Goal: Task Accomplishment & Management: Manage account settings

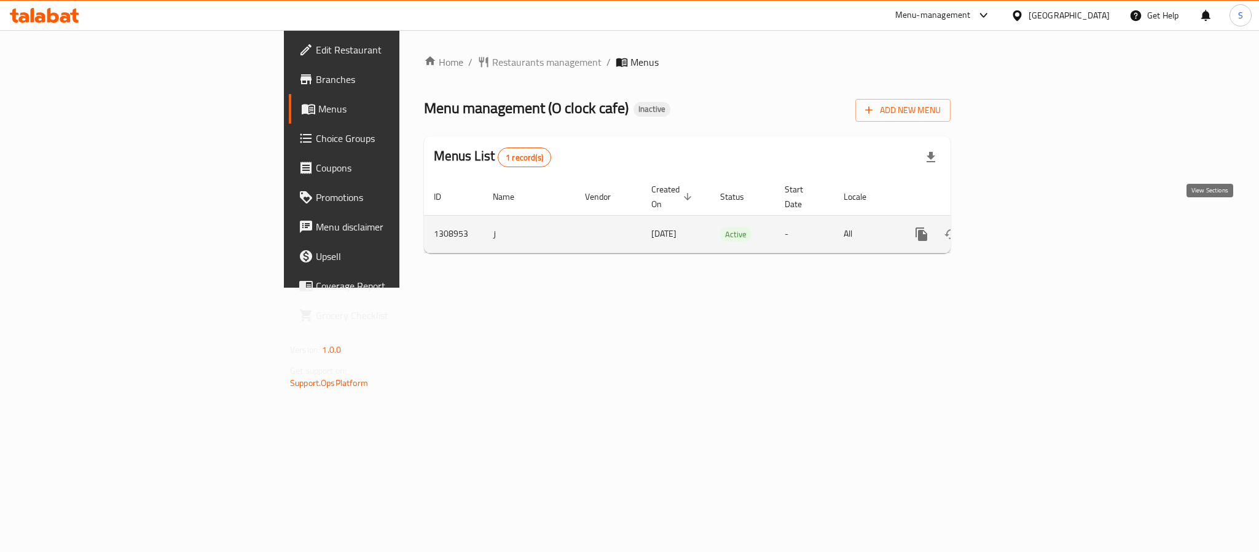
click at [1018, 227] on icon "enhanced table" at bounding box center [1010, 234] width 15 height 15
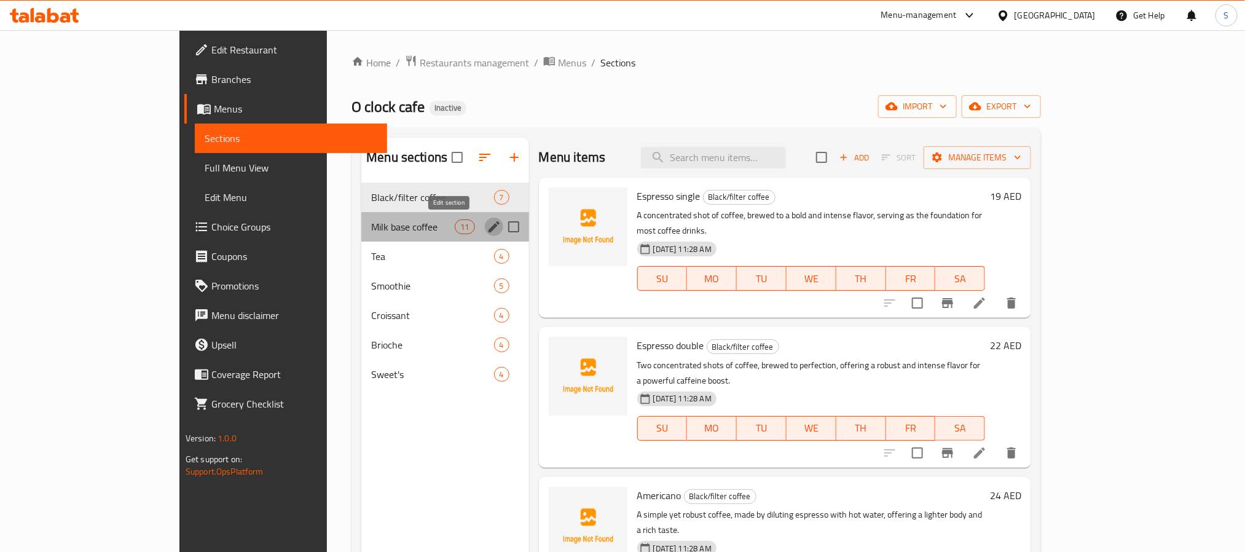
click at [489, 229] on icon "edit" at bounding box center [494, 226] width 11 height 11
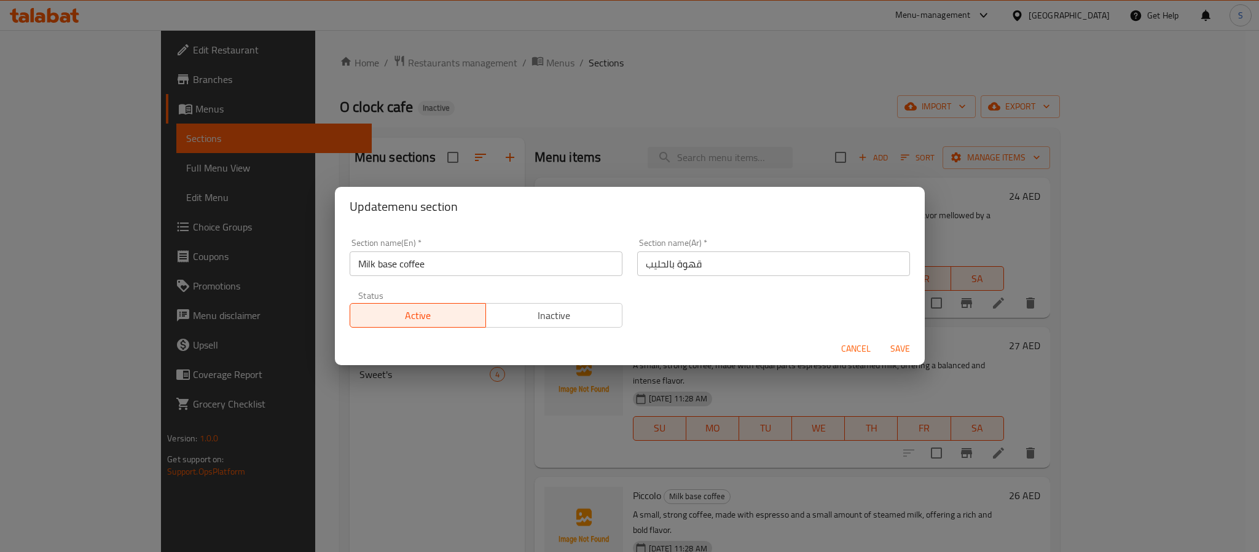
click at [660, 266] on input "قهوة بالحليب" at bounding box center [773, 263] width 273 height 25
type input "قهوة باساس الحليب"
click at [881, 337] on button "Save" at bounding box center [900, 348] width 39 height 23
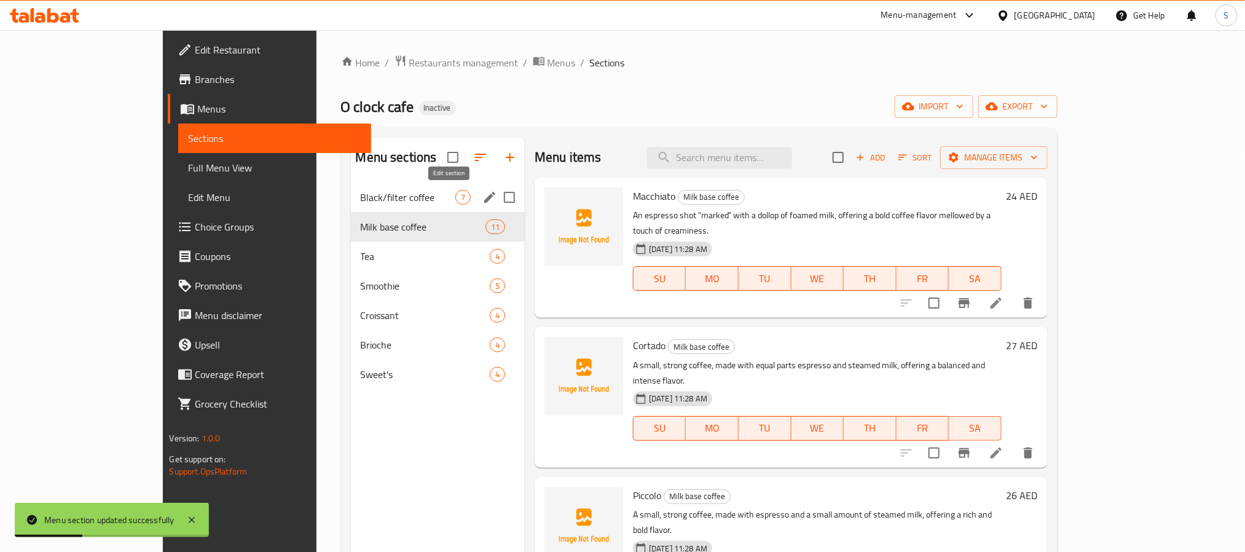
click at [483, 195] on icon "edit" at bounding box center [490, 197] width 15 height 15
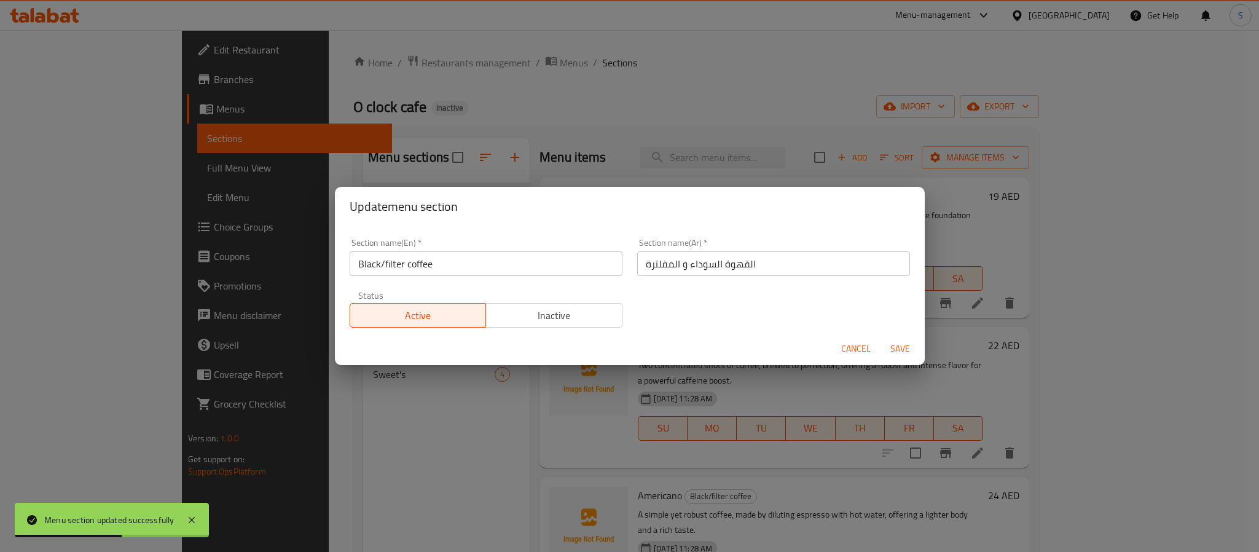
click at [380, 264] on input "Black/filter coffee" at bounding box center [486, 263] width 273 height 25
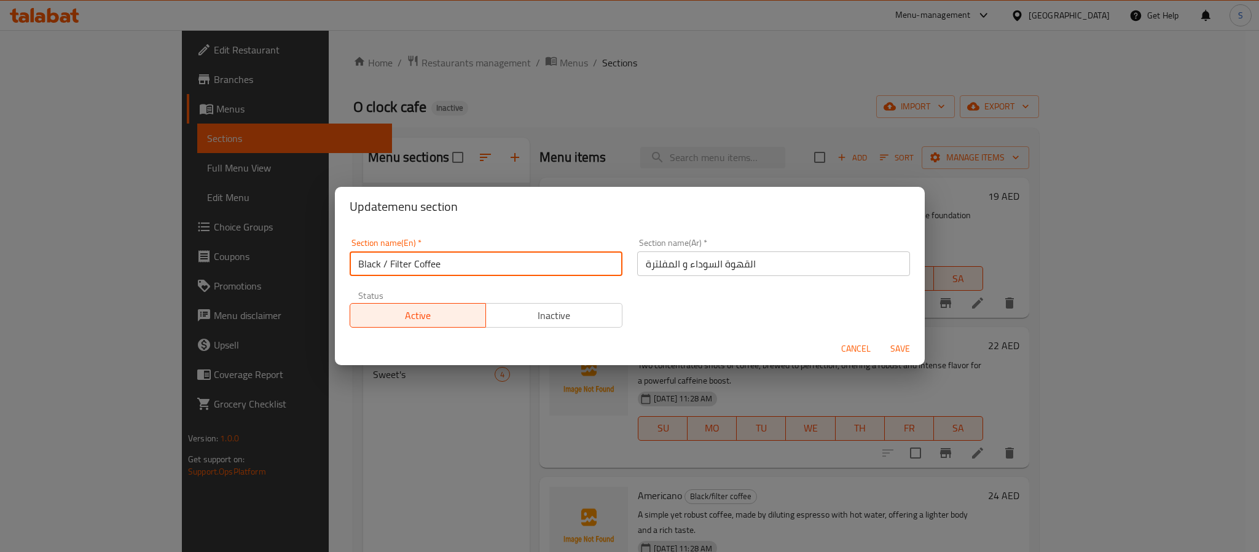
type input "Black / Filter Coffee"
click at [906, 349] on span "Save" at bounding box center [901, 348] width 30 height 15
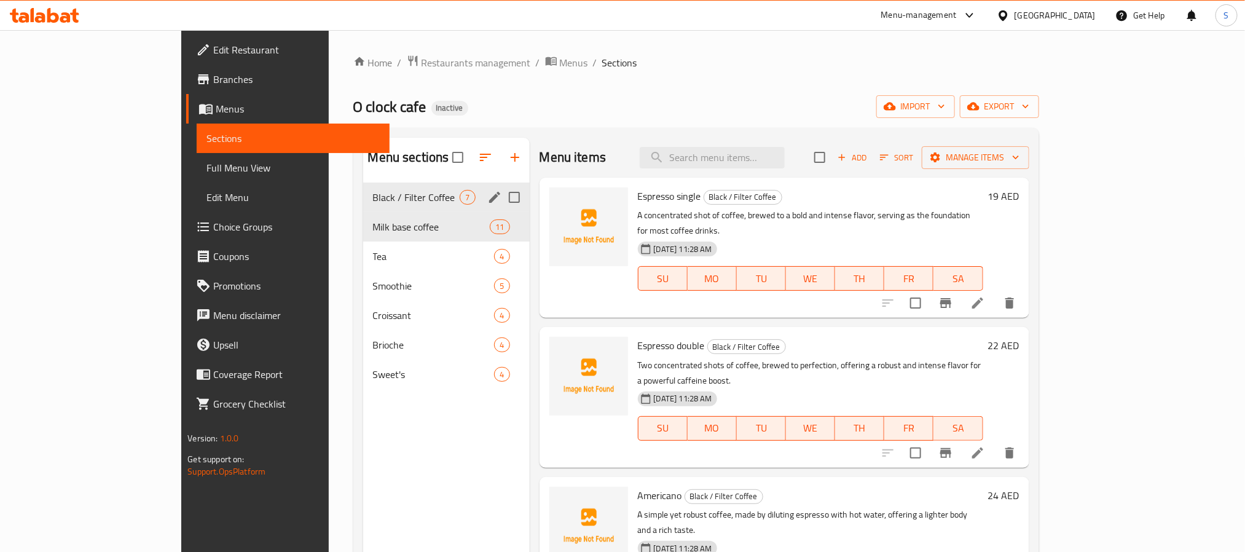
click at [995, 299] on li at bounding box center [978, 303] width 34 height 22
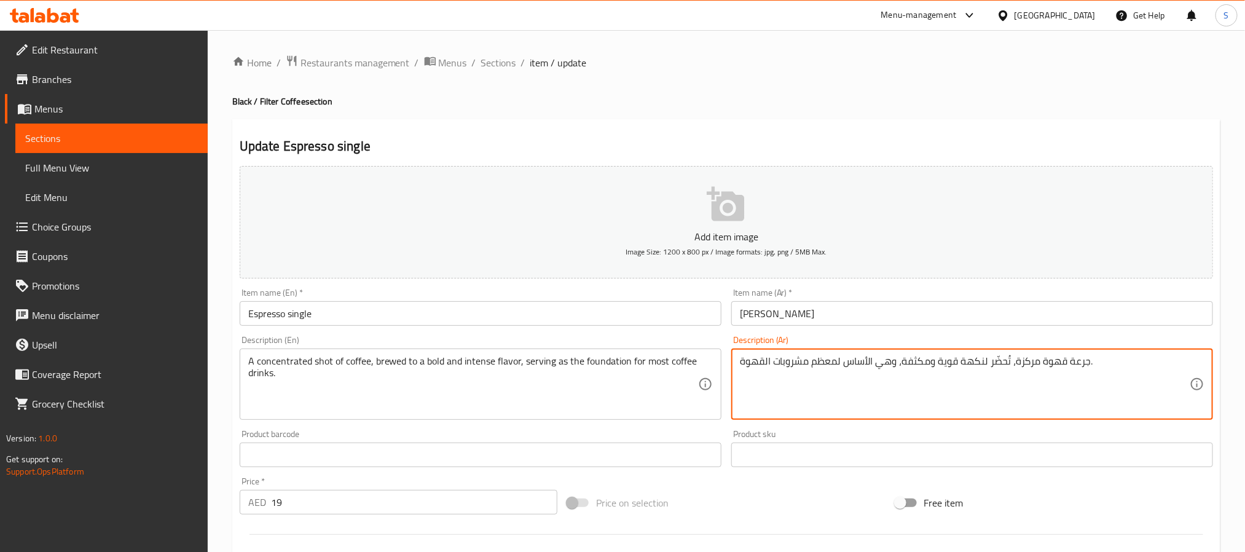
click at [1073, 358] on textarea "جرعة قهوة مركزة، تُحضّر لنكهة قوية ومكثفة، وهي الأساس لمعظم مشروبات القهوة." at bounding box center [965, 384] width 450 height 58
click at [1015, 368] on textarea "شوت قهوة مركزة، تُحضّر لنكهة قوية ومكثفة، وهي الأساس لمعظم مشروبات القهوة." at bounding box center [965, 384] width 450 height 58
click at [996, 368] on textarea "شوت قهوة مركز، تُحضّر لنكهة قوية ومكثفة، وهي الأساس لمعظم مشروبات القهوة." at bounding box center [965, 384] width 450 height 58
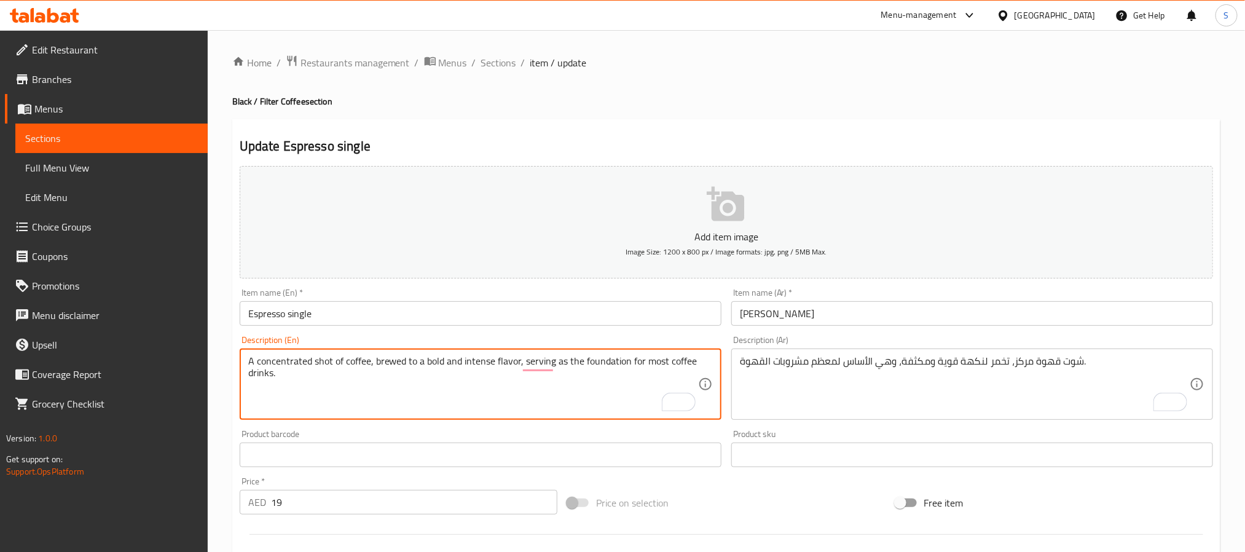
click at [516, 355] on textarea "A concentrated shot of coffee, brewed to a bold and intense flavor, serving as …" at bounding box center [473, 384] width 450 height 58
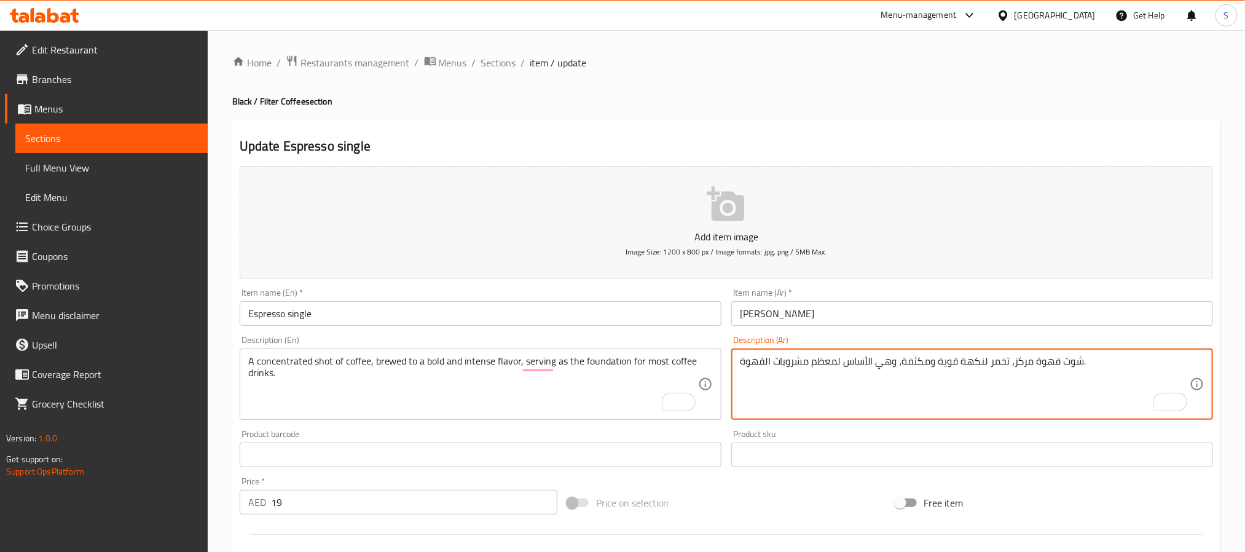
click at [887, 363] on textarea "شوت قهوة مركز، تخمر لنكهة قوية ومكثفة، وهي الأساس لمعظم مشروبات القهوة." at bounding box center [965, 384] width 450 height 58
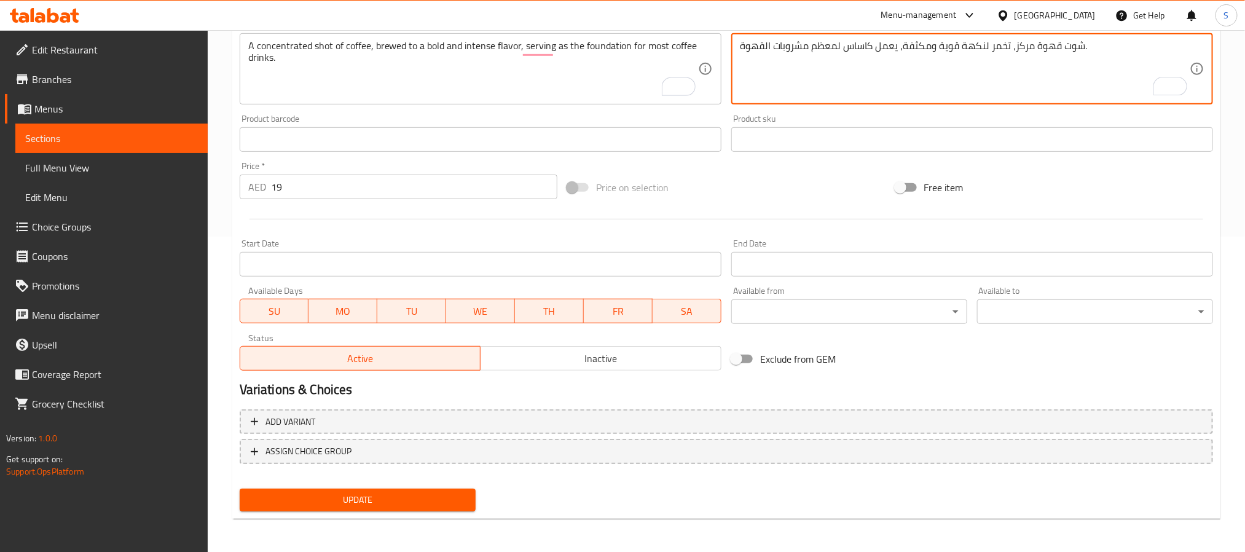
type textarea "شوت قهوة مركز، تخمر لنكهة قوية ومكثفة، يعمل كاساس لمعظم مشروبات القهوة."
click at [451, 494] on span "Update" at bounding box center [358, 499] width 216 height 15
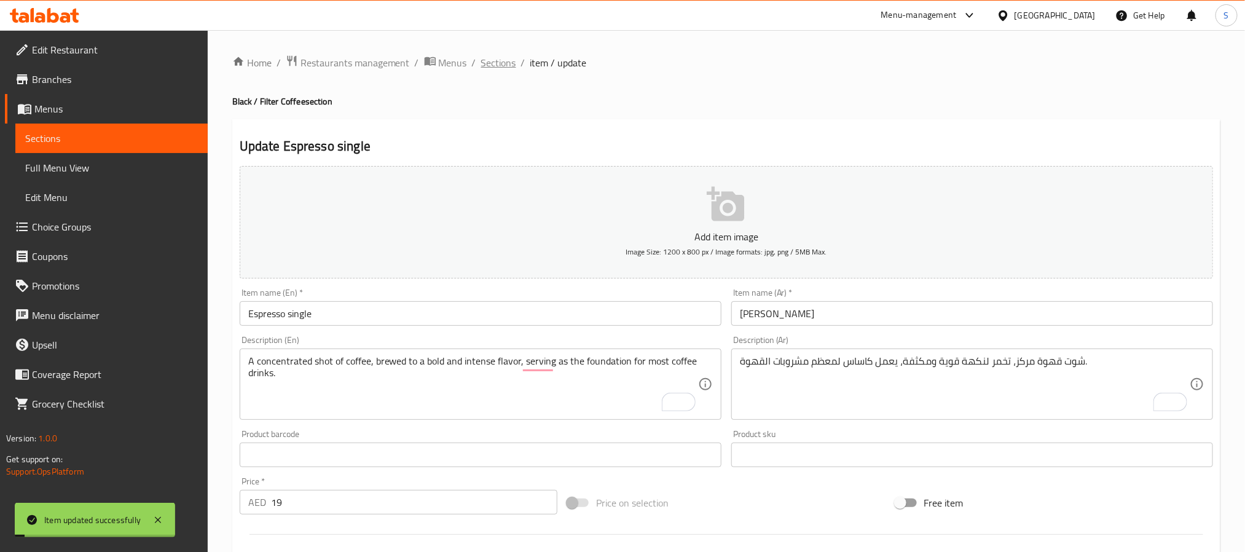
click at [509, 63] on span "Sections" at bounding box center [498, 62] width 35 height 15
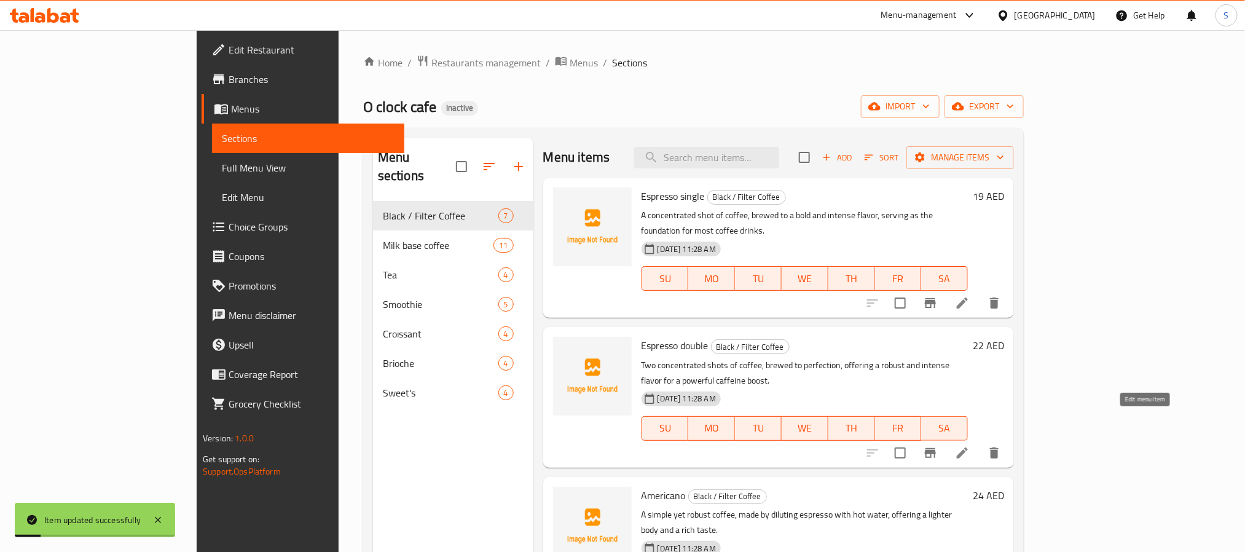
click at [970, 446] on icon at bounding box center [962, 453] width 15 height 15
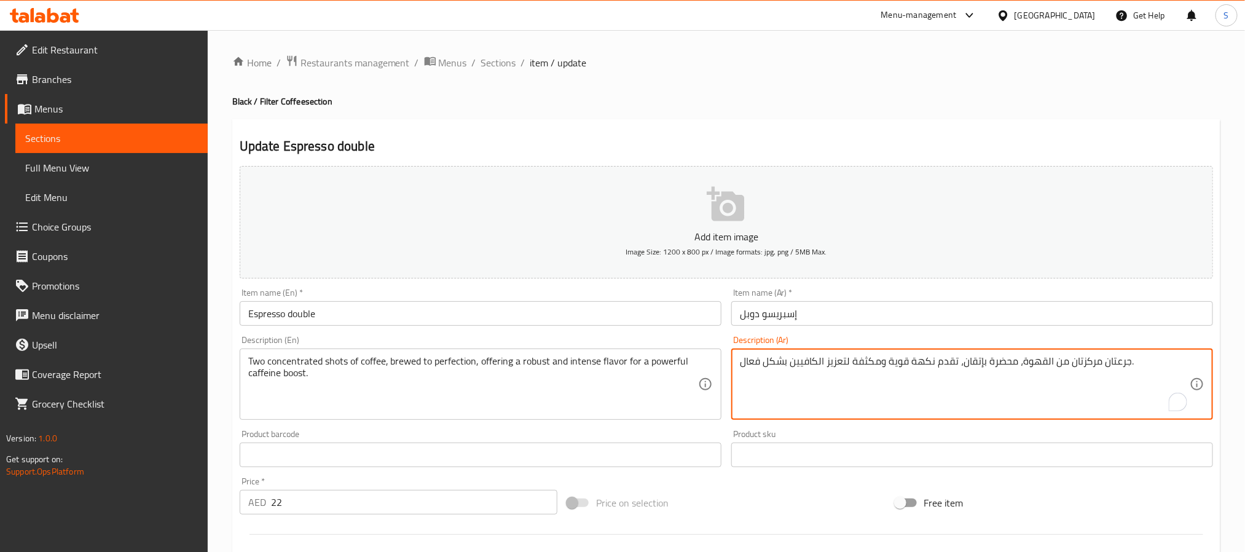
click at [1118, 367] on textarea "جرعتان مركزتان من القهوة، محضرة بإتقان، تقدم نكهة قوية ومكثفة لتعزيز الكافيين ب…" at bounding box center [965, 384] width 450 height 58
click at [1075, 369] on textarea "2 شوت مركزتان من القهوة، محضرة بإتقان، تقدم نكهة قوية ومكثفة لتعزيز الكافيين بش…" at bounding box center [965, 384] width 450 height 58
click at [1009, 360] on textarea "2 شوت مركز من القهوة، محضرة بإتقان، تقدم نكهة قوية ومكثفة لتعزيز الكافيين بشكل …" at bounding box center [965, 384] width 450 height 58
click at [860, 366] on textarea "2 شوت مركز من القهوة، يخمر بإتقان، تقدم نكهة قوية ومكثفة لتعزيز الكافيين بشكل ف…" at bounding box center [965, 384] width 450 height 58
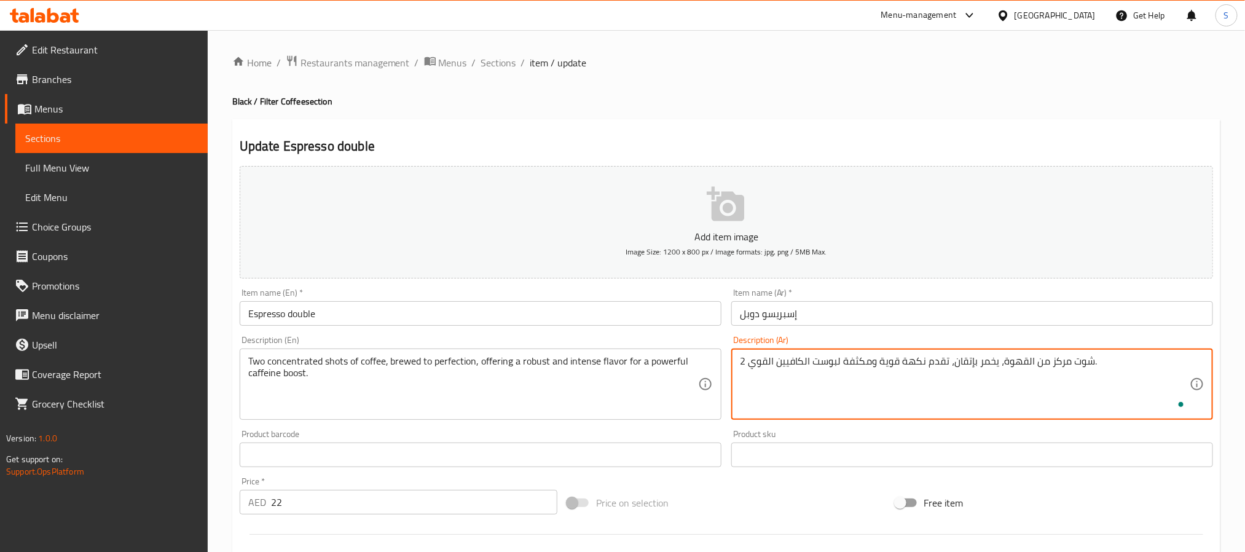
scroll to position [315, 0]
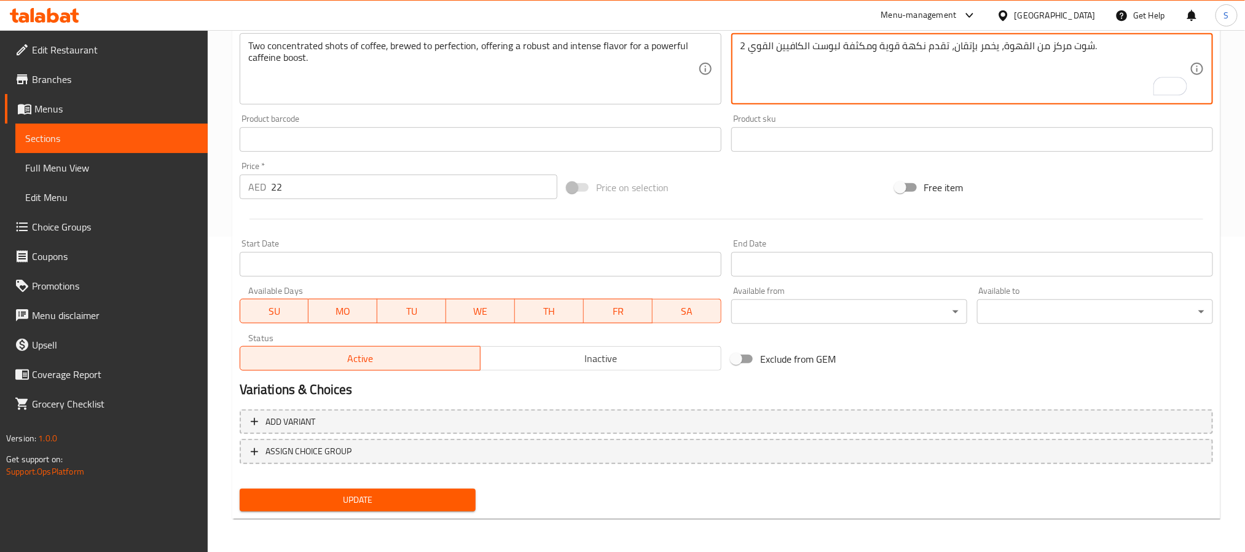
type textarea "2 شوت مركز من القهوة، يخمر بإتقان، تقدم نكهة قوية ومكثفة لبوست الكافيين القوي."
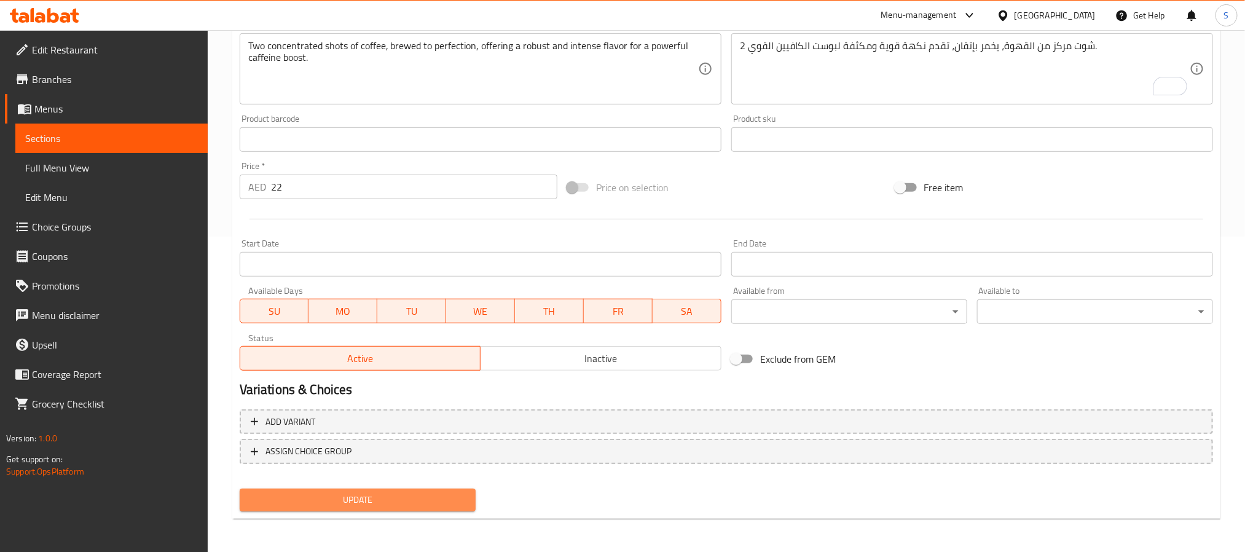
click at [430, 502] on span "Update" at bounding box center [358, 499] width 216 height 15
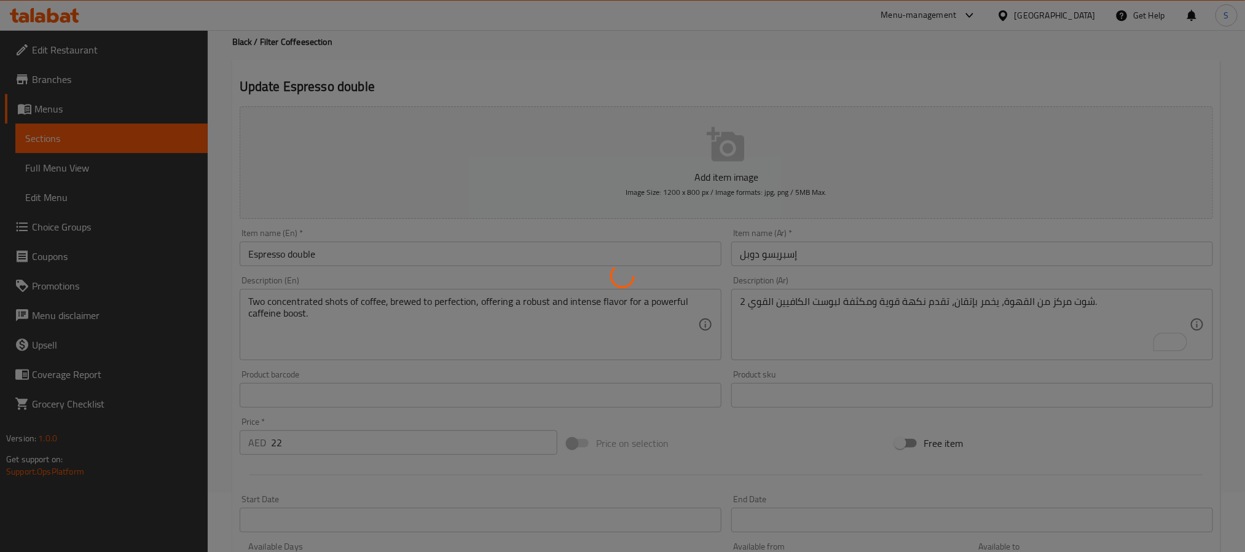
scroll to position [0, 0]
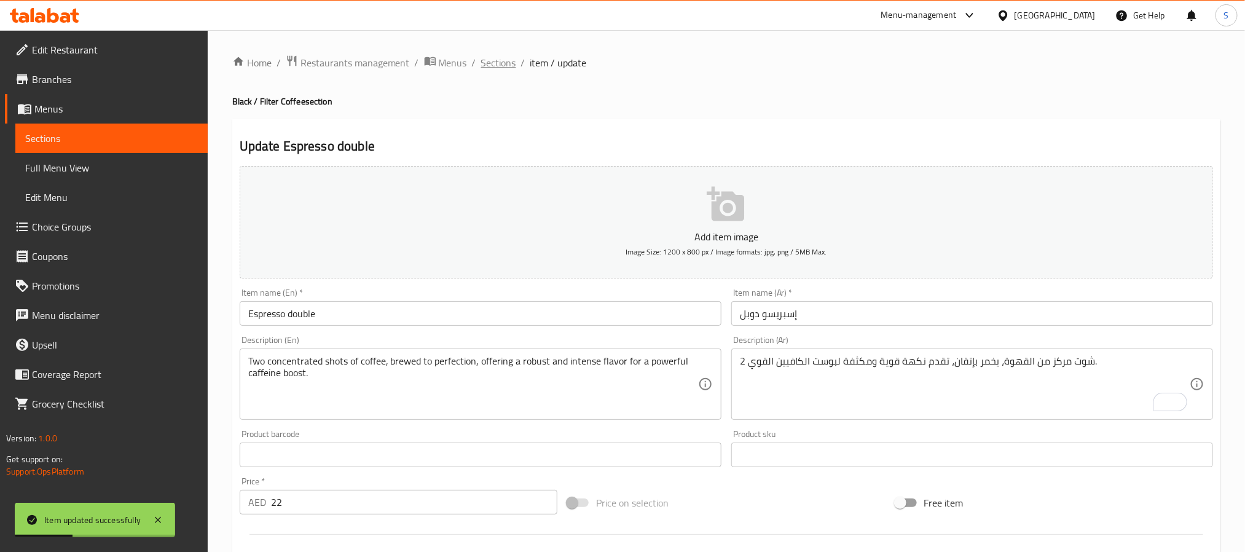
click at [489, 63] on span "Sections" at bounding box center [498, 62] width 35 height 15
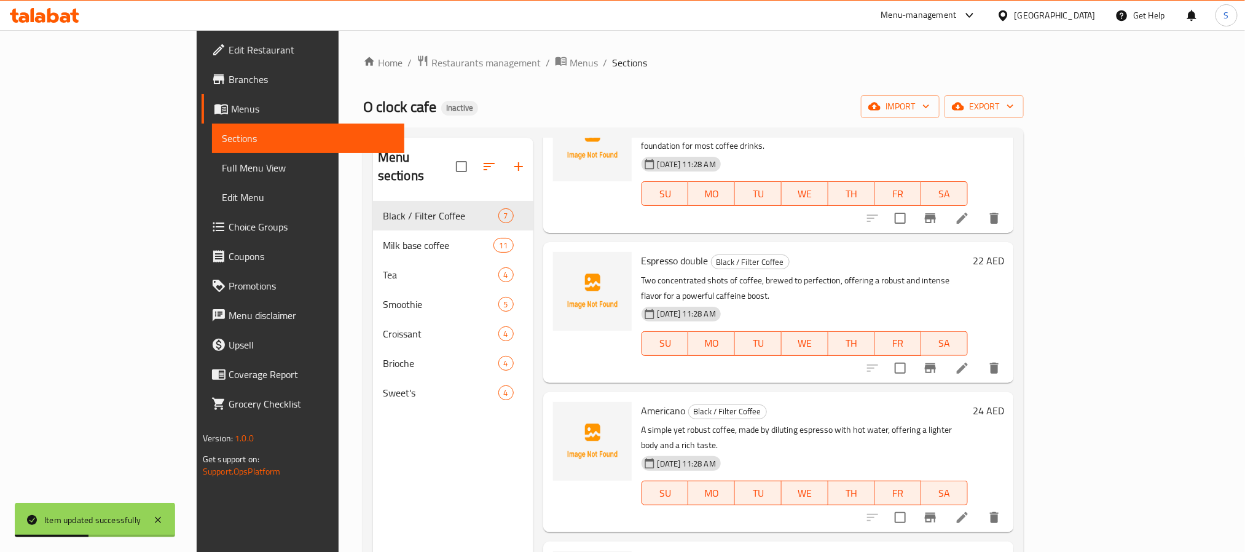
scroll to position [184, 0]
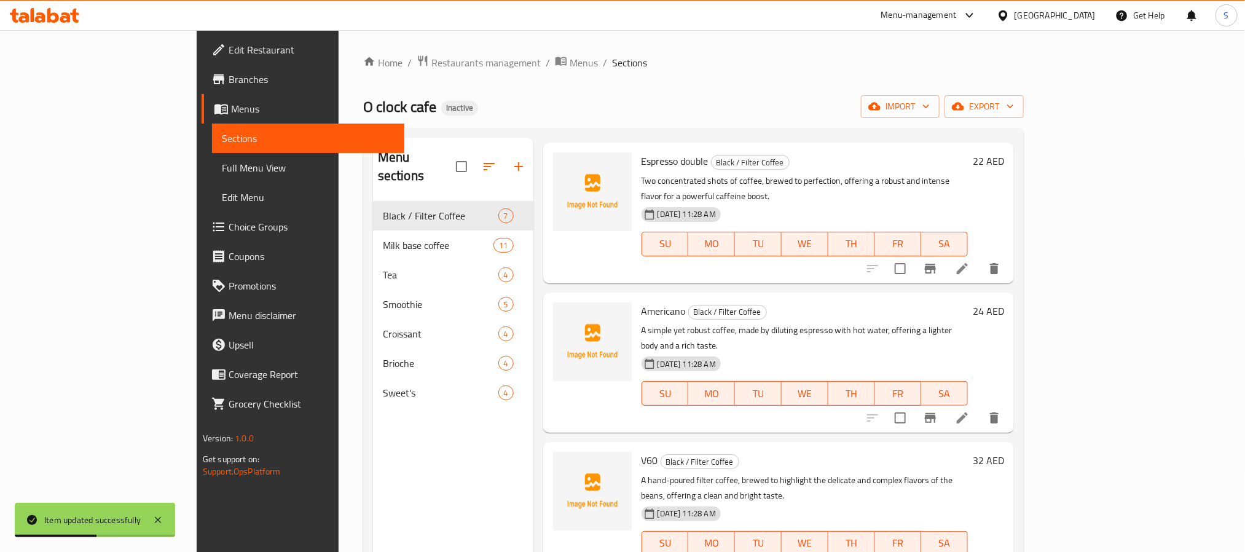
click at [980, 407] on li at bounding box center [962, 418] width 34 height 22
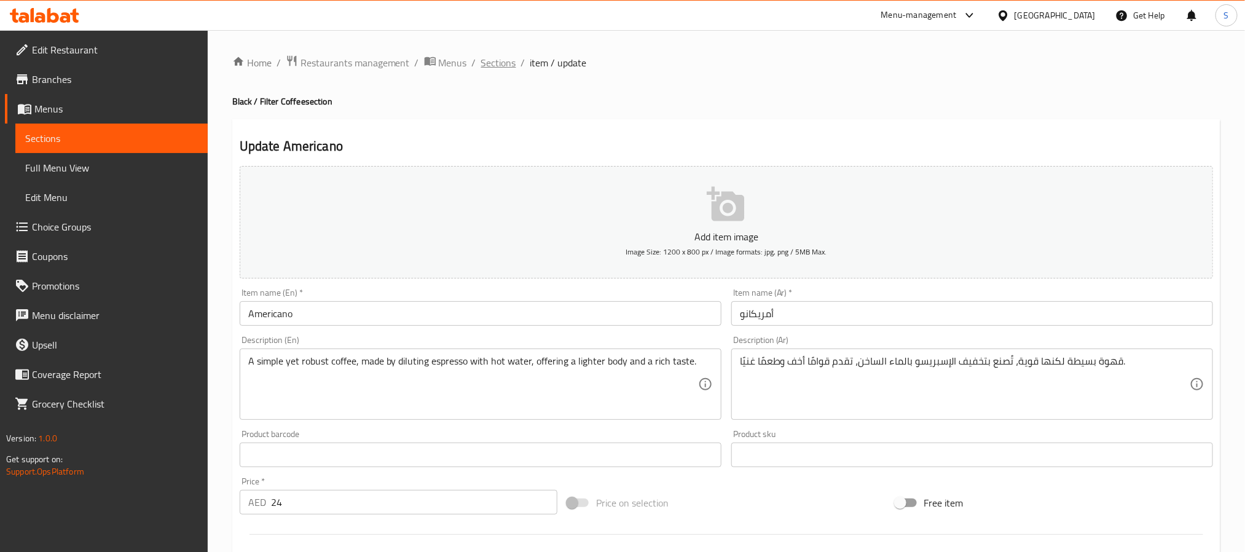
click at [502, 57] on span "Sections" at bounding box center [498, 62] width 35 height 15
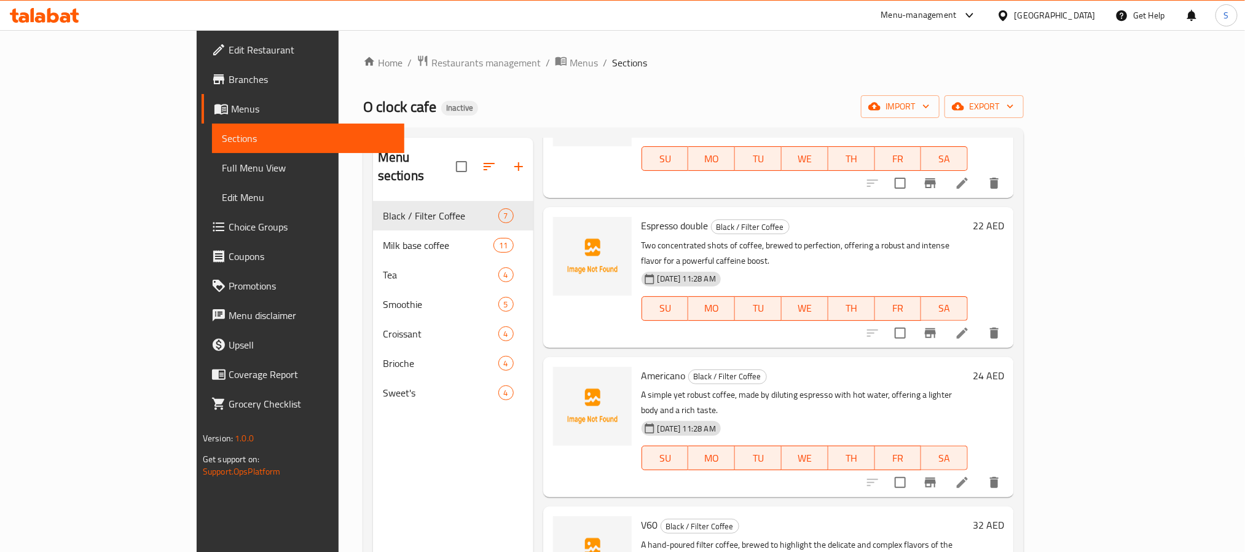
scroll to position [184, 0]
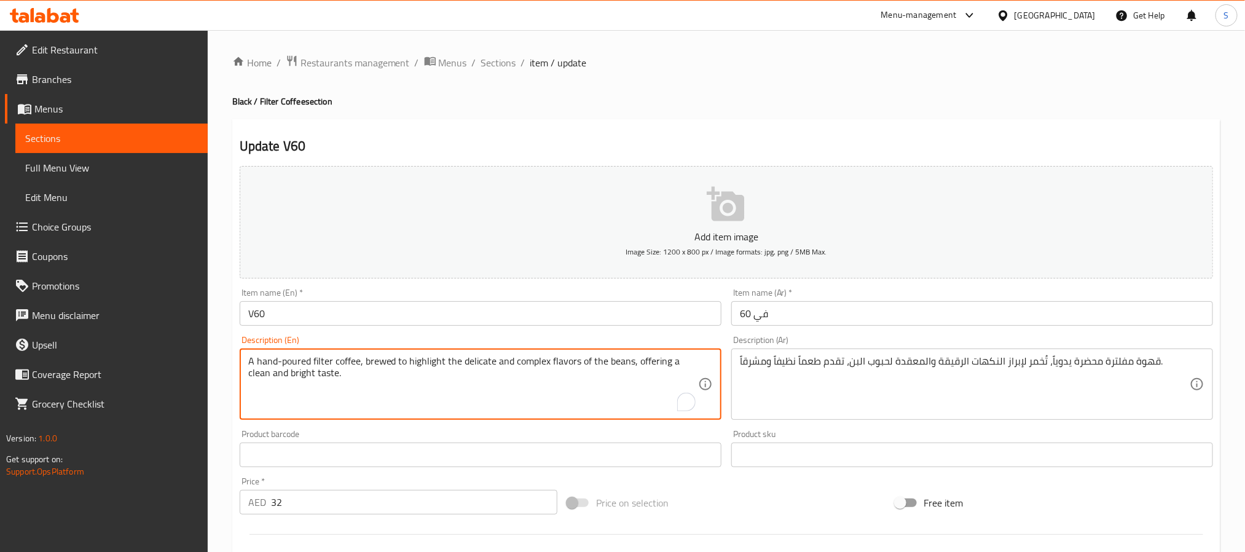
click at [478, 363] on textarea "A hand-poured filter coffee, brewed to highlight the delicate and complex flavo…" at bounding box center [473, 384] width 450 height 58
type textarea "A hand-poured filter coffee, brewed to highlight the complex flavors of the bea…"
click at [954, 363] on textarea "قهوة مفلترة محضرة يدوياً، تُخمر لإبراز النكهات الرقيقة والمعقدة لحبوب البن، تقد…" at bounding box center [965, 384] width 450 height 58
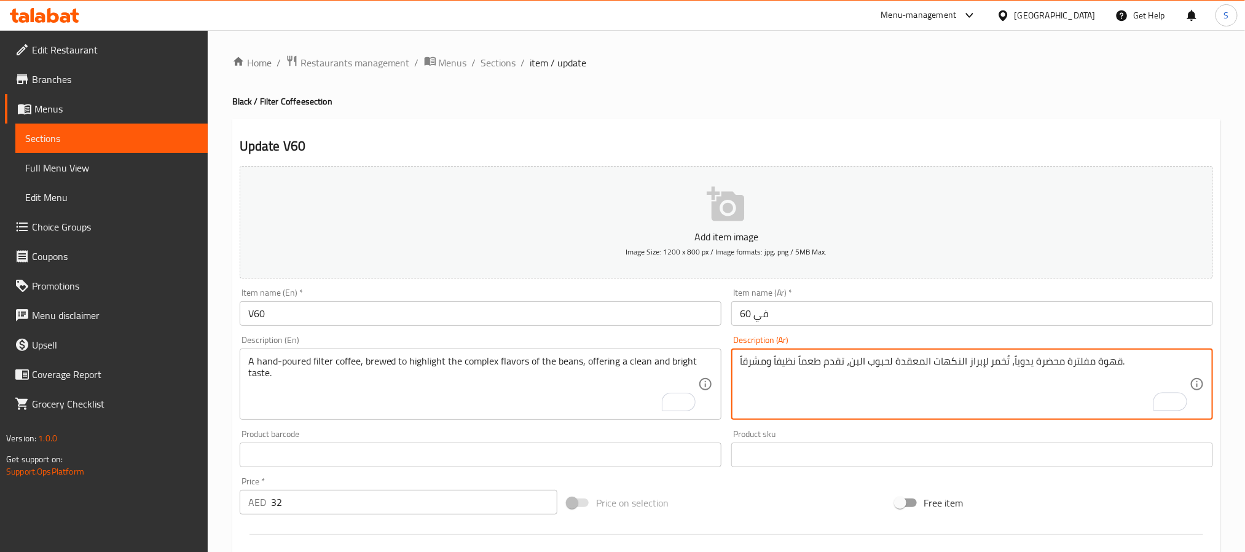
click at [887, 362] on textarea "قهوة مفلترة محضرة يدوياً، تُخمر لإبراز النكهات المعقدة لحبوب البن، تقدم طعماً ن…" at bounding box center [965, 384] width 450 height 58
click at [854, 372] on textarea "قهوة مفلترة محضرة يدوياً، تُخمر لإبراز النكهات المعقدة للحبوب البن، تقدم طعماً …" at bounding box center [965, 384] width 450 height 58
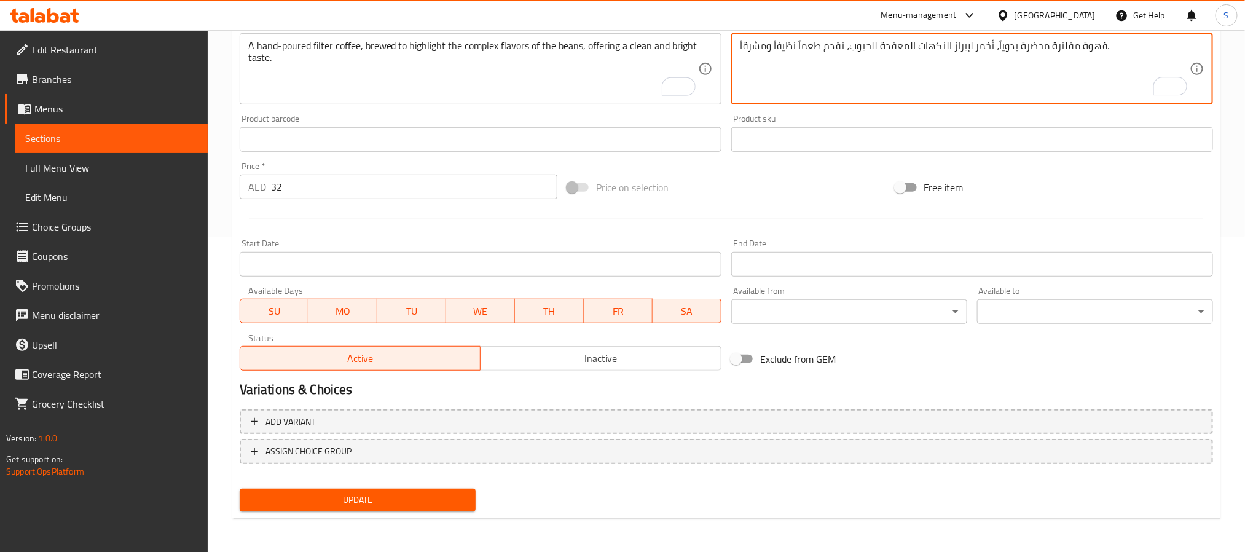
type textarea "قهوة مفلترة محضرة يدوياً، تُخمر لإبراز النكهات المعقدة للحبوب، تقدم طعماً نظيفا…"
click at [455, 490] on button "Update" at bounding box center [358, 500] width 236 height 23
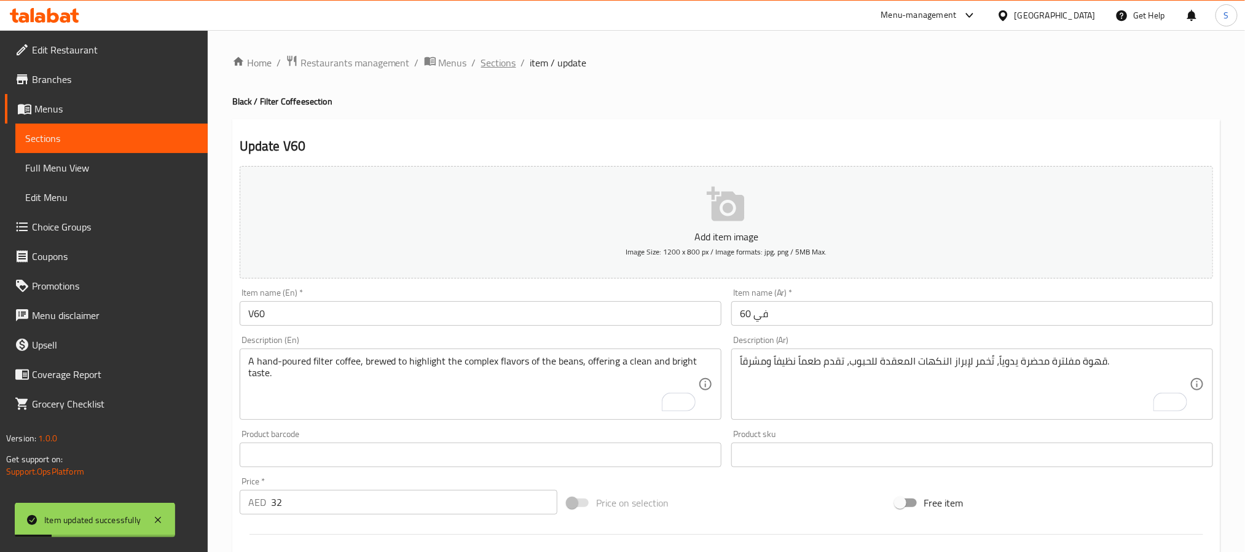
click at [491, 65] on span "Sections" at bounding box center [498, 62] width 35 height 15
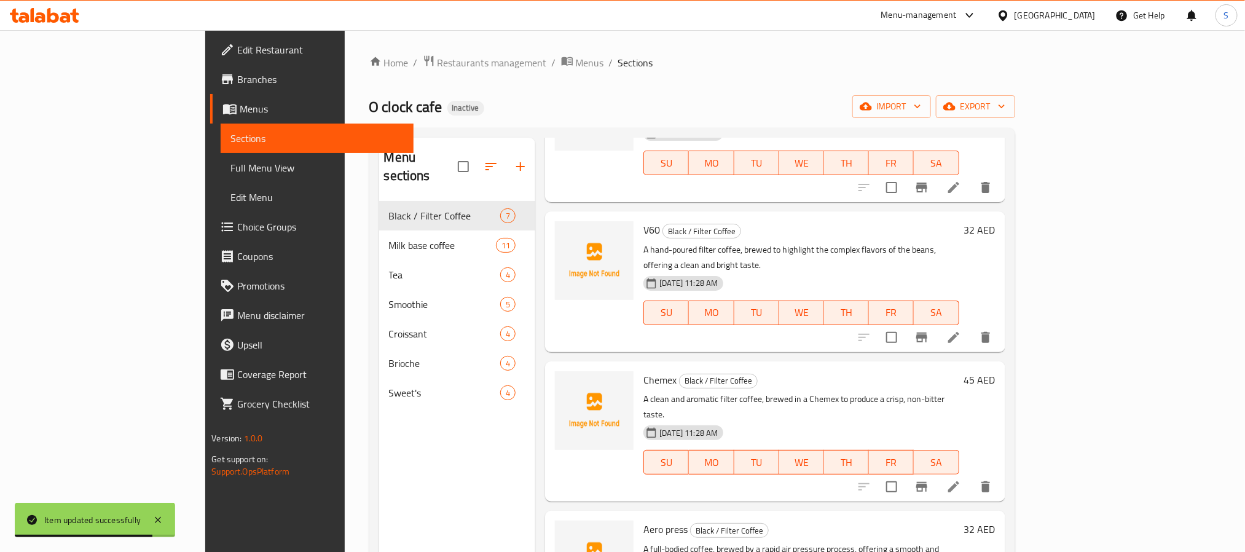
scroll to position [417, 0]
click at [961, 477] on icon at bounding box center [954, 484] width 15 height 15
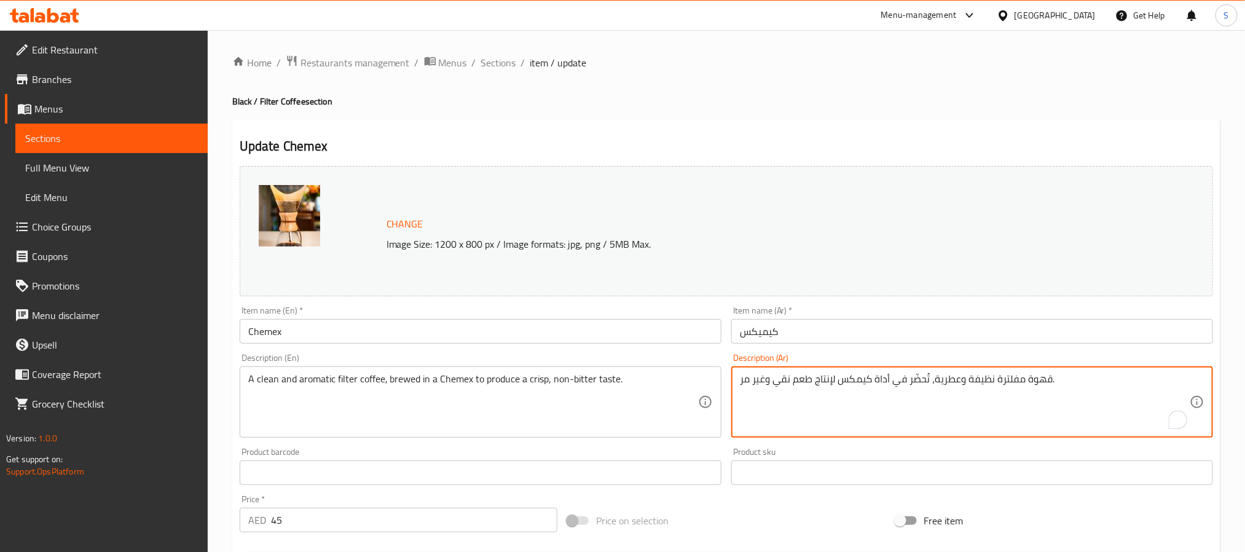
click at [882, 380] on textarea "قهوة مفلترة نظيفة وعطرية، تُحضّر في أداة كيمكس لإنتاج طعم نقي وغير مر." at bounding box center [965, 402] width 450 height 58
click at [784, 380] on textarea "قهوة مفلترة نظيفة وعطرية، تُحضّر في كيمكس لإنتاج طعم نقي وغير مر." at bounding box center [965, 402] width 450 height 58
type textarea "قهوة مفلترة نظيفة وعطرية، تُحضّر في كيمكس لإنتاج طعم كريسب وغير مر."
click at [538, 376] on textarea "A clean and aromatic filter coffee, brewed in a Chemex to produce a crisp, non-…" at bounding box center [473, 402] width 450 height 58
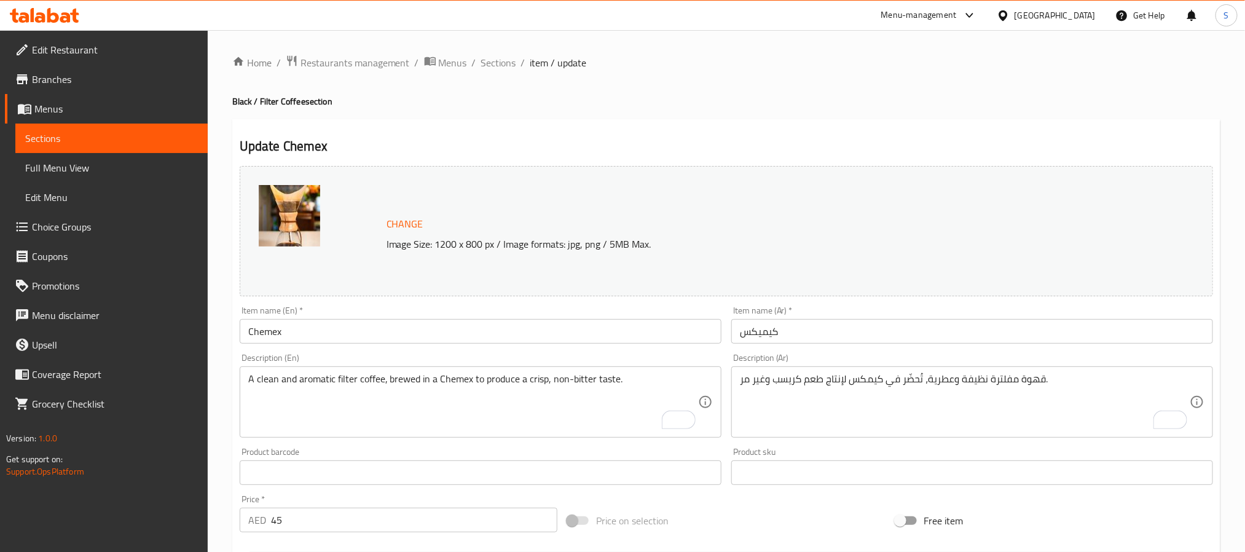
click at [569, 92] on div "Home / Restaurants management / Menus / Sections / item / update Black / Filter…" at bounding box center [726, 458] width 988 height 807
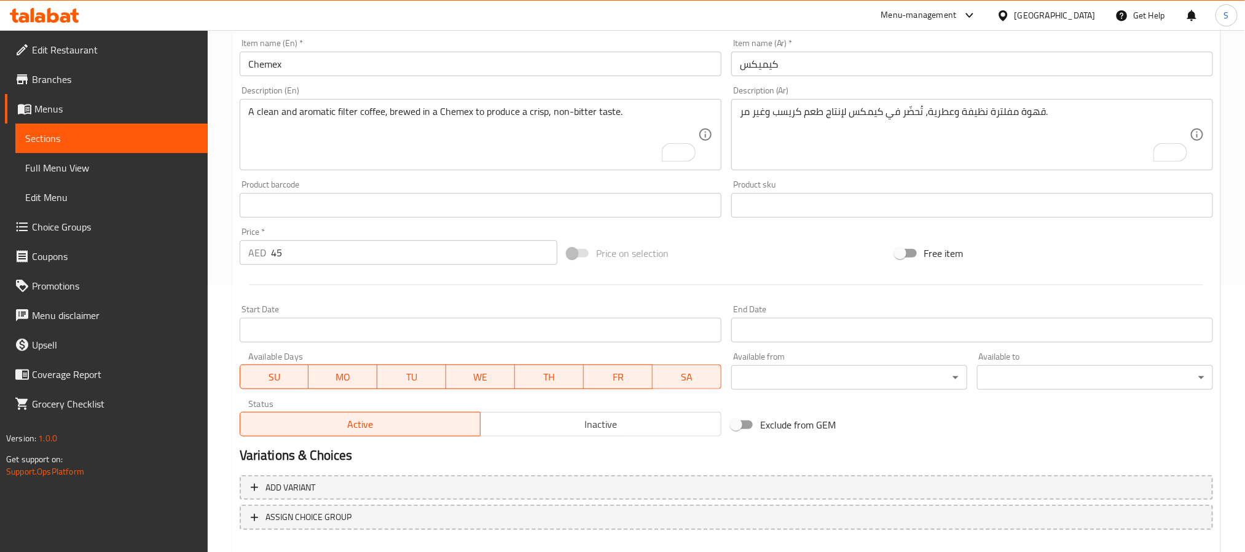
scroll to position [333, 0]
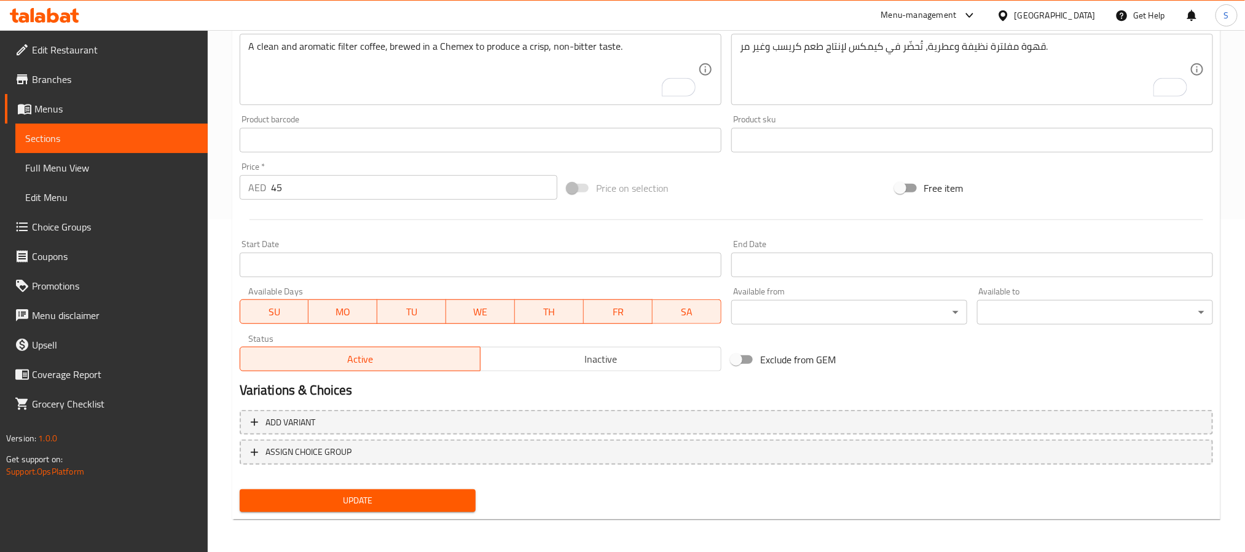
click at [386, 493] on span "Update" at bounding box center [358, 500] width 216 height 15
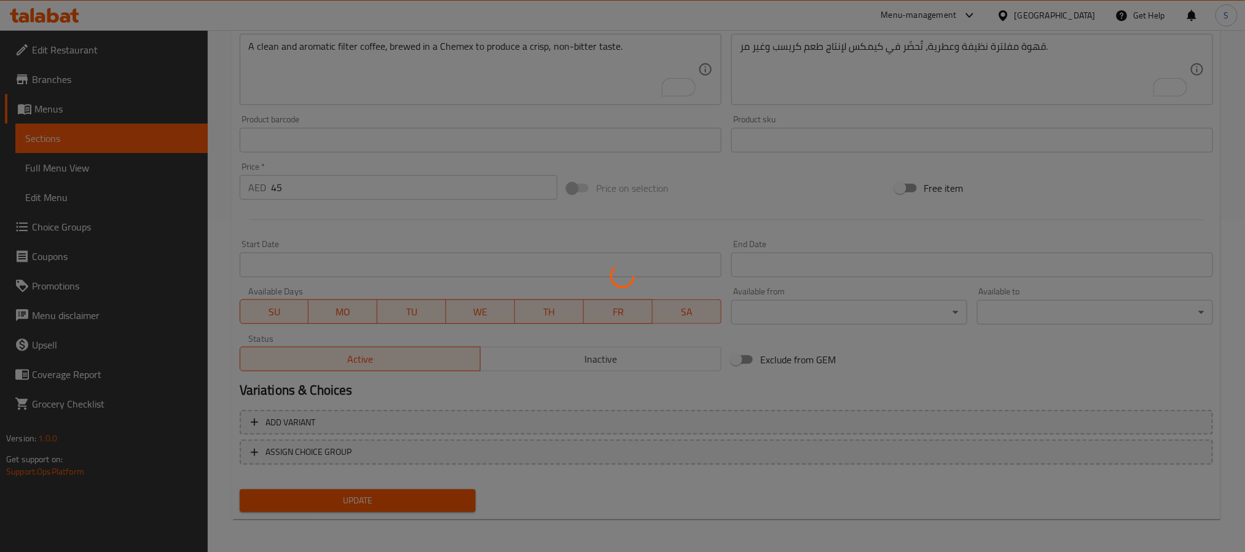
scroll to position [0, 0]
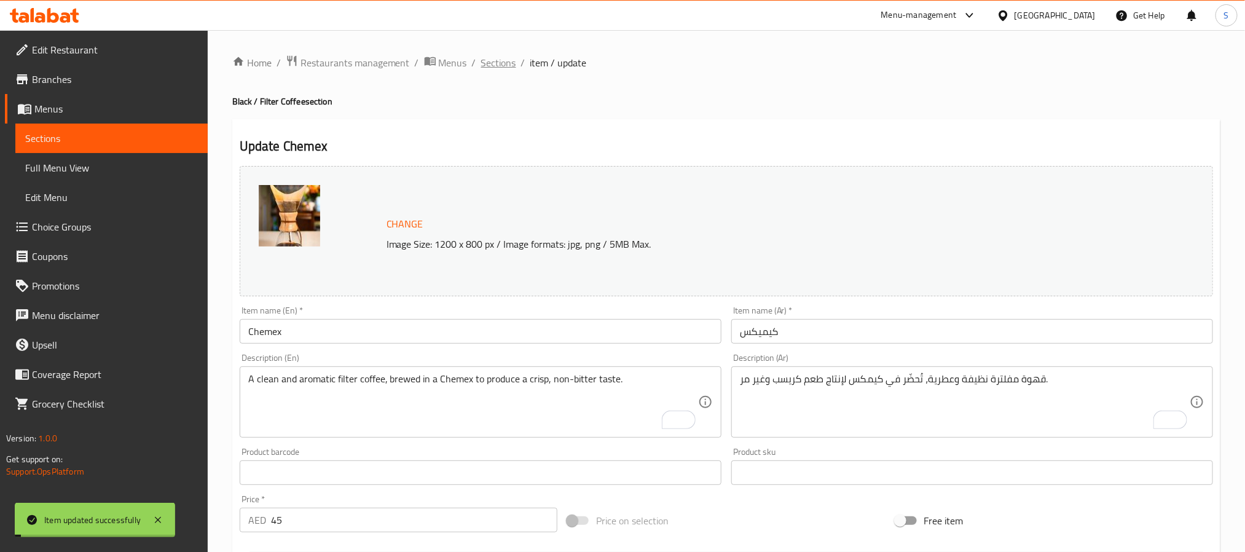
click at [493, 61] on span "Sections" at bounding box center [498, 62] width 35 height 15
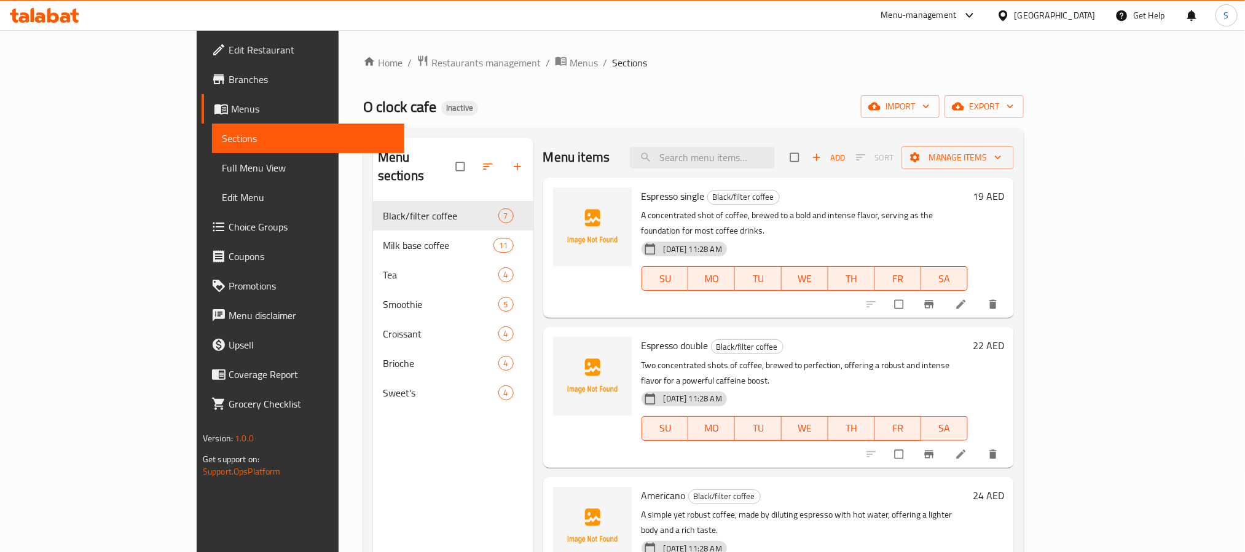
drag, startPoint x: 115, startPoint y: 163, endPoint x: 133, endPoint y: 165, distance: 18.5
click at [222, 163] on span "Full Menu View" at bounding box center [308, 167] width 173 height 15
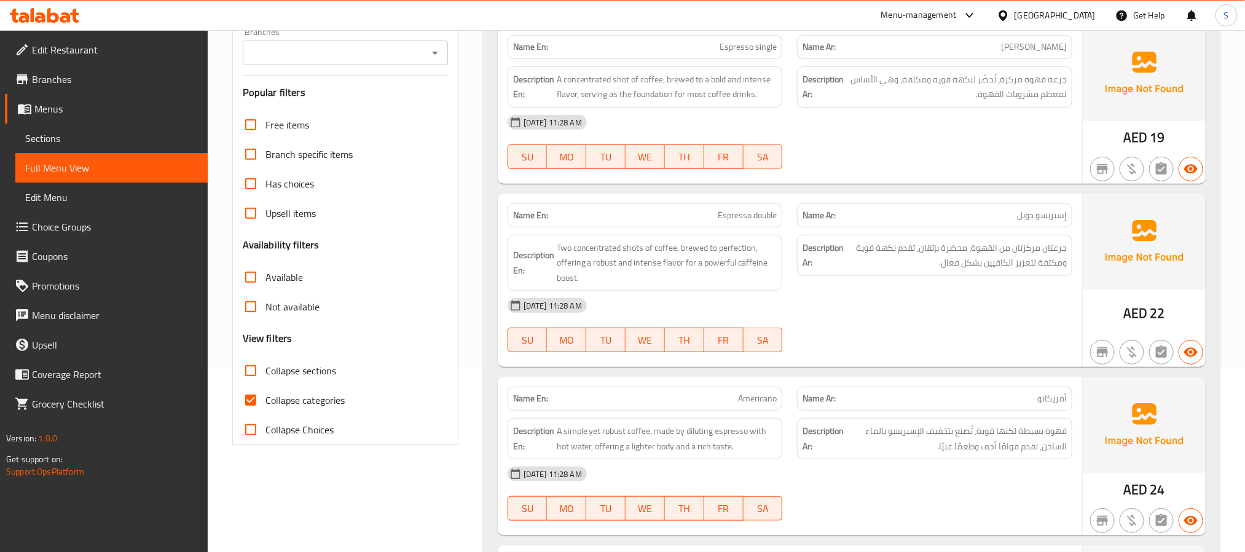
click at [258, 400] on input "Collapse categories" at bounding box center [251, 400] width 30 height 30
checkbox input "false"
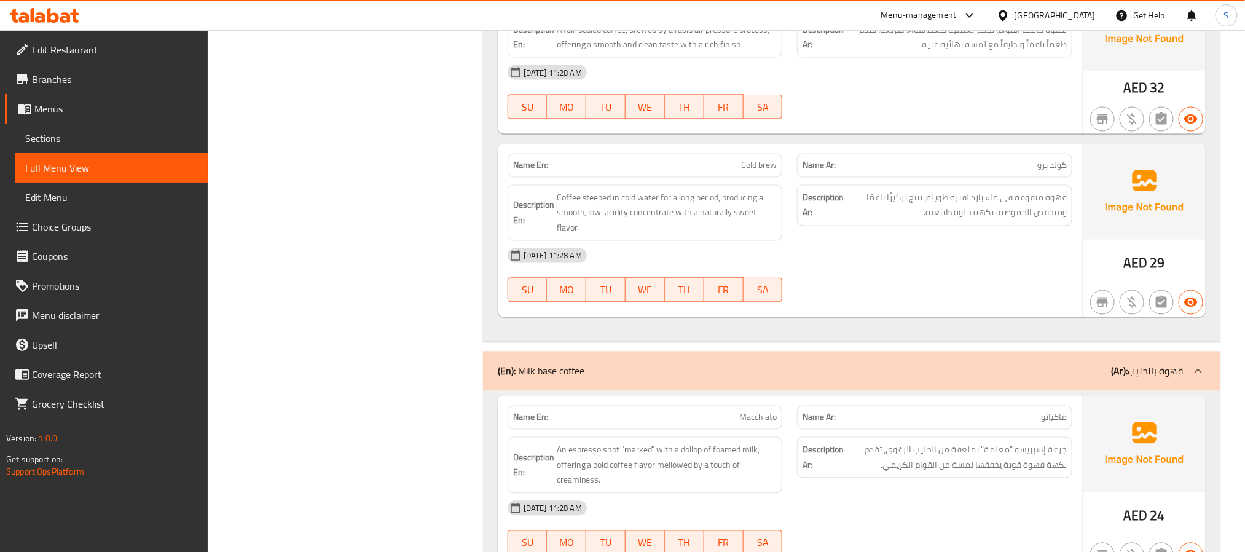
scroll to position [1199, 0]
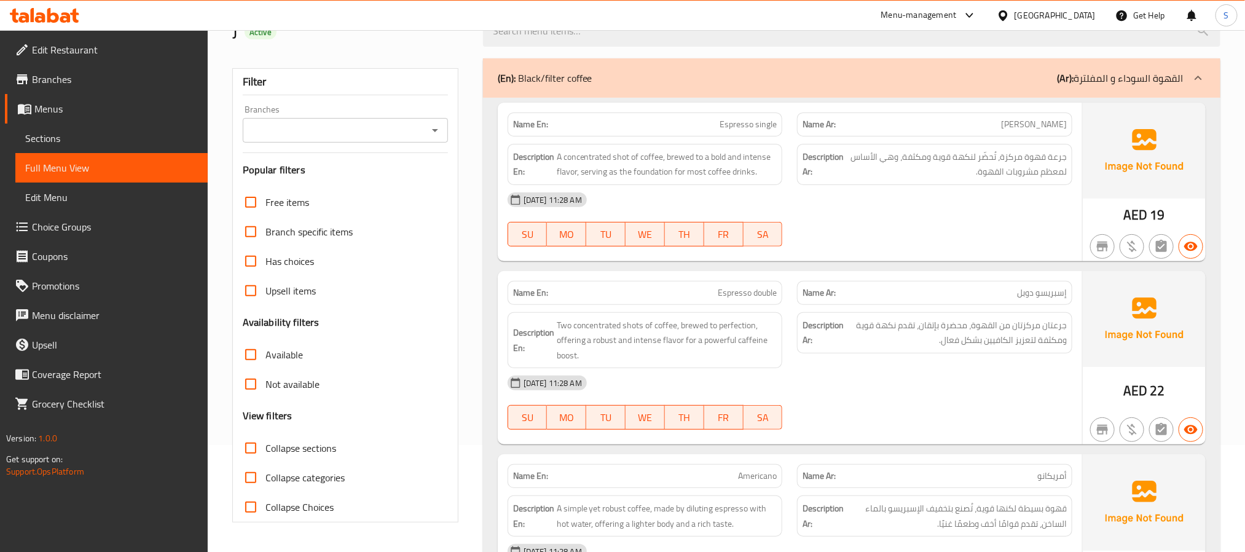
scroll to position [0, 0]
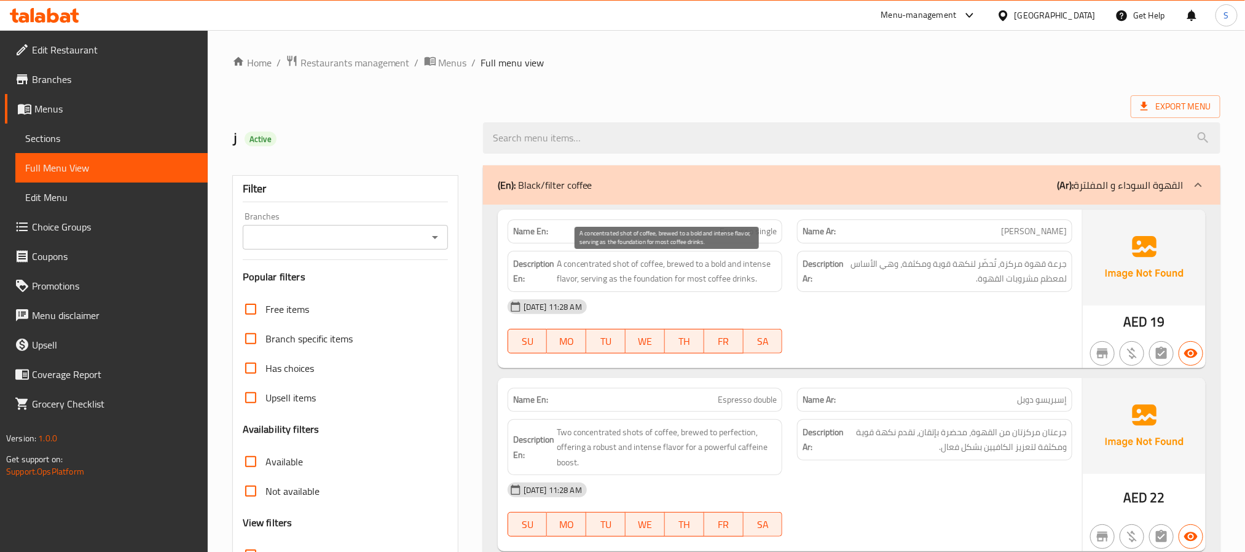
click at [621, 267] on span "A concentrated shot of coffee, brewed to a bold and intense flavor, serving as …" at bounding box center [667, 271] width 221 height 30
copy span "shot"
click at [459, 115] on div "ز Active" at bounding box center [350, 138] width 251 height 55
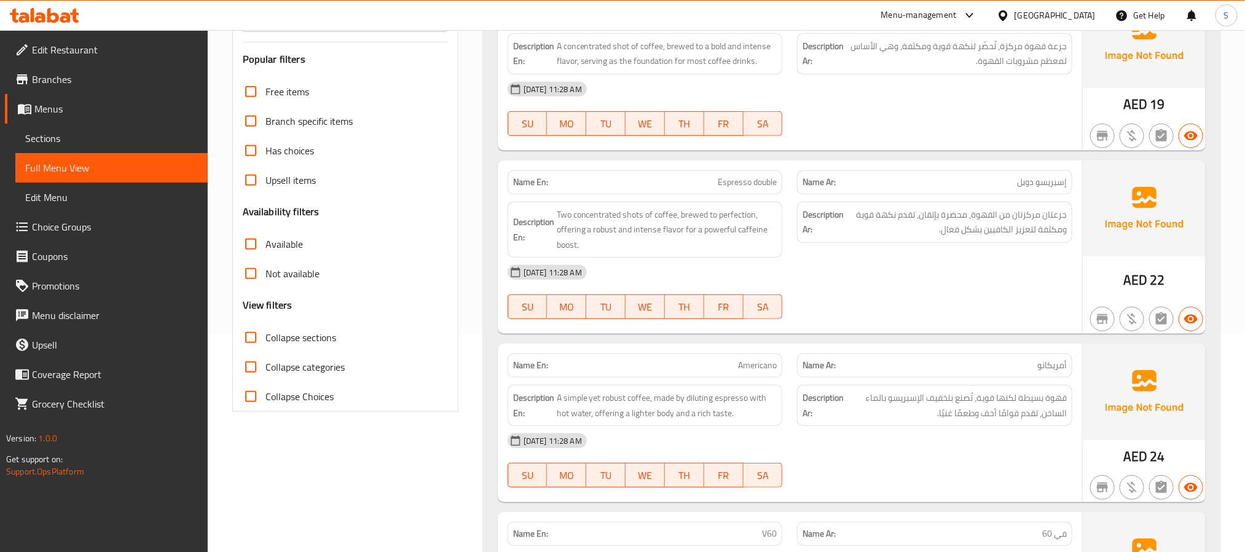
scroll to position [184, 0]
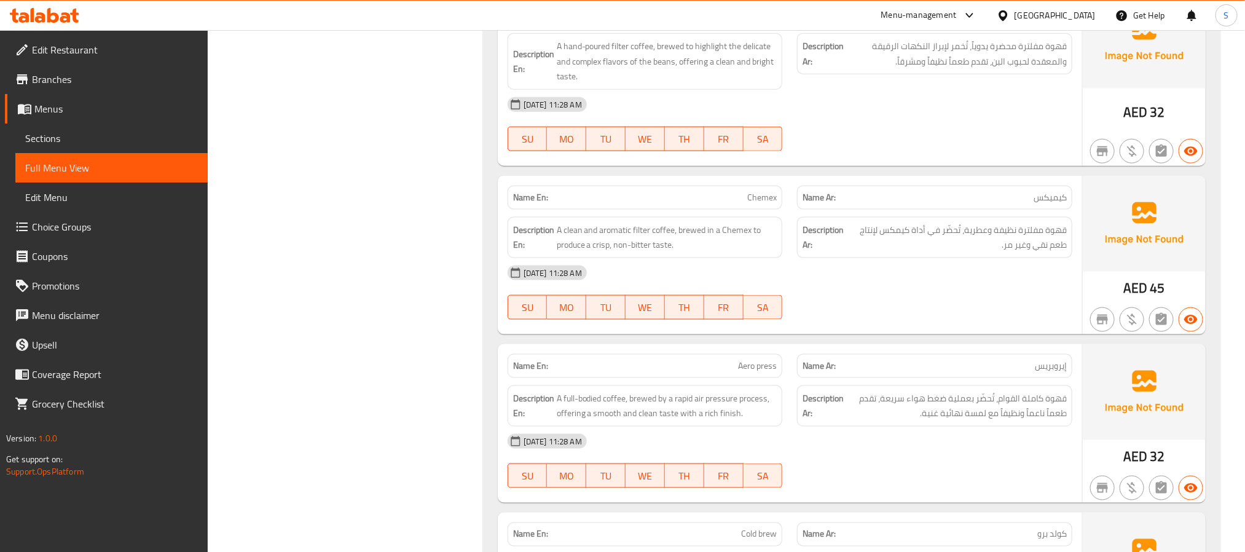
scroll to position [645, 0]
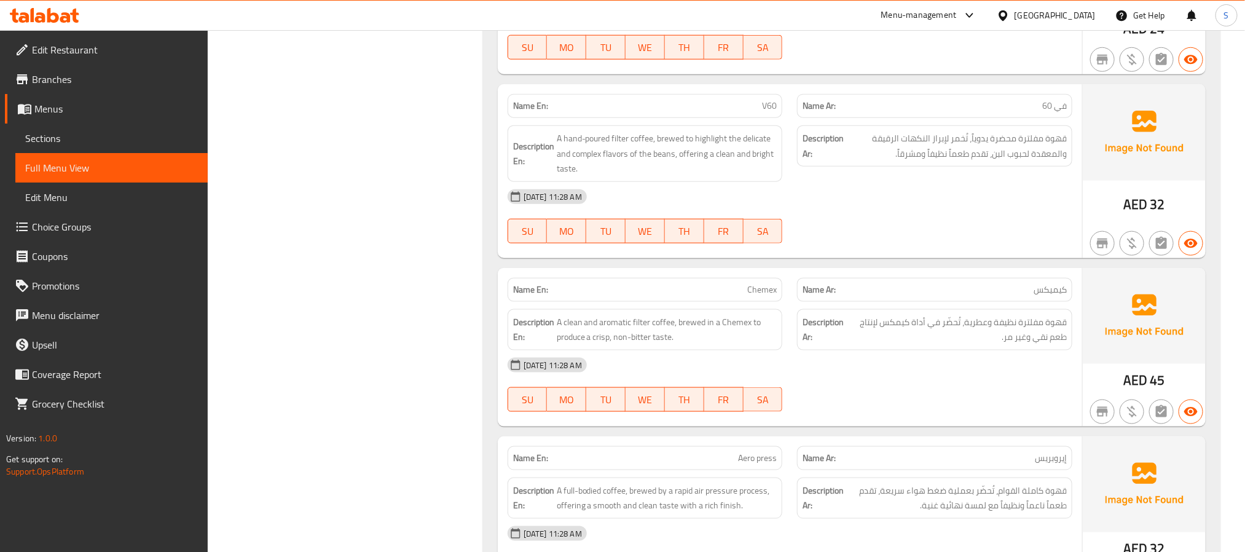
click at [762, 112] on span "V60" at bounding box center [769, 106] width 15 height 13
click at [765, 109] on span "V60" at bounding box center [769, 106] width 15 height 13
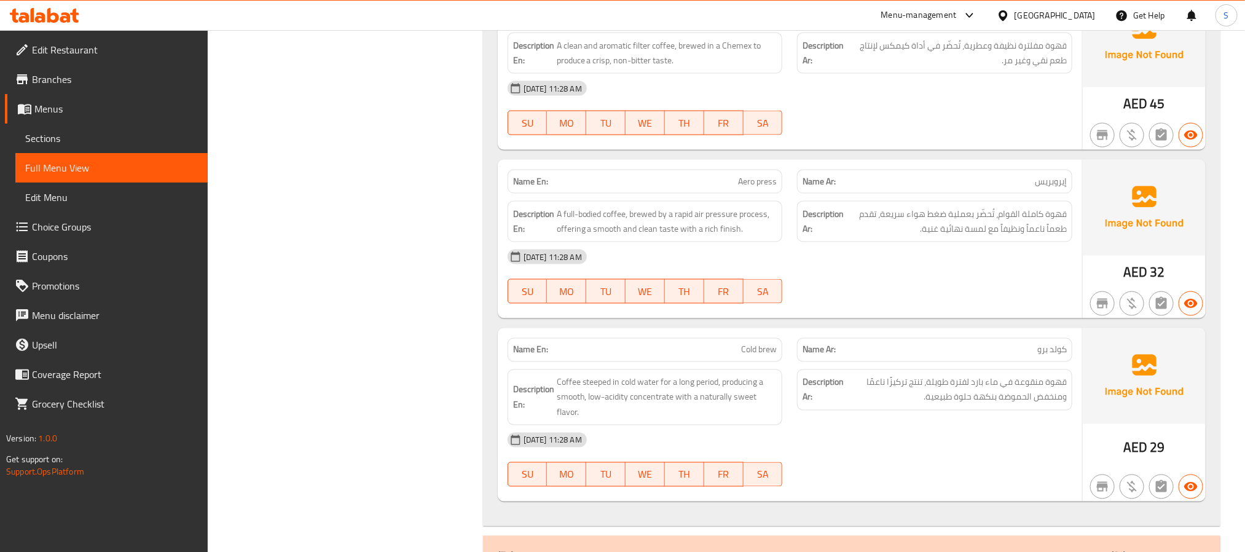
scroll to position [830, 0]
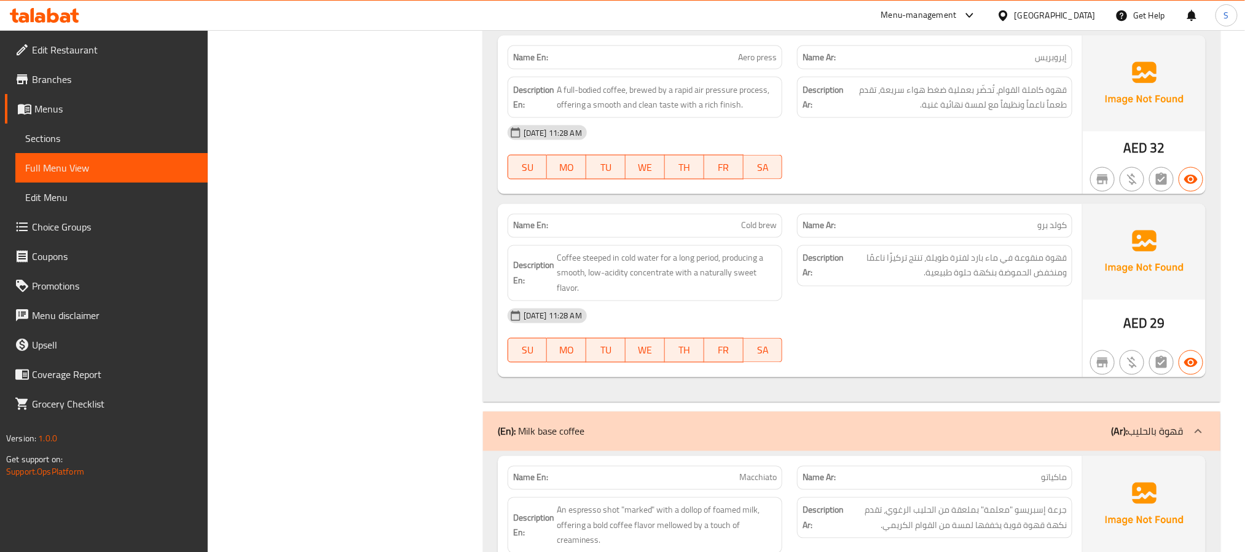
scroll to position [1014, 0]
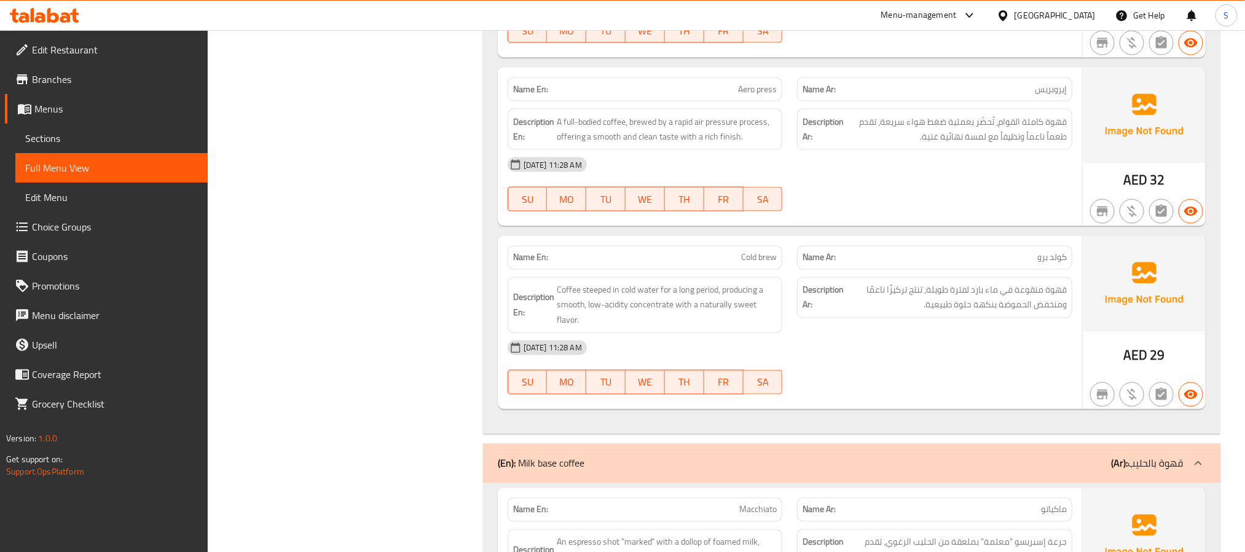
click at [768, 90] on span "Aero press" at bounding box center [757, 89] width 39 height 13
copy span "Aero press"
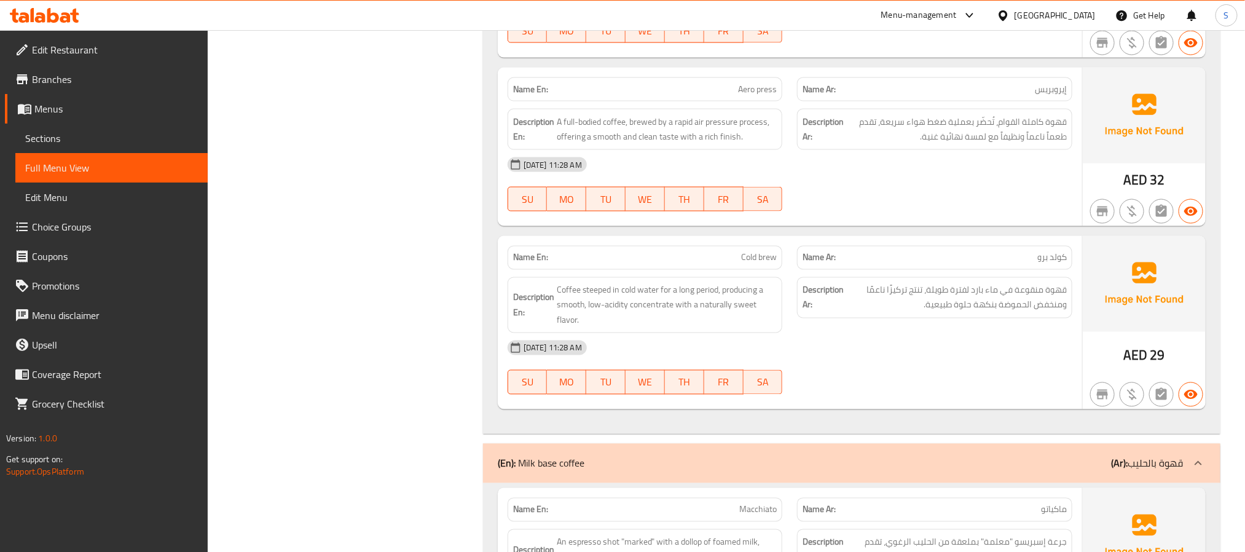
click at [747, 264] on span "Cold brew" at bounding box center [759, 257] width 36 height 13
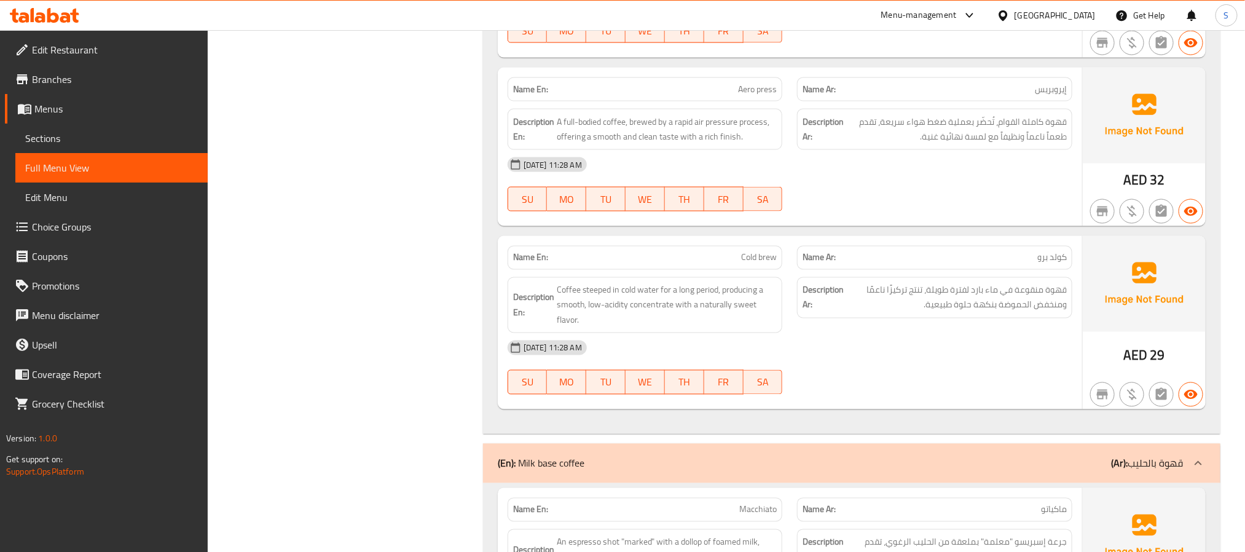
click at [531, 262] on strong "Name En:" at bounding box center [530, 257] width 35 height 13
copy strong "Name En:"
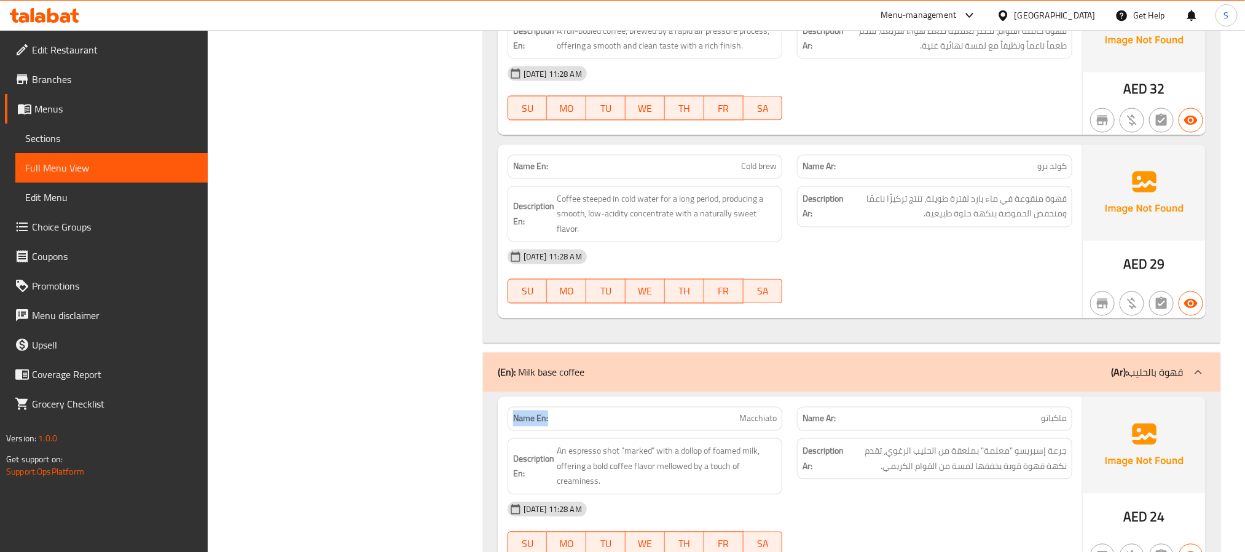
scroll to position [1106, 0]
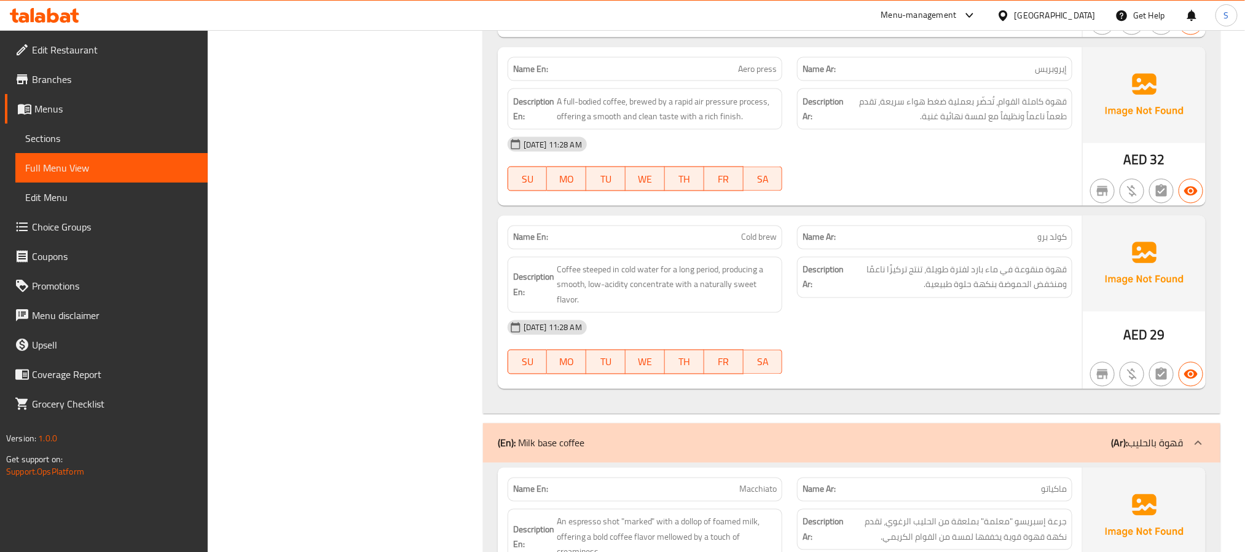
scroll to position [1014, 0]
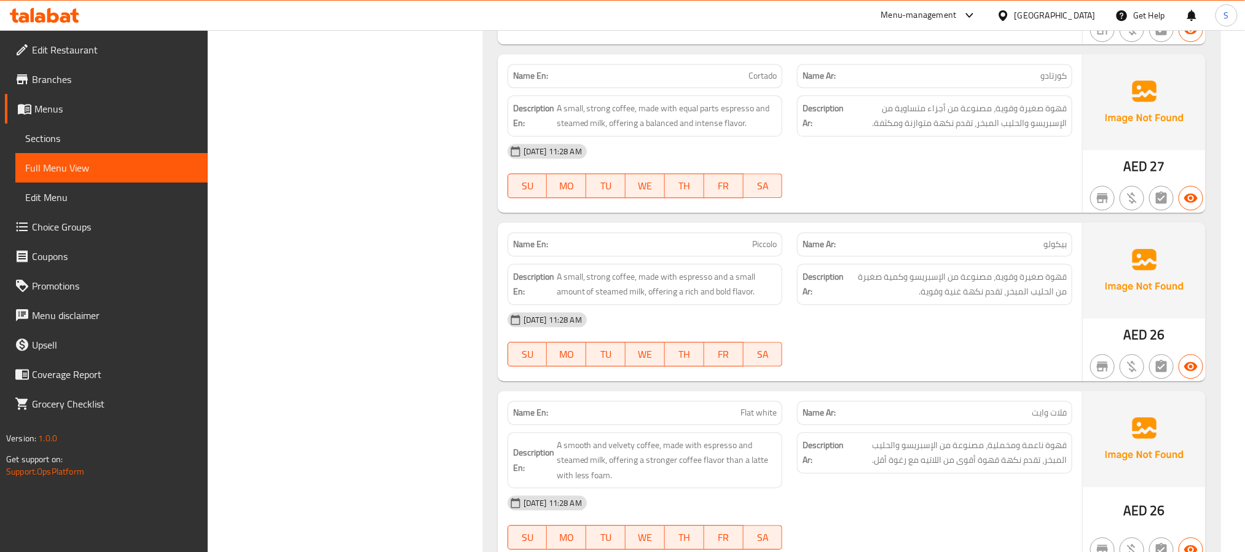
scroll to position [1660, 0]
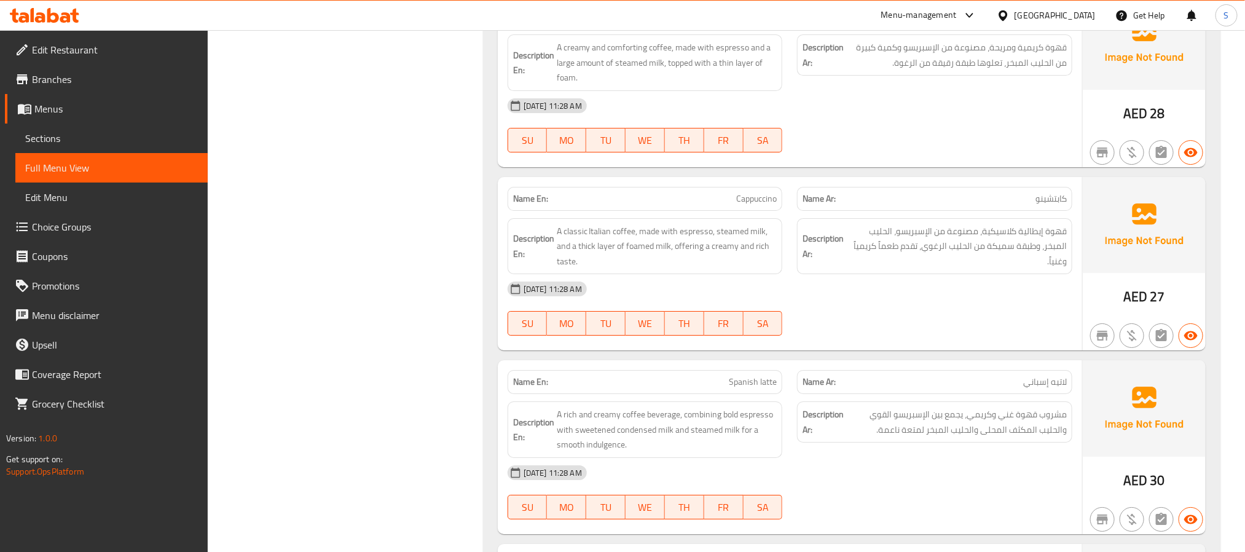
scroll to position [2121, 0]
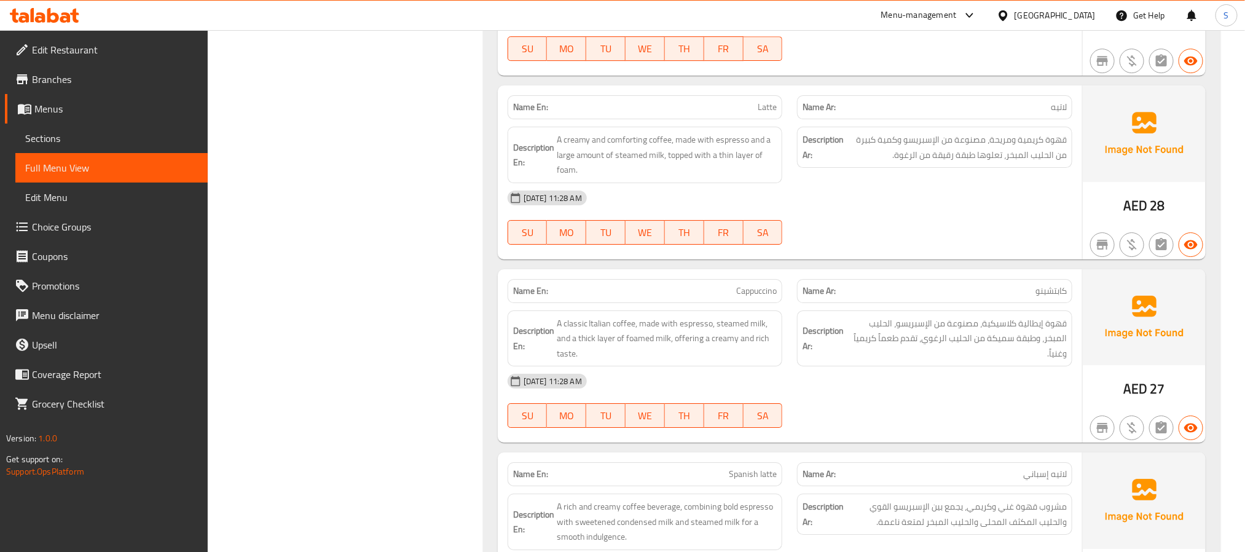
click at [773, 114] on span "Latte" at bounding box center [767, 107] width 19 height 13
copy span "Latte"
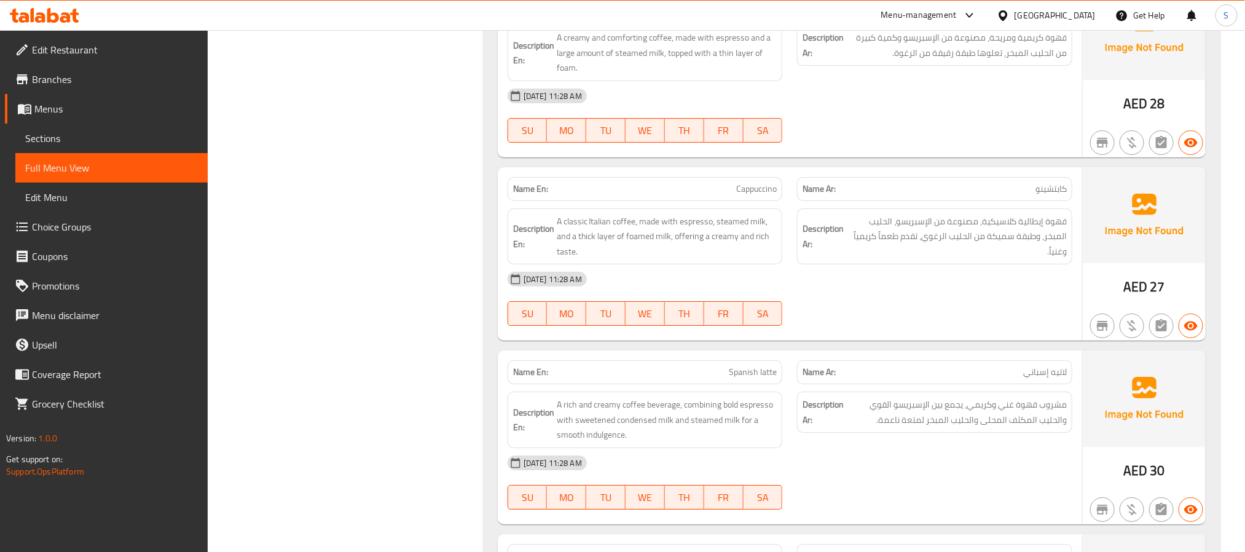
scroll to position [2305, 0]
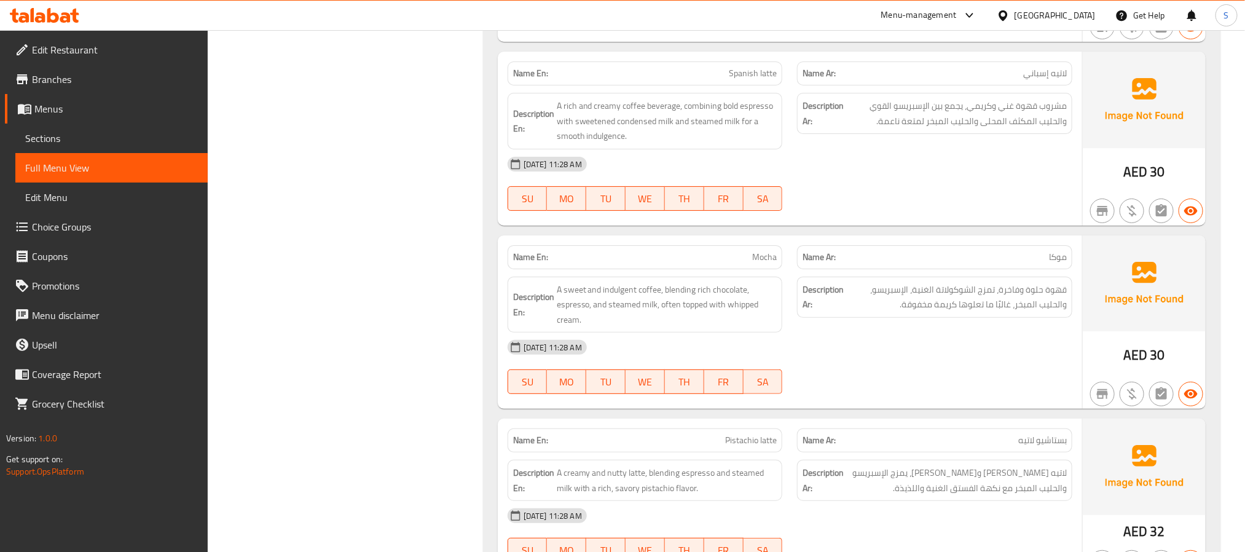
scroll to position [2489, 0]
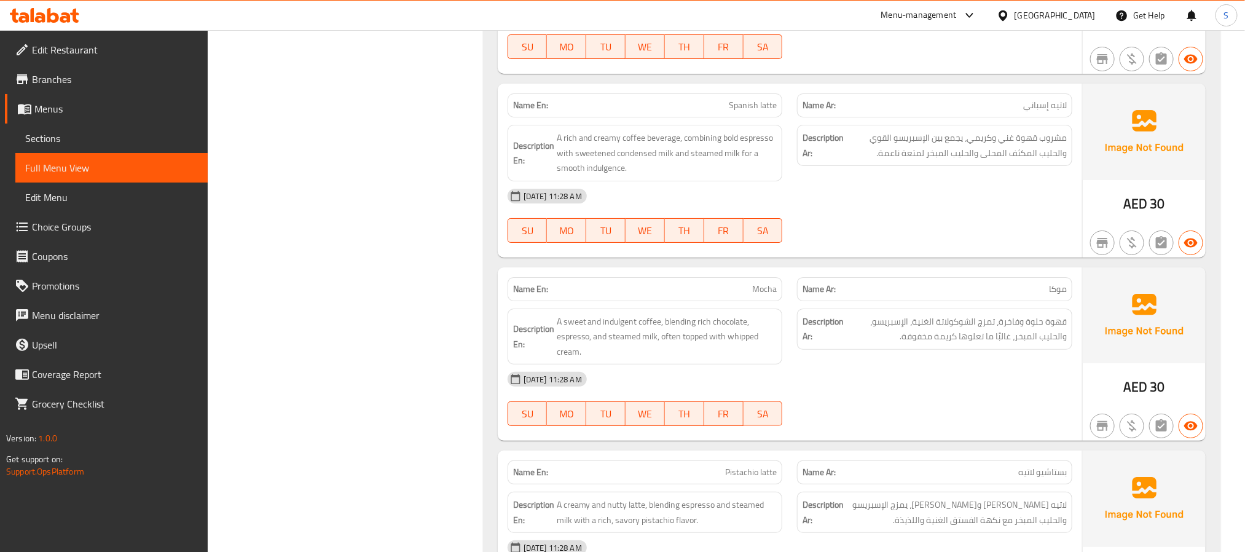
click at [760, 112] on span "Spanish latte" at bounding box center [753, 105] width 48 height 13
click at [755, 112] on span "Spanish latte" at bounding box center [753, 105] width 48 height 13
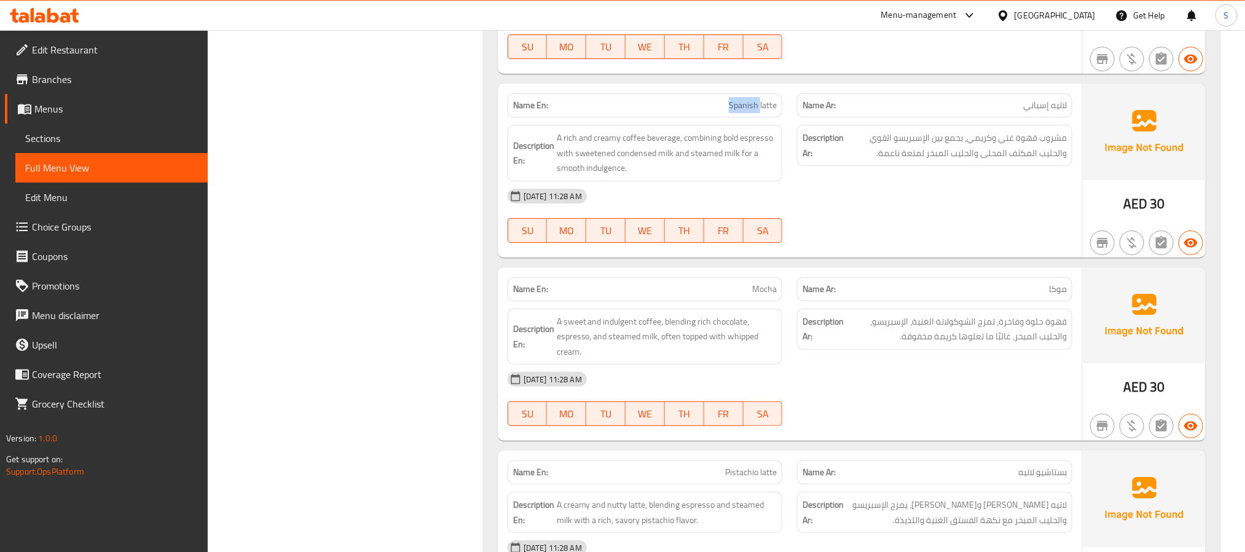
click at [755, 112] on span "Spanish latte" at bounding box center [753, 105] width 48 height 13
copy span "Spanish latte"
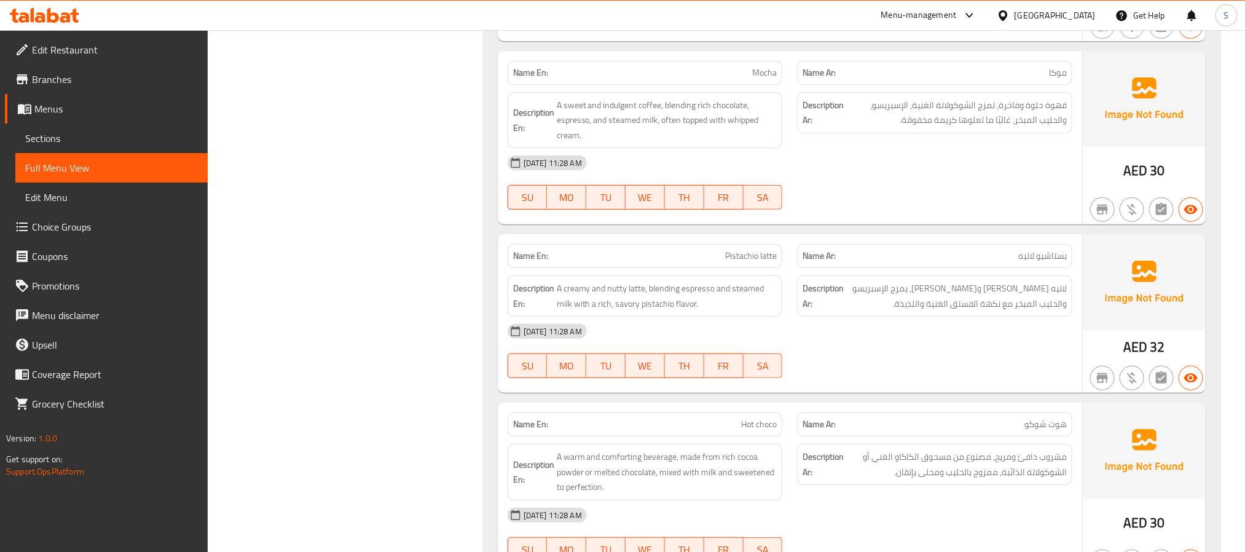
scroll to position [2674, 0]
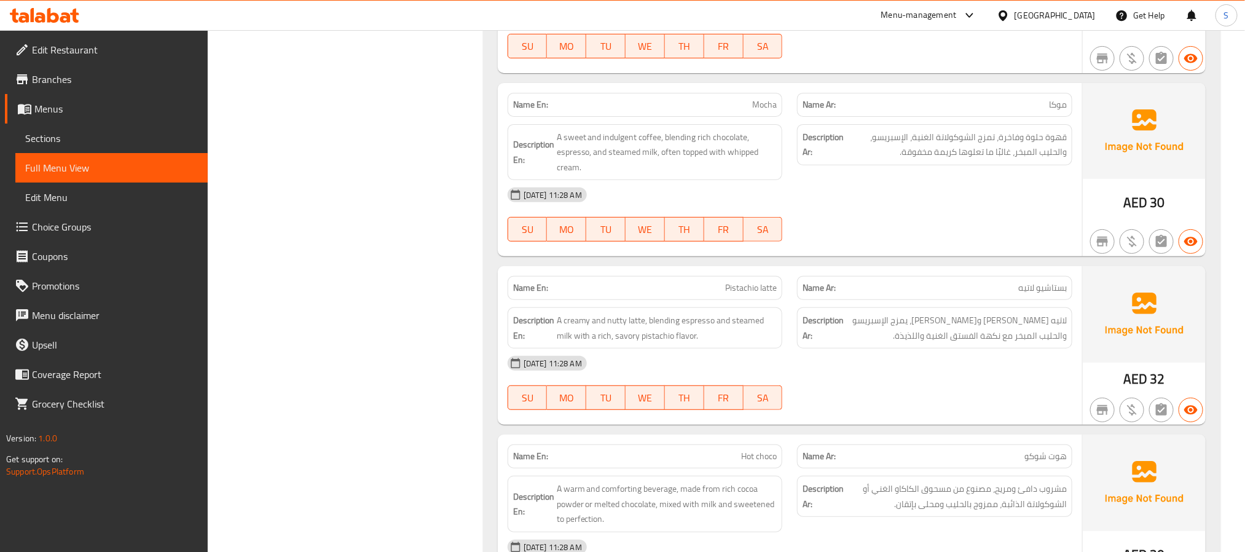
click at [767, 111] on span "Mocha" at bounding box center [764, 104] width 25 height 13
copy span "Mocha"
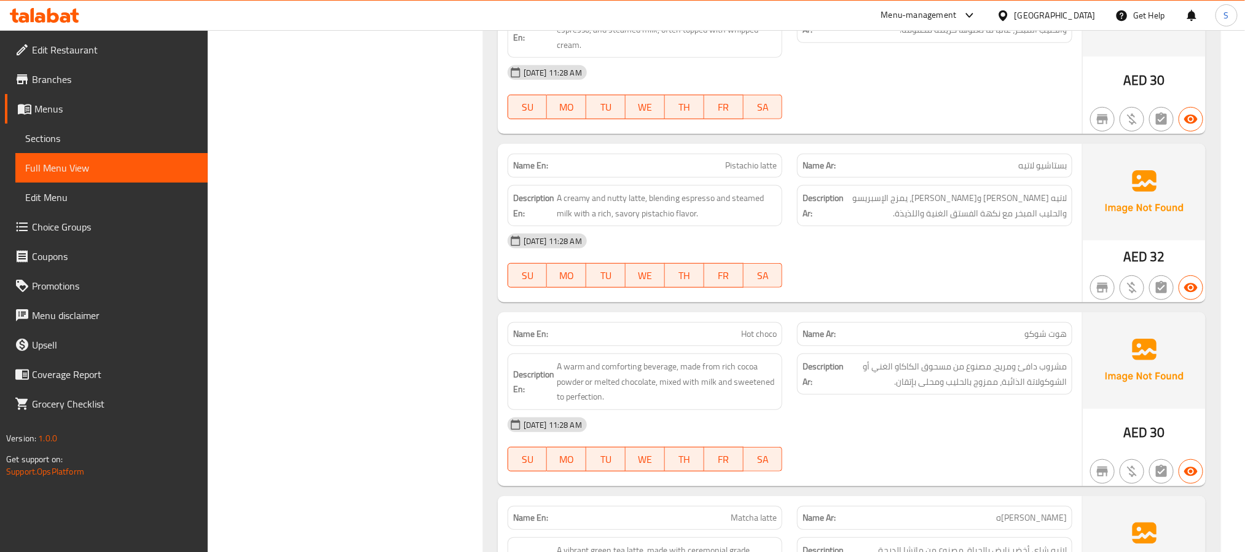
scroll to position [2766, 0]
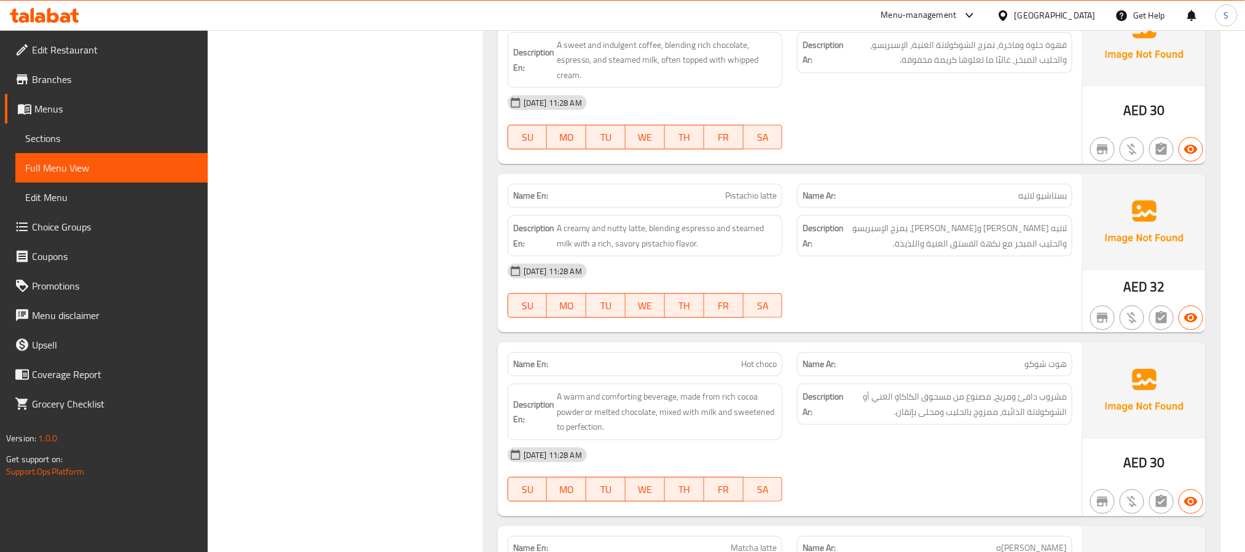
click at [746, 202] on span "Pistachio latte" at bounding box center [751, 195] width 52 height 13
copy span "Pistachio latte"
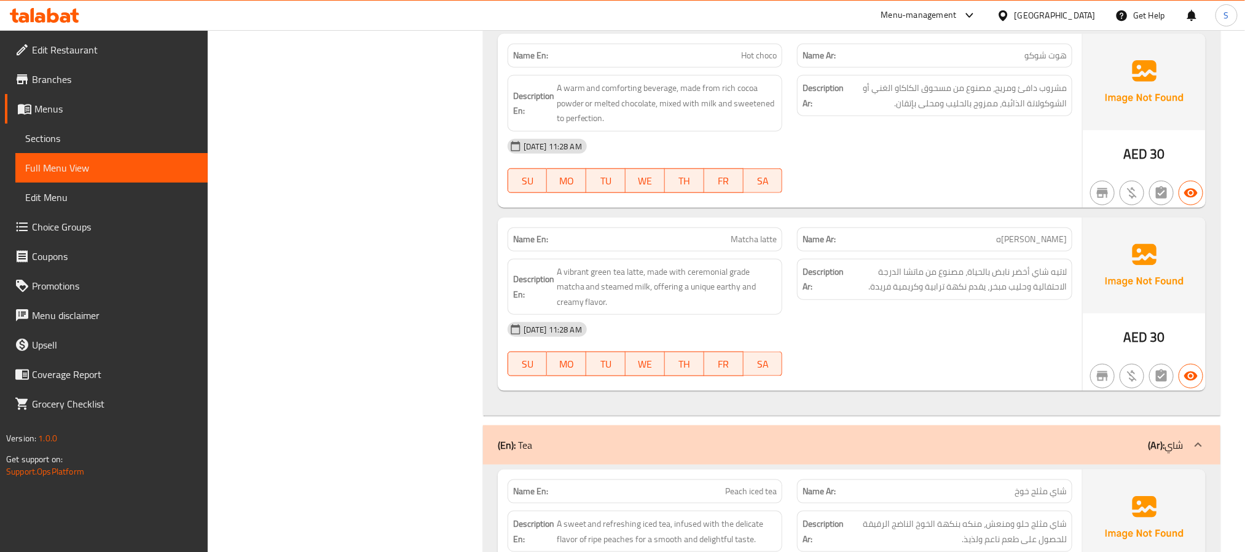
scroll to position [3043, 0]
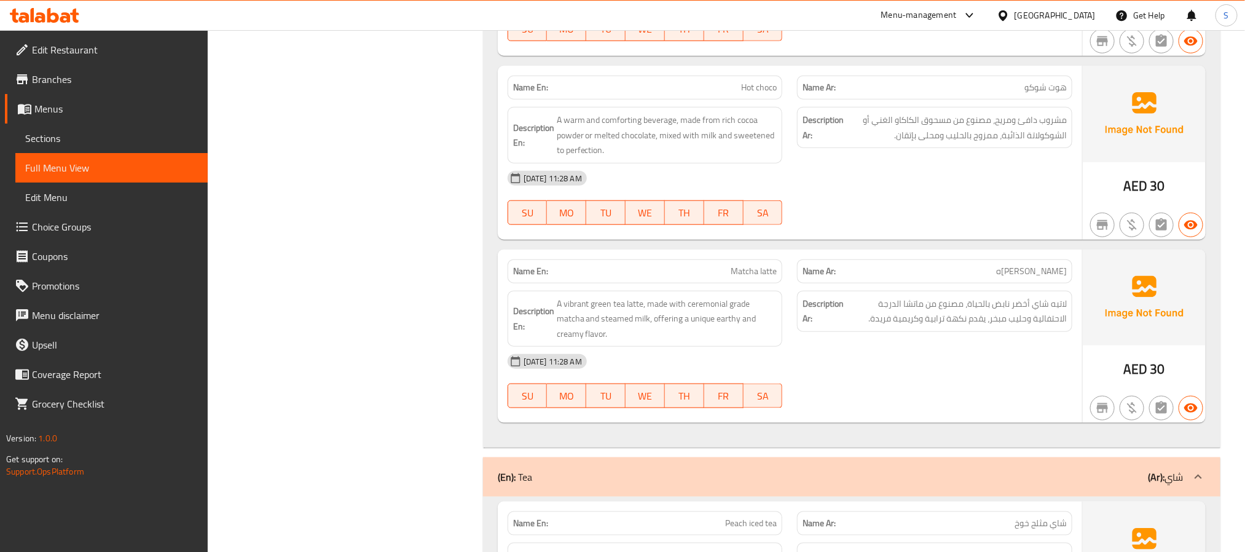
click at [764, 94] on span "Hot choco" at bounding box center [759, 87] width 36 height 13
copy span "Hot choco"
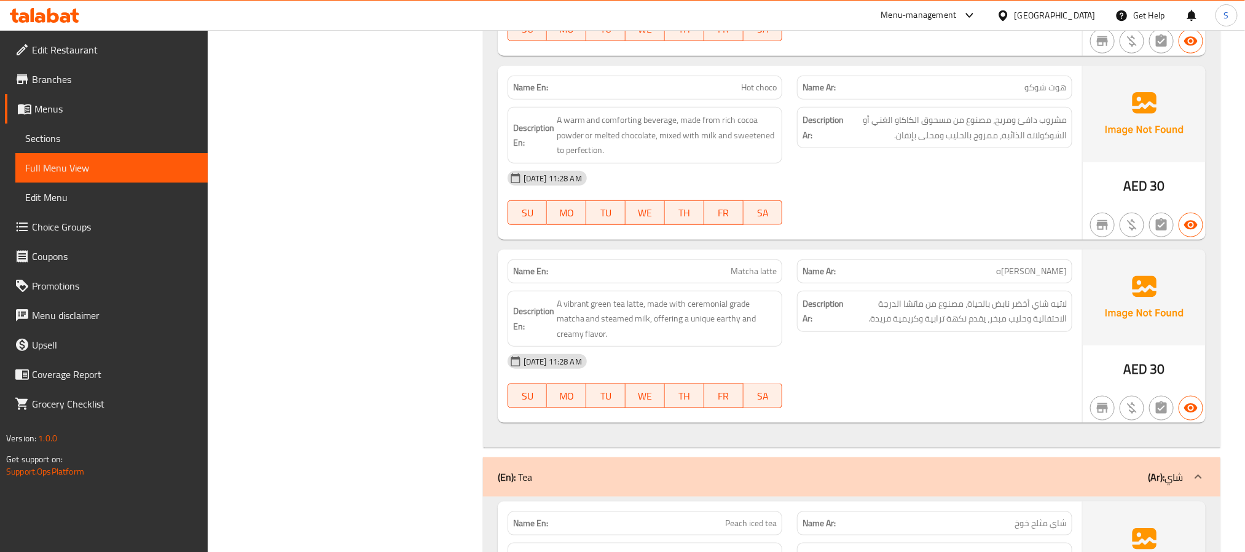
scroll to position [3227, 0]
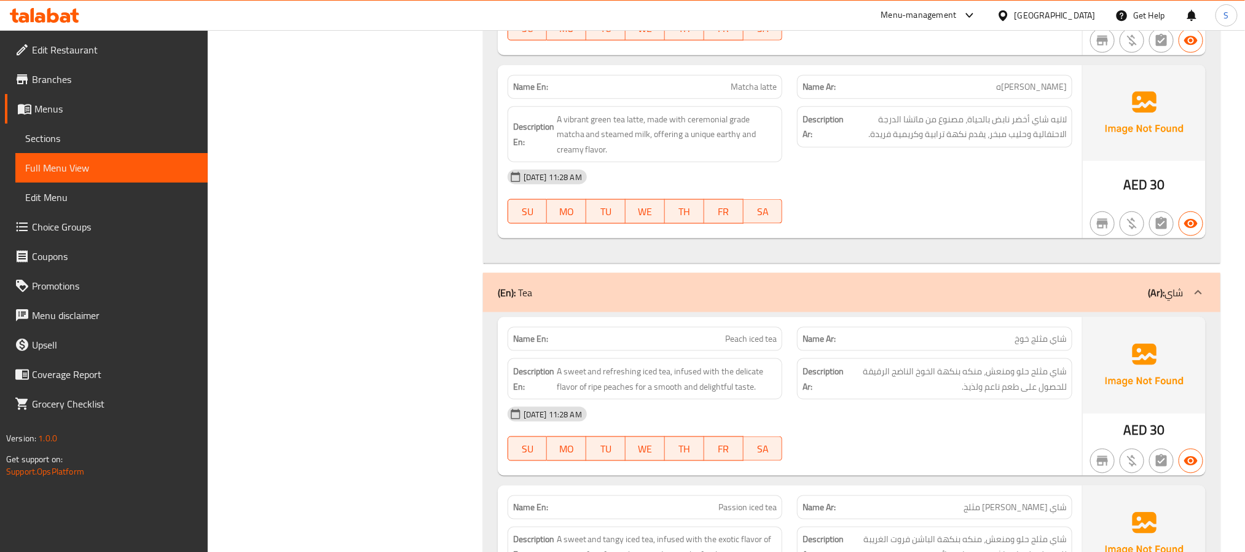
click at [756, 93] on span "Matcha latte" at bounding box center [754, 87] width 46 height 13
copy span "Matcha latte"
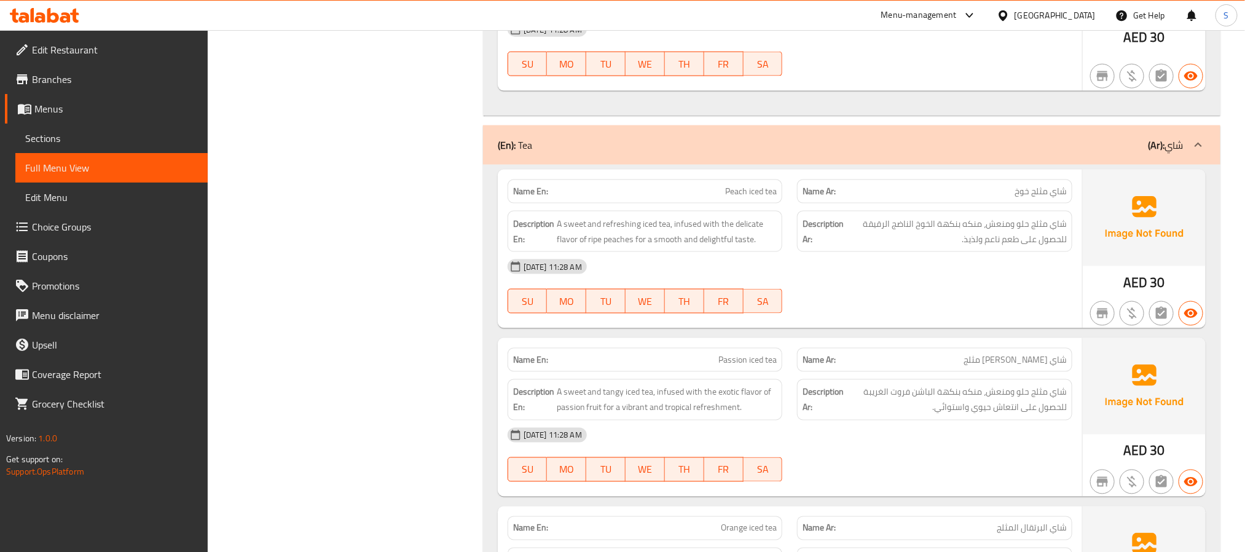
scroll to position [3411, 0]
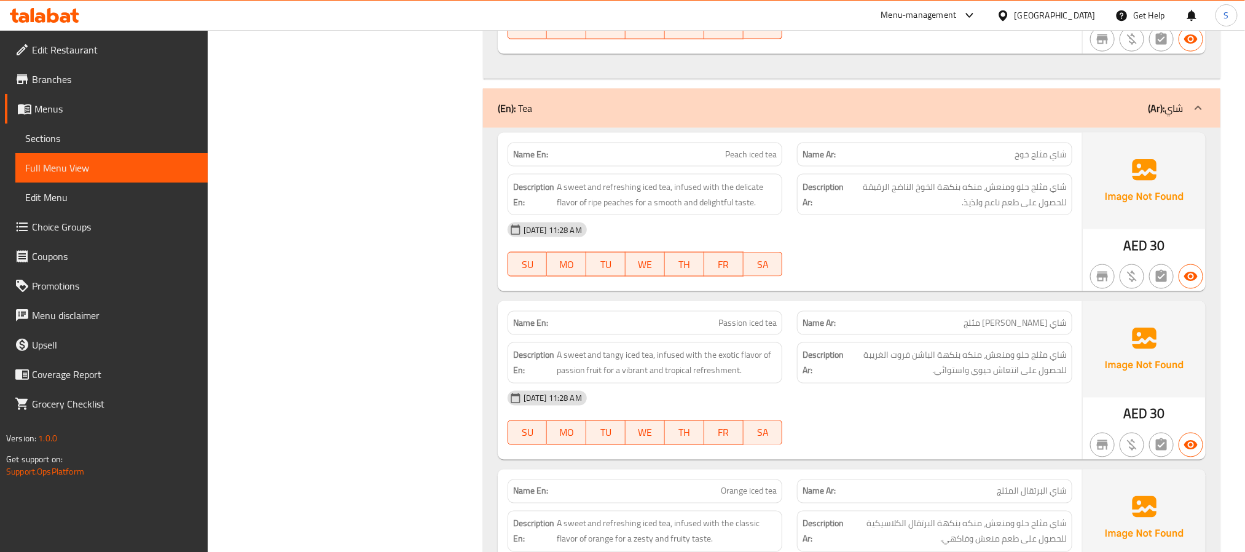
click at [773, 161] on span "Peach iced tea" at bounding box center [751, 154] width 52 height 13
copy span "Peach iced tea"
click at [378, 333] on div "Filter Branches Branches Popular filters Free items Branch specific items Has c…" at bounding box center [350, 410] width 251 height 7326
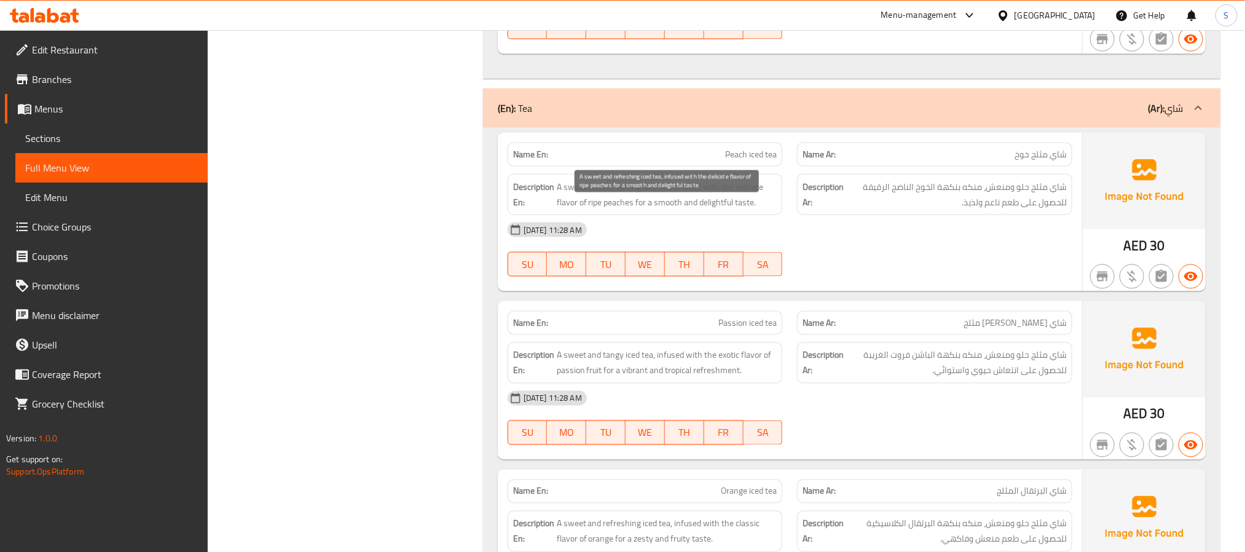
click at [712, 210] on span "A sweet and refreshing iced tea, infused with the delicate flavor of ripe peach…" at bounding box center [667, 194] width 221 height 30
click at [428, 293] on div "Filter Branches Branches Popular filters Free items Branch specific items Has c…" at bounding box center [350, 410] width 251 height 7326
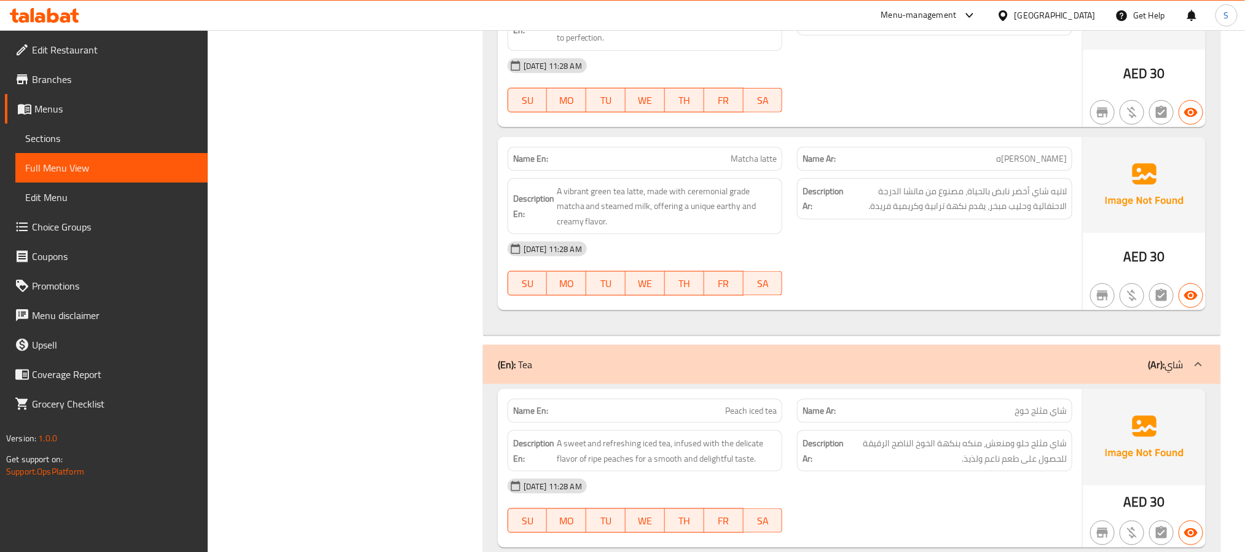
scroll to position [3135, 0]
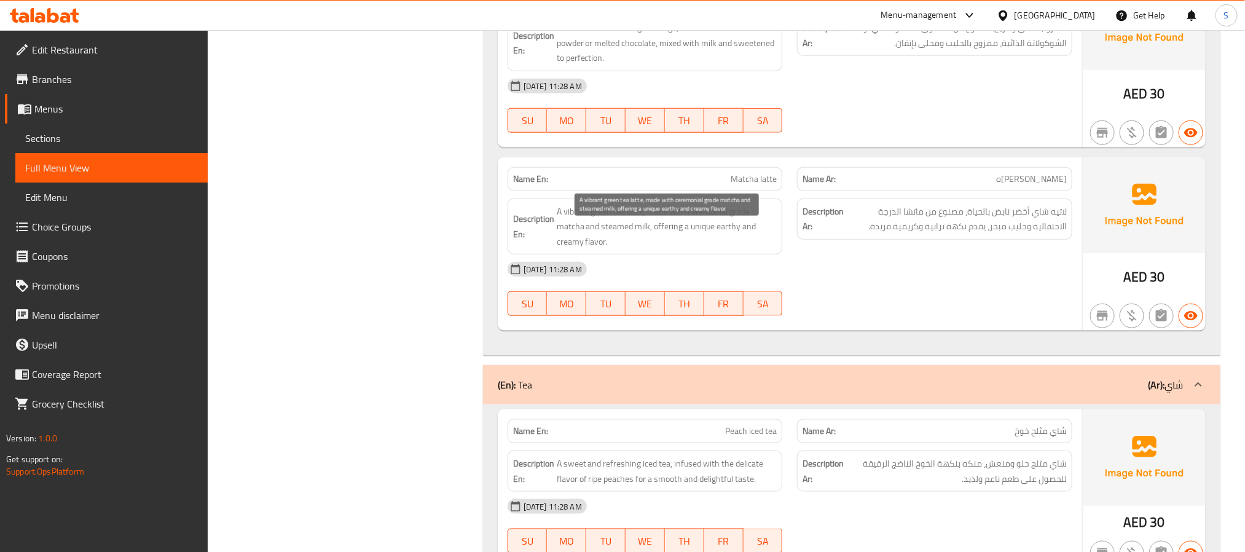
click at [579, 233] on span "A vibrant green tea latte, made with ceremonial grade matcha and steamed milk, …" at bounding box center [667, 226] width 221 height 45
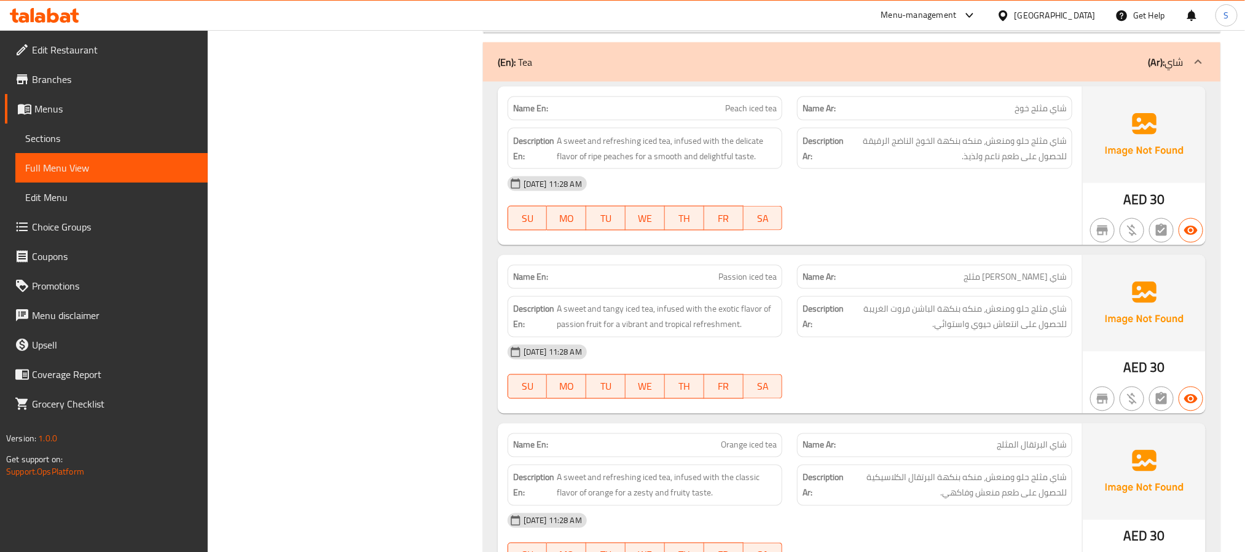
scroll to position [3504, 0]
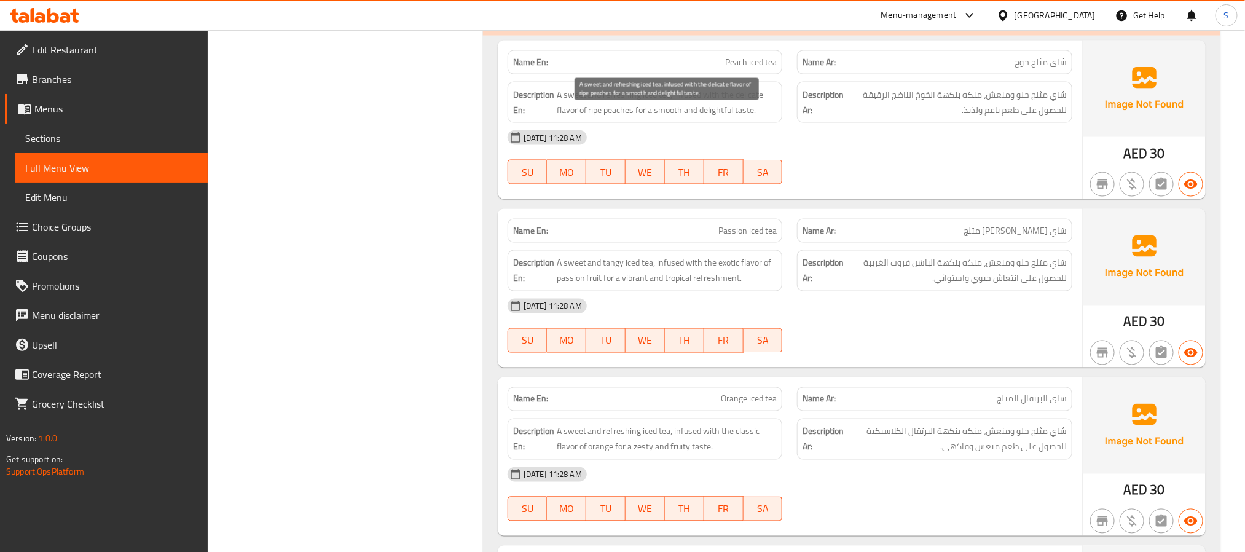
click at [690, 117] on span "A sweet and refreshing iced tea, infused with the delicate flavor of ripe peach…" at bounding box center [667, 102] width 221 height 30
click at [424, 284] on div "Filter Branches Branches Popular filters Free items Branch specific items Has c…" at bounding box center [350, 317] width 251 height 7326
click at [351, 233] on div "Filter Branches Branches Popular filters Free items Branch specific items Has c…" at bounding box center [350, 317] width 251 height 7326
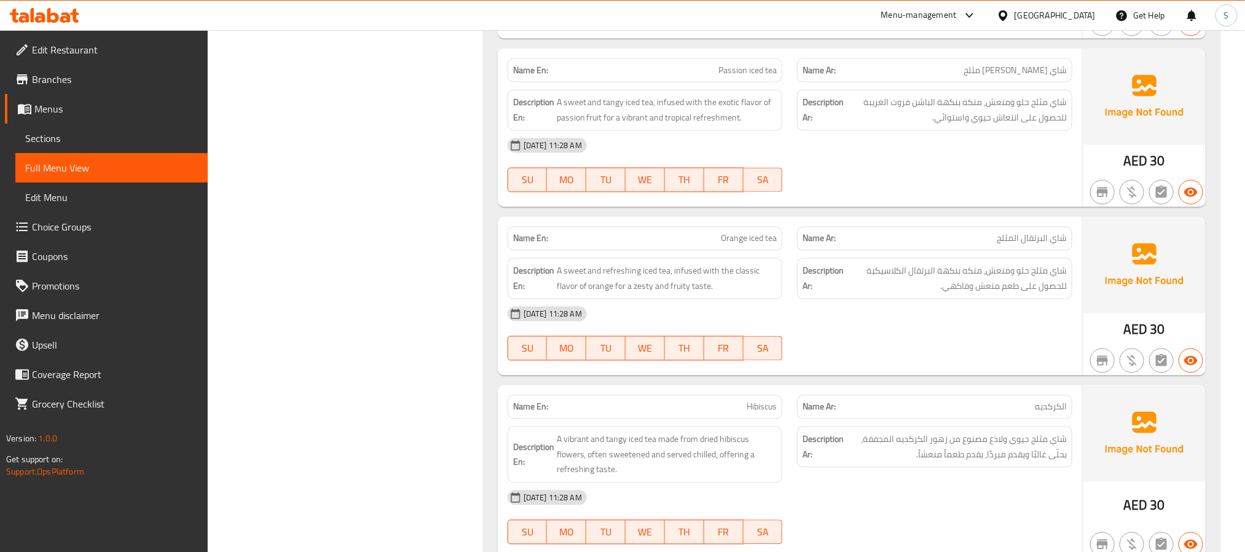
scroll to position [3688, 0]
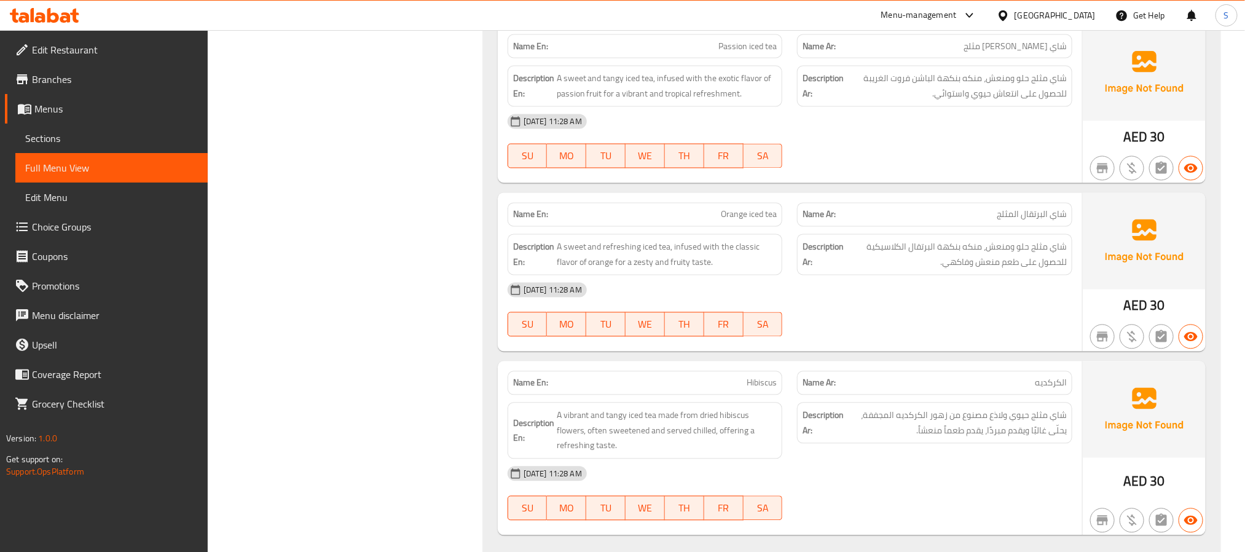
click at [740, 53] on span "Passion iced tea" at bounding box center [748, 46] width 58 height 13
click at [375, 203] on div "Filter Branches Branches Popular filters Free items Branch specific items Has c…" at bounding box center [350, 133] width 251 height 7326
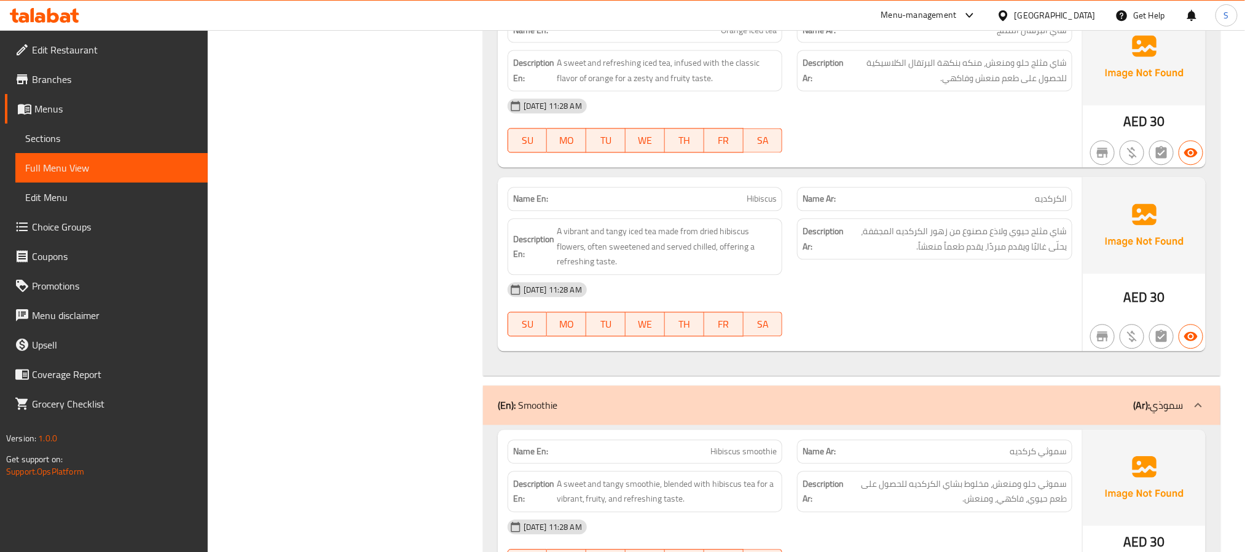
click at [750, 37] on span "Orange iced tea" at bounding box center [749, 30] width 56 height 13
click at [771, 205] on span "Hibiscus" at bounding box center [762, 198] width 30 height 13
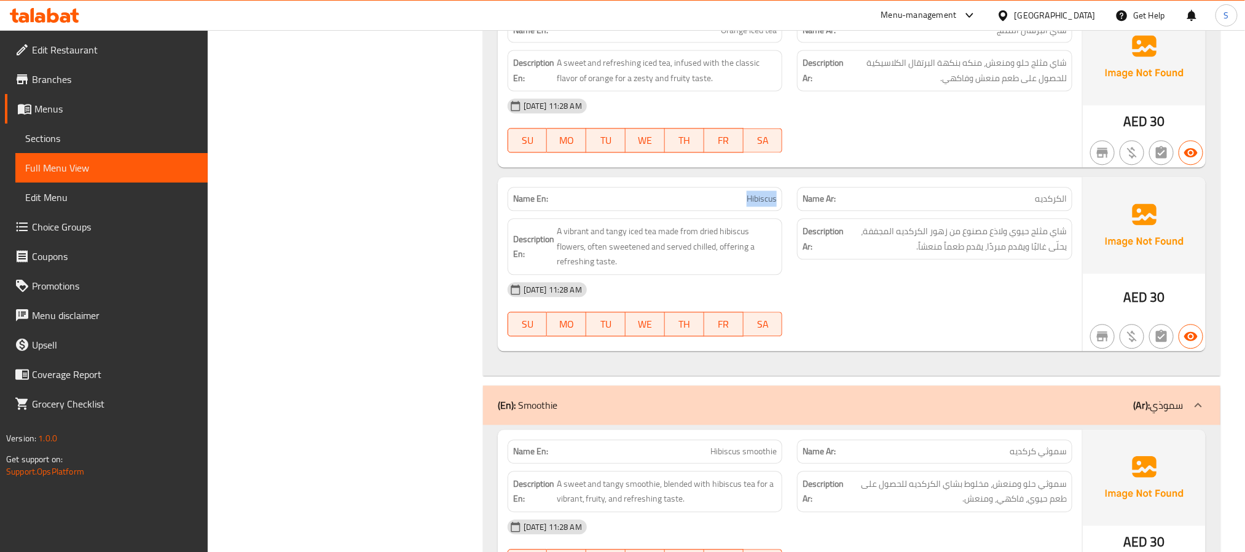
click at [771, 205] on span "Hibiscus" at bounding box center [762, 198] width 30 height 13
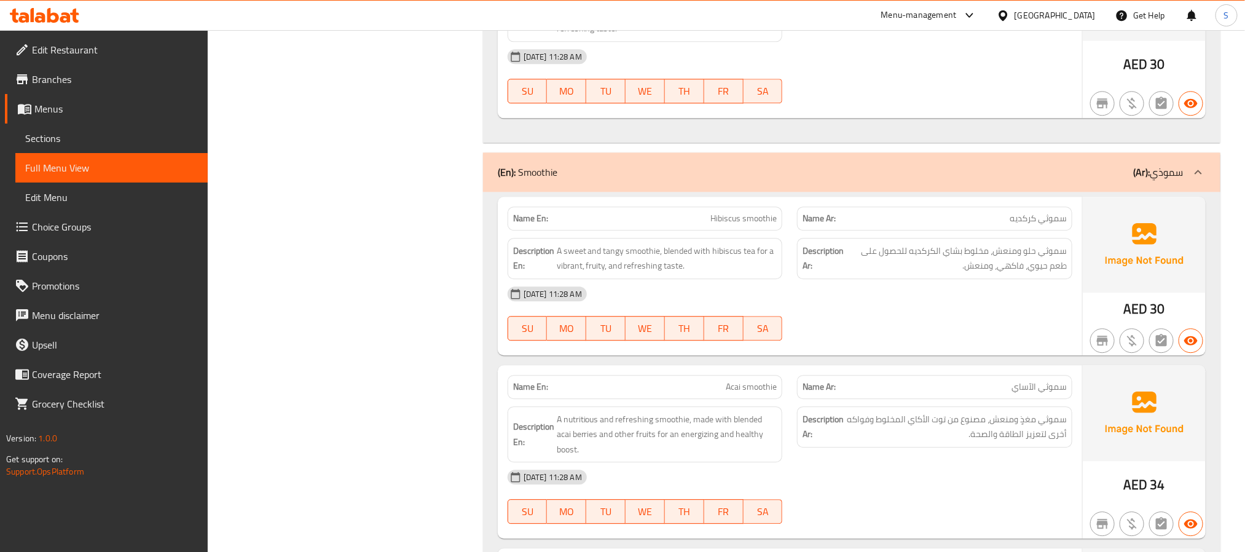
scroll to position [4149, 0]
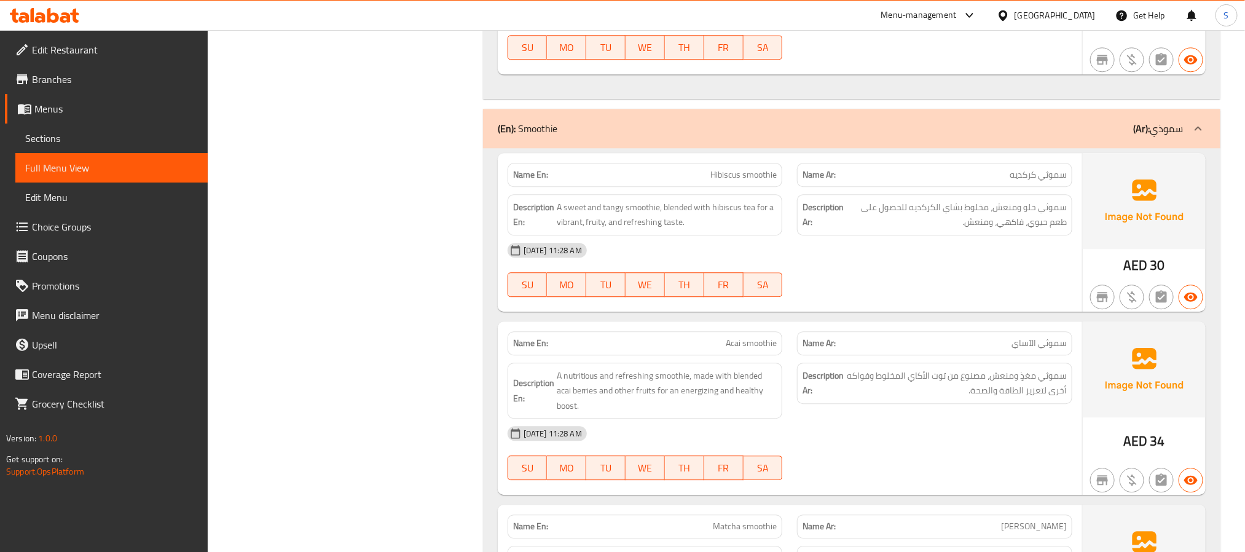
click at [757, 187] on div "Name En: Hibiscus smoothie" at bounding box center [645, 175] width 275 height 24
click at [749, 208] on div at bounding box center [749, 208] width 0 height 0
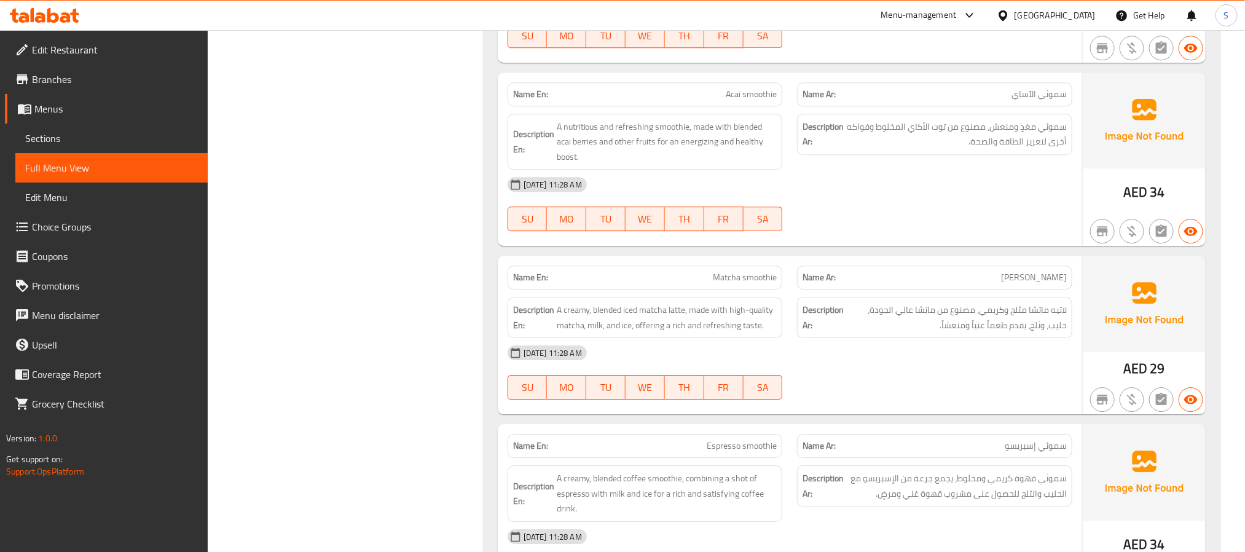
scroll to position [4426, 0]
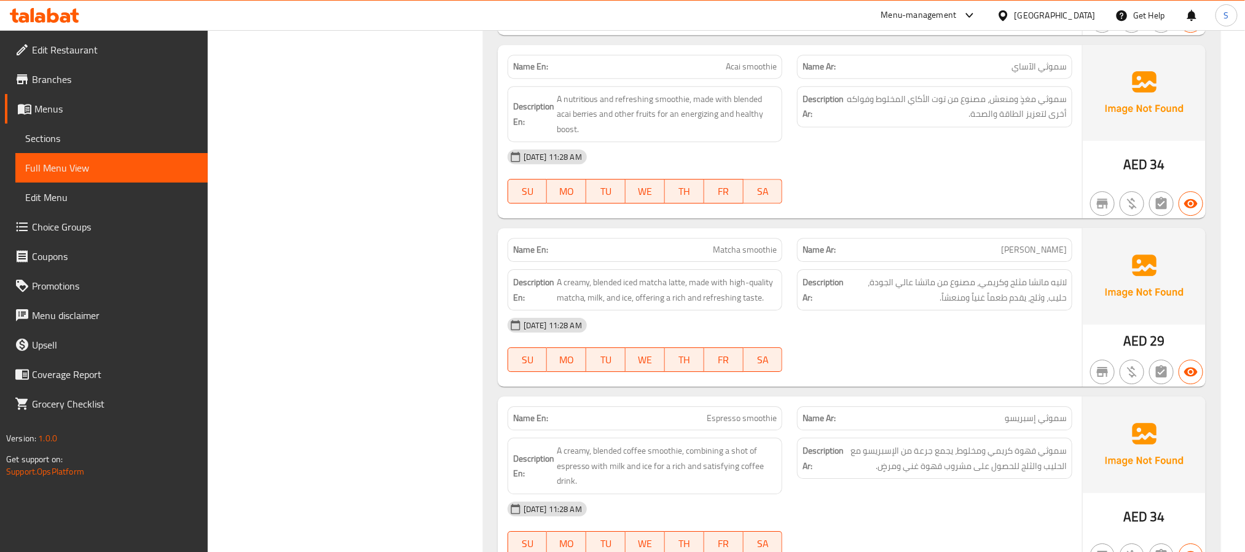
click at [752, 73] on span "Acai smoothie" at bounding box center [751, 66] width 51 height 13
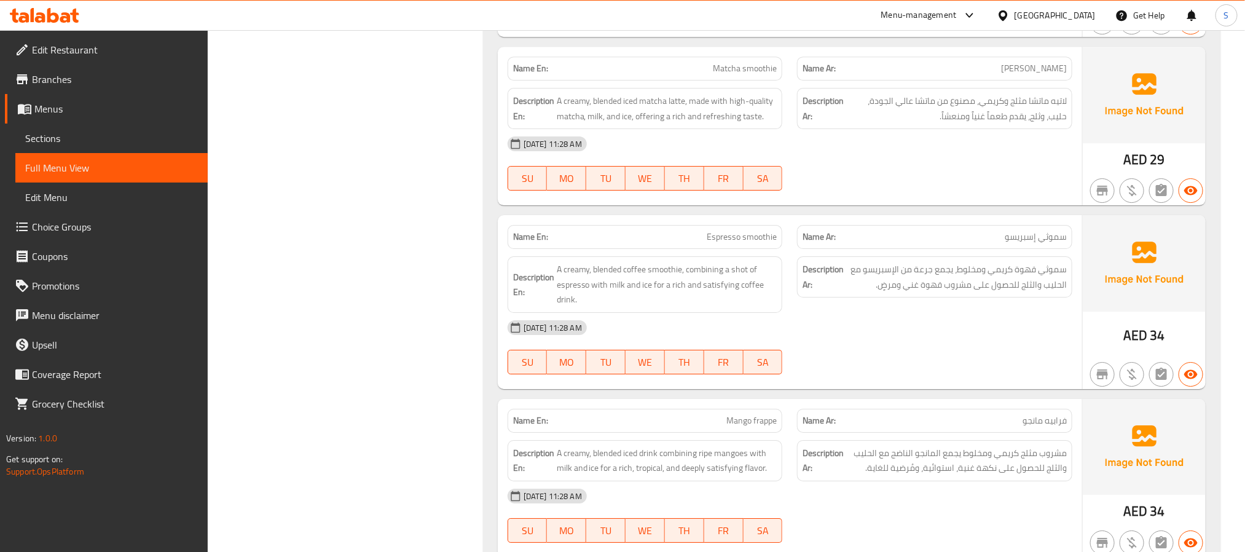
scroll to position [4610, 0]
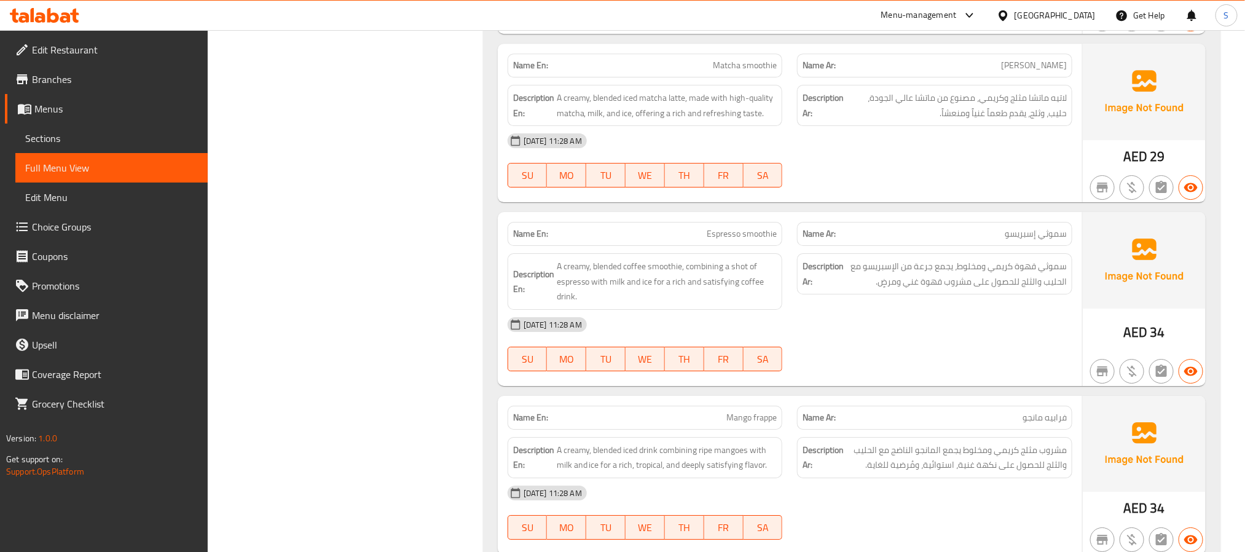
click at [735, 72] on span "Matcha smoothie" at bounding box center [745, 65] width 64 height 13
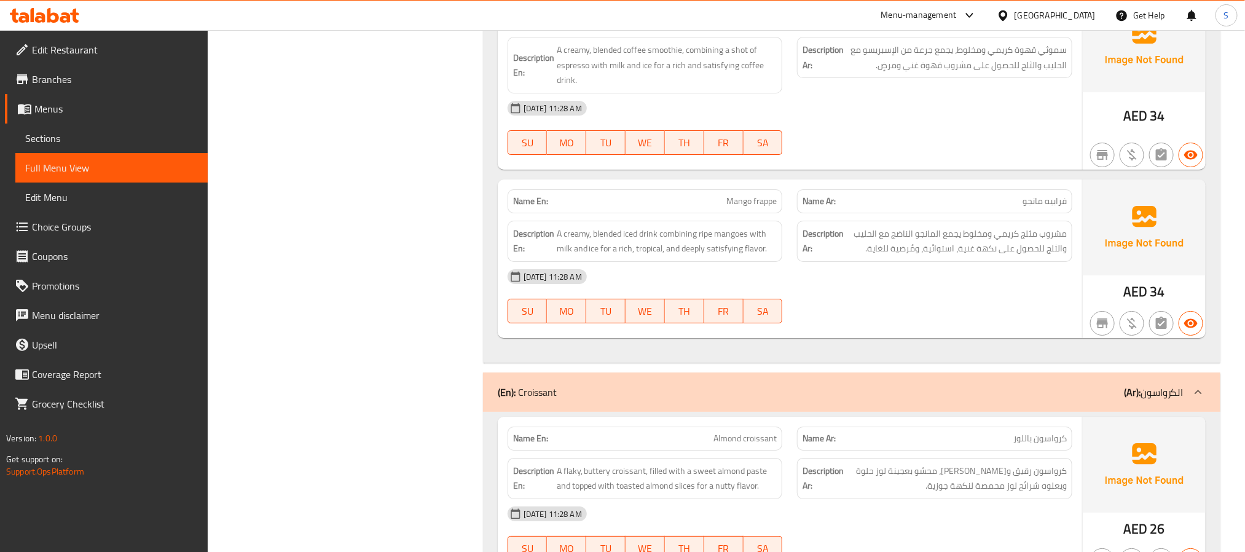
scroll to position [4794, 0]
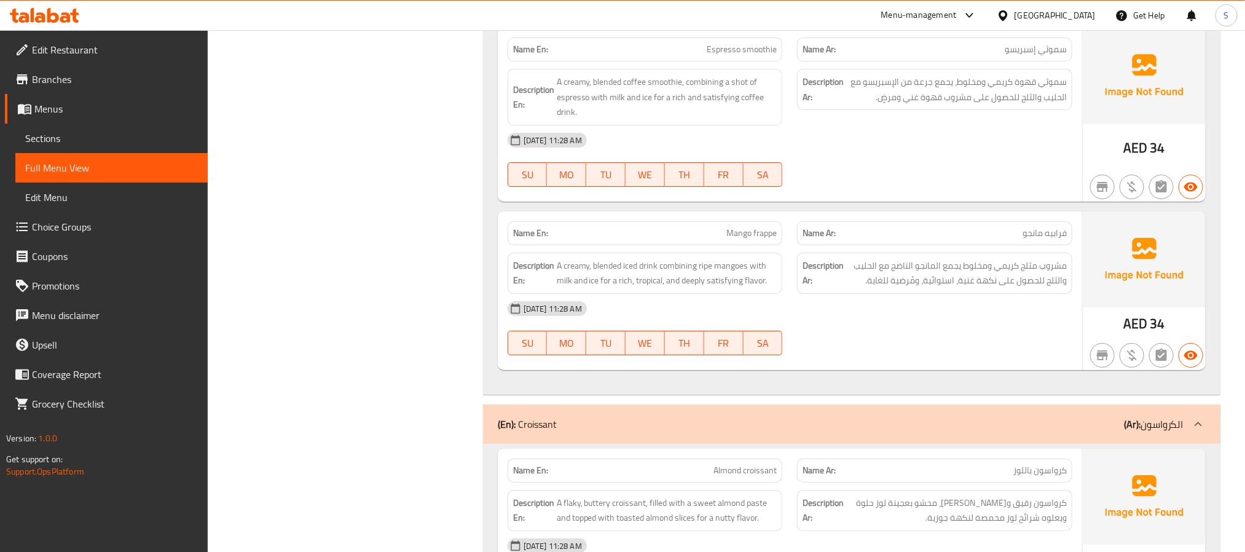
click at [738, 56] on span "Espresso smoothie" at bounding box center [742, 49] width 70 height 13
click at [747, 240] on span "Mango frappe" at bounding box center [752, 233] width 50 height 13
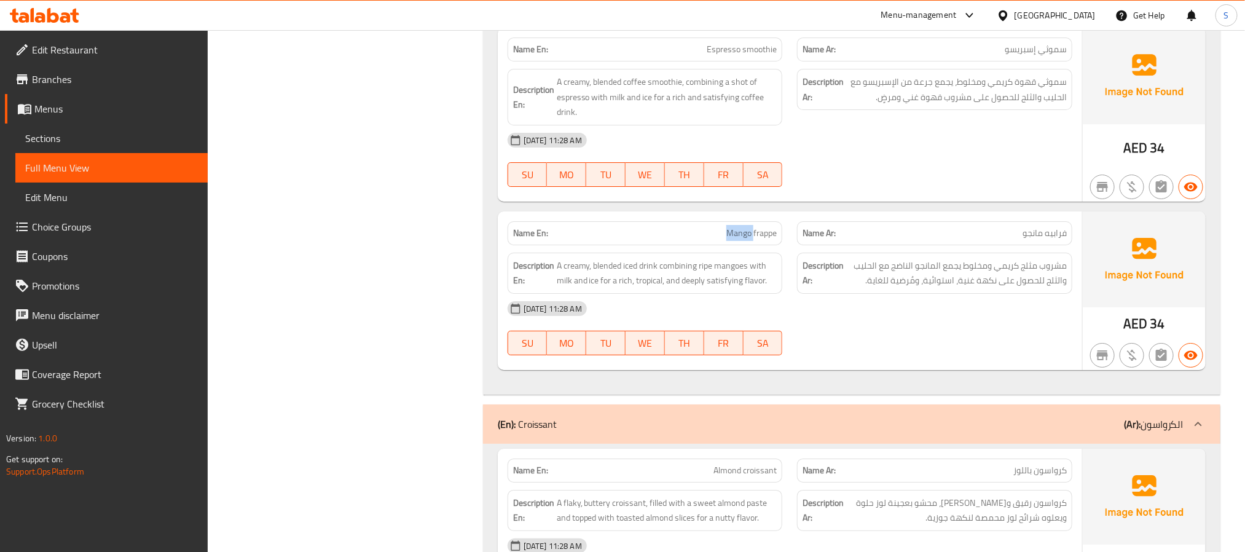
click at [747, 240] on span "Mango frappe" at bounding box center [752, 233] width 50 height 13
click at [727, 288] on span "A creamy, blended iced drink combining ripe mangoes with milk and ice for a ric…" at bounding box center [667, 273] width 221 height 30
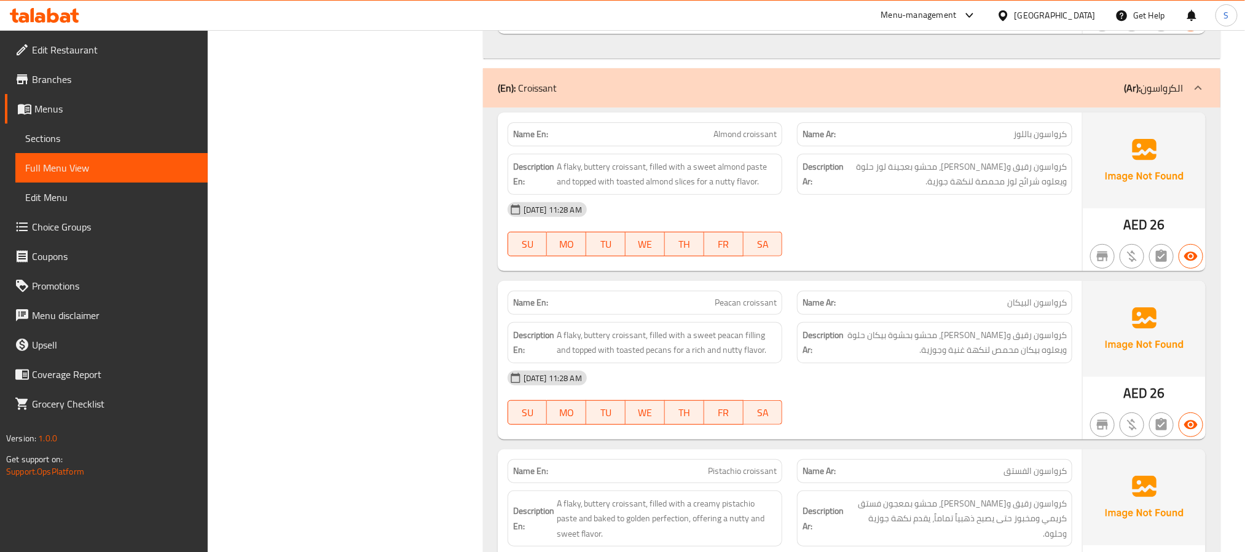
scroll to position [5163, 0]
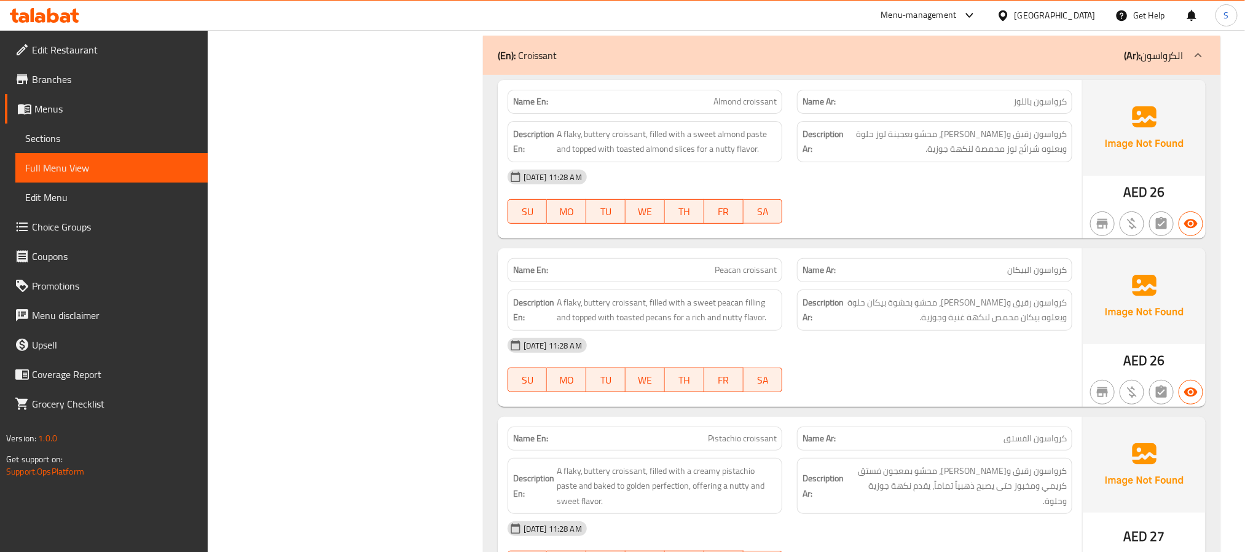
click at [762, 108] on span "Almond croissant" at bounding box center [745, 101] width 63 height 13
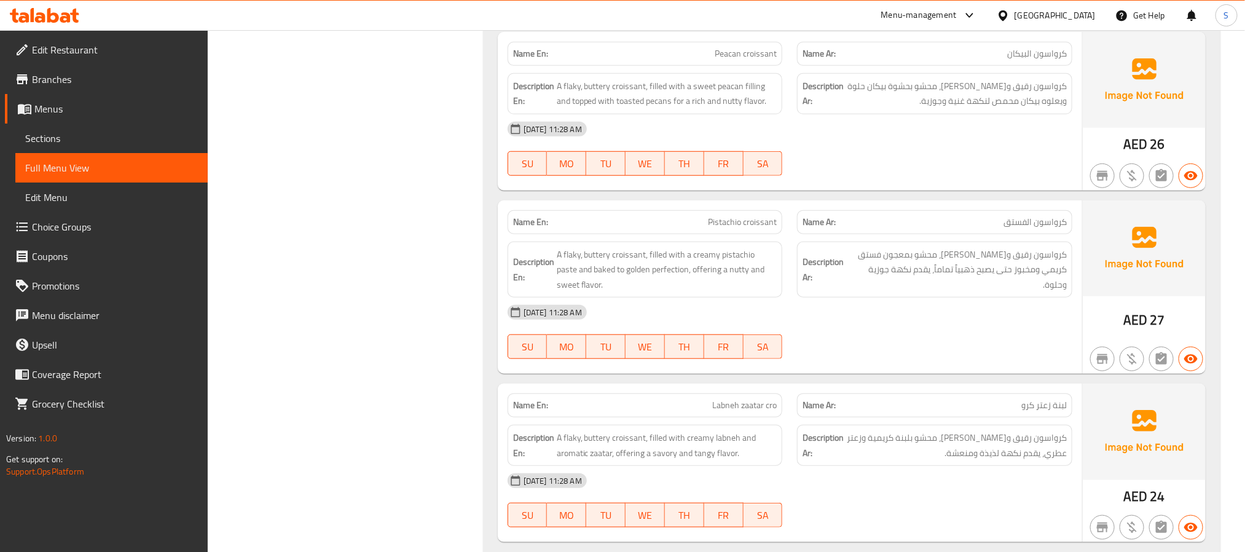
scroll to position [5348, 0]
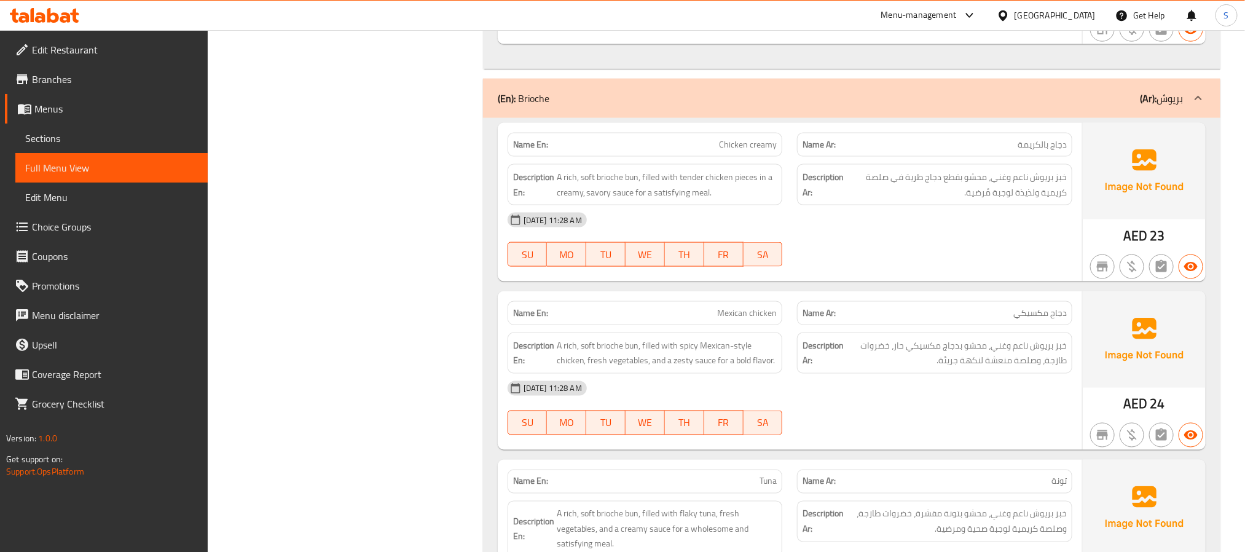
scroll to position [5901, 0]
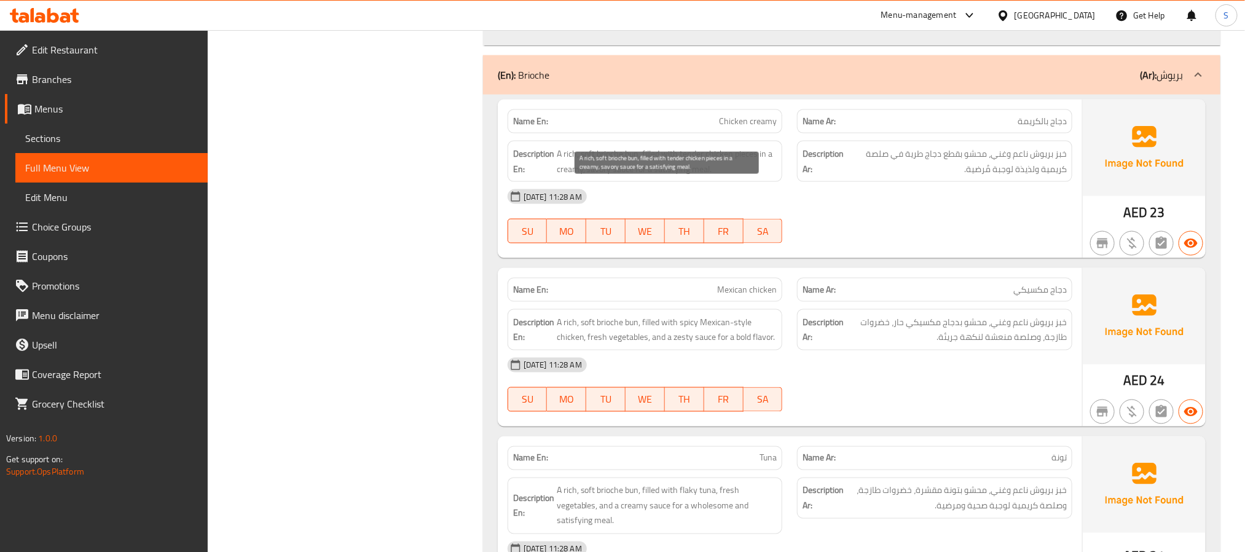
click at [631, 176] on span "A rich, soft brioche bun, filled with tender chicken pieces in a creamy, savory…" at bounding box center [667, 161] width 221 height 30
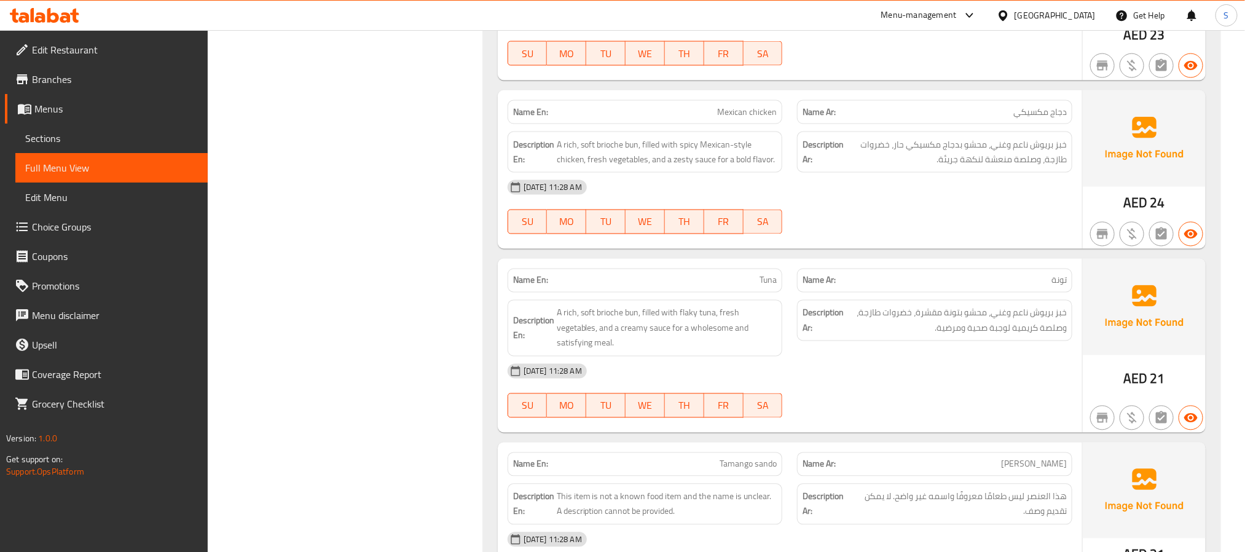
scroll to position [6177, 0]
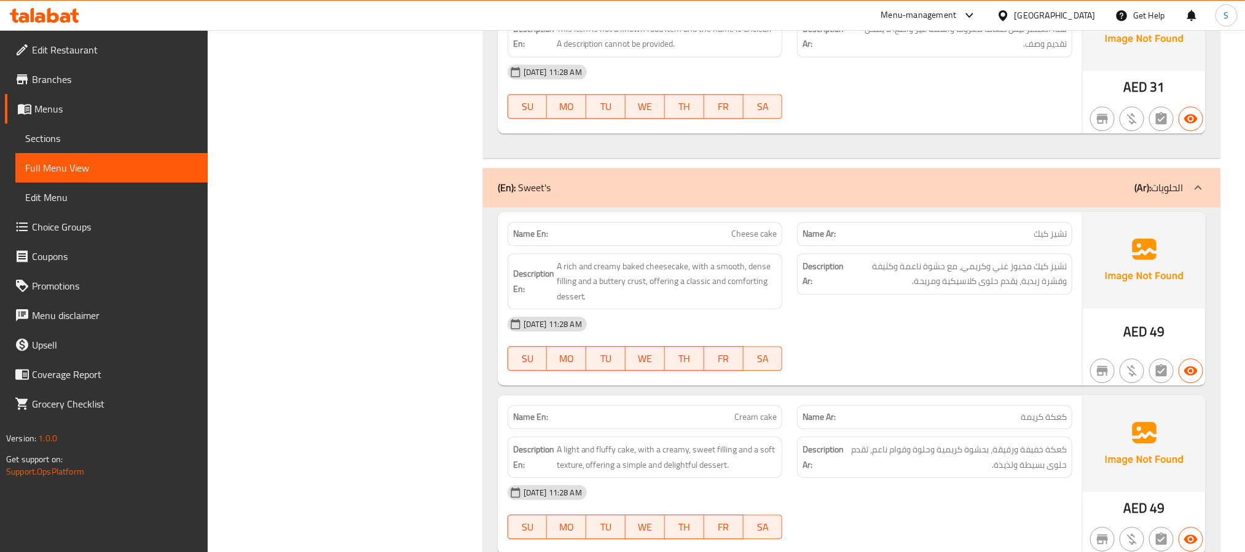
scroll to position [6638, 0]
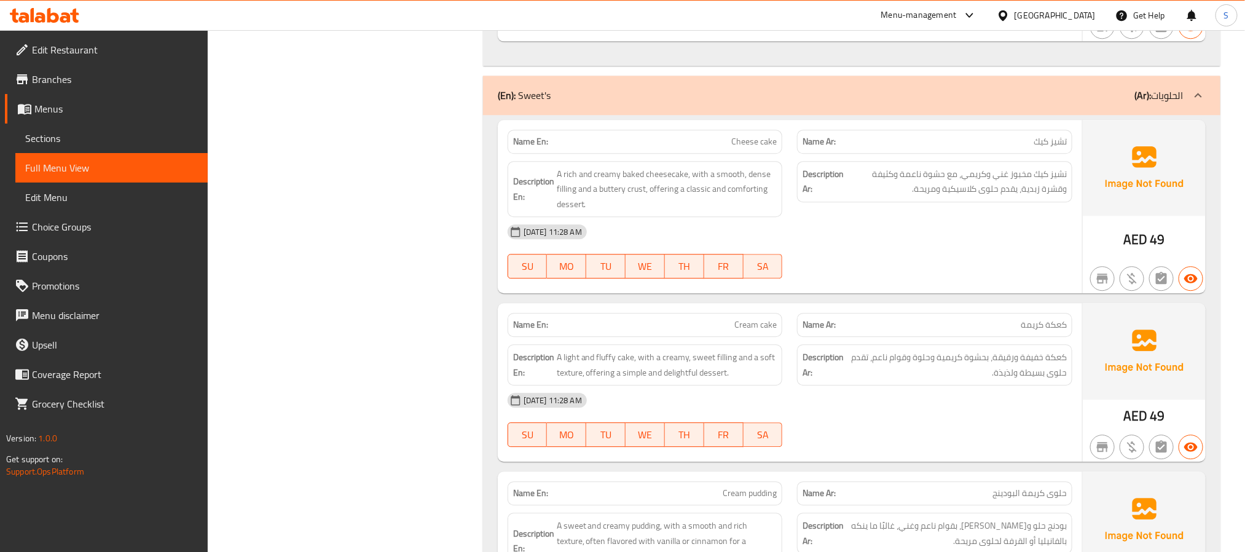
click at [756, 154] on div "Name En: Cheese cake" at bounding box center [645, 142] width 275 height 24
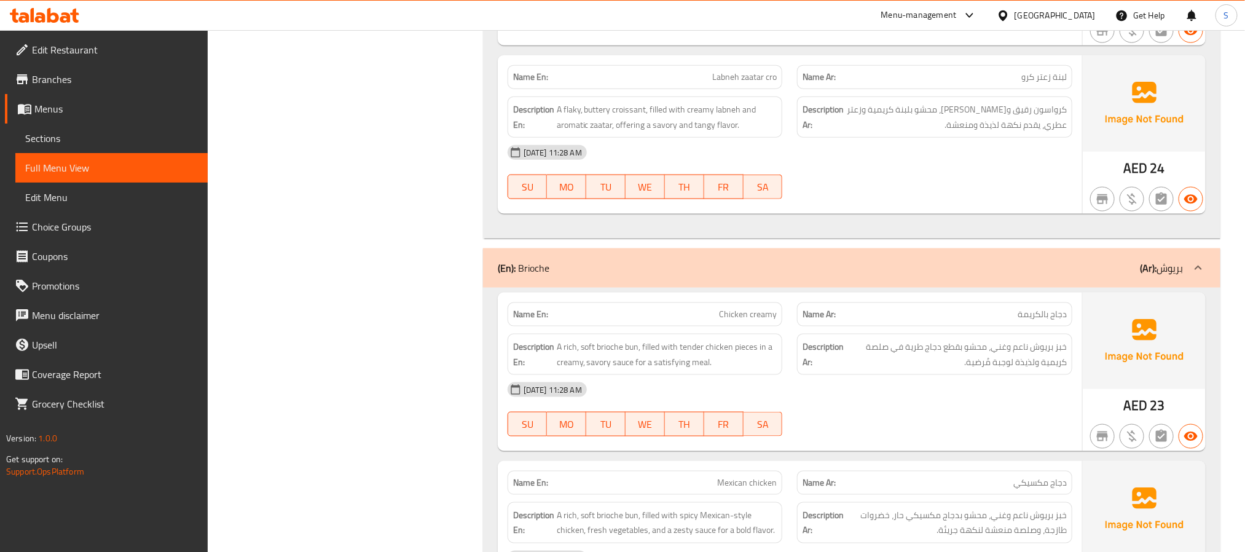
scroll to position [5794, 0]
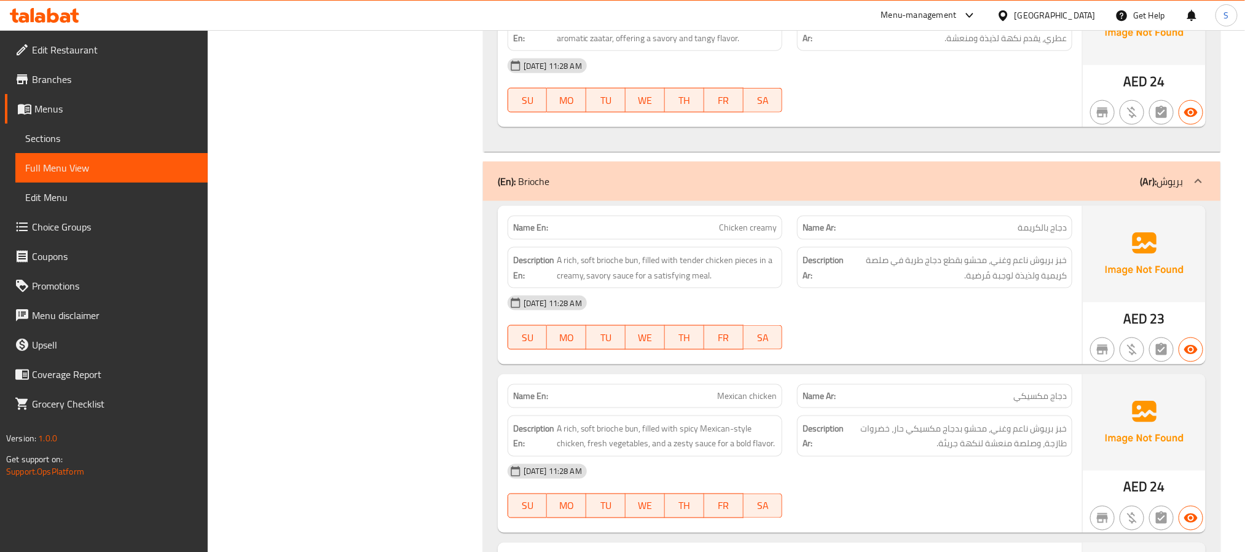
click at [770, 234] on span "Chicken creamy" at bounding box center [748, 227] width 58 height 13
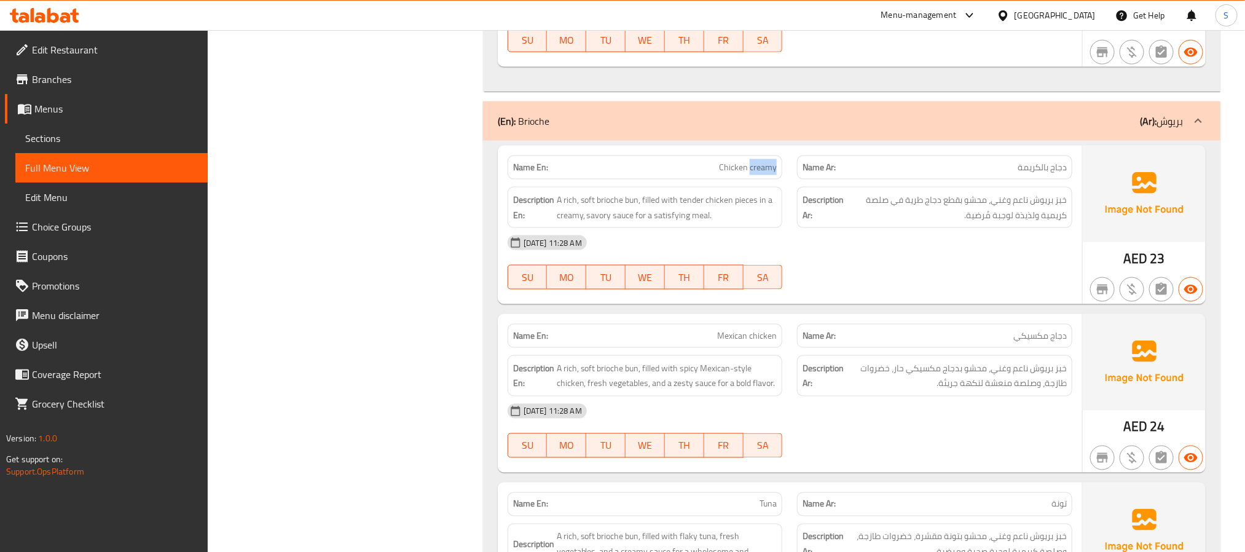
scroll to position [5887, 0]
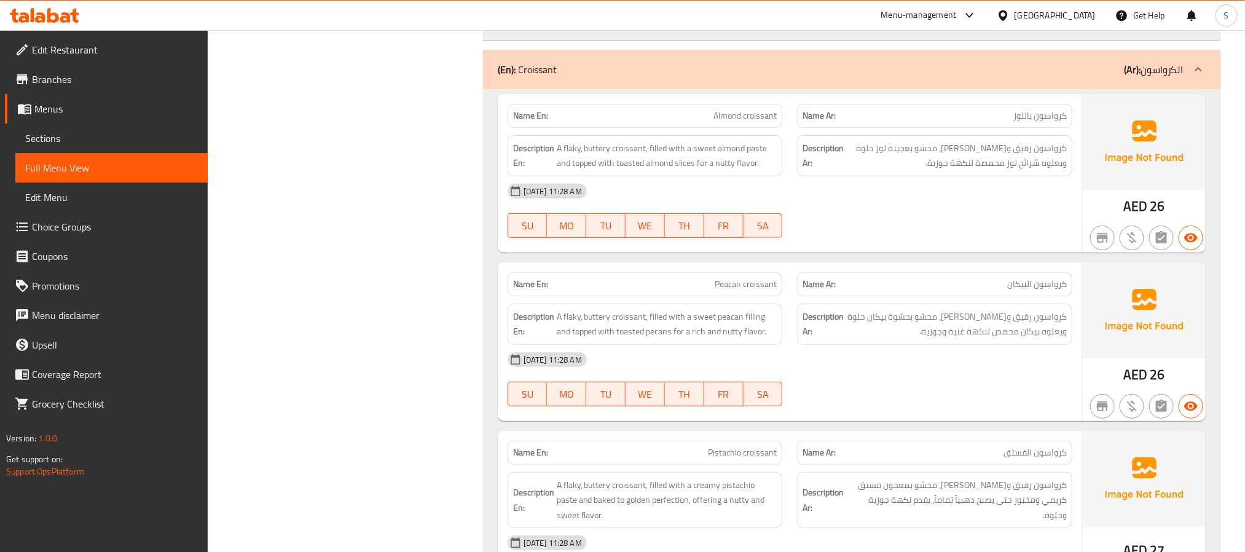
scroll to position [5518, 0]
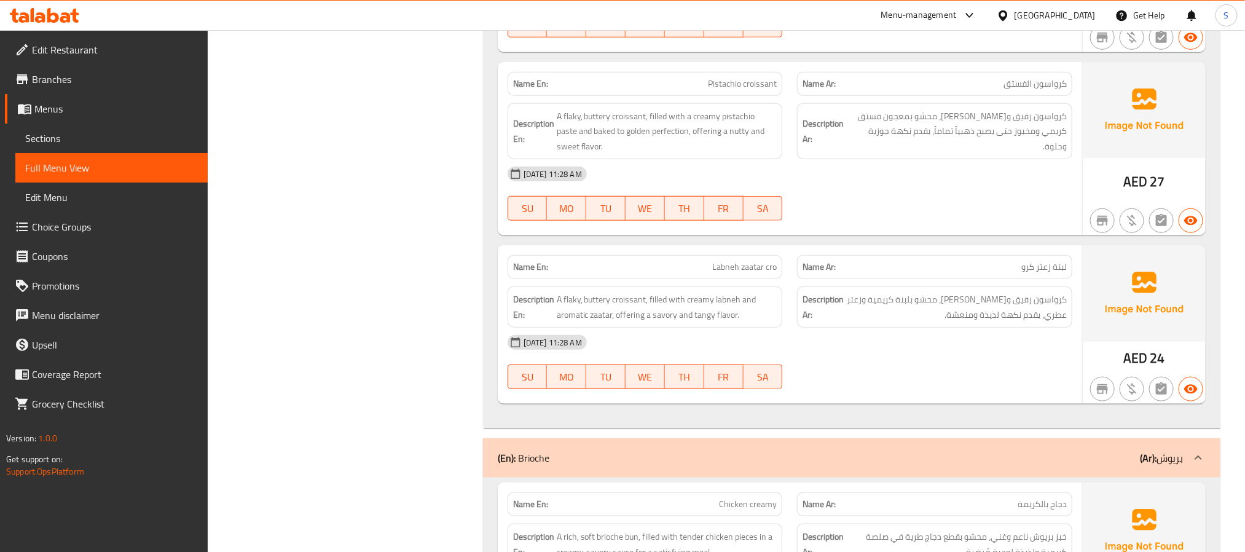
click at [757, 274] on span "Labneh zaatar cro" at bounding box center [744, 267] width 65 height 13
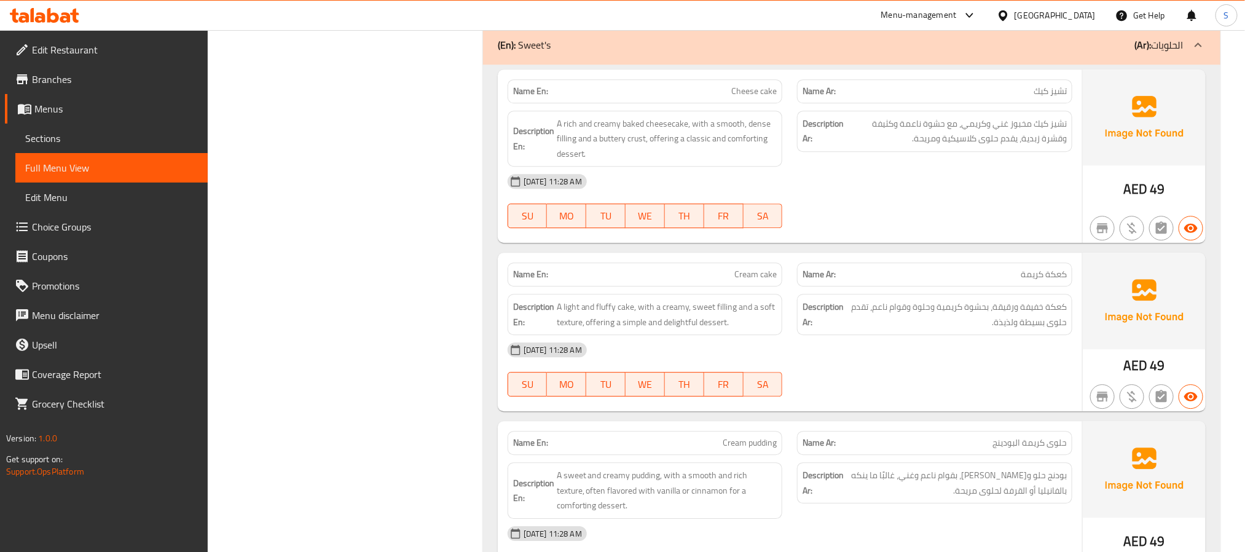
scroll to position [6716, 0]
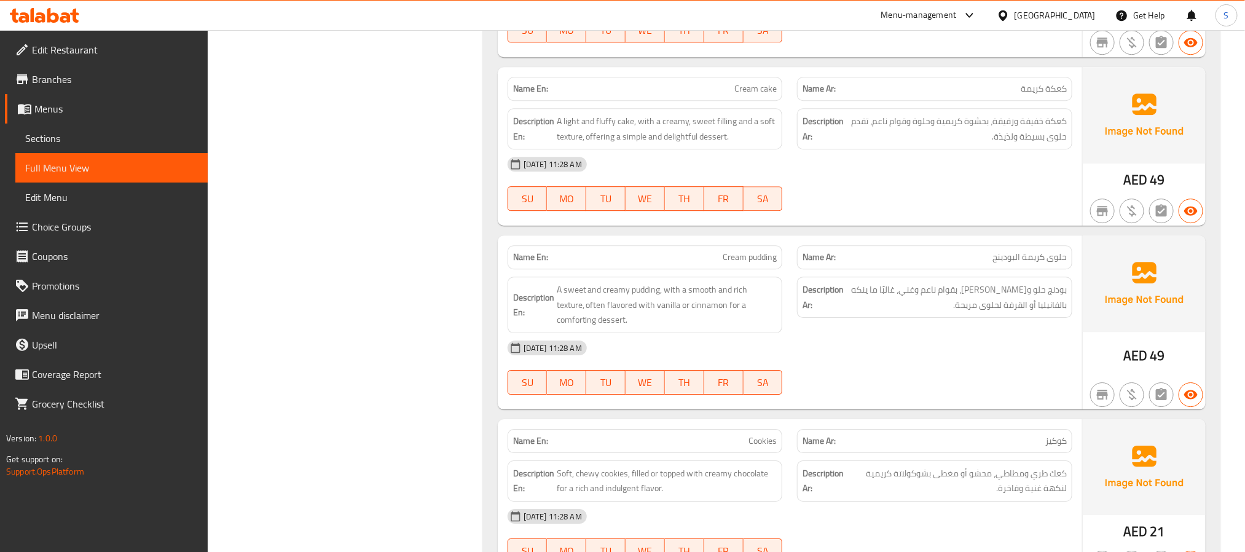
scroll to position [6901, 0]
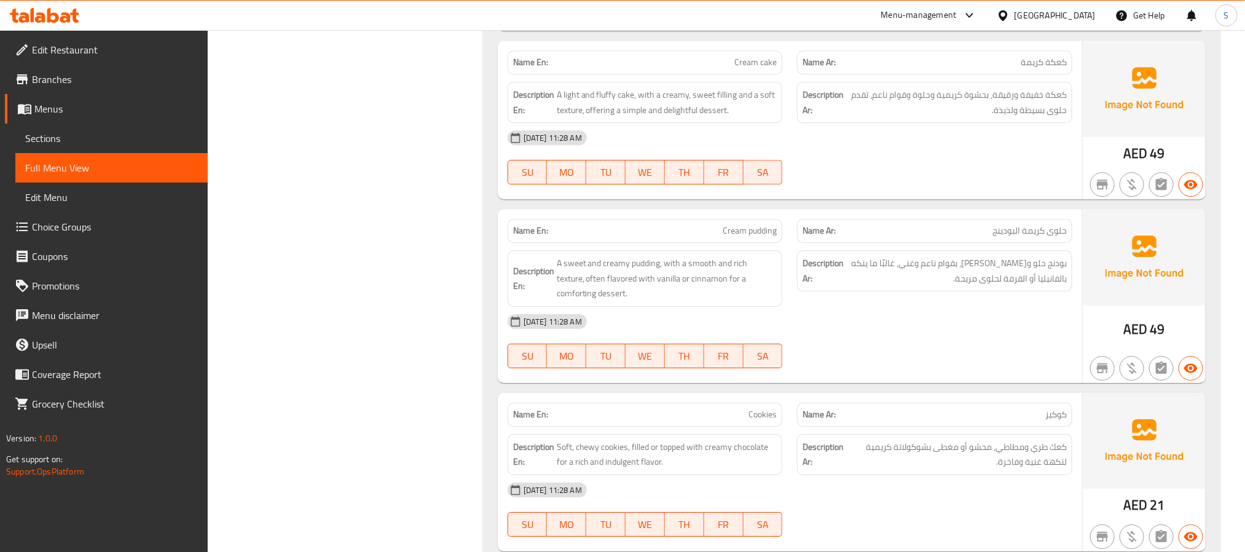
click at [762, 237] on span "Cream pudding" at bounding box center [750, 230] width 54 height 13
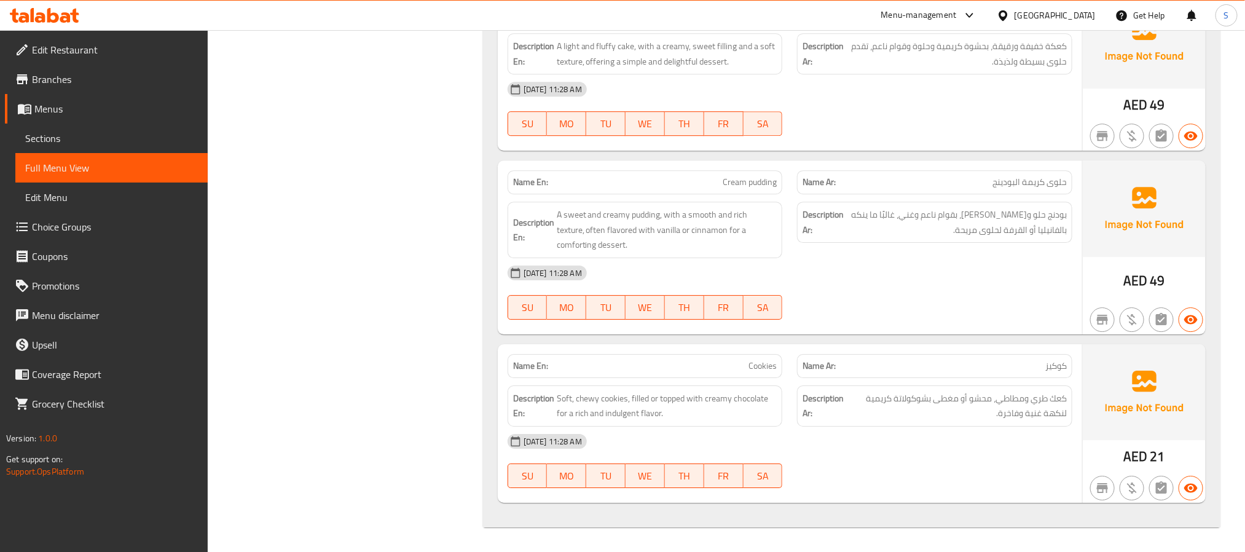
scroll to position [6993, 0]
click at [749, 368] on span "Cookies" at bounding box center [763, 366] width 28 height 13
click at [733, 189] on div "Name En: Cream pudding" at bounding box center [645, 182] width 275 height 24
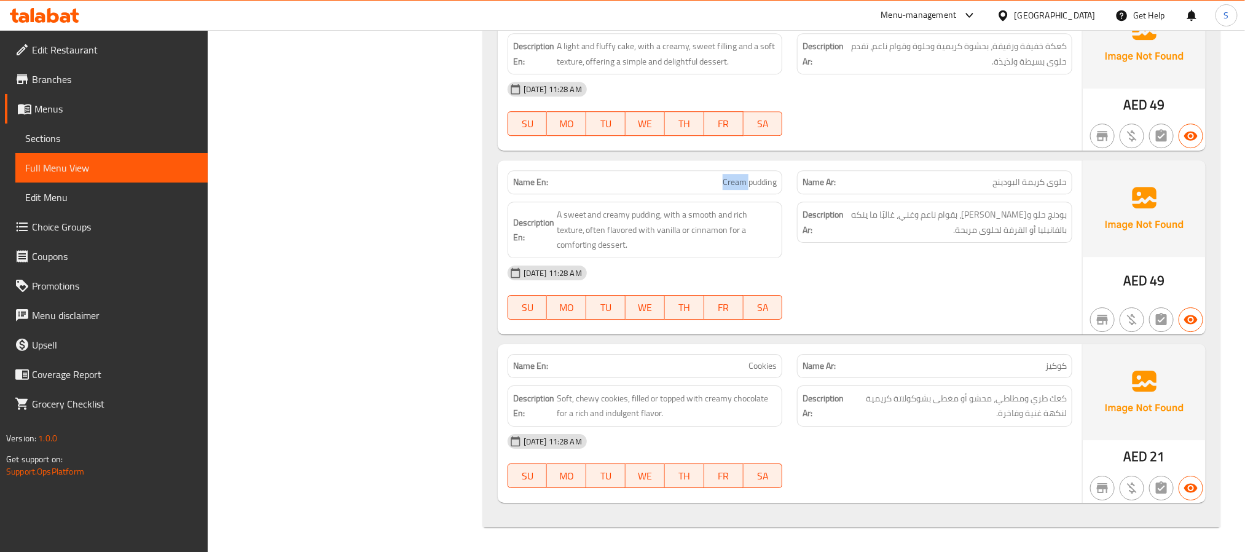
click at [733, 189] on div "Name En: Cream pudding" at bounding box center [645, 182] width 275 height 24
click at [741, 181] on span "Cream pudding" at bounding box center [750, 182] width 54 height 13
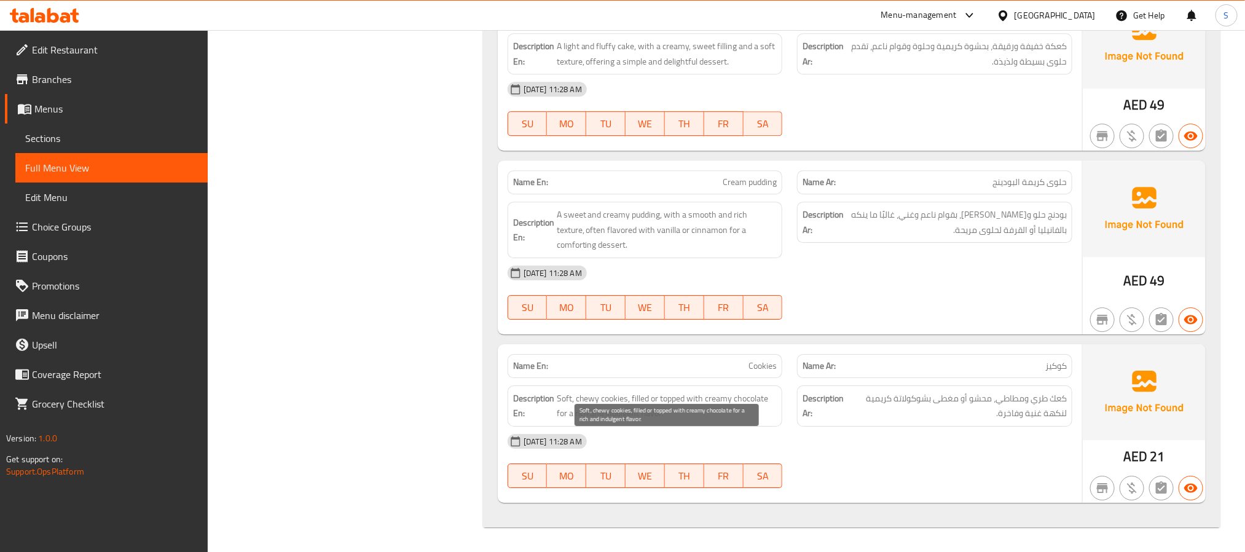
click at [620, 400] on span "Soft, chewy cookies, filled or topped with creamy chocolate for a rich and indu…" at bounding box center [667, 406] width 221 height 30
click at [768, 365] on span "Cookies" at bounding box center [763, 366] width 28 height 13
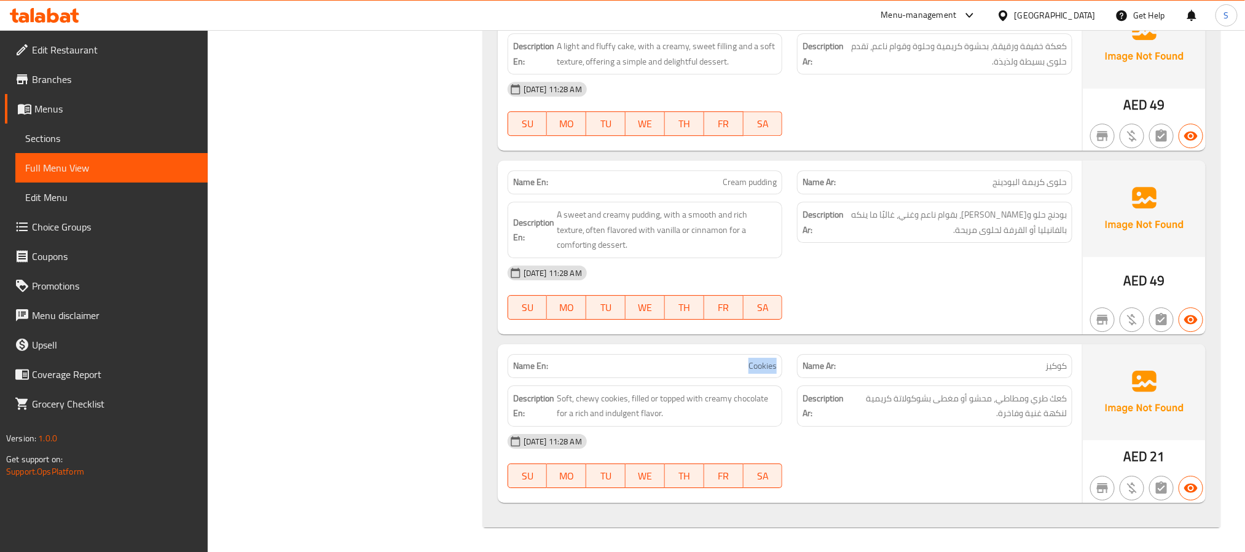
click at [768, 365] on span "Cookies" at bounding box center [763, 366] width 28 height 13
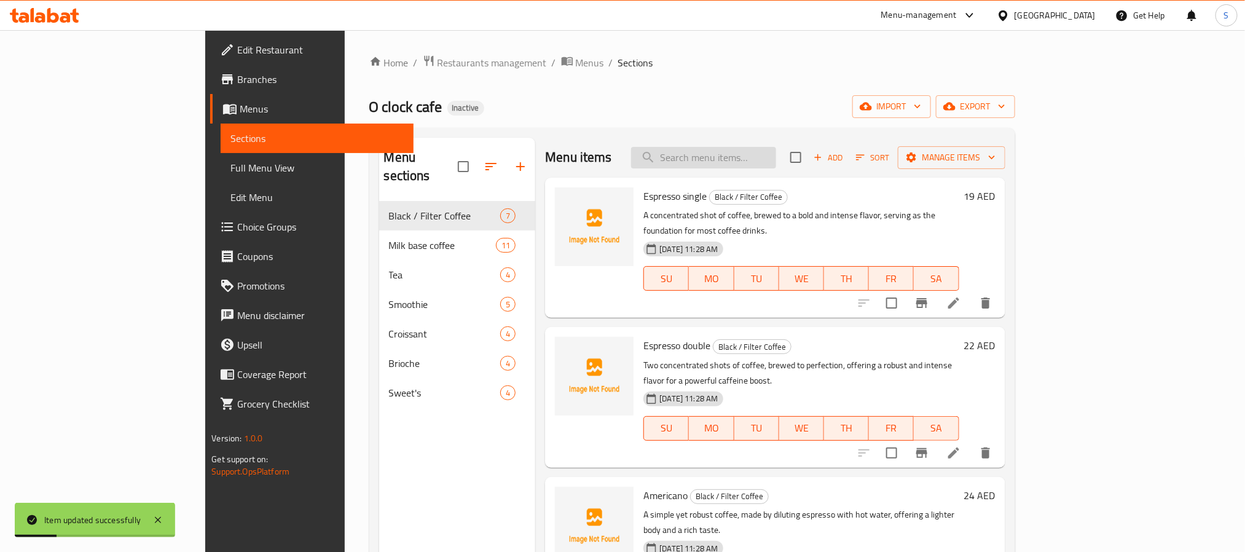
click at [776, 155] on input "search" at bounding box center [703, 158] width 145 height 22
paste input "Aero press"
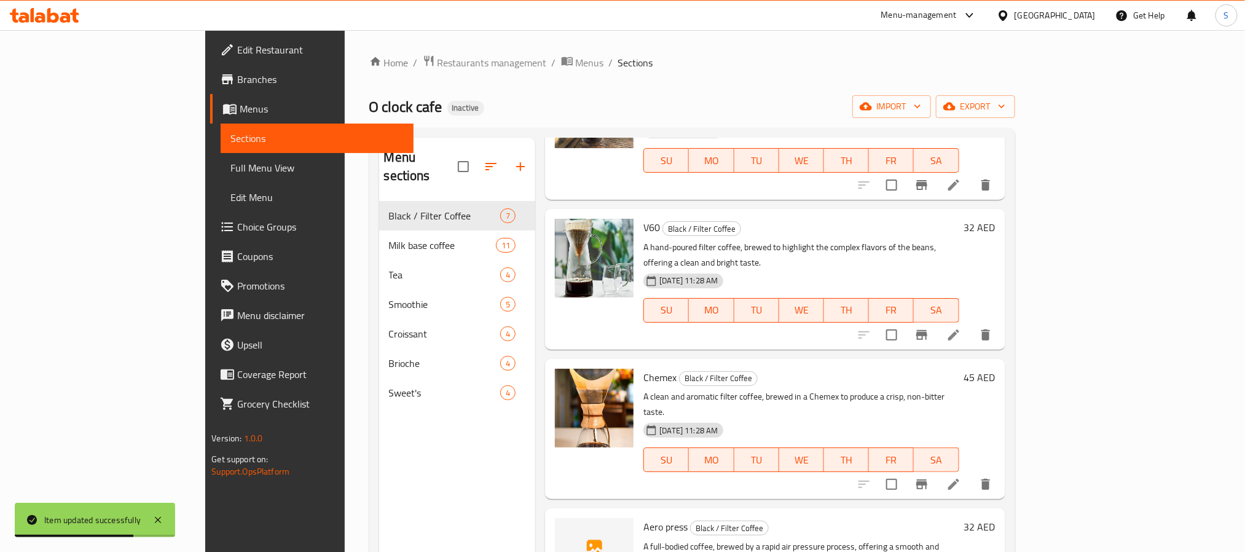
scroll to position [172, 0]
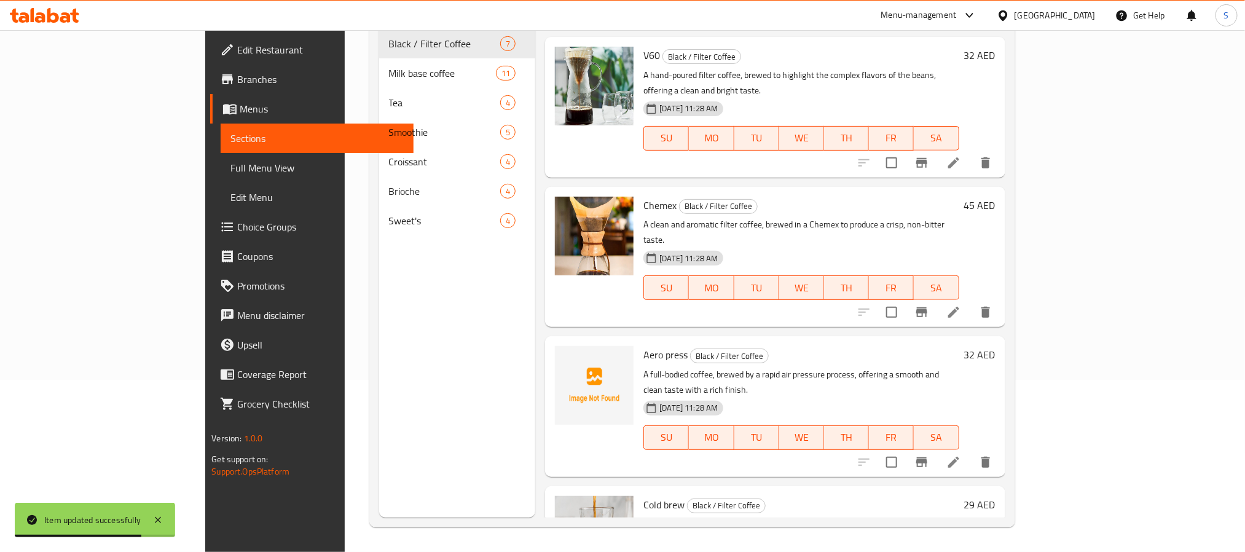
type input "Aero press"
click at [971, 451] on li at bounding box center [954, 462] width 34 height 22
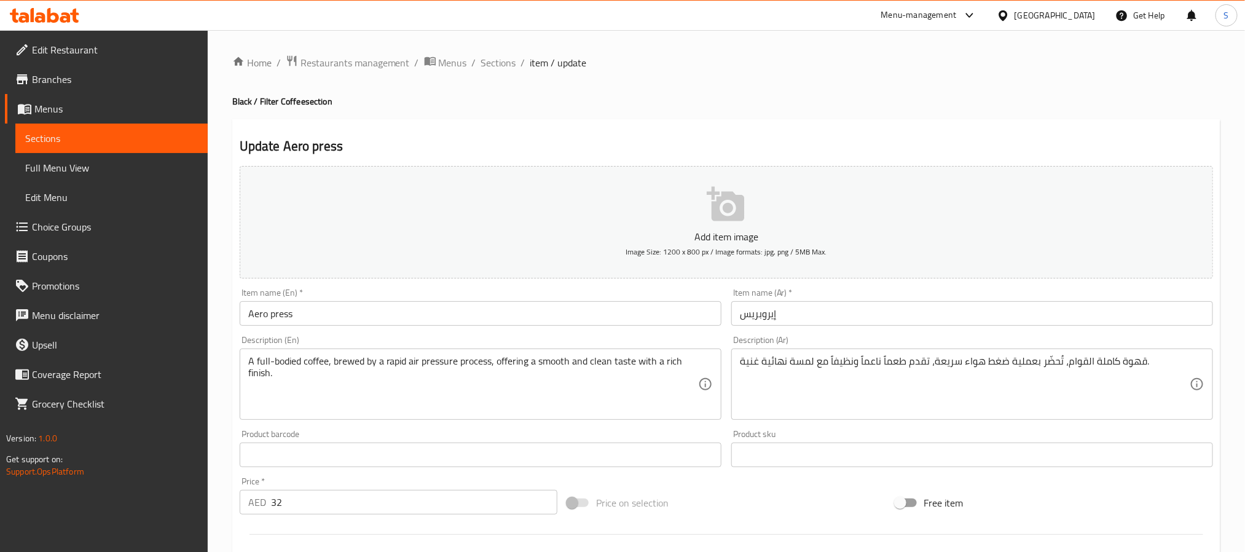
click at [760, 318] on input "إيروبريس" at bounding box center [972, 313] width 482 height 25
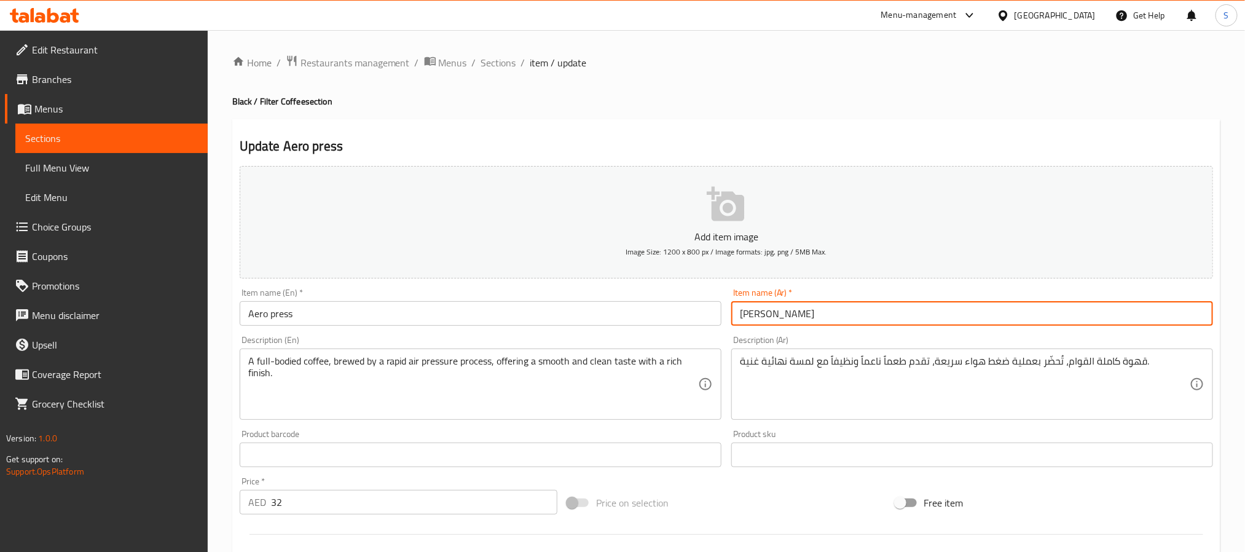
type input "إيرو بريس"
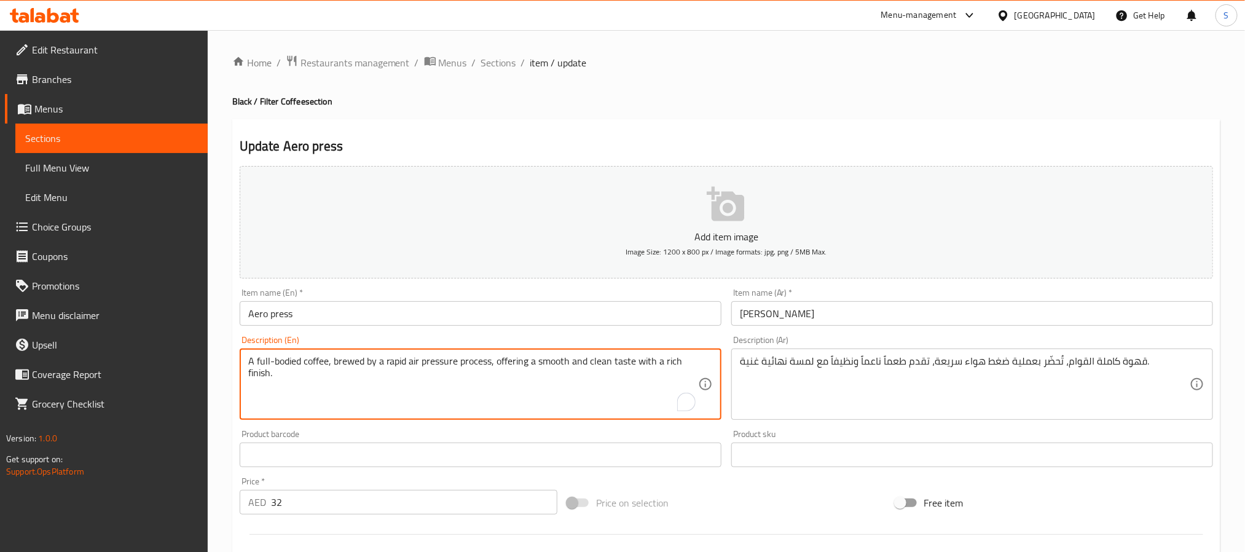
click at [351, 364] on textarea "A full-bodied coffee, brewed by a rapid air pressure process, offering a smooth…" at bounding box center [473, 384] width 450 height 58
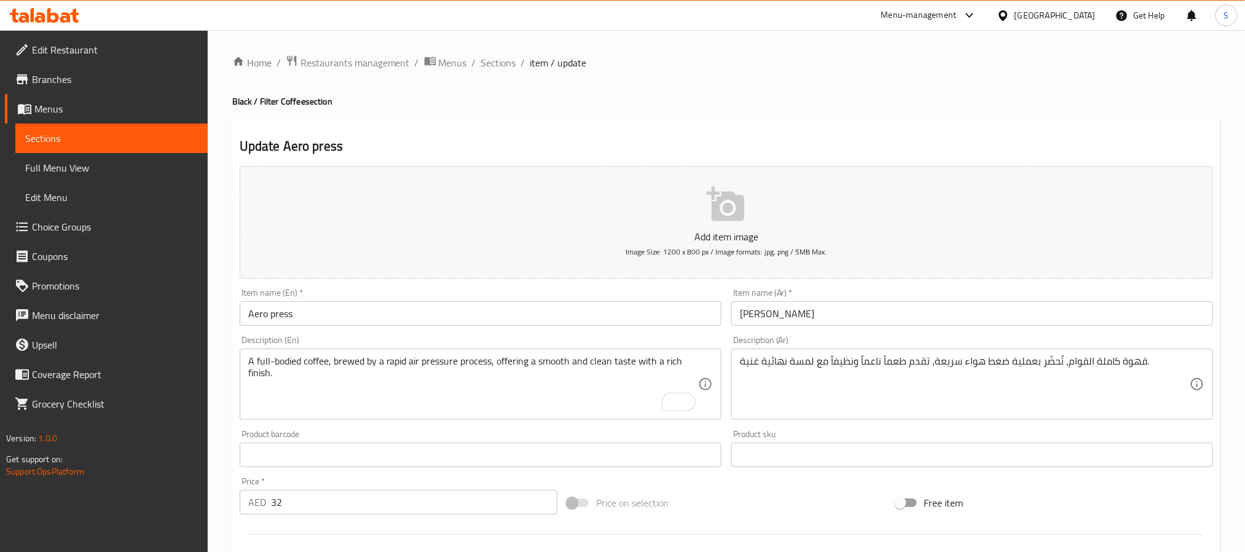
click at [471, 424] on div "Description (En) A full-bodied coffee, brewed by a rapid air pressure process, …" at bounding box center [481, 378] width 492 height 94
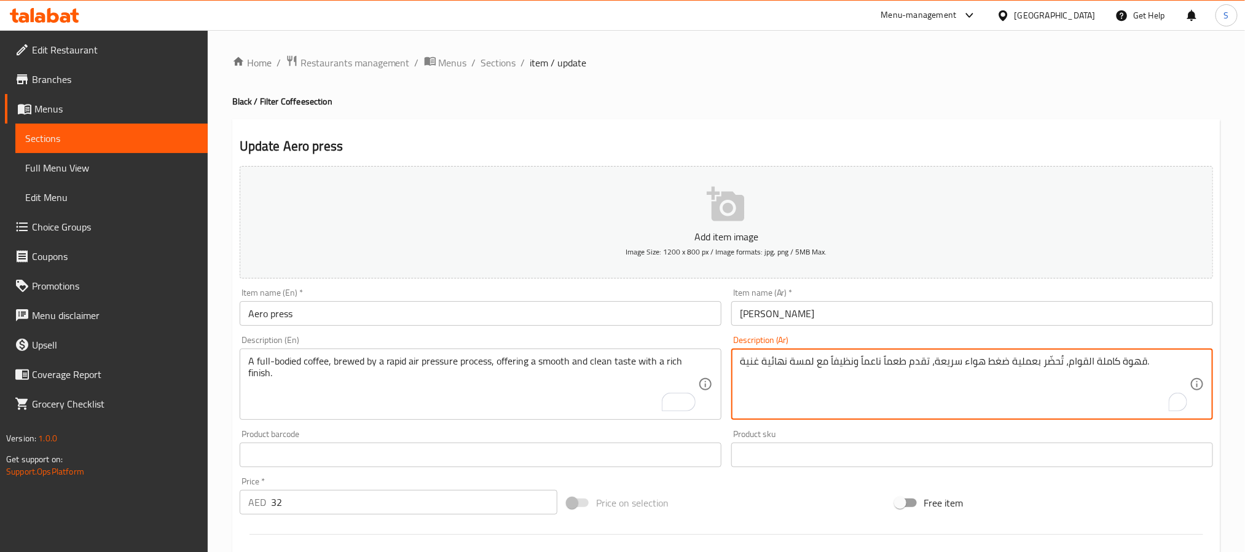
click at [1044, 365] on textarea "قهوة كاملة القوام، تُحضّر بعملية ضغط هواء سريعة، تقدم طعماً ناعماً ونظيفاً مع ل…" at bounding box center [965, 384] width 450 height 58
click at [810, 360] on textarea "قهوة كاملة القوام، تخمر بعملية ضغط هواء سريعة، تقدم طعماً ناعماً ونظيفاً مع لمس…" at bounding box center [965, 384] width 450 height 58
type textarea "قهوة كاملة القوام، تخمر بعملية ضغط هواء سريعة، تقدم طعماً ناعماً ونظيفاً مع نها…"
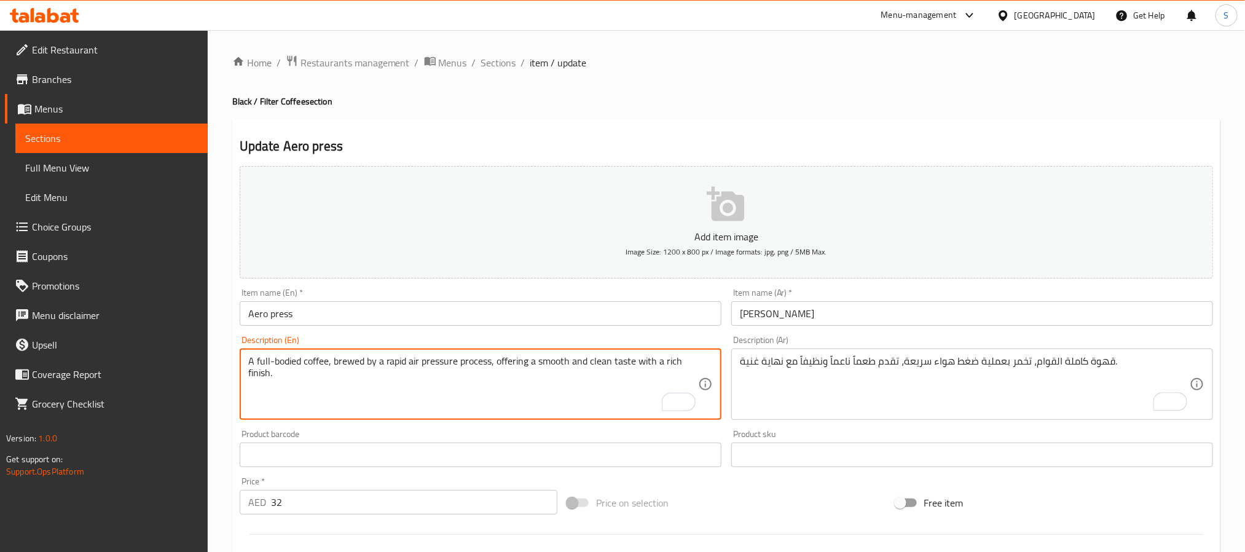
click at [255, 376] on textarea "A full-bodied coffee, brewed by a rapid air pressure process, offering a smooth…" at bounding box center [473, 384] width 450 height 58
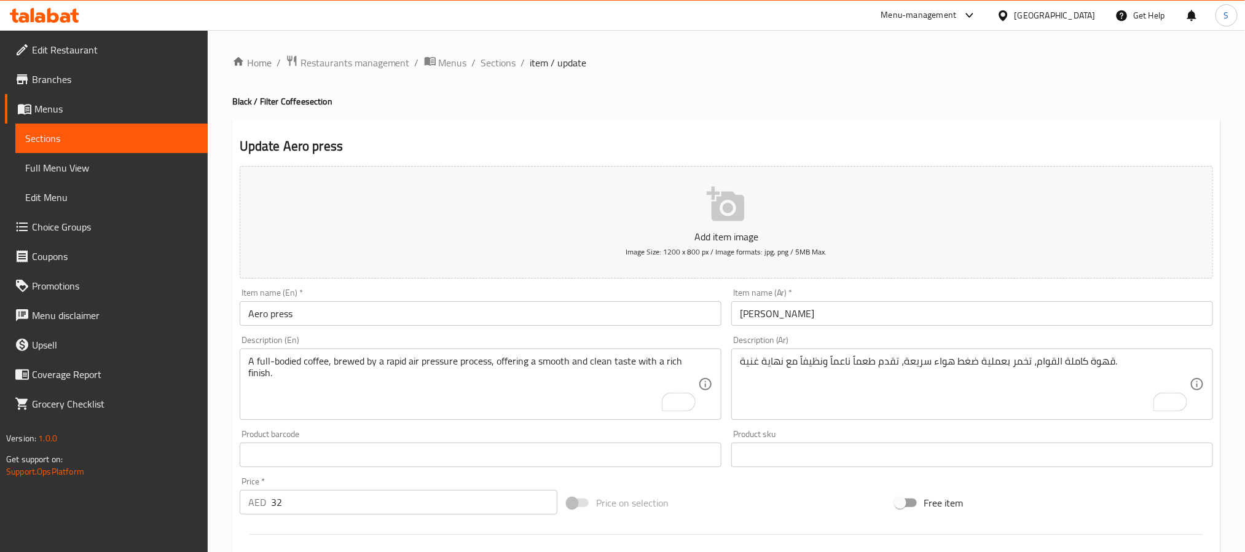
click at [529, 135] on div "Update Aero press Add item image Image Size: 1200 x 800 px / Image formats: jpg…" at bounding box center [726, 476] width 988 height 715
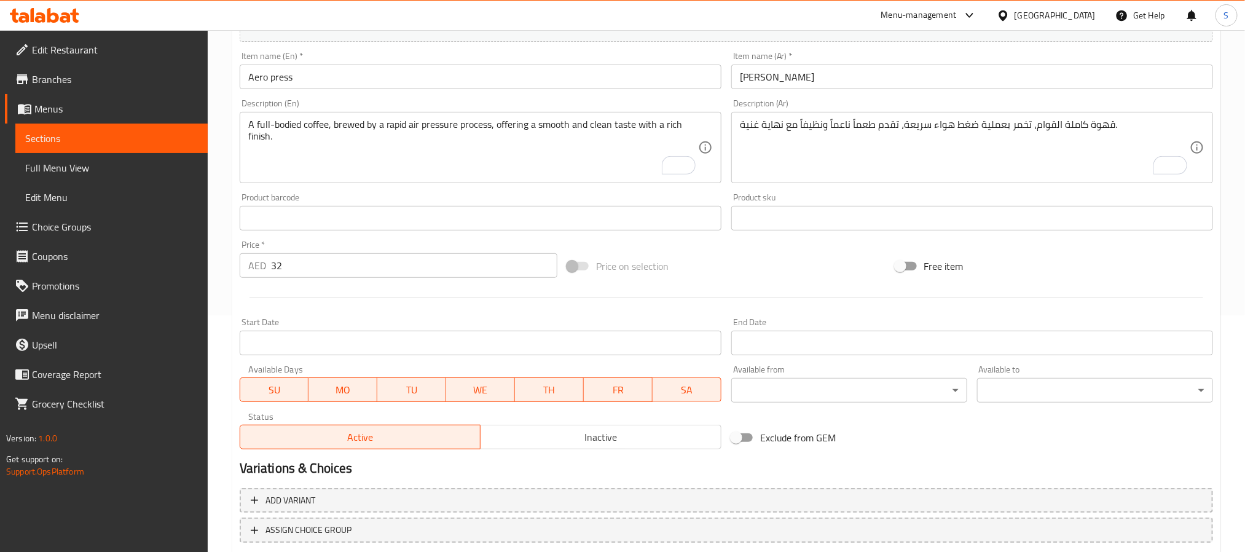
scroll to position [315, 0]
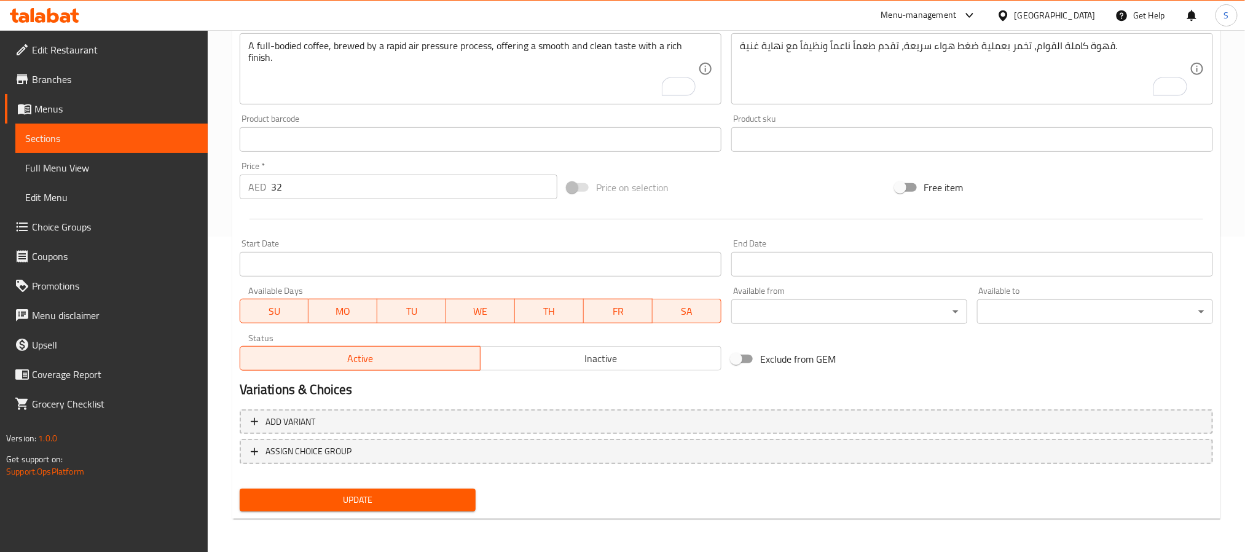
click at [433, 494] on span "Update" at bounding box center [358, 499] width 216 height 15
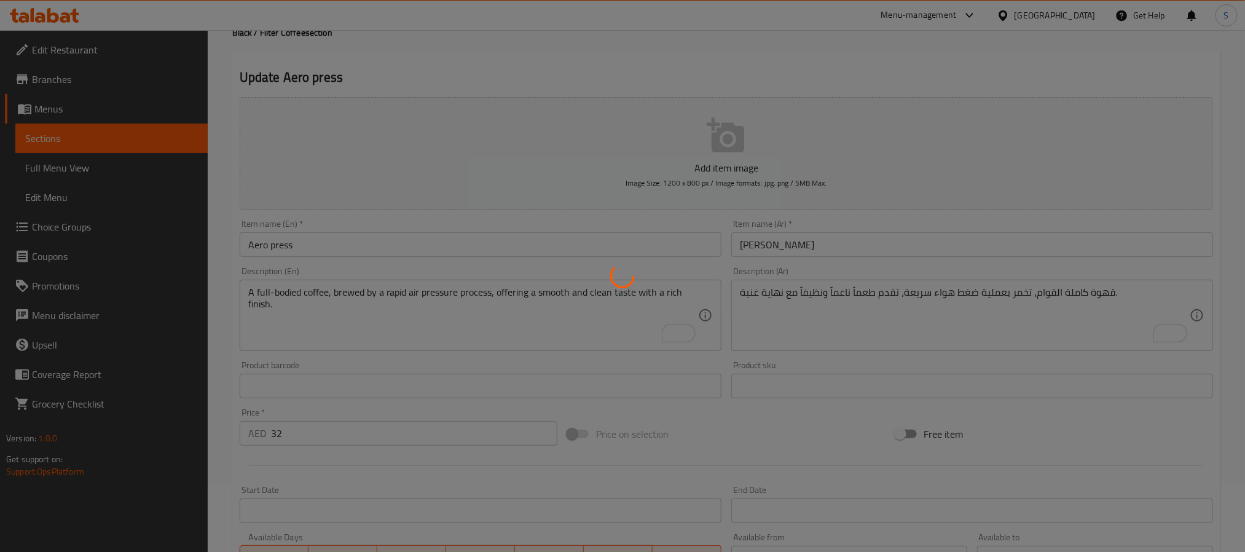
scroll to position [0, 0]
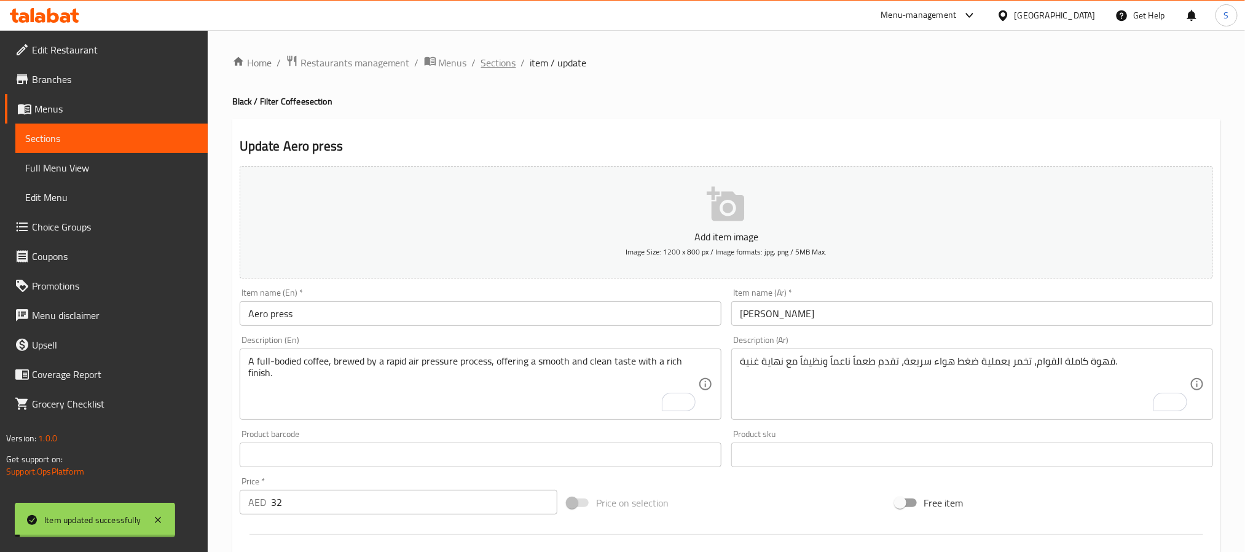
click at [497, 57] on span "Sections" at bounding box center [498, 62] width 35 height 15
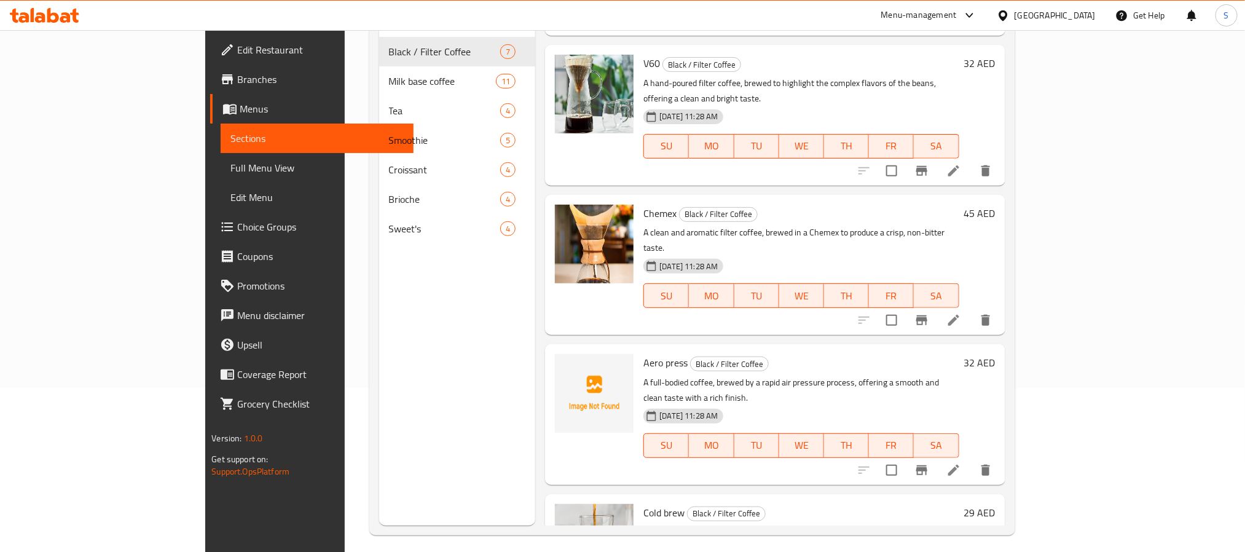
scroll to position [172, 0]
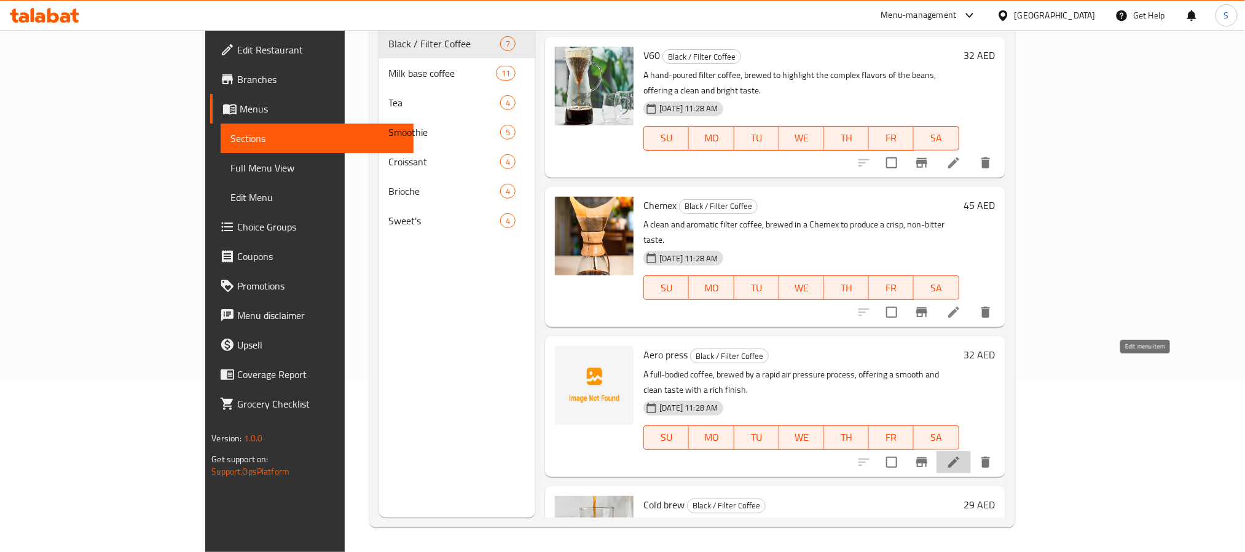
click at [959, 457] on icon at bounding box center [953, 462] width 11 height 11
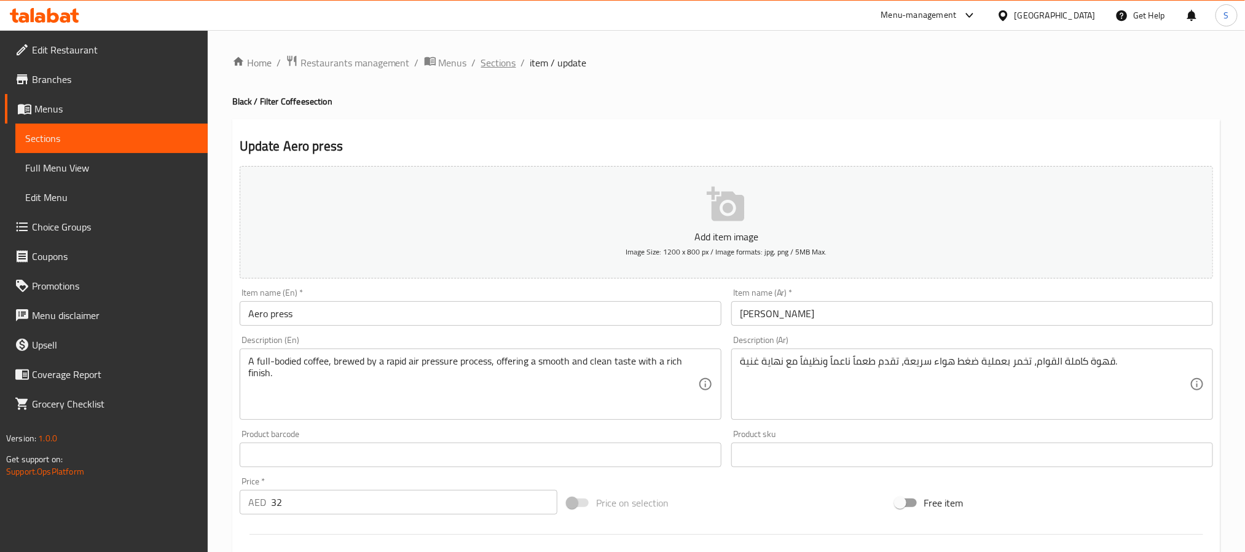
click at [496, 57] on span "Sections" at bounding box center [498, 62] width 35 height 15
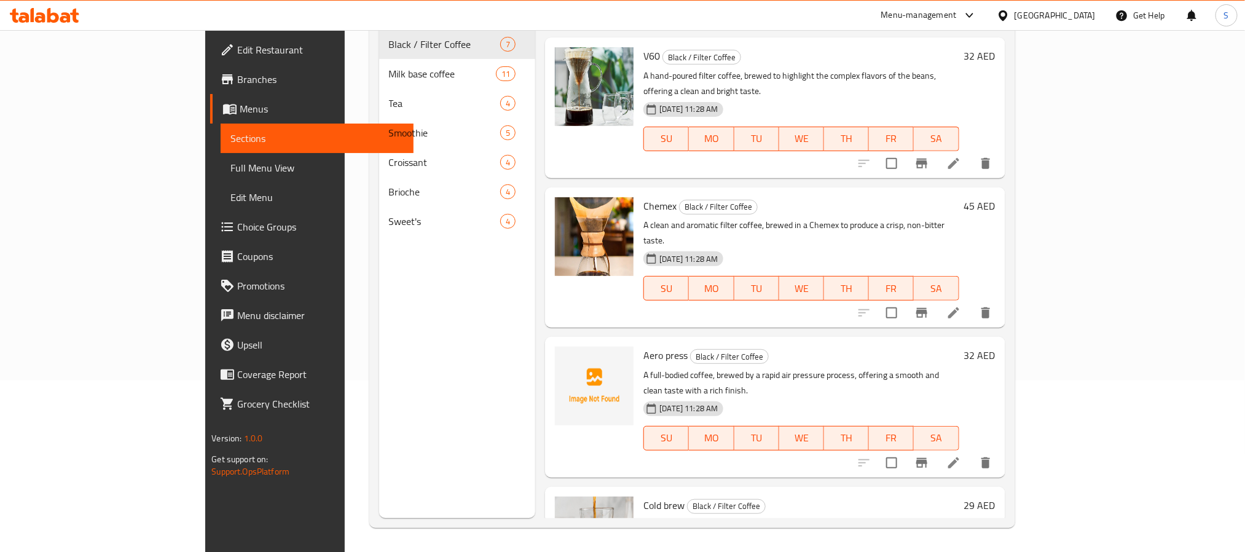
scroll to position [172, 0]
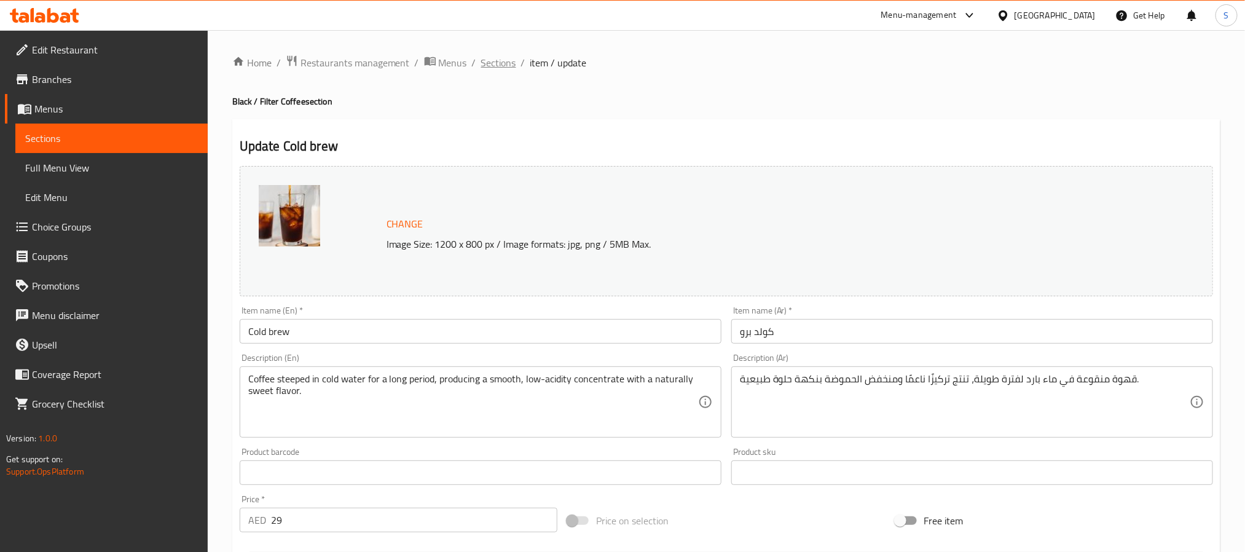
click at [491, 61] on span "Sections" at bounding box center [498, 62] width 35 height 15
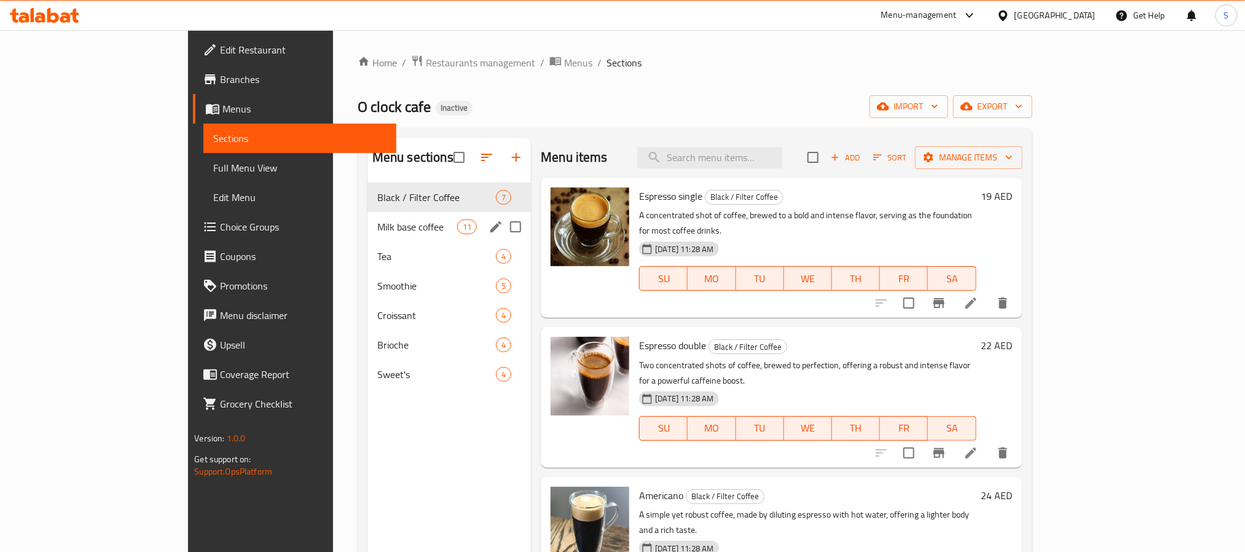
click at [368, 236] on div "Milk base coffee 11" at bounding box center [449, 227] width 163 height 30
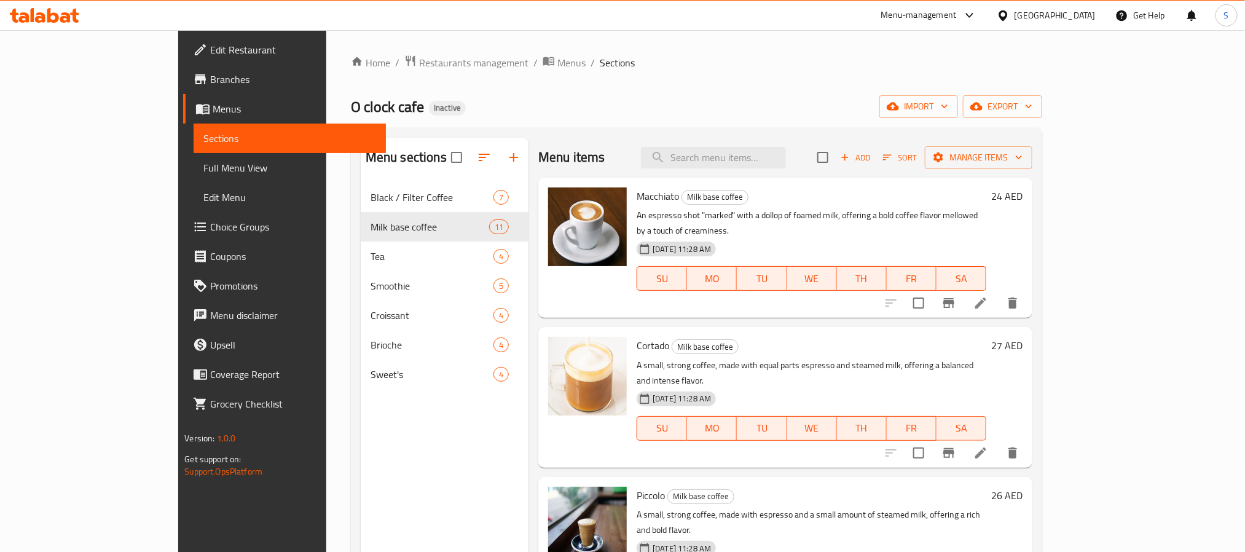
click at [988, 296] on icon at bounding box center [981, 303] width 15 height 15
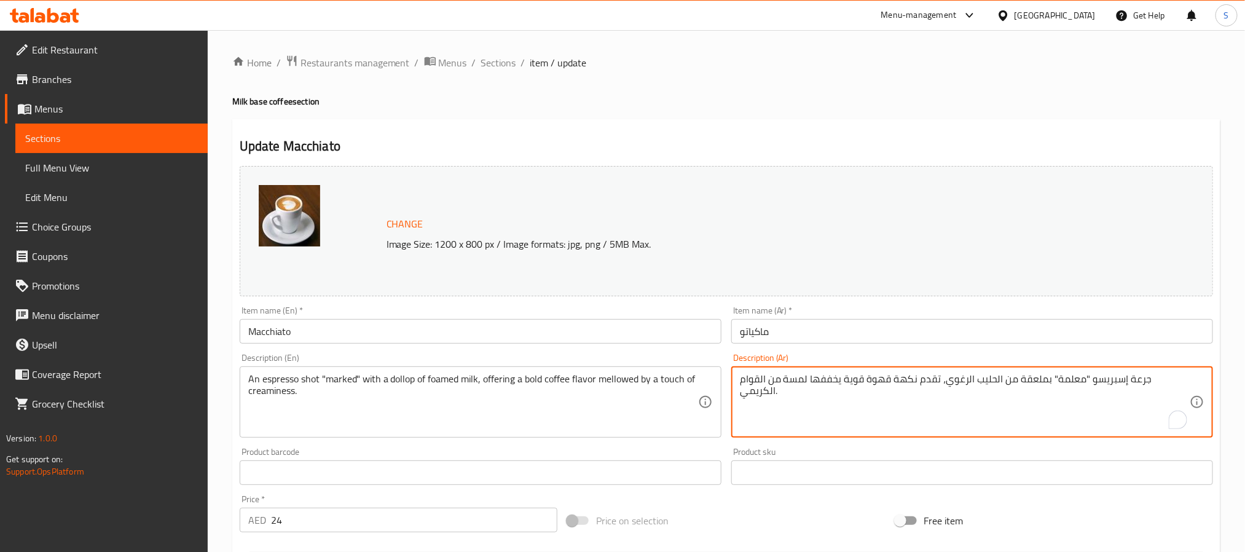
click at [1178, 377] on textarea "جرعة إسبريسو "معلمة" بملعقة من الحليب الرغوي، تقدم نكهة قهوة قوية يخففها لمسة م…" at bounding box center [965, 402] width 450 height 58
click at [1096, 384] on textarea "شوت إسبريسو "معلمة" بملعقة من الحليب الرغوي، تقدم نكهة قهوة قوية يخففها لمسة من…" at bounding box center [965, 402] width 450 height 58
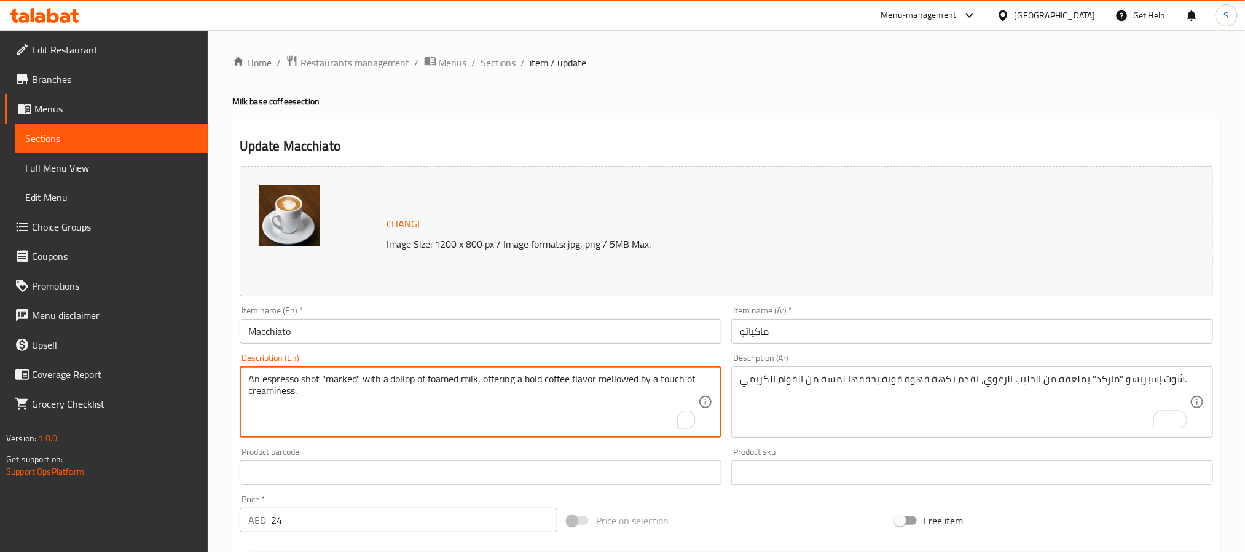
click at [402, 379] on textarea "An espresso shot "marked" with a dollop of foamed milk, offering a bold coffee …" at bounding box center [473, 402] width 450 height 58
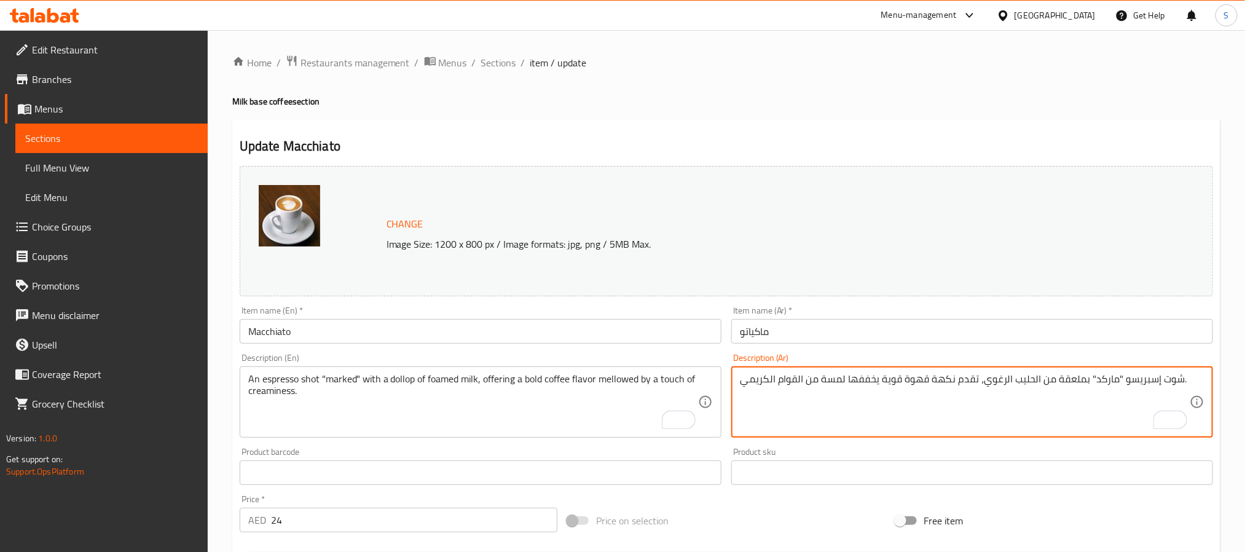
click at [1068, 382] on textarea "شوت إسبريسو "ماركد" بملعقة من الحليب الرغوي، تقدم نكهة قهوة قوية يخففها لمسة من…" at bounding box center [965, 402] width 450 height 58
click at [266, 397] on textarea "An espresso shot "marked" with a dollop of foamed milk, offering a bold coffee …" at bounding box center [473, 402] width 450 height 58
click at [790, 384] on textarea "شوت إسبريسو "ماركد" مع دولوب من الحليب الرغوي، تقدم نكهة قهوة قوية يخففها لمسة …" at bounding box center [965, 402] width 450 height 58
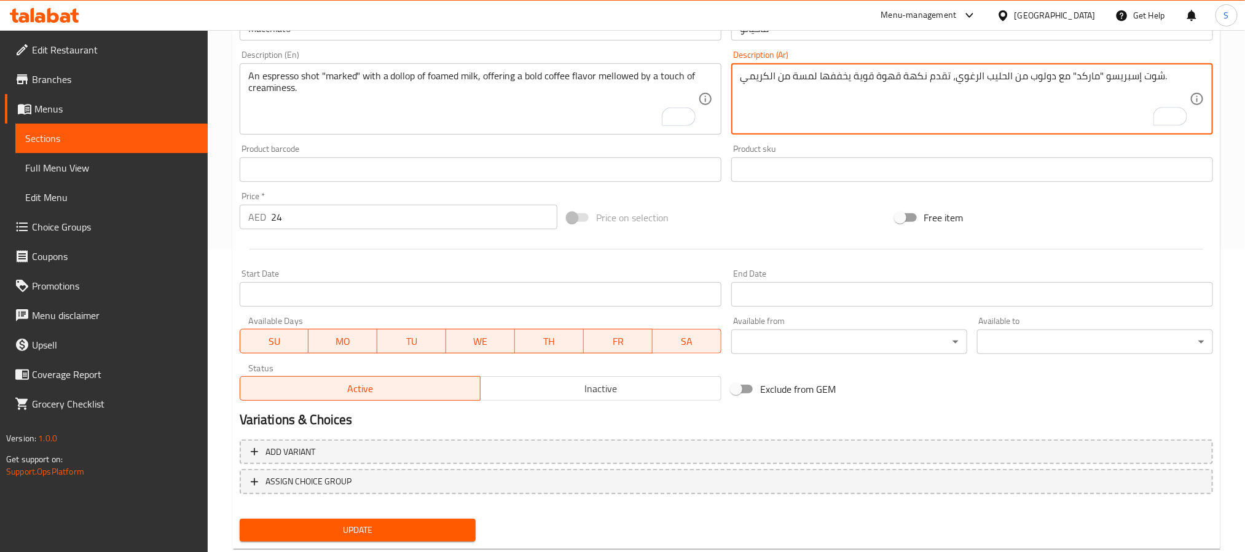
scroll to position [333, 0]
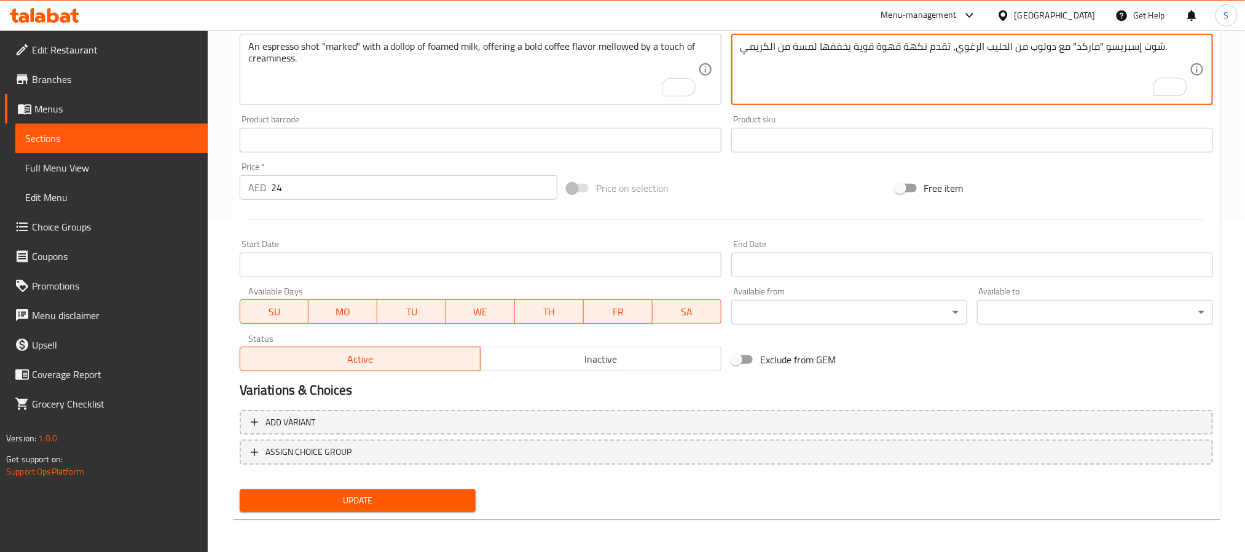
type textarea "شوت إسبريسو "ماركد" مع دولوب من الحليب الرغوي، تقدم نكهة قهوة قوية يخففها لمسة …"
click at [399, 498] on span "Update" at bounding box center [358, 500] width 216 height 15
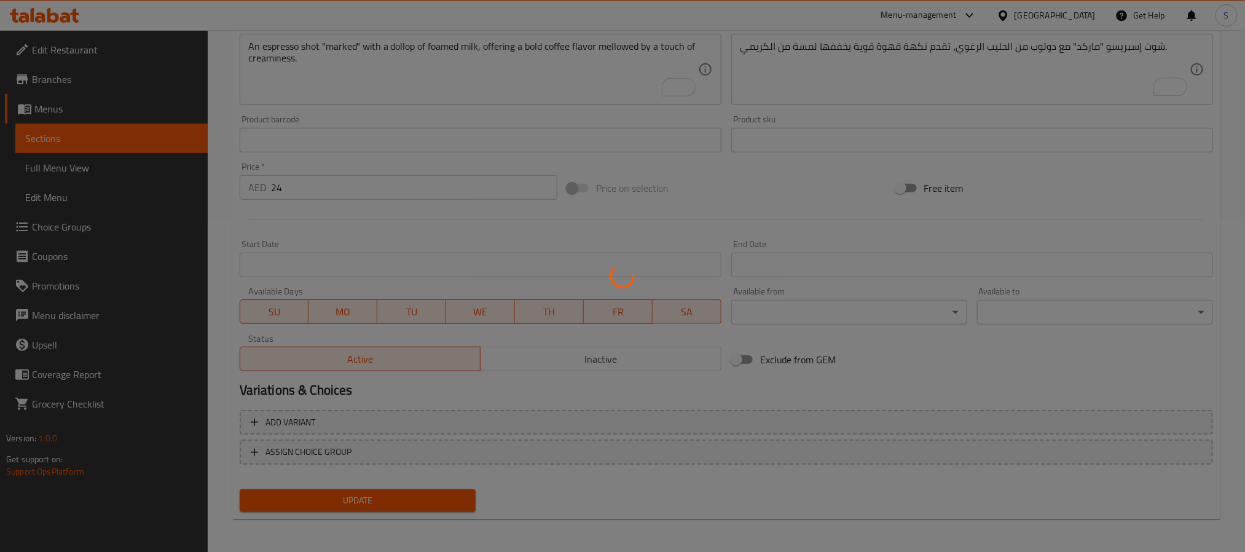
scroll to position [0, 0]
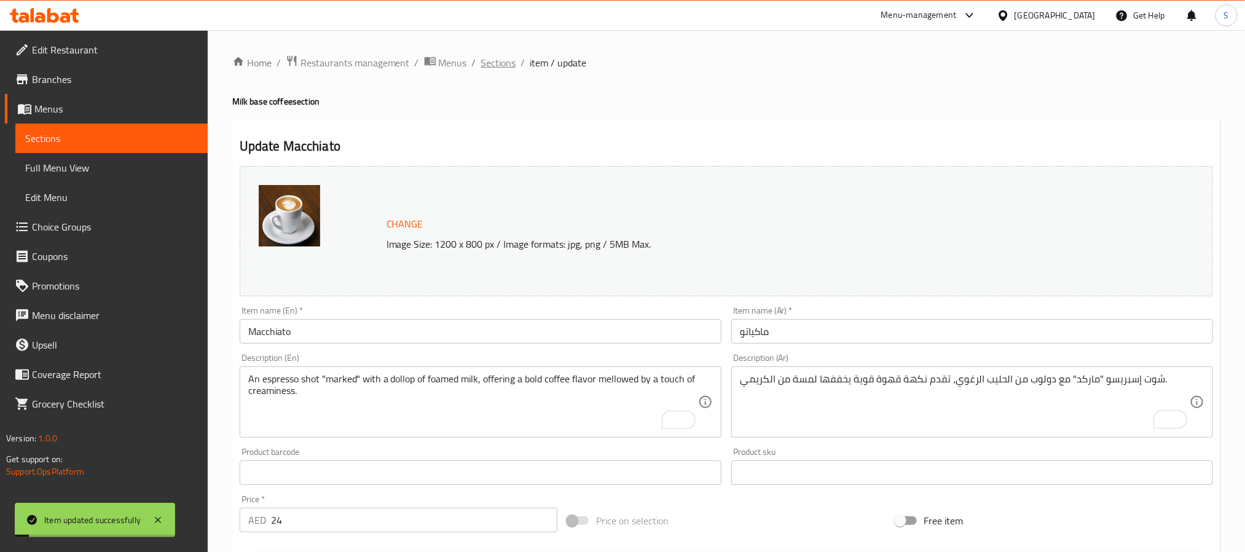
click at [502, 63] on span "Sections" at bounding box center [498, 62] width 35 height 15
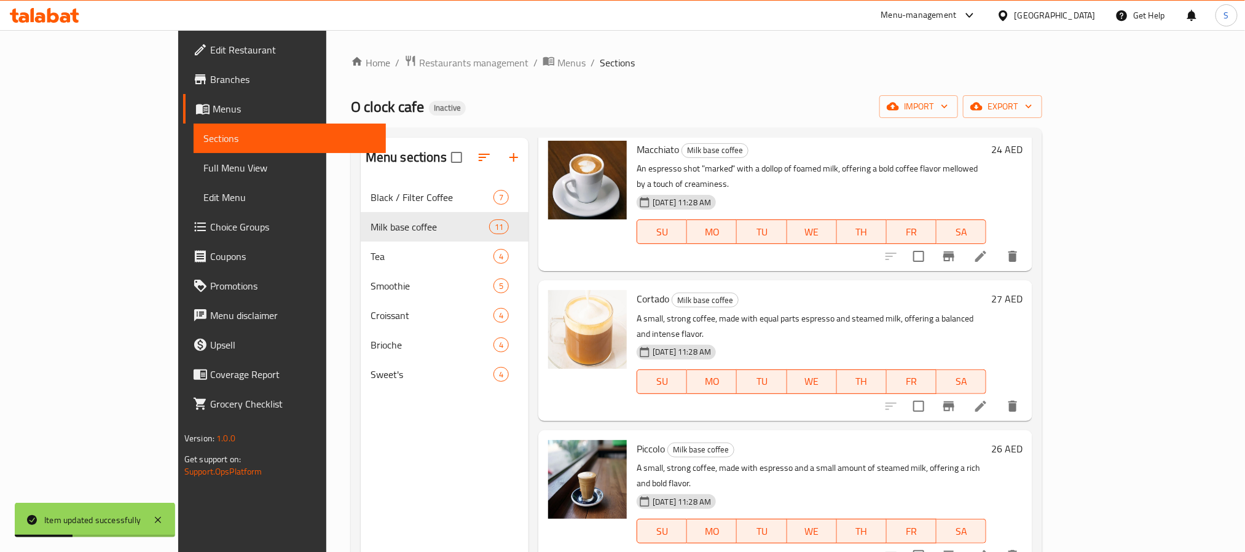
scroll to position [92, 0]
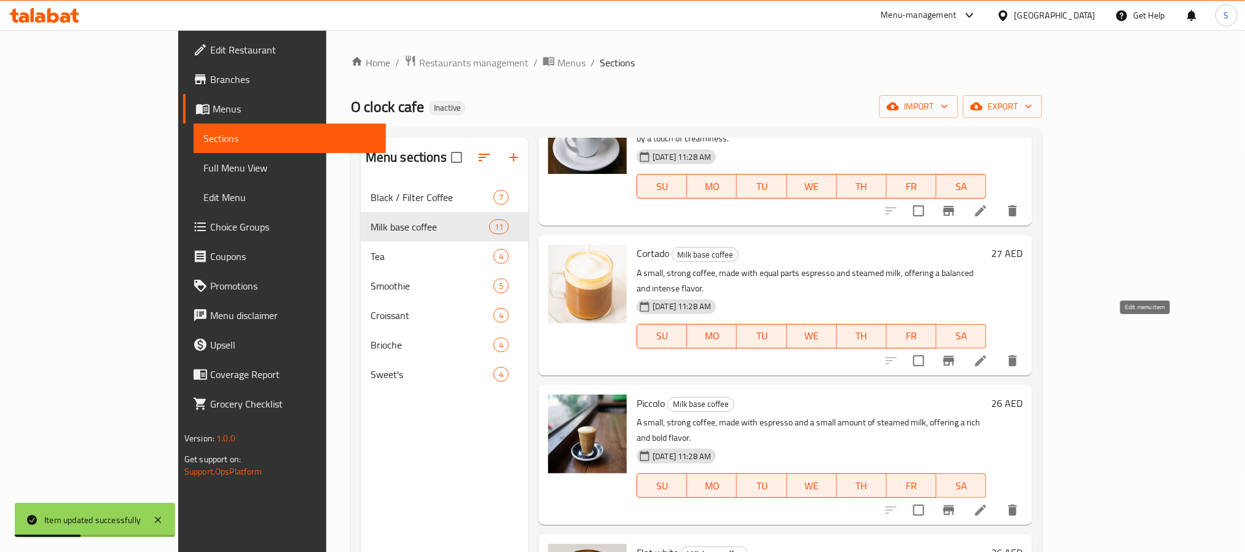
click at [988, 353] on icon at bounding box center [981, 360] width 15 height 15
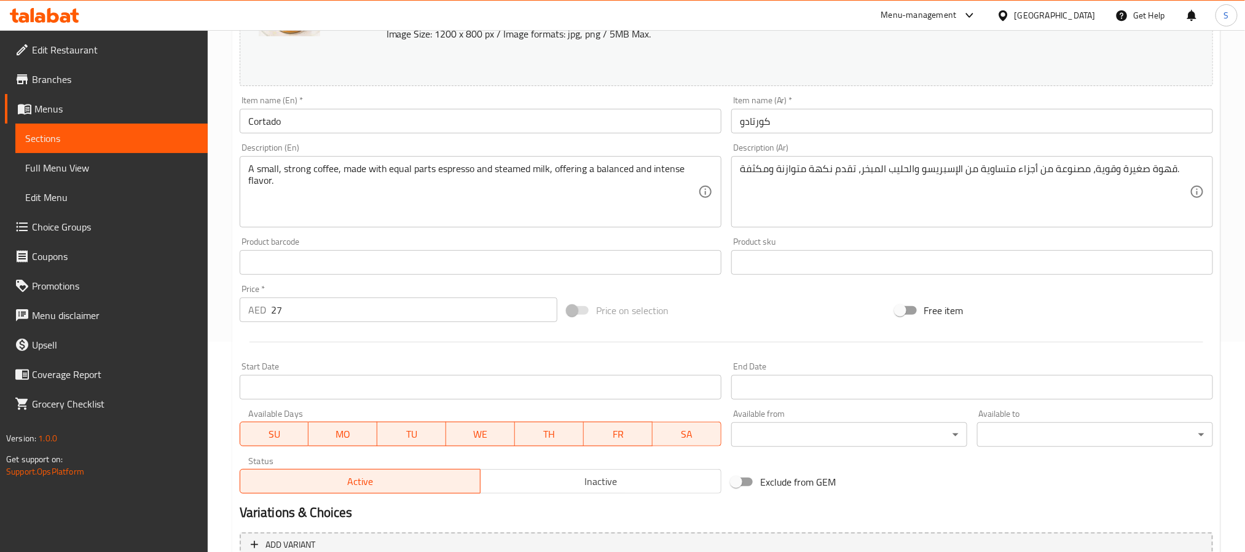
scroll to position [333, 0]
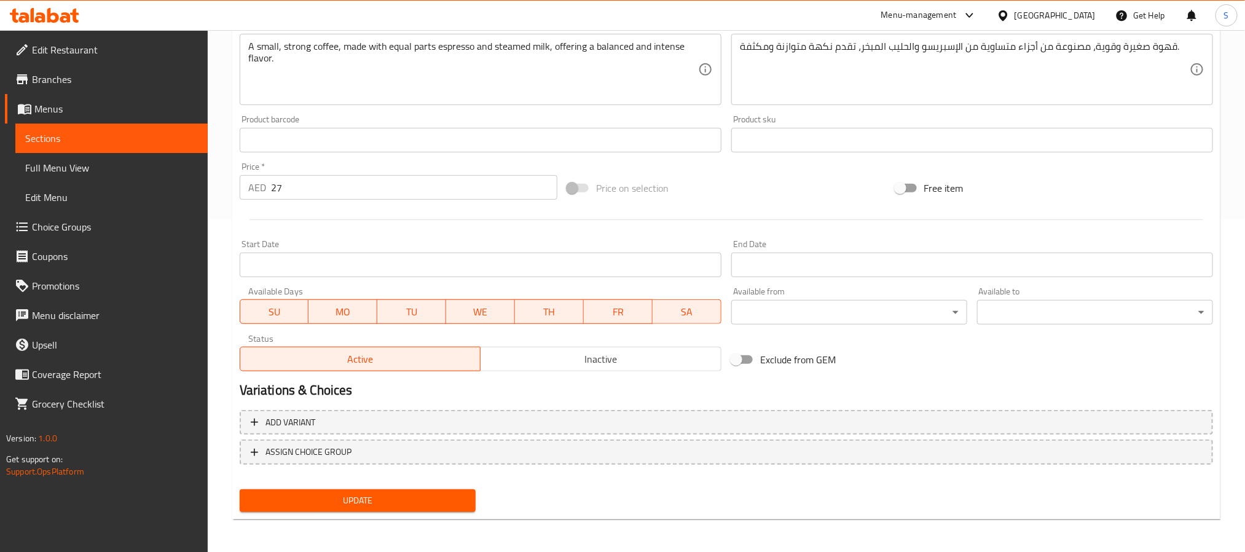
click at [428, 494] on span "Update" at bounding box center [358, 500] width 216 height 15
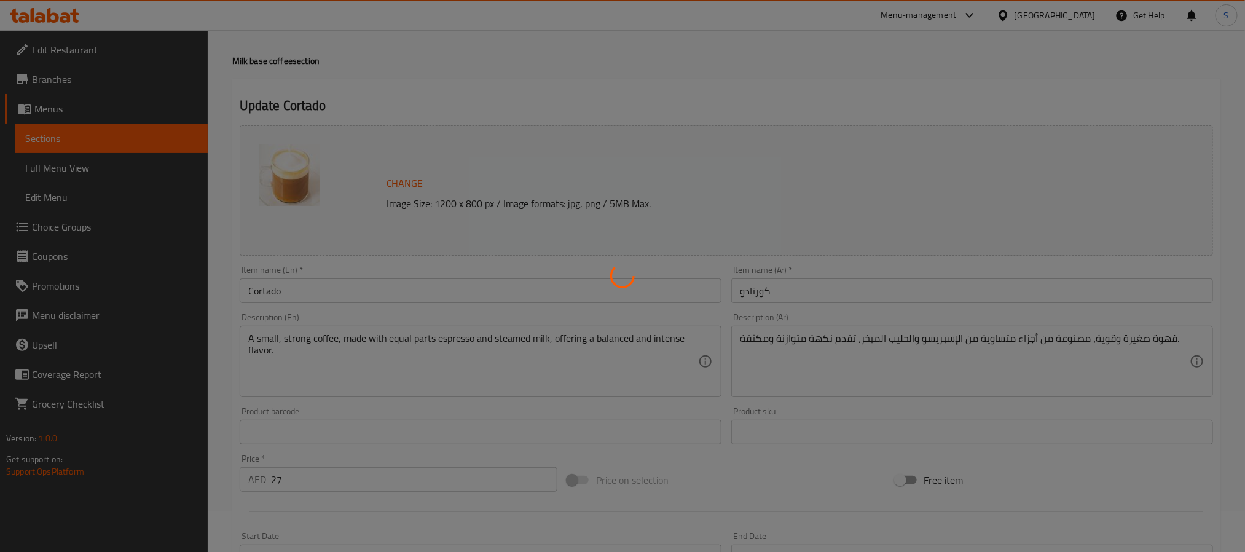
scroll to position [0, 0]
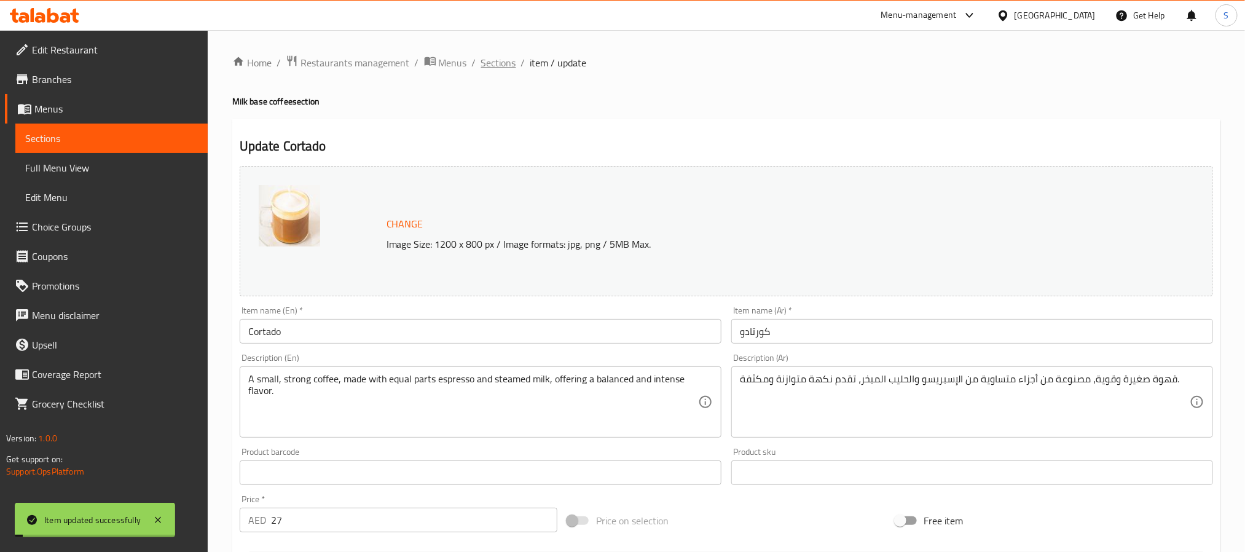
click at [494, 60] on span "Sections" at bounding box center [498, 62] width 35 height 15
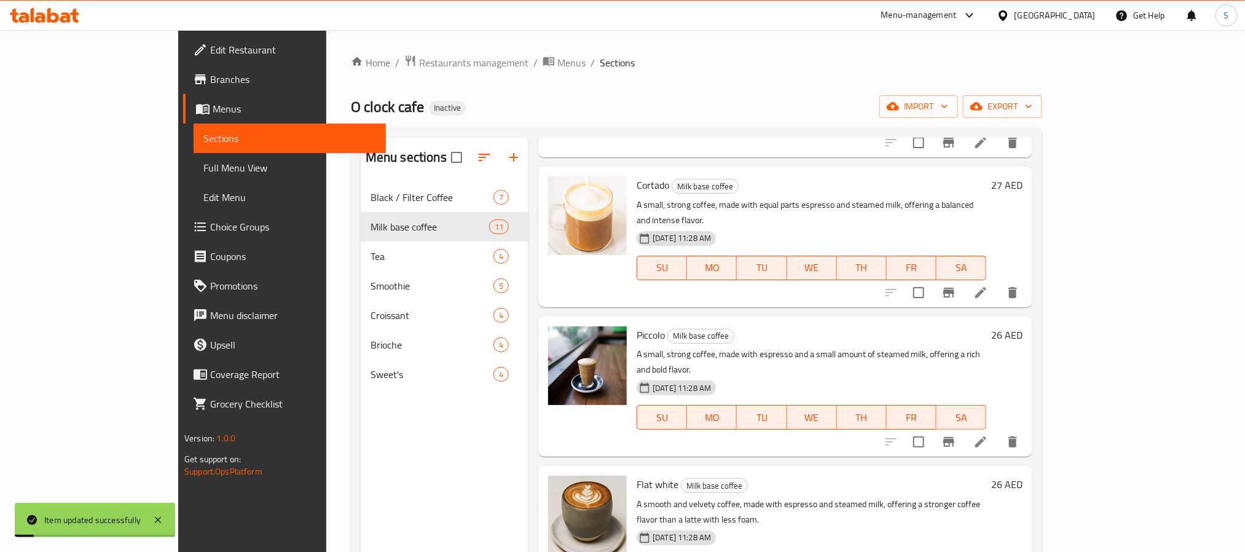
scroll to position [184, 0]
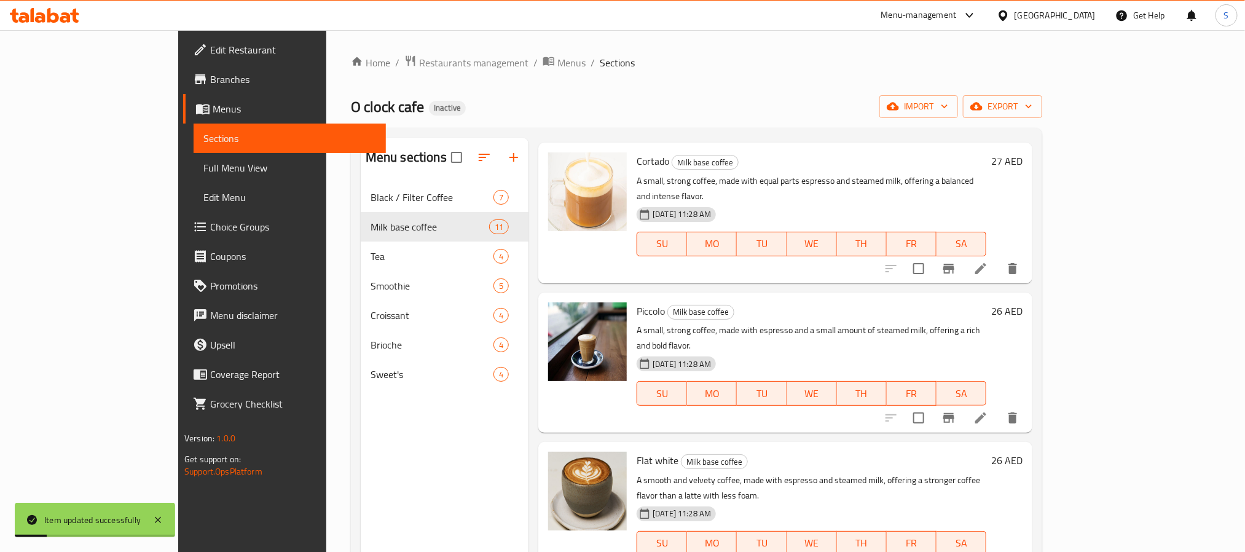
click at [988, 411] on icon at bounding box center [981, 418] width 15 height 15
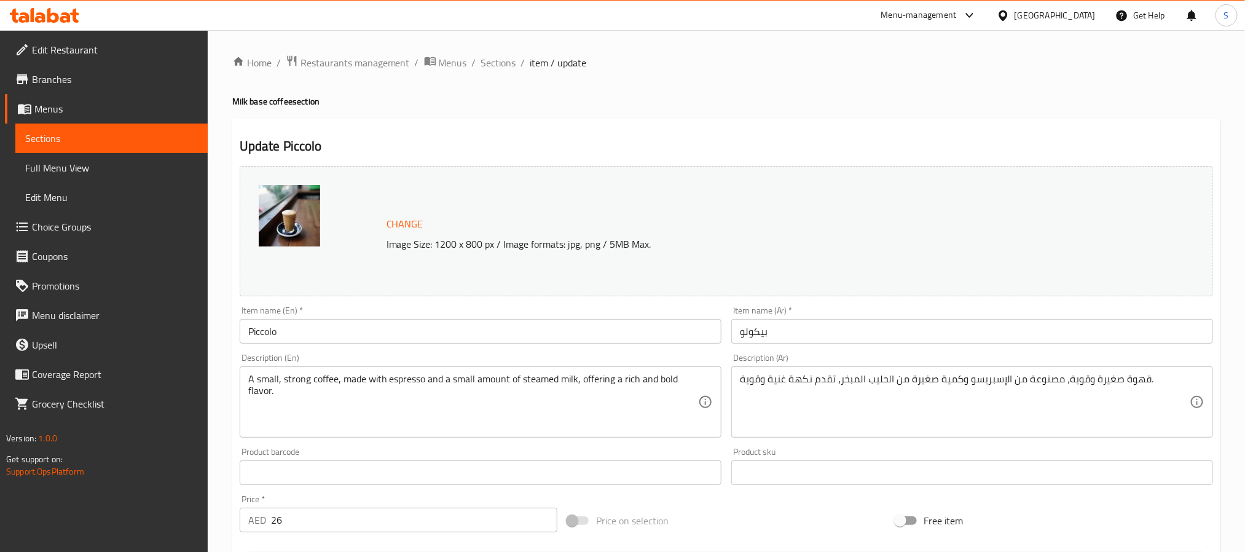
drag, startPoint x: 504, startPoint y: 65, endPoint x: 471, endPoint y: 15, distance: 60.3
click at [504, 65] on span "Sections" at bounding box center [498, 62] width 35 height 15
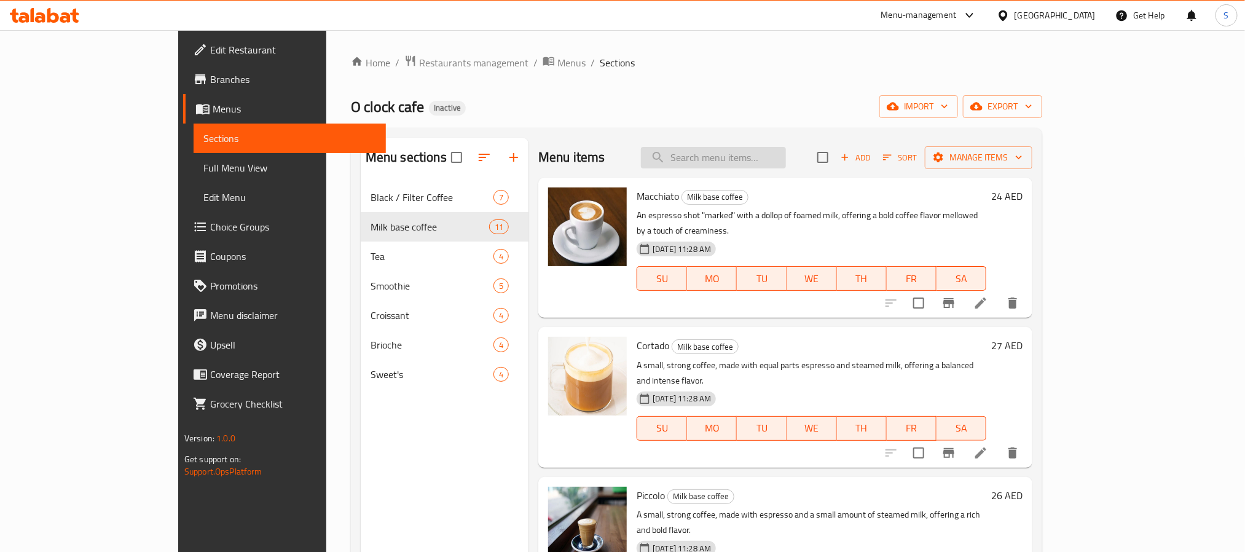
click at [786, 159] on input "search" at bounding box center [713, 158] width 145 height 22
paste input "Latte"
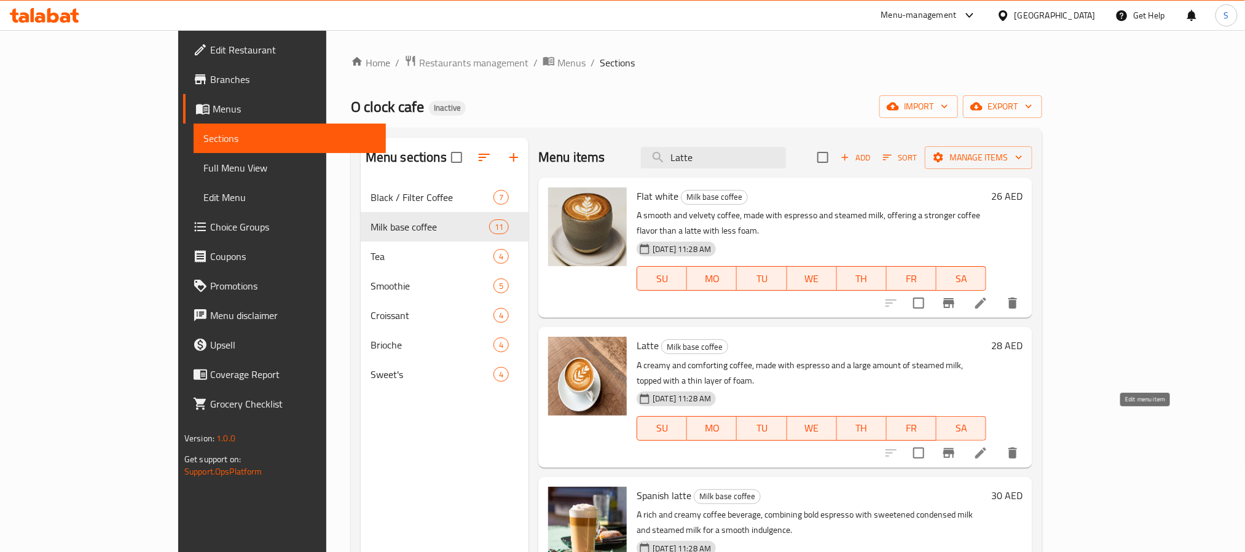
type input "Latte"
click at [988, 446] on icon at bounding box center [981, 453] width 15 height 15
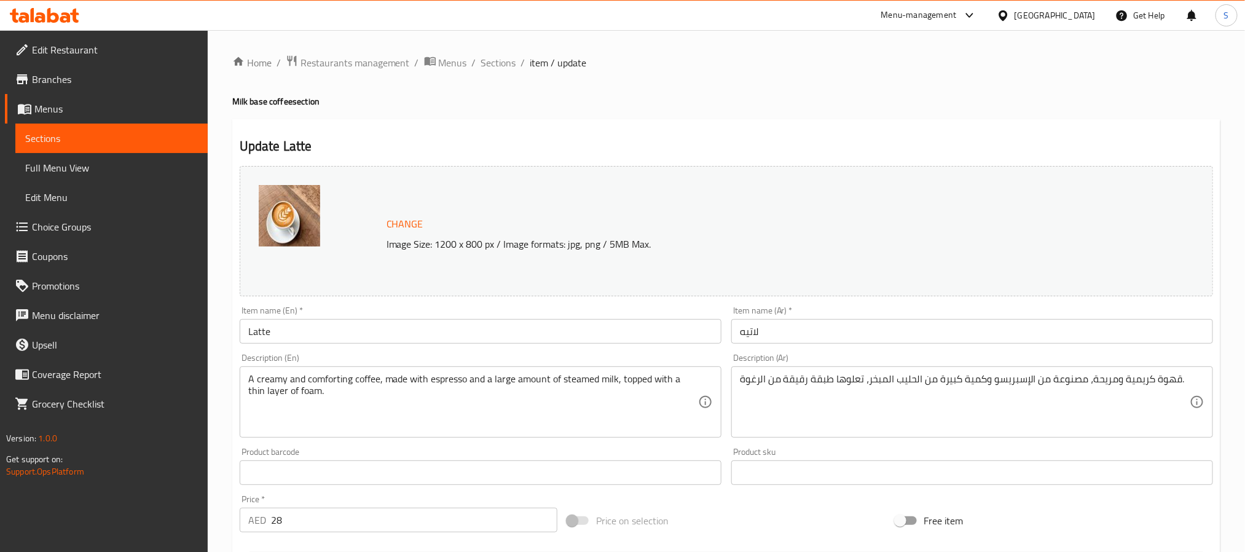
click at [317, 380] on textarea "A creamy and comforting coffee, made with espresso and a large amount of steame…" at bounding box center [473, 402] width 450 height 58
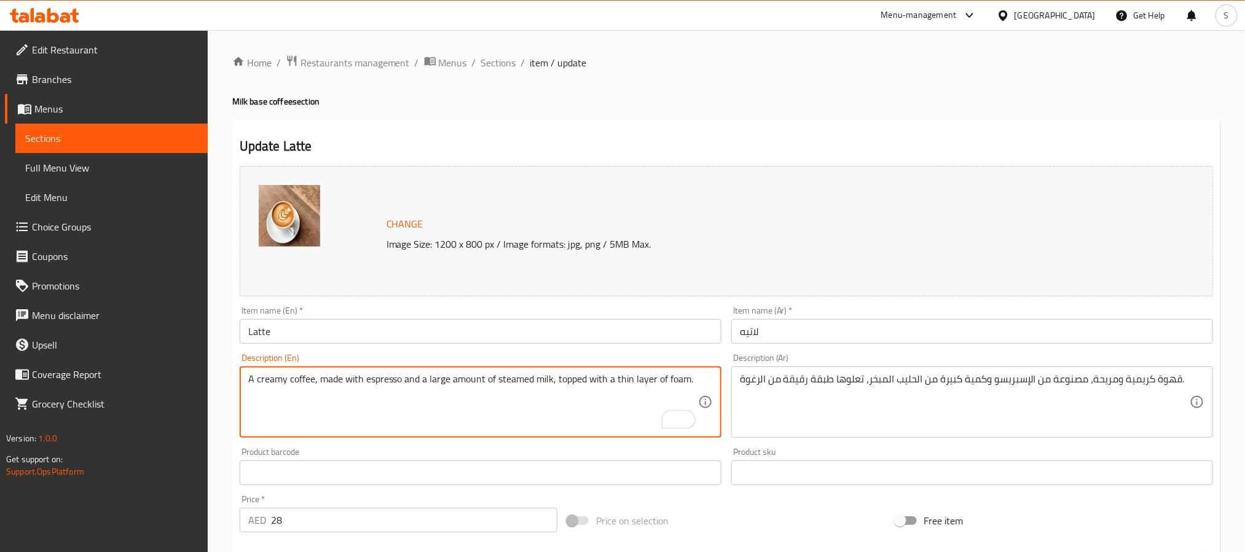
type textarea "A creamy coffee, made with espresso and a large amount of steamed milk, topped …"
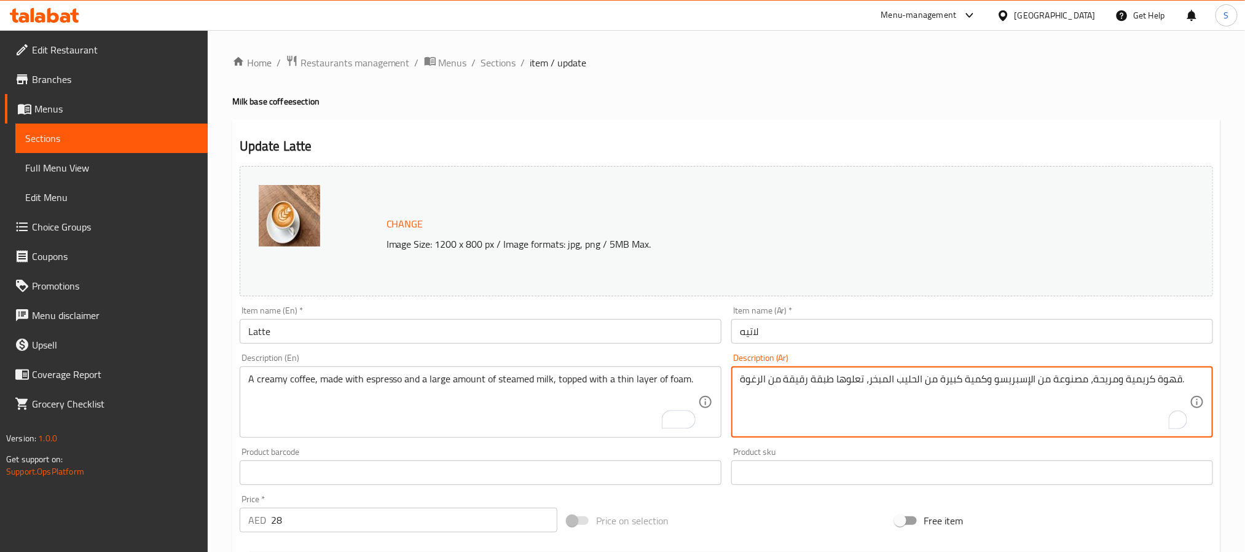
click at [1109, 379] on textarea "قهوة كريمية ومريحة، مصنوعة من الإسبريسو وكمية كبيرة من الحليب المبخر، تعلوها طب…" at bounding box center [965, 402] width 450 height 58
click at [852, 380] on textarea "قهوة كريمية، مصنوعة من الإسبريسو وكمية كبيرة من الحليب المبخر، تعلوها طبقة رقيق…" at bounding box center [965, 402] width 450 height 58
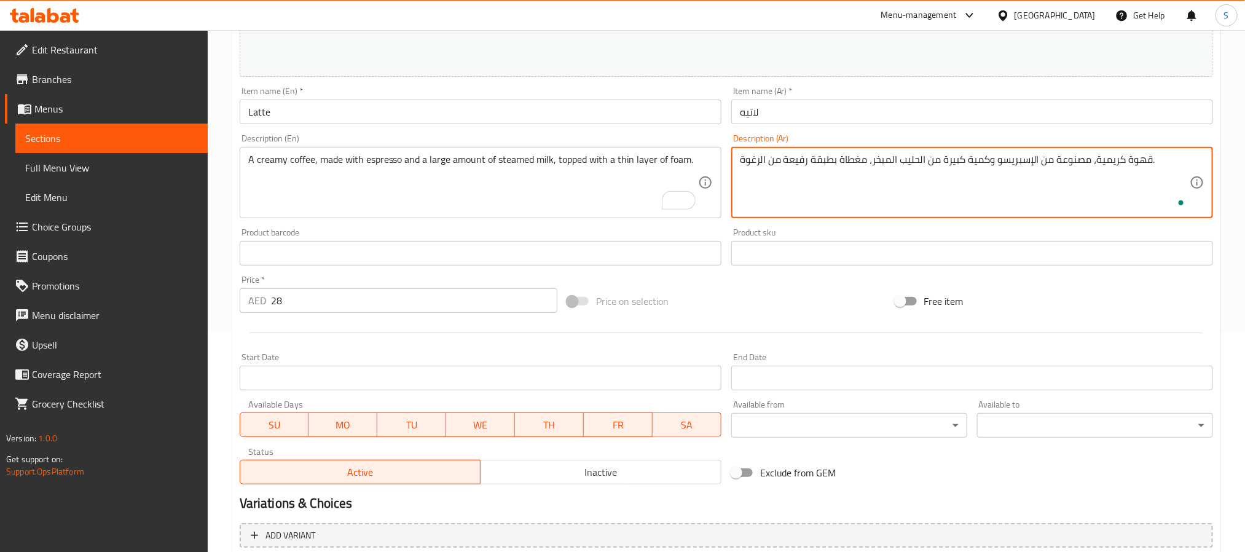
scroll to position [333, 0]
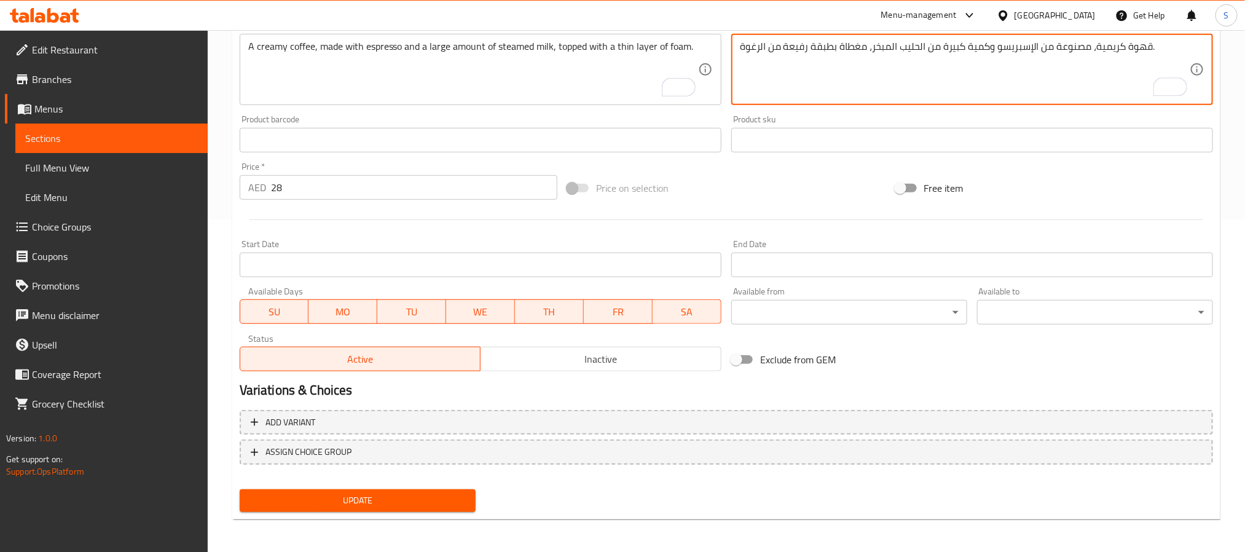
type textarea "قهوة كريمية، مصنوعة من الإسبريسو وكمية كبيرة من الحليب المبخر، مغطاة بطبقة رفيع…"
click at [371, 490] on button "Update" at bounding box center [358, 500] width 236 height 23
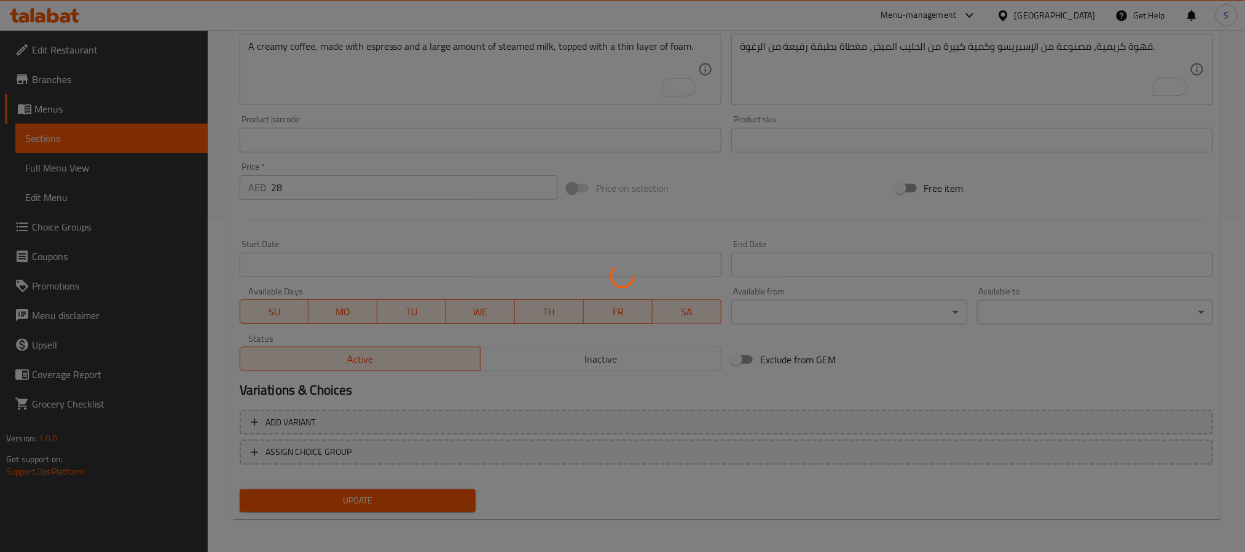
scroll to position [0, 0]
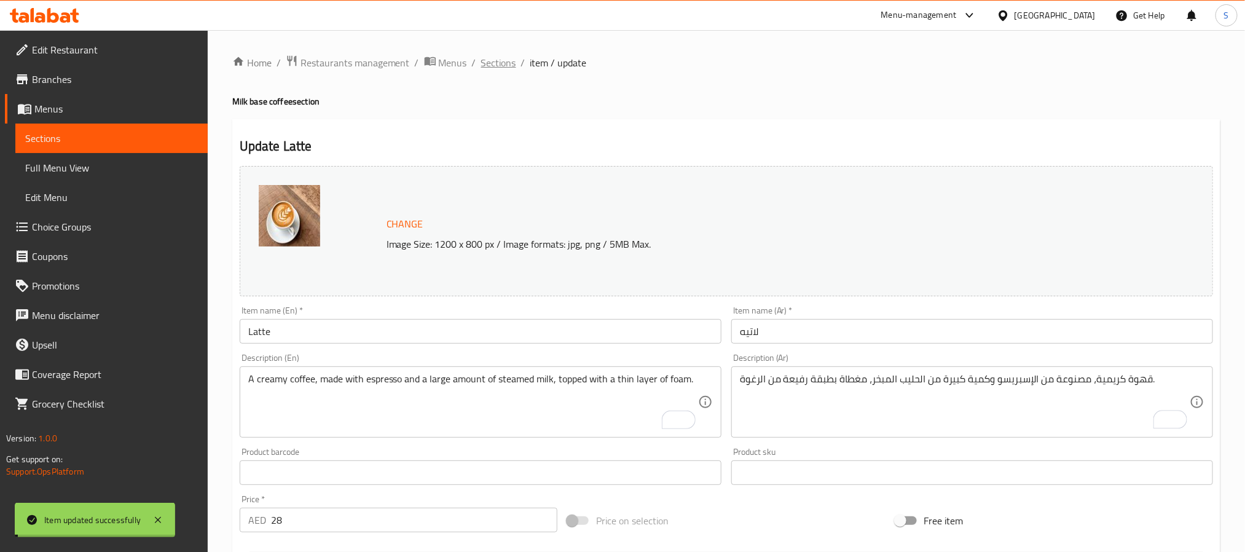
click at [483, 57] on span "Sections" at bounding box center [498, 62] width 35 height 15
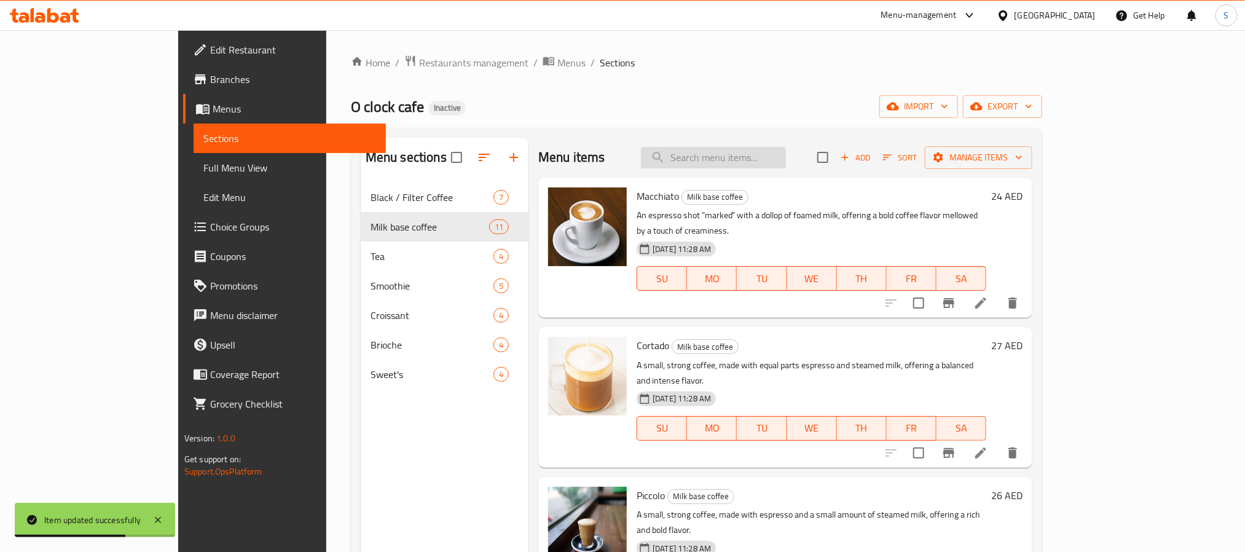
click at [755, 164] on input "search" at bounding box center [713, 158] width 145 height 22
paste input "Spanish latte"
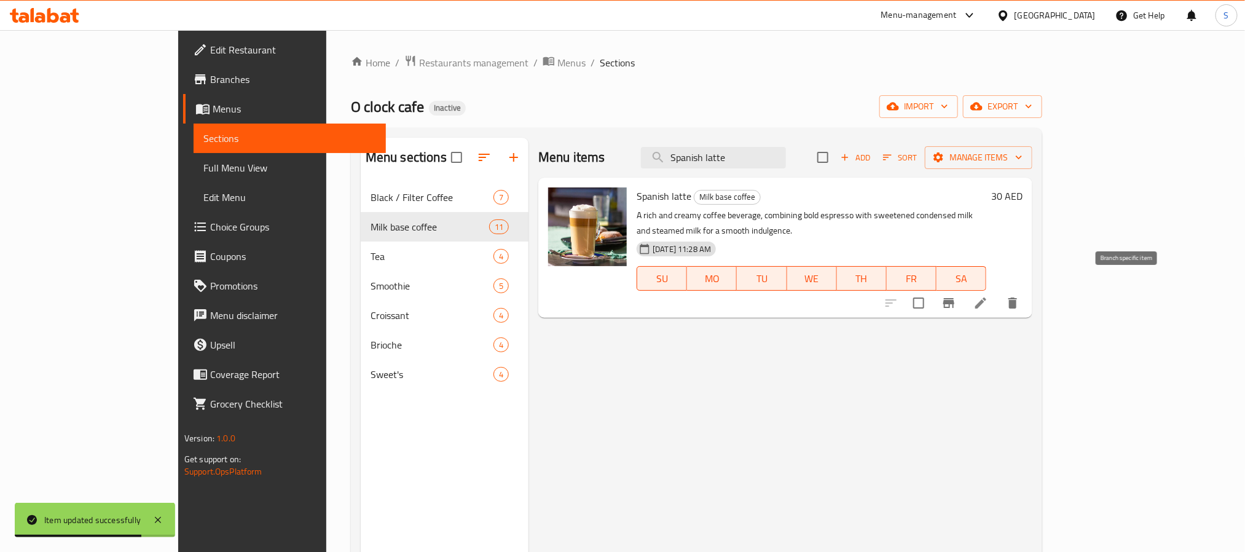
type input "Spanish latte"
click at [987, 297] on icon at bounding box center [980, 302] width 11 height 11
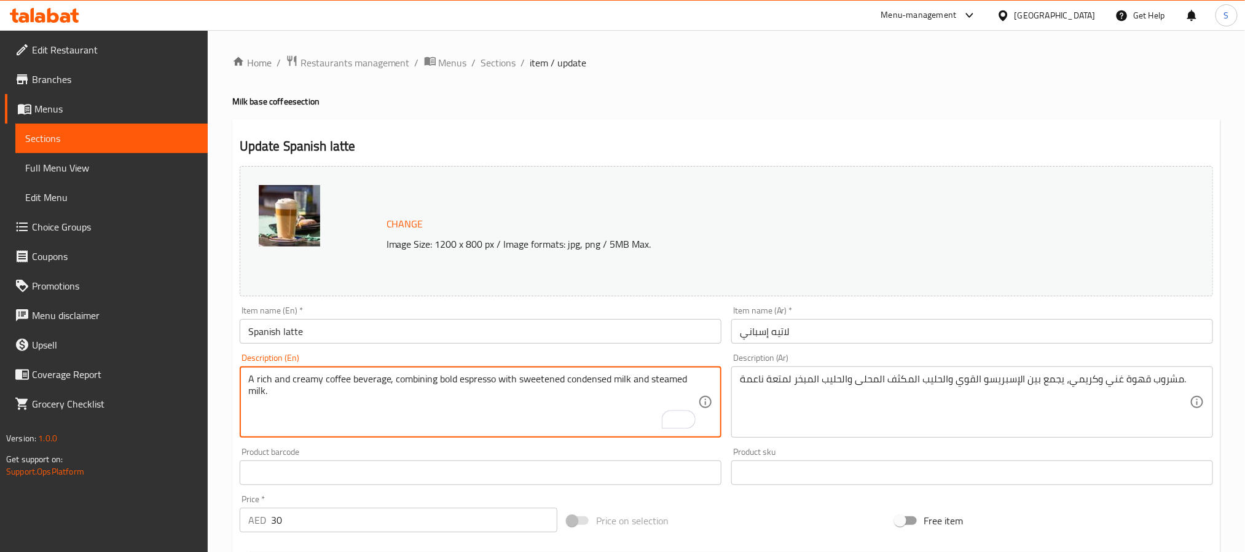
type textarea "A rich and creamy coffee beverage, combining bold espresso with sweetened conde…"
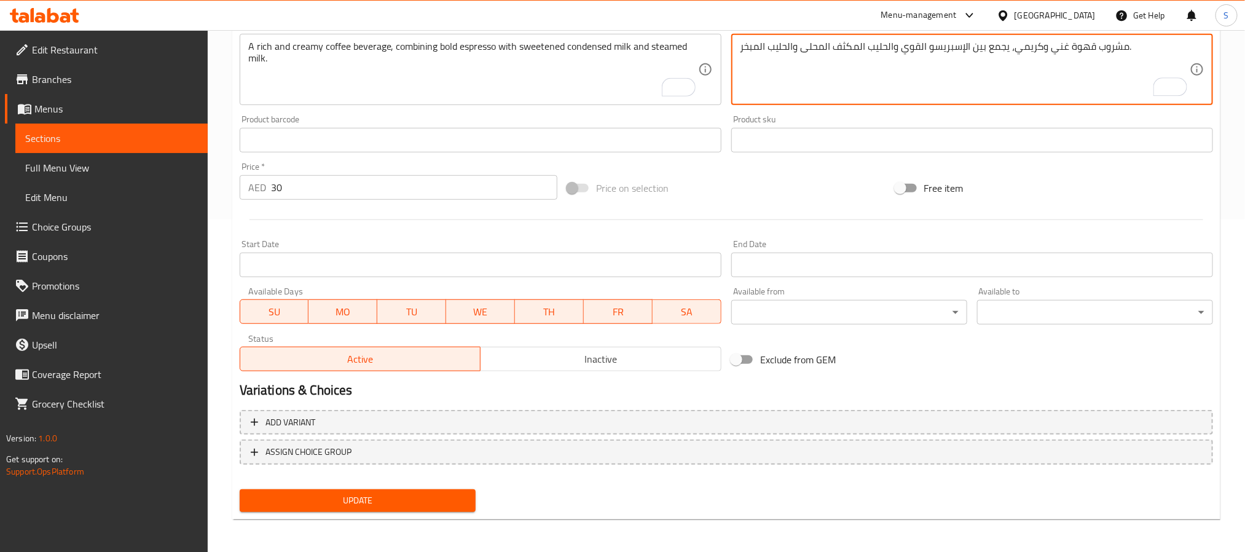
type textarea "مشروب قهوة غني وكريمي، يجمع بين الإسبريسو القوي والحليب المكثف المحلى والحليب ا…"
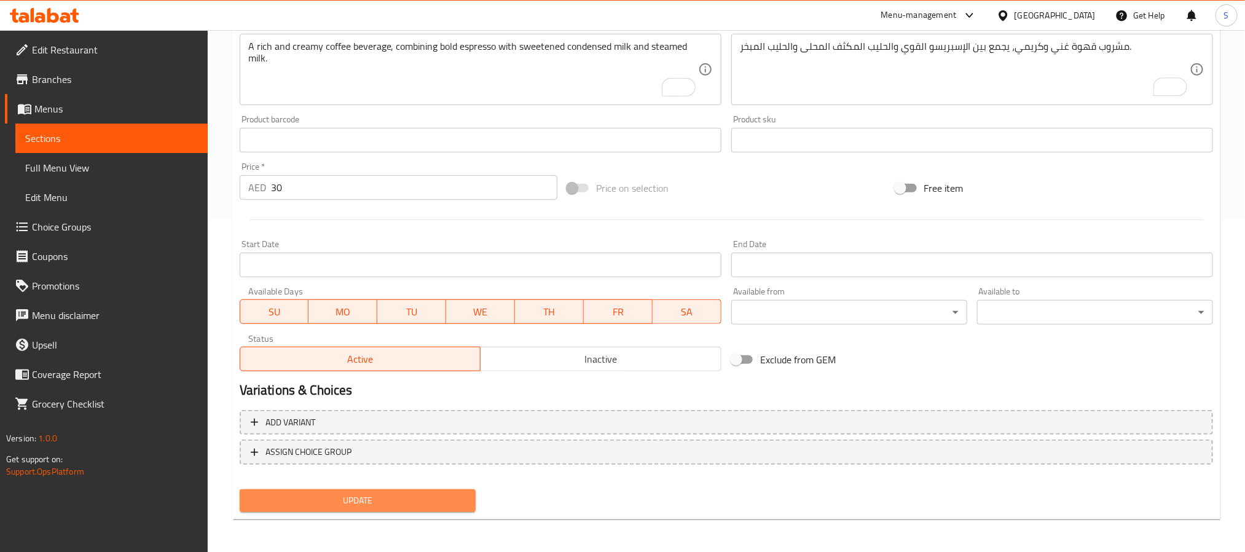
drag, startPoint x: 363, startPoint y: 491, endPoint x: 377, endPoint y: 483, distance: 15.7
click at [364, 493] on span "Update" at bounding box center [358, 500] width 216 height 15
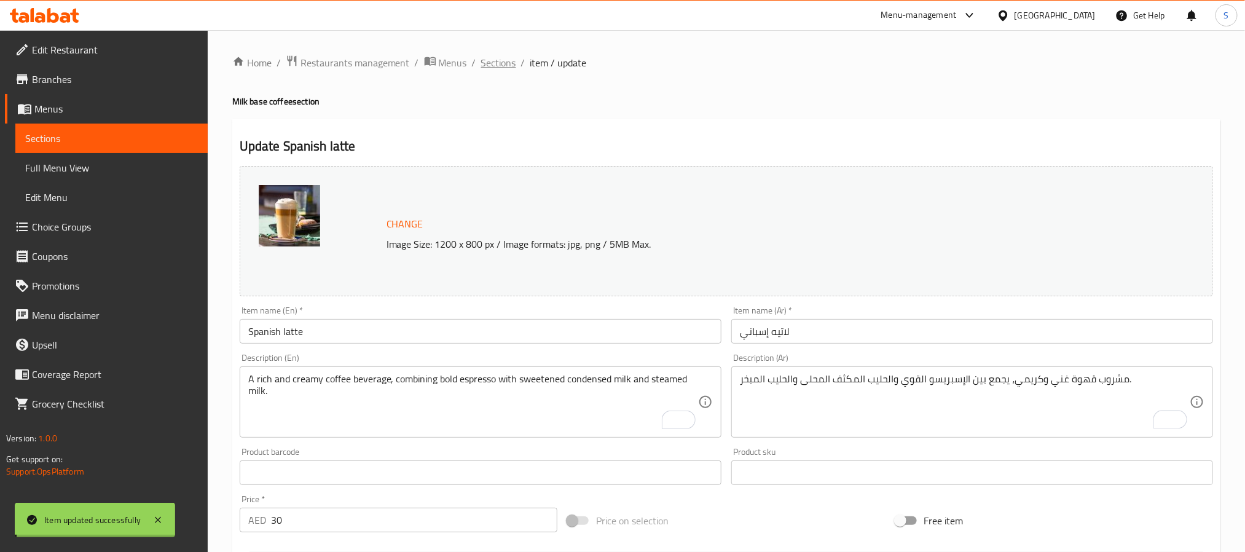
click at [492, 63] on span "Sections" at bounding box center [498, 62] width 35 height 15
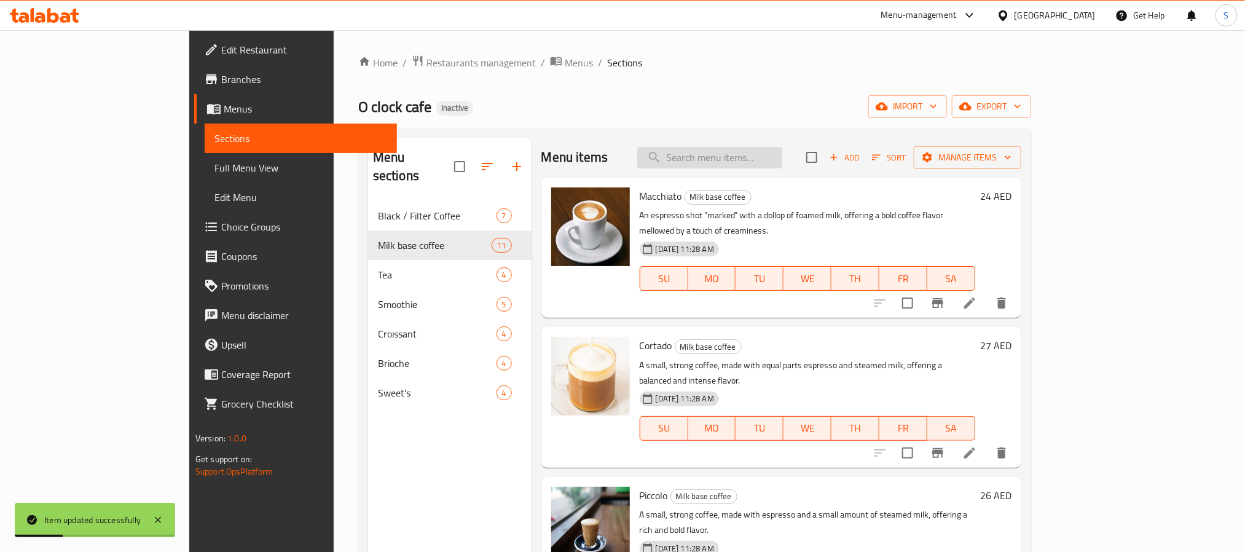
click at [771, 157] on input "search" at bounding box center [709, 158] width 145 height 22
paste input "Mocha"
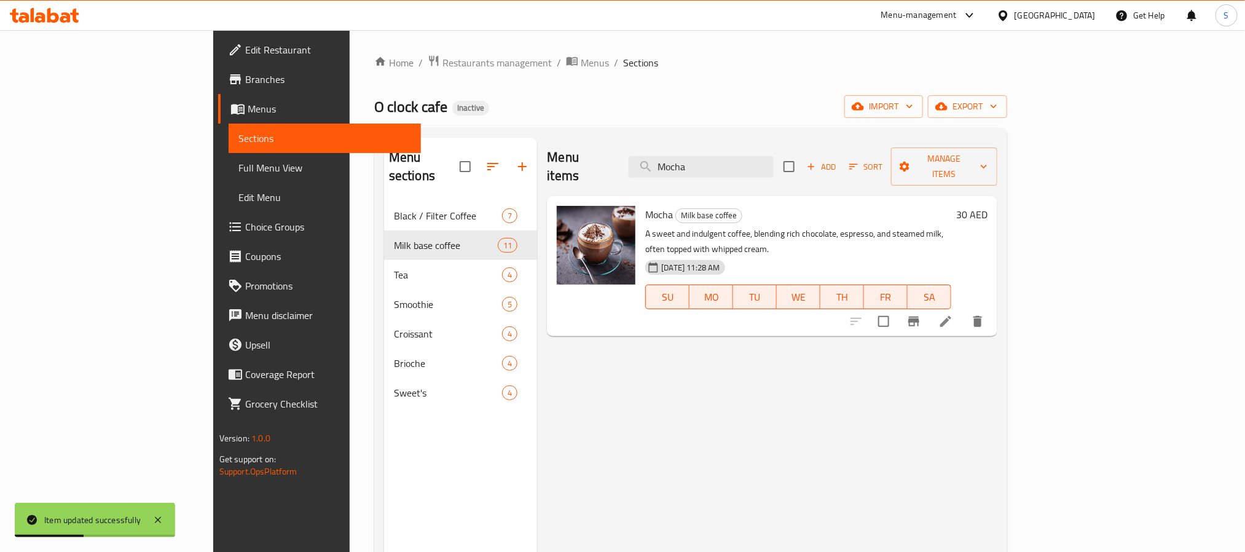
type input "Mocha"
click at [963, 310] on li at bounding box center [946, 321] width 34 height 22
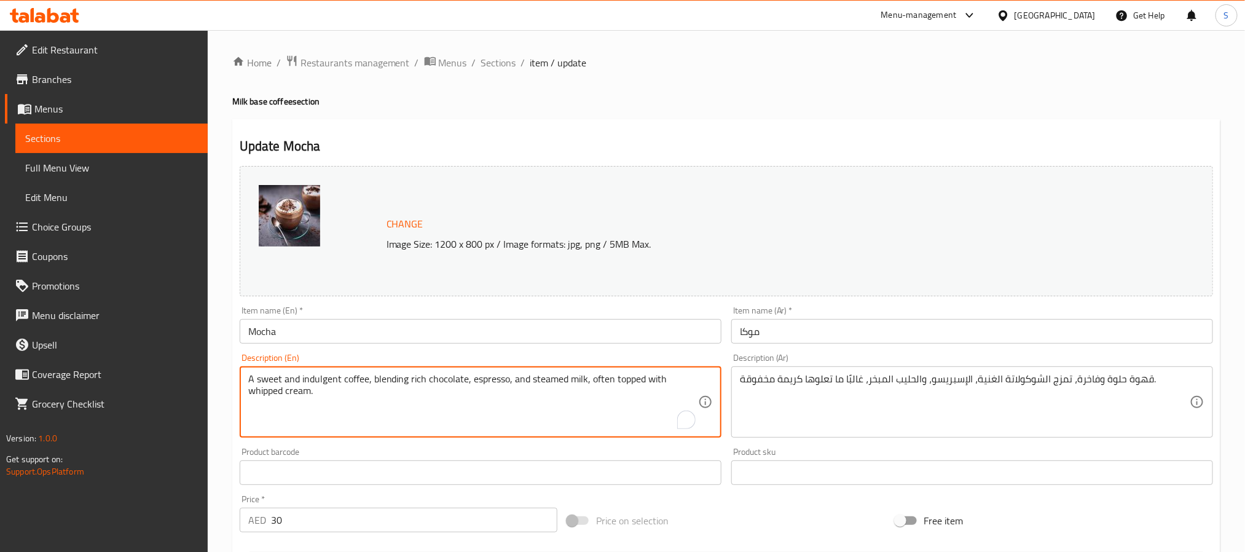
paste textarea "Made with espresso, steamed milk, and chocolate"
type textarea "Made with espresso, steamed milk, and chocolate"
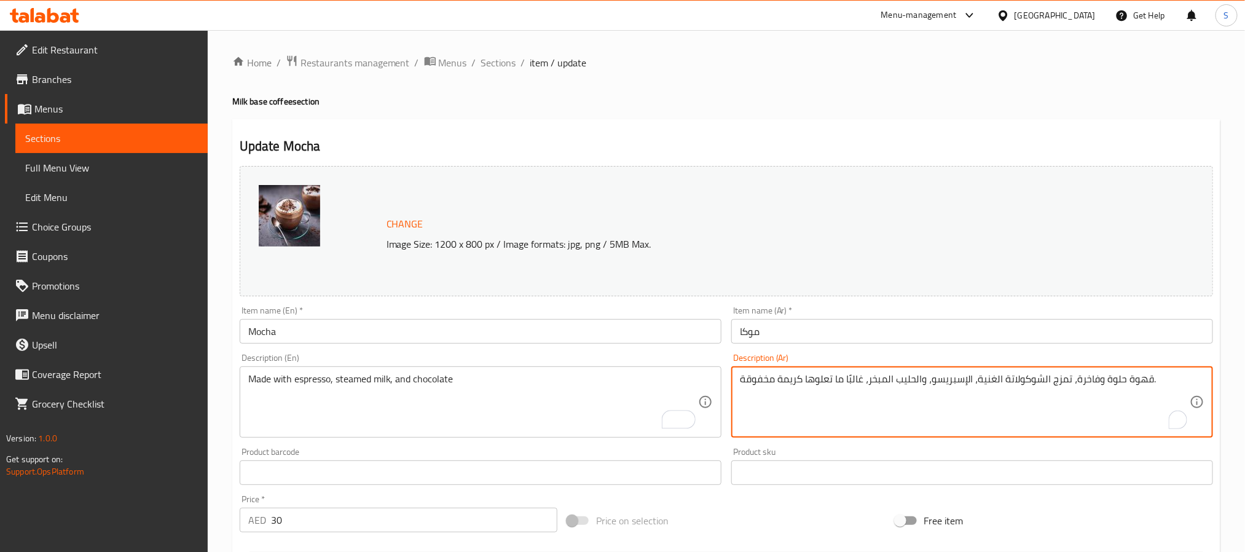
paste textarea "صنوعة من اسبريسو وحليب مبخر وشوكولاتة"
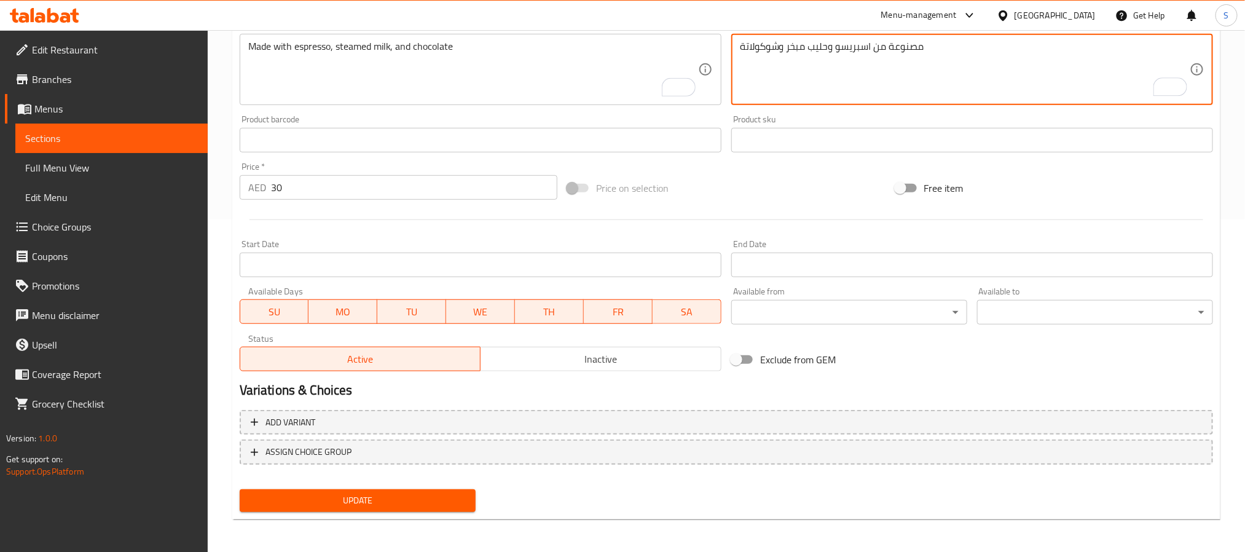
type textarea "مصنوعة من اسبريسو وحليب مبخر وشوكولاتة"
click at [396, 502] on span "Update" at bounding box center [358, 500] width 216 height 15
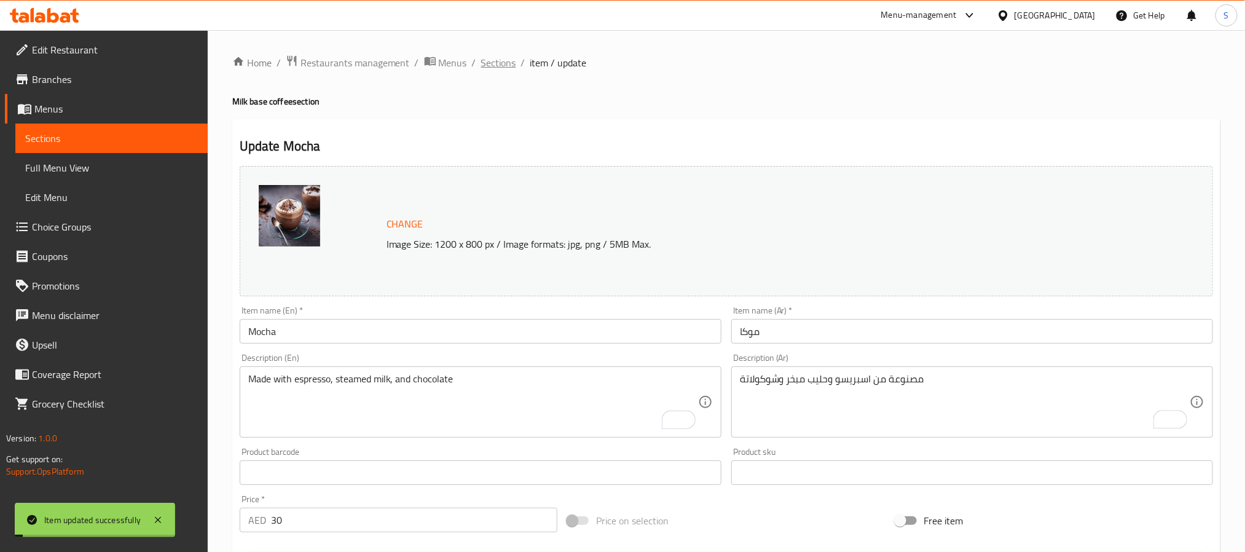
click at [482, 59] on span "Sections" at bounding box center [498, 62] width 35 height 15
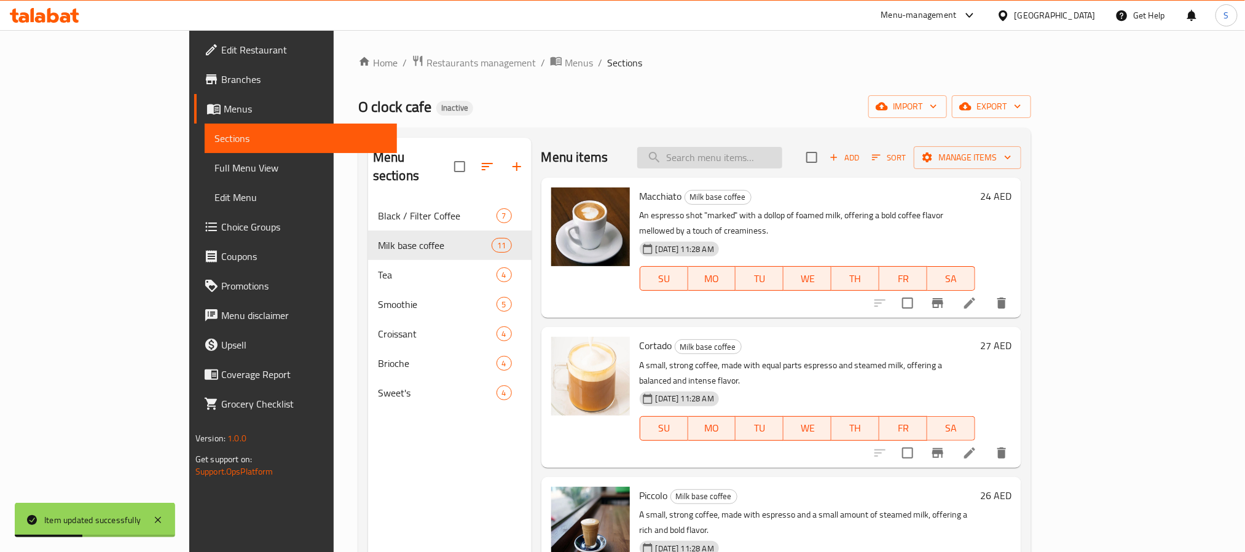
click at [752, 154] on input "search" at bounding box center [709, 158] width 145 height 22
paste input "Pistachio latte"
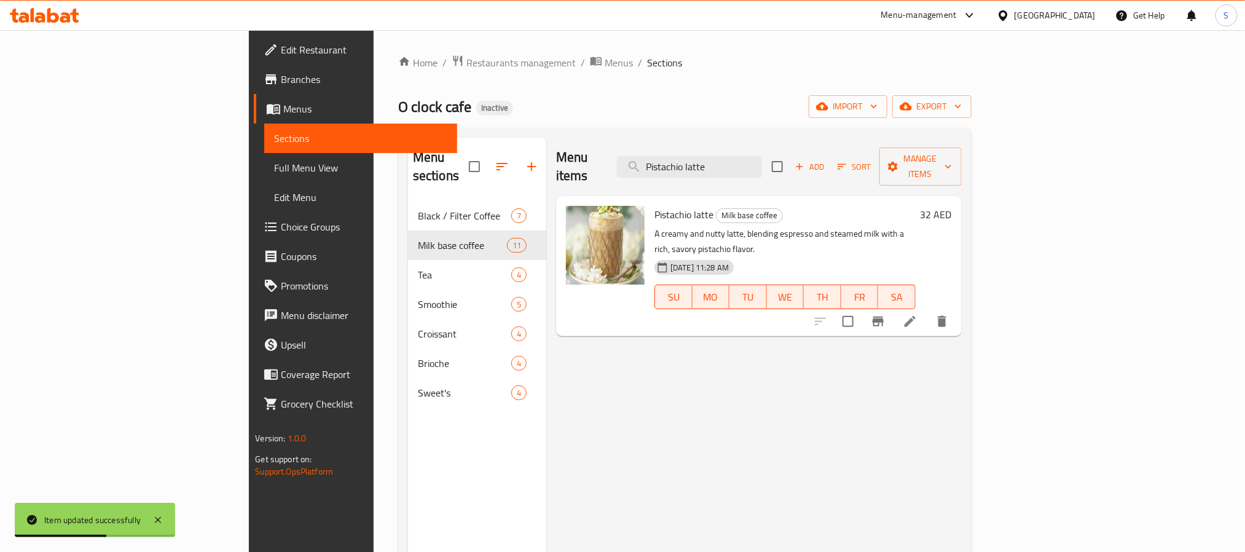
type input "Pistachio latte"
click at [916, 316] on icon at bounding box center [910, 321] width 11 height 11
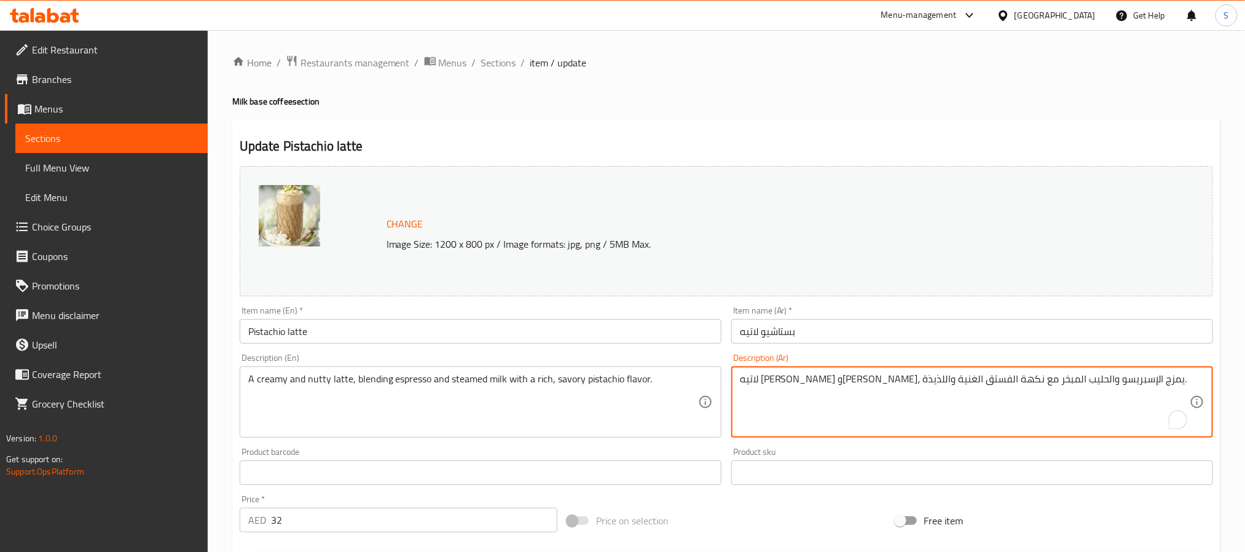
click at [757, 384] on textarea "لاتيه كريمي وجوزي، يمزج الإسبريسو والحليب المبخر مع نكهة الفستق الغنية واللذيذة." at bounding box center [965, 402] width 450 height 58
type textarea "لاتيه كريمي وجوزي، يمزج الإسبريسو والحليب المبخر مع نكهة الفستق الغنية والمالحة."
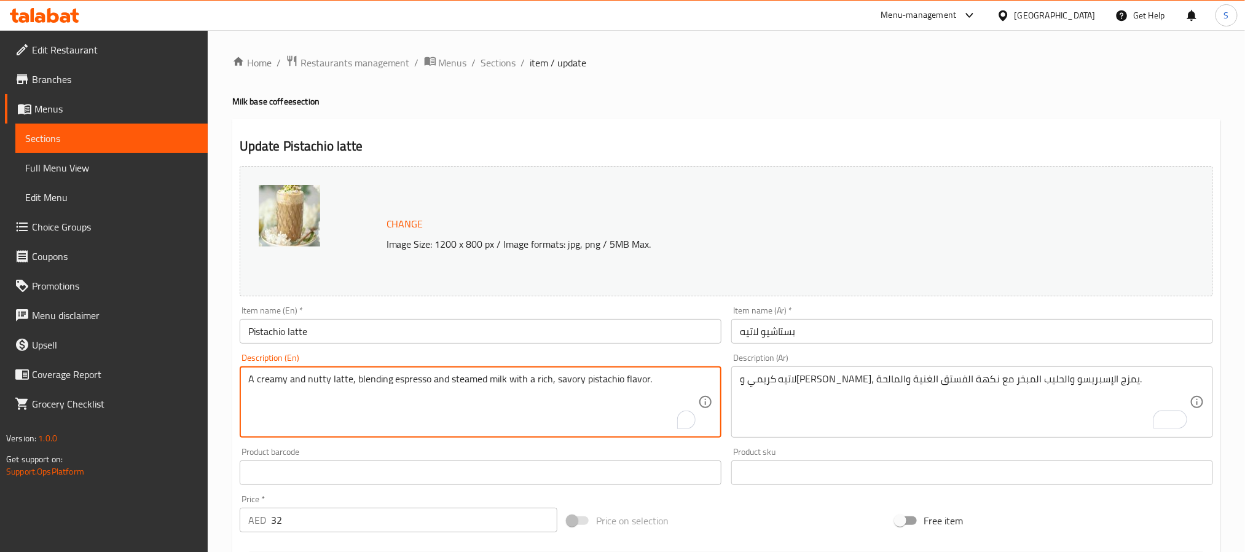
click at [557, 382] on textarea "A creamy and nutty latte, blending espresso and steamed milk with a rich, savor…" at bounding box center [473, 402] width 450 height 58
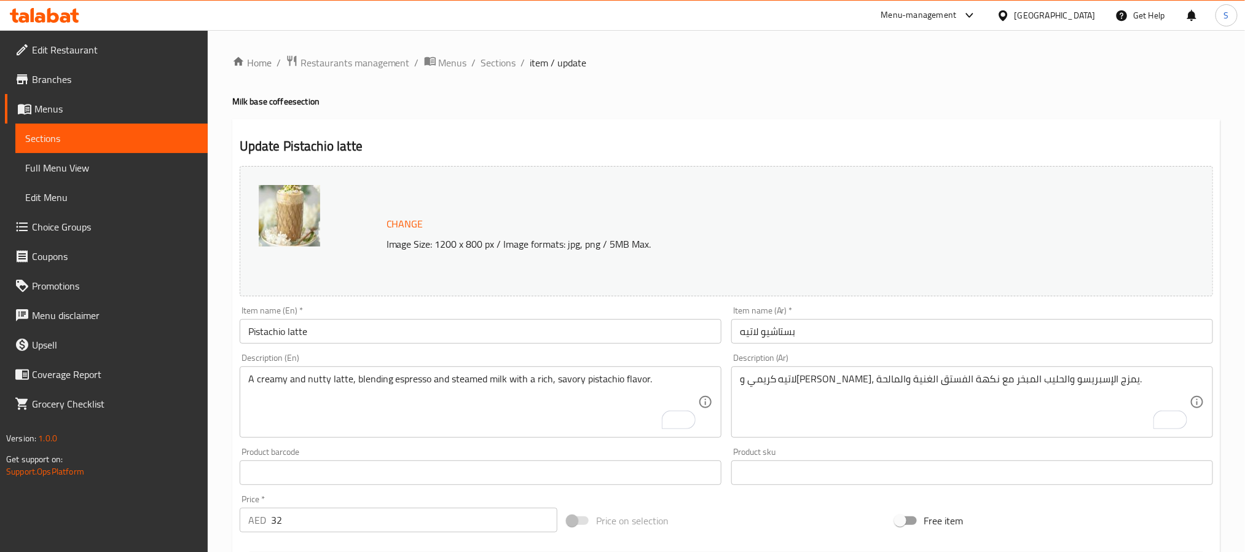
click at [581, 126] on div "Update Pistachio latte Change Image Size: 1200 x 800 px / Image formats: jpg, p…" at bounding box center [726, 485] width 988 height 733
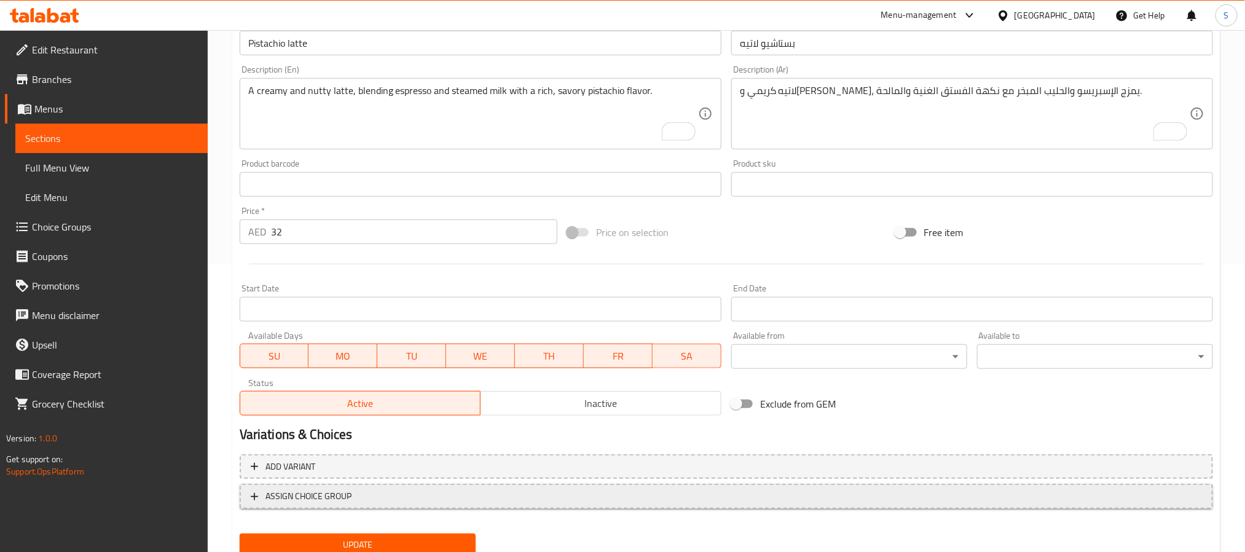
scroll to position [333, 0]
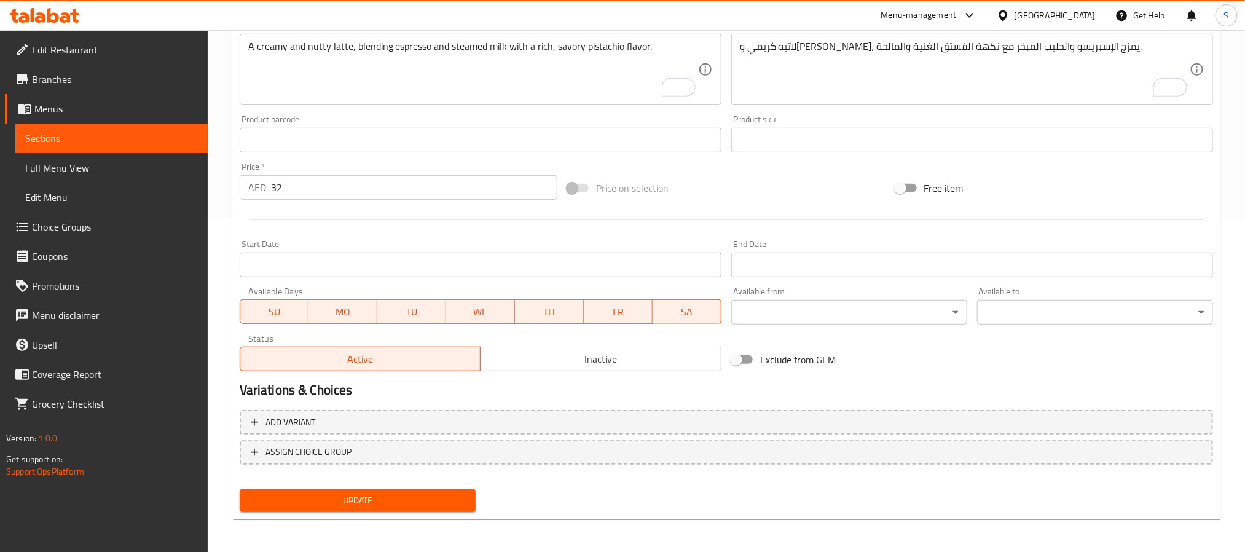
click at [360, 503] on span "Update" at bounding box center [358, 500] width 216 height 15
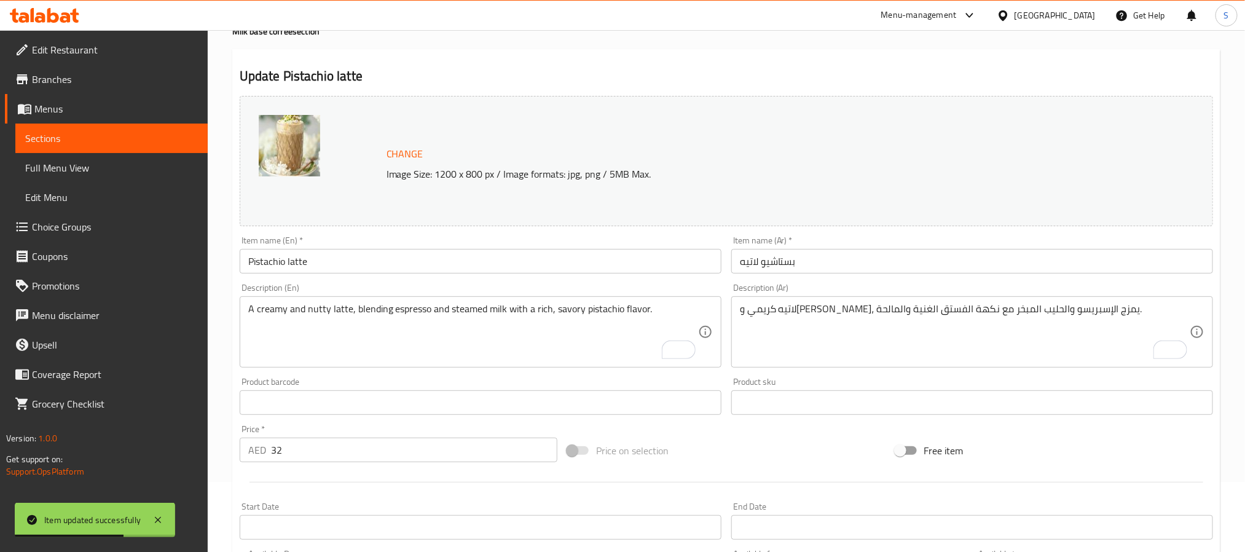
scroll to position [0, 0]
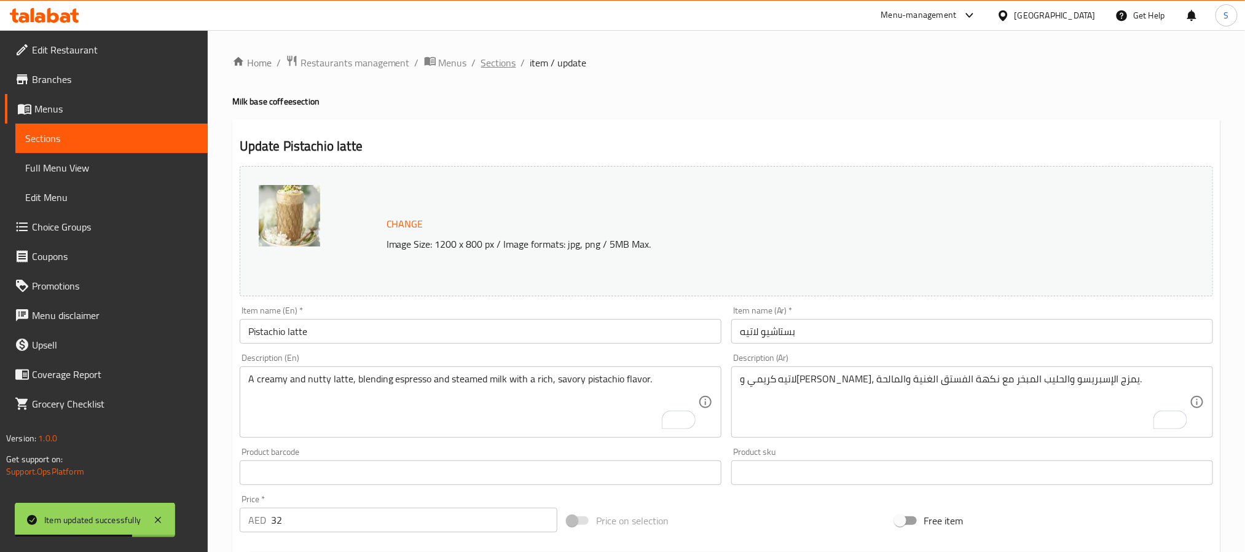
click at [484, 55] on span "Sections" at bounding box center [498, 62] width 35 height 15
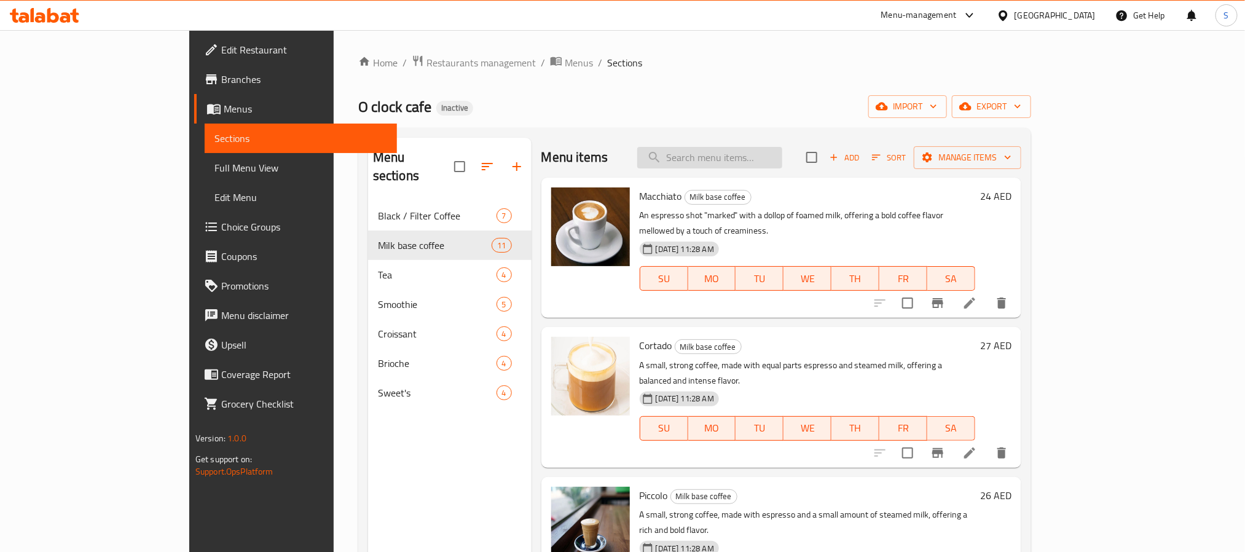
click at [766, 168] on input "search" at bounding box center [709, 158] width 145 height 22
paste input "Hot choco"
type input "Hot choco"
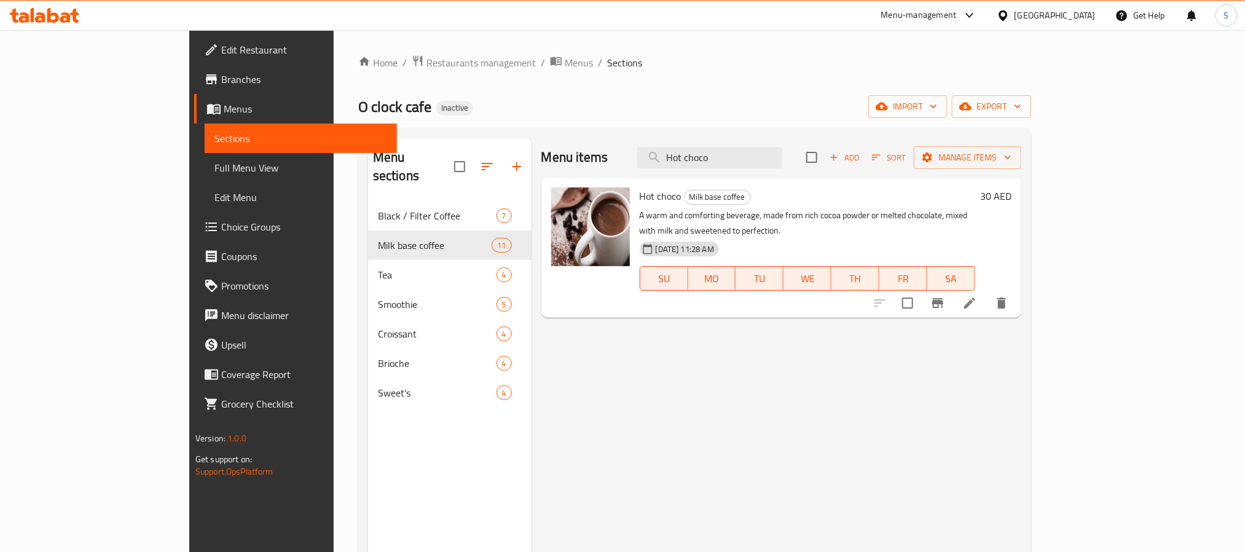
click at [977, 296] on icon at bounding box center [970, 303] width 15 height 15
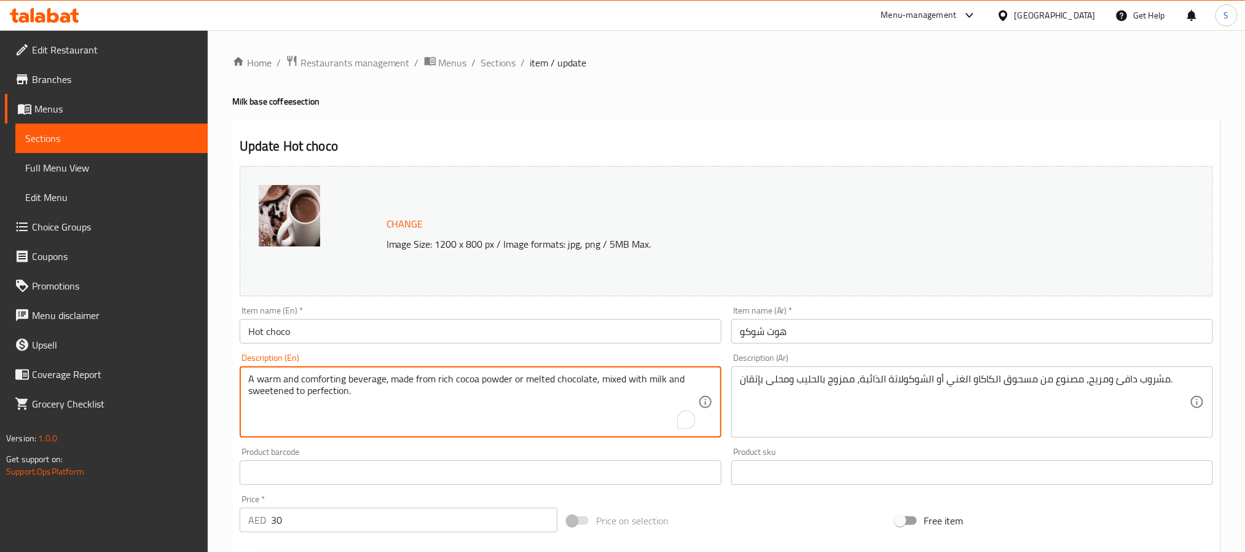
click at [325, 375] on textarea "A warm and comforting beverage, made from rich cocoa powder or melted chocolate…" at bounding box center [473, 402] width 450 height 58
type textarea "A warm beverage, made from rich cocoa powder or melted chocolate, mixed with mi…"
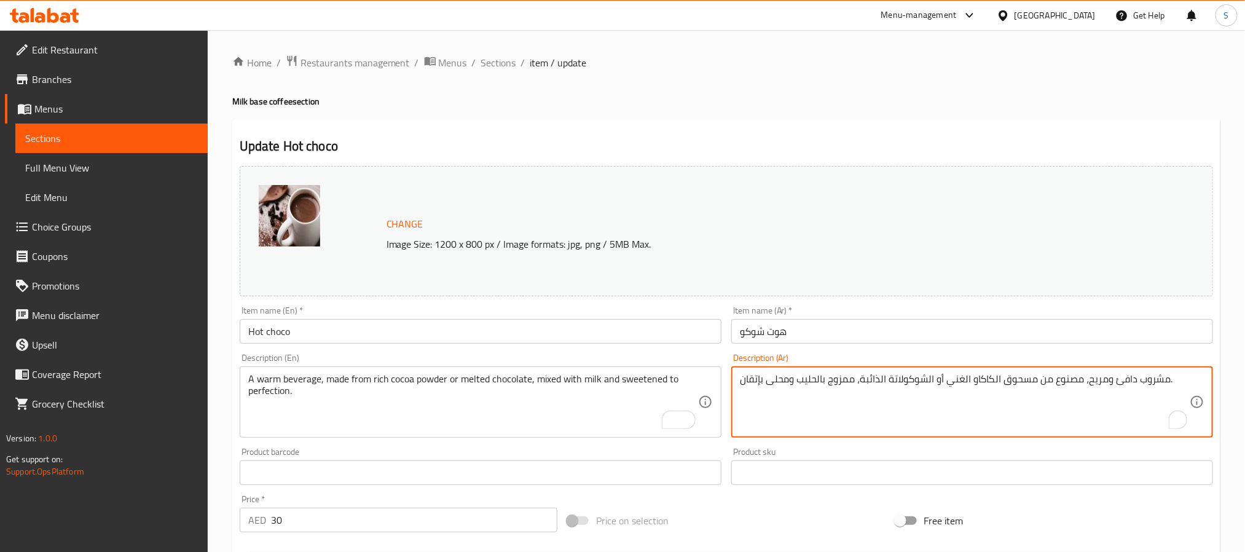
click at [1100, 384] on textarea "مشروب دافئ ومريح، مصنوع من مسحوق الكاكاو الغني أو الشوكولاتة الذائبة، ممزوج بال…" at bounding box center [965, 402] width 450 height 58
click at [1016, 376] on textarea "مشروب دافئ، مصنوع من مسحوق الكاكاو الغني أو الشوكولاتة الذائبة، ممزوج بالحليب و…" at bounding box center [965, 402] width 450 height 58
type textarea "مشروب دافئ، مصنوع من بودرة الكاكاو الغني أو الشوكولاتة الذائبة، ممزوج بالحليب و…"
click at [264, 329] on input "Hot choco" at bounding box center [481, 331] width 482 height 25
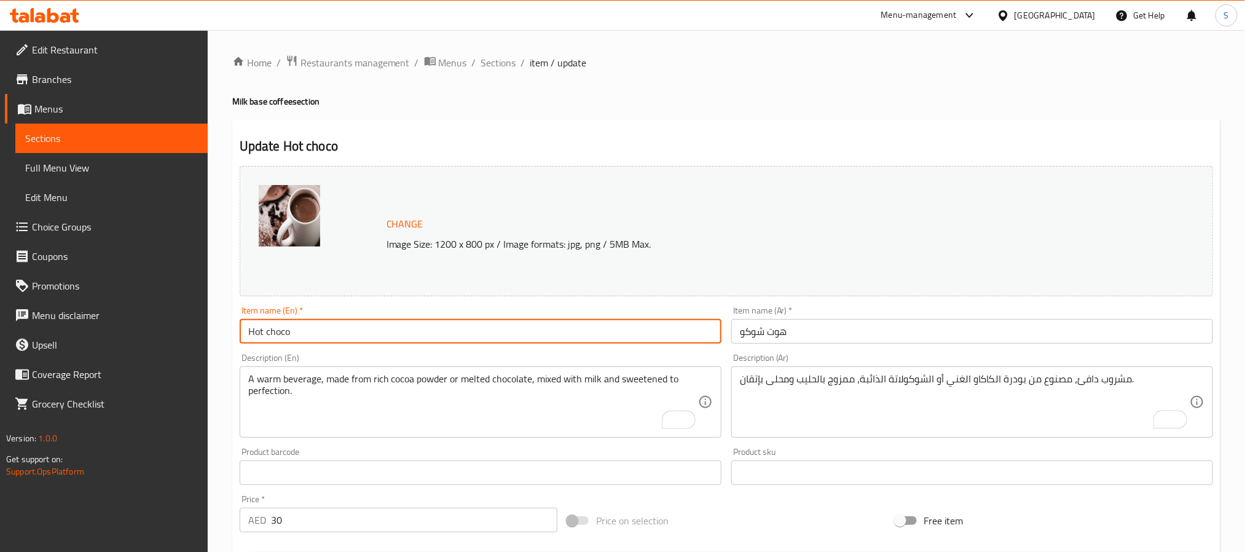
click at [264, 329] on input "Hot choco" at bounding box center [481, 331] width 482 height 25
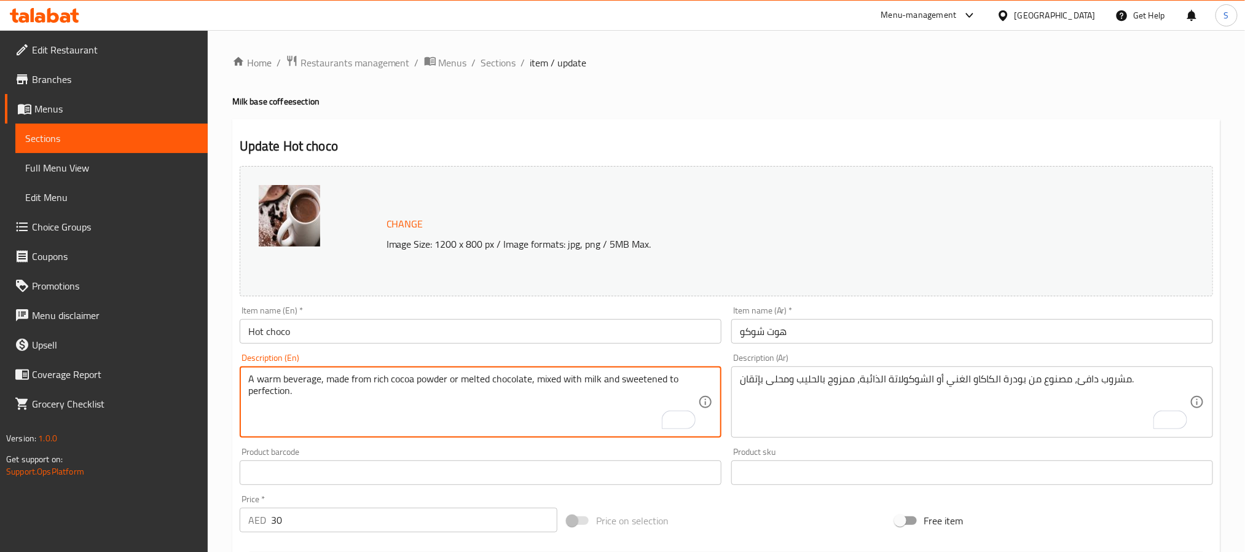
click at [524, 382] on textarea "A warm beverage, made from rich cocoa powder or melted chocolate, mixed with mi…" at bounding box center [473, 402] width 450 height 58
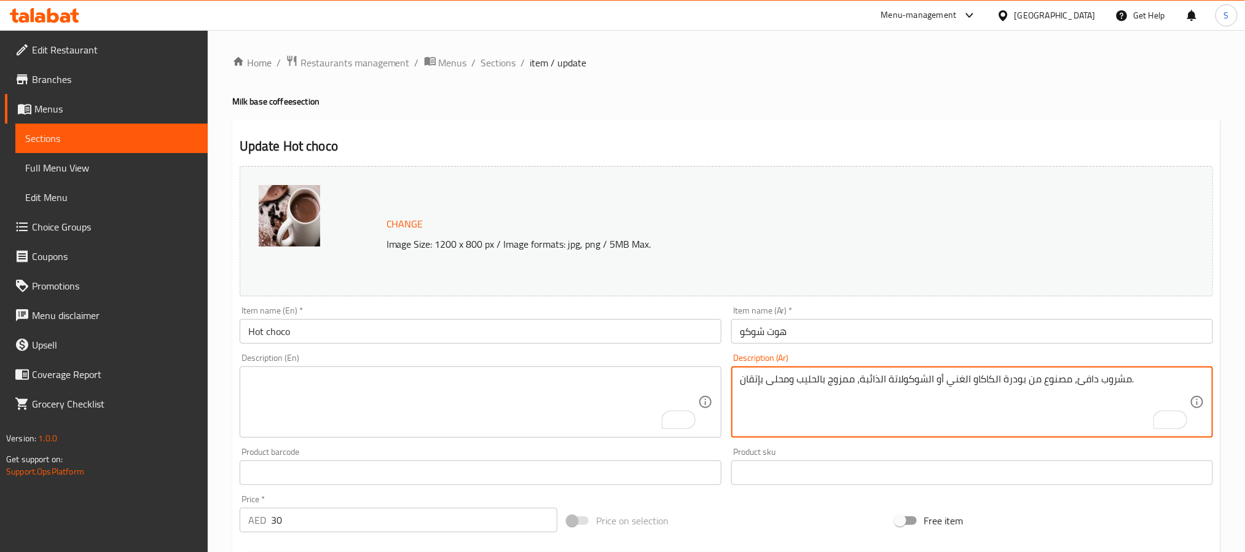
click at [882, 376] on textarea "مشروب دافئ، مصنوع من بودرة الكاكاو الغني أو الشوكولاتة الذائبة، ممزوج بالحليب و…" at bounding box center [965, 402] width 450 height 58
click at [605, 384] on textarea "To enrich screen reader interactions, please activate Accessibility in Grammarl…" at bounding box center [473, 402] width 450 height 58
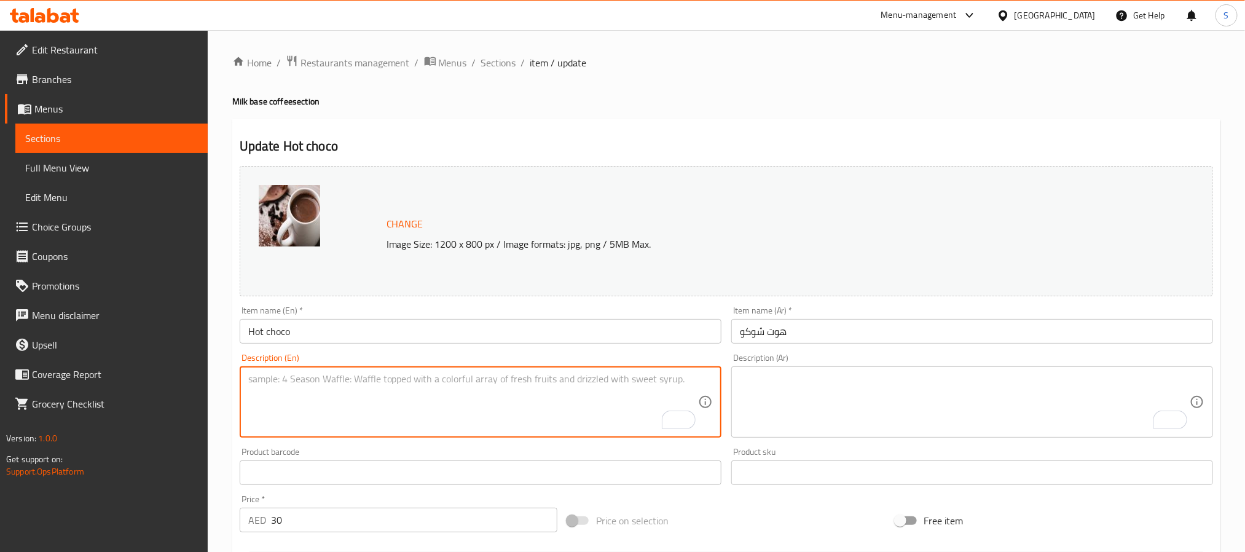
click at [268, 330] on input "Hot choco" at bounding box center [481, 331] width 482 height 25
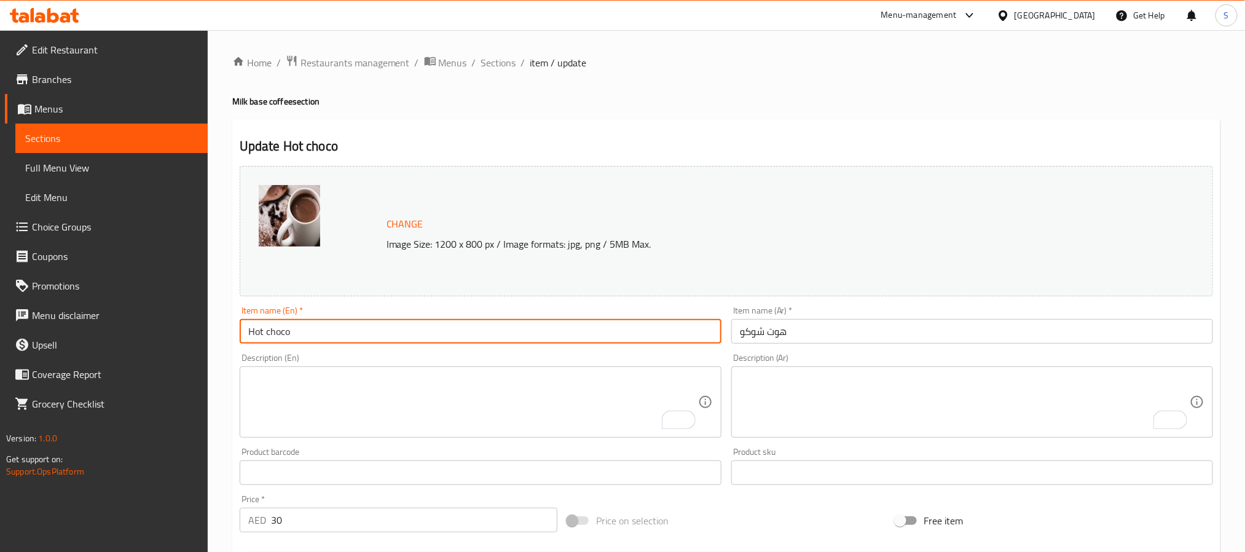
click at [268, 330] on input "Hot choco" at bounding box center [481, 331] width 482 height 25
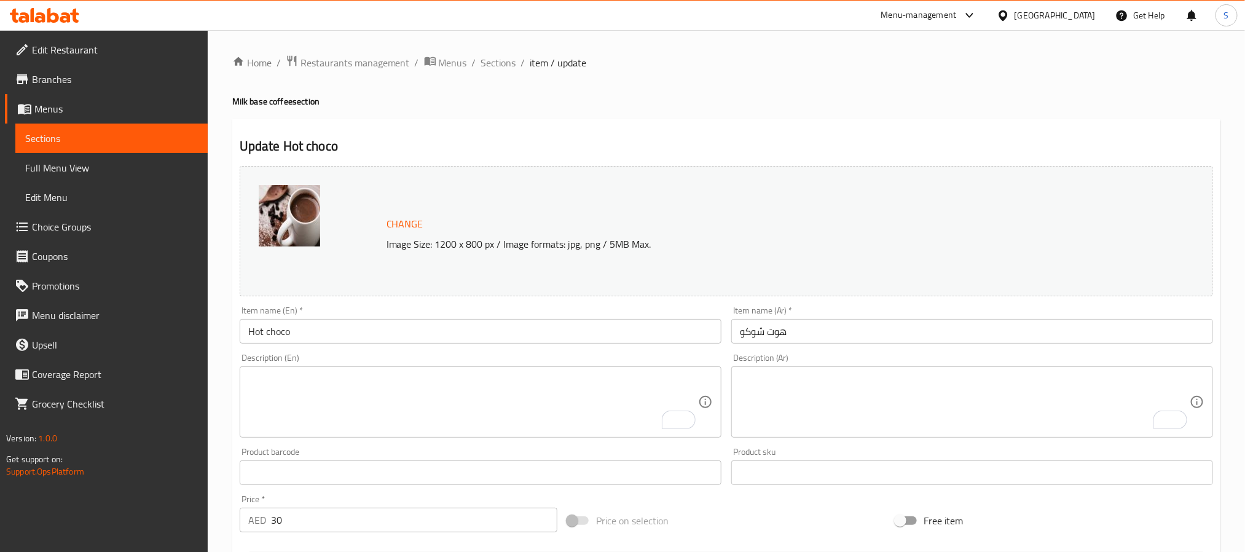
click at [417, 406] on textarea "To enrich screen reader interactions, please activate Accessibility in Grammarl…" at bounding box center [473, 402] width 450 height 58
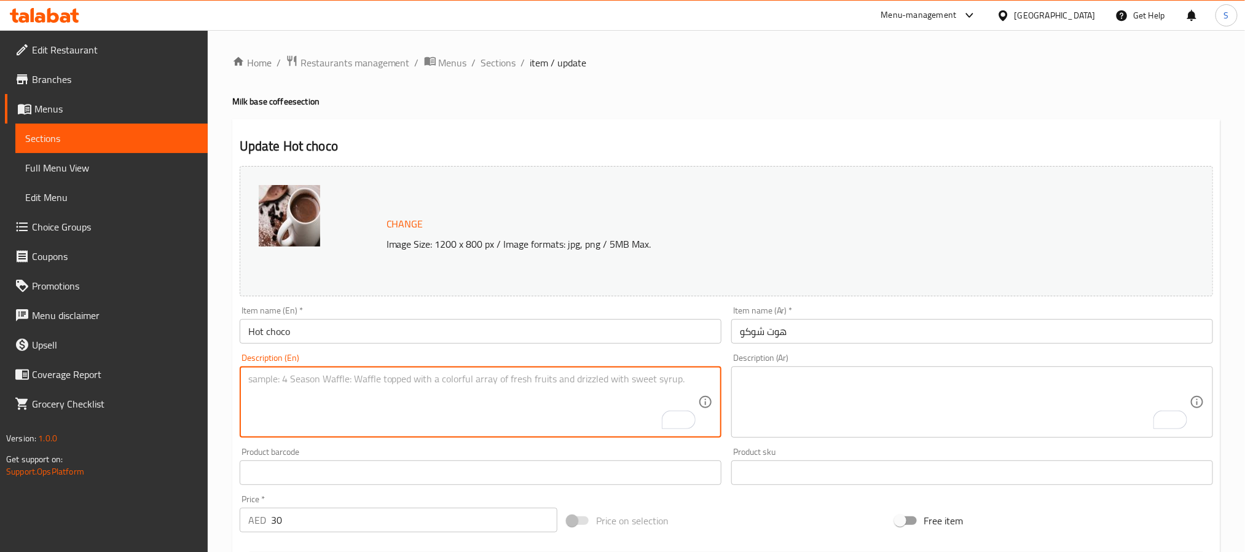
paste textarea "Milk, cocoa powder, sugar and water"
type textarea "Milk, cocoa powder, sugar and water"
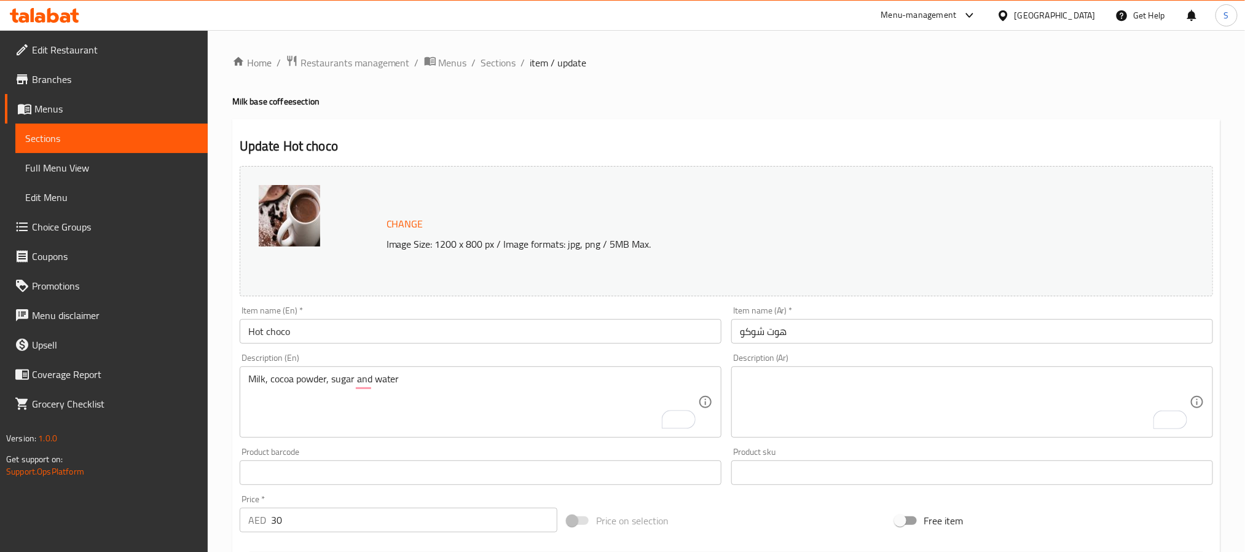
click at [782, 406] on textarea "To enrich screen reader interactions, please activate Accessibility in Grammarl…" at bounding box center [965, 402] width 450 height 58
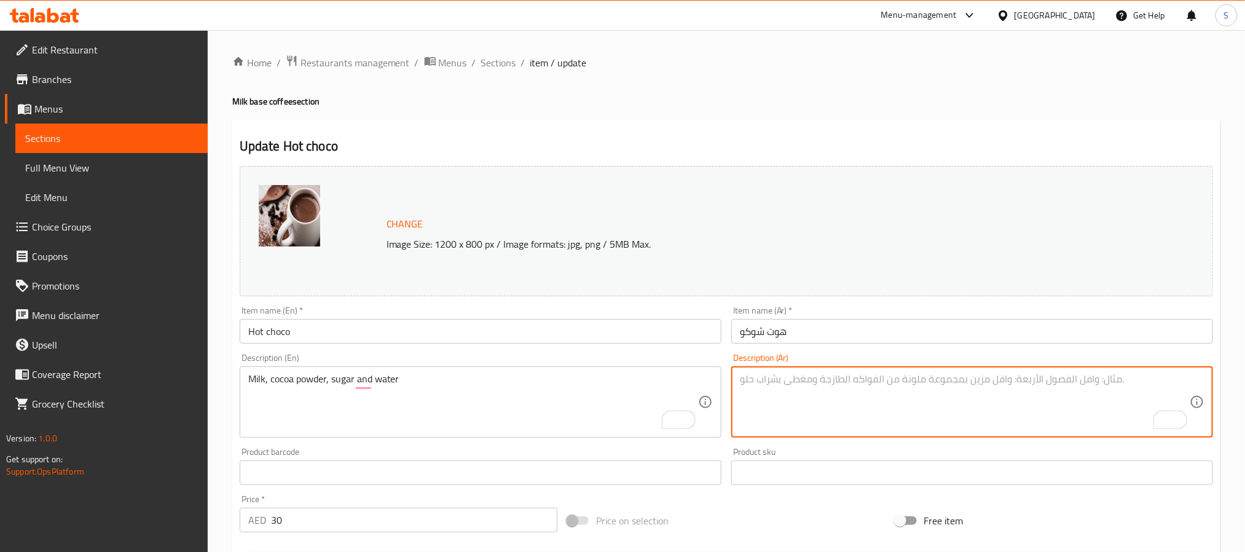
paste textarea "حليب، بودرة كاكاو، سكر ومياه"
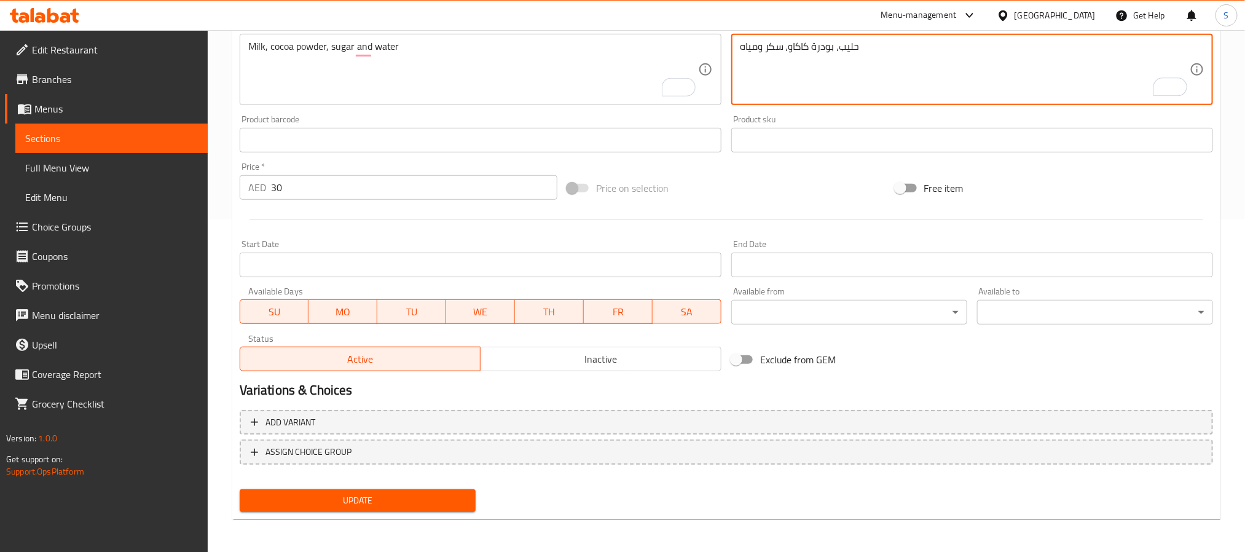
type textarea "حليب، بودرة كاكاو، سكر ومياه"
click at [426, 489] on button "Update" at bounding box center [358, 500] width 236 height 23
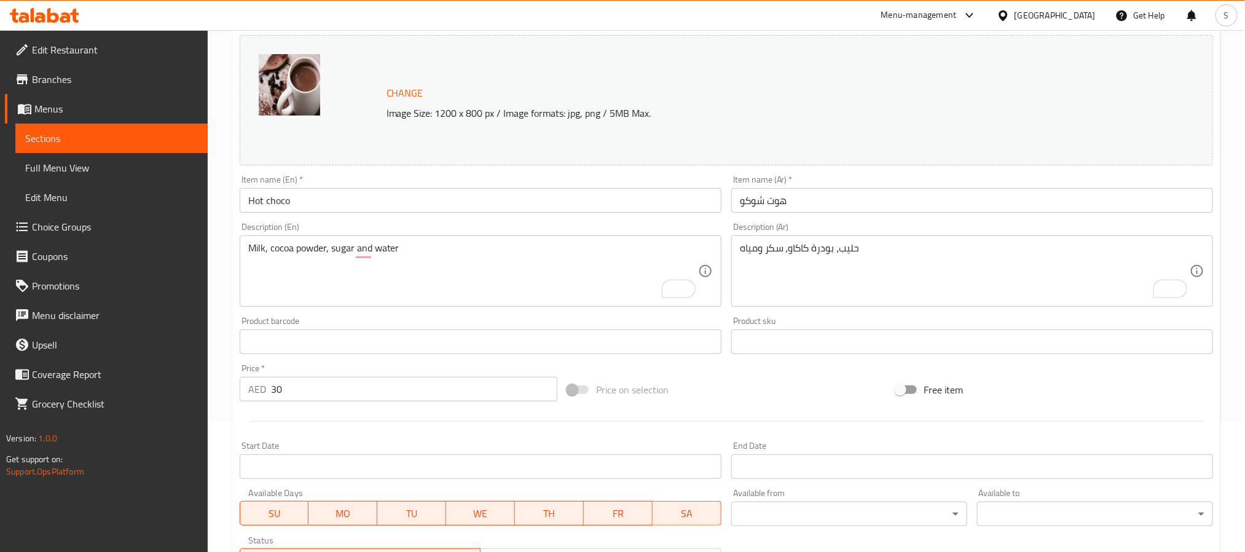
scroll to position [333, 0]
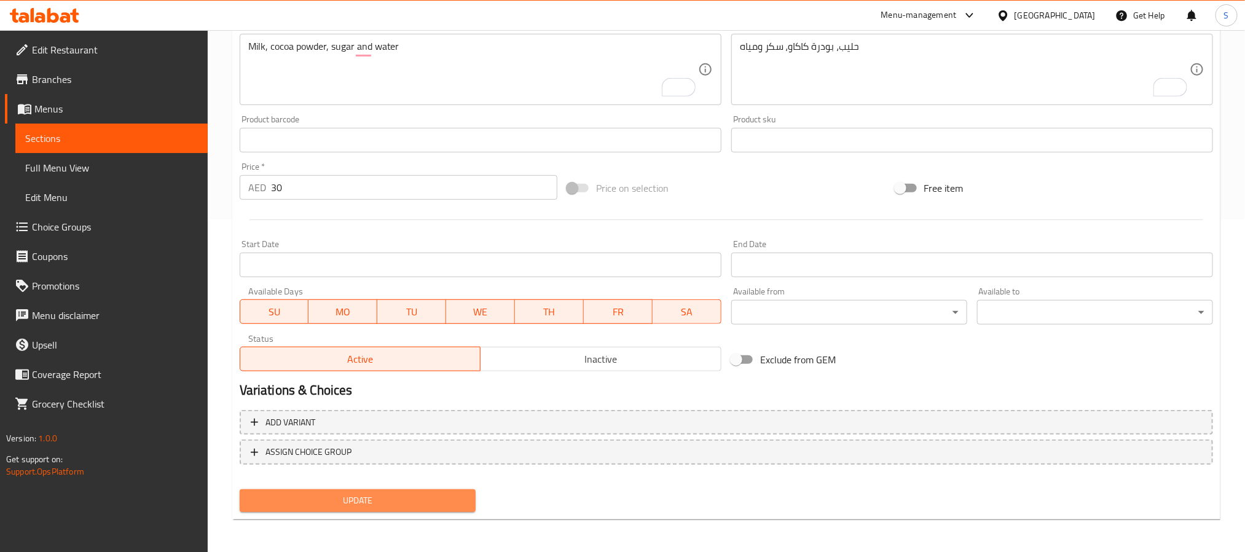
click at [375, 503] on span "Update" at bounding box center [358, 500] width 216 height 15
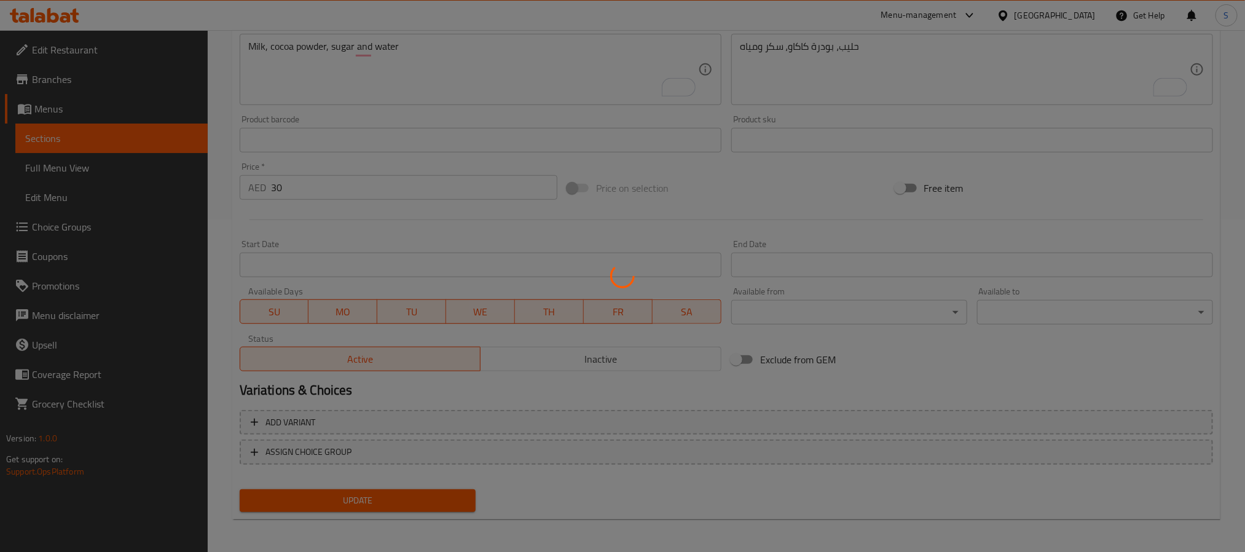
scroll to position [0, 0]
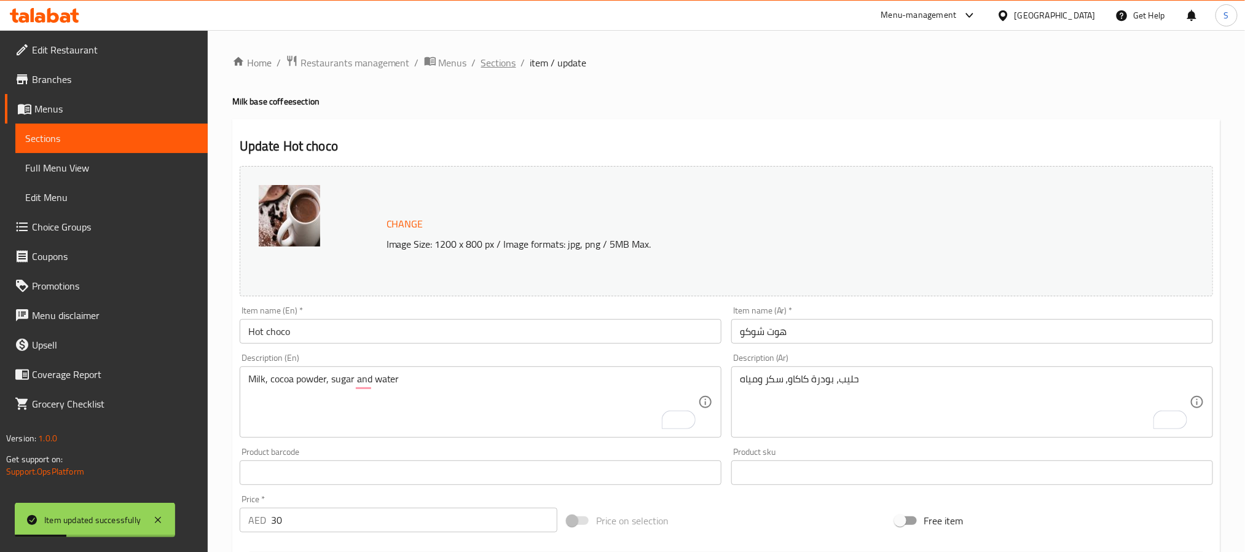
click at [493, 65] on span "Sections" at bounding box center [498, 62] width 35 height 15
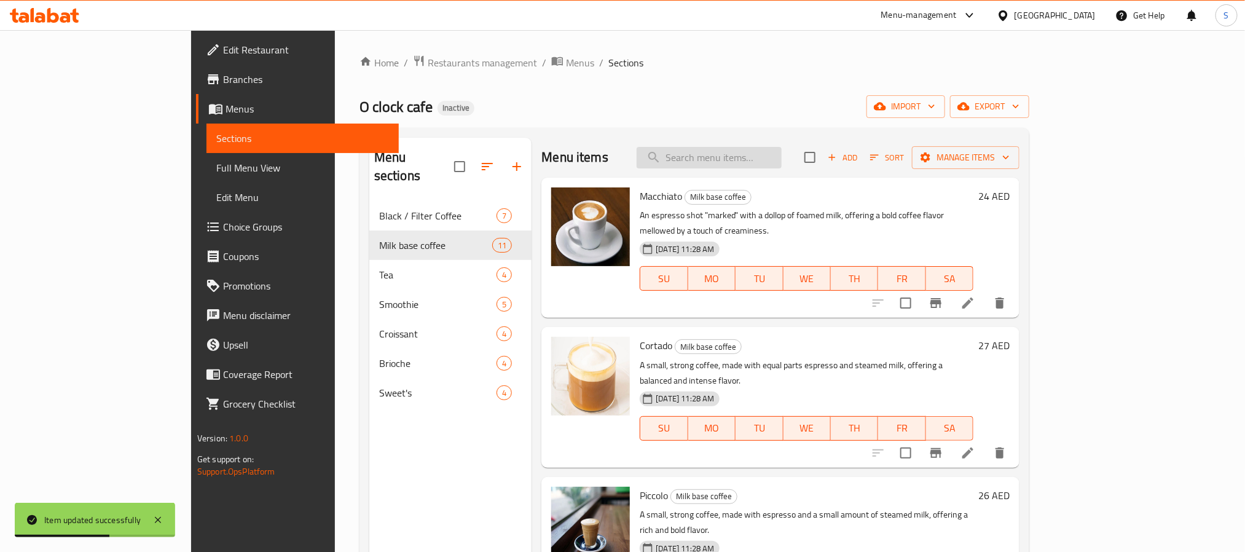
click at [769, 166] on input "search" at bounding box center [709, 158] width 145 height 22
paste input "Matcha latte"
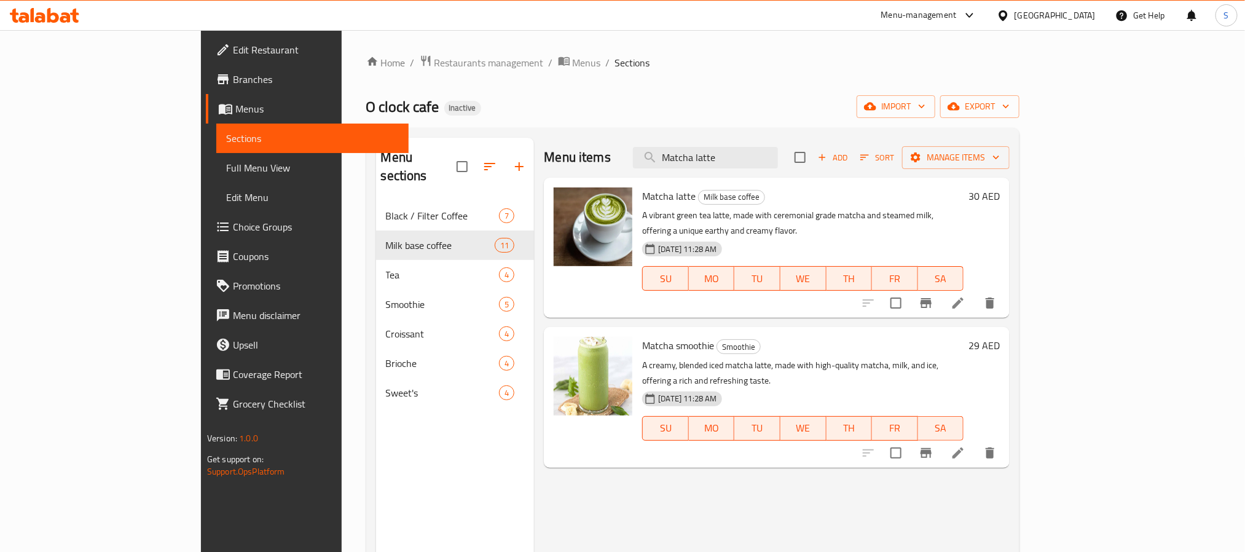
type input "Matcha latte"
click at [966, 296] on icon at bounding box center [958, 303] width 15 height 15
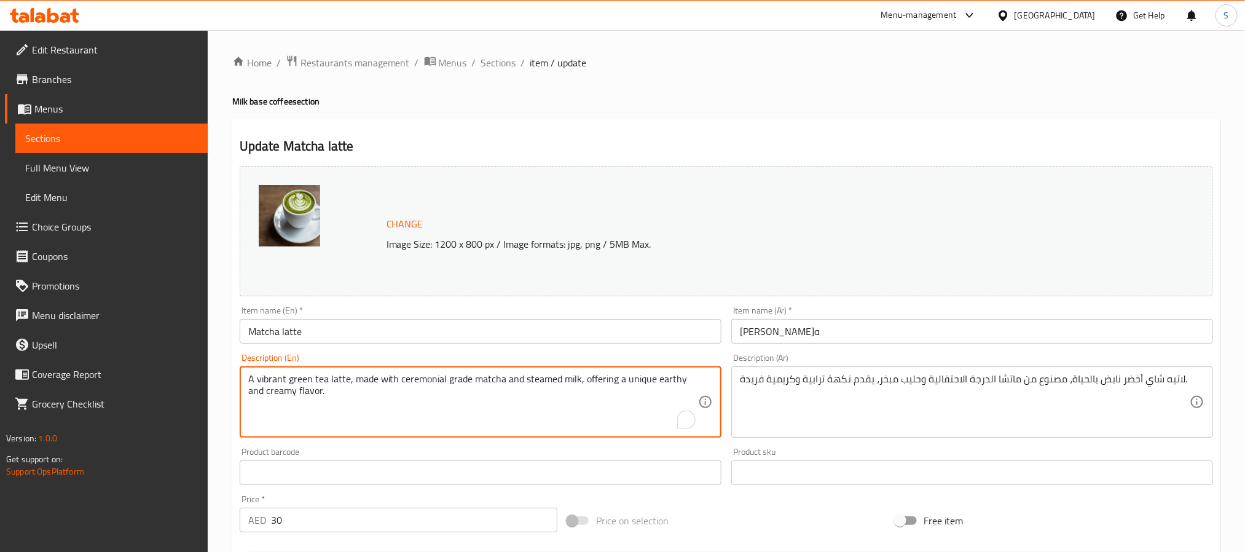
click at [268, 382] on textarea "A vibrant green tea latte, made with ceremonial grade matcha and steamed milk, …" at bounding box center [473, 402] width 450 height 58
type textarea "A green tea latte, made with ceremonial grade matcha and steamed milk, offering…"
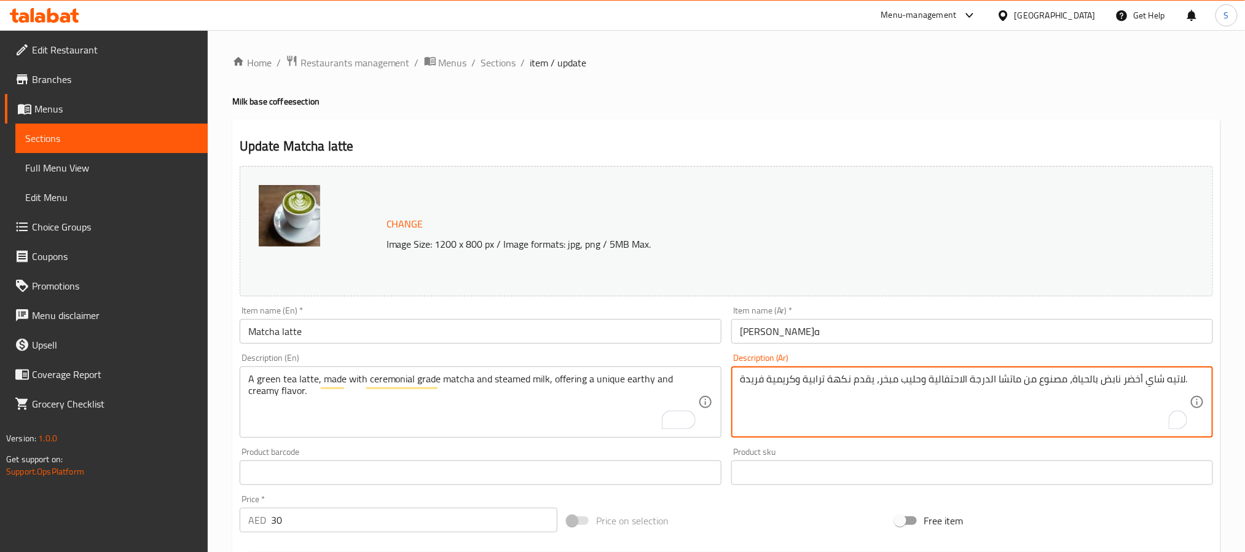
click at [1103, 380] on textarea "لاتيه شاي أخضر نابض بالحياة، مصنوع من ماتشا الدرجة الاحتفالية وحليب مبخر، يقدم …" at bounding box center [965, 402] width 450 height 58
click at [1088, 382] on textarea "لاتيه شاي أخضر بالحياة، مصنوع من ماتشا الدرجة الاحتفالية وحليب مبخر، يقدم نكهة …" at bounding box center [965, 402] width 450 height 58
click at [990, 382] on textarea "لاتيه شاي أخضر، مصنوع من ماتشا الدرجة الاحتفالية وحليب مبخر، يقدم نكهة ترابية و…" at bounding box center [965, 402] width 450 height 58
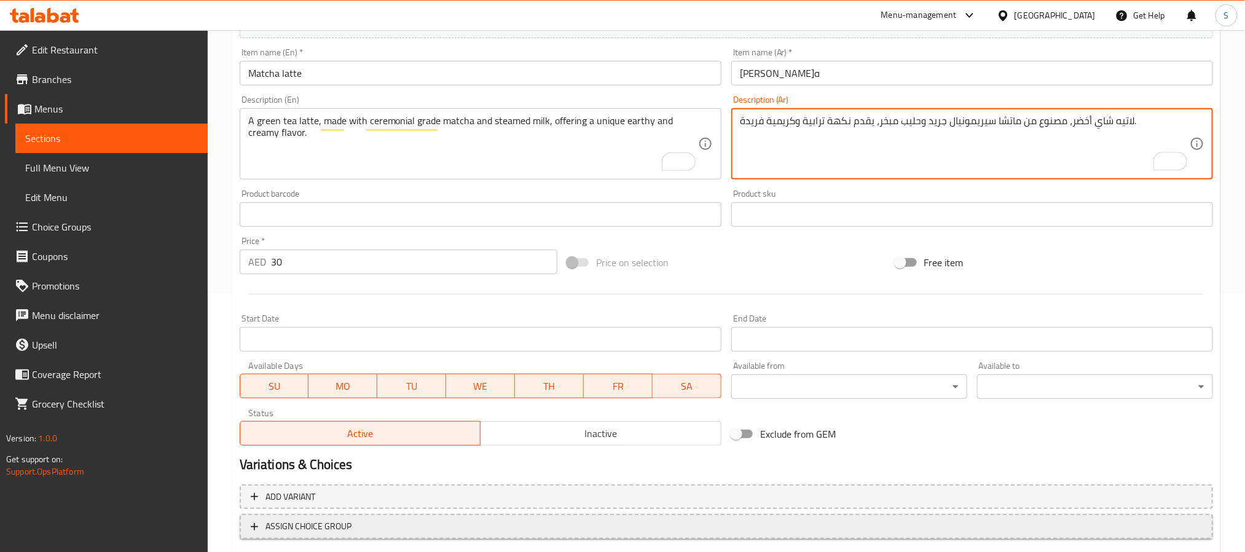
scroll to position [333, 0]
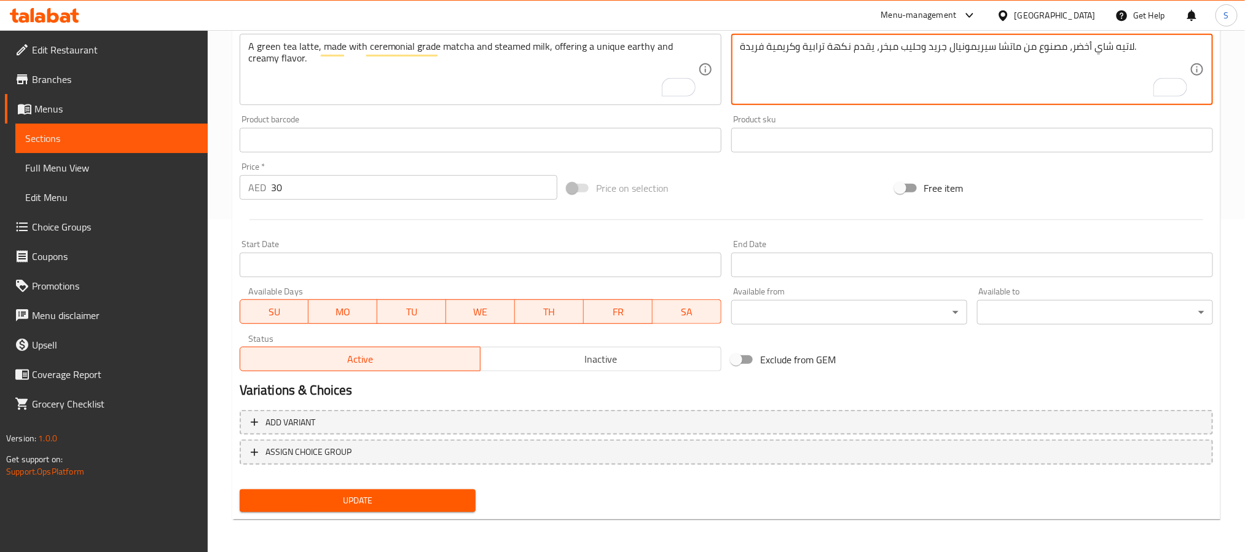
type textarea "لاتيه شاي أخضر، مصنوع من ماتشا سيريمونيال جريد وحليب مبخر، يقدم نكهة ترابية وكر…"
click at [409, 489] on button "Update" at bounding box center [358, 500] width 236 height 23
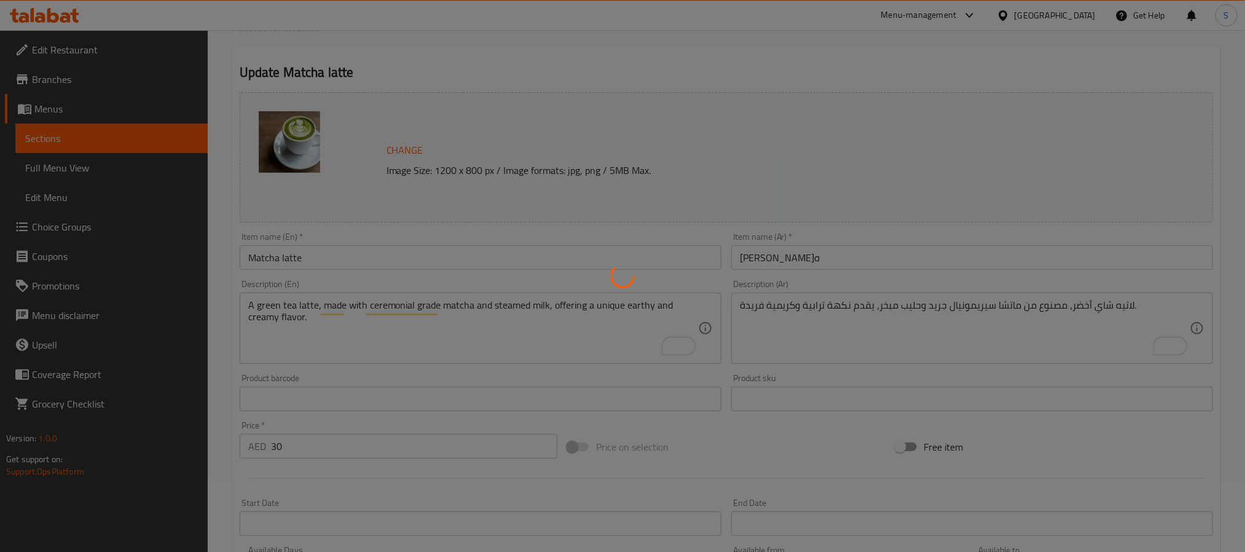
scroll to position [0, 0]
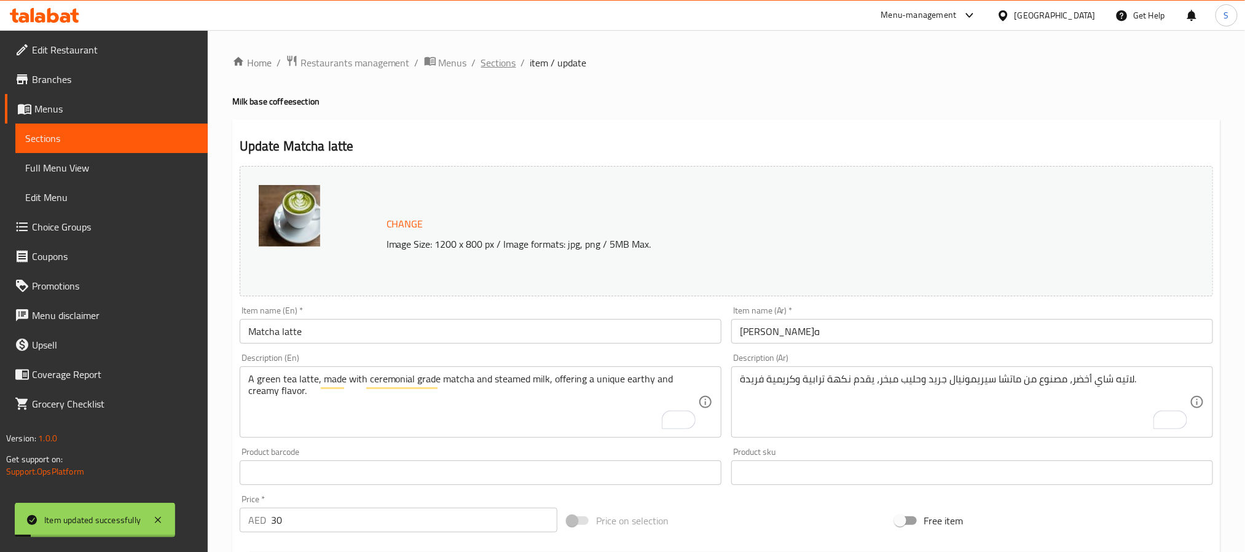
click at [506, 60] on span "Sections" at bounding box center [498, 62] width 35 height 15
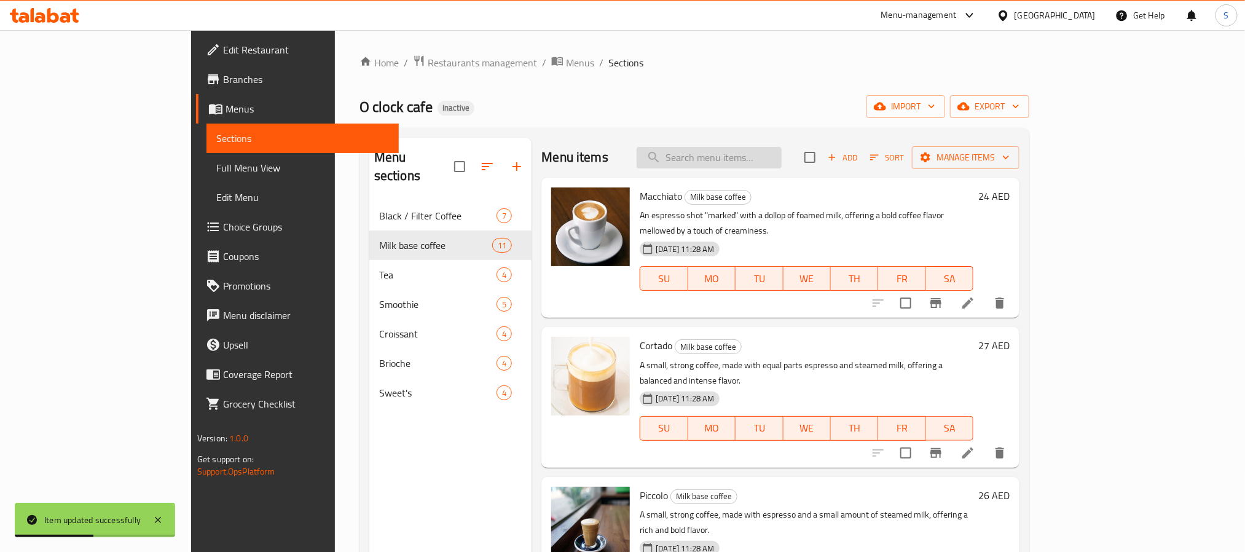
click at [782, 156] on input "search" at bounding box center [709, 158] width 145 height 22
paste input "Peach iced tea"
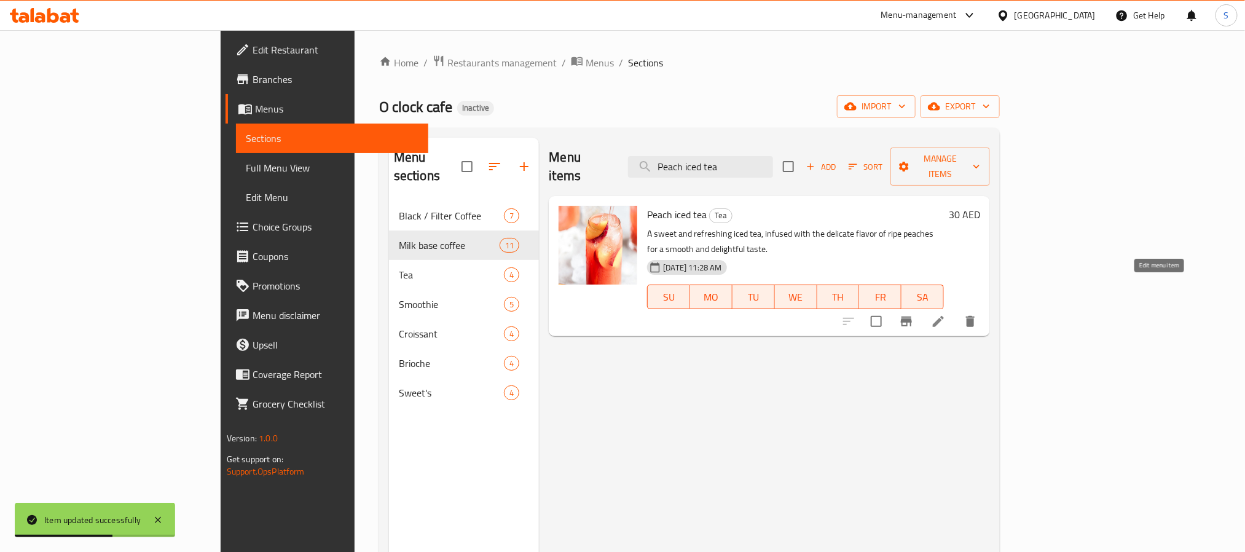
type input "Peach iced tea"
click at [946, 314] on icon at bounding box center [938, 321] width 15 height 15
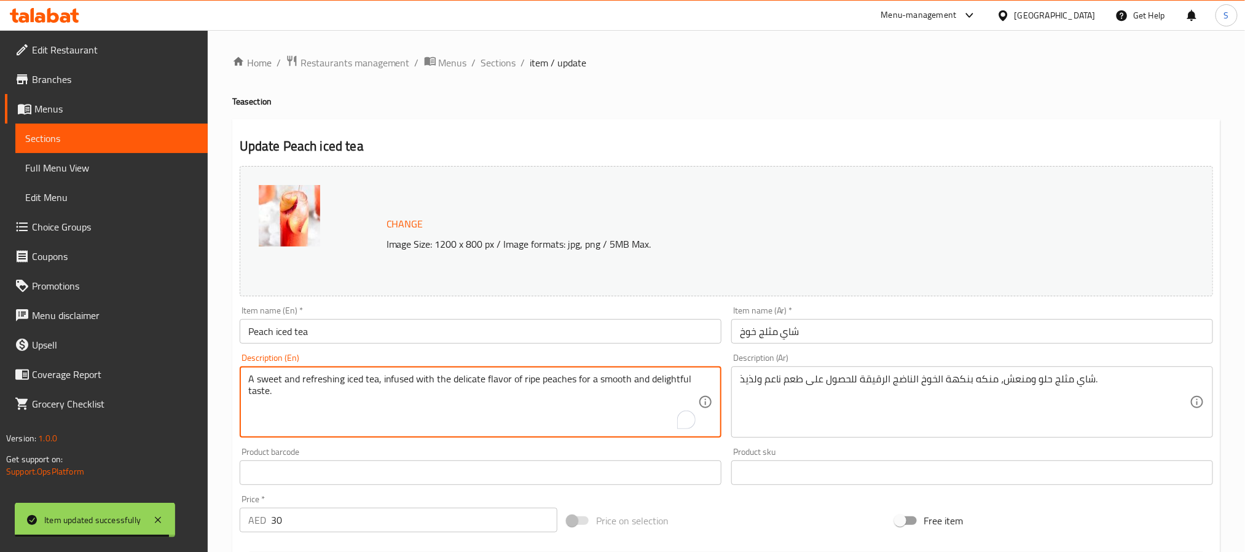
click at [469, 382] on textarea "A sweet and refreshing iced tea, infused with the delicate flavor of ripe peach…" at bounding box center [473, 402] width 450 height 58
click at [633, 380] on textarea "A sweet and refreshing iced tea, infused with the flavor of ripe peaches for a …" at bounding box center [473, 402] width 450 height 58
click at [605, 380] on textarea "A sweet and refreshing iced tea, infused with the flavor of ripe peaches for a …" at bounding box center [473, 402] width 450 height 58
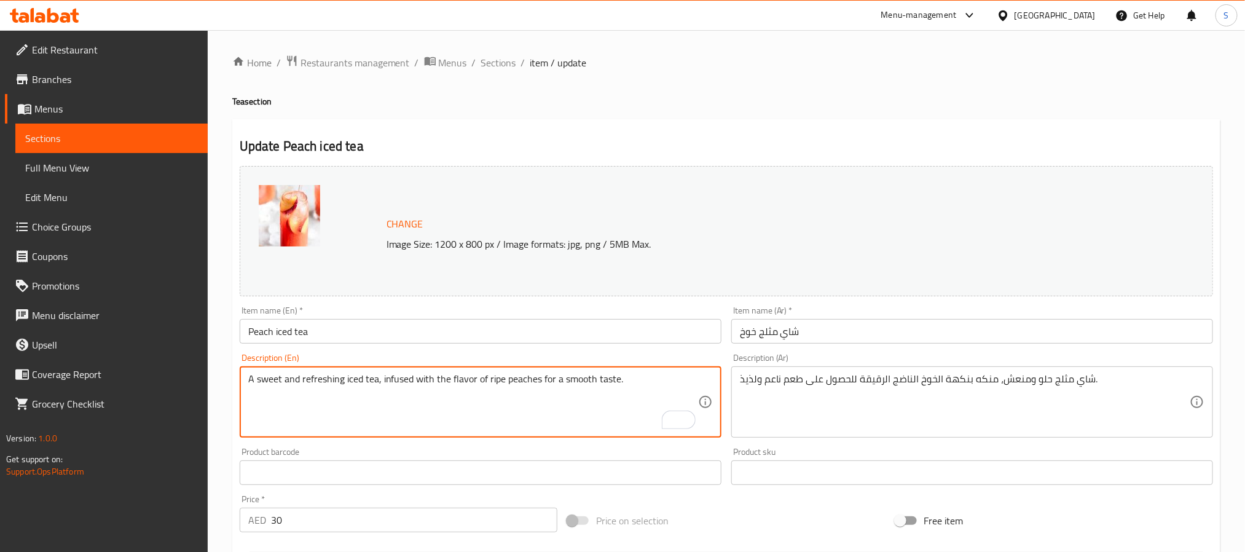
type textarea "A sweet and refreshing iced tea, infused with the flavor of ripe peaches for a …"
click at [981, 379] on textarea "شاي مثلج حلو ومنعش، منكه بنكهة الخوخ الناضج الرقيقة للحصول على طعم ناعم ولذيذ." at bounding box center [965, 402] width 450 height 58
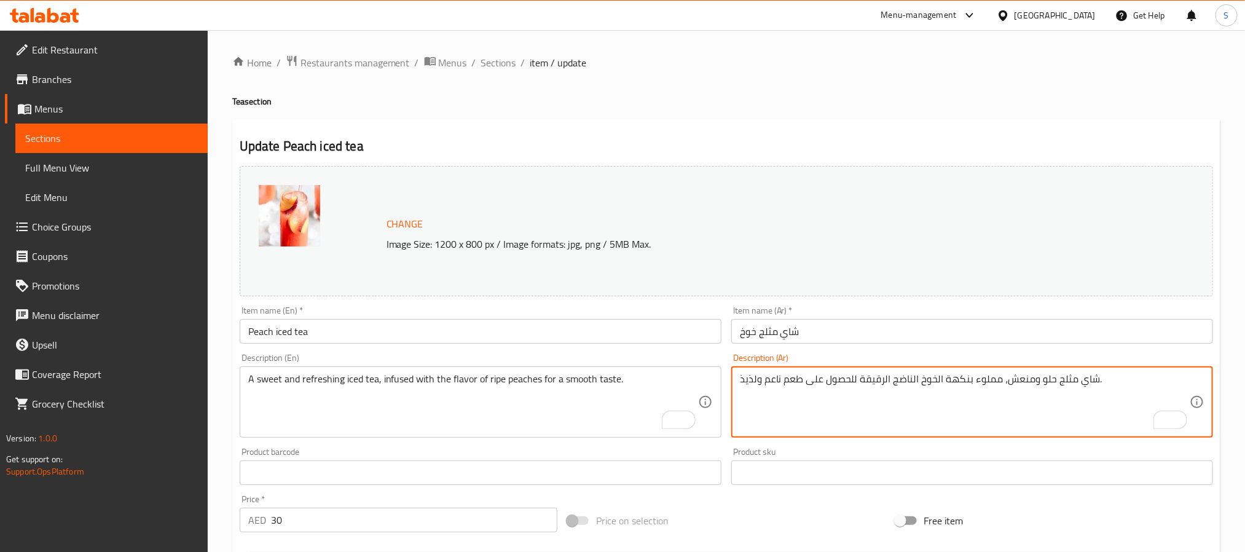
click at [874, 380] on textarea "شاي مثلج حلو ومنعش، مملوء بنكهة الخوخ الناضج الرقيقة للحصول على طعم ناعم ولذيذ." at bounding box center [965, 402] width 450 height 58
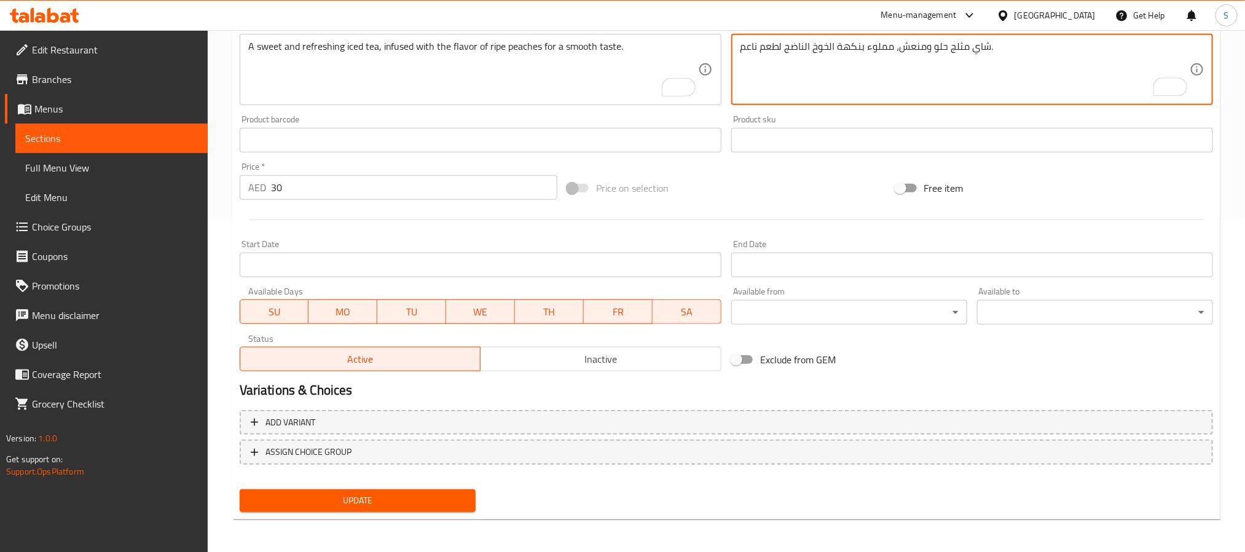
type textarea "شاي مثلج حلو ومنعش، مملوء بنكهة الخوخ الناضج لطعم ناعم."
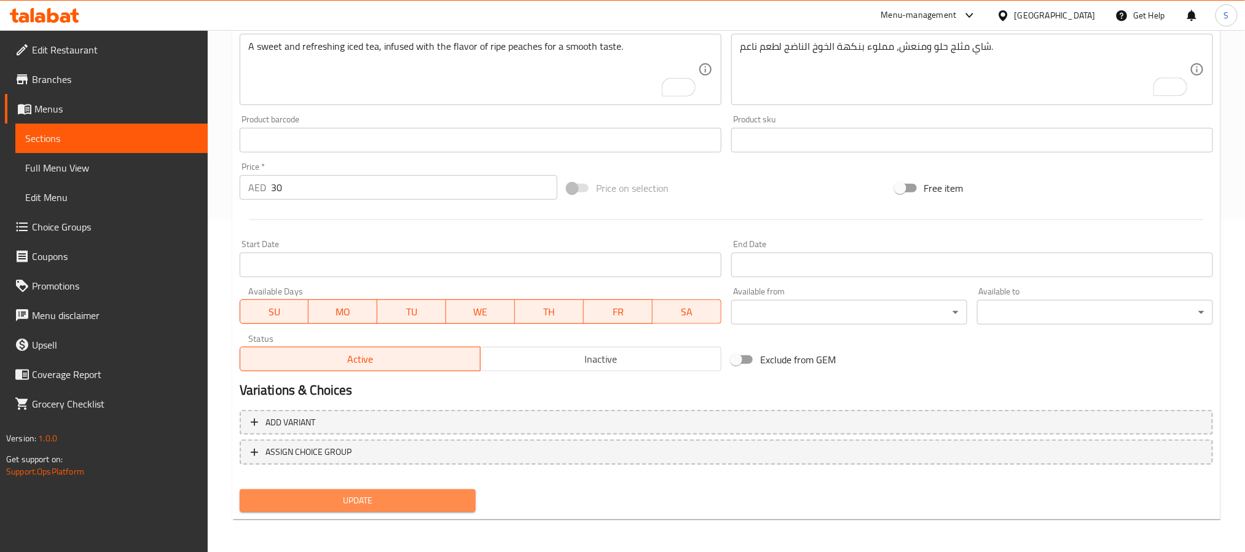
click at [387, 500] on span "Update" at bounding box center [358, 500] width 216 height 15
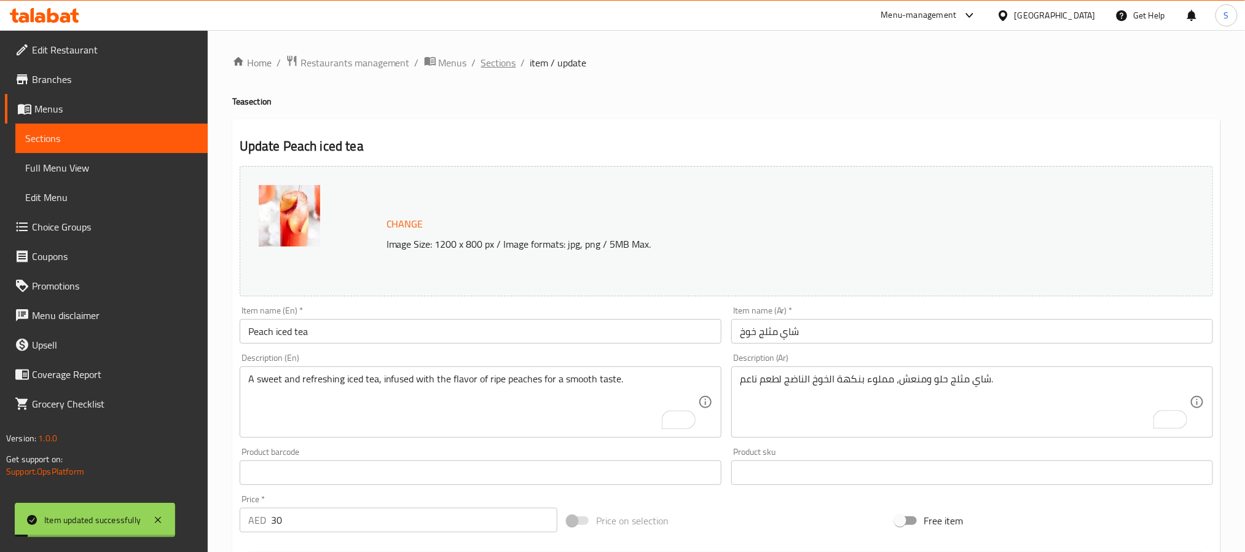
click at [489, 65] on span "Sections" at bounding box center [498, 62] width 35 height 15
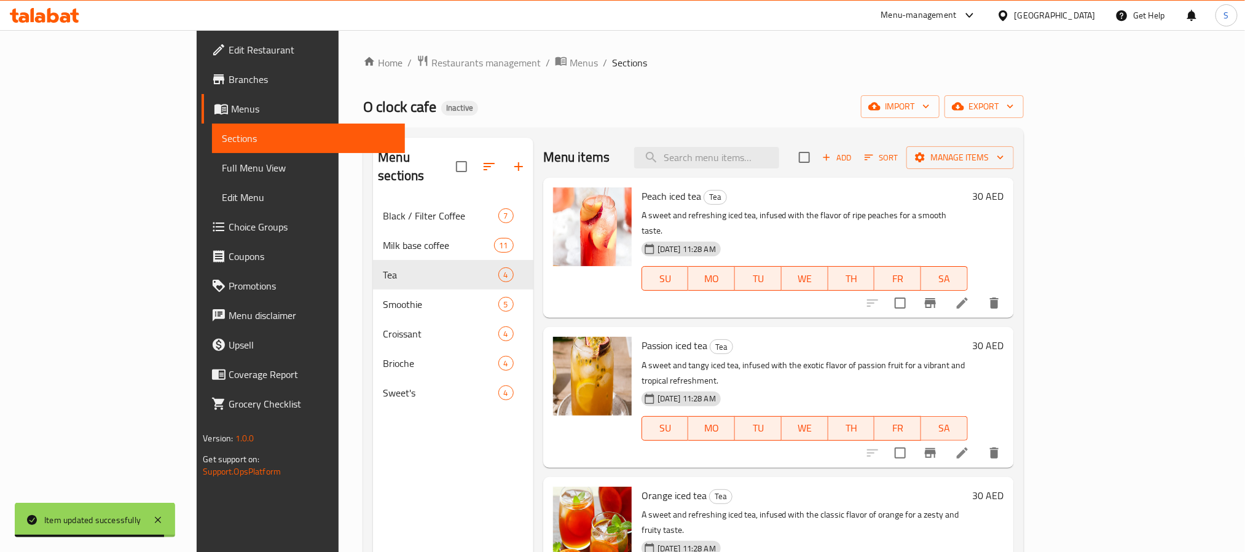
click at [970, 296] on icon at bounding box center [962, 303] width 15 height 15
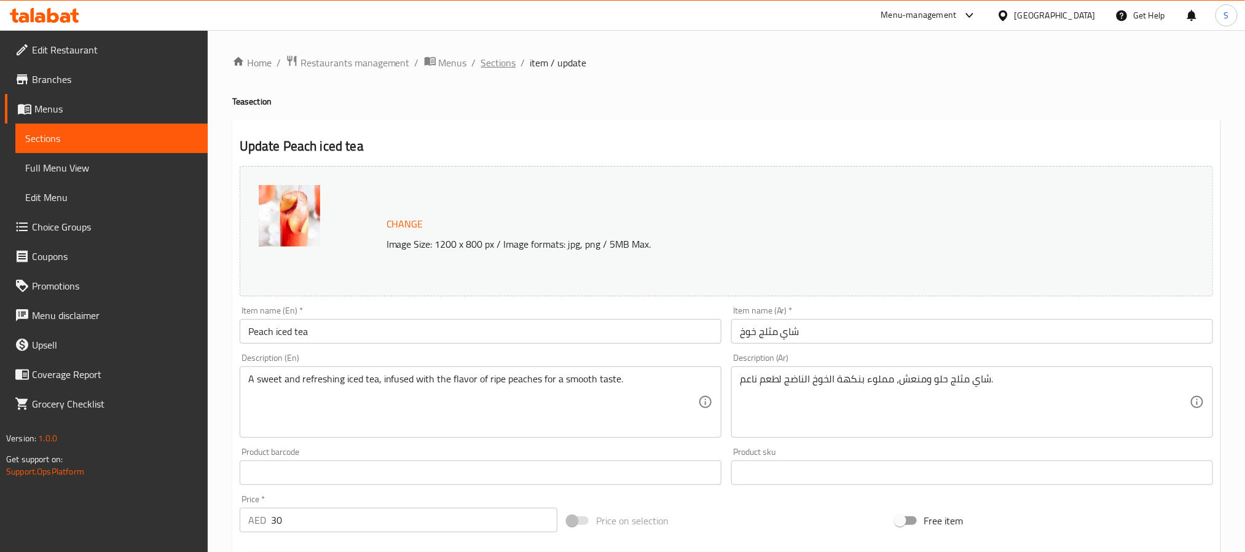
click at [495, 59] on span "Sections" at bounding box center [498, 62] width 35 height 15
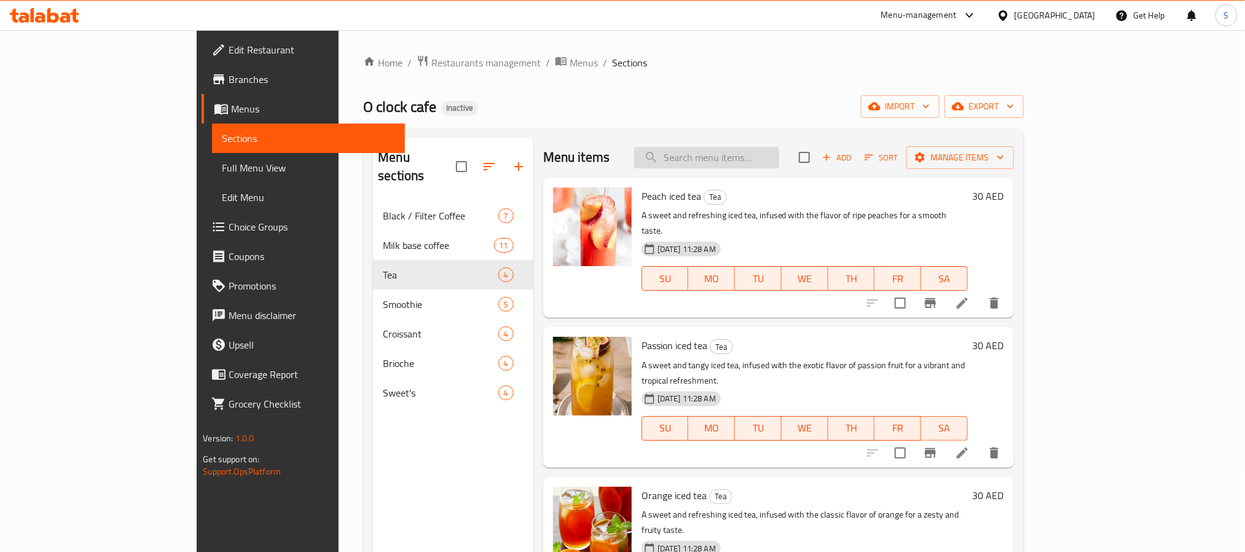
click at [773, 160] on input "search" at bounding box center [706, 158] width 145 height 22
paste input "Passion iced tea"
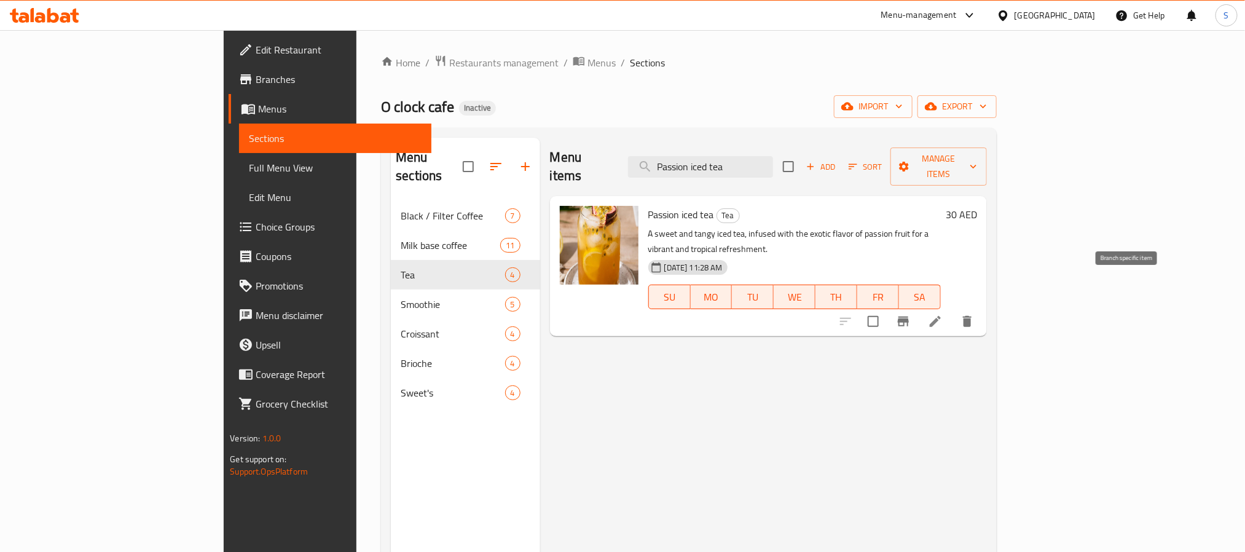
type input "Passion iced tea"
click at [943, 314] on icon at bounding box center [935, 321] width 15 height 15
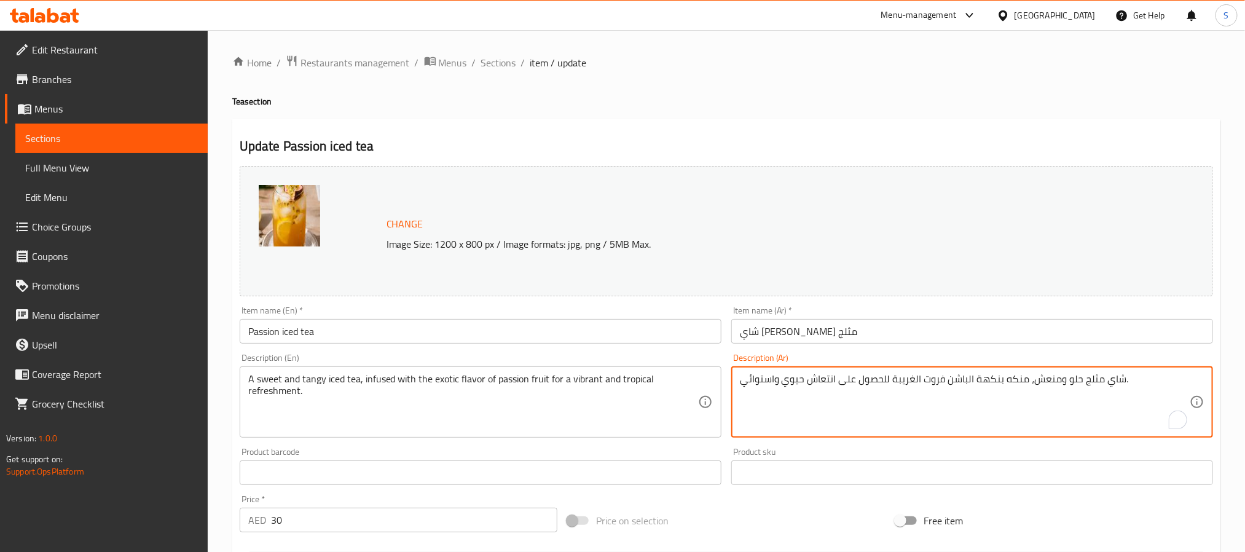
click at [1018, 380] on textarea "شاي مثلج حلو ومنعش، منكه بنكهة الباشن فروت الغريبة للحصول على انتعاش حيوي واستو…" at bounding box center [965, 402] width 450 height 58
click at [952, 382] on textarea "شاي مثلج حلو ومنعش، مملوء بنكهة الباشن فروت الغريبة للحصول على انتعاش حيوي واست…" at bounding box center [965, 402] width 450 height 58
click at [906, 376] on textarea "شاي مثلج حلو ومنعش، مملوء بنكهة الباشون فروت الغريبة للحصول على انتعاش حيوي واس…" at bounding box center [965, 402] width 450 height 58
type textarea "شاي مثلج حلو ومنعش، مملوء بنكهة الباشون فروت للحصول على انتعاش حيوي واستوائي."
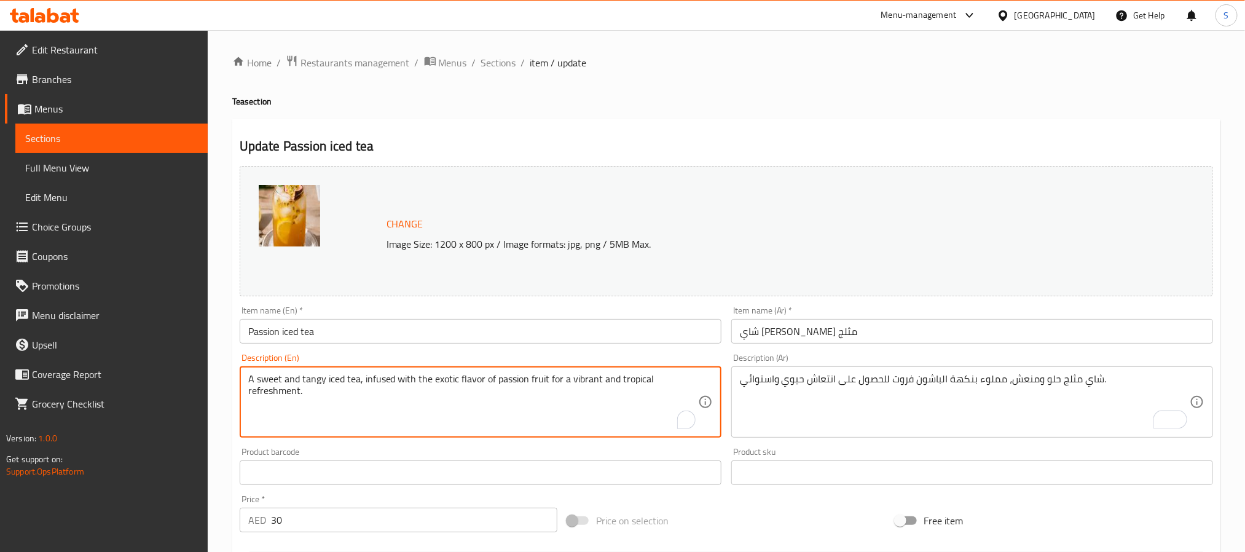
click at [433, 380] on textarea "A sweet and tangy iced tea, infused with the exotic flavor of passion fruit for…" at bounding box center [473, 402] width 450 height 58
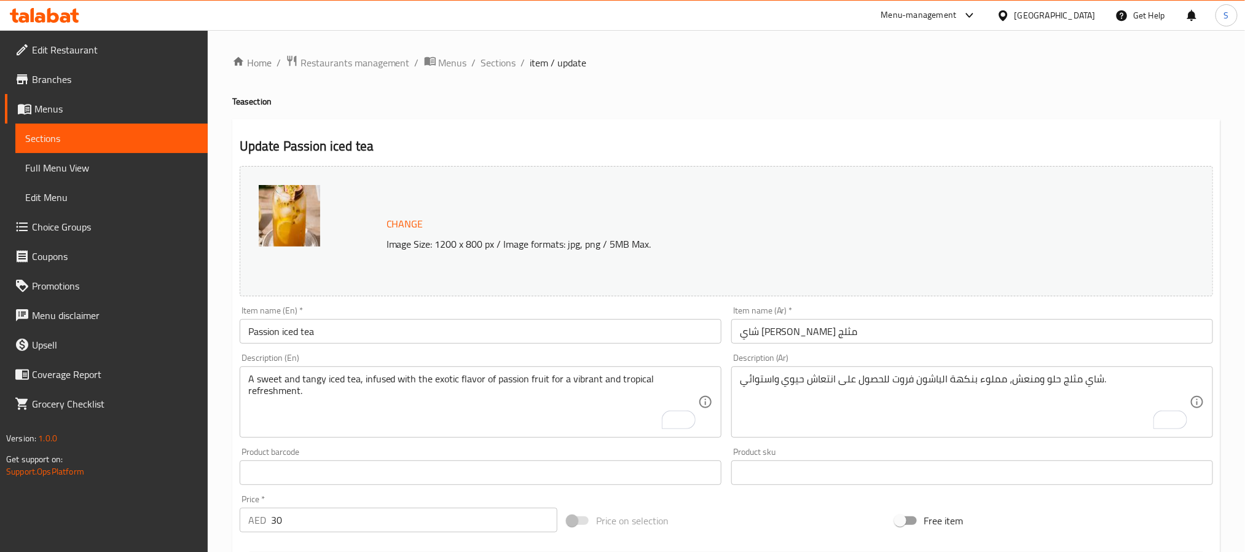
click at [465, 391] on textarea "A sweet and tangy iced tea, infused with the exotic flavor of passion fruit for…" at bounding box center [473, 402] width 450 height 58
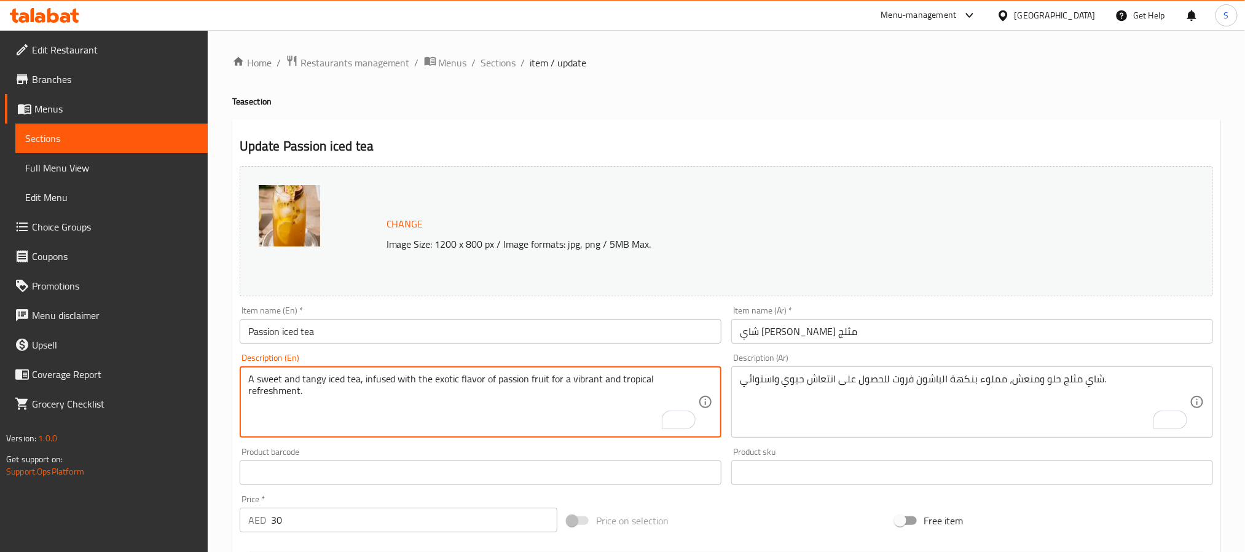
click at [443, 380] on textarea "A sweet and tangy iced tea, infused with the exotic flavor of passion fruit for…" at bounding box center [473, 402] width 450 height 58
click at [553, 377] on textarea "A sweet and tangy iced tea, infused with the flavor of passion fruit for a vibr…" at bounding box center [473, 402] width 450 height 58
click at [548, 372] on div "A sweet and tangy iced tea, infused with the flavor of passion fruit for a and …" at bounding box center [481, 401] width 482 height 71
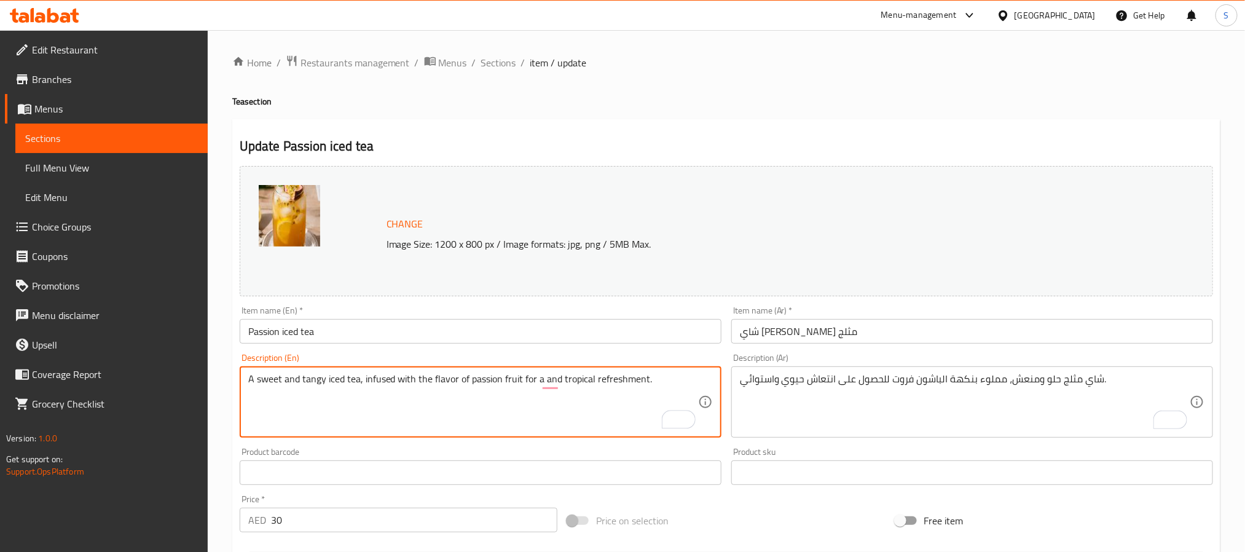
click at [548, 372] on div "A sweet and tangy iced tea, infused with the flavor of passion fruit for a and …" at bounding box center [481, 401] width 482 height 71
click at [553, 382] on textarea "A sweet and tangy iced tea, infused with the flavor of passion fruit for a and …" at bounding box center [473, 402] width 450 height 58
type textarea "A sweet and tangy iced tea, infused with the flavor of passion fruit for a trop…"
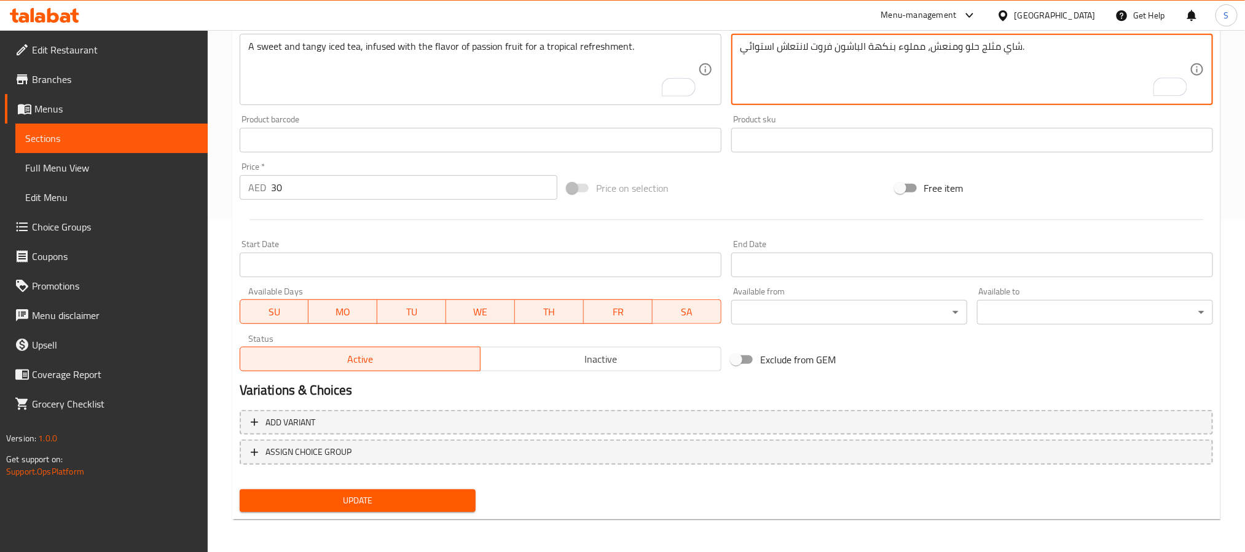
type textarea "شاي مثلج حلو ومنعش، مملوء بنكهة الباشون فروت لانتعاش استوائي."
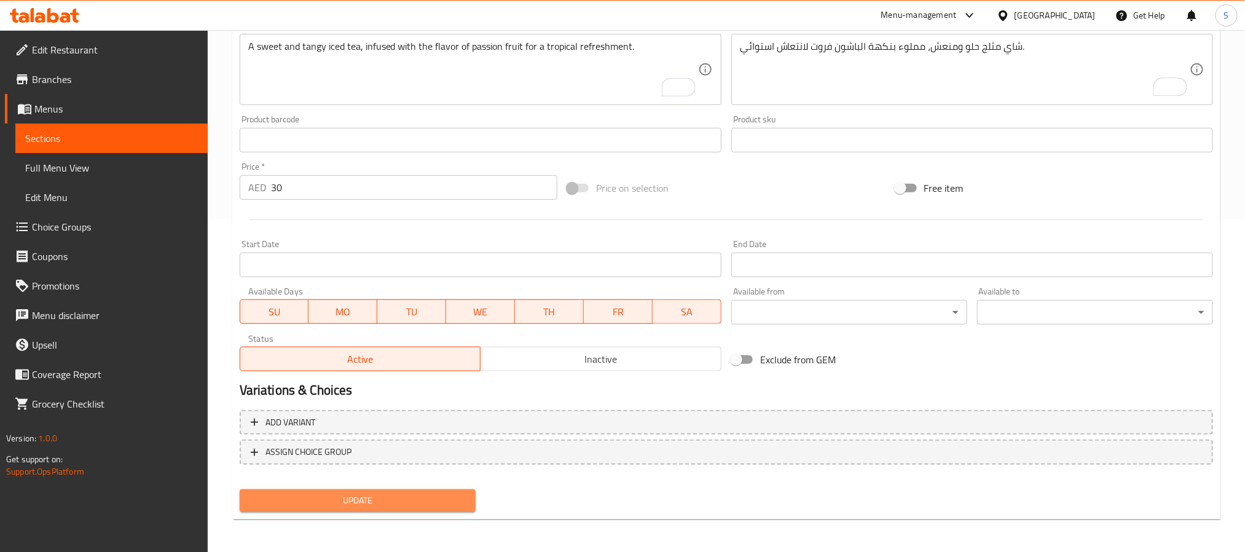
click at [444, 502] on span "Update" at bounding box center [358, 500] width 216 height 15
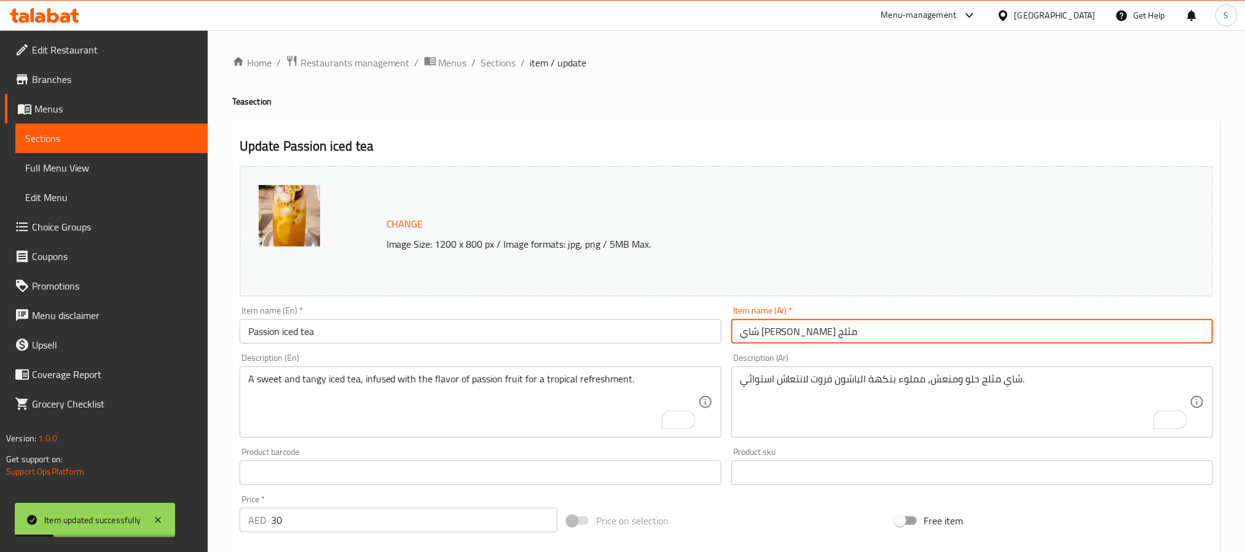
drag, startPoint x: 769, startPoint y: 336, endPoint x: 771, endPoint y: 361, distance: 25.9
click at [769, 336] on input "شاي [PERSON_NAME] مثلج" at bounding box center [972, 331] width 482 height 25
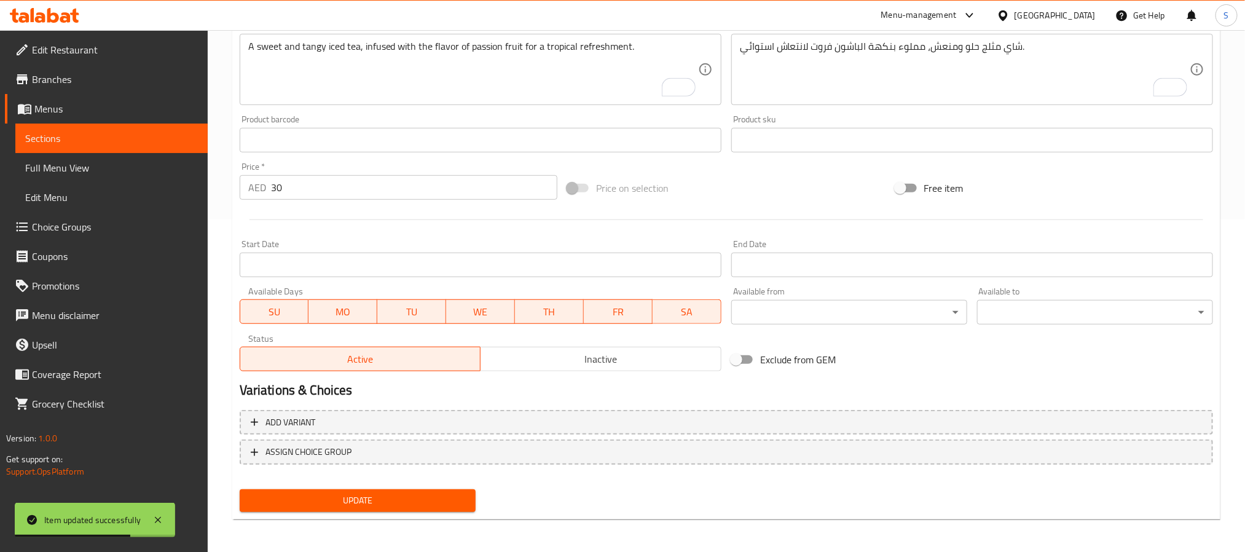
type input "شاي باشون مثلج"
click at [409, 495] on span "Update" at bounding box center [358, 500] width 216 height 15
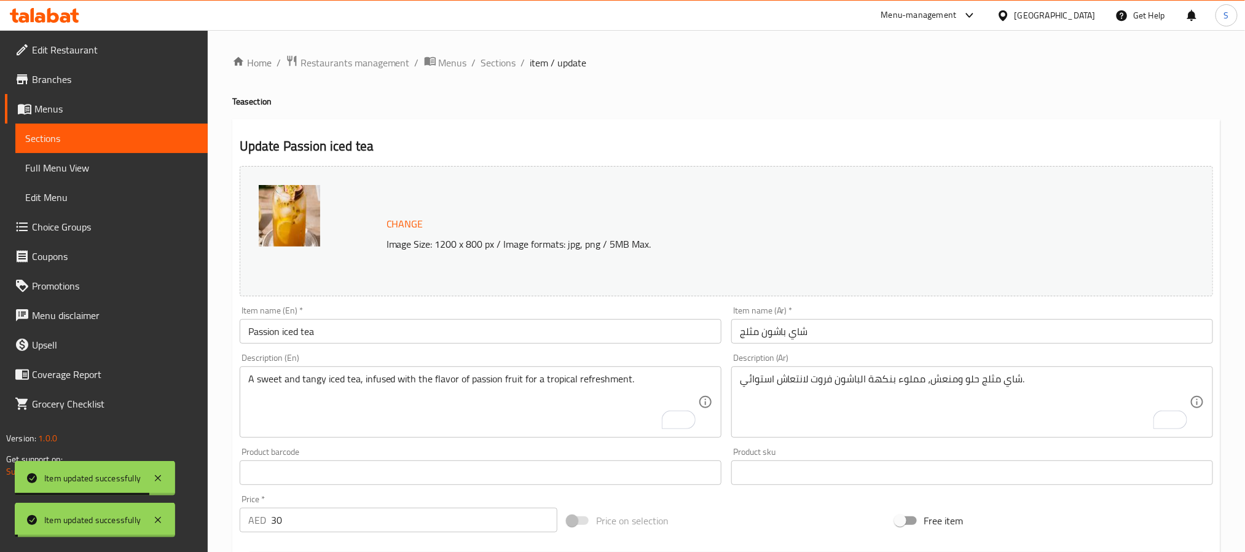
click at [495, 59] on span "Sections" at bounding box center [498, 62] width 35 height 15
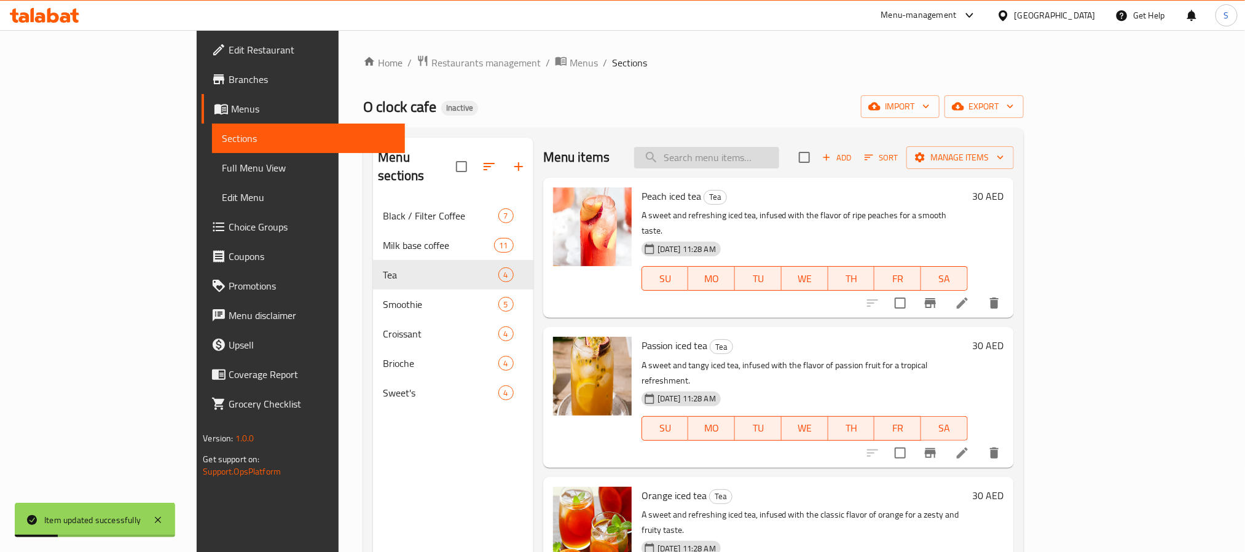
click at [756, 166] on input "search" at bounding box center [706, 158] width 145 height 22
paste input "Orange iced tea"
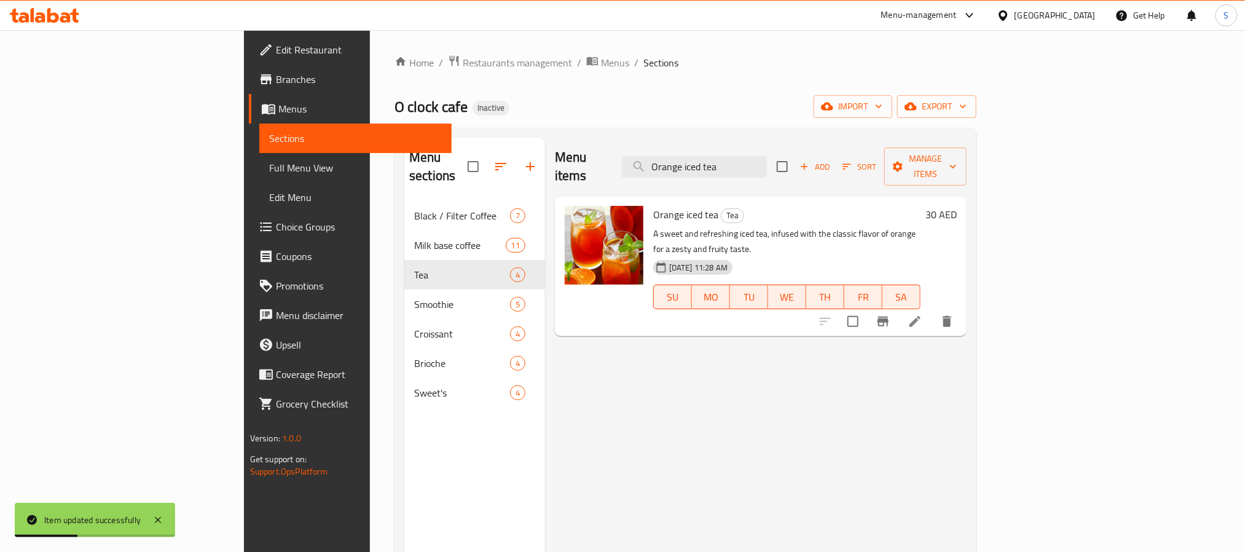
type input "Orange iced tea"
click at [923, 314] on icon at bounding box center [915, 321] width 15 height 15
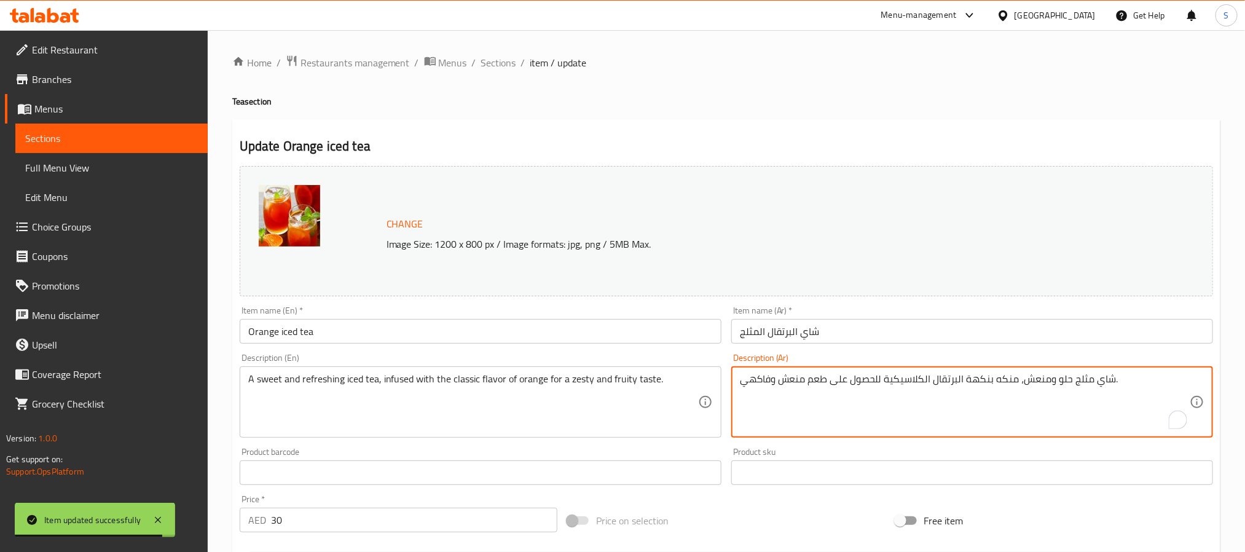
click at [1009, 382] on textarea "شاي مثلج حلو ومنعش، منكه بنكهة البرتقال الكلاسيكية للحصول على طعم منعش وفاكهي." at bounding box center [965, 402] width 450 height 58
click at [876, 378] on textarea "شاي مثلج حلو ومنعش، مملوء بنكهة البرتقال الكلاسيكية للحصول على طعم منعش وفاكهي." at bounding box center [965, 402] width 450 height 58
click at [797, 382] on textarea "شاي مثلج حلو ومنعش، مملوء بنكهة البرتقال الكلاسيكية لمذاق منعش وفاكهي." at bounding box center [965, 402] width 450 height 58
type textarea "شاي مثلج حلو ومنعش، مملوء بنكهة البرتقال الكلاسيكية لمذاق زيستي وفروتي."
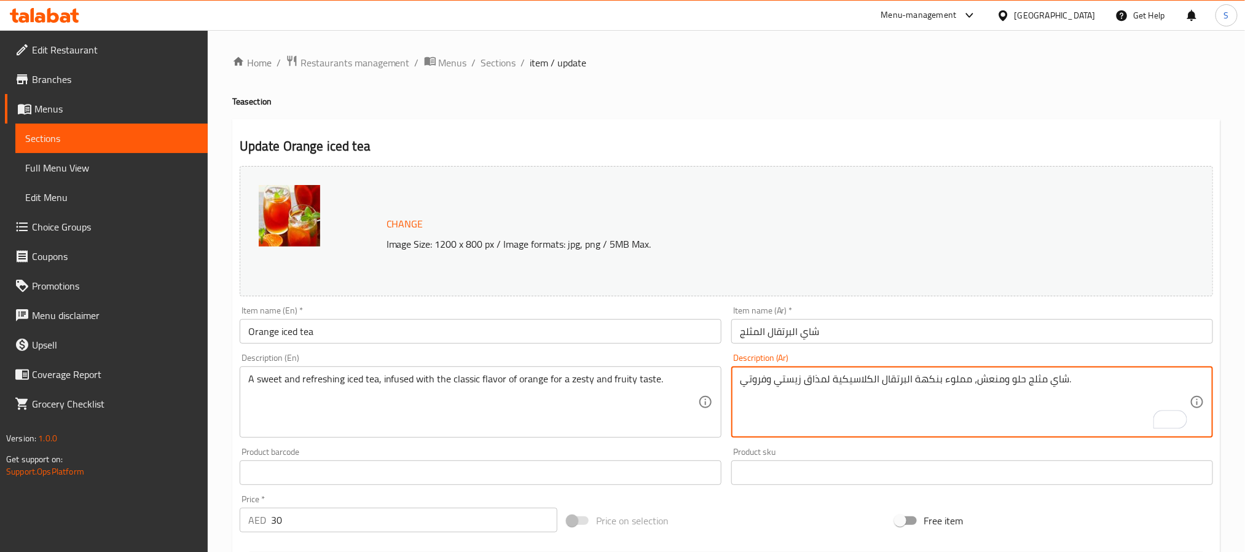
click at [570, 382] on textarea "A sweet and refreshing iced tea, infused with the classic flavor of orange for …" at bounding box center [473, 402] width 450 height 58
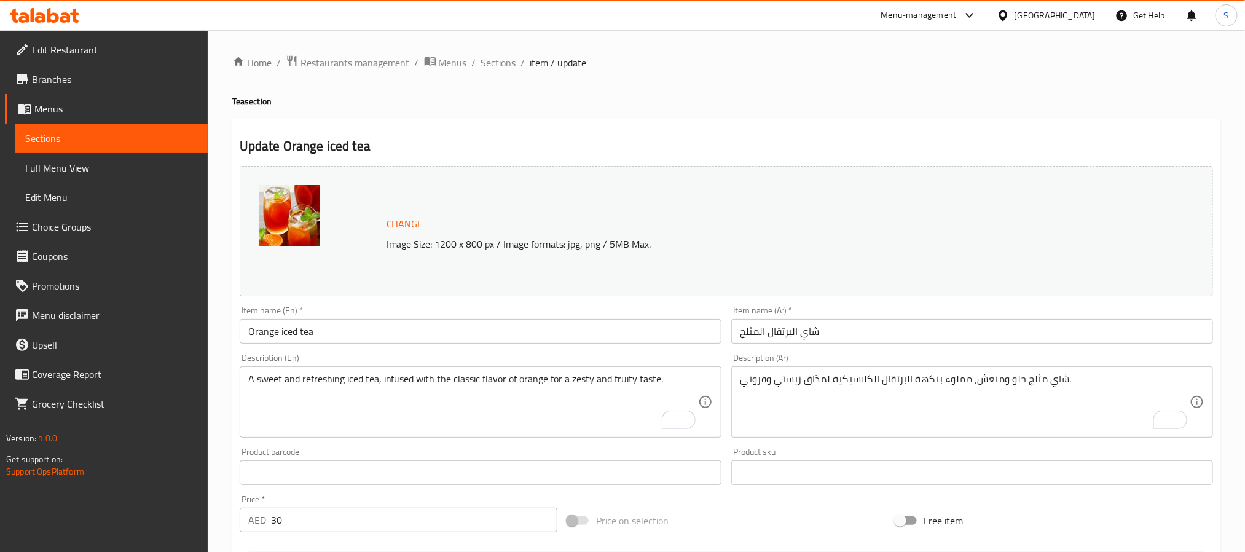
click at [729, 138] on h2 "Update Orange iced tea" at bounding box center [727, 146] width 974 height 18
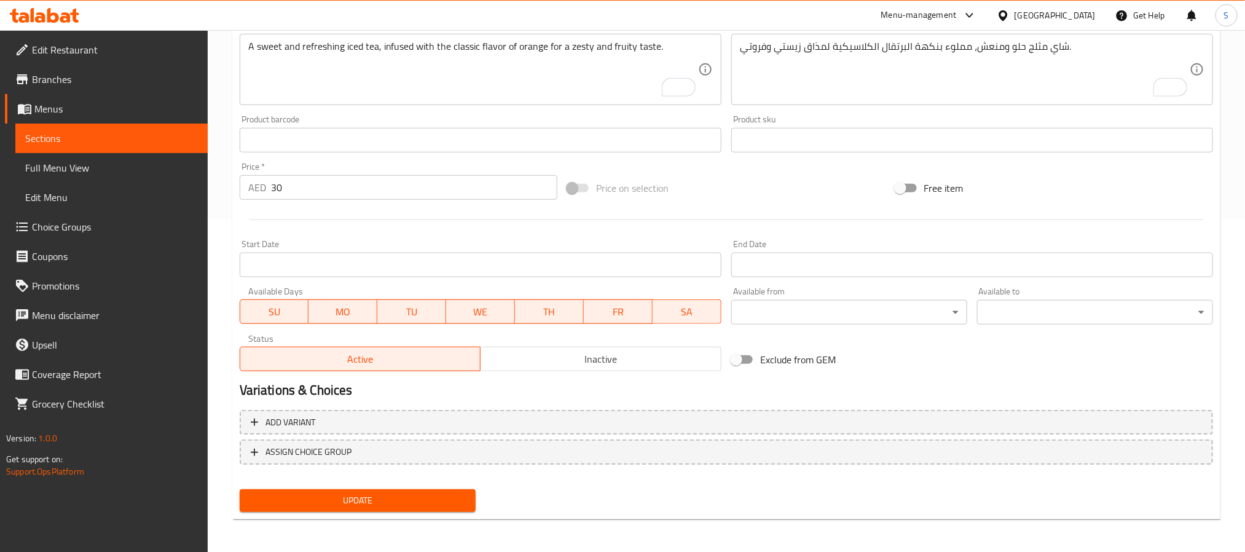
click at [321, 500] on span "Update" at bounding box center [358, 500] width 216 height 15
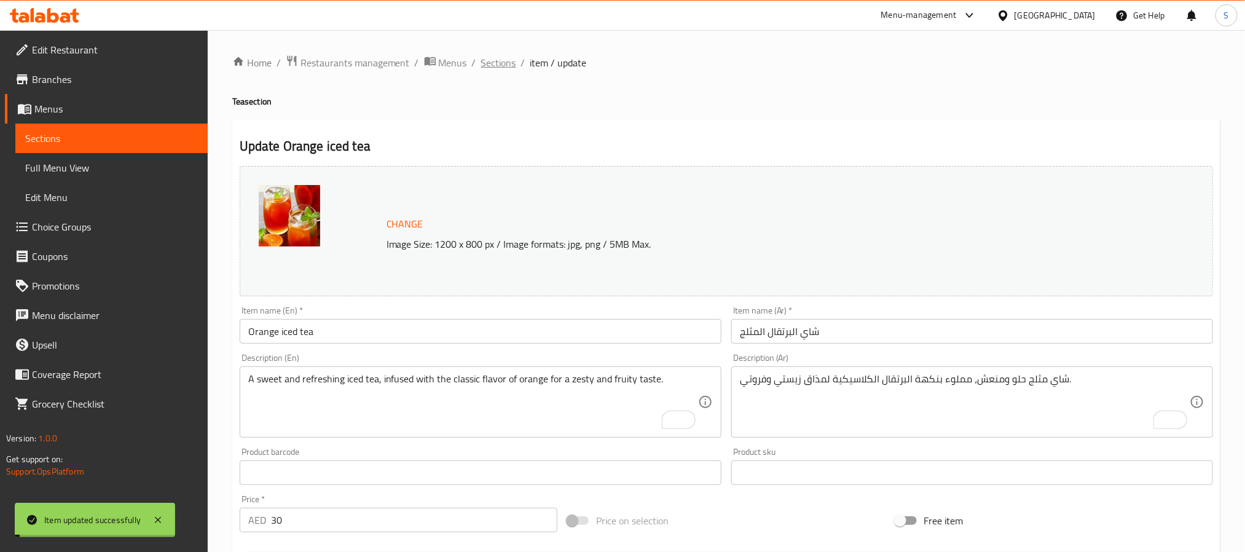
click at [500, 65] on span "Sections" at bounding box center [498, 62] width 35 height 15
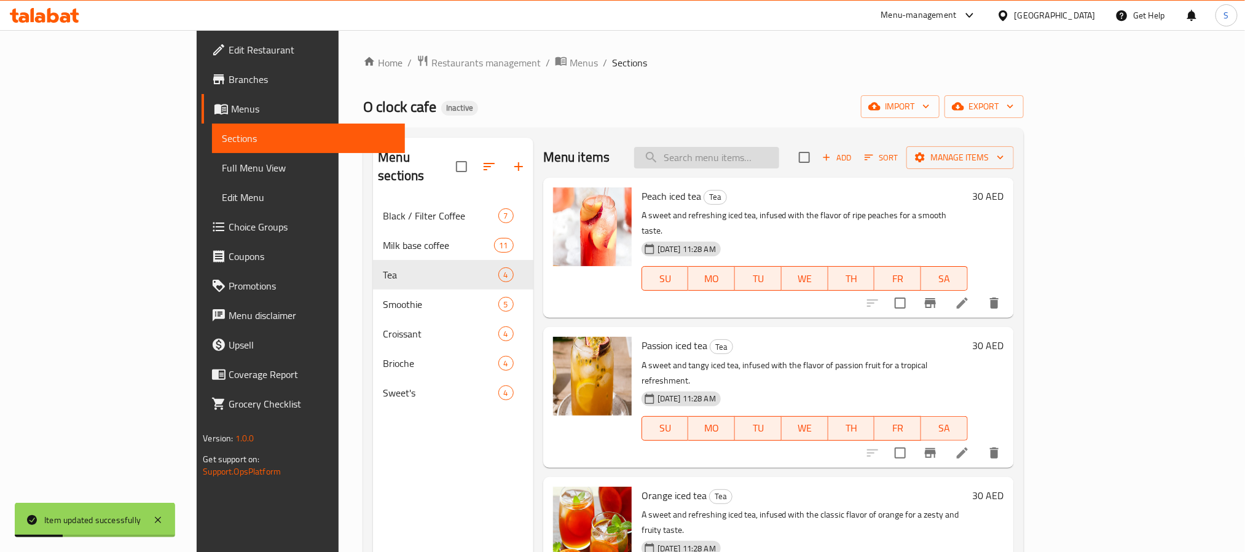
click at [762, 154] on input "search" at bounding box center [706, 158] width 145 height 22
paste input "Hibiscus"
type input "Hibiscus"
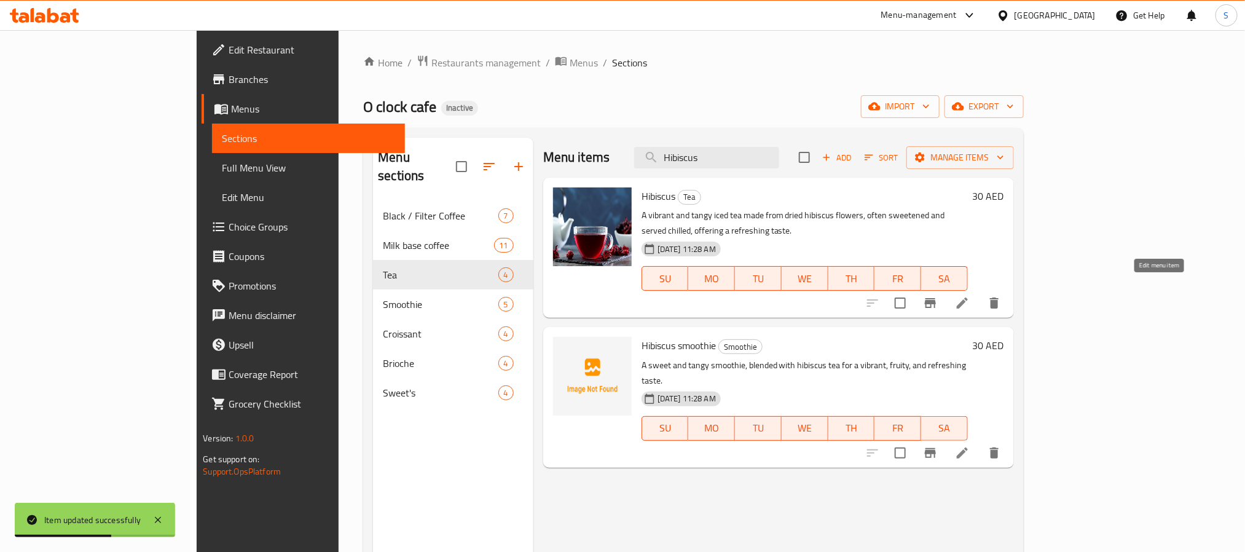
click at [970, 296] on icon at bounding box center [962, 303] width 15 height 15
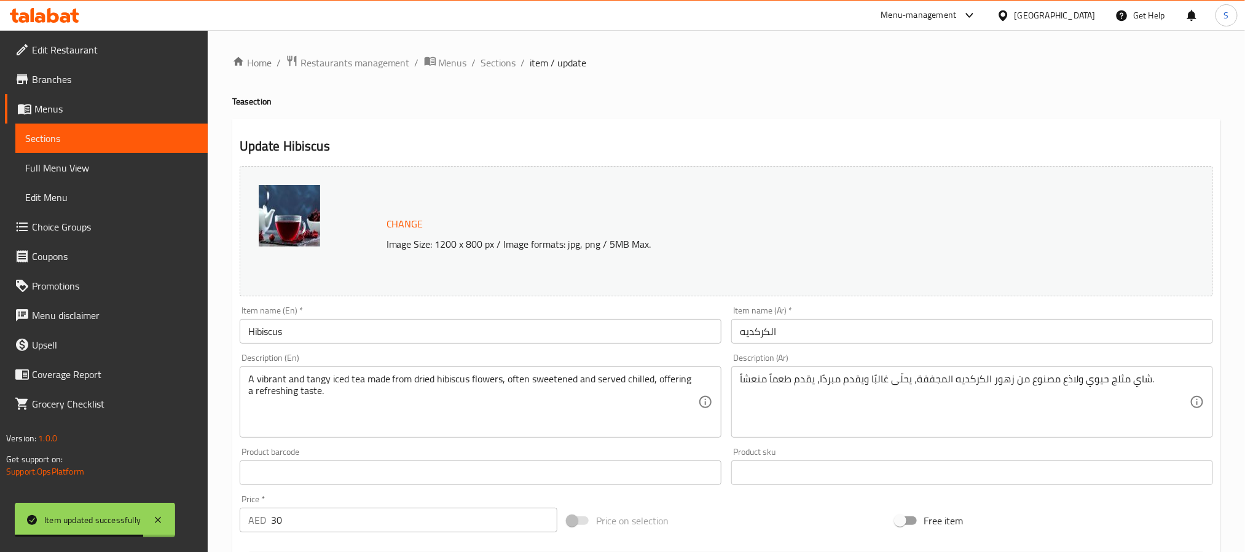
click at [268, 382] on textarea "A vibrant and tangy iced tea made from dried hibiscus flowers, often sweetened …" at bounding box center [473, 402] width 450 height 58
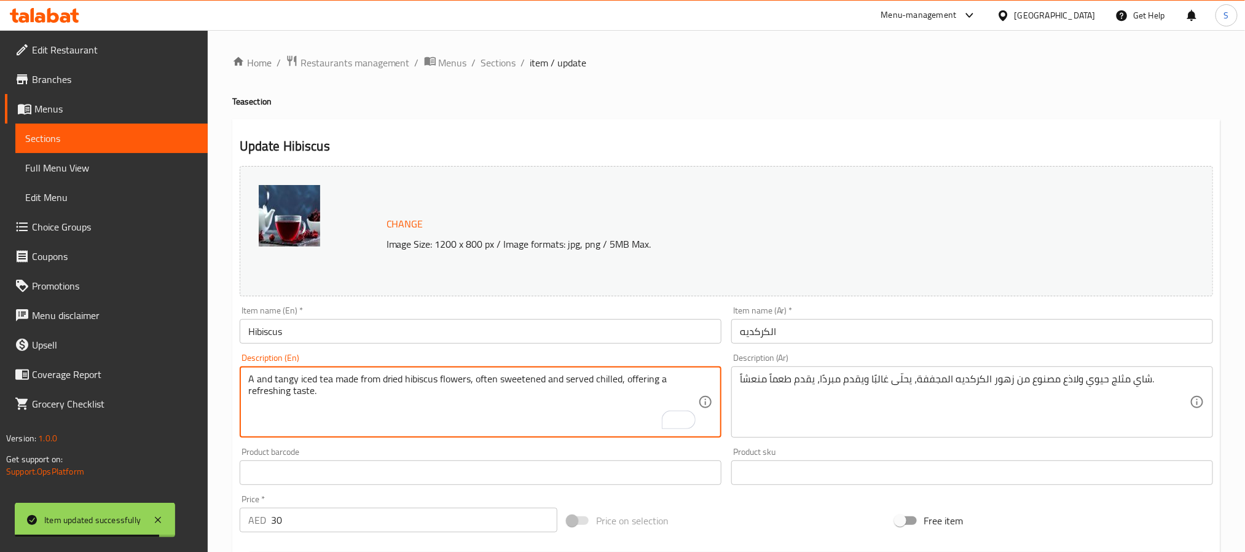
click at [266, 382] on textarea "A and tangy iced tea made from dried hibiscus flowers, often sweetened and serv…" at bounding box center [473, 402] width 450 height 58
type textarea "A tangy iced tea made from dried hibiscus flowers, often sweetened and served c…"
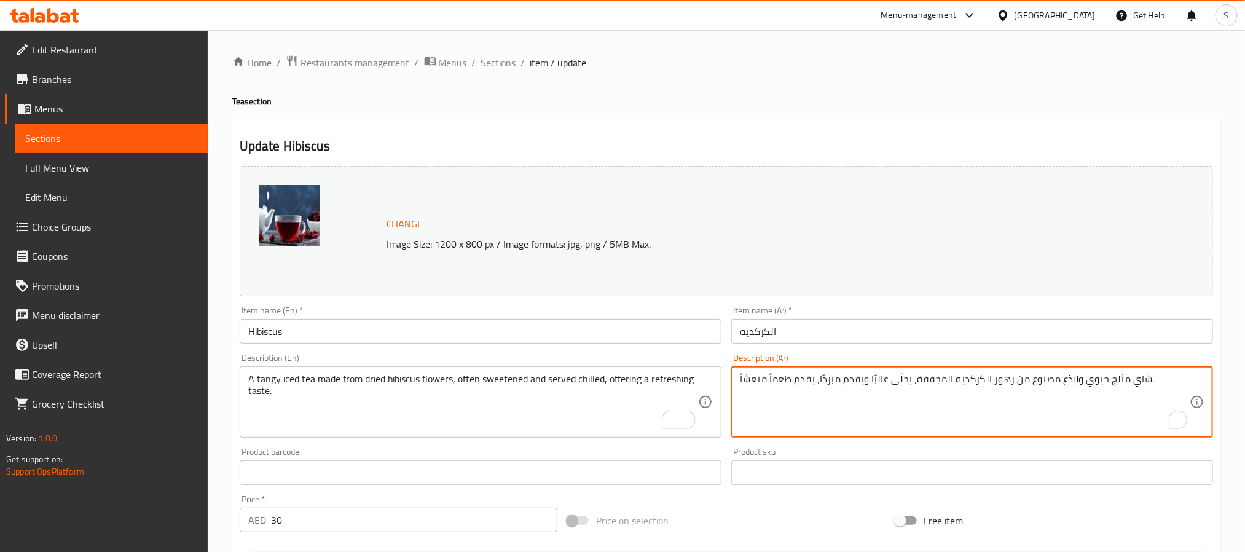
click at [1093, 382] on textarea "شاي مثلج حيوي ولاذع مصنوع من زهور الكركديه المجففة، يحلّى غالبًا ويقدم مبردًا، …" at bounding box center [965, 402] width 450 height 58
click at [1072, 384] on textarea "شاي مثلج ولاذع مصنوع من زهور الكركديه المجففة، يحلّى غالبًا ويقدم مبردًا، يقدم …" at bounding box center [965, 402] width 450 height 58
type textarea "شاي مثلج منعش مصنوع من زهور الكركديه المجففة، يحلّى غالبًا ويقدم مبردًا، يقدم ط…"
click at [271, 336] on input "Hibiscus" at bounding box center [481, 331] width 482 height 25
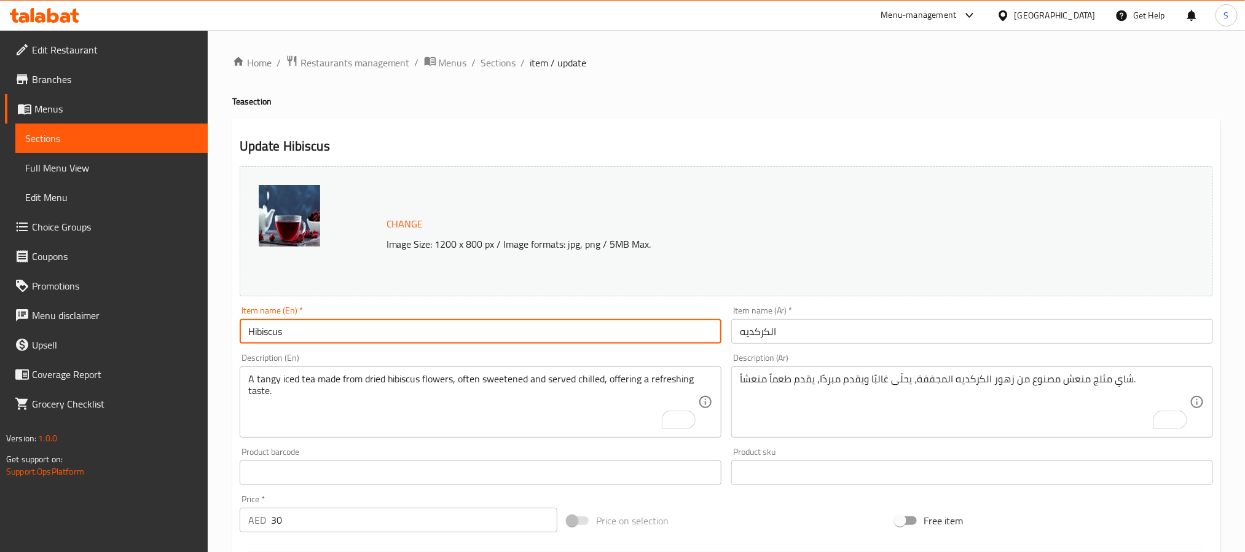
click at [271, 336] on input "Hibiscus" at bounding box center [481, 331] width 482 height 25
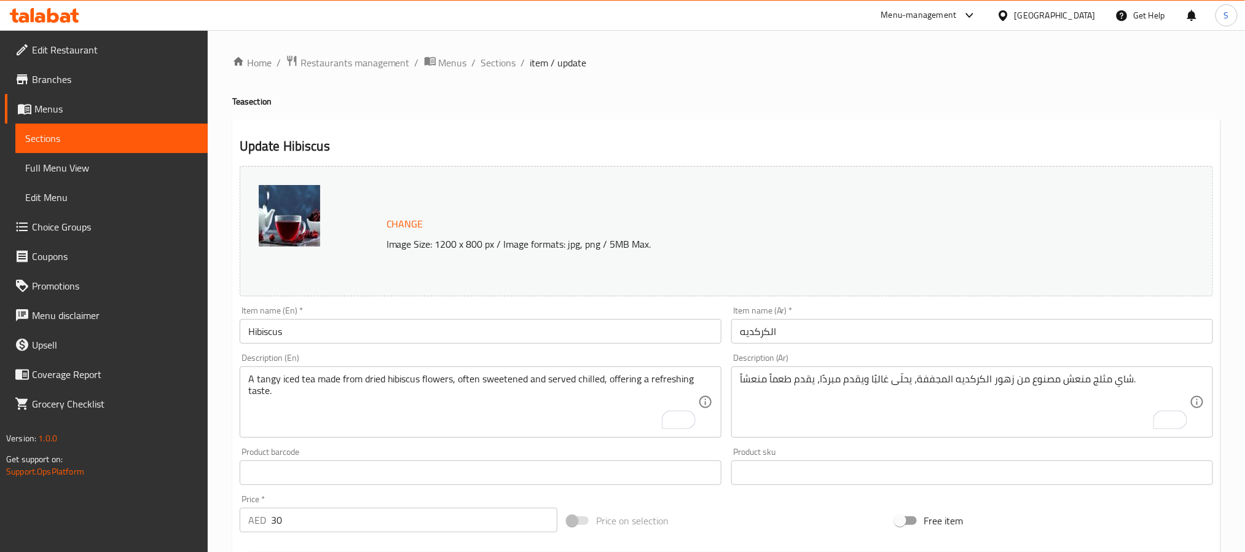
click at [561, 333] on input "Hibiscus" at bounding box center [481, 331] width 482 height 25
click at [507, 342] on input "Hibiscus" at bounding box center [481, 331] width 482 height 25
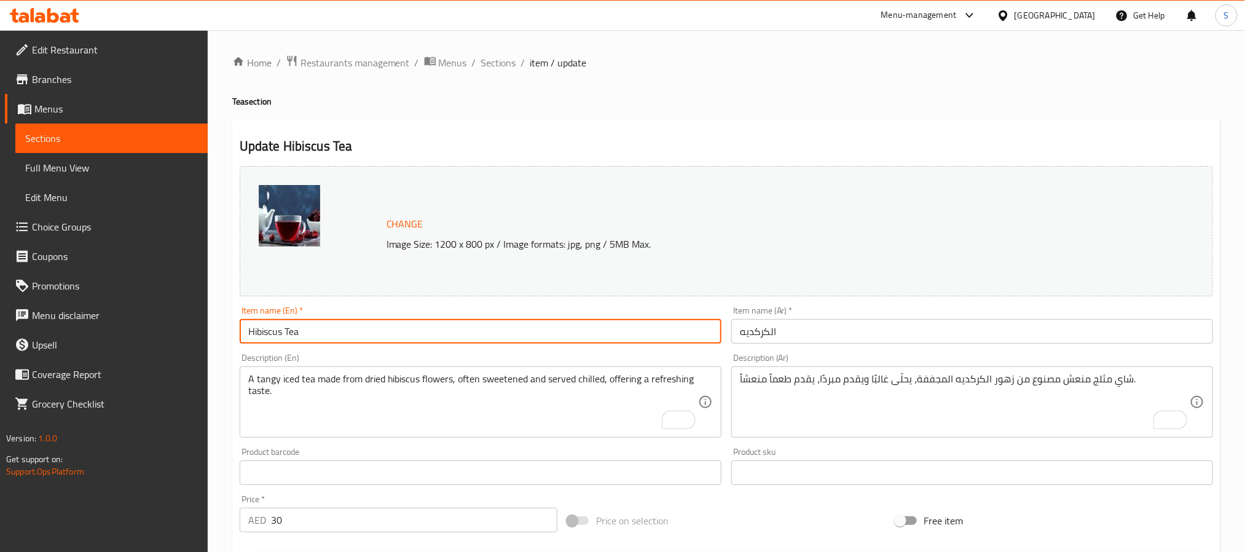
type input "Hibiscus Tea"
click at [762, 332] on input "الكركديه" at bounding box center [972, 331] width 482 height 25
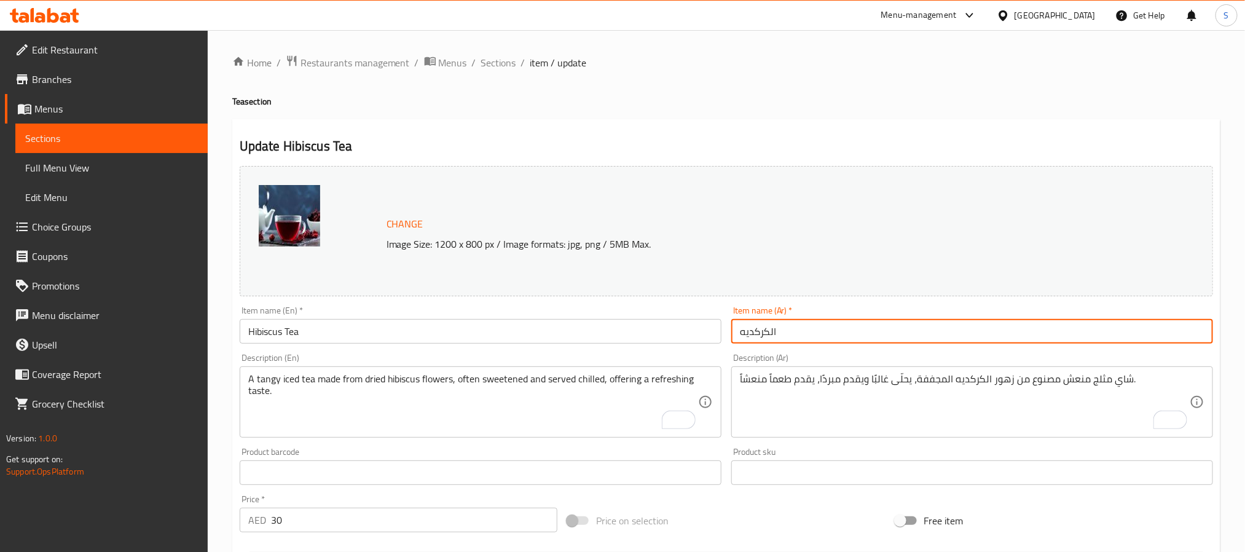
click at [762, 332] on input "الكركديه" at bounding box center [972, 331] width 482 height 25
click at [771, 334] on input "الكركديه" at bounding box center [972, 331] width 482 height 25
type input "شاي كركديه"
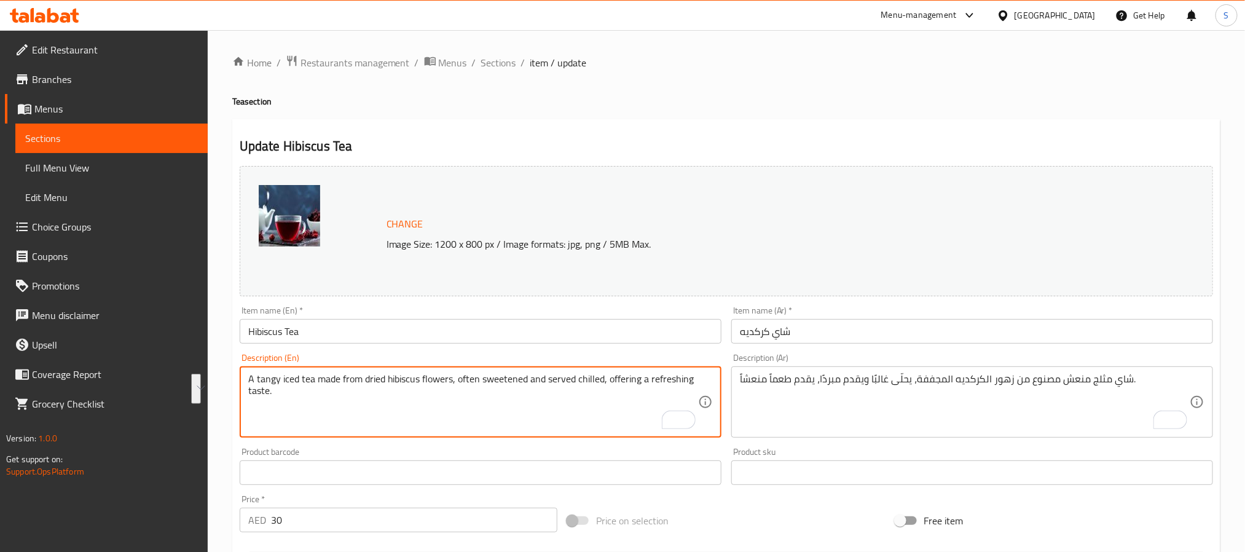
paste textarea "Hibiscus Tea, water and suger"
type textarea "Hibiscus Tea, water and suger"
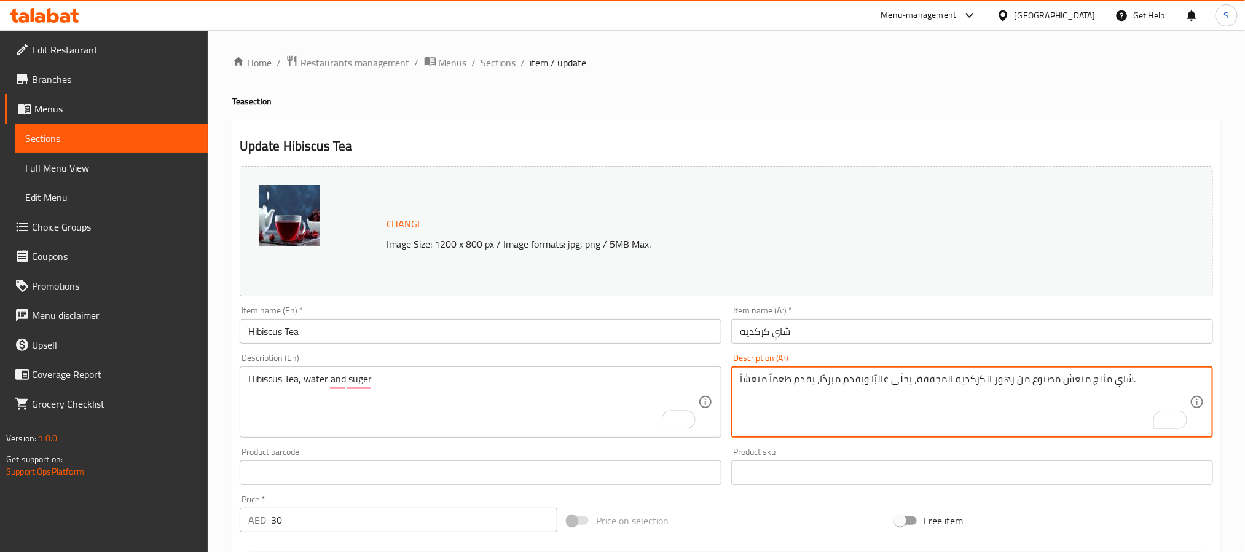
paste textarea "ركديه، مياه وسكر"
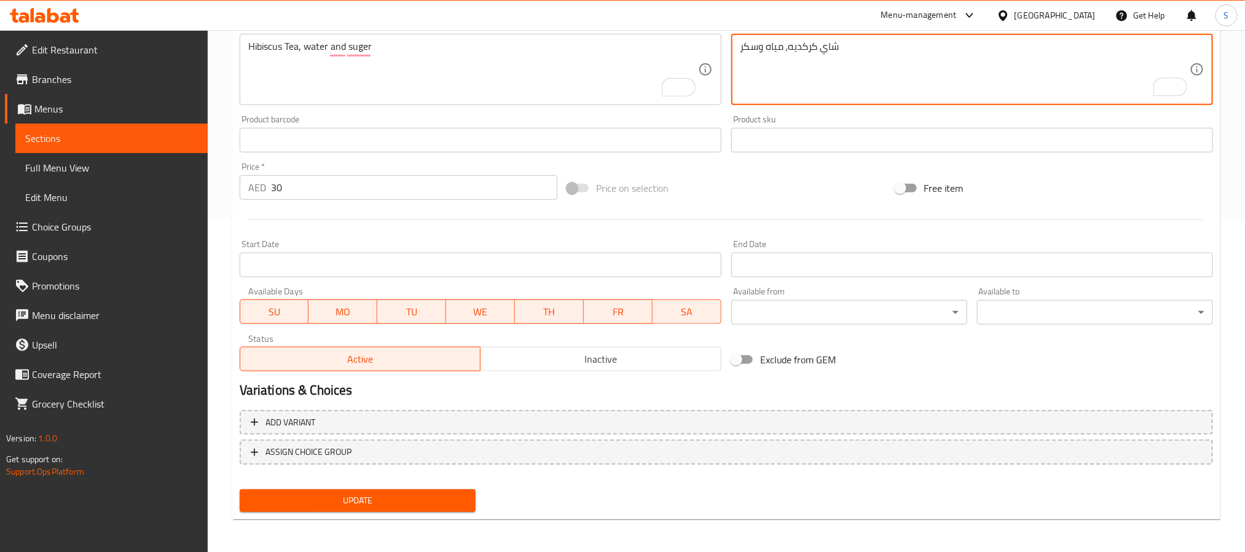
type textarea "شاي كركديه، مياه وسكر"
click at [431, 506] on span "Update" at bounding box center [358, 500] width 216 height 15
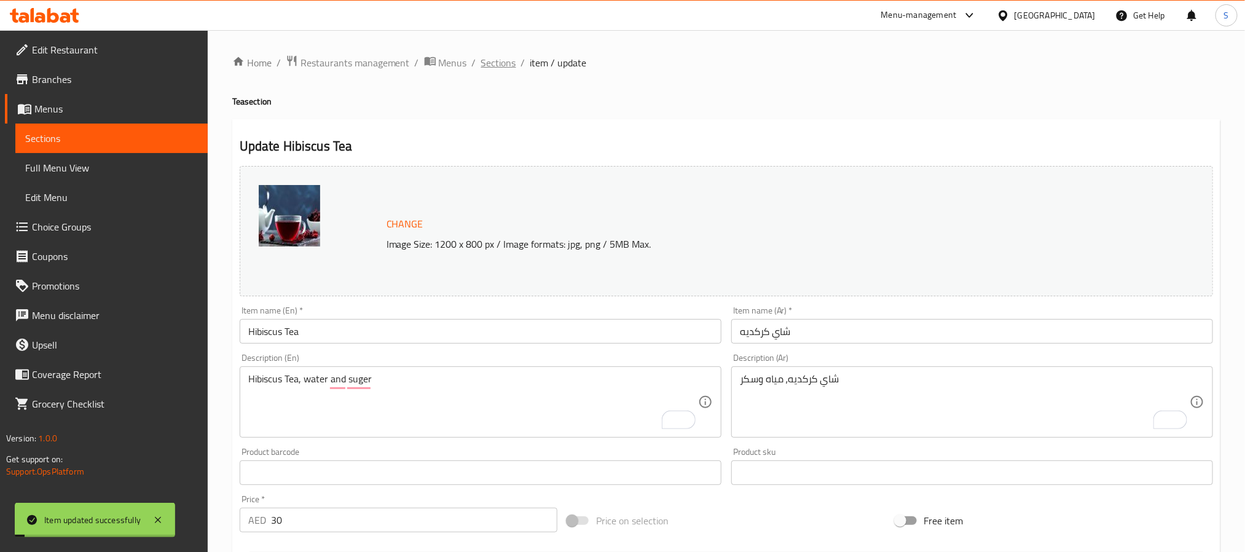
click at [493, 61] on span "Sections" at bounding box center [498, 62] width 35 height 15
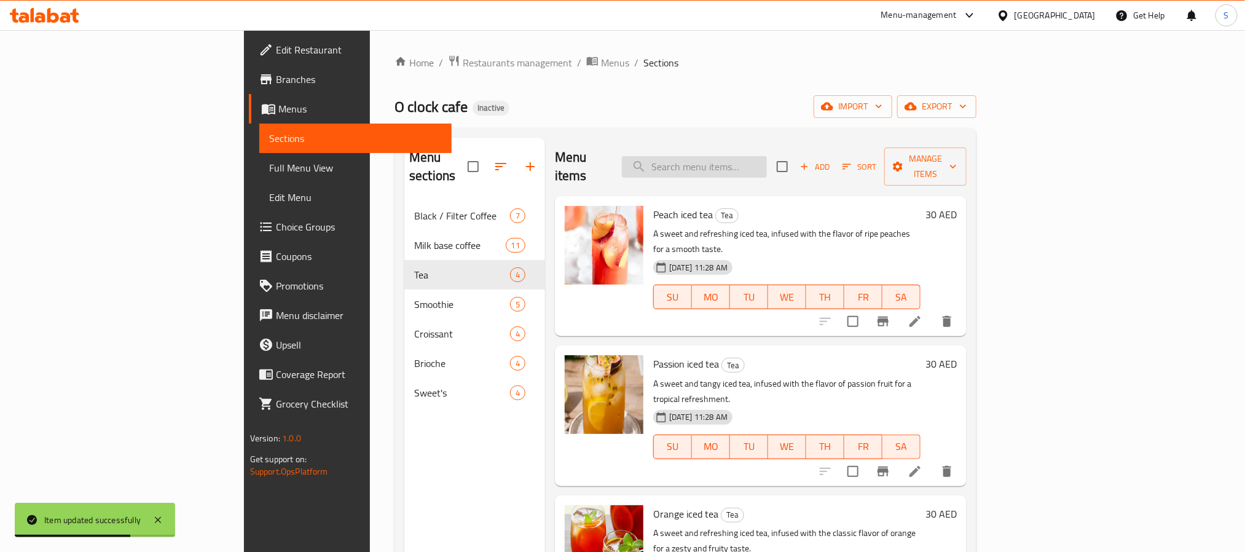
click at [747, 156] on input "search" at bounding box center [694, 167] width 145 height 22
paste input "smoothie"
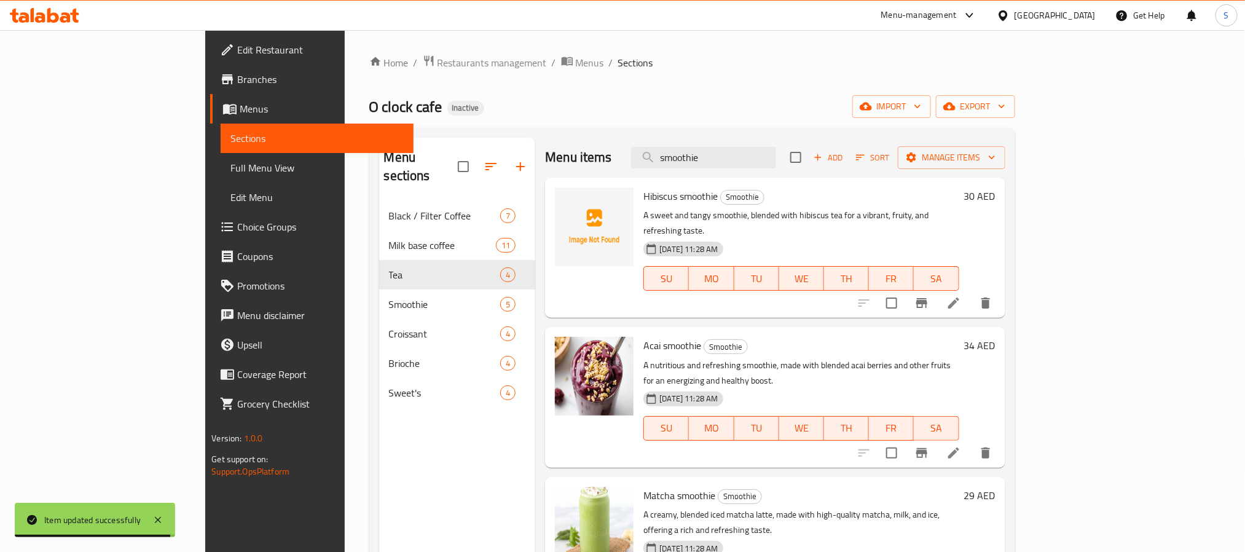
type input "smoothie"
click at [971, 292] on li at bounding box center [954, 303] width 34 height 22
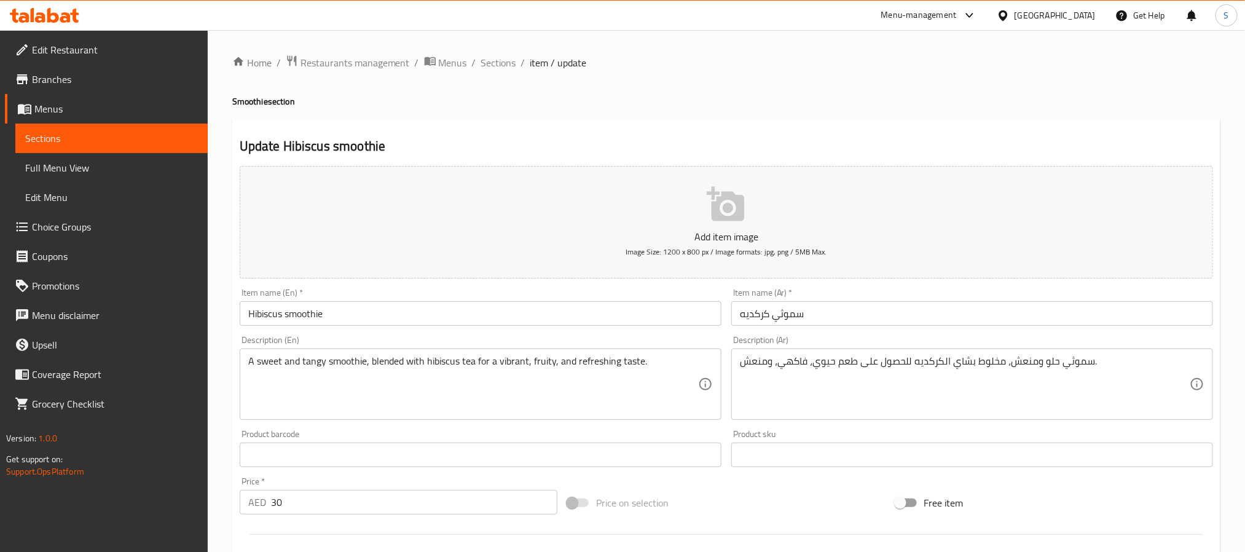
click at [990, 365] on textarea "سموثي حلو ومنعش، مخلوط بشاي الكركديه للحصول على طعم حيوي، فاكهي، ومنعش." at bounding box center [965, 384] width 450 height 58
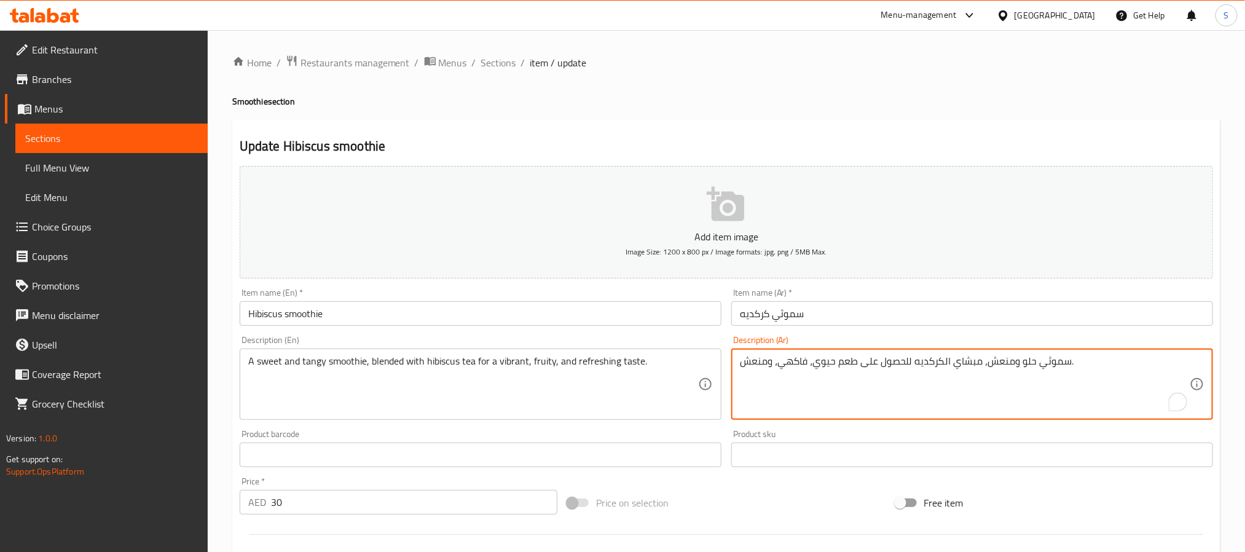
type textarea "سموثي حلو ومنعش، ممبشاي الكركديه للحصول على طعم حيوي، فاكهي، ومنعش."
click at [830, 365] on textarea "سموثي حلو ومنعش، ممزوج بشاي الكركديه لمذاق حيوي، فاكهي، ومنعش." at bounding box center [965, 384] width 450 height 58
click at [791, 366] on textarea "سموثي حلو ومنعش، ممزوج بشاي الكركديه لمذاق ، فاكهي، ومنعش." at bounding box center [965, 384] width 450 height 58
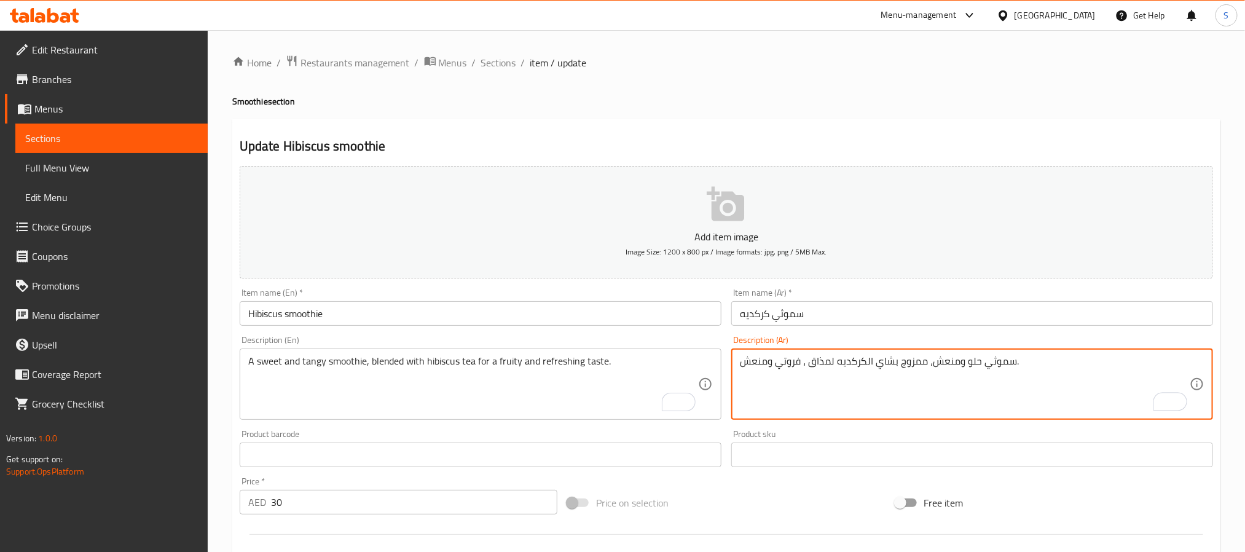
click at [803, 369] on textarea "سموثي حلو ومنعش، ممزوج بشاي الكركديه لمذاق ، فروتي ومنعش." at bounding box center [965, 384] width 450 height 58
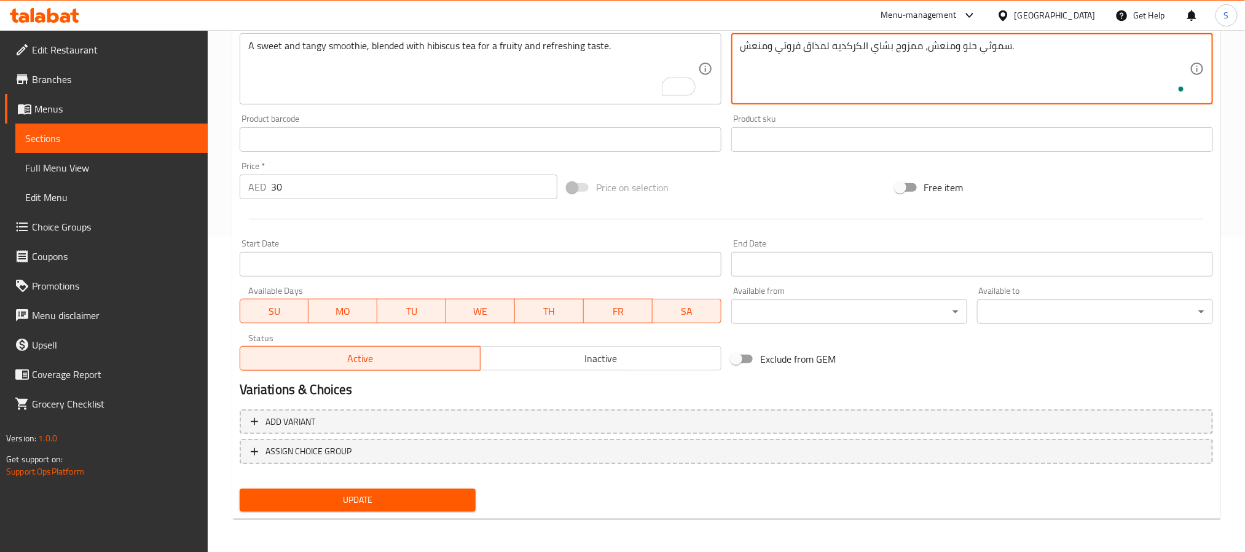
type textarea "سموثي حلو ومنعش، ممزوج بشاي الكركديه لمذاق فروتي ومنعش."
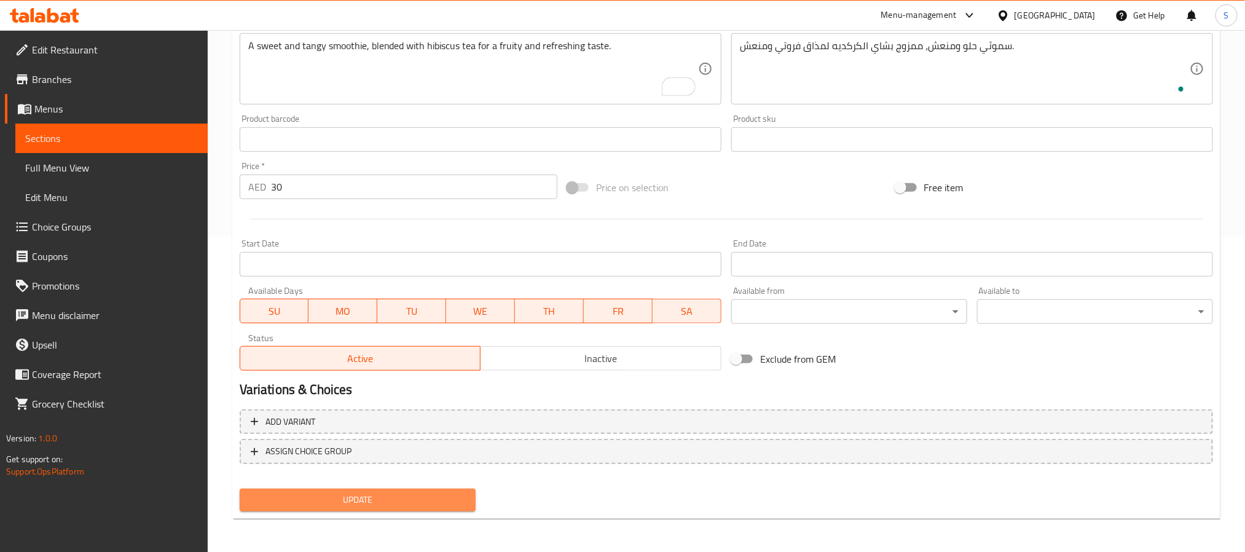
click at [404, 500] on span "Update" at bounding box center [358, 499] width 216 height 15
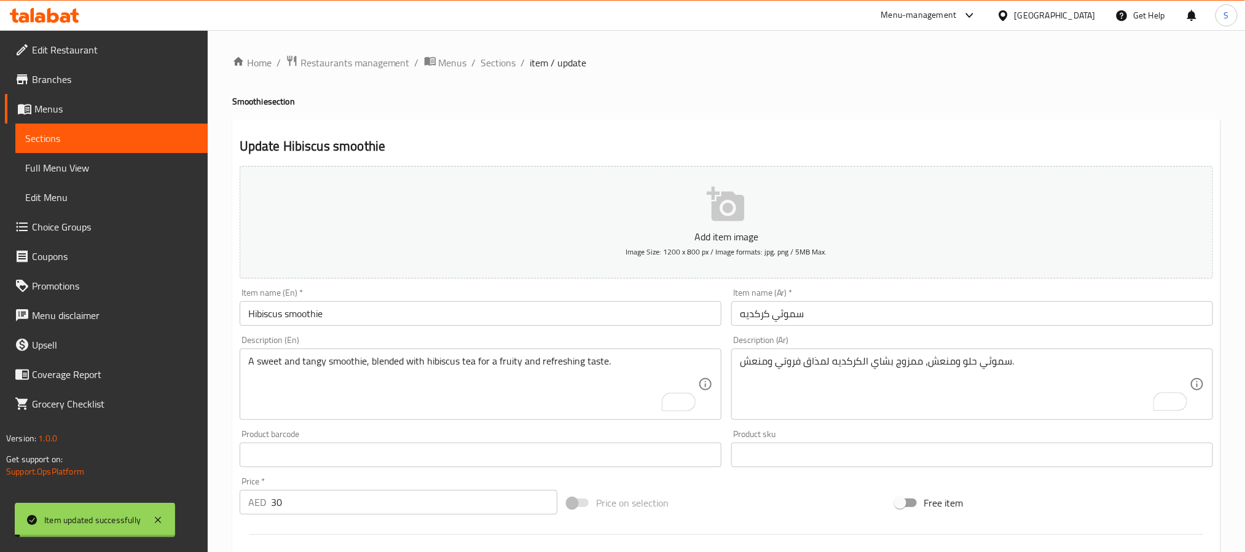
drag, startPoint x: 500, startPoint y: 61, endPoint x: 508, endPoint y: 87, distance: 27.0
click at [500, 61] on span "Sections" at bounding box center [498, 62] width 35 height 15
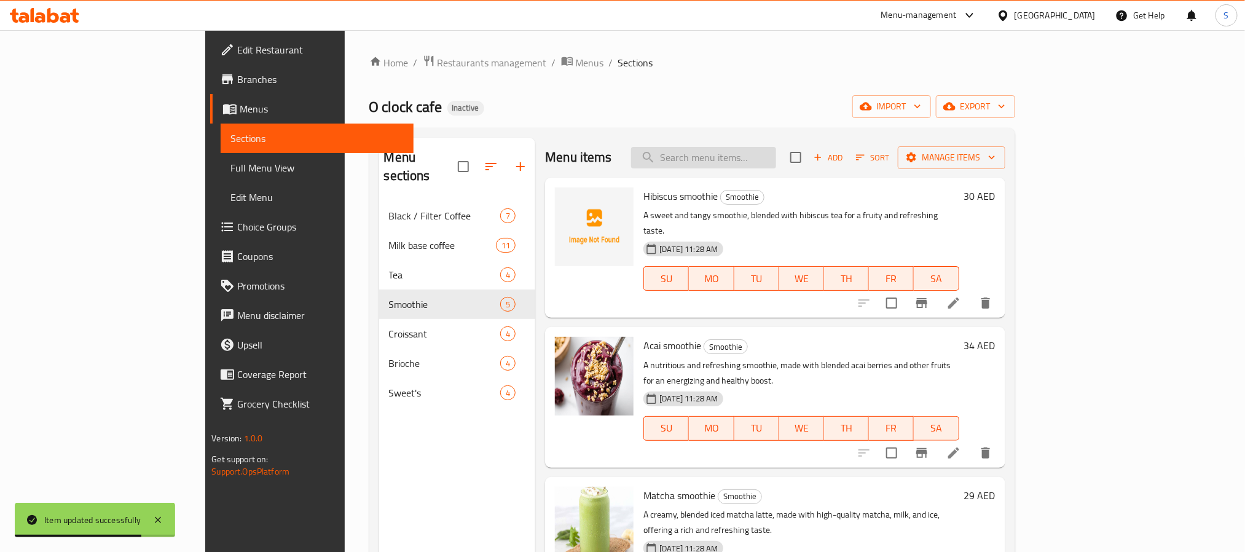
click at [776, 161] on input "search" at bounding box center [703, 158] width 145 height 22
paste input "Acai smoothie"
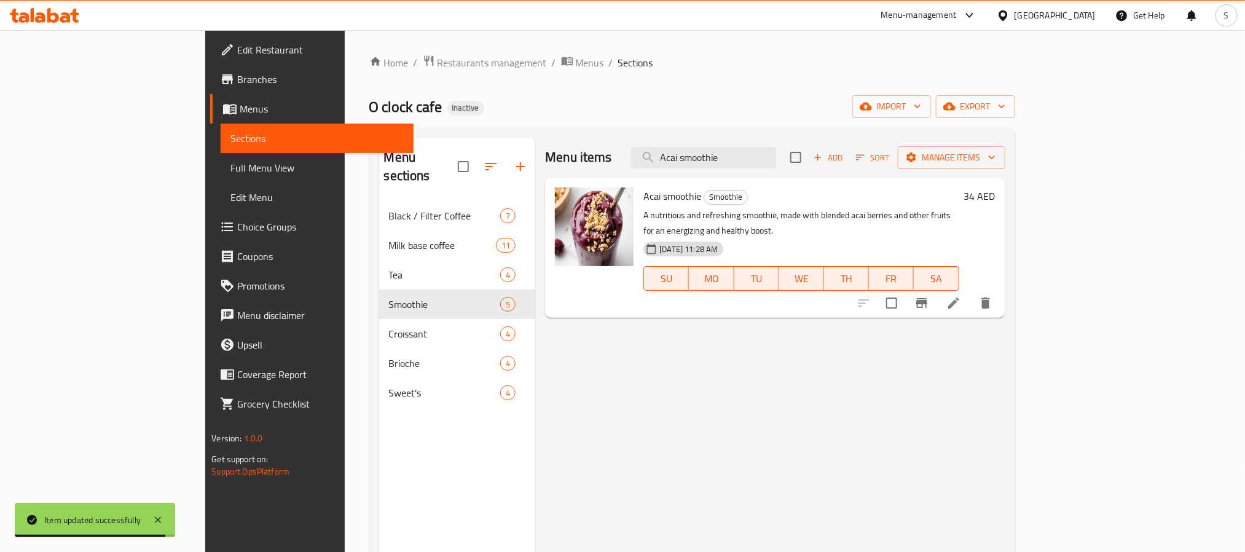
type input "Acai smoothie"
click at [961, 296] on icon at bounding box center [954, 303] width 15 height 15
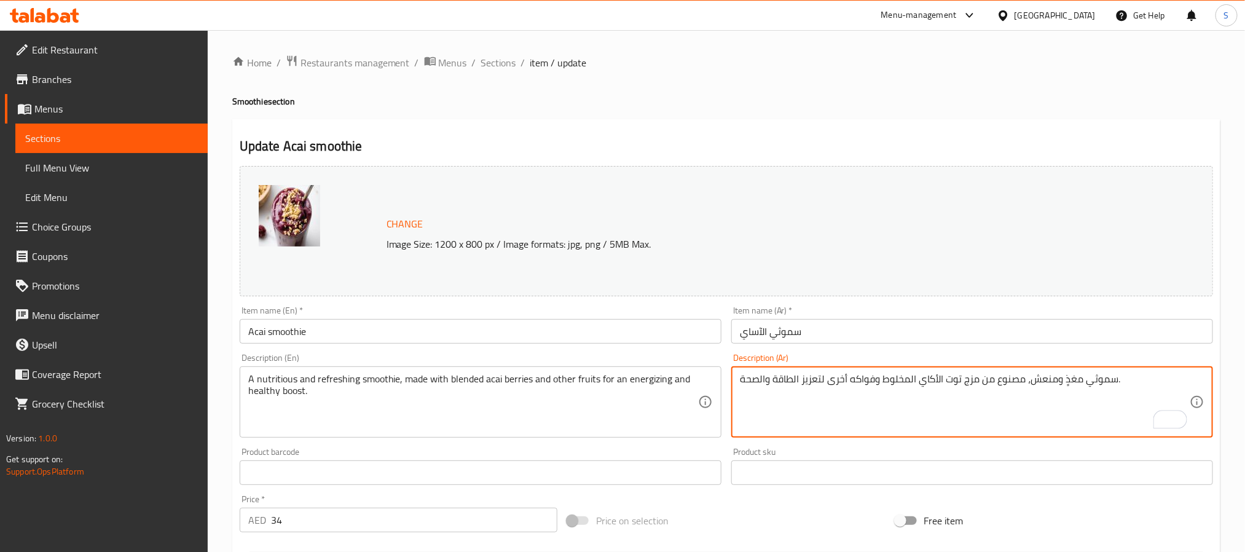
click at [928, 382] on textarea "سموثي مغذٍ ومنعش، مصنوع من مزج توت الأكاي المخلوط وفواكه أخرى لتعزيز الطاقة وال…" at bounding box center [965, 402] width 450 height 58
click at [892, 380] on textarea "سموثي مغذٍ ومنعش، مصنوع من مزج توت الأساي المخلوط وفواكه أخرى لتعزيز الطاقة وال…" at bounding box center [965, 402] width 450 height 58
click at [811, 384] on textarea "سموثي مغذٍ ومنعش، مصنوع من مزج توت الأساي وفواكه أخرى لتعزيز الطاقة والصحة." at bounding box center [965, 402] width 450 height 58
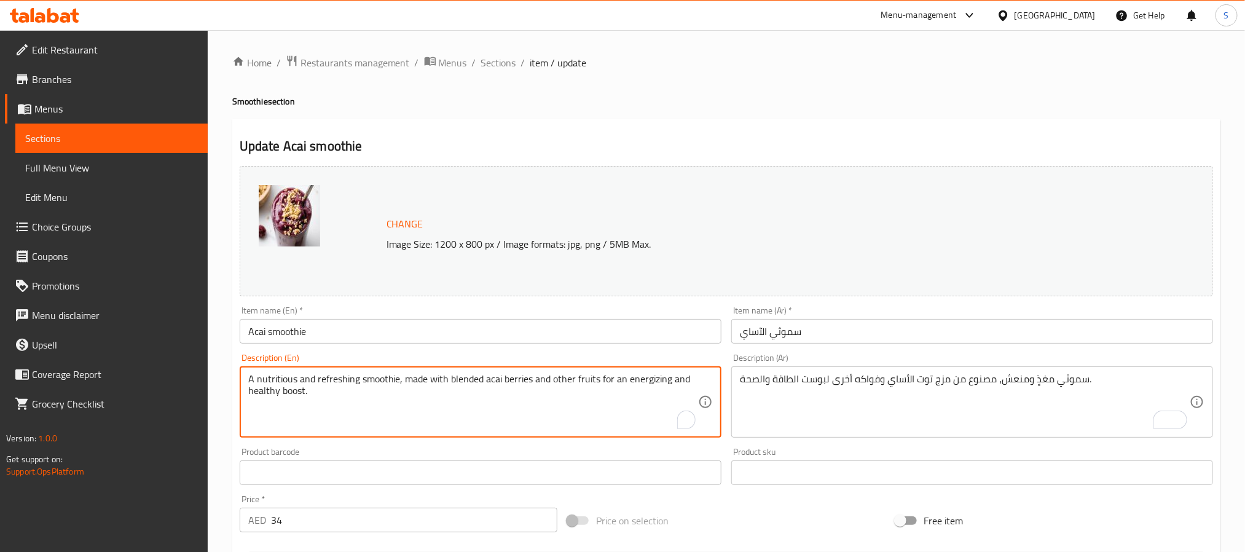
click at [646, 380] on textarea "A nutritious and refreshing smoothie, made with blended acai berries and other …" at bounding box center [473, 402] width 450 height 58
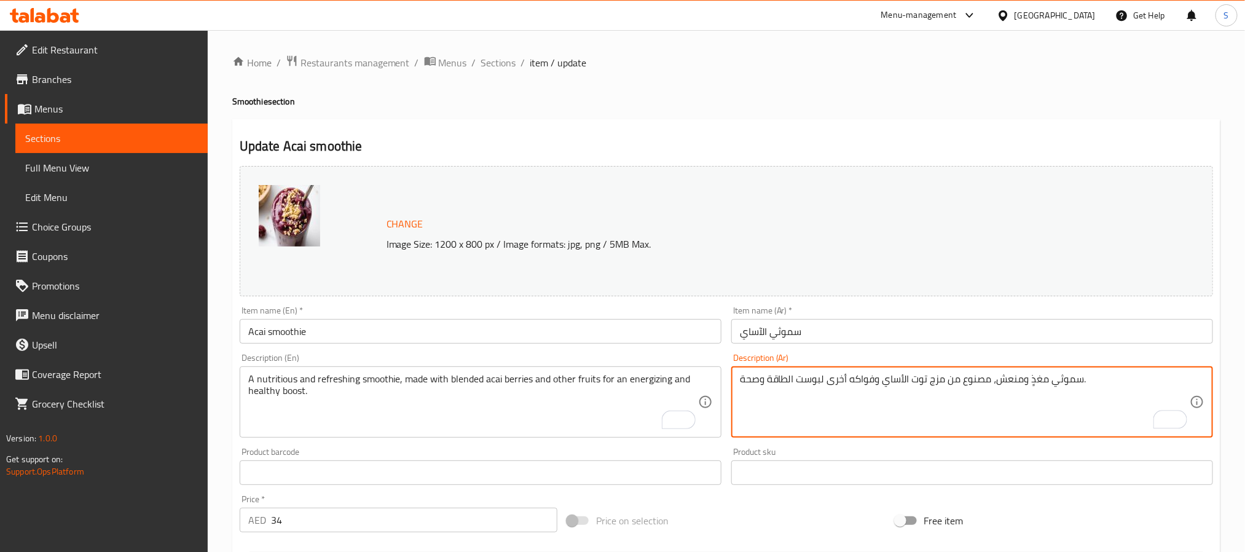
click at [742, 380] on textarea "سموثي مغذٍ ومنعش، مصنوع من مزج توت الأساي وفواكه أخرى لبوست الطاقة وصحة." at bounding box center [965, 402] width 450 height 58
click at [745, 380] on textarea "سموثي مغذٍ ومنعش، مصنوع من مزج توت الأساي وفواكه أخرى لبوست الطاقة وصحة." at bounding box center [965, 402] width 450 height 58
click at [659, 378] on textarea "A nutritious and refreshing smoothie, made with blended acai berries and other …" at bounding box center [473, 402] width 450 height 58
click at [781, 382] on textarea "سموثي مغذٍ ومنعش، مصنوع من مزج توت الأساي وفواكه أخرى لبوست الطاقة وصحية." at bounding box center [965, 402] width 450 height 58
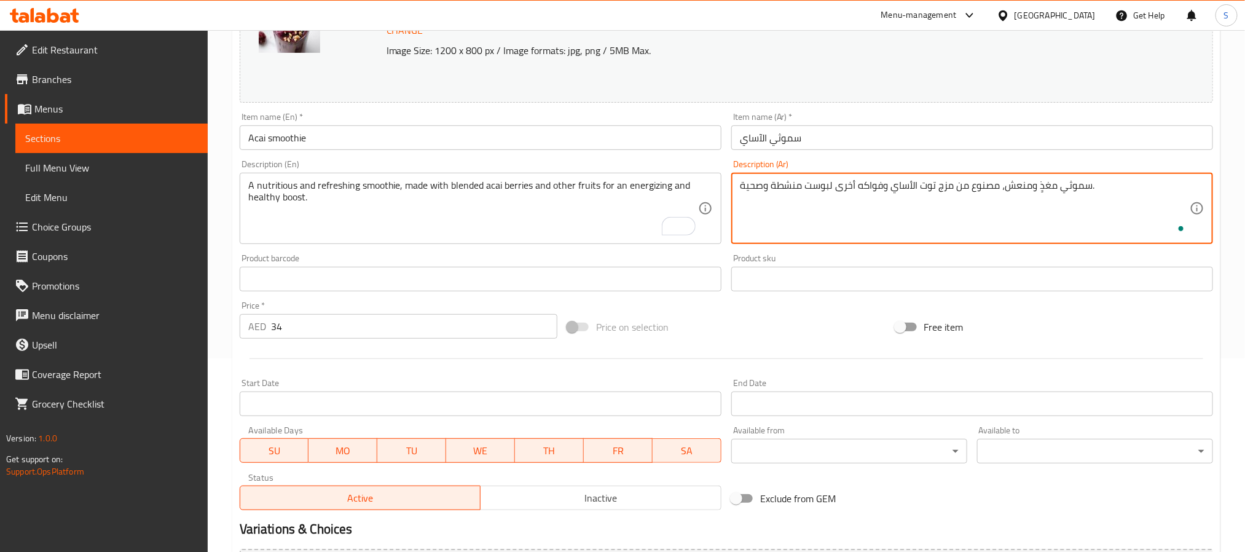
scroll to position [333, 0]
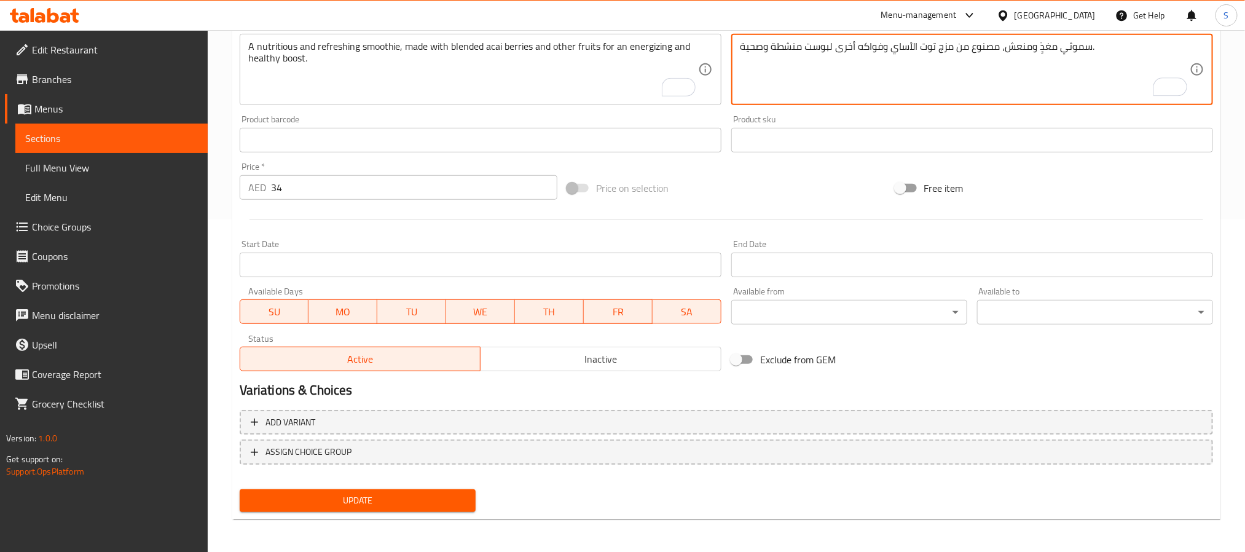
type textarea "سموثي مغذٍ ومنعش، مصنوع من مزج توت الأساي وفواكه أخرى لبوست منشطة وصحية."
click at [435, 505] on span "Update" at bounding box center [358, 500] width 216 height 15
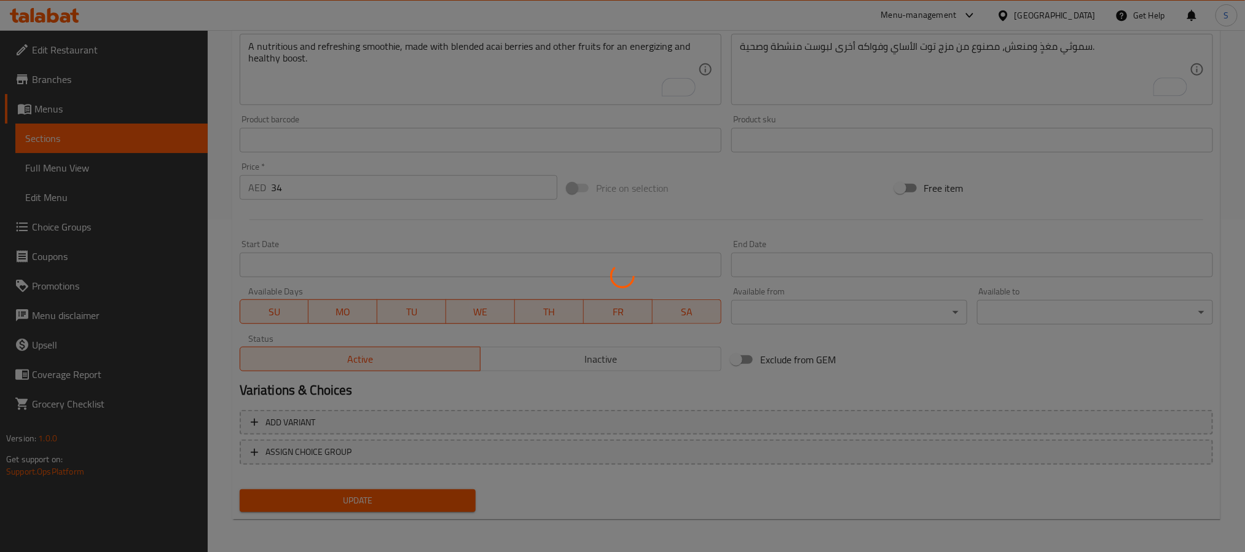
scroll to position [0, 0]
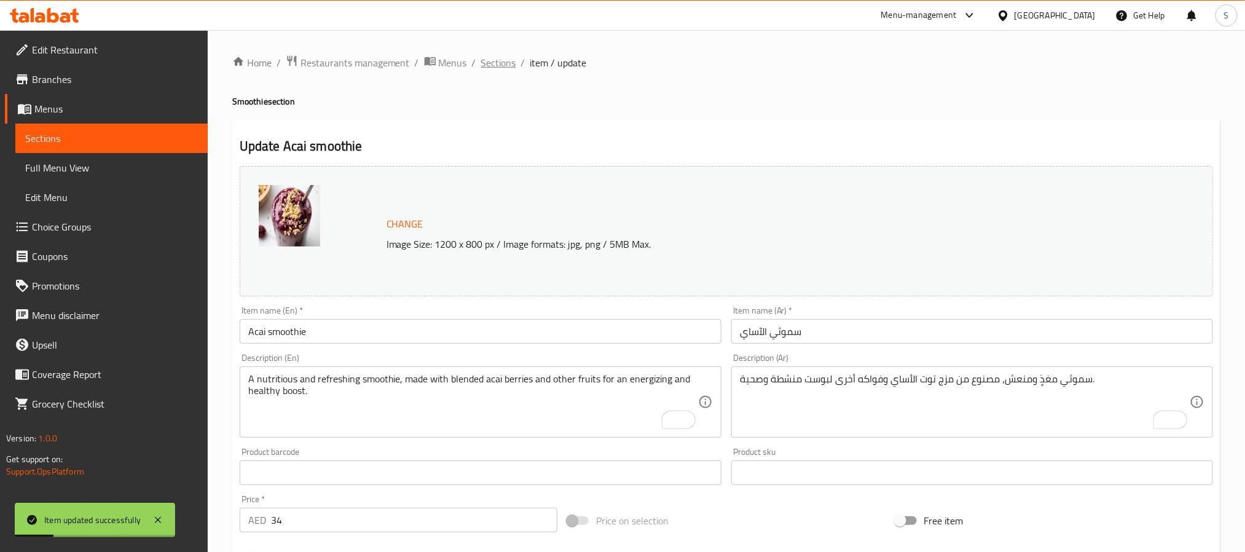
click at [482, 65] on span "Sections" at bounding box center [498, 62] width 35 height 15
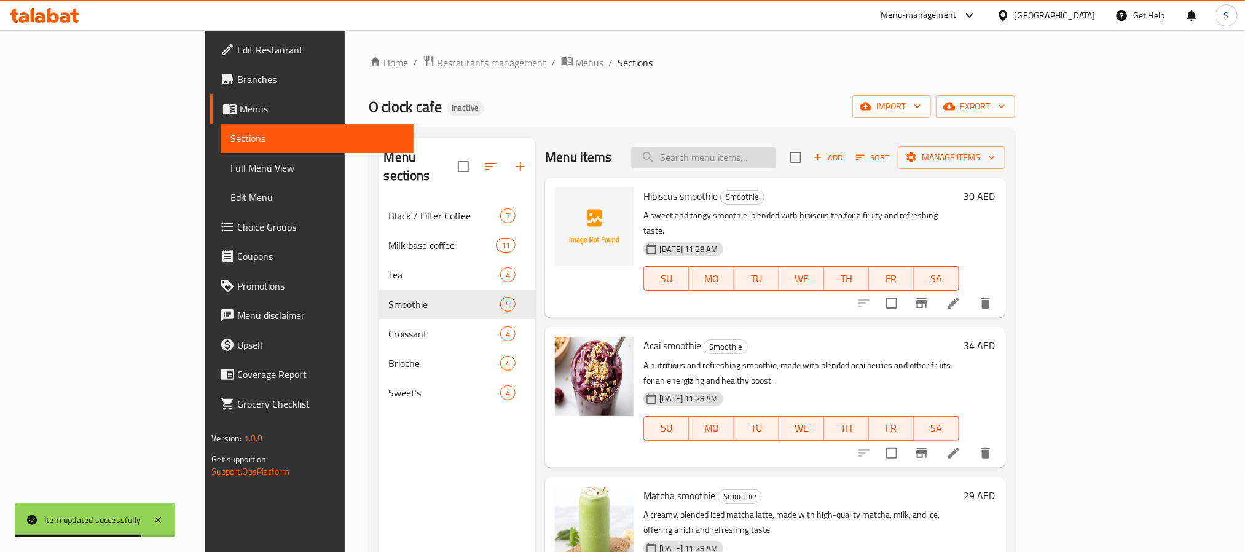
click at [776, 161] on input "search" at bounding box center [703, 158] width 145 height 22
paste input "energizing"
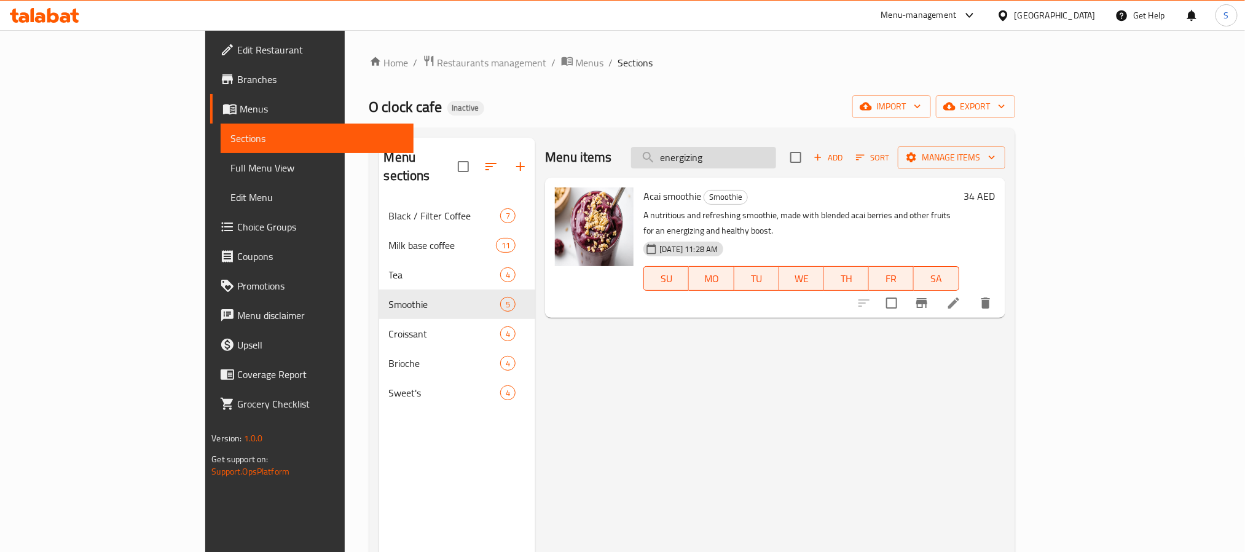
click at [760, 149] on input "energizing" at bounding box center [703, 158] width 145 height 22
paste input "Matcha smoothie"
type input "Matcha smoothie"
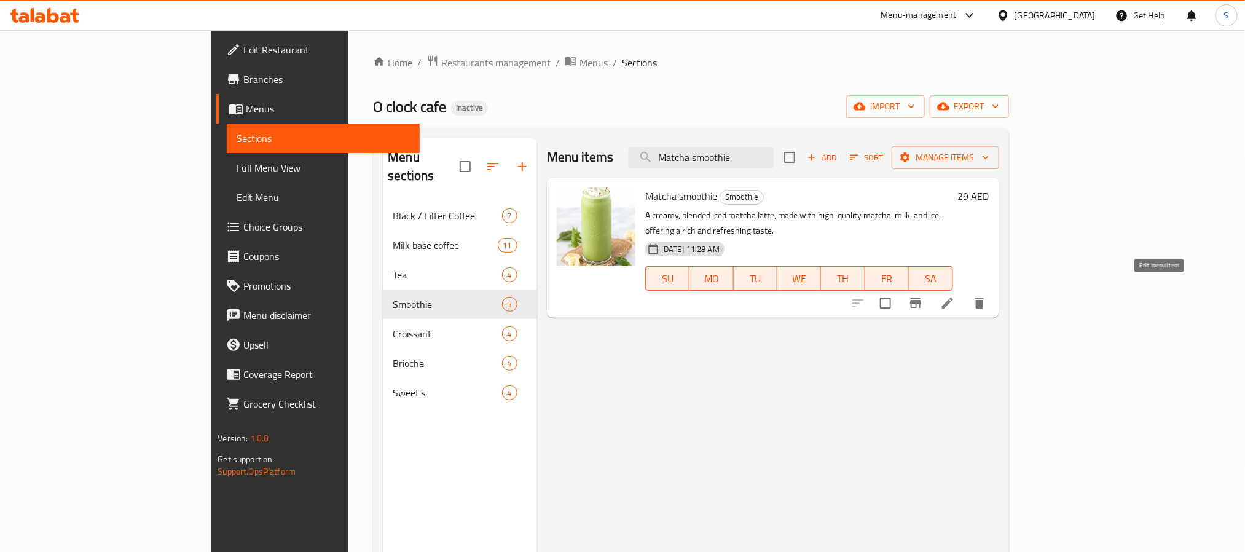
click at [955, 296] on icon at bounding box center [947, 303] width 15 height 15
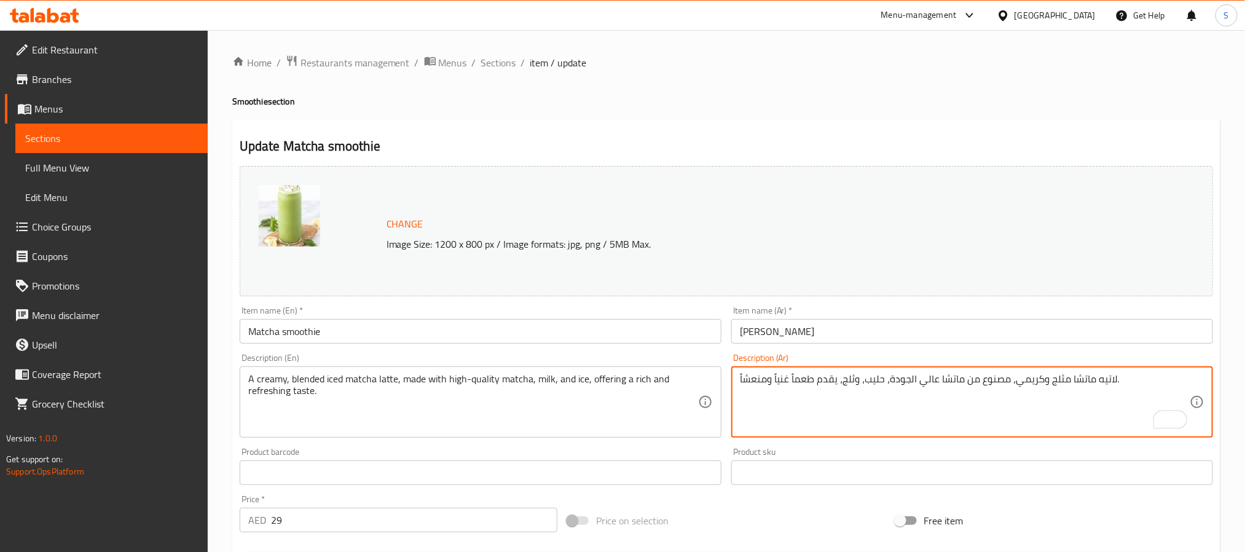
click at [1066, 380] on textarea "لاتيه ماتشا مثلج وكريمي، مصنوع من ماتشا عالي الجودة، حليب، وثلج، يقدم طعماً غني…" at bounding box center [965, 402] width 450 height 58
type textarea "لاتيه ماتشا ممزوج مثلج وكريمي، مصنوع من ماتشا عالي الجودة، حليب، وثلج، يقدم طعم…"
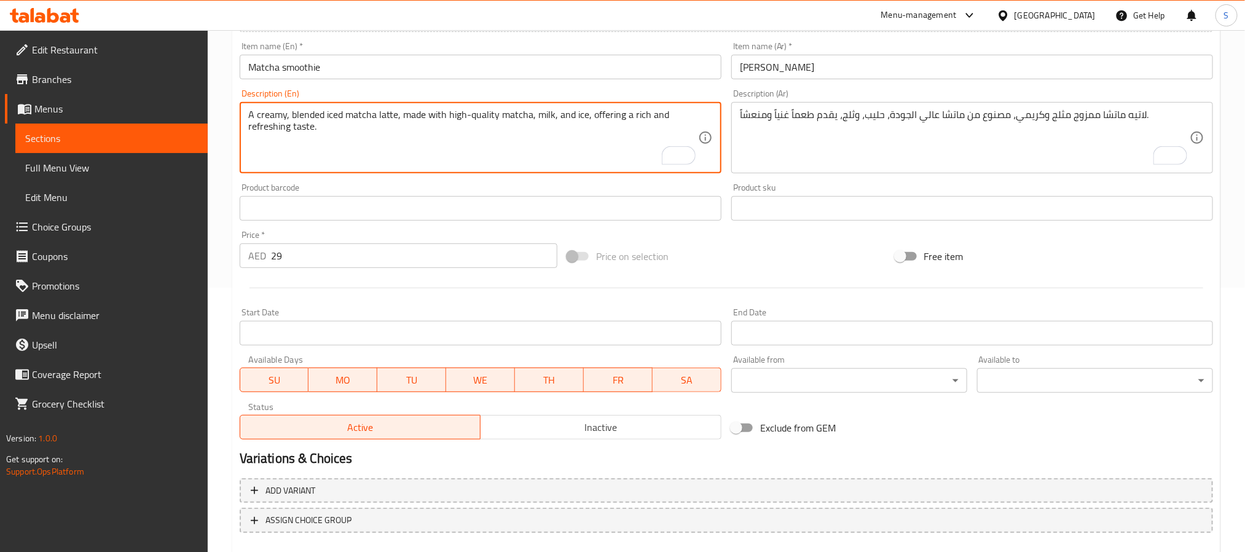
scroll to position [333, 0]
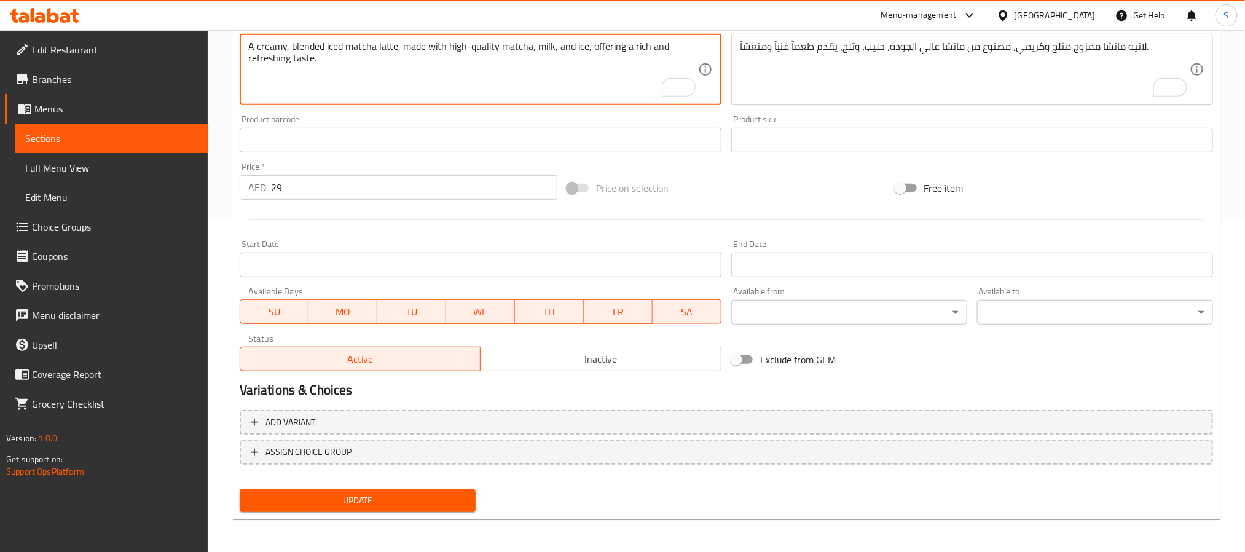
click at [462, 503] on span "Update" at bounding box center [358, 500] width 216 height 15
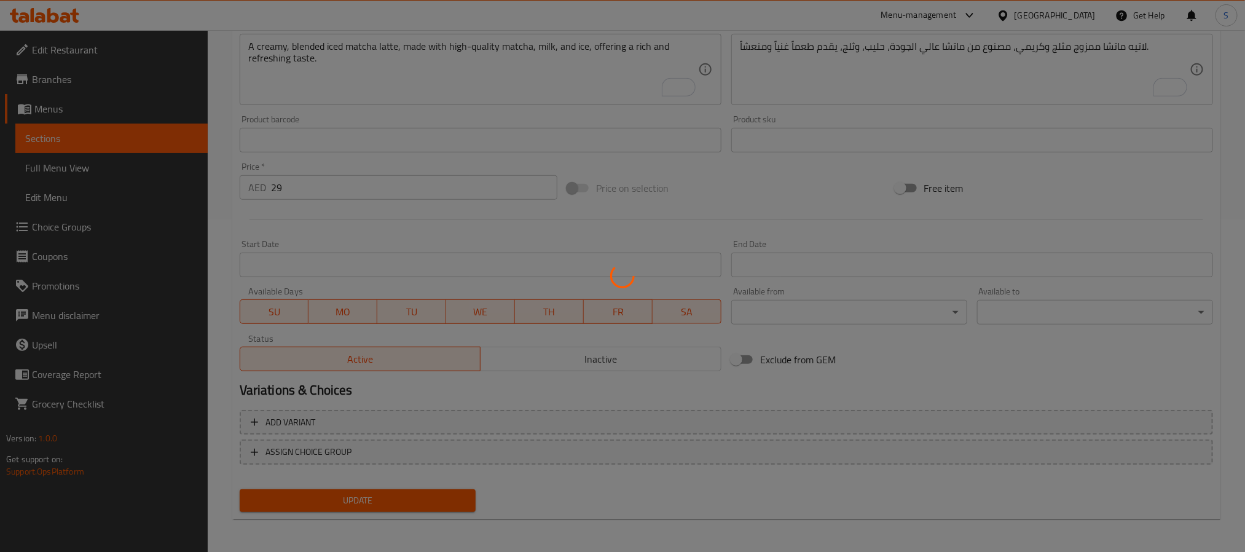
scroll to position [0, 0]
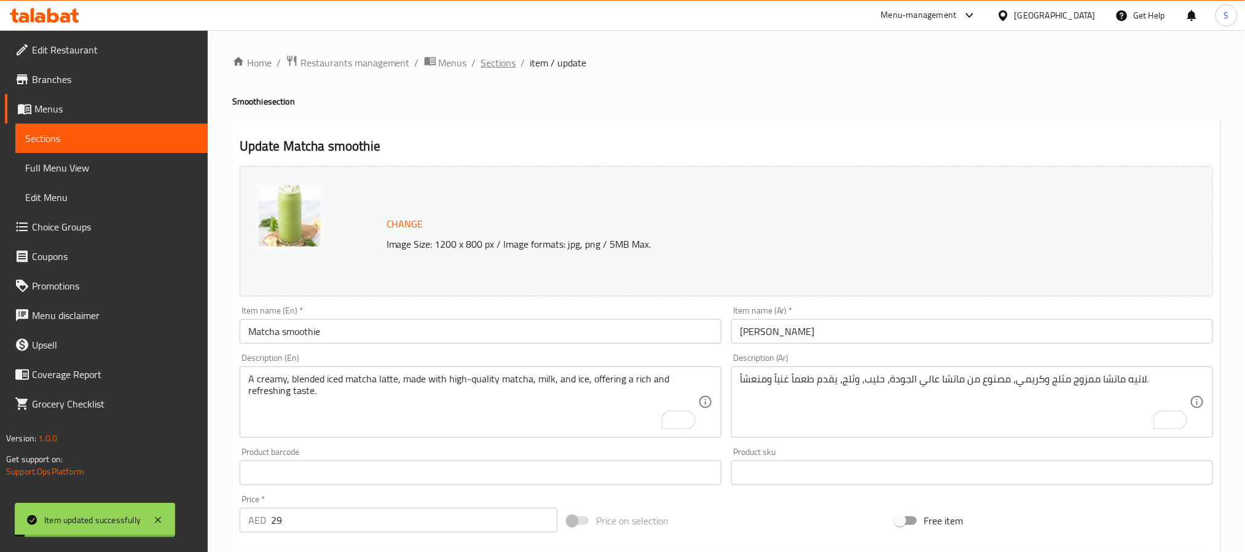
click at [491, 65] on span "Sections" at bounding box center [498, 62] width 35 height 15
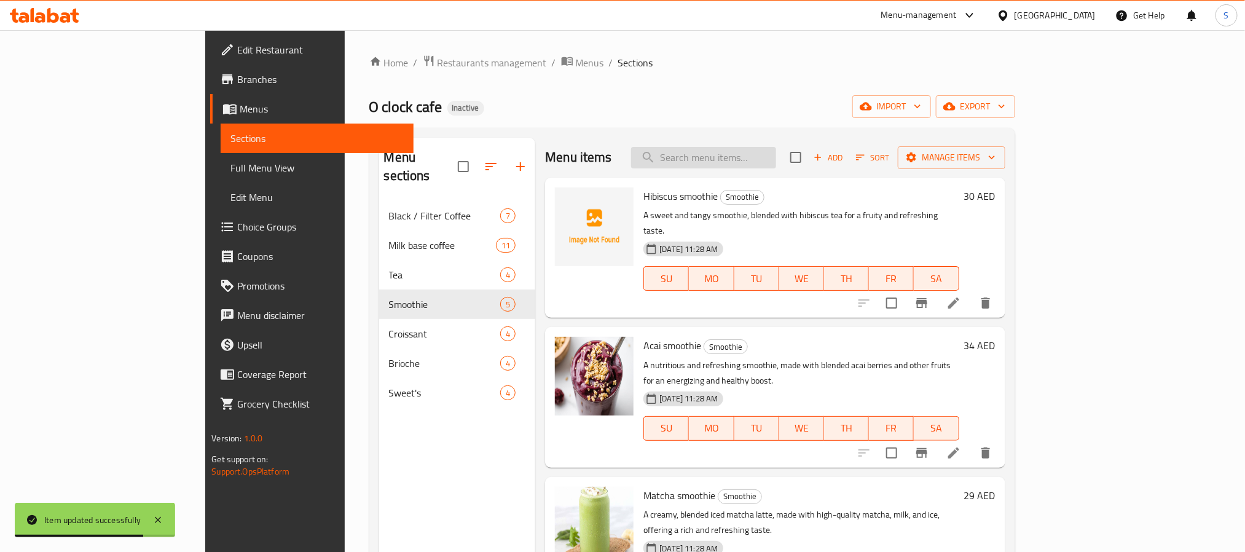
click at [757, 164] on input "search" at bounding box center [703, 158] width 145 height 22
paste input "Espresso smoothie"
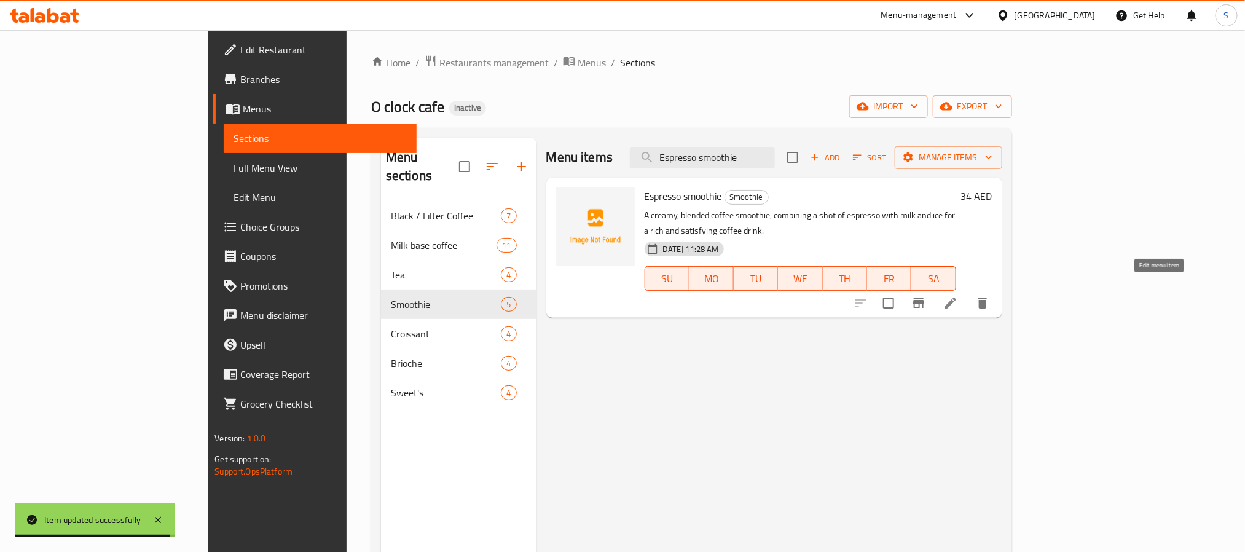
type input "Espresso smoothie"
click at [958, 296] on icon at bounding box center [950, 303] width 15 height 15
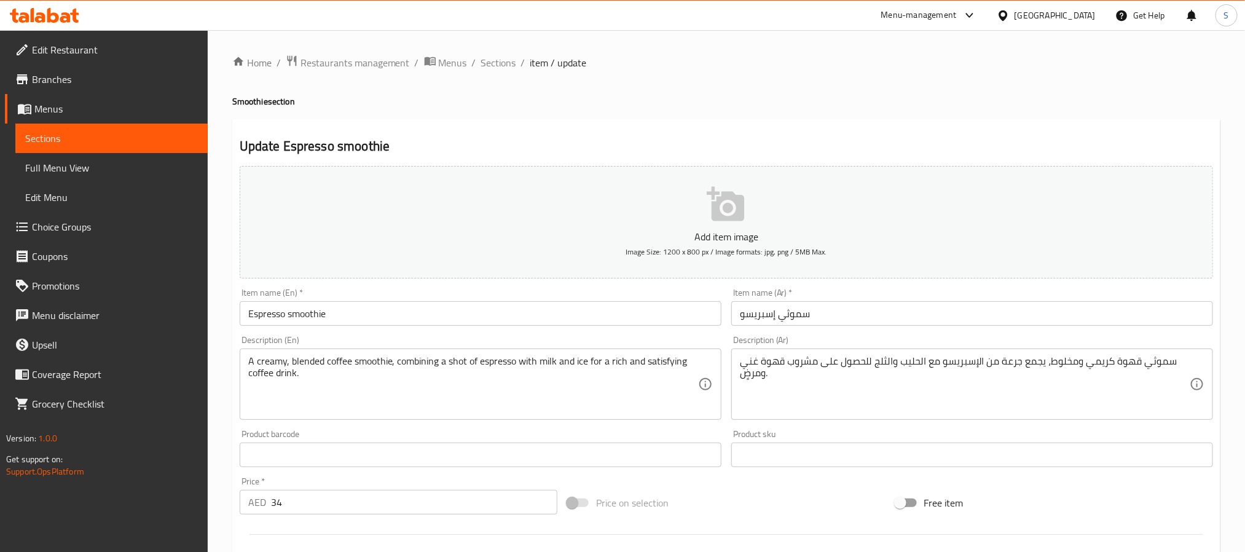
click at [1057, 365] on textarea "سموثي قهوة كريمي ومخلوط، يجمع جرعة من الإسبريسو مع الحليب والثلج للحصول على مشر…" at bounding box center [965, 384] width 450 height 58
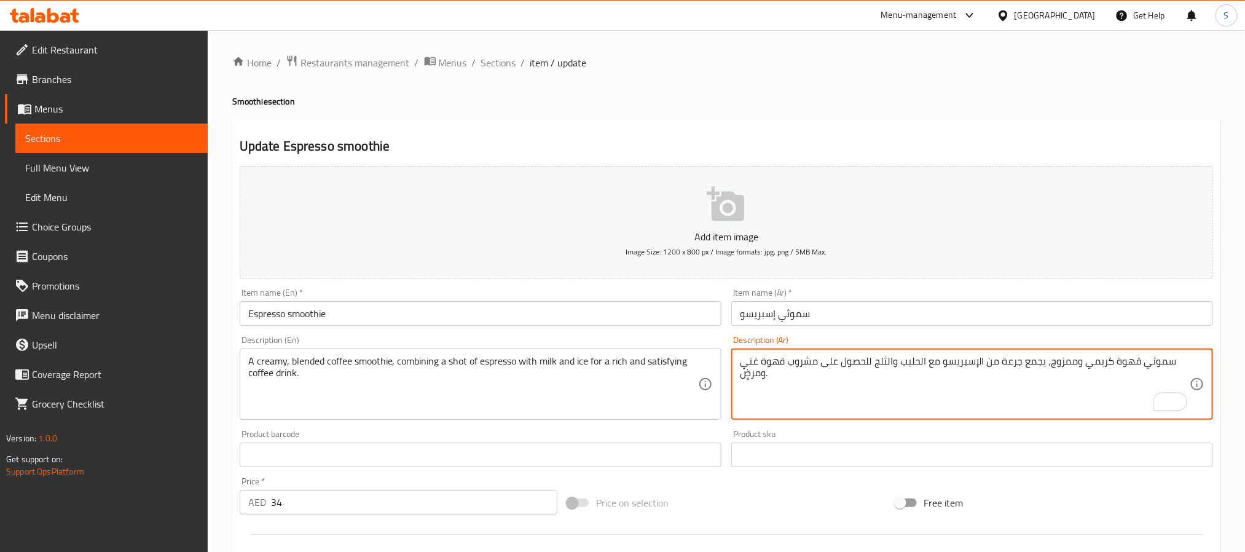
click at [1014, 363] on textarea "سموثي قهوة كريمي وممزوج، يجمع جرعة من الإسبريسو مع الحليب والثلج للحصول على مشر…" at bounding box center [965, 384] width 450 height 58
type textarea "سموثي قهوة كريمي وممزوج، يجمع شوت من الإسبريسو مع الحليب والثلج للحصول على مشرو…"
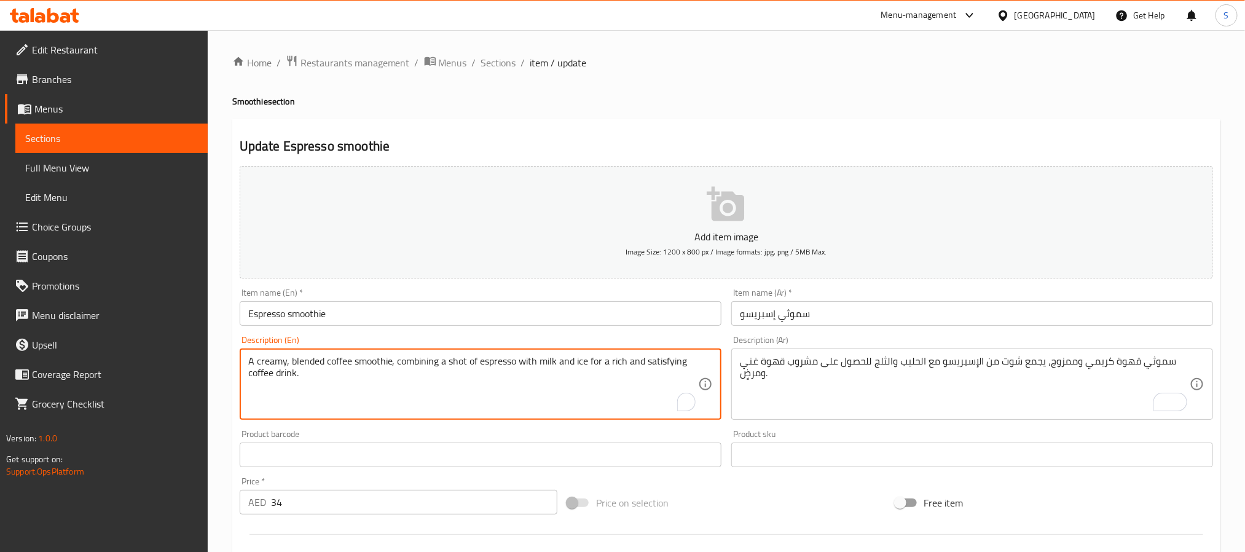
click at [675, 363] on textarea "A creamy, blended coffee smoothie, combining a shot of espresso with milk and i…" at bounding box center [473, 384] width 450 height 58
type textarea "A creamy, blended coffee smoothie, combining a shot of espresso with milk and i…"
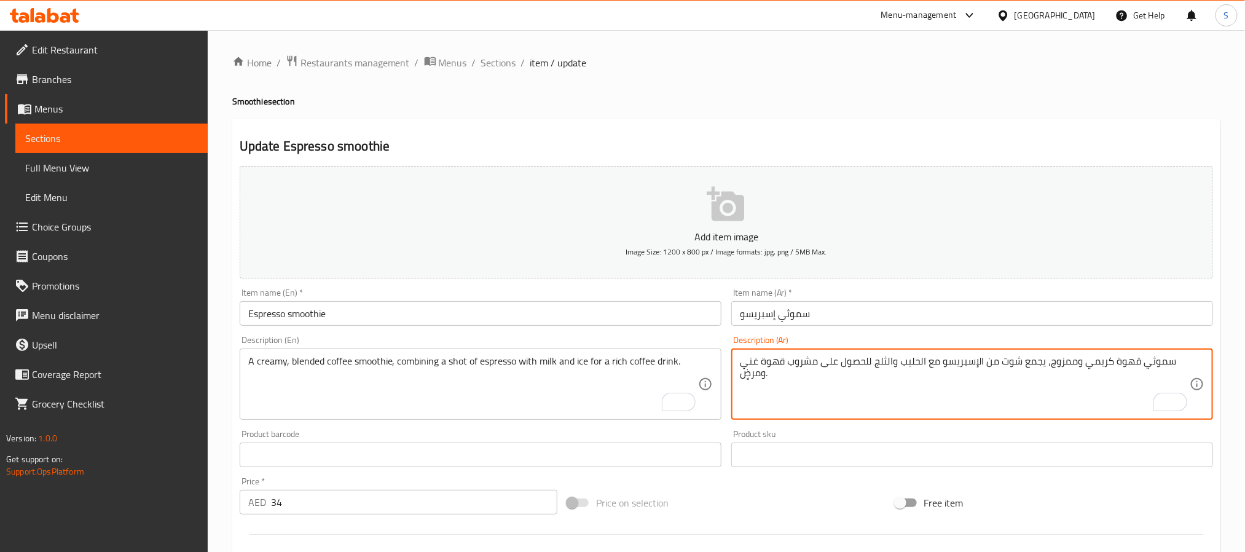
click at [882, 374] on textarea "سموثي قهوة كريمي وممزوج، يجمع شوت من الإسبريسو مع الحليب والثلج للحصول على مشرو…" at bounding box center [965, 384] width 450 height 58
drag, startPoint x: 869, startPoint y: 365, endPoint x: 817, endPoint y: 363, distance: 51.0
click at [817, 363] on textarea "سموثي قهوة كريمي وممزوج، يجمع شوت من الإسبريسو مع الحليب والثلج للحصول على مشرو…" at bounding box center [965, 384] width 450 height 58
click at [752, 367] on textarea "سموثي قهوة كريمي وممزوج، يجمع شوت من الإسبريسو مع الحليب والثلج لمشروب قهوة غني…" at bounding box center [965, 384] width 450 height 58
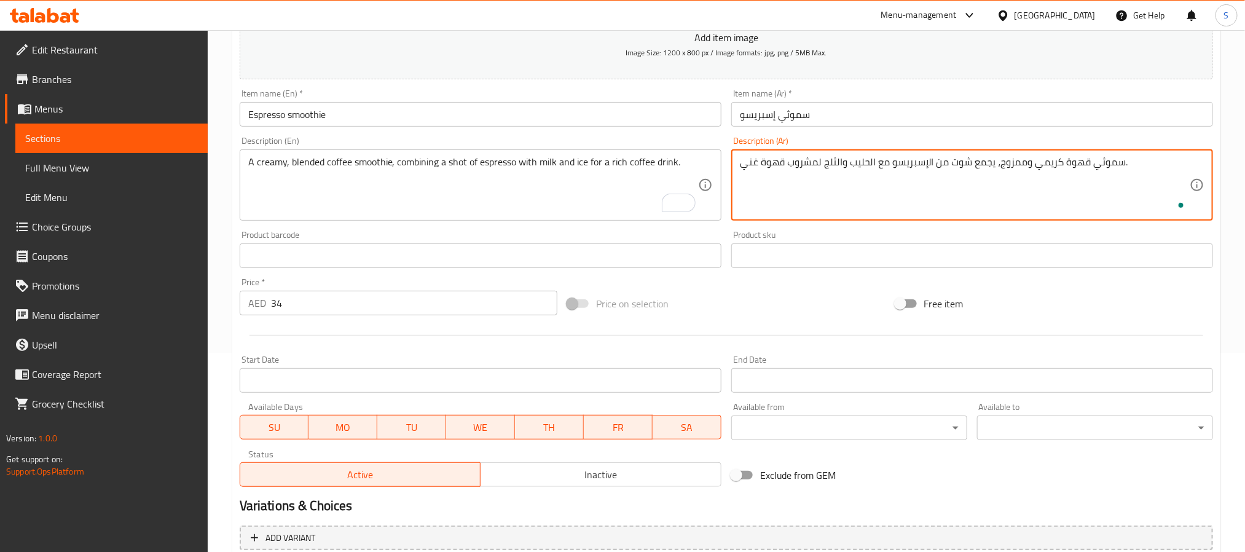
scroll to position [315, 0]
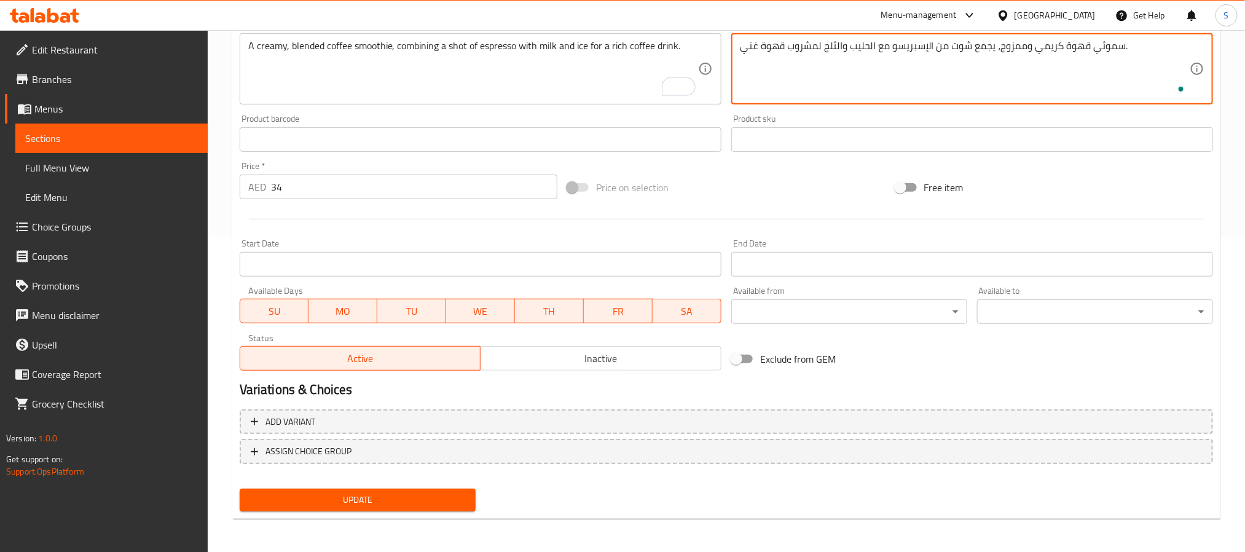
type textarea "سموثي قهوة كريمي وممزوج، يجمع شوت من الإسبريسو مع الحليب والثلج لمشروب قهوة غني."
click at [411, 489] on button "Update" at bounding box center [358, 500] width 236 height 23
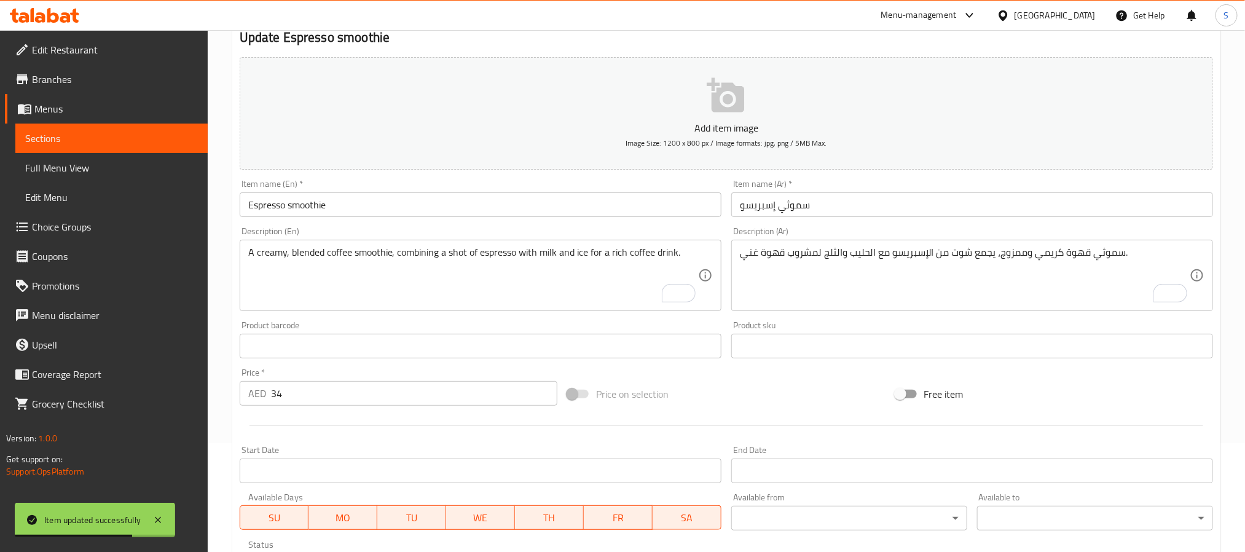
scroll to position [0, 0]
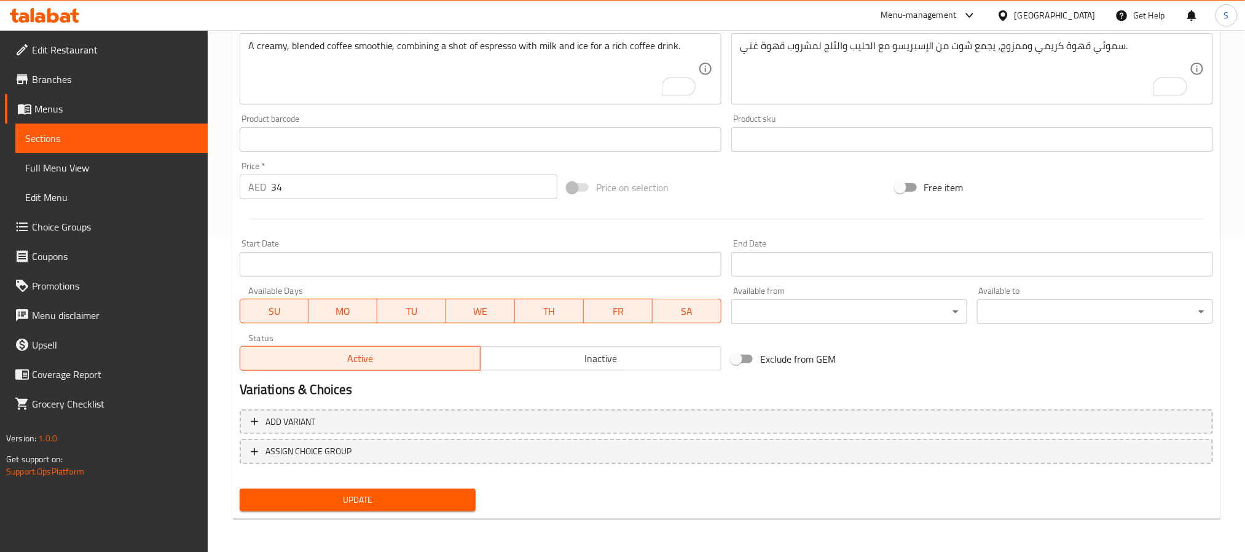
click at [382, 497] on span "Update" at bounding box center [358, 499] width 216 height 15
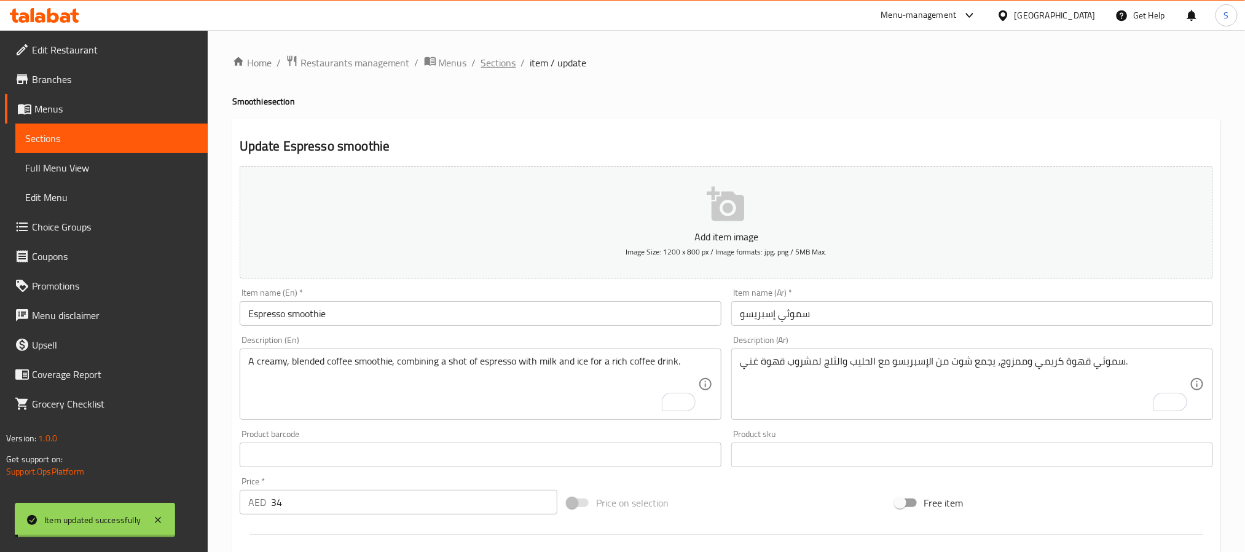
click at [497, 68] on span "Sections" at bounding box center [498, 62] width 35 height 15
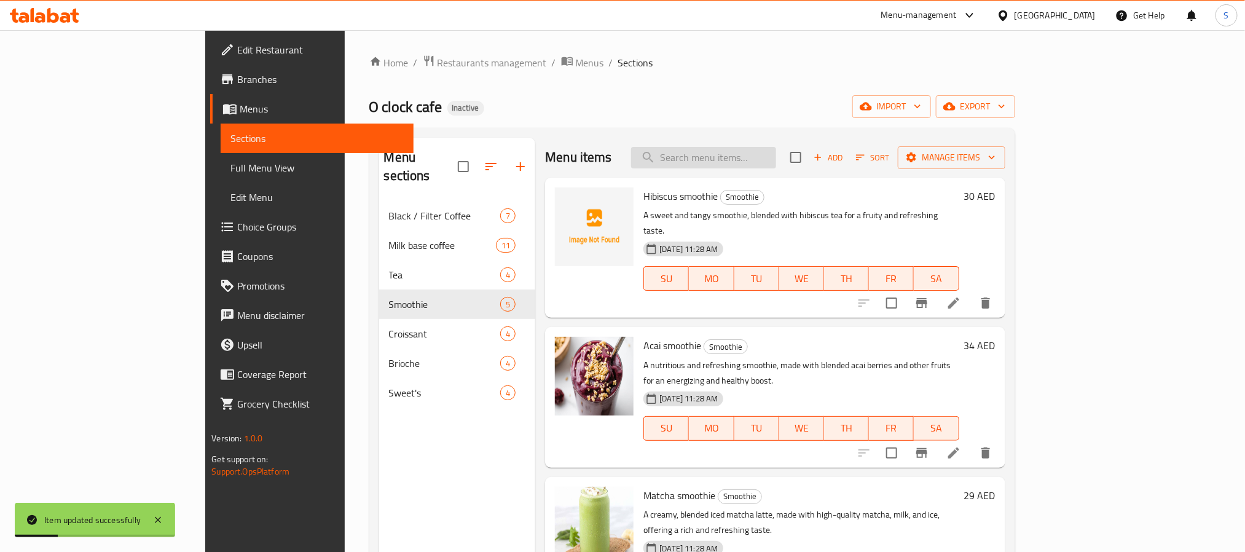
click at [776, 161] on input "search" at bounding box center [703, 158] width 145 height 22
paste input "Mango frappe"
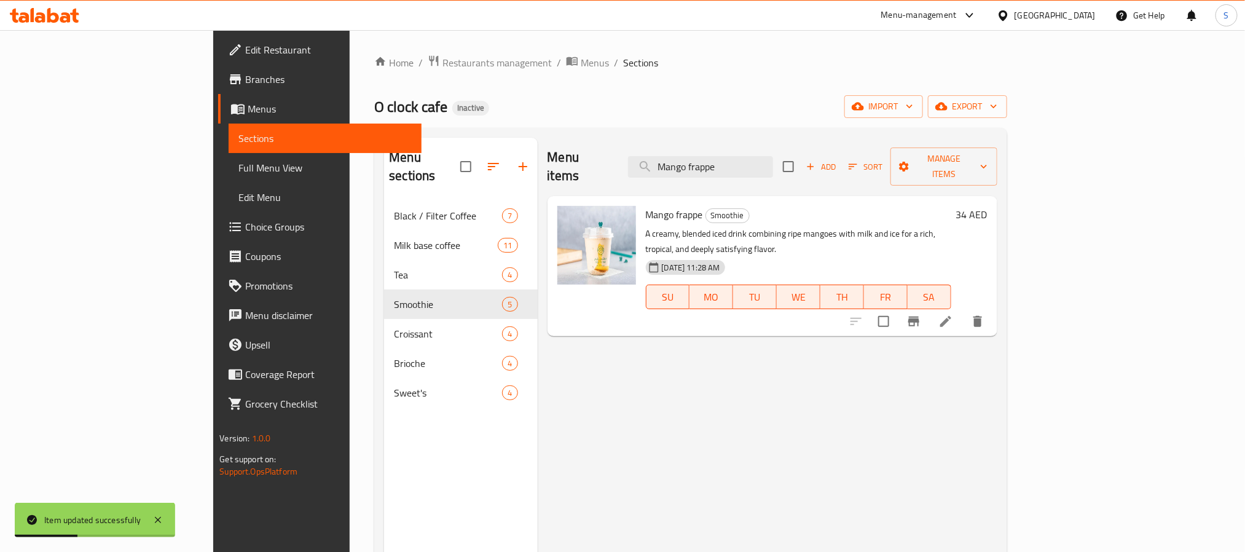
type input "Mango frappe"
click at [963, 310] on li at bounding box center [946, 321] width 34 height 22
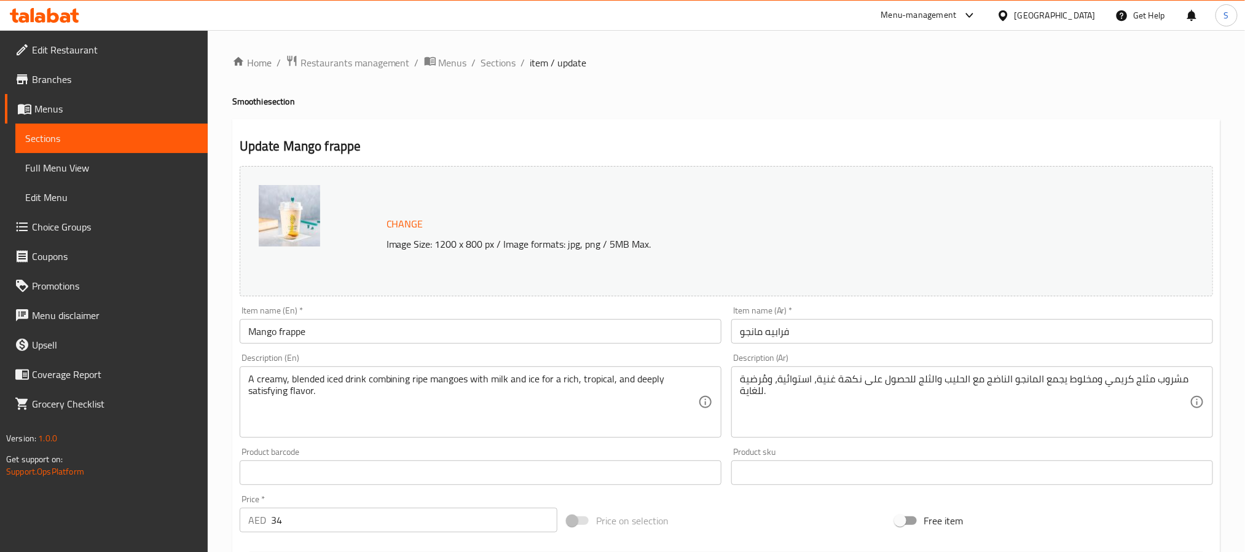
click at [1087, 378] on textarea "مشروب مثلج كريمي ومخلوط يجمع المانجو الناضج مع الحليب والثلج للحصول على نكهة غن…" at bounding box center [965, 402] width 450 height 58
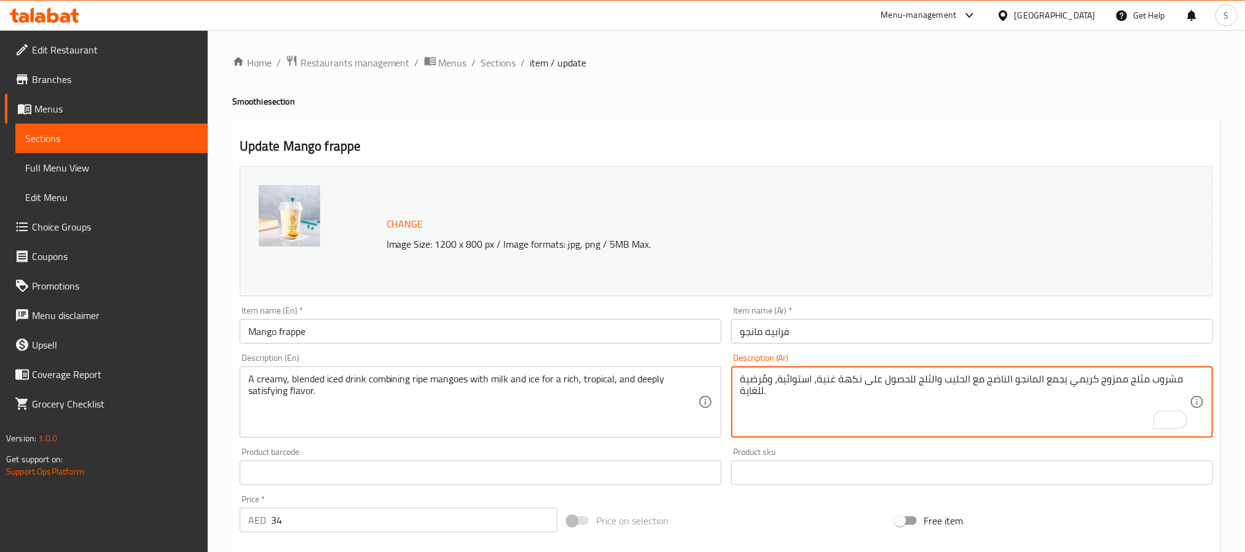
type textarea "مشروب مثلج ممزوج كريمي يجمع المانجو الناضج مع الحليب والثلج للحصول على نكهة غني…"
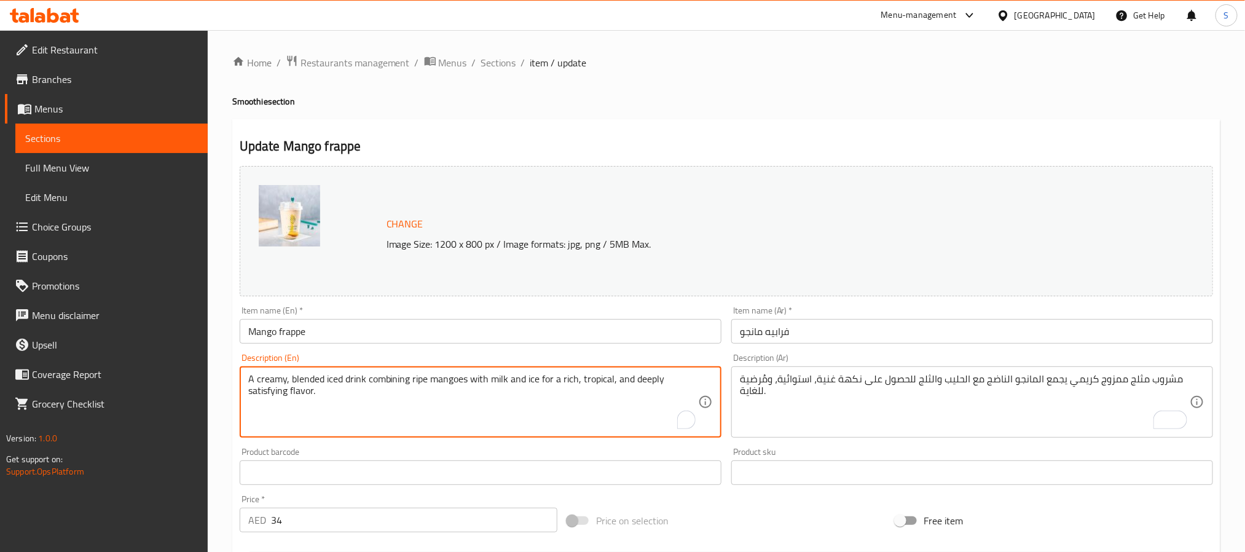
click at [272, 393] on textarea "A creamy, blended iced drink combining ripe mangoes with milk and ice for a ric…" at bounding box center [473, 402] width 450 height 58
click at [649, 380] on textarea "A creamy, blended iced drink combining ripe mangoes with milk and ice for a ric…" at bounding box center [473, 402] width 450 height 58
type textarea "A creamy, blended iced drink combining ripe mangoes with milk and ice for a ric…"
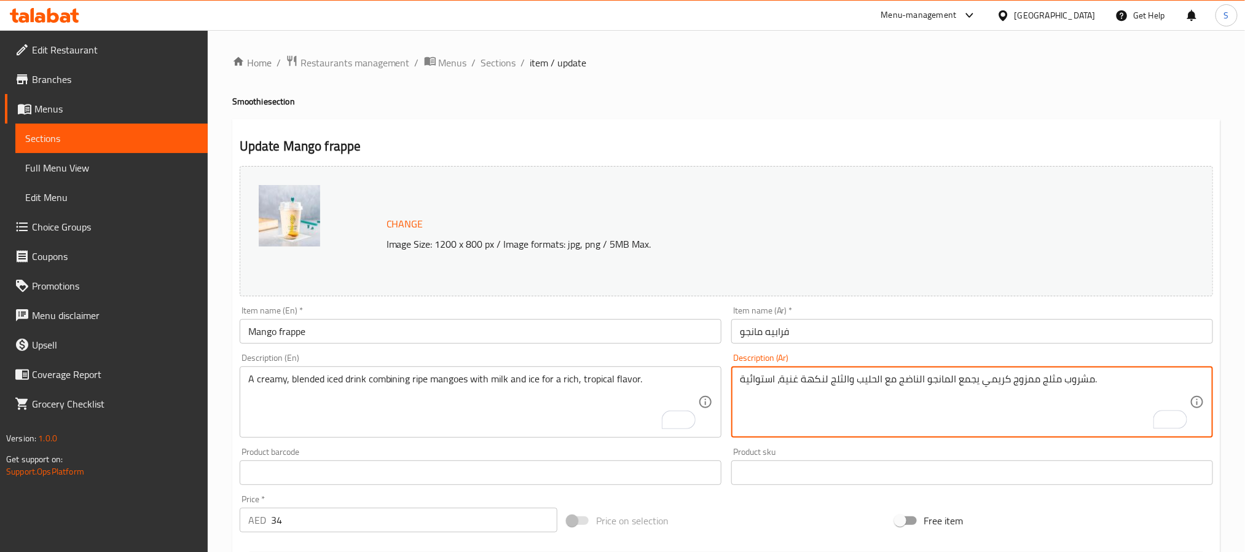
type textarea "مشروب مثلج ممزوج كريمي يجمع المانجو الناضج مع الحليب والثلج لنكهة غنية، استوائي…"
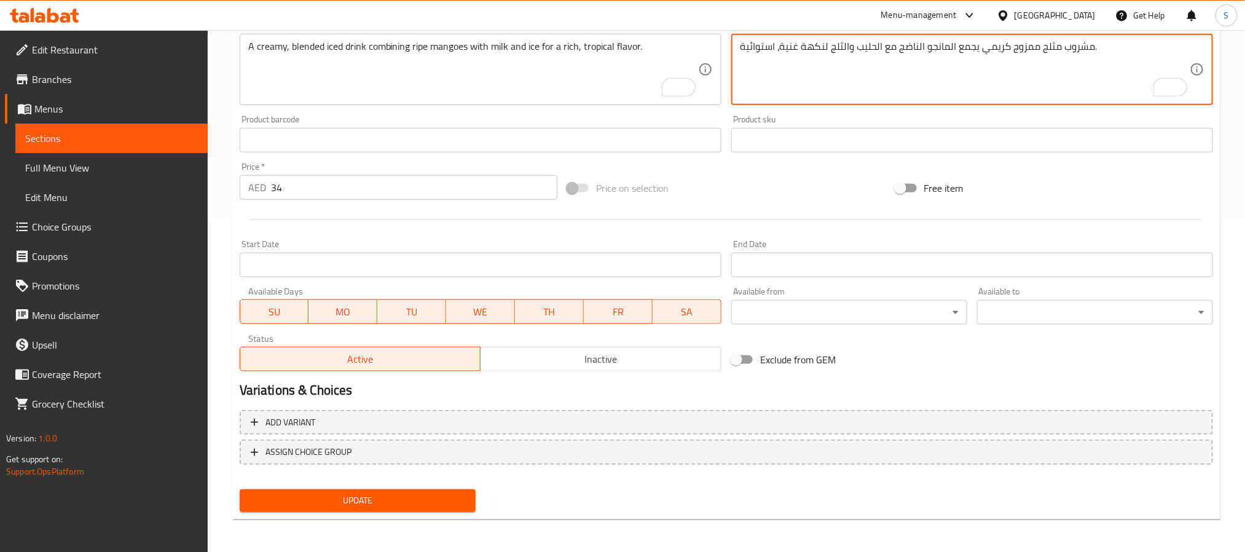
click at [417, 497] on span "Update" at bounding box center [358, 500] width 216 height 15
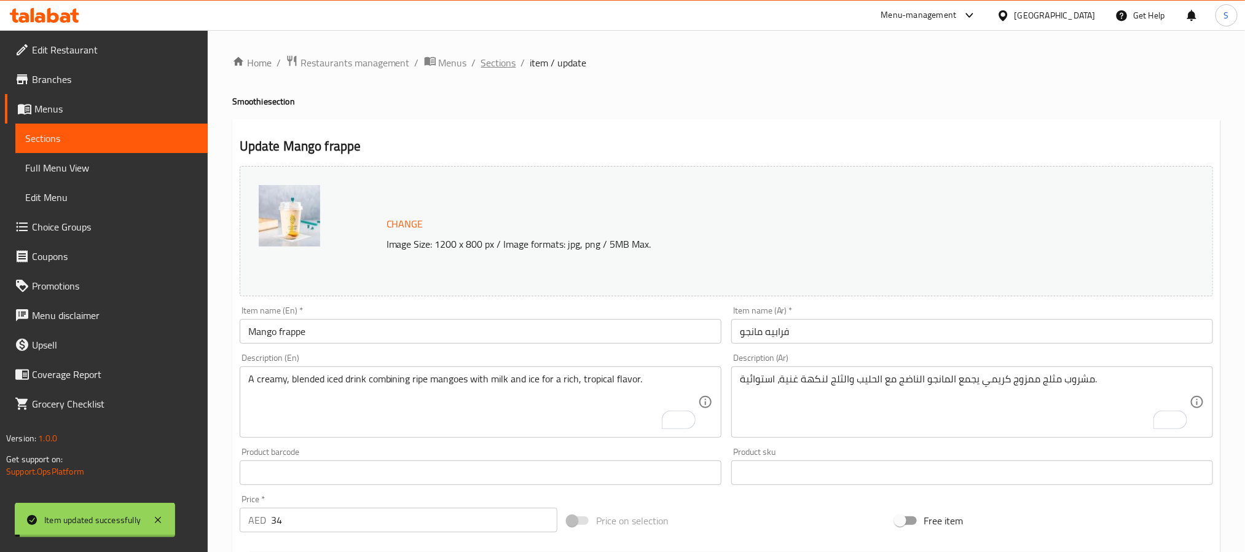
click at [493, 60] on span "Sections" at bounding box center [498, 62] width 35 height 15
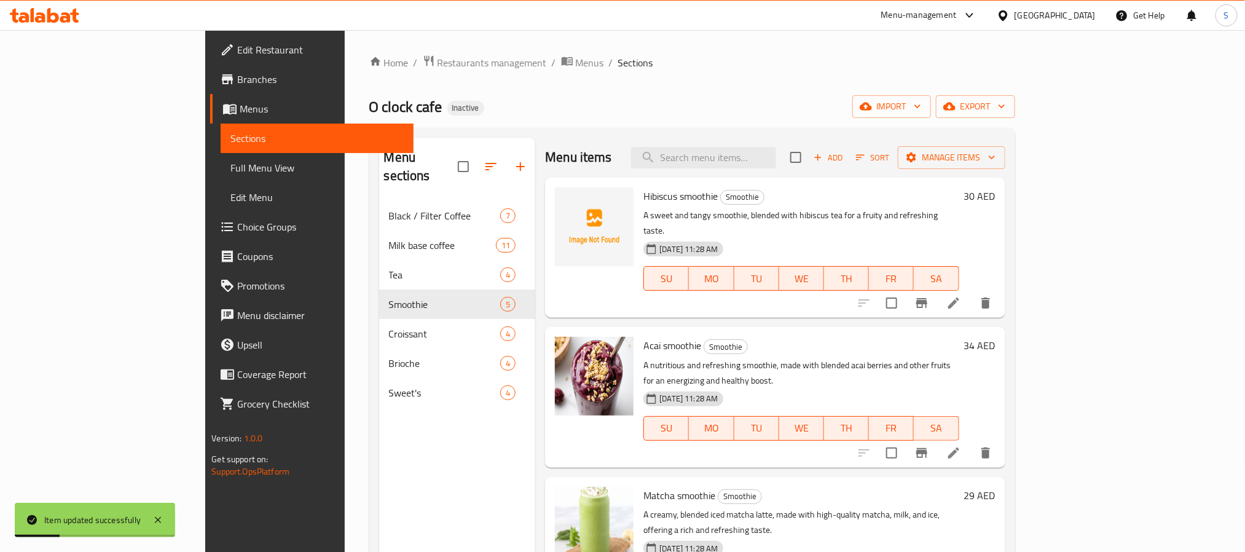
click at [788, 175] on div "Menu items Add Sort Manage items" at bounding box center [775, 158] width 460 height 40
click at [776, 165] on input "search" at bounding box center [703, 158] width 145 height 22
paste input "Almond croissant"
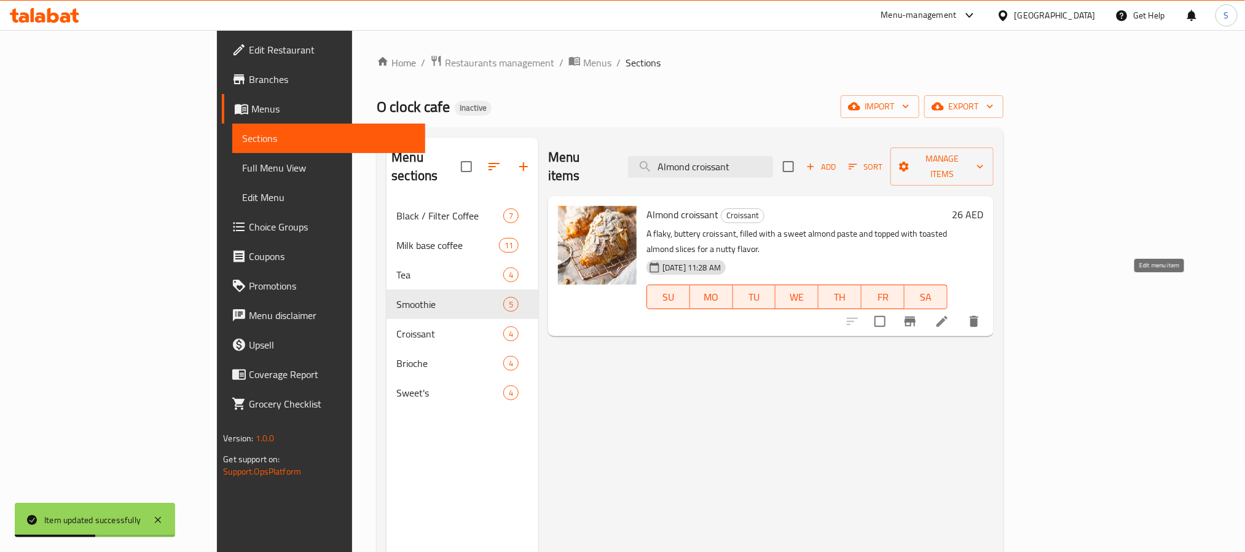
type input "Almond croissant"
click at [950, 314] on icon at bounding box center [942, 321] width 15 height 15
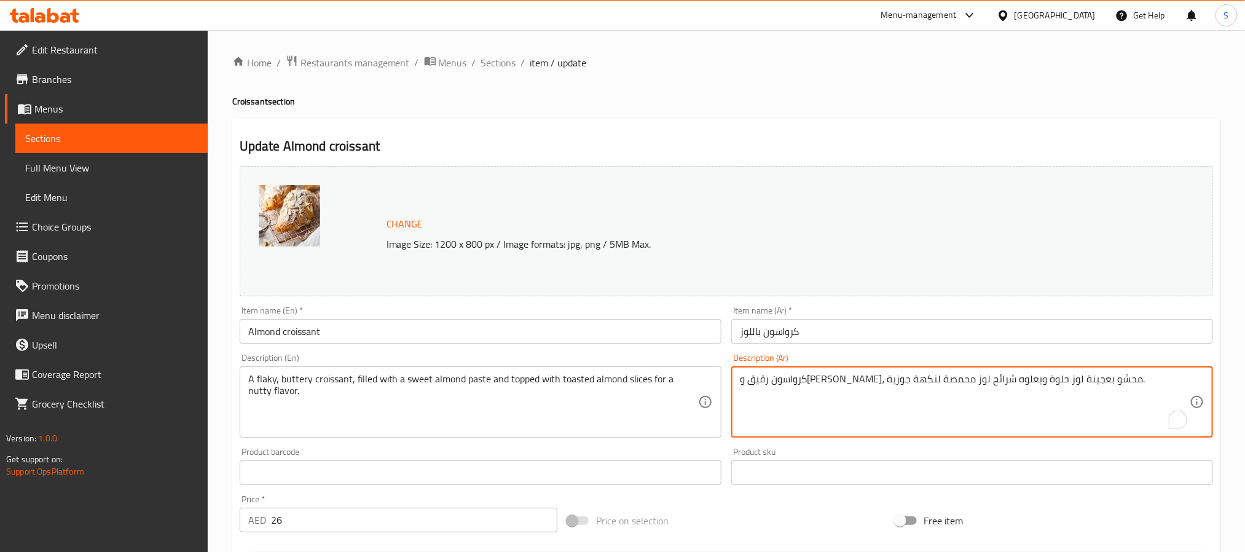
click at [1033, 382] on textarea "كرواسون رقيق و[PERSON_NAME]، محشو بعجينة لوز حلوة ويعلوه شرائح لوز محمصة لنكهة …" at bounding box center [965, 402] width 450 height 58
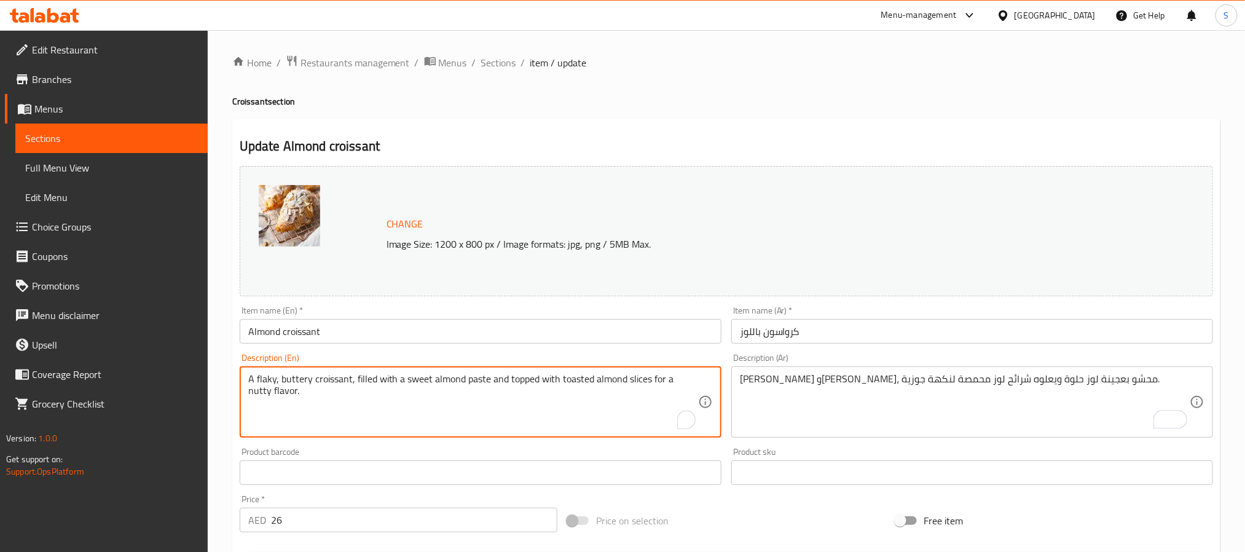
click at [262, 378] on textarea "A flaky, buttery croissant, filled with a sweet almond paste and topped with to…" at bounding box center [473, 402] width 450 height 58
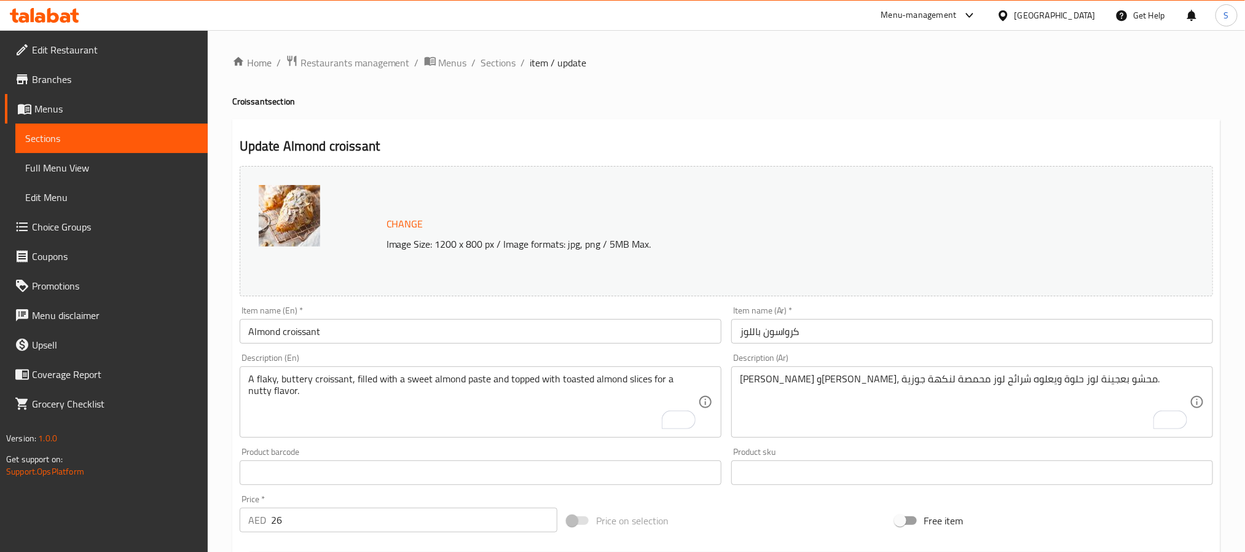
click at [568, 400] on textarea "A flaky, buttery croissant, filled with a sweet almond paste and topped with to…" at bounding box center [473, 402] width 450 height 58
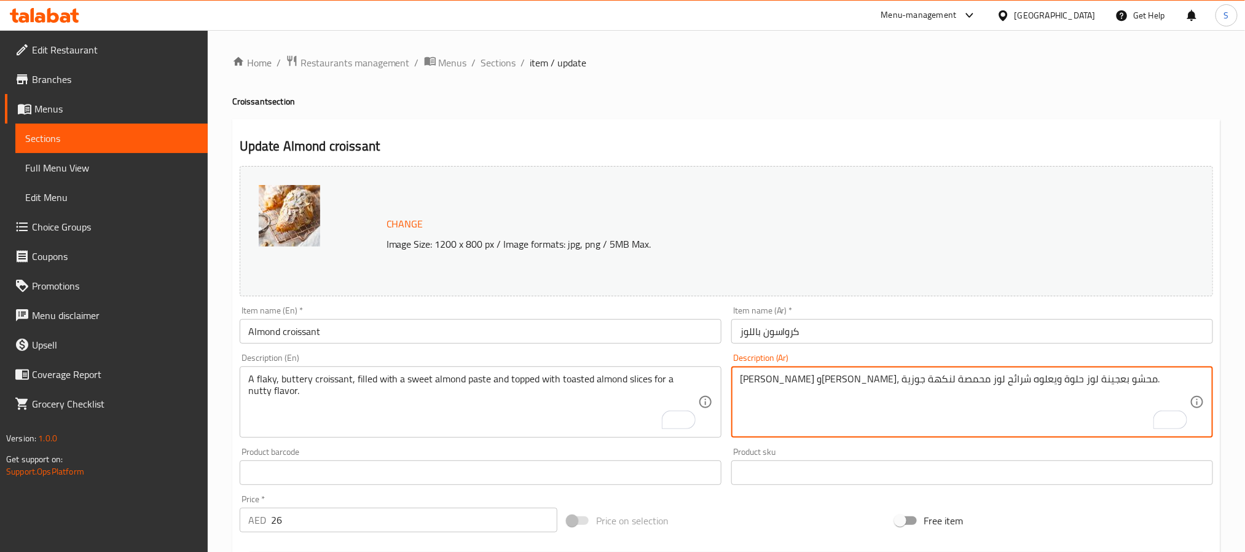
click at [950, 384] on textarea "[PERSON_NAME] و[PERSON_NAME]، محشو بعجينة لوز حلوة ويعلوه شرائح لوز محمصة لنكهة…" at bounding box center [965, 402] width 450 height 58
click at [900, 382] on textarea "[PERSON_NAME] و[PERSON_NAME]، محشو بمعجون لوز حلوة ويعلوه شرائح لوز محمصة لنكهة…" at bounding box center [965, 402] width 450 height 58
type textarea "[PERSON_NAME] و[PERSON_NAME]، محشو بمعجون [PERSON_NAME] ويعلوه شرائح لوز محمصة …"
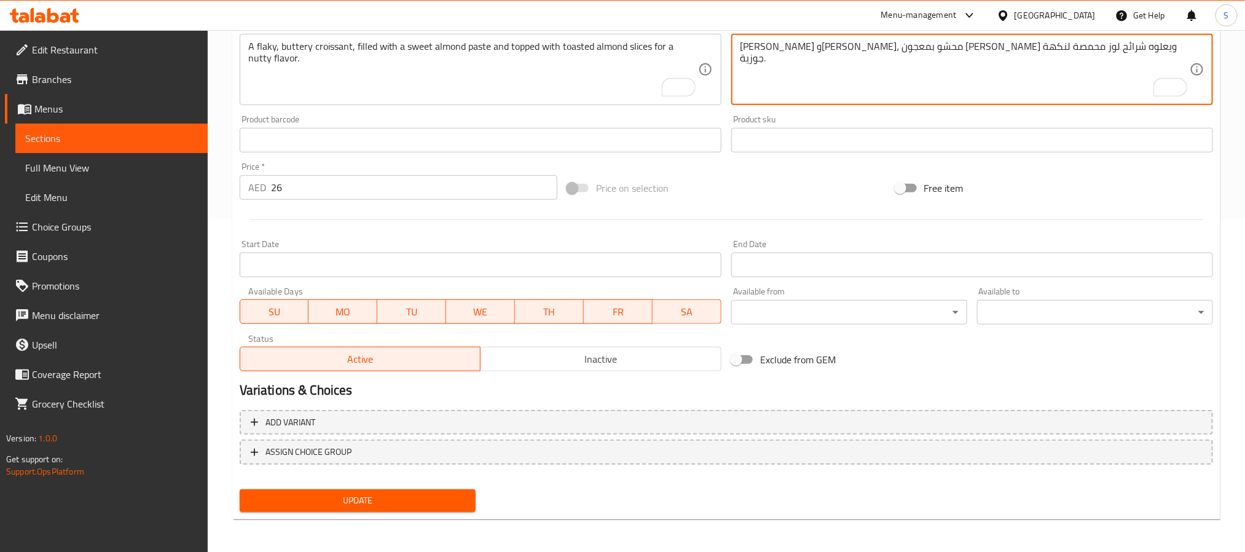
type textarea "[PERSON_NAME] و[PERSON_NAME]، محشو بمعجون [PERSON_NAME] ويعلوه شرائح لوز محمصة …"
click at [435, 495] on span "Update" at bounding box center [358, 500] width 216 height 15
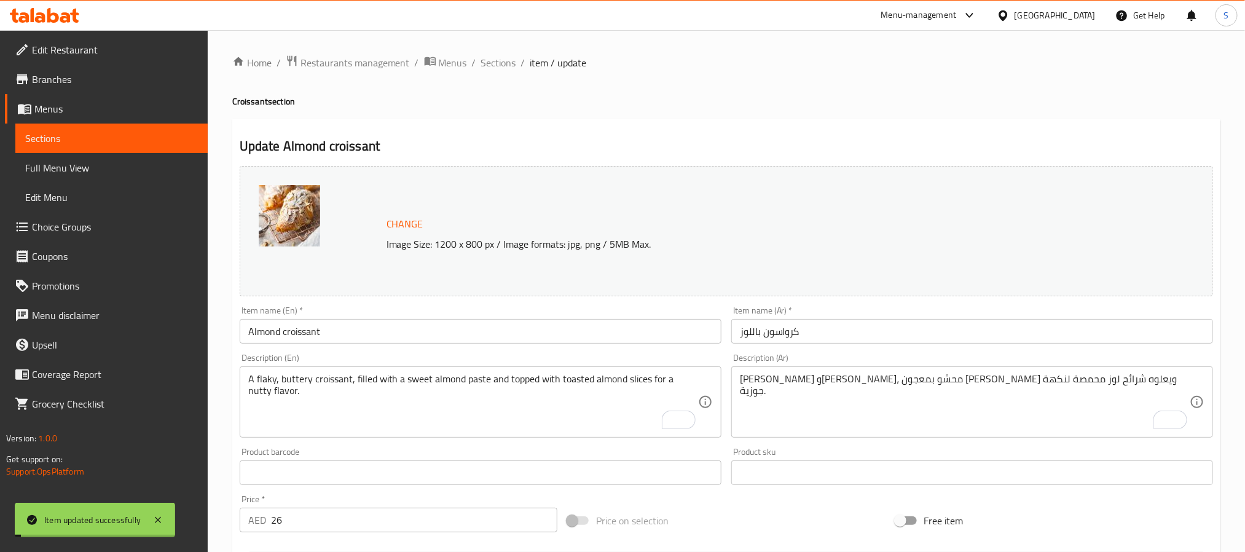
drag, startPoint x: 494, startPoint y: 66, endPoint x: 467, endPoint y: 30, distance: 45.6
click at [494, 66] on span "Sections" at bounding box center [498, 62] width 35 height 15
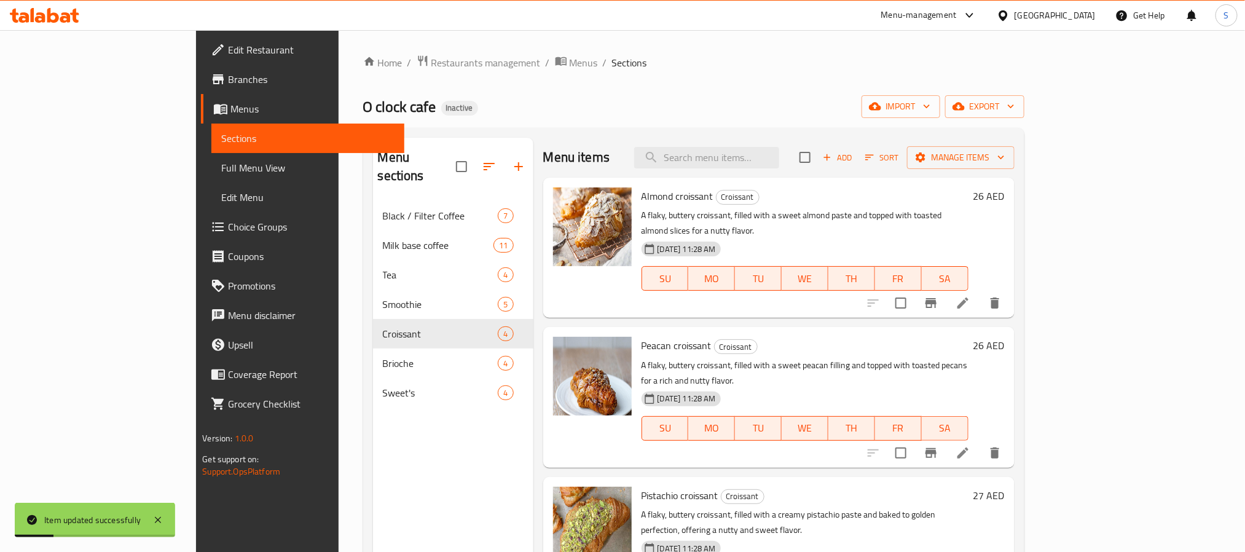
click at [971, 446] on icon at bounding box center [963, 453] width 15 height 15
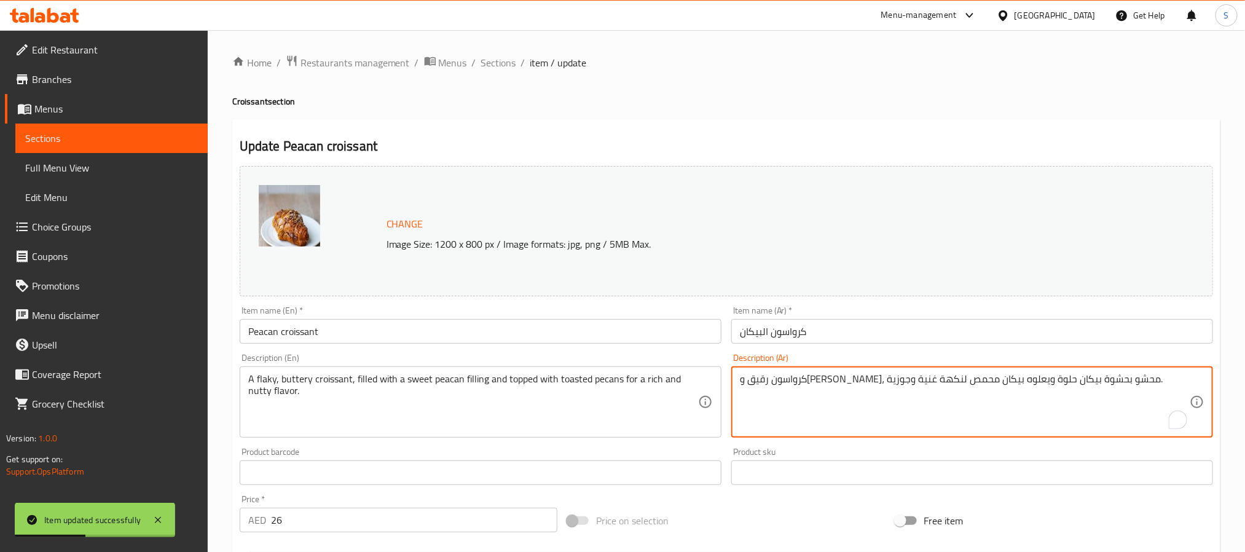
click at [1054, 385] on textarea "كرواسون رقيق و[PERSON_NAME]، محشو بحشوة بيكان حلوة ويعلوه بيكان محمص لنكهة غنية…" at bounding box center [965, 402] width 450 height 58
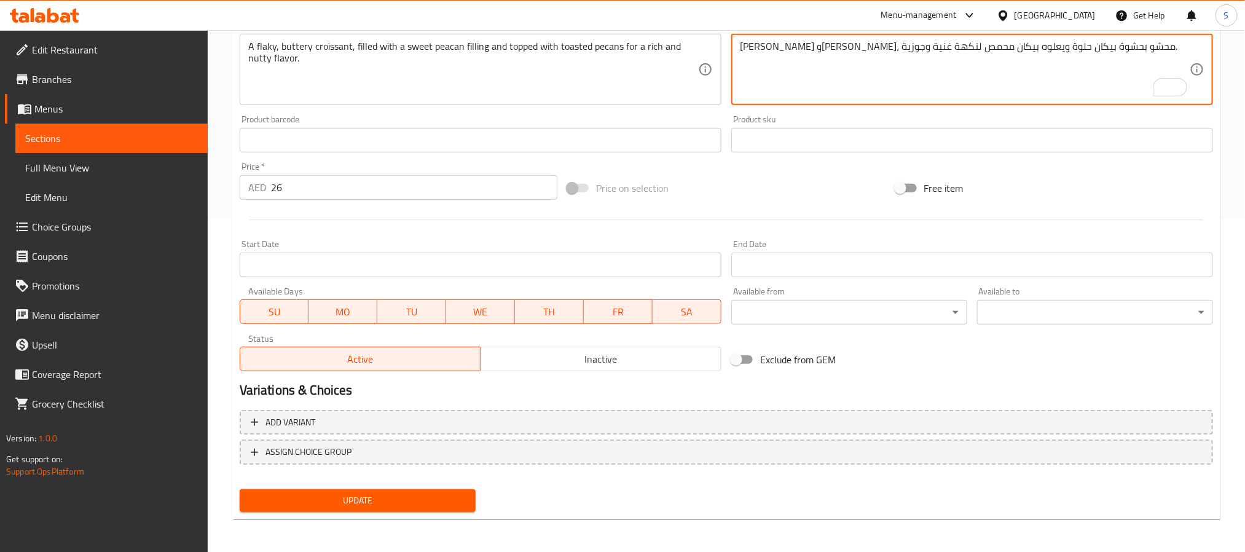
type textarea "[PERSON_NAME] و[PERSON_NAME]، محشو بحشوة بيكان حلوة ويعلوه بيكان محمص لنكهة غني…"
click at [373, 502] on span "Update" at bounding box center [358, 500] width 216 height 15
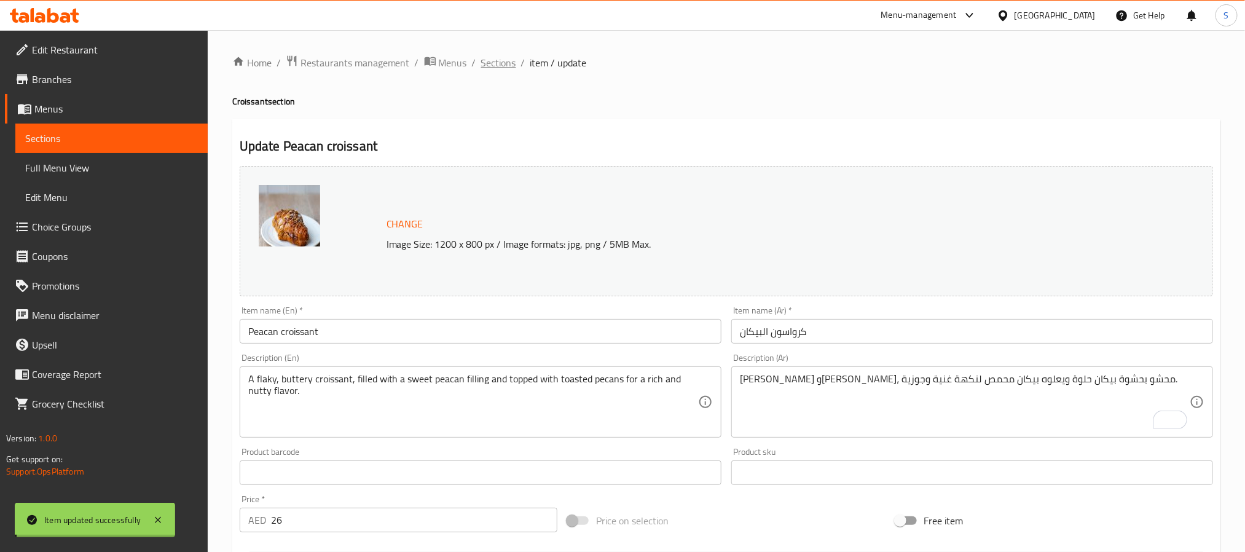
click at [498, 63] on span "Sections" at bounding box center [498, 62] width 35 height 15
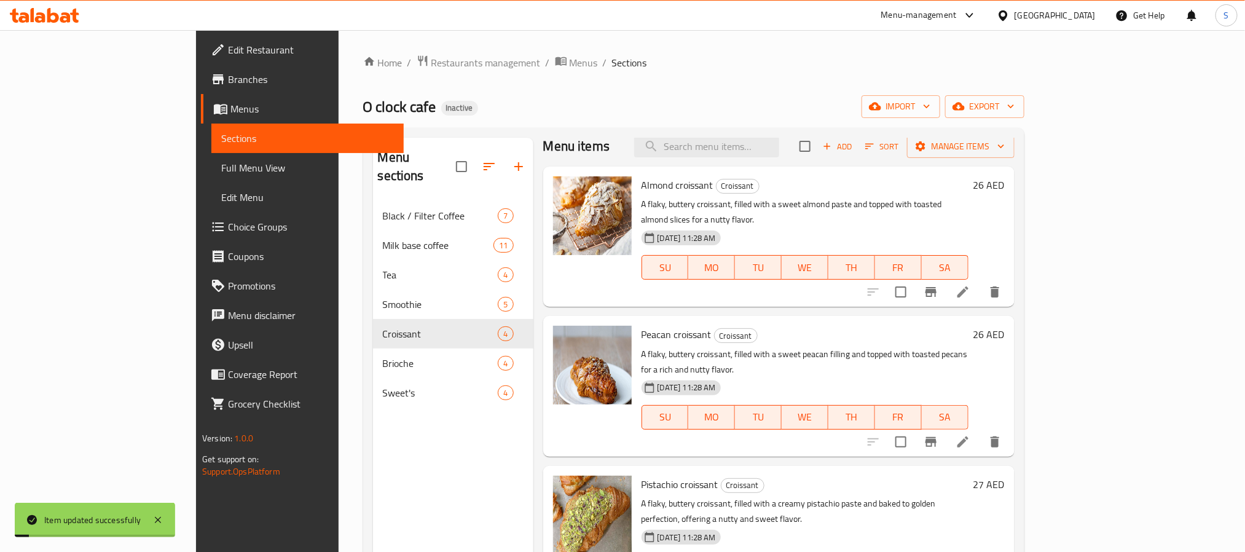
scroll to position [15, 0]
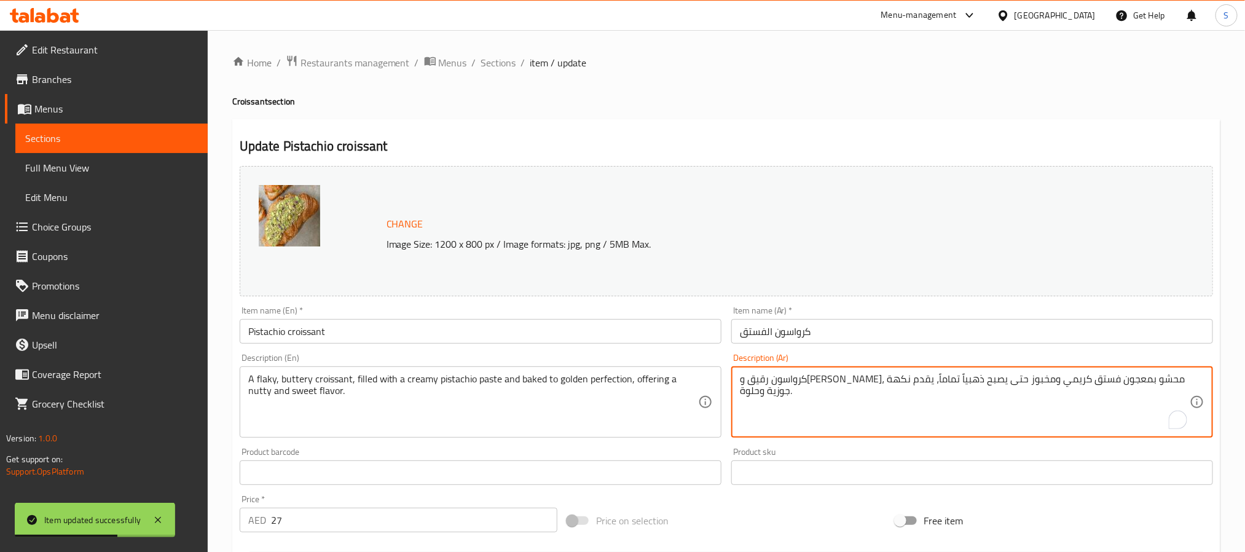
click at [1134, 384] on textarea "كرواسون رقيق و[PERSON_NAME]، محشو بمعجون فستق كريمي ومخبوز حتى يصبح ذهبياً تمام…" at bounding box center [965, 402] width 450 height 58
click at [856, 380] on textarea "[PERSON_NAME] و[PERSON_NAME]، محشو بمعجون فستق كريمي ومخبوز حتى يصبح ذهبياً تما…" at bounding box center [965, 402] width 450 height 58
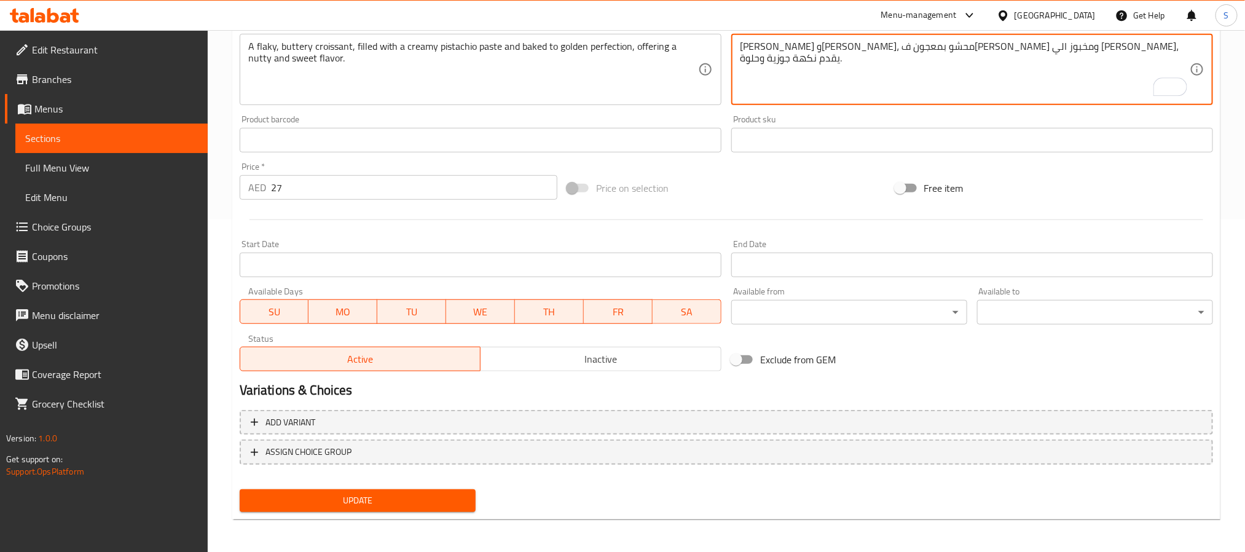
type textarea "[PERSON_NAME] و[PERSON_NAME]، محشو بمعجون ف[PERSON_NAME] ومخبوز الي [PERSON_NAM…"
click at [444, 506] on span "Update" at bounding box center [358, 500] width 216 height 15
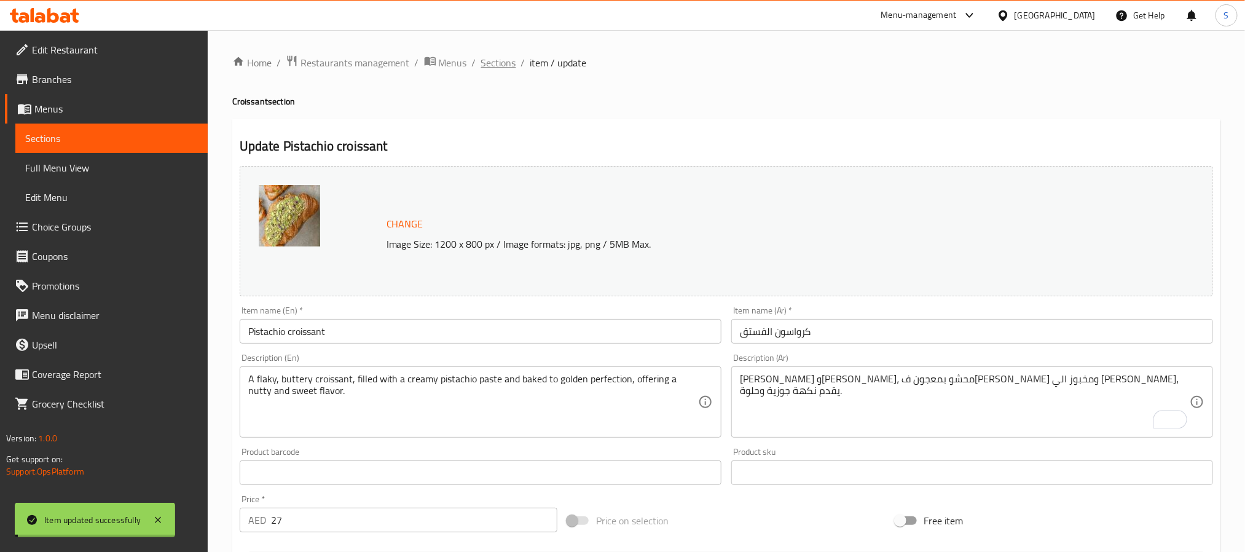
click at [491, 55] on span "Sections" at bounding box center [498, 62] width 35 height 15
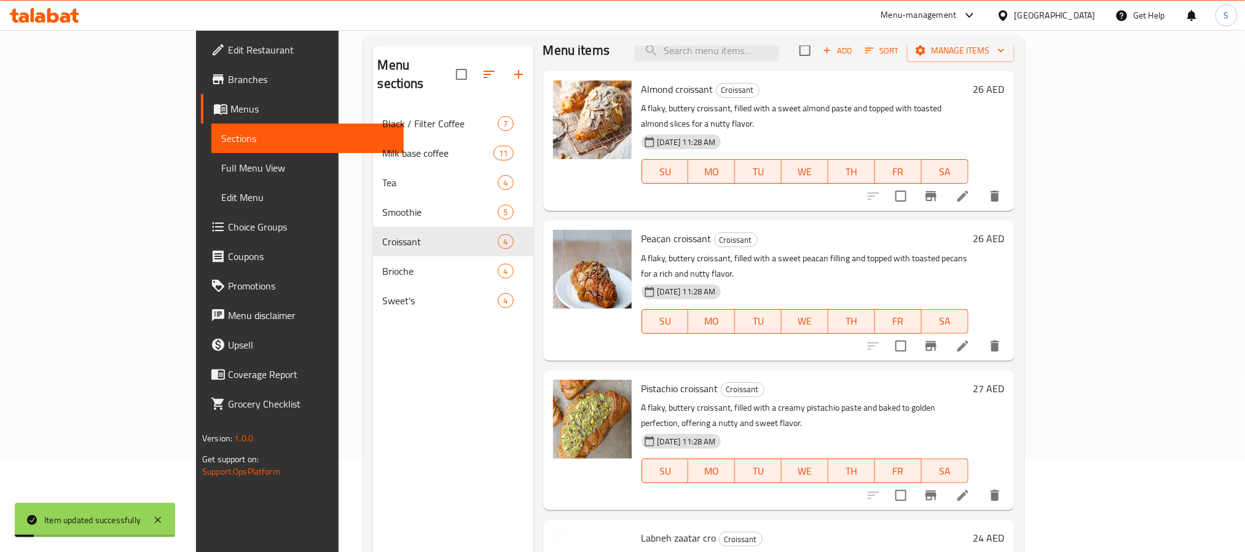
scroll to position [172, 0]
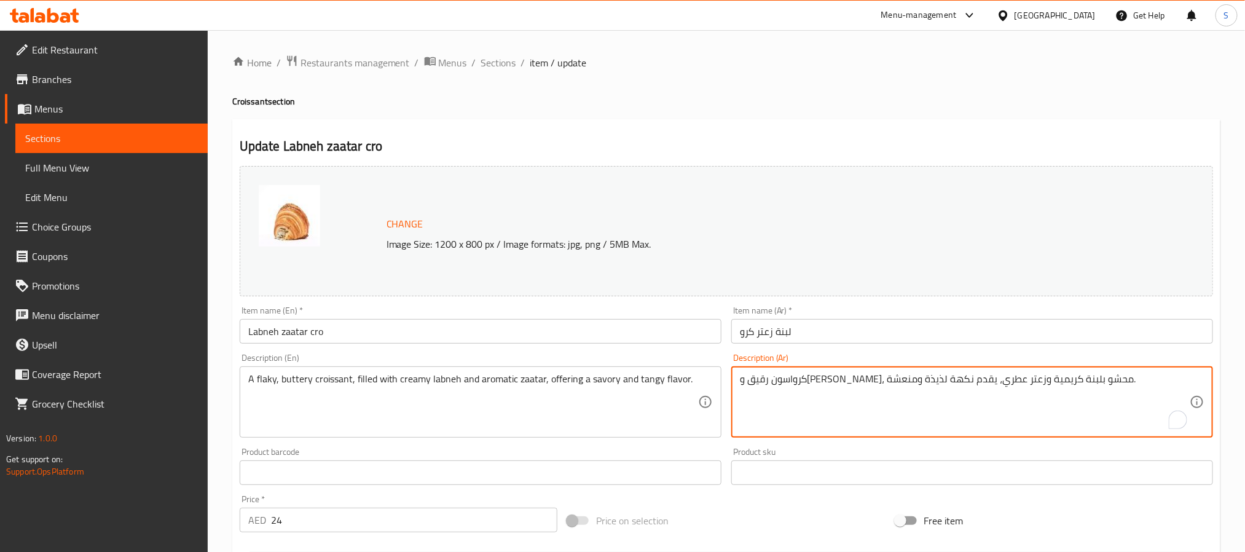
click at [1023, 387] on textarea "كرواسون رقيق و[PERSON_NAME]، محشو بلبنة كريمية وزعتر عطري، يقدم نكهة لذيذة ومنع…" at bounding box center [965, 402] width 450 height 58
click at [784, 382] on textarea "[PERSON_NAME] و[PERSON_NAME]، محشو بلبنة كريمية وزعتر عطري، يقدم نكهة لذيذة ومن…" at bounding box center [965, 402] width 450 height 58
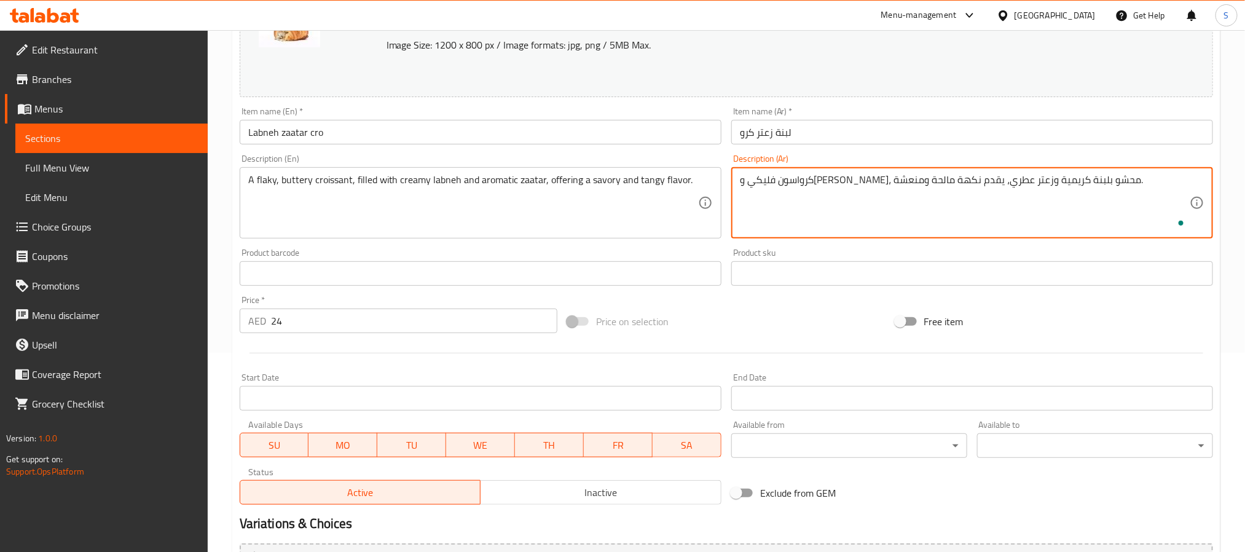
scroll to position [333, 0]
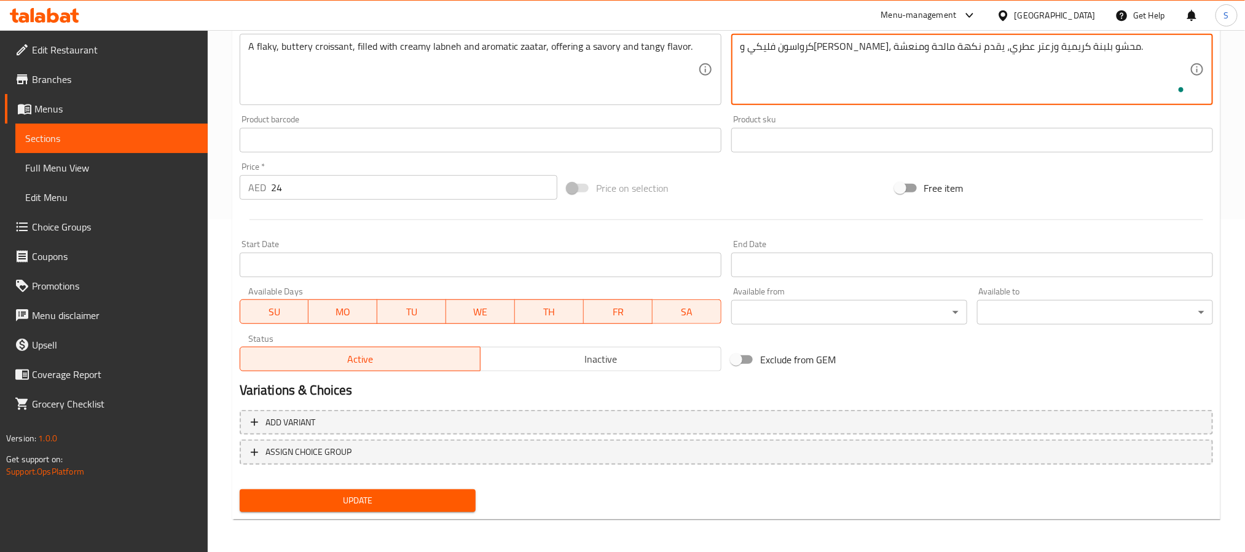
type textarea "كرواسون فليكي و[PERSON_NAME]، محشو بلبنة كريمية وزعتر عطري، يقدم نكهة مالحة ومن…"
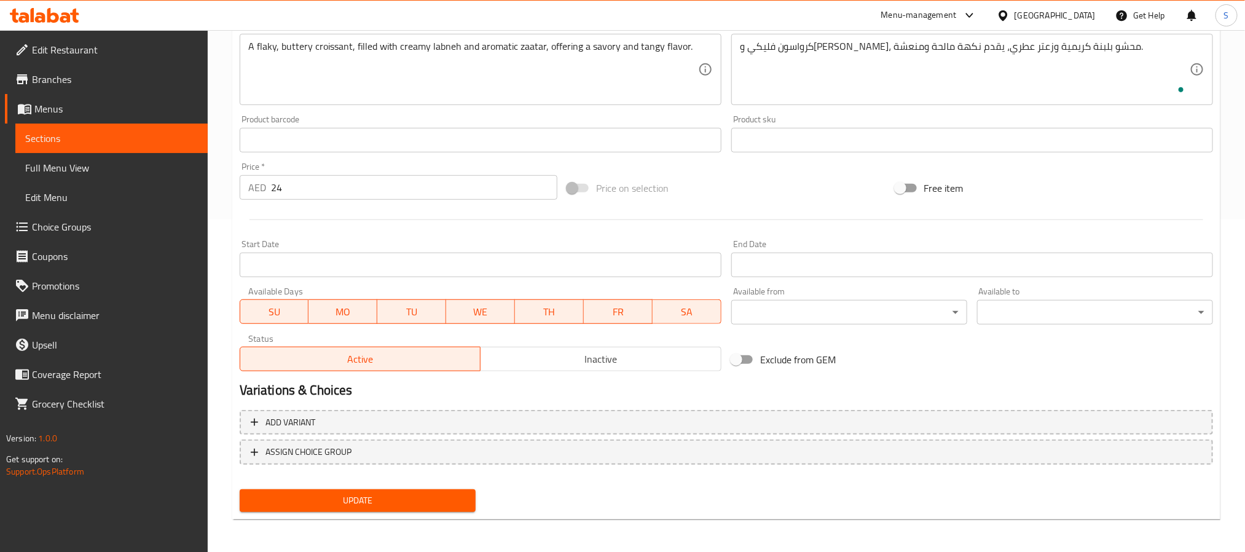
click at [399, 484] on div "Update" at bounding box center [358, 500] width 246 height 33
click at [398, 493] on span "Update" at bounding box center [358, 500] width 216 height 15
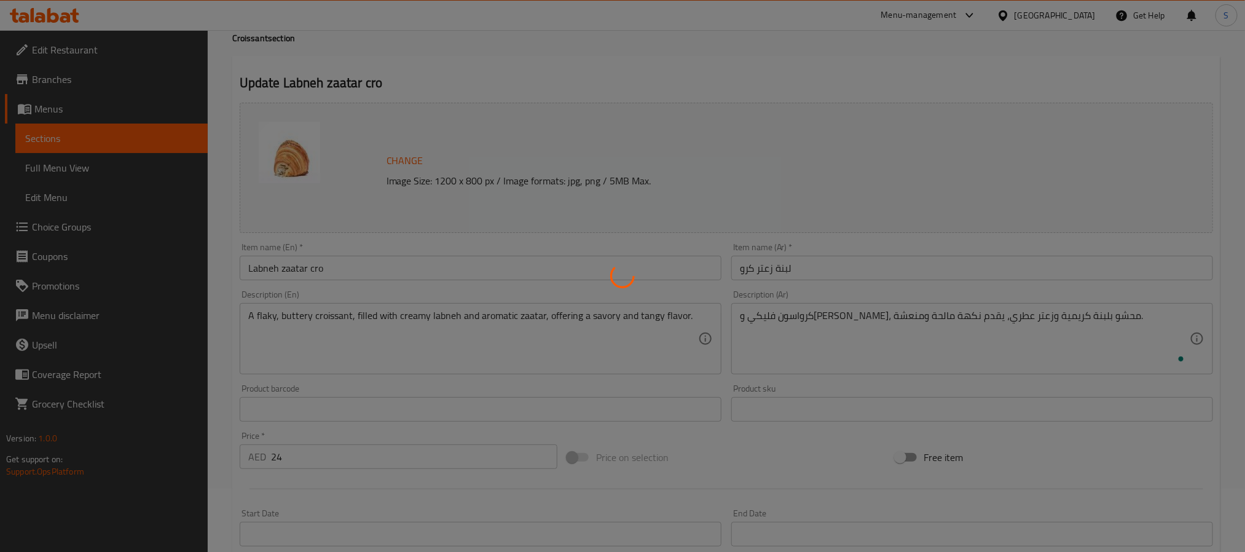
scroll to position [0, 0]
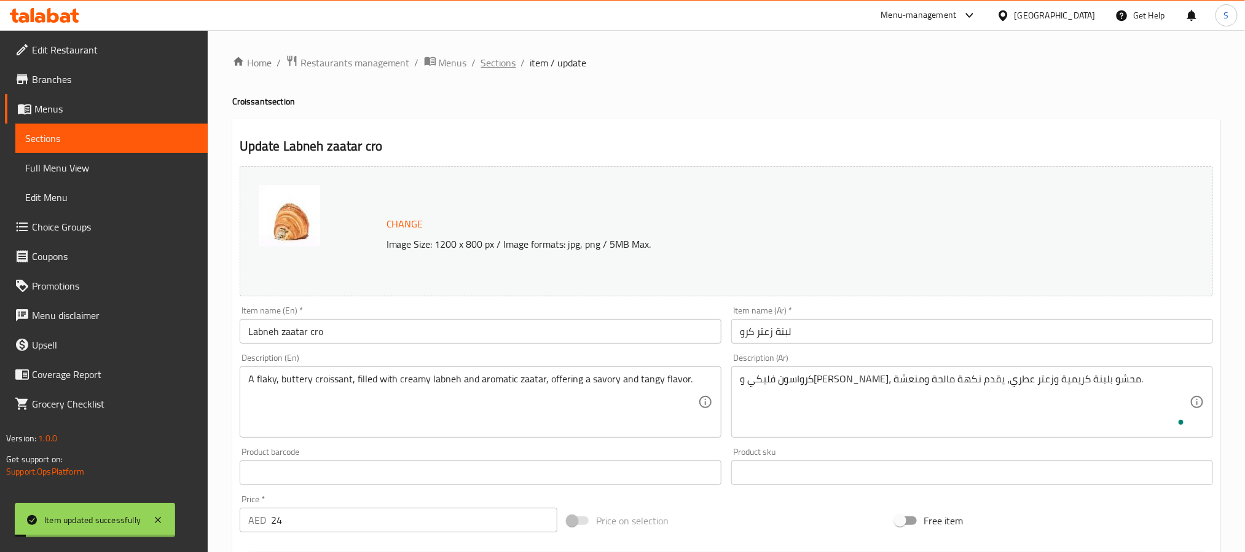
click at [498, 61] on span "Sections" at bounding box center [498, 62] width 35 height 15
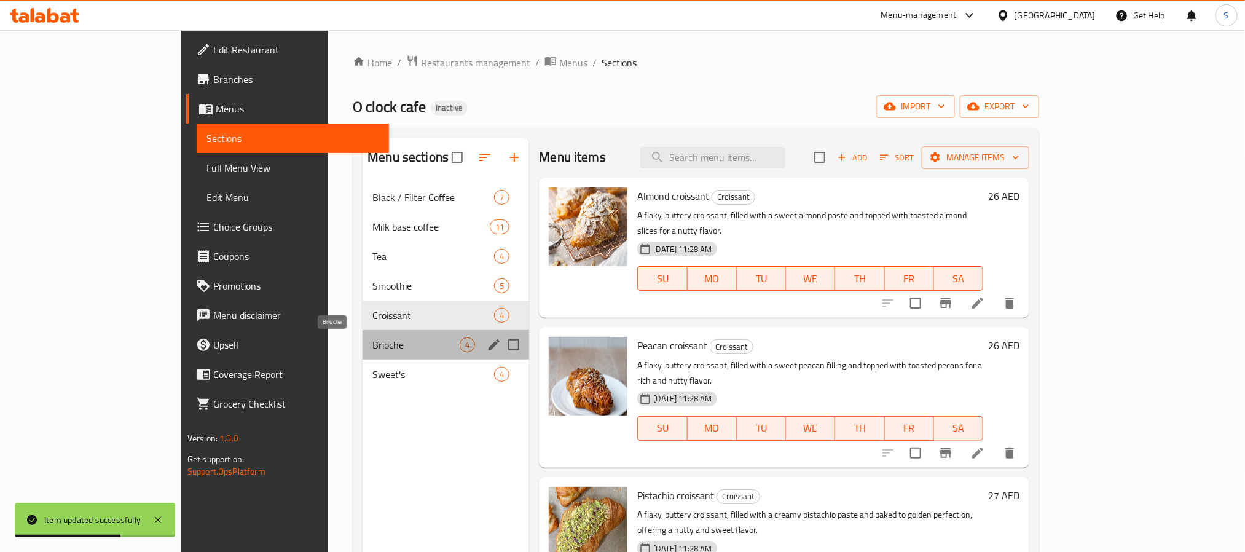
click at [372, 341] on span "Brioche" at bounding box center [415, 344] width 87 height 15
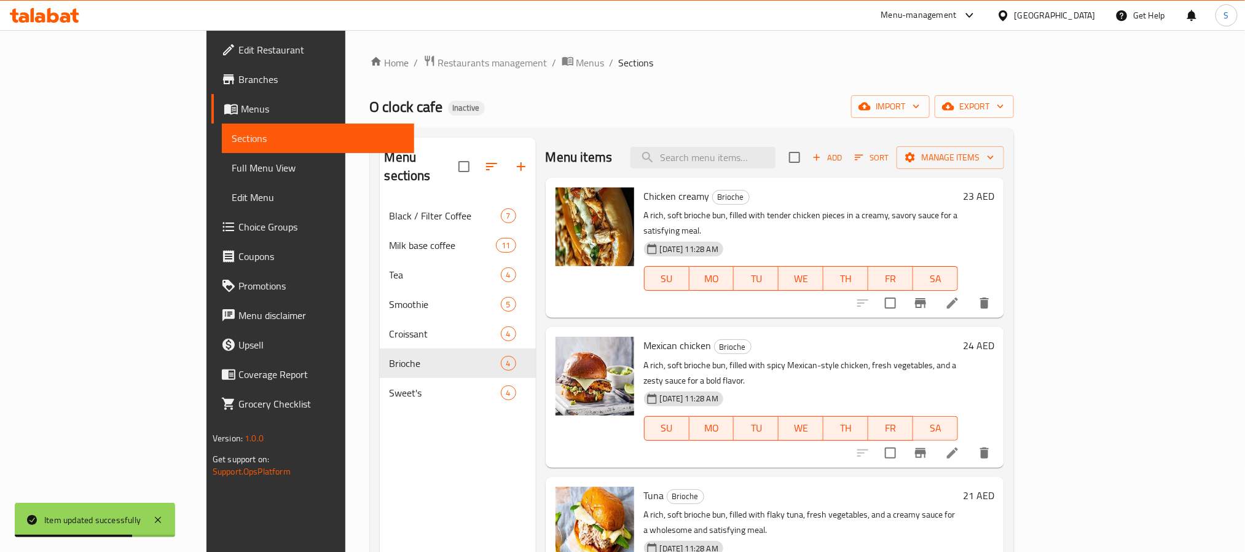
click at [958, 297] on icon at bounding box center [952, 302] width 11 height 11
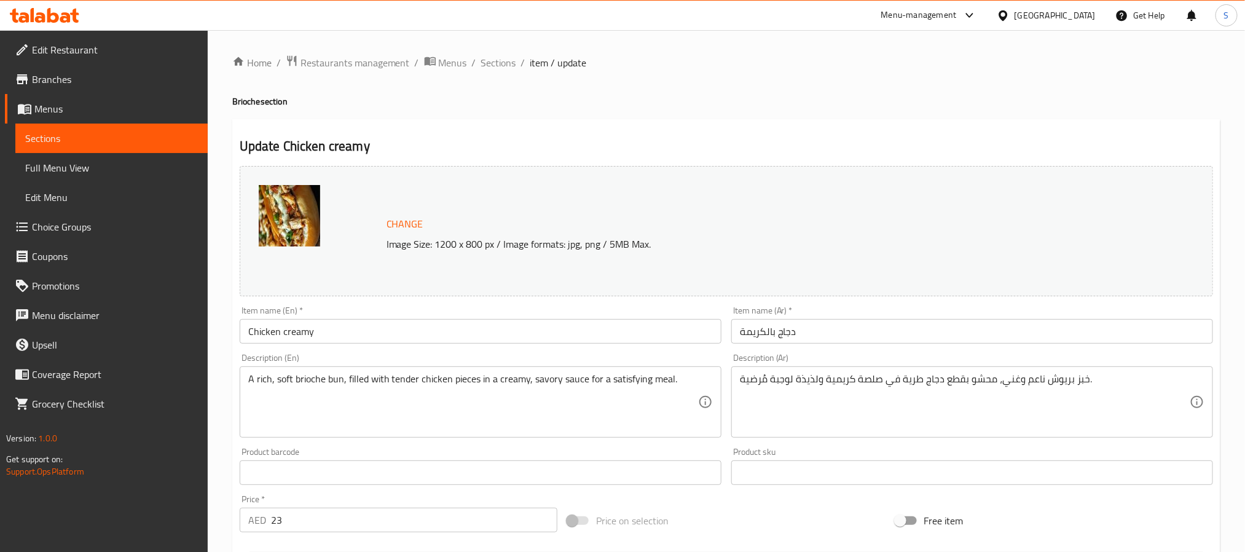
click at [760, 333] on input "دجاج بالكريمة" at bounding box center [972, 331] width 482 height 25
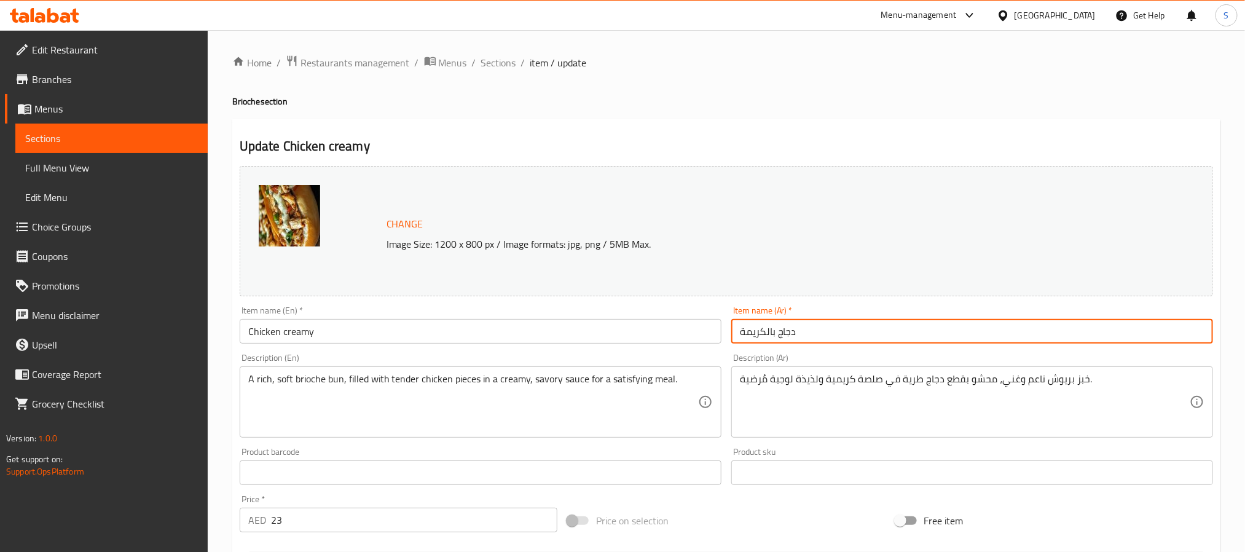
click at [760, 333] on input "دجاج بالكريمة" at bounding box center [972, 331] width 482 height 25
type input "دجاج كريمي"
click at [1079, 377] on textarea "خبز بريوش ناعم وغني، محشو بقطع دجاج طرية في صلصة كريمية ولذيذة لوجبة مُرضية." at bounding box center [965, 402] width 450 height 58
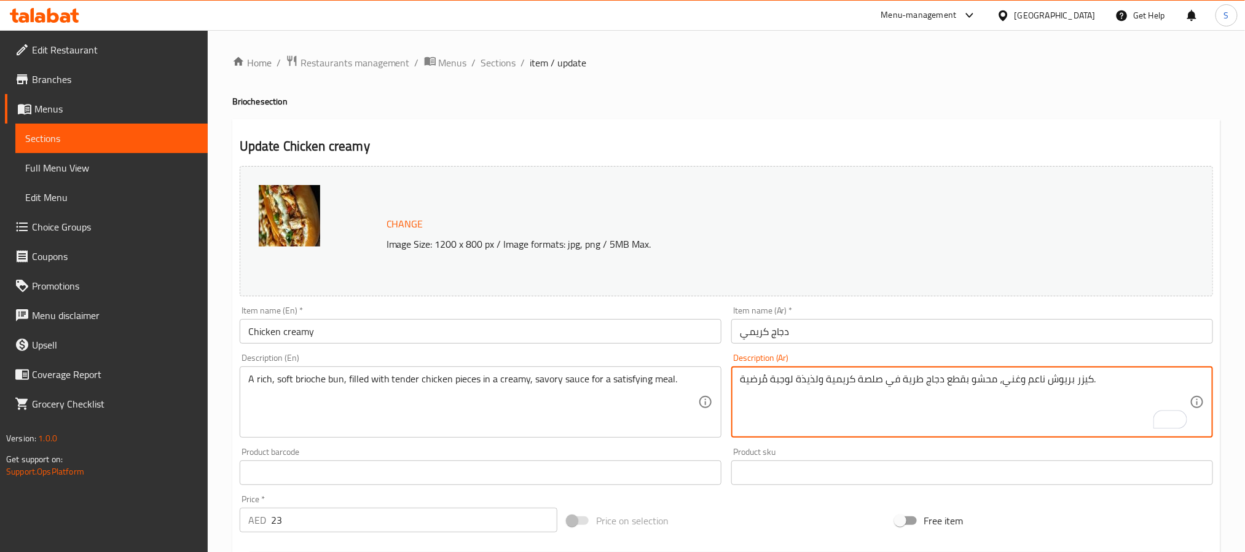
click at [1037, 384] on textarea "كيزر بريوش ناعم وغني، محشو بقطع دجاج طرية في صلصة كريمية ولذيذة لوجبة مُرضية." at bounding box center [965, 402] width 450 height 58
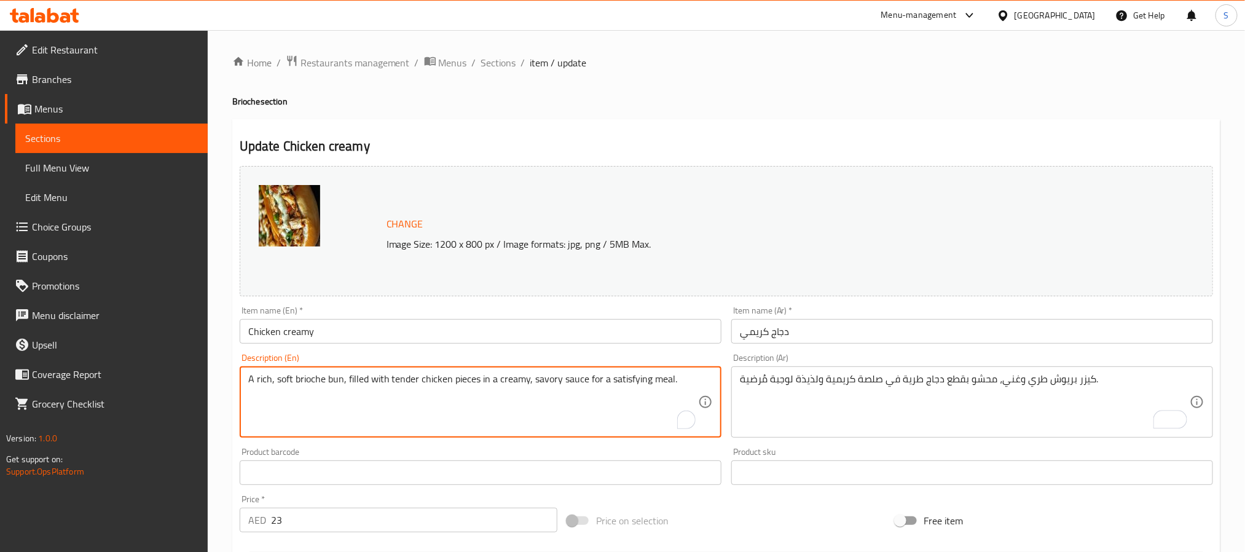
click at [330, 374] on textarea "A rich, soft brioche bun, filled with tender chicken pieces in a creamy, savory…" at bounding box center [473, 402] width 450 height 58
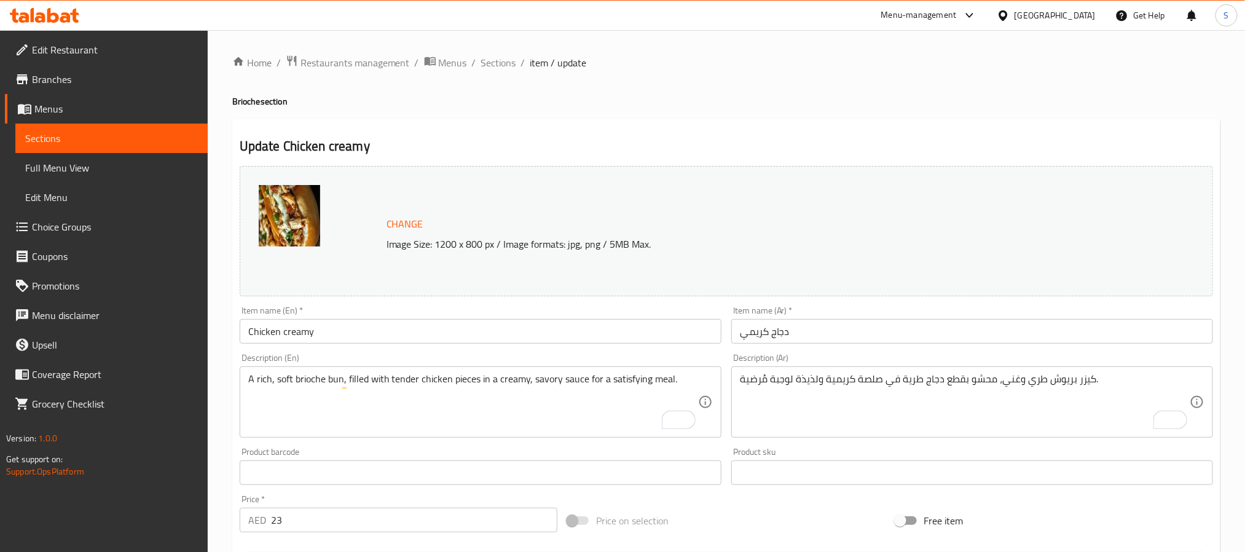
click at [431, 402] on textarea "A rich, soft brioche bun, filled with tender chicken pieces in a creamy, savory…" at bounding box center [473, 402] width 450 height 58
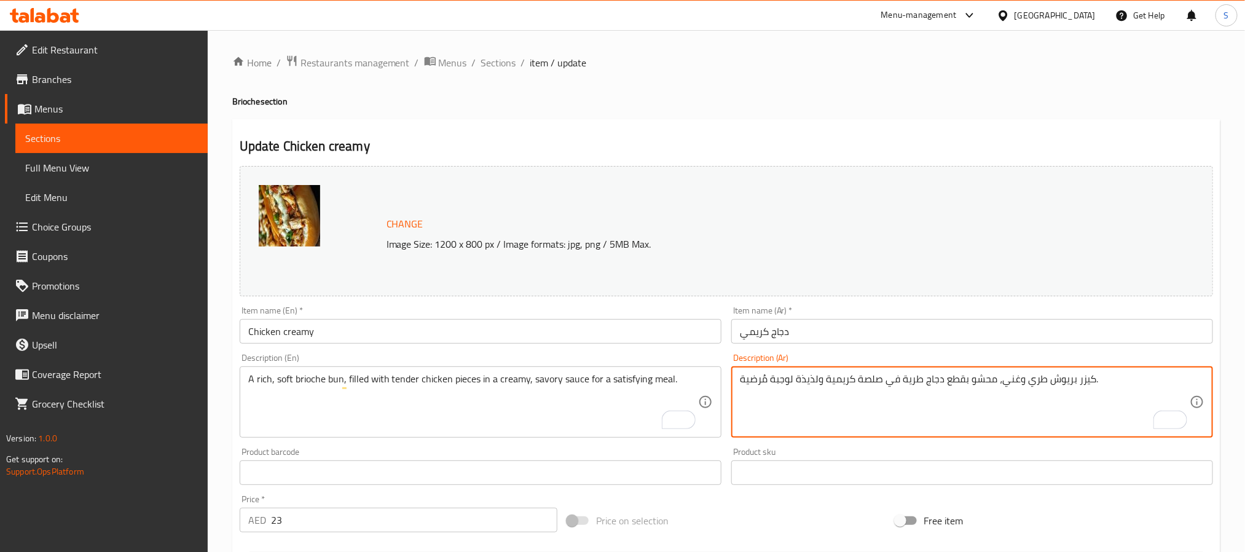
click at [908, 384] on textarea "كيزر بريوش طري وغني، محشو بقطع دجاج طرية في صلصة كريمية ولذيذة لوجبة مُرضية." at bounding box center [965, 402] width 450 height 58
click at [817, 379] on textarea "كيزر بريوش طري وغني، محشو بقطع دجاج تندر في صلصة كريمية ولذيذة لوجبة مُرضية." at bounding box center [965, 402] width 450 height 58
type textarea "كيزر بريوش طري وغني، محشو بقطع دجاج تندر في صلصة كريمية ومالحة لوجبة مُرضية."
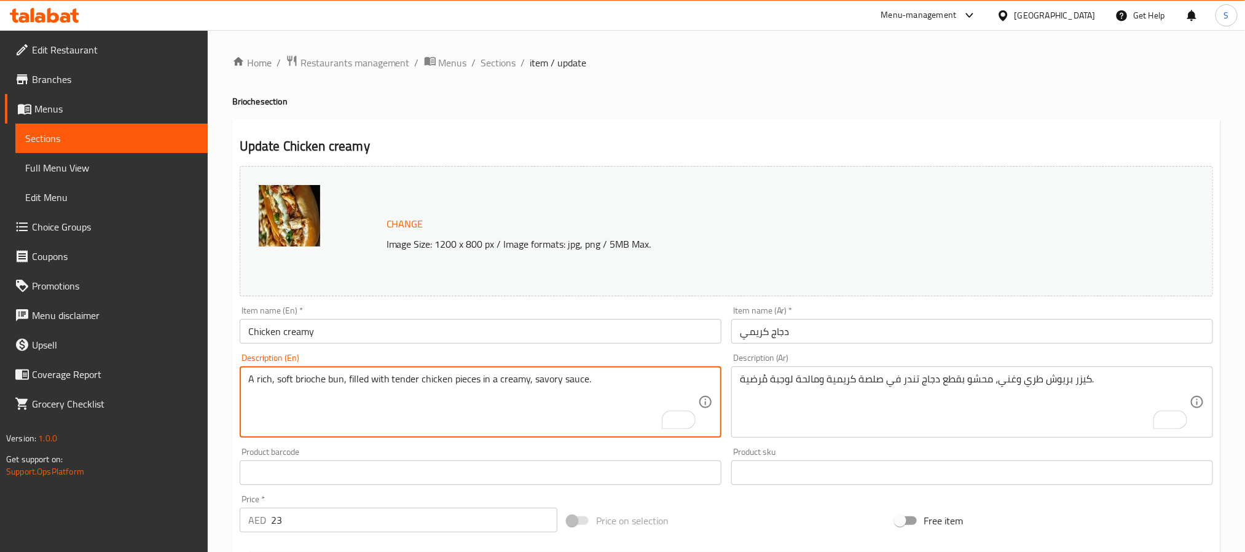
type textarea "A rich, soft brioche bun, filled with tender chicken pieces in a creamy, savory…"
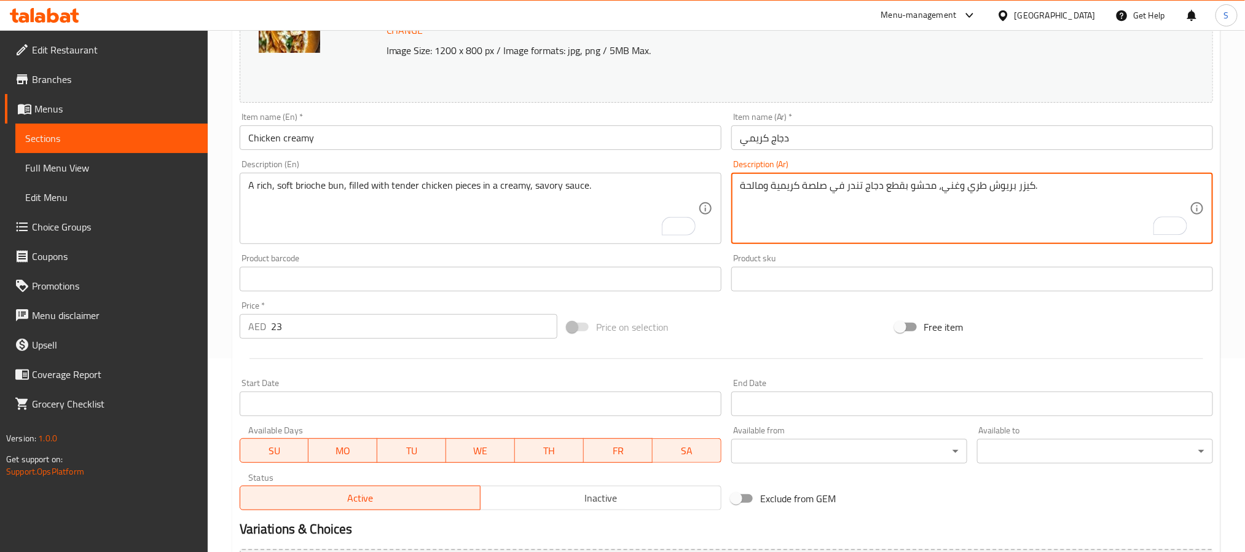
scroll to position [333, 0]
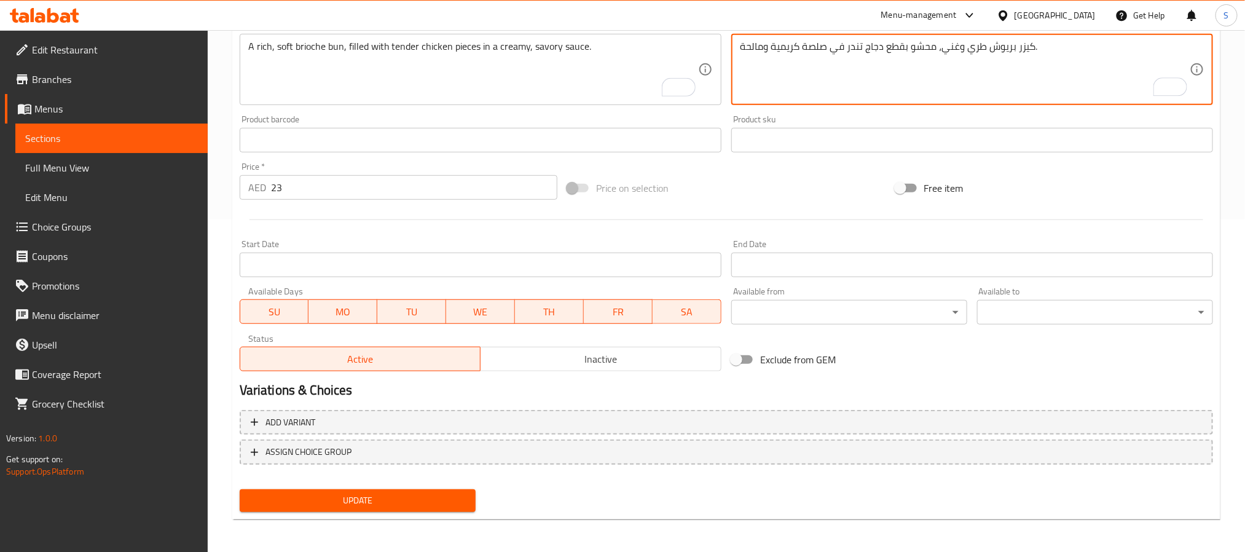
type textarea "كيزر بريوش طري وغني، محشو بقطع دجاج تندر في صلصة كريمية ومالحة."
click at [278, 497] on span "Update" at bounding box center [358, 500] width 216 height 15
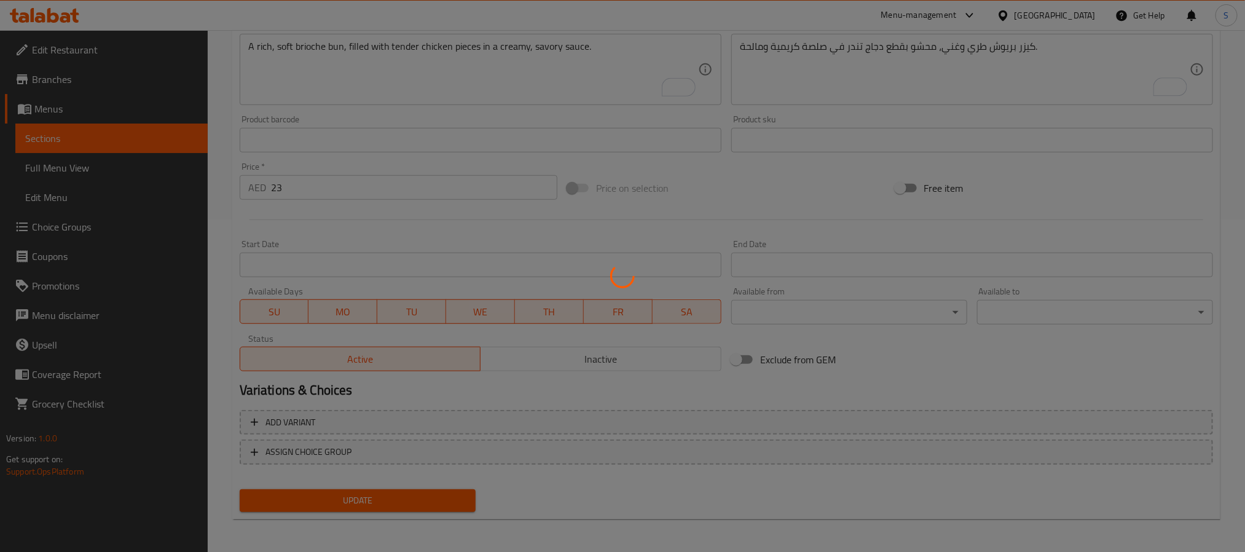
scroll to position [0, 0]
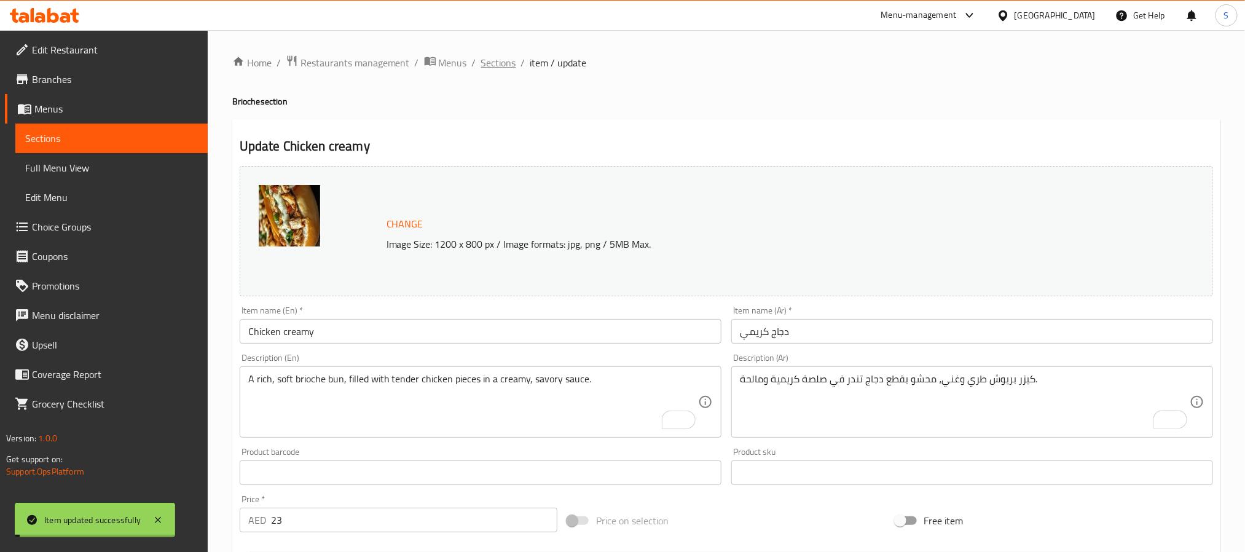
click at [498, 63] on span "Sections" at bounding box center [498, 62] width 35 height 15
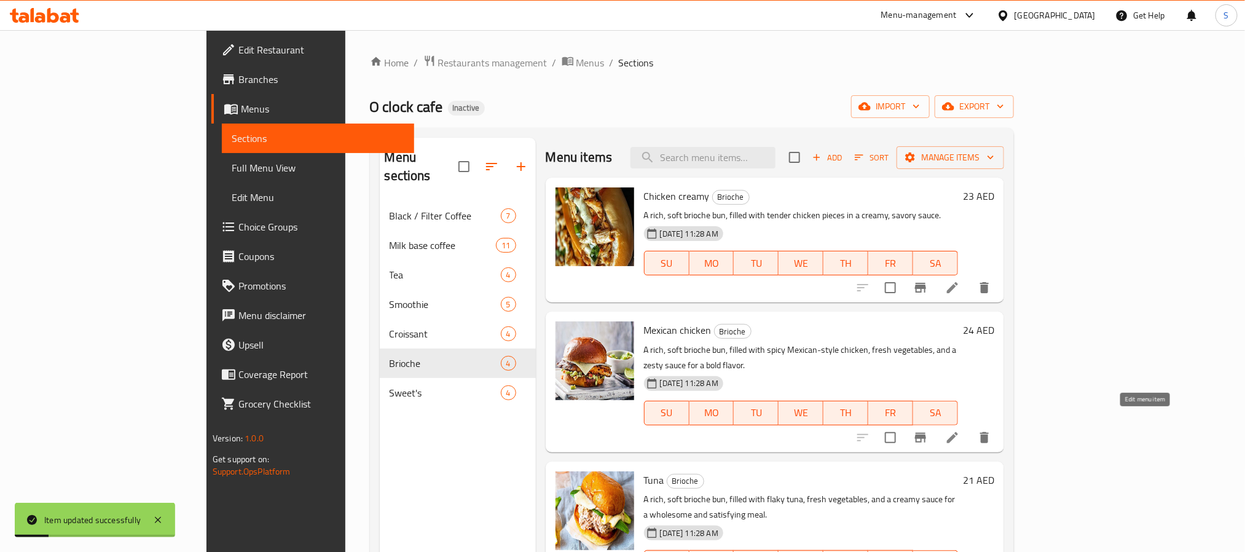
click at [960, 430] on icon at bounding box center [952, 437] width 15 height 15
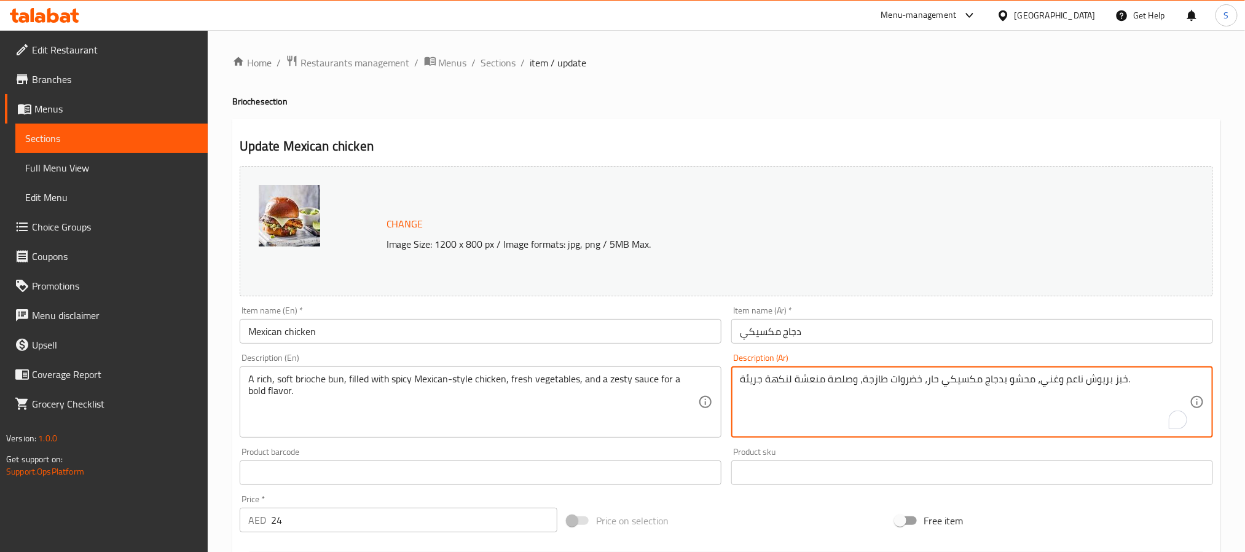
click at [1114, 377] on textarea "خبز بريوش ناعم وغني، محشو بدجاج مكسيكي حار، خضروات طازجة، وصلصة منعشة لنكهة جري…" at bounding box center [965, 402] width 450 height 58
click at [977, 382] on textarea "كيزر بريوش طري وغني، محشو بدجاج مكسيكي حار، خضروات طازجة، وصلصة منعشة لنكهة جري…" at bounding box center [965, 402] width 450 height 58
type textarea "كيزر بريوش طري وغني، محشو بدجاج علي الطريقة المكسيكية ، خضروات طازجة، وصلصة منع…"
click at [784, 379] on textarea "كيزر بريوش طري وغني، محشو بدجاج حار علي الطريقة المكسيكية، خضروات طازجة، وصلصة …" at bounding box center [965, 402] width 450 height 58
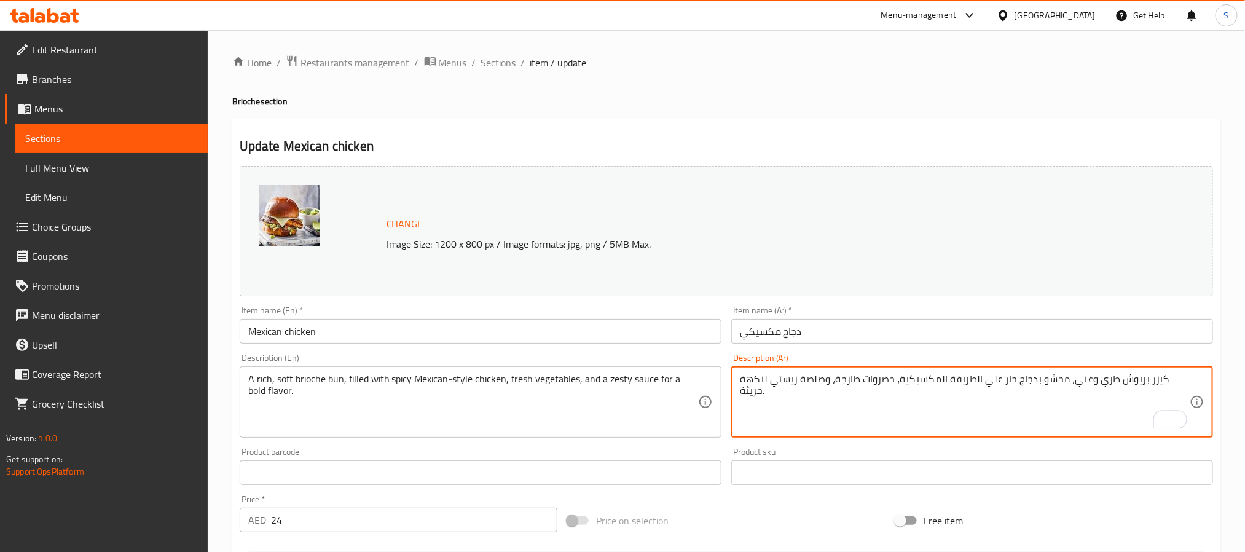
click at [752, 380] on textarea "كيزر بريوش طري وغني، محشو بدجاج حار علي الطريقة المكسيكية، خضروات طازجة، وصلصة …" at bounding box center [965, 402] width 450 height 58
type textarea "كيزر بريوش طري وغني، محشو بدجاج حار علي الطريقة المكسيكية، خضروات طازجة، وصلصة …"
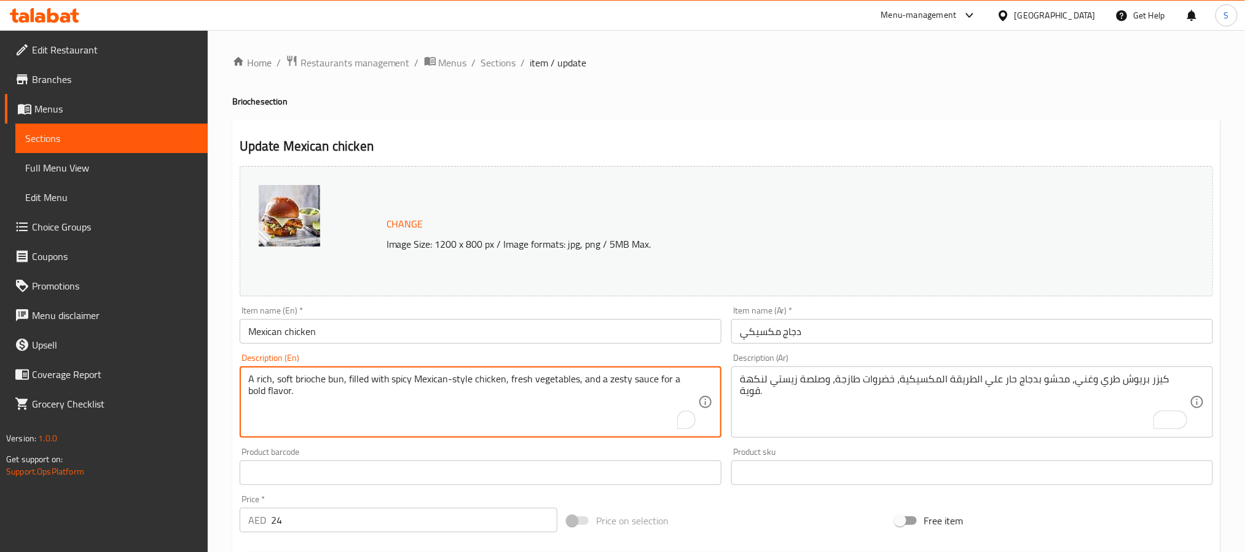
scroll to position [333, 0]
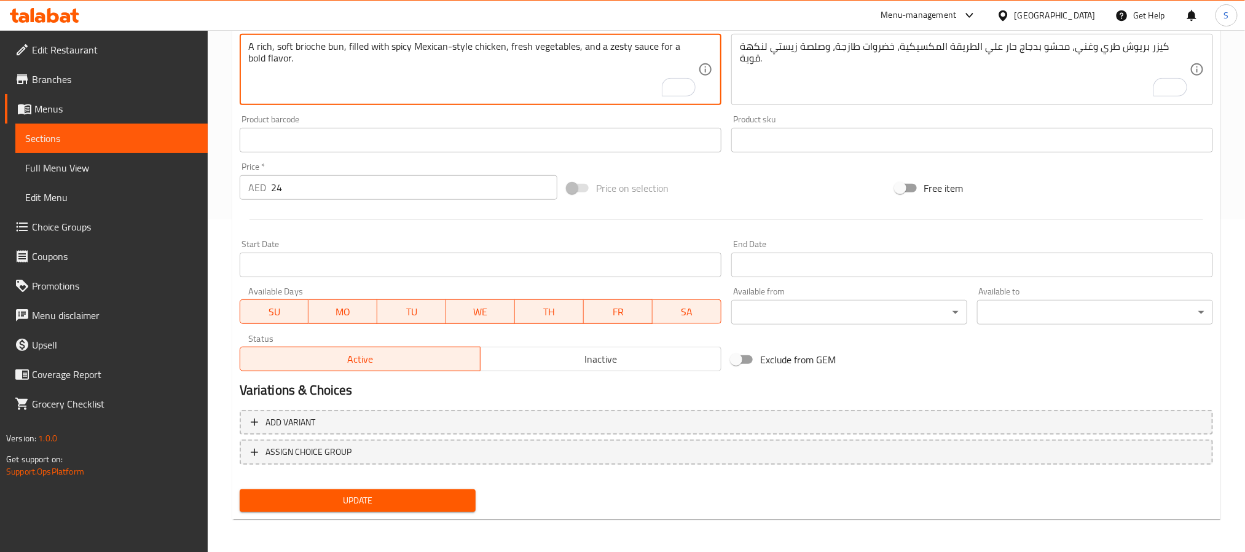
drag, startPoint x: 414, startPoint y: 45, endPoint x: 468, endPoint y: 46, distance: 54.7
click at [468, 46] on textarea "A rich, soft brioche bun, filled with spicy Mexican-style chicken, fresh vegeta…" at bounding box center [473, 70] width 450 height 58
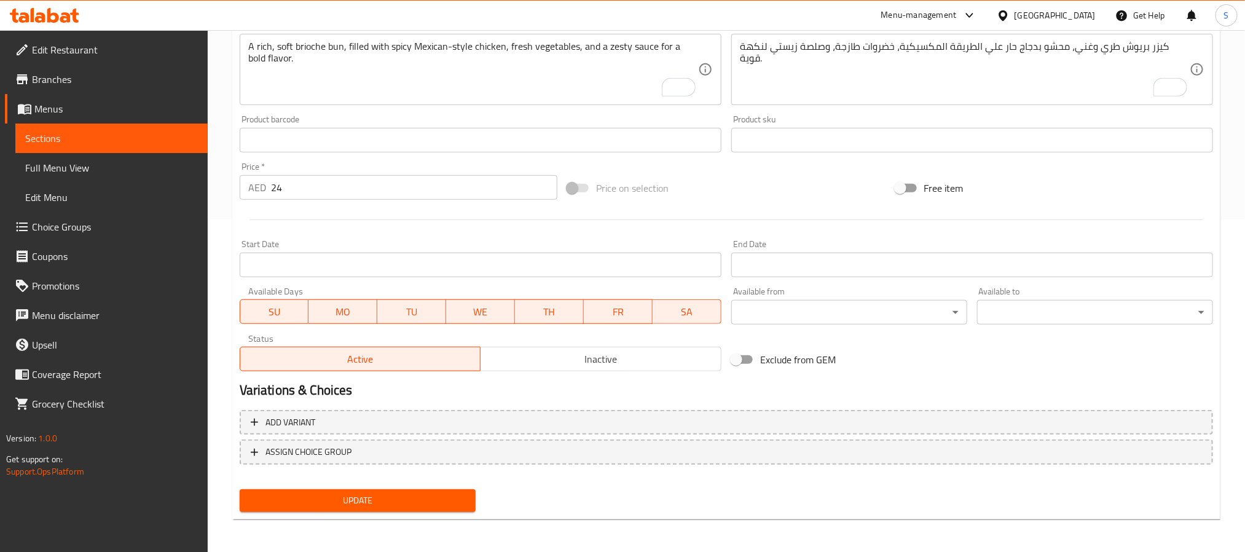
drag, startPoint x: 633, startPoint y: 509, endPoint x: 522, endPoint y: 493, distance: 111.8
click at [633, 509] on div "Update" at bounding box center [726, 500] width 983 height 33
click at [357, 494] on span "Update" at bounding box center [358, 500] width 216 height 15
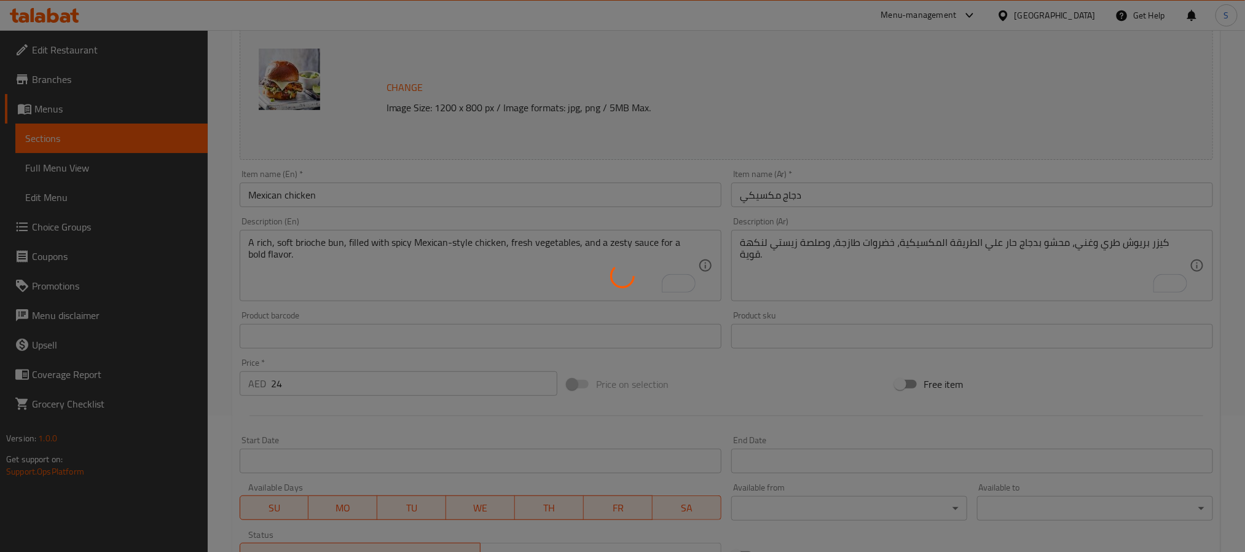
scroll to position [0, 0]
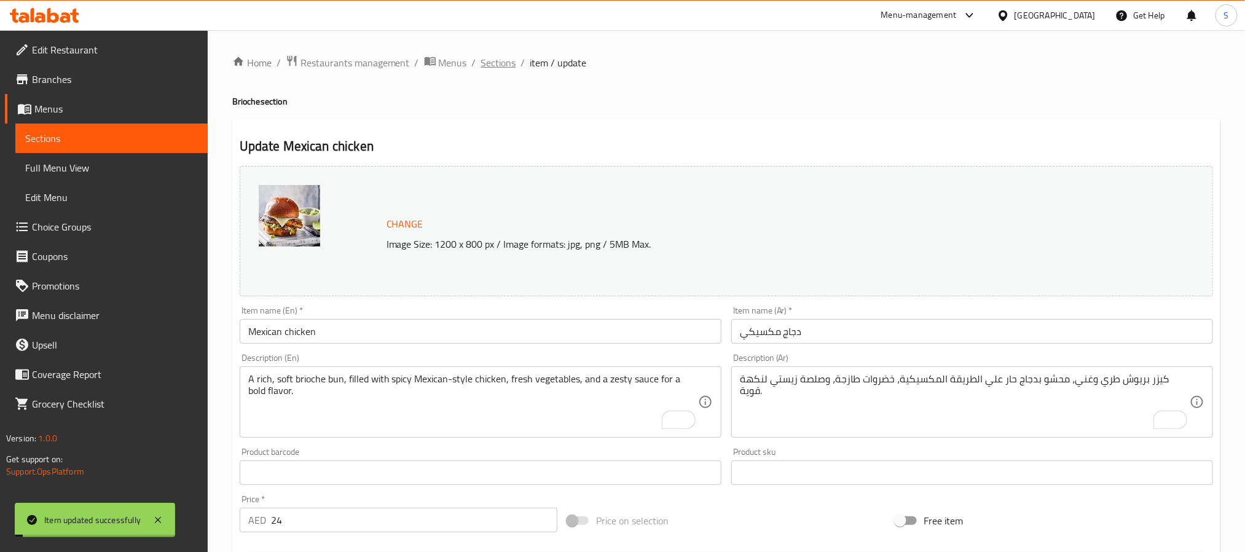
click at [492, 65] on span "Sections" at bounding box center [498, 62] width 35 height 15
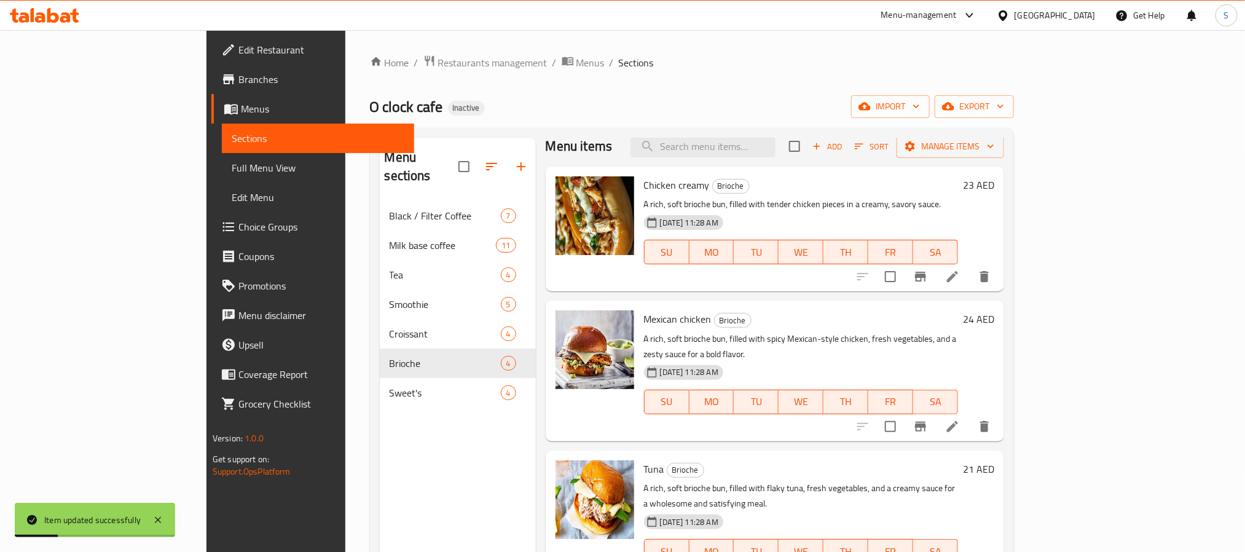
scroll to position [15, 0]
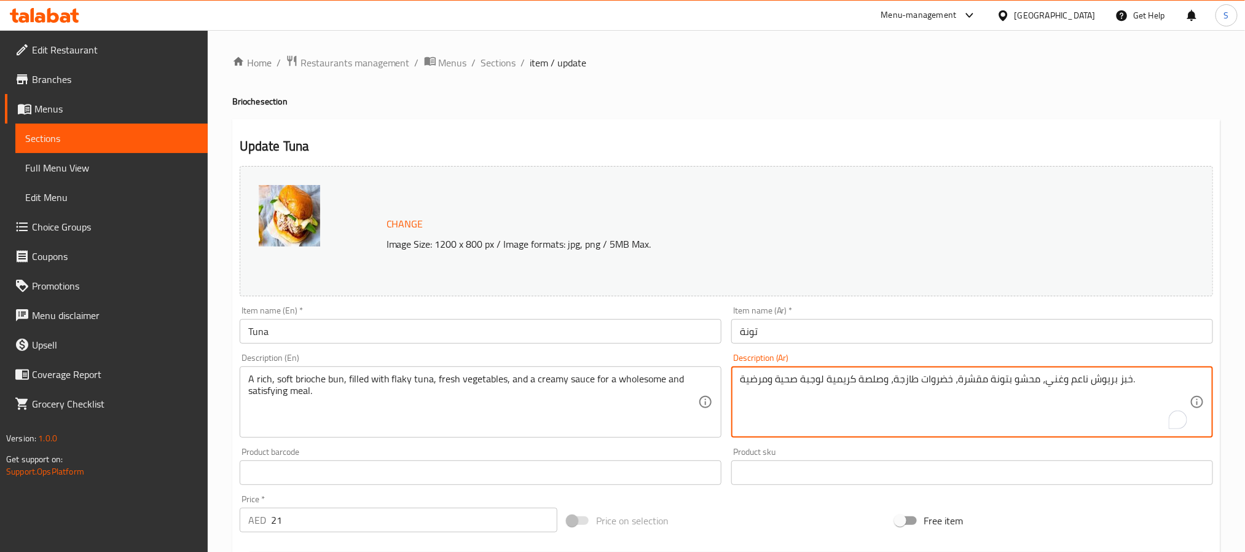
click at [1124, 377] on textarea "خبز بريوش ناعم وغني، محشو بتونة مقشرة، خضروات طازجة، وصلصة كريمية لوجبة صحية وم…" at bounding box center [965, 402] width 450 height 58
click at [1077, 377] on textarea "كيزر بريوش ناعم وغني، محشو بتونة مقشرة، خضروات طازجة، وصلصة كريمية لوجبة صحية و…" at bounding box center [965, 402] width 450 height 58
click at [972, 380] on textarea "كيزر بريوش طري وغني، محشو بتونة مقشرة، خضروات طازجة، وصلصة كريمية لوجبة صحية وم…" at bounding box center [965, 402] width 450 height 58
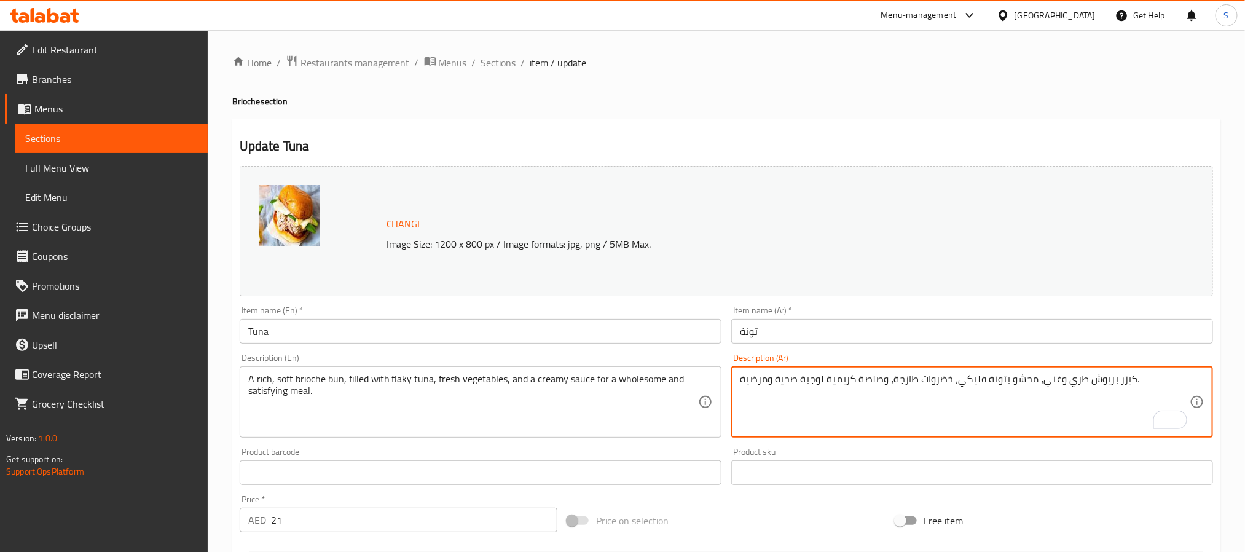
type textarea "كيزر بريوش طري وغني، محشو بتونة فليكي، خضروات طازجة، وصلصة كريمية لوجبة صحية وم…"
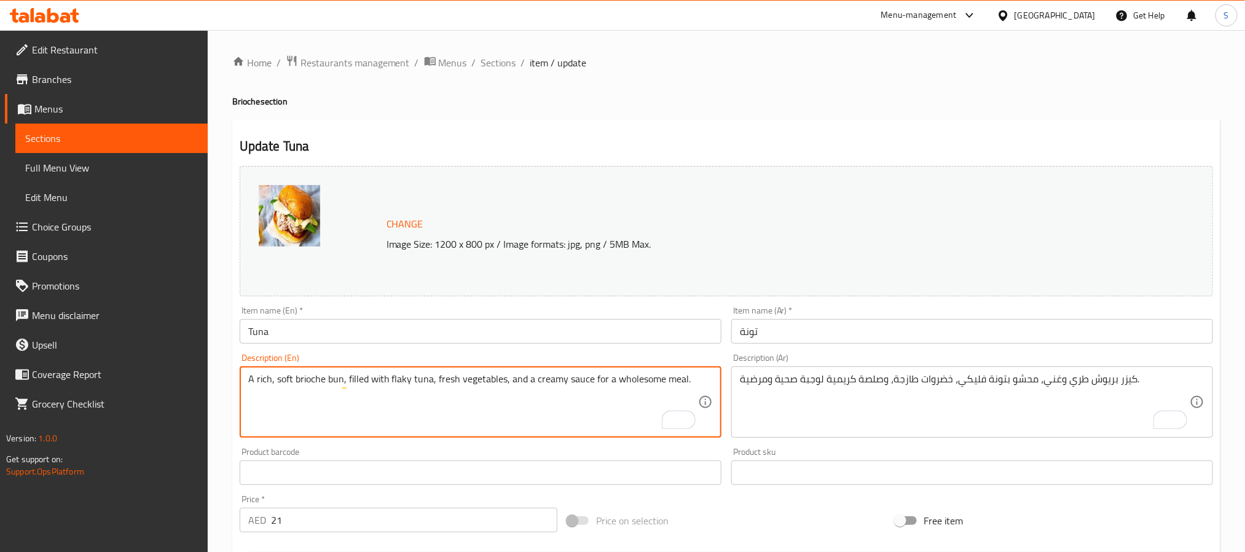
type textarea "A rich, soft brioche bun, filled with flaky tuna, fresh vegetables, and a cream…"
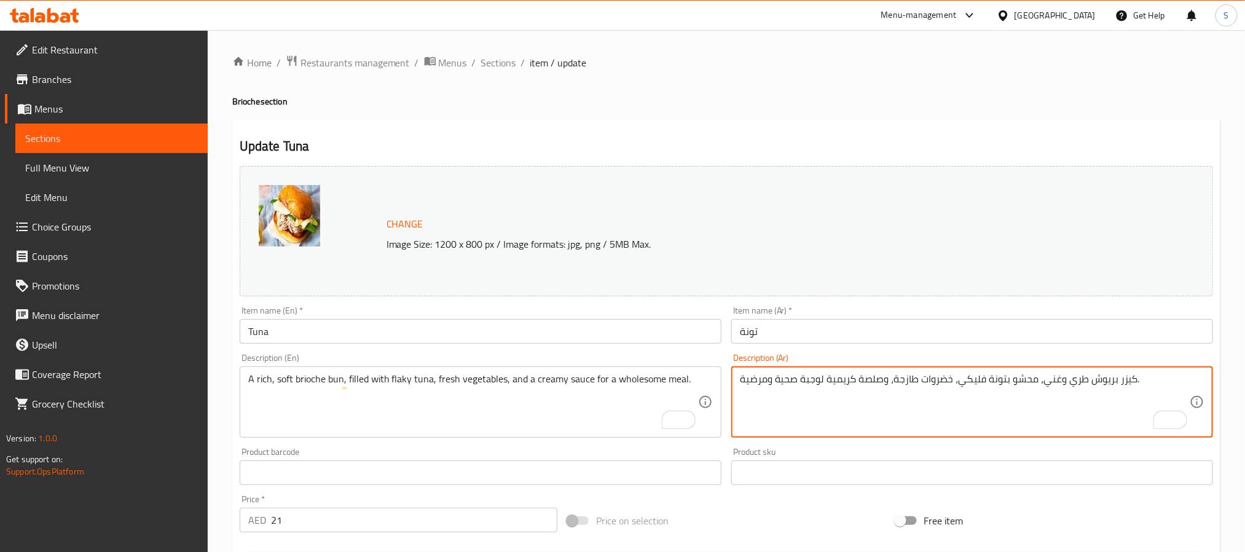
click at [760, 385] on textarea "كيزر بريوش طري وغني، محشو بتونة فليكي، خضروات طازجة، وصلصة كريمية لوجبة صحية وم…" at bounding box center [965, 402] width 450 height 58
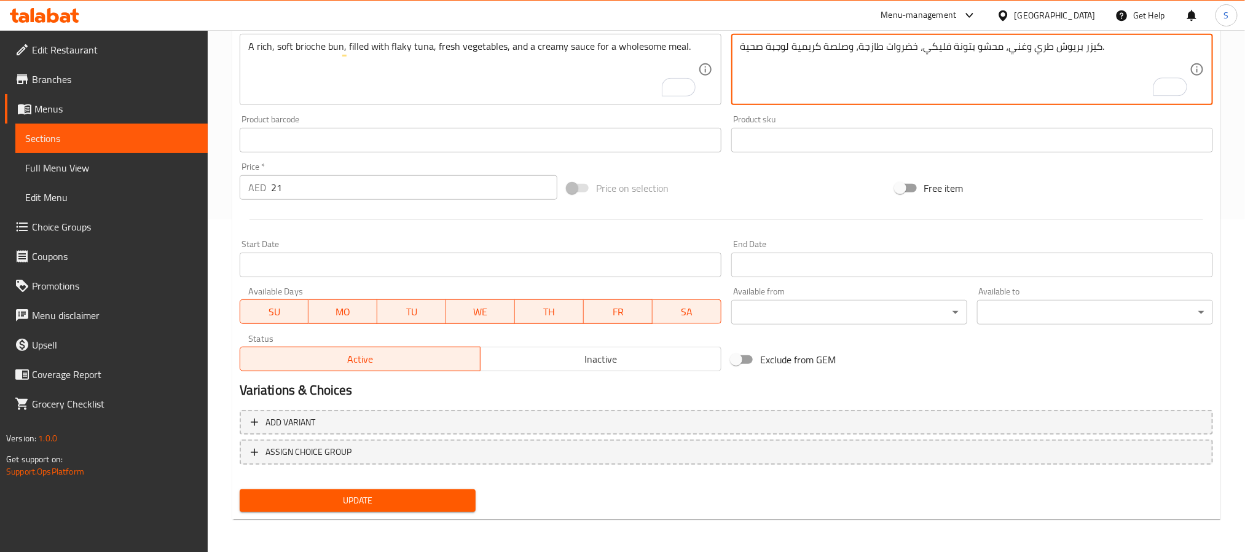
type textarea "كيزر بريوش طري وغني، محشو بتونة فليكي، خضروات طازجة، وصلصة كريمية لوجبة صحية."
click at [375, 493] on span "Update" at bounding box center [358, 500] width 216 height 15
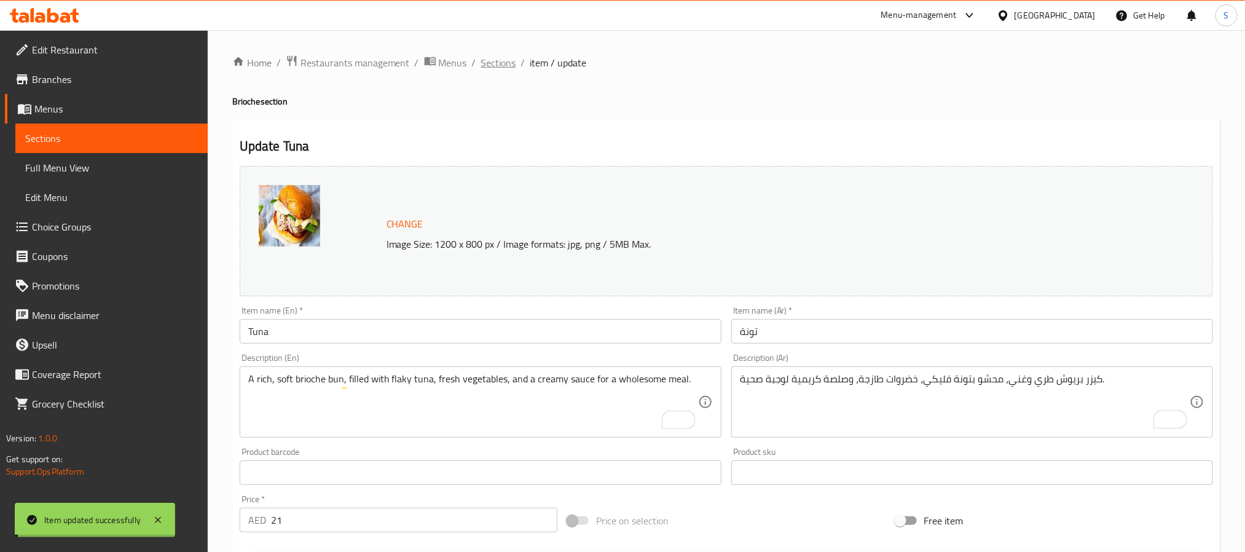
click at [496, 61] on span "Sections" at bounding box center [498, 62] width 35 height 15
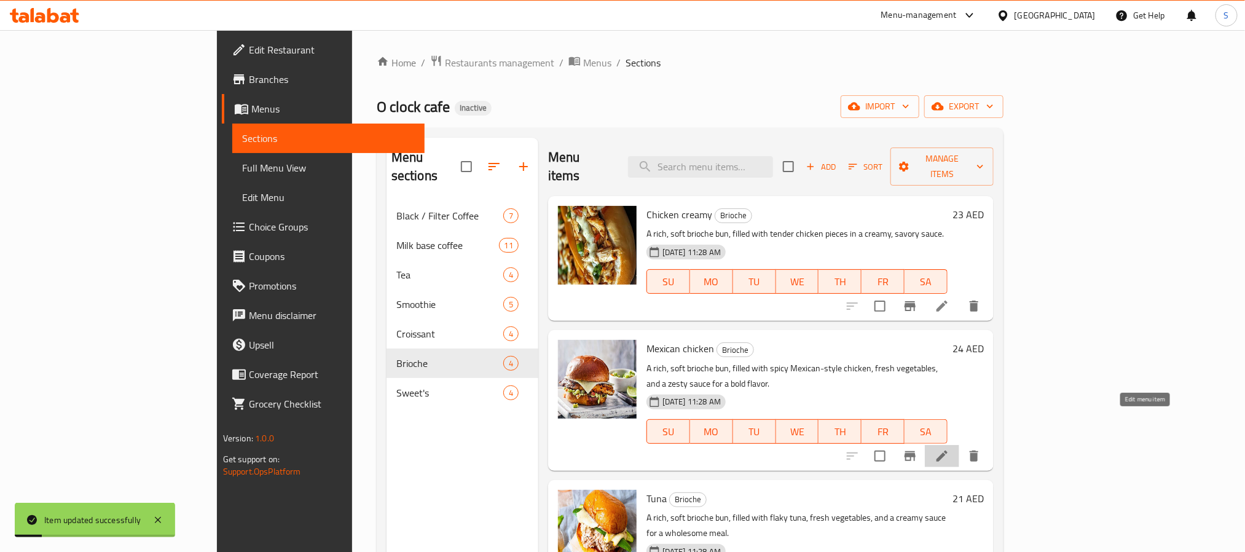
click at [950, 449] on icon at bounding box center [942, 456] width 15 height 15
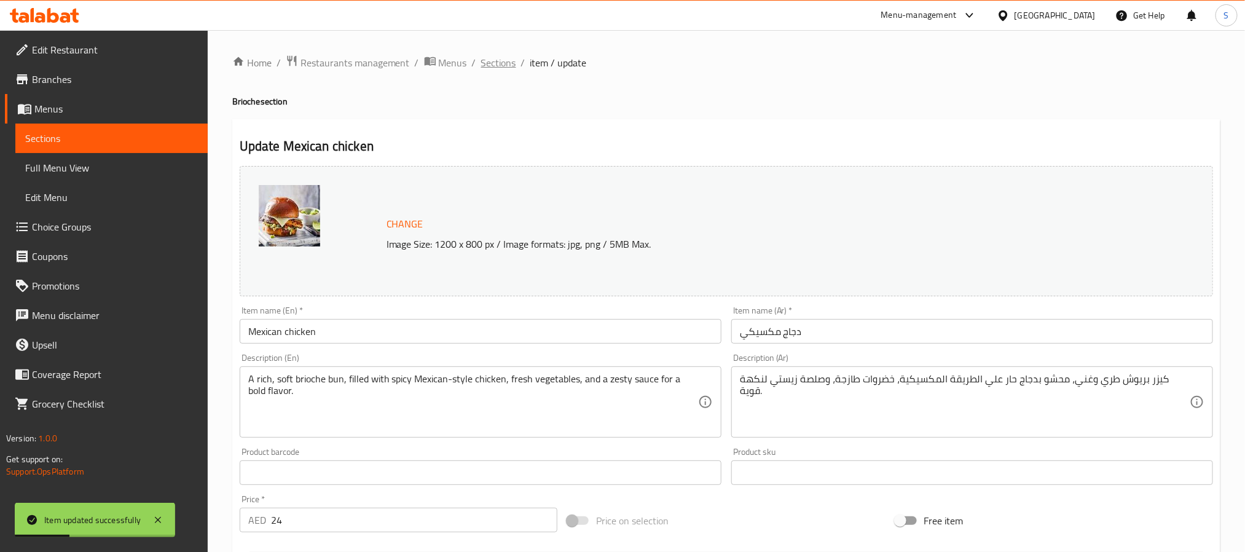
click at [497, 63] on span "Sections" at bounding box center [498, 62] width 35 height 15
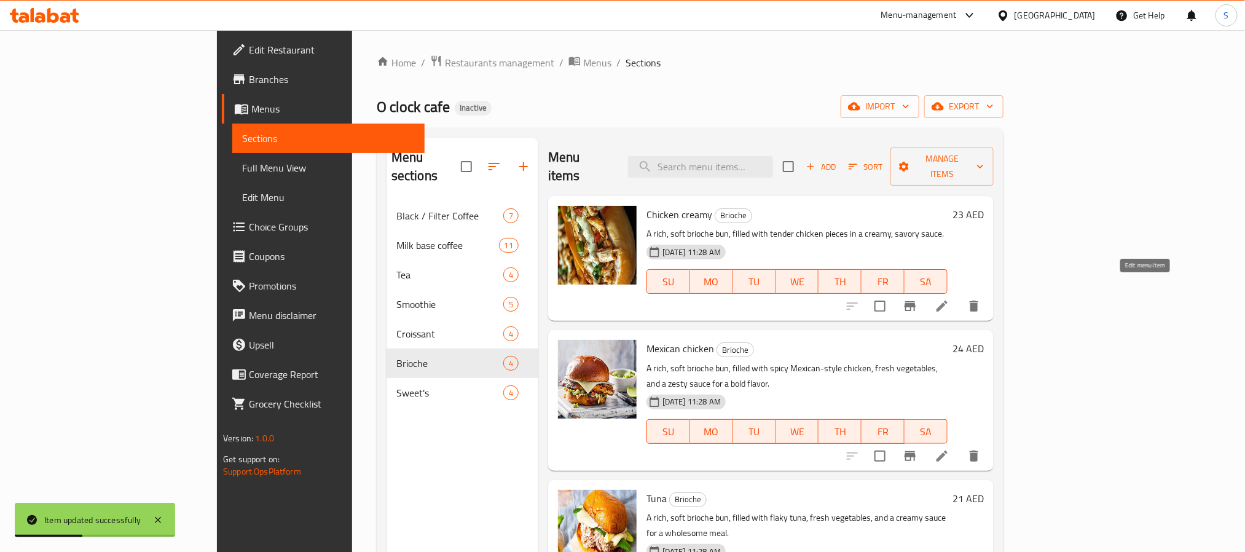
click at [950, 299] on icon at bounding box center [942, 306] width 15 height 15
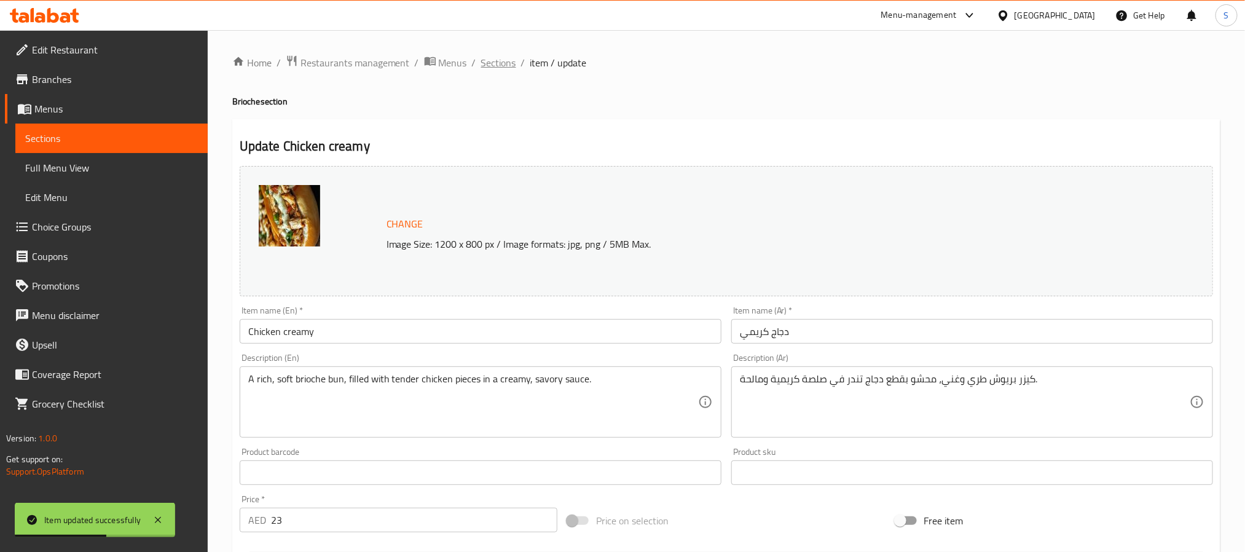
click at [494, 63] on span "Sections" at bounding box center [498, 62] width 35 height 15
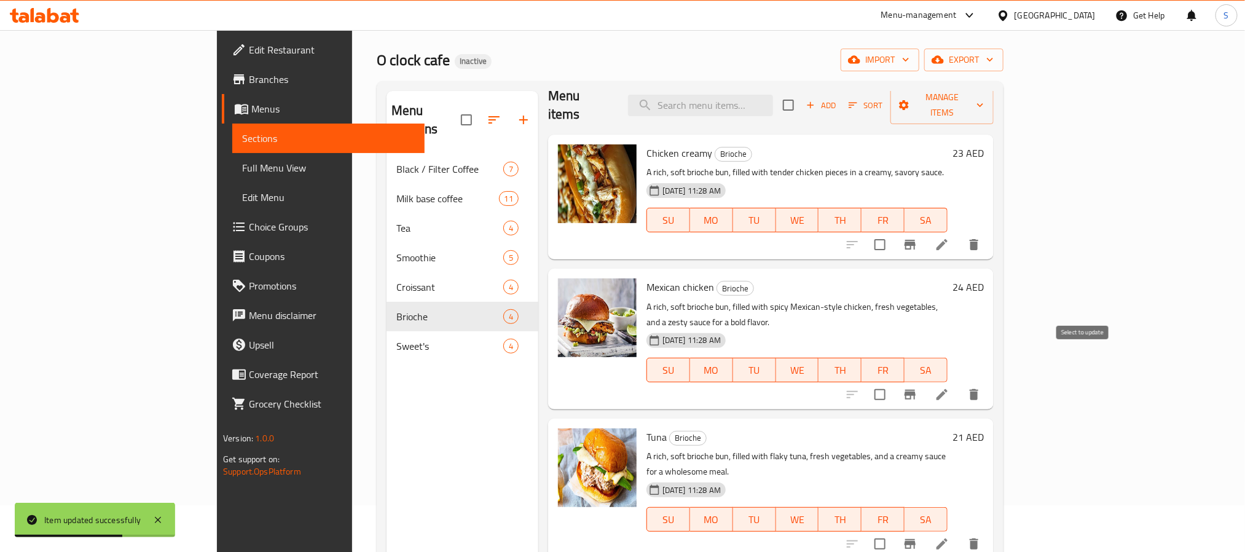
scroll to position [92, 0]
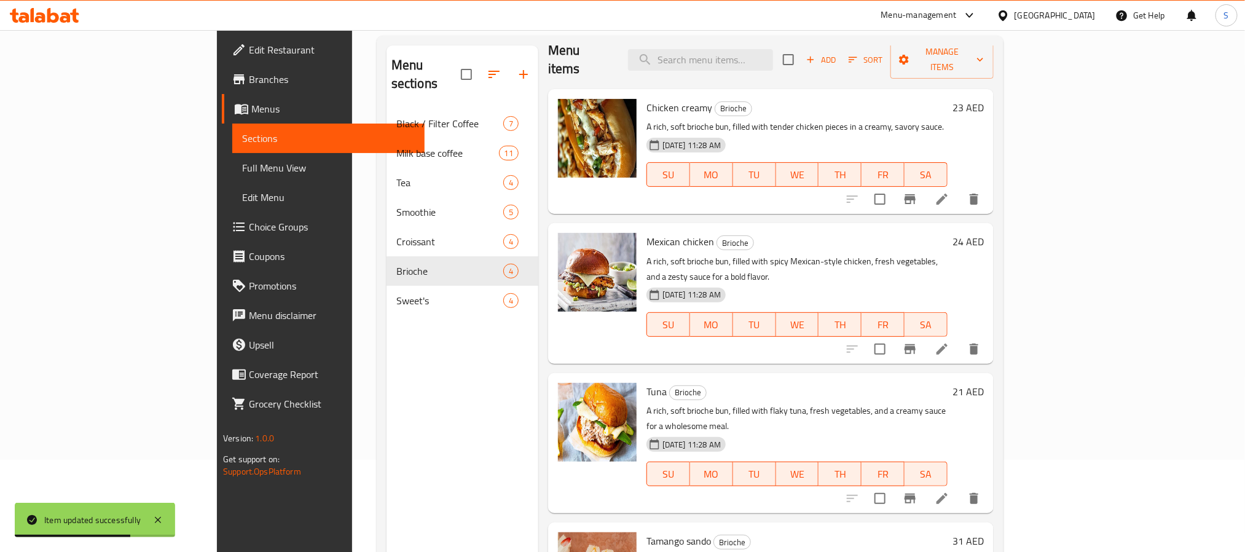
click at [948, 493] on icon at bounding box center [942, 498] width 11 height 11
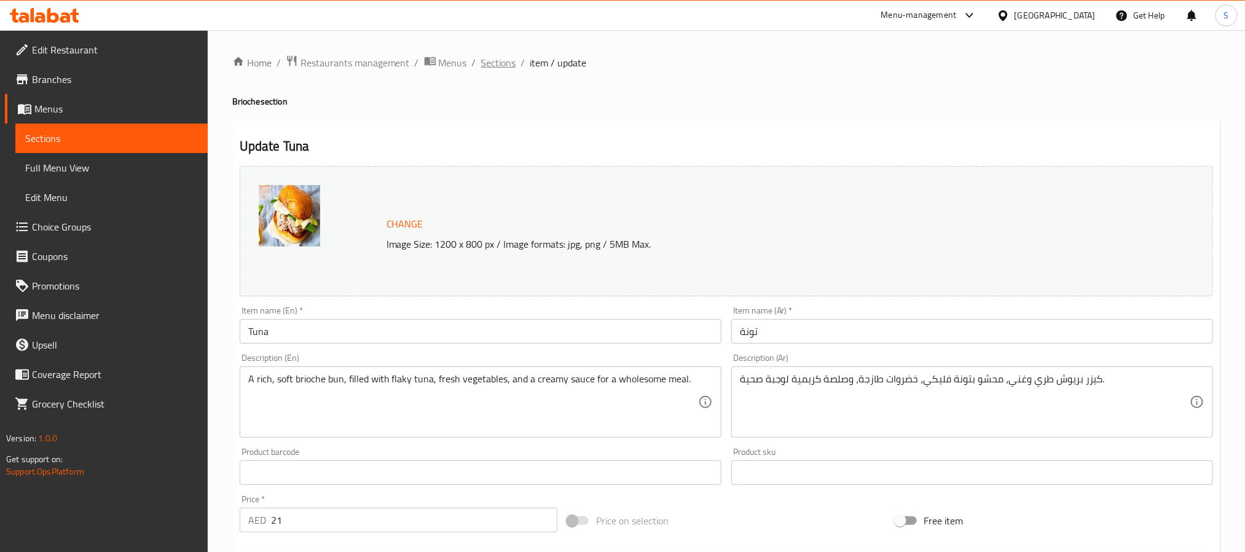
click at [498, 63] on span "Sections" at bounding box center [498, 62] width 35 height 15
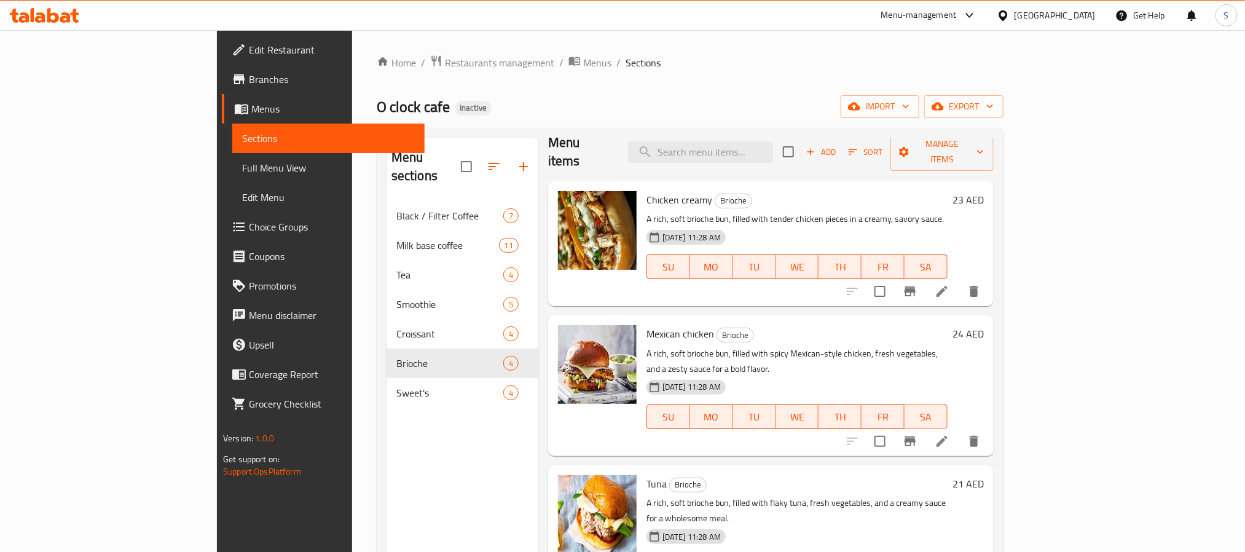
scroll to position [172, 0]
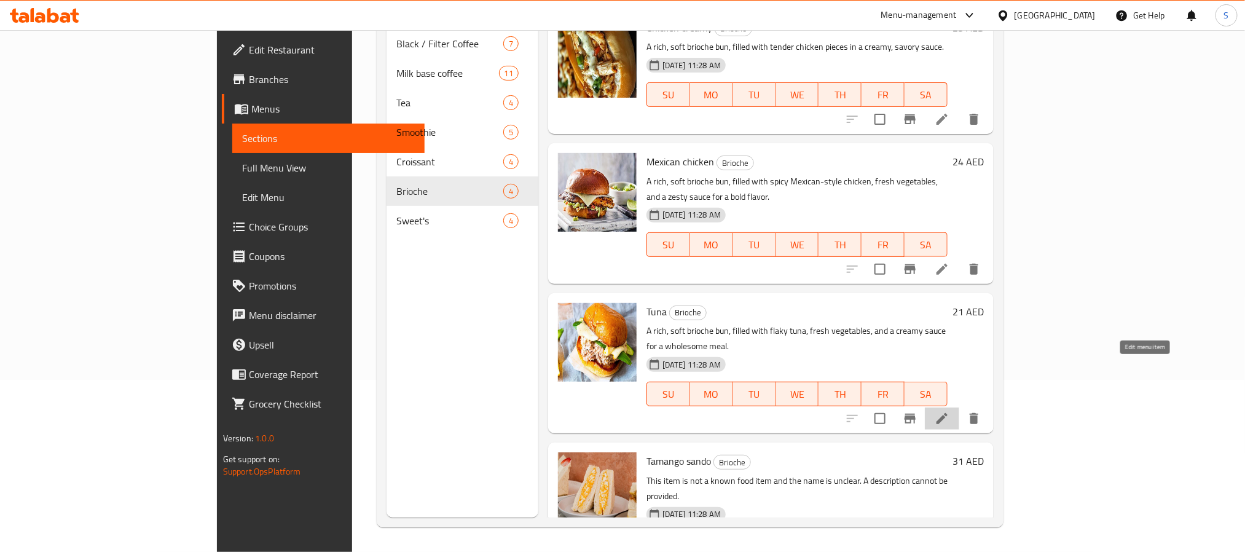
click at [948, 413] on icon at bounding box center [942, 418] width 11 height 11
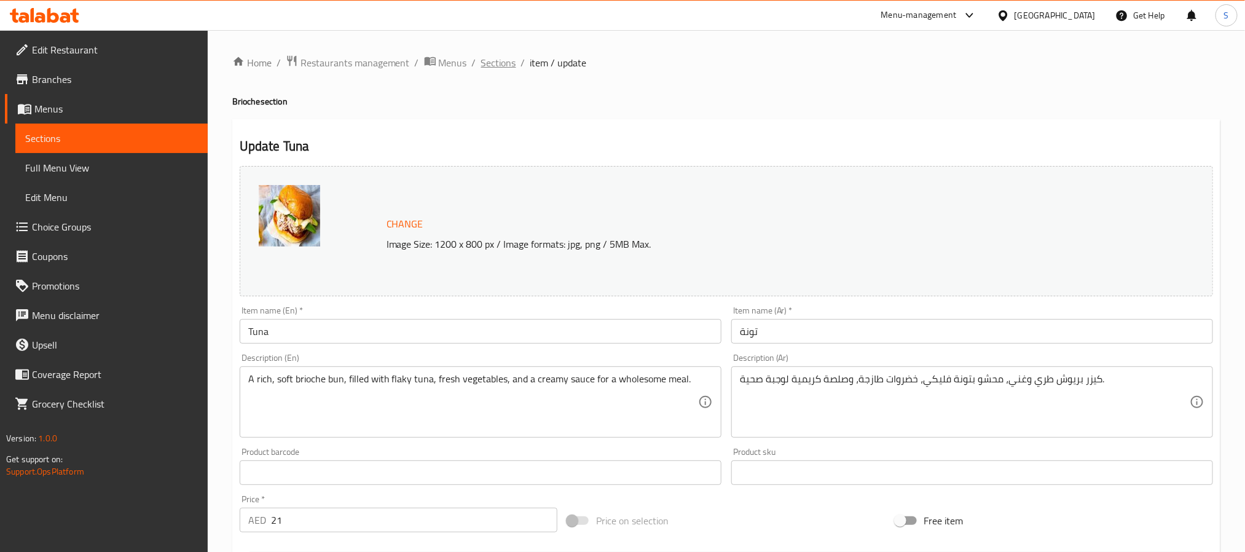
click at [489, 63] on span "Sections" at bounding box center [498, 62] width 35 height 15
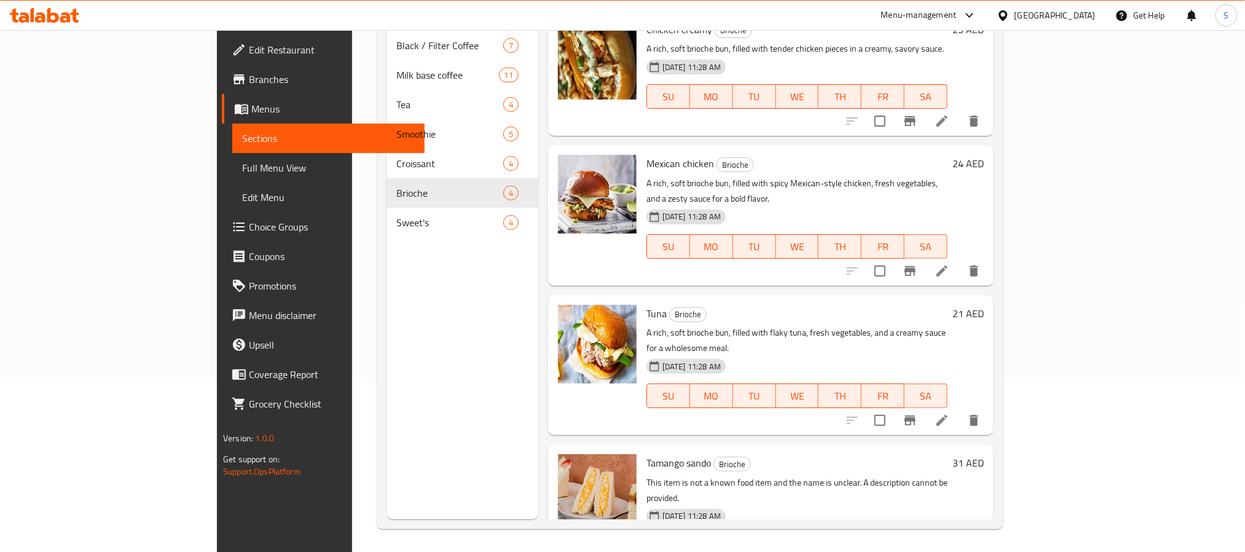
scroll to position [172, 0]
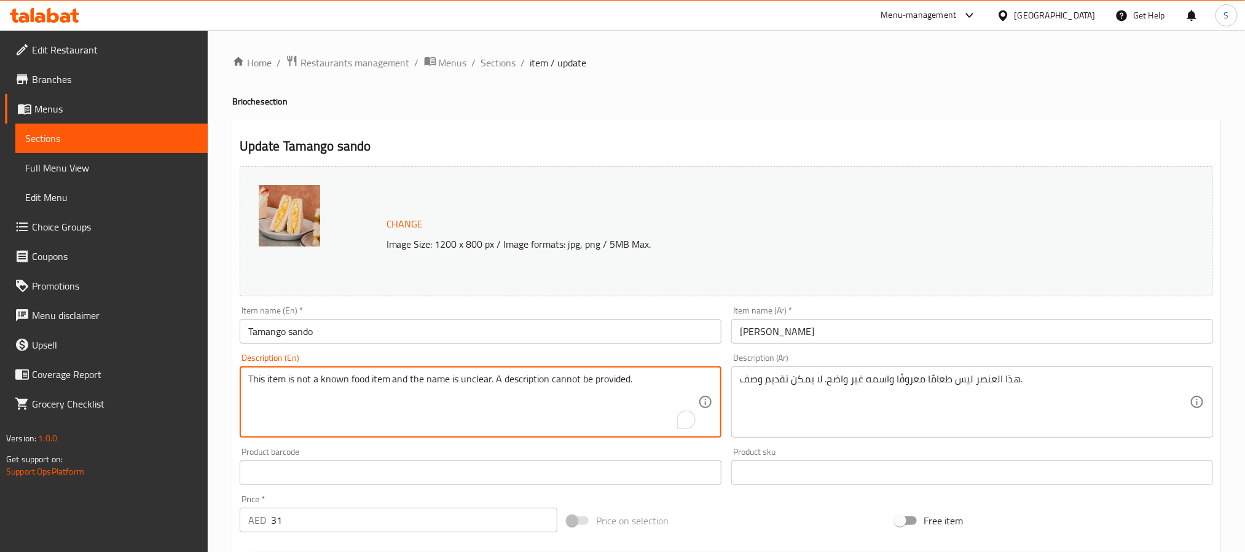
click at [478, 389] on textarea "This item is not a known food item and the name is unclear. A description canno…" at bounding box center [473, 402] width 450 height 58
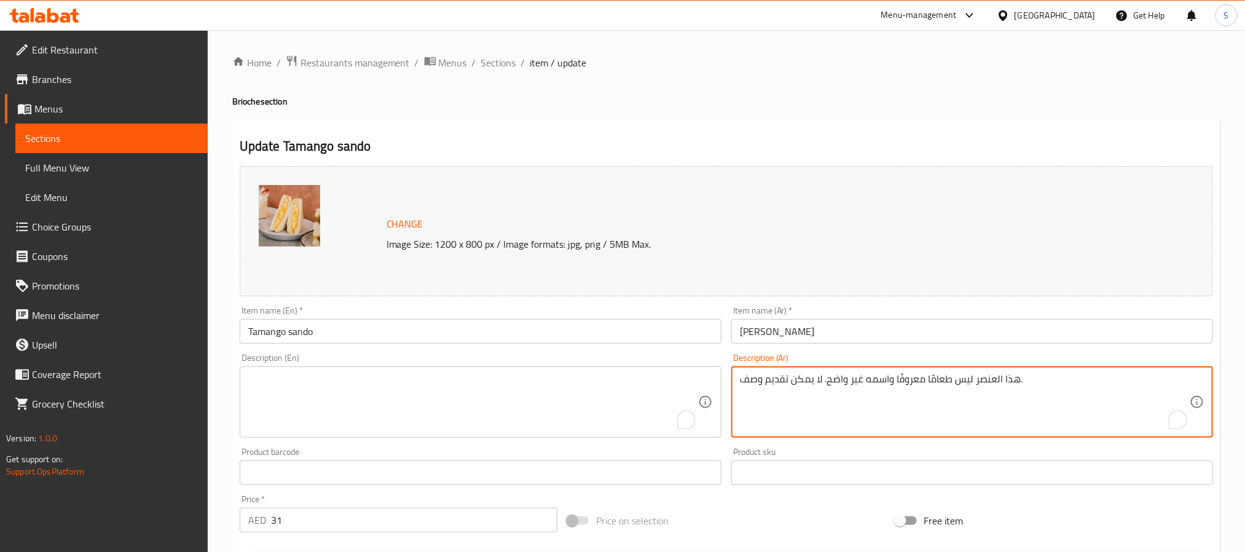
click at [915, 382] on textarea "هذا العنصر ليس طعامًا معروفًا واسمه غير واضح. لا يمكن تقديم وصف." at bounding box center [965, 402] width 450 height 58
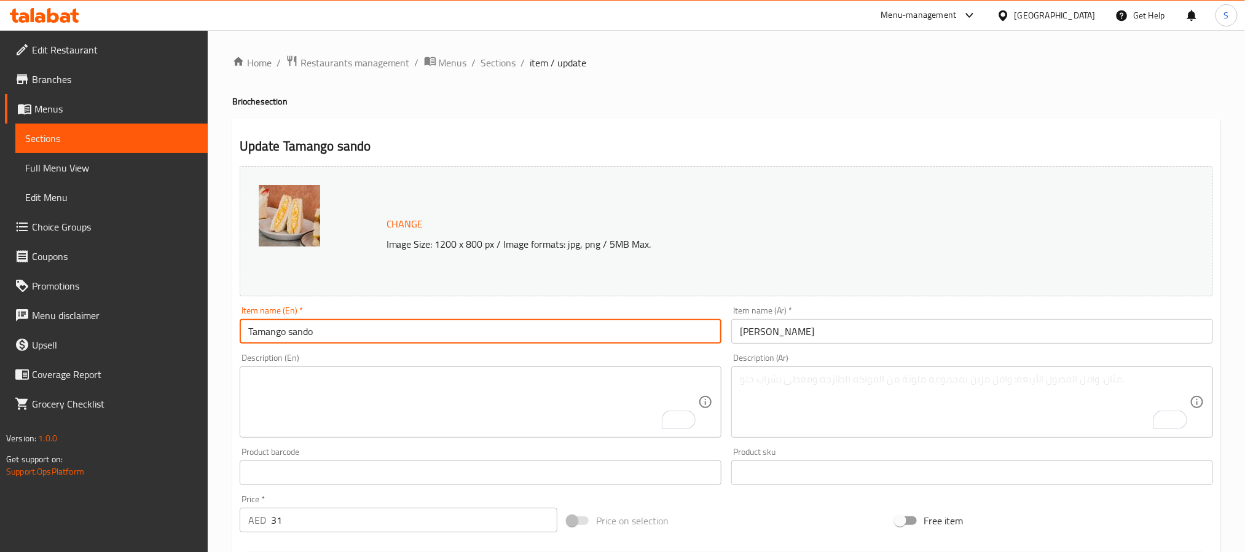
click at [264, 332] on input "Tamango sando" at bounding box center [481, 331] width 482 height 25
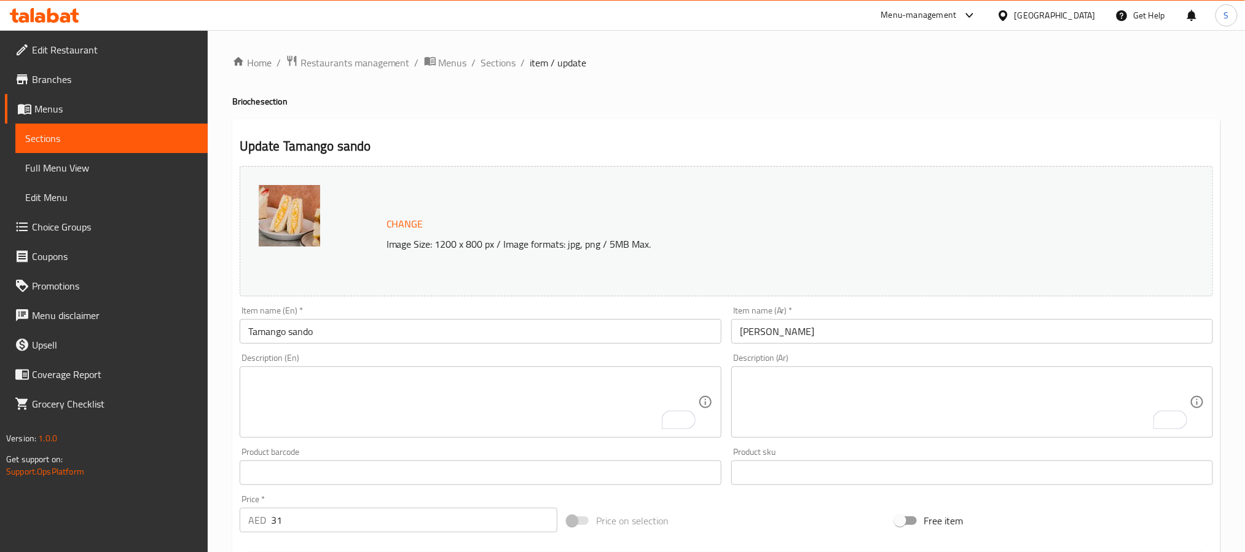
click at [545, 413] on textarea "To enrich screen reader interactions, please activate Accessibility in Grammarl…" at bounding box center [473, 402] width 450 height 58
click at [463, 384] on textarea "To enrich screen reader interactions, please activate Accessibility in Grammarl…" at bounding box center [473, 402] width 450 height 58
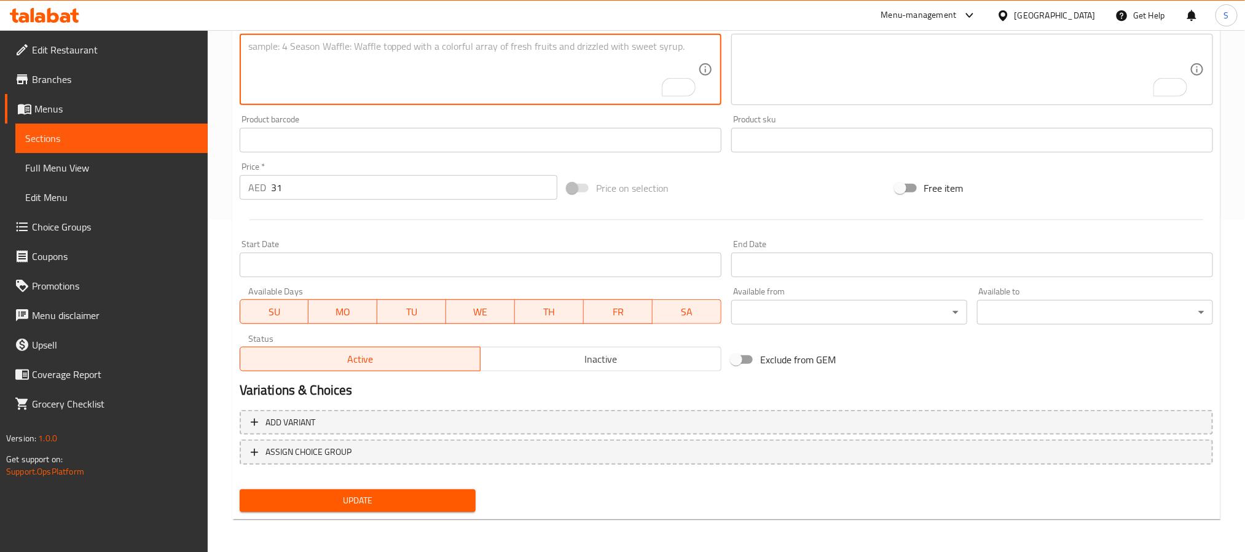
click at [430, 498] on span "Update" at bounding box center [358, 500] width 216 height 15
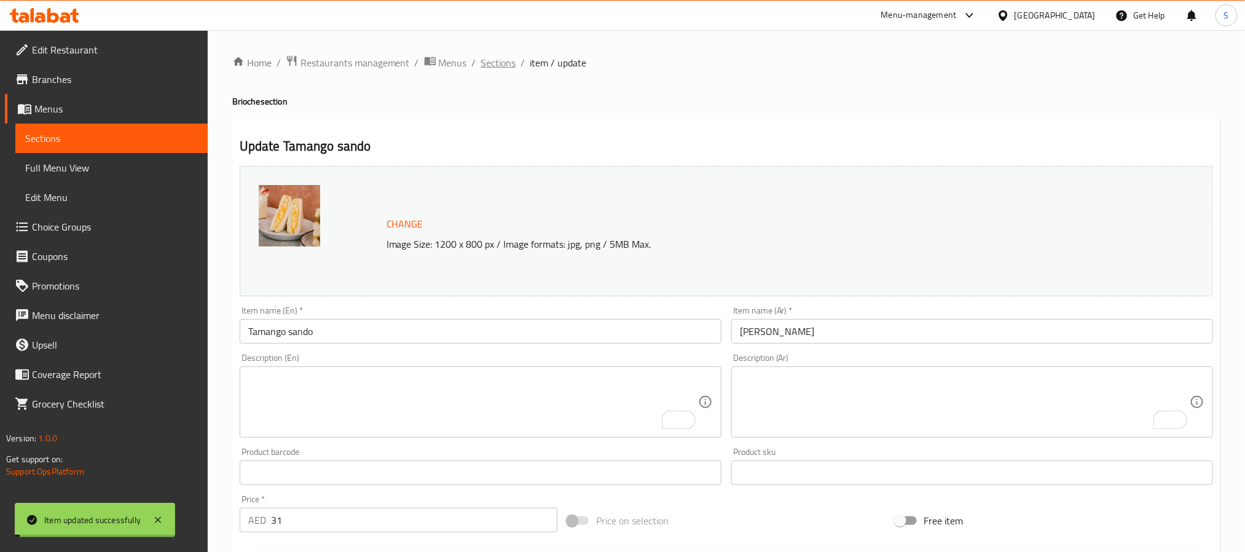
click at [500, 60] on span "Sections" at bounding box center [498, 62] width 35 height 15
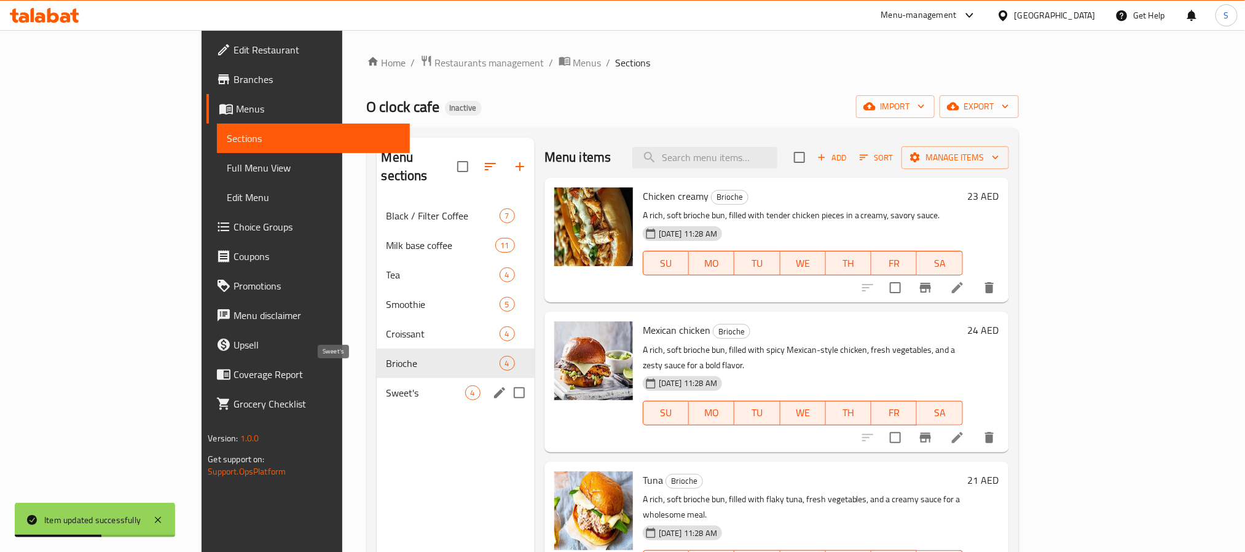
click at [387, 385] on span "Sweet's" at bounding box center [426, 392] width 79 height 15
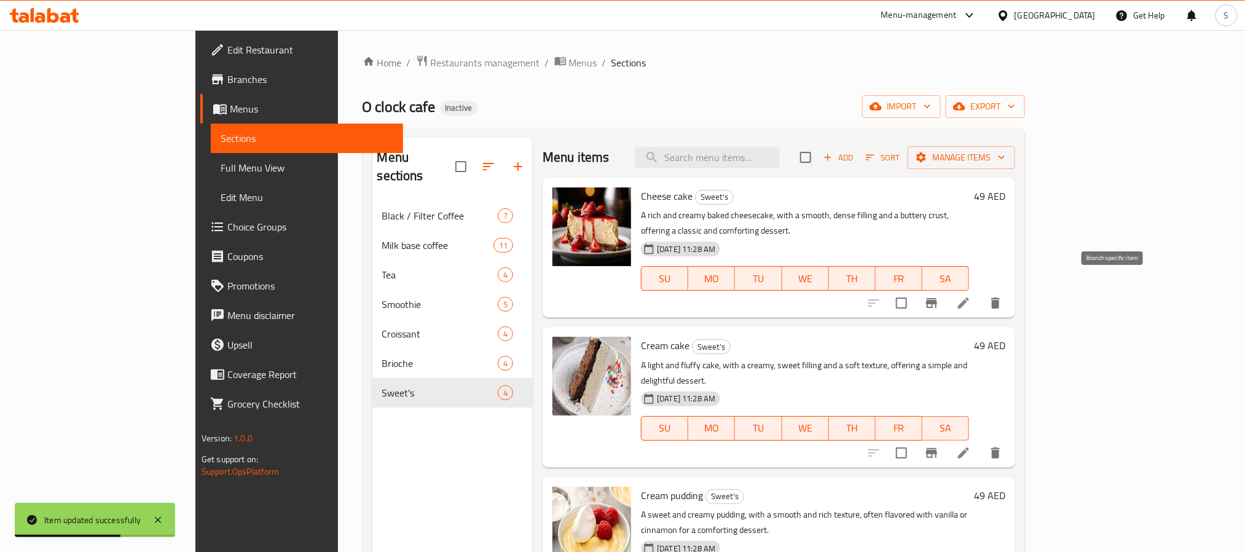
click at [969, 297] on icon at bounding box center [963, 302] width 11 height 11
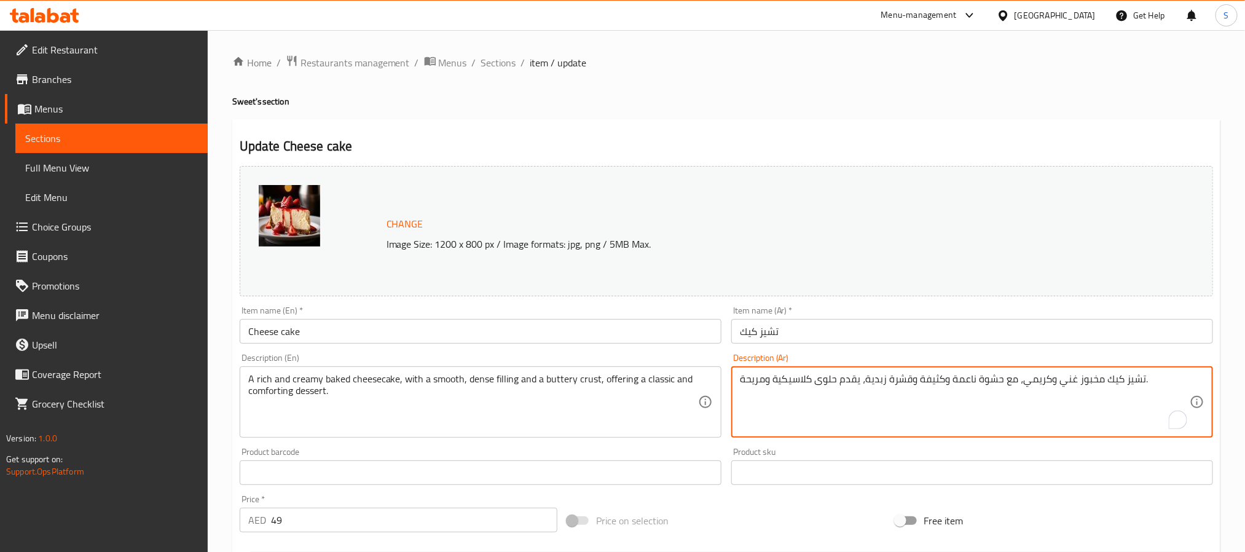
click at [904, 382] on textarea "تشيز كيك مخبوز غني وكريمي، مع حشوة ناعمة وكثيفة وقشرة زبدية، يقدم حلوى كلاسيكية…" at bounding box center [965, 402] width 450 height 58
type textarea "تشيز كيك مخبوز غني و[PERSON_NAME]، مع حشوة ناعمة وكثيفة وعجينة زبدية، يقدم حلوى…"
click at [264, 395] on textarea "A rich and creamy baked cheesecake, with a smooth, dense filling and a buttery …" at bounding box center [473, 402] width 450 height 58
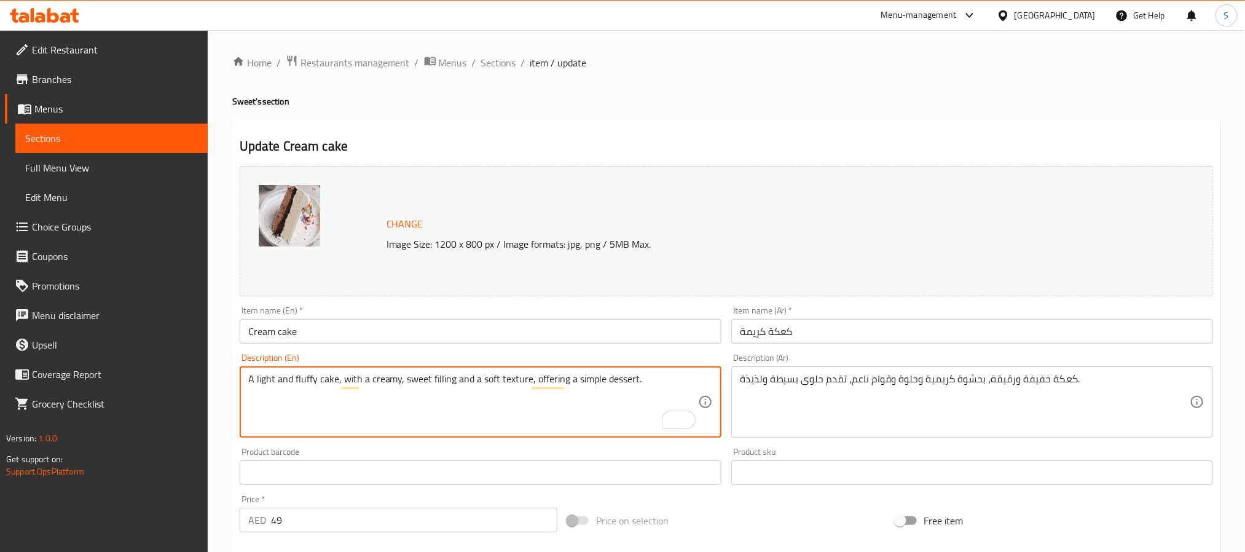
type textarea "A light and fluffy cake, with a creamy, sweet filling and a soft texture, offer…"
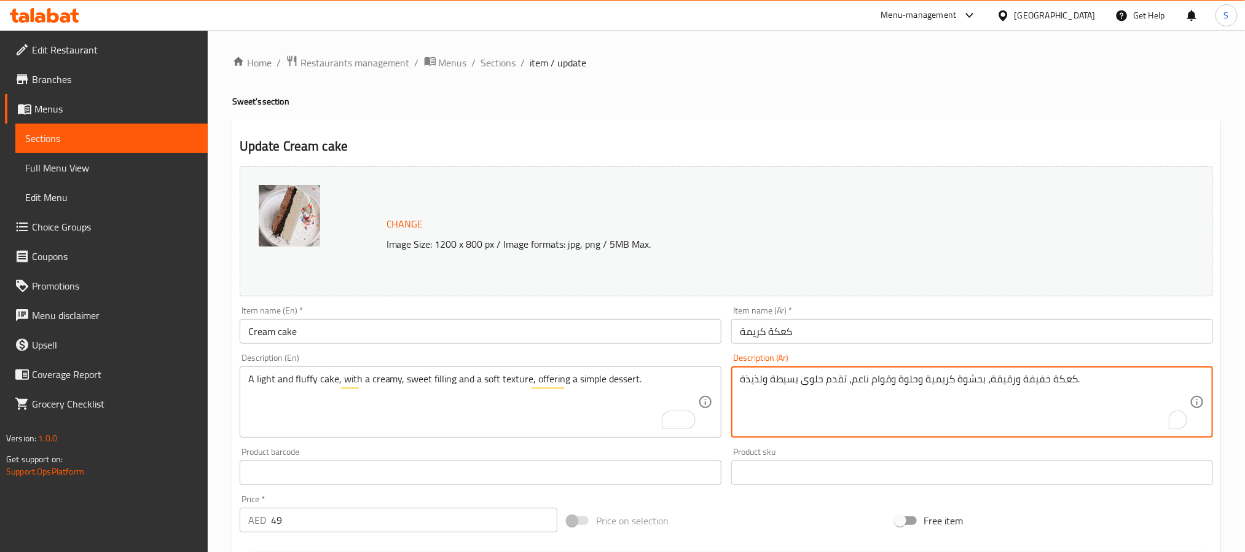
click at [1057, 380] on textarea "كعكة خفيفة ورقيقة، بحشوة كريمية وحلوة وقوام ناعم، تقدم حلوى بسيطة ولذيذة." at bounding box center [965, 402] width 450 height 58
type textarea "كيك خفيفة ورقيقة، بحشوة كريمية وحلوة وقوام ناعم، تقدم حلوى بسيطة ولذيذة."
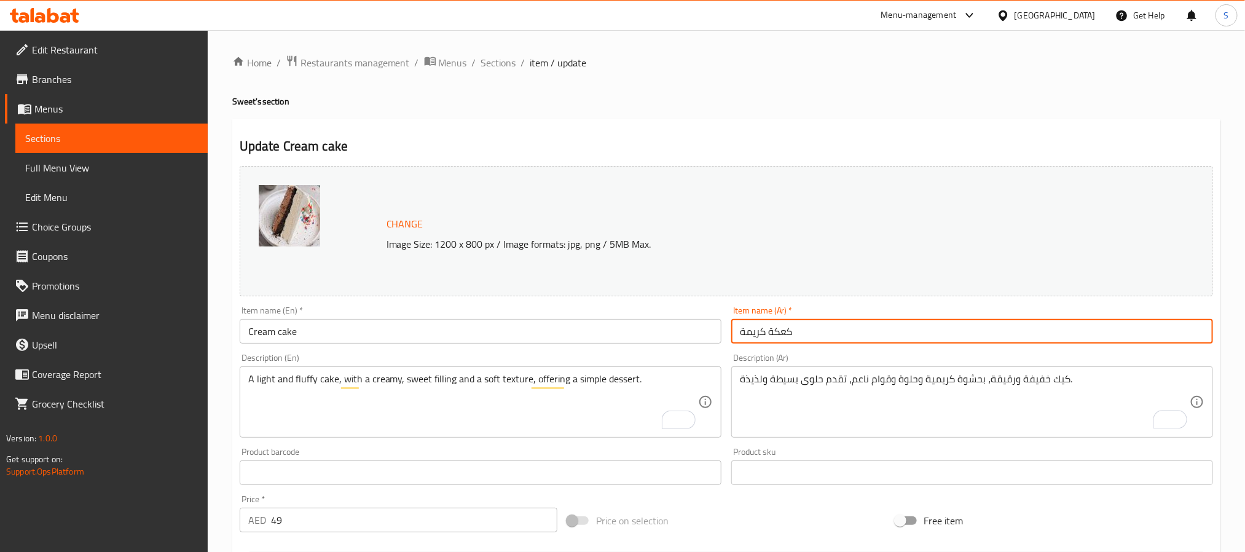
click at [777, 336] on input "كعكة كريمة" at bounding box center [972, 331] width 482 height 25
type input "كيك كريمة"
click at [1000, 386] on textarea "كيك خفيفة ورقيقة، بحشوة كريمية وحلوة وقوام ناعم، تقدم حلوى بسيطة ولذيذة." at bounding box center [965, 402] width 450 height 58
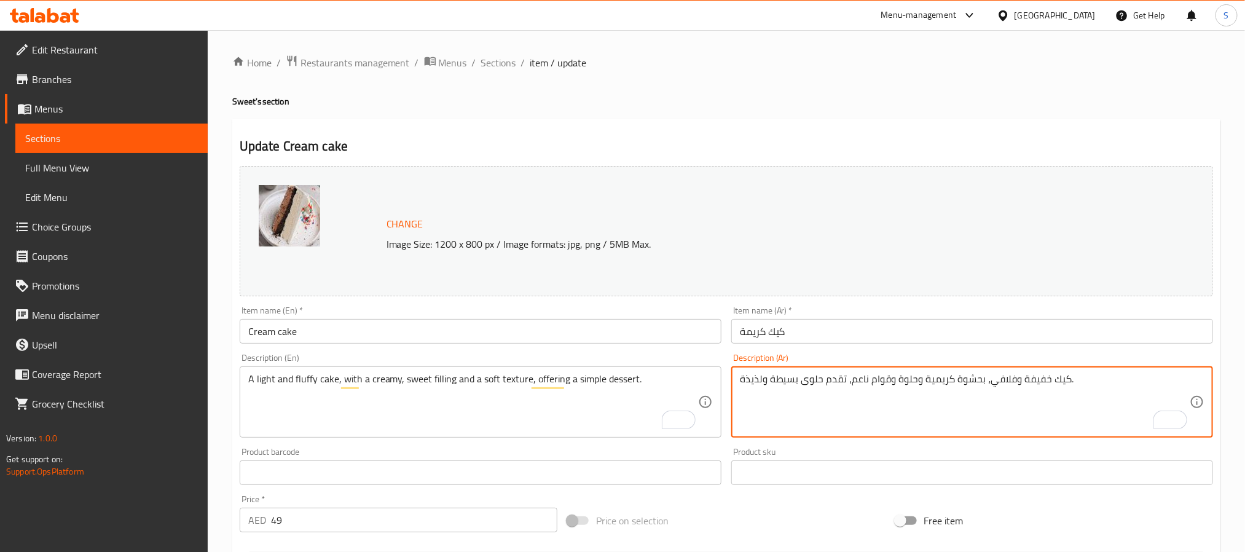
click at [856, 382] on textarea "كيك خفيفة وفلافي، بحشوة كريمية وحلوة وقوام ناعم، تقدم حلوى بسيطة ولذيذة." at bounding box center [965, 402] width 450 height 58
click at [756, 386] on textarea "كيك خفيفة وفلافي، بحشوة كريمية وحلوة وقوام طري، تقدم حلوى بسيطة ولذيذة." at bounding box center [965, 402] width 450 height 58
type textarea "كيك خفيفة وفلافي، بحشوة كريمية وحلوة وقوام طري، تقدم حلوى بسيطة."
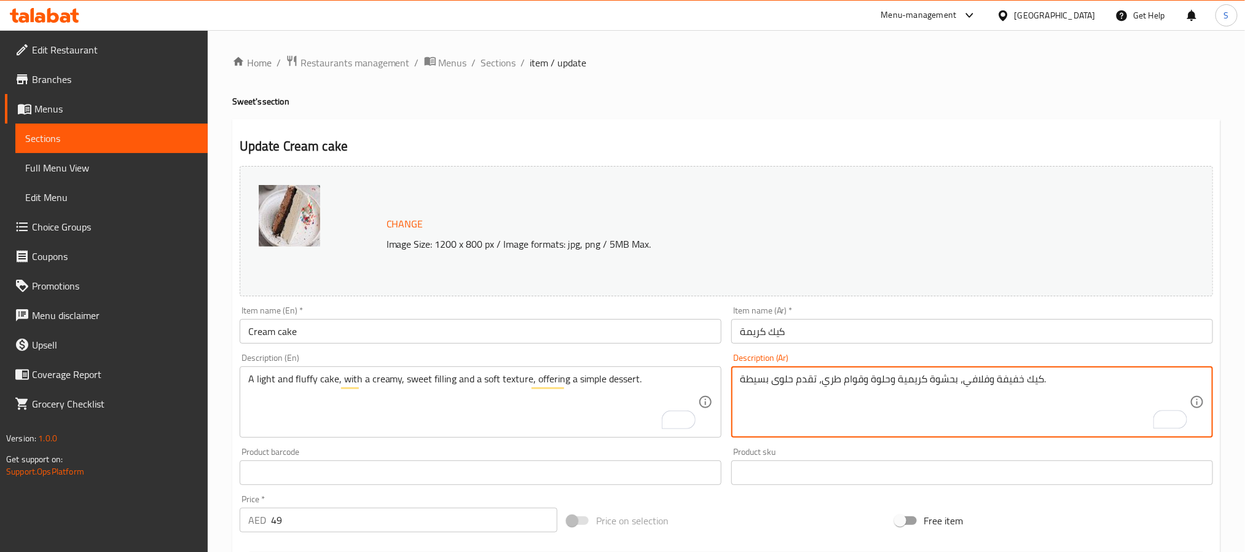
click at [290, 340] on input "Cream cake" at bounding box center [481, 331] width 482 height 25
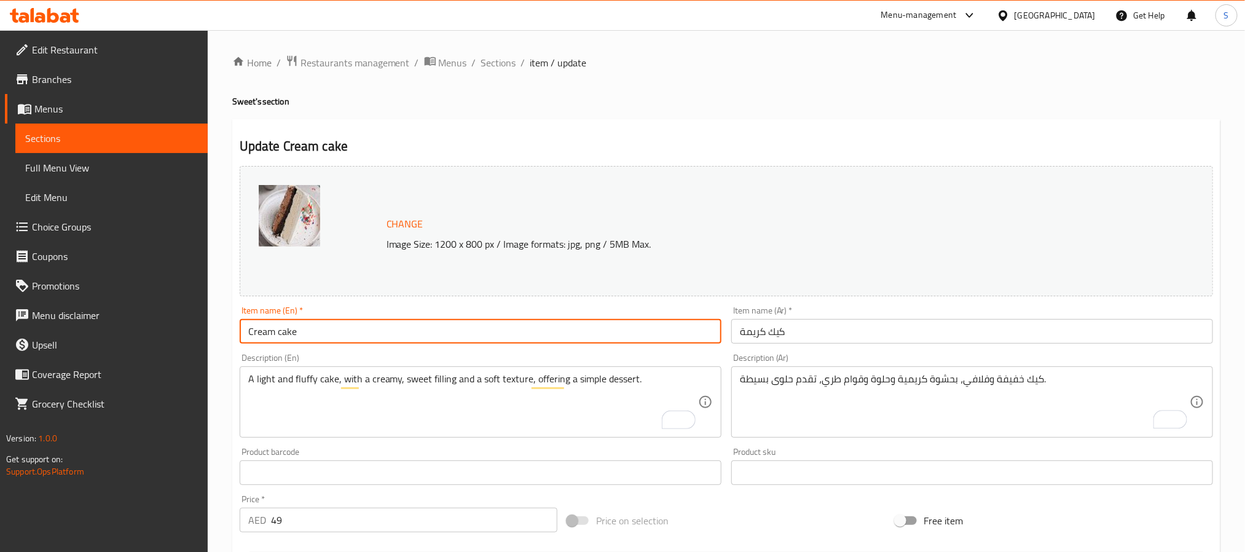
click at [290, 340] on input "Cream cake" at bounding box center [481, 331] width 482 height 25
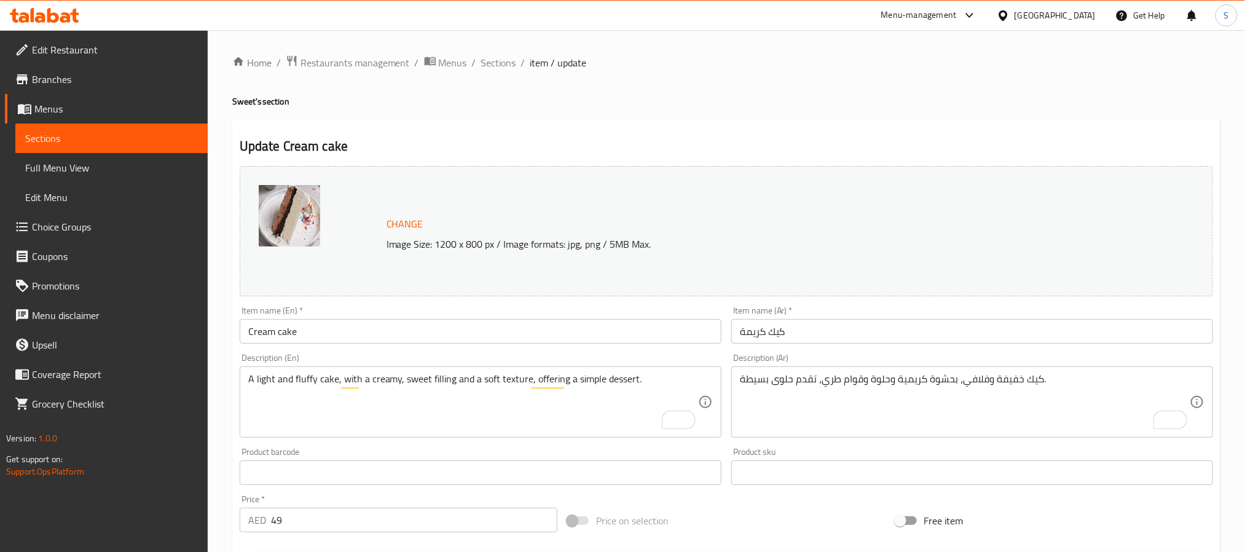
drag, startPoint x: 707, startPoint y: 104, endPoint x: 637, endPoint y: 264, distance: 175.1
click at [707, 104] on h4 "Sweet's section" at bounding box center [726, 101] width 988 height 12
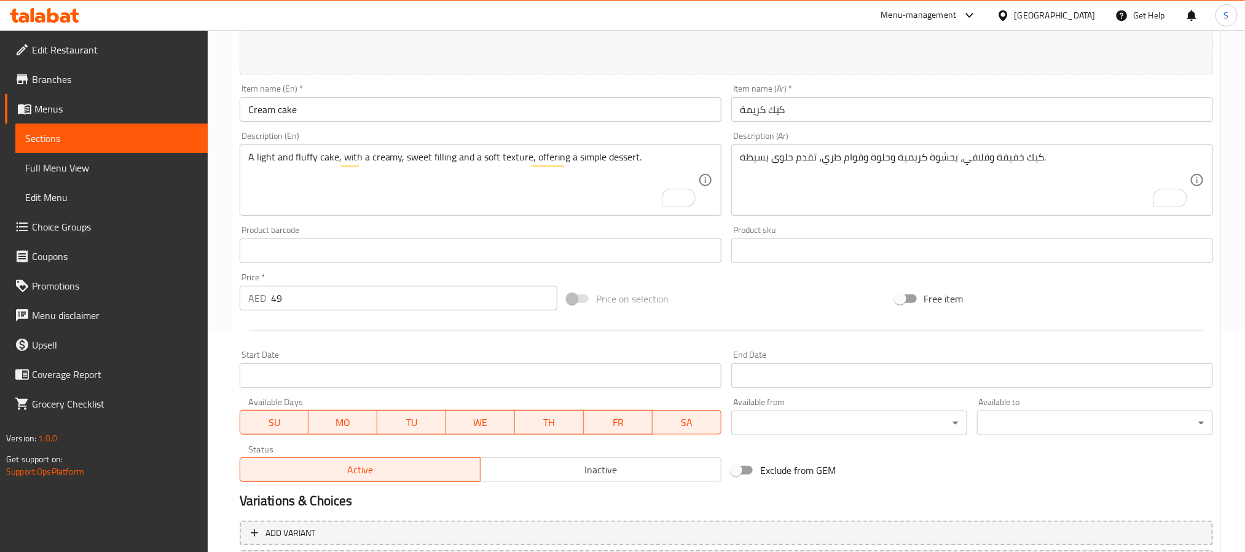
scroll to position [333, 0]
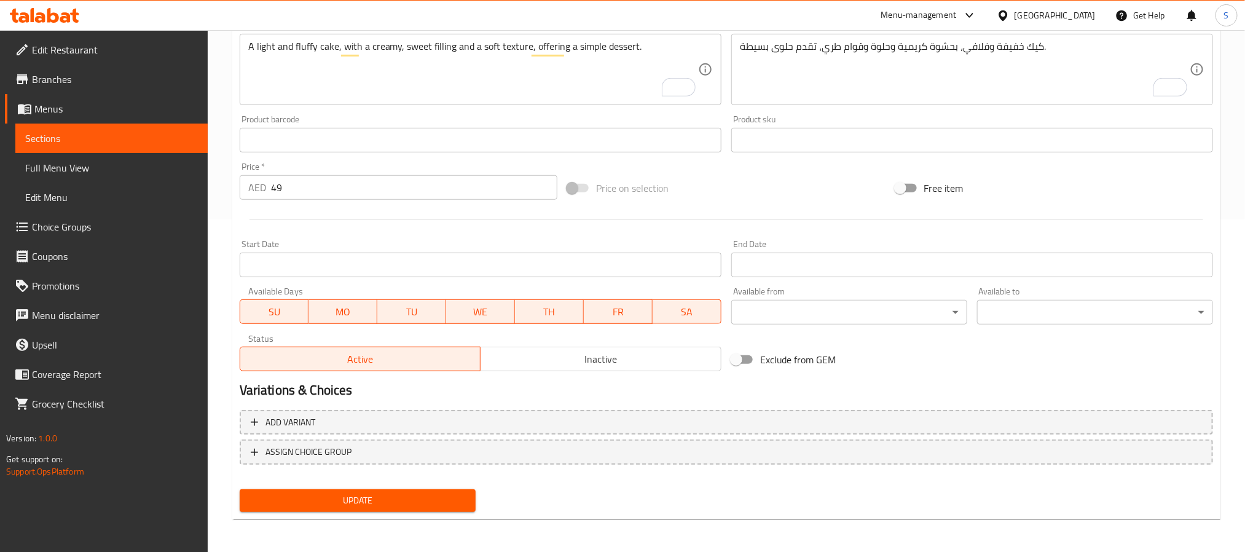
click at [411, 511] on div "Update" at bounding box center [358, 500] width 246 height 33
click at [413, 500] on span "Update" at bounding box center [358, 500] width 216 height 15
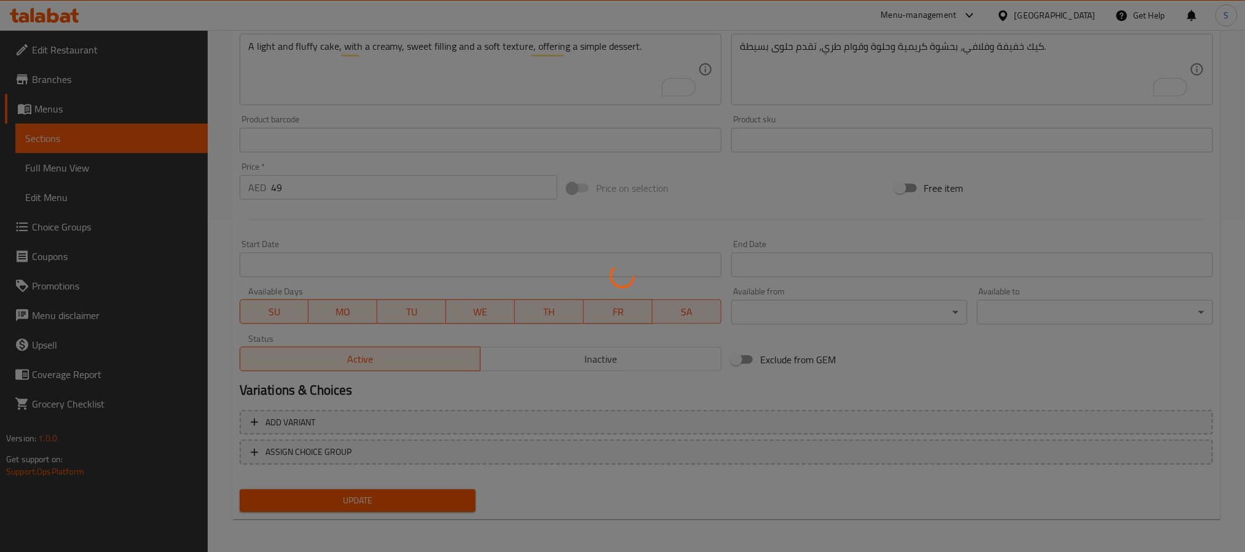
scroll to position [0, 0]
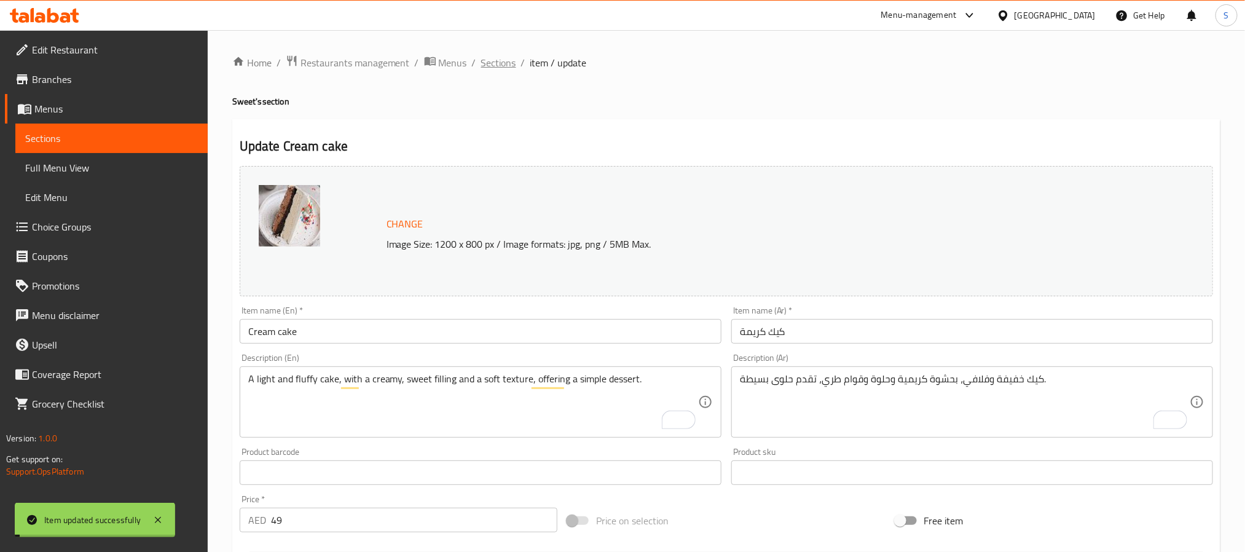
click at [492, 61] on span "Sections" at bounding box center [498, 62] width 35 height 15
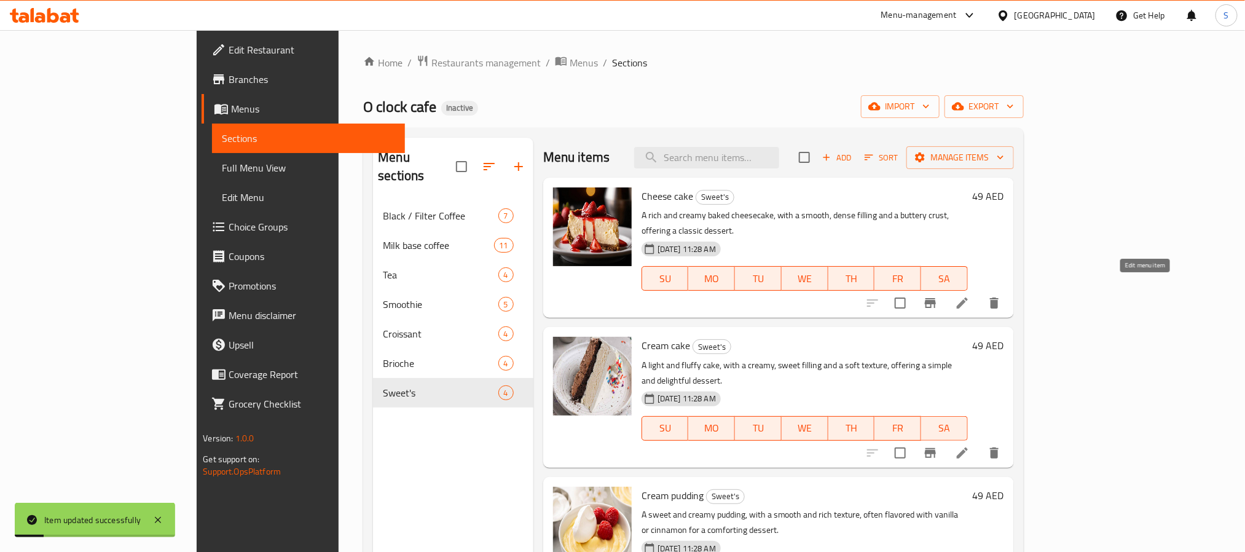
click at [968, 297] on icon at bounding box center [962, 302] width 11 height 11
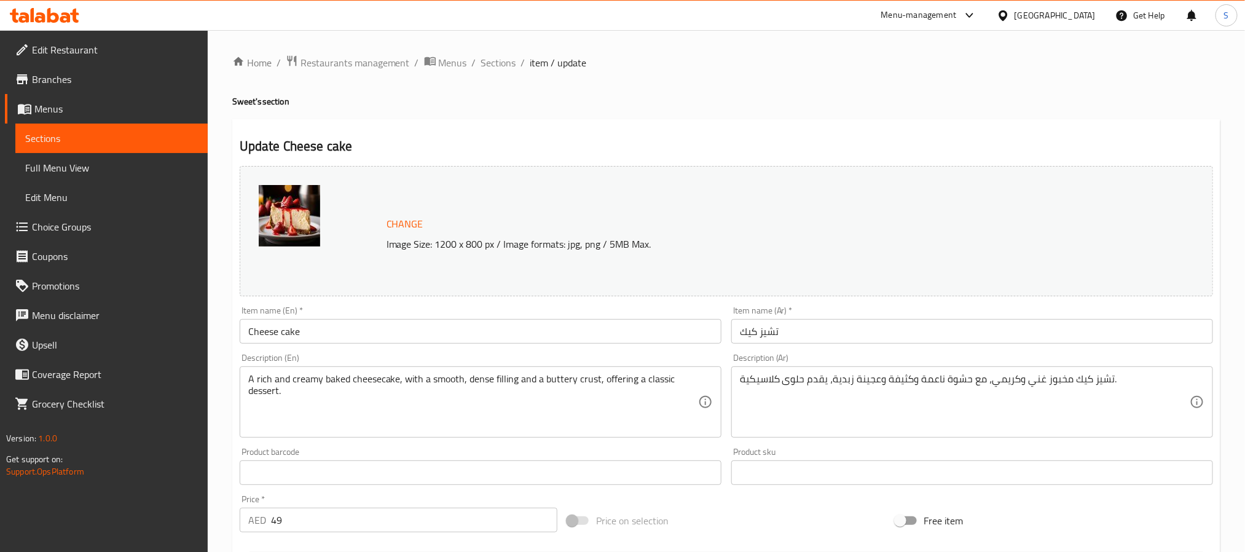
click at [489, 52] on div "Home / Restaurants management / Menus / Sections / item / update Sweet's sectio…" at bounding box center [727, 458] width 1038 height 856
click at [495, 52] on div "Home / Restaurants management / Menus / Sections / item / update Sweet's sectio…" at bounding box center [727, 458] width 1038 height 856
click at [498, 63] on span "Sections" at bounding box center [498, 62] width 35 height 15
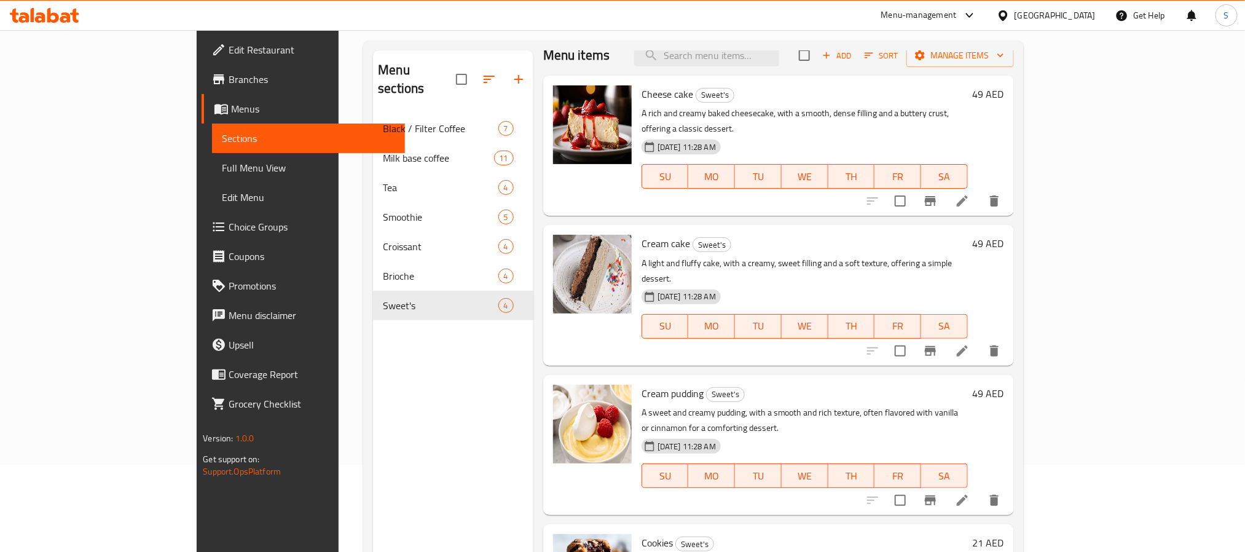
scroll to position [172, 0]
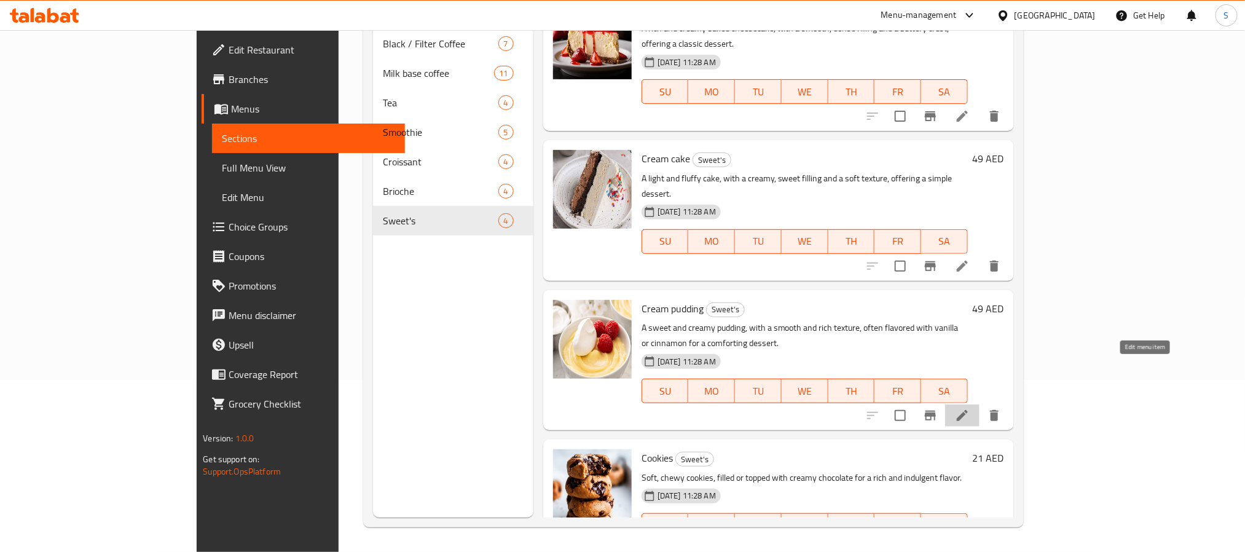
click at [970, 408] on icon at bounding box center [962, 415] width 15 height 15
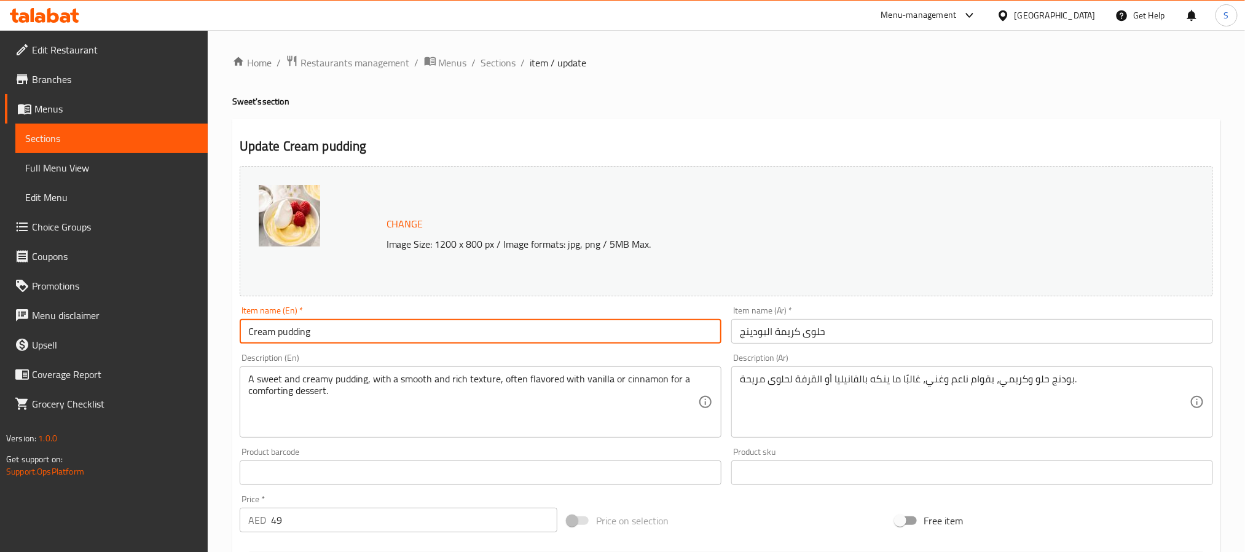
click at [283, 326] on input "Cream pudding" at bounding box center [481, 331] width 482 height 25
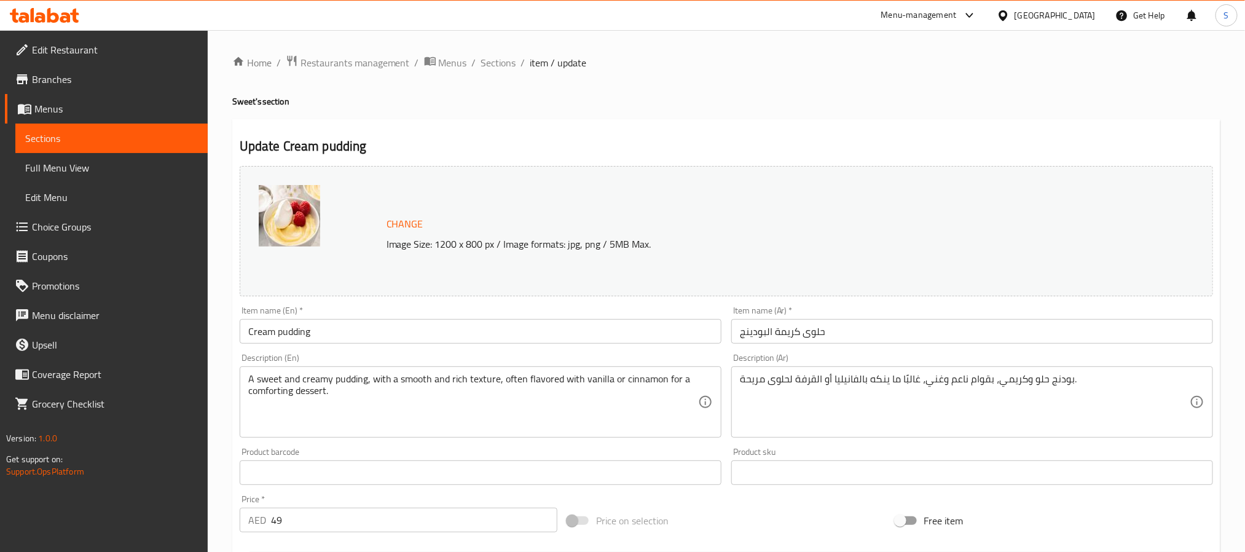
drag, startPoint x: 605, startPoint y: 113, endPoint x: 592, endPoint y: 109, distance: 13.6
click at [605, 113] on div "Home / Restaurants management / Menus / Sections / item / update Sweet's sectio…" at bounding box center [726, 458] width 988 height 807
click at [609, 377] on textarea "A sweet and creamy pudding, with a smooth and rich texture, often flavored with…" at bounding box center [473, 402] width 450 height 58
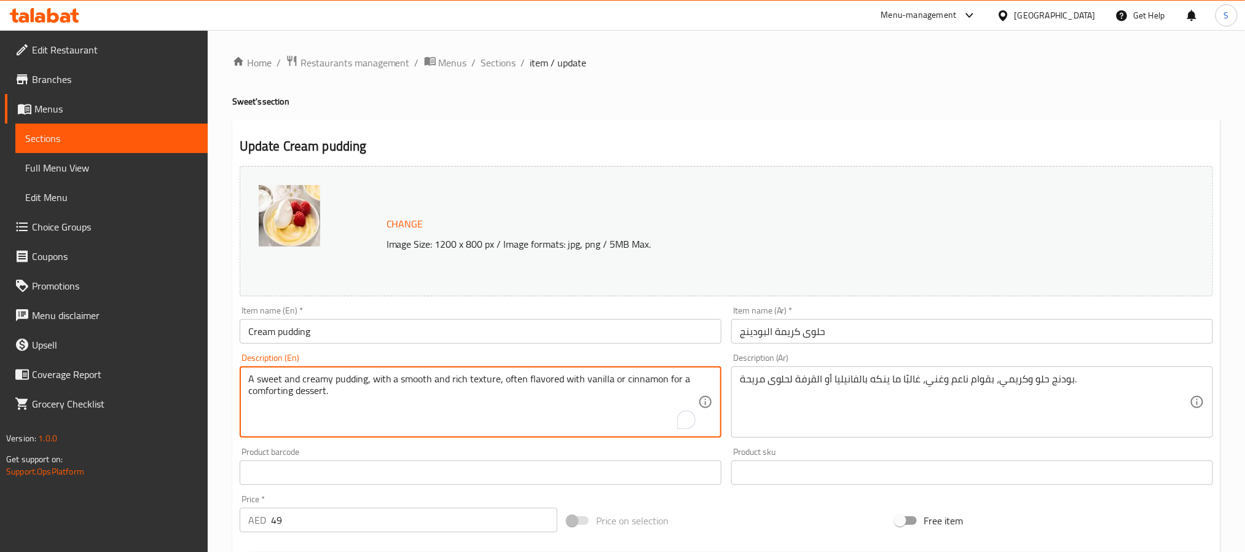
click at [609, 377] on textarea "A sweet and creamy pudding, with a smooth and rich texture, often flavored with…" at bounding box center [473, 402] width 450 height 58
click at [852, 372] on div "بودنج حلو وكريمي، بقوام ناعم وغني، غالبًا ما ينكه بالفانيليا أو القرفة لحلوى مر…" at bounding box center [972, 401] width 482 height 71
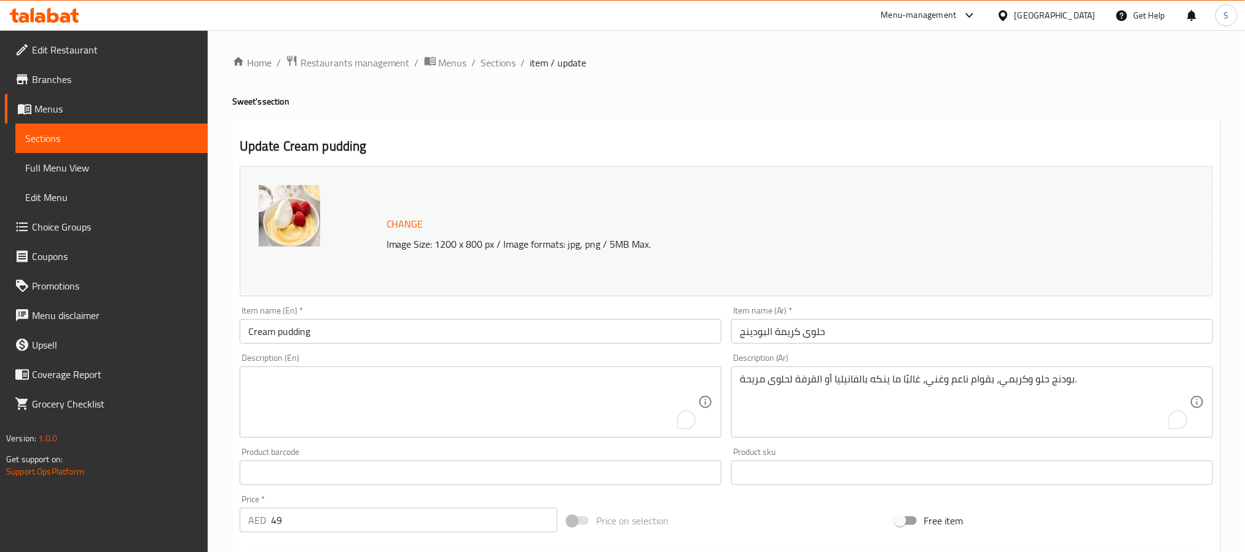
click at [852, 372] on div "بودنج حلو وكريمي، بقوام ناعم وغني، غالبًا ما ينكه بالفانيليا أو القرفة لحلوى مر…" at bounding box center [972, 401] width 482 height 71
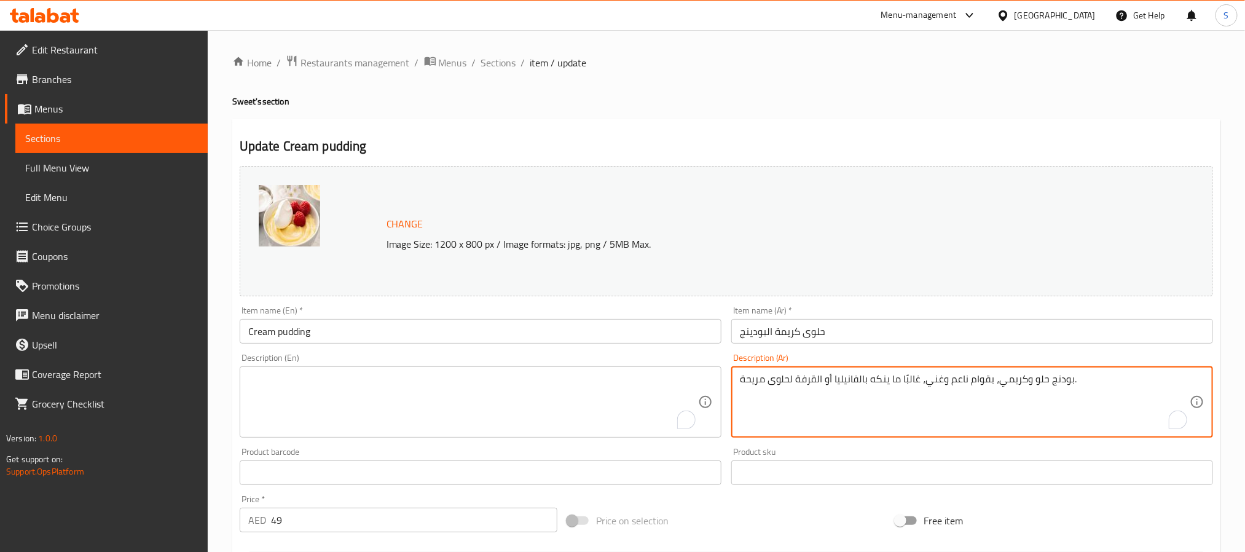
click at [852, 372] on div "بودنج حلو وكريمي، بقوام ناعم وغني، غالبًا ما ينكه بالفانيليا أو القرفة لحلوى مر…" at bounding box center [972, 401] width 482 height 71
click at [841, 382] on textarea "بودنج حلو وكريمي، بقوام ناعم وغني، غالبًا ما ينكه بالفانيليا أو القرفة لحلوى مر…" at bounding box center [965, 402] width 450 height 58
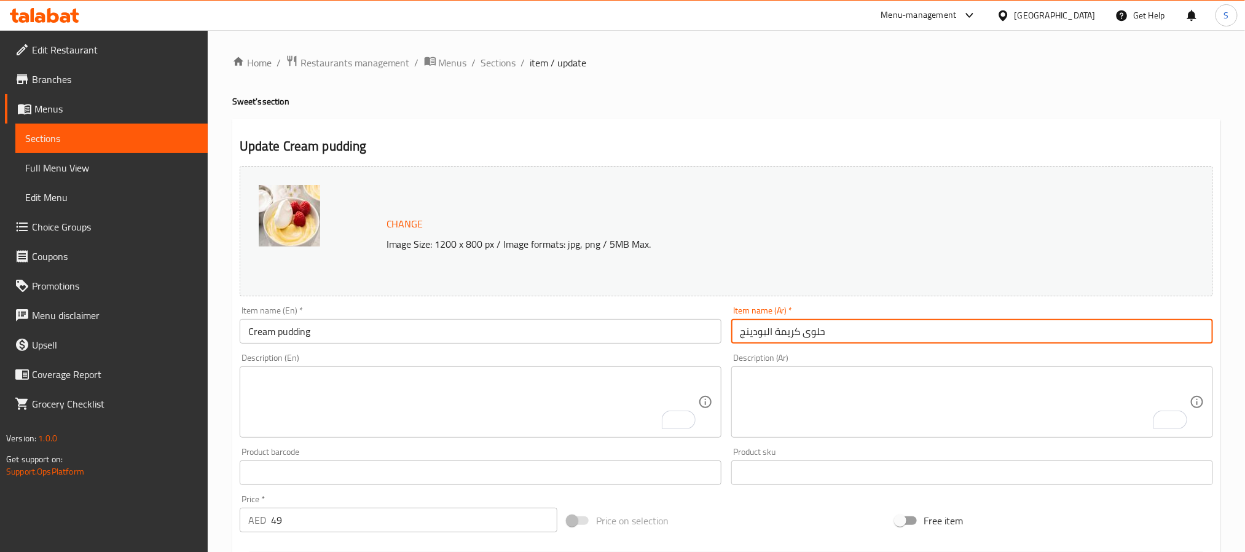
click at [812, 334] on input "حلوى كريمة البودينج" at bounding box center [972, 331] width 482 height 25
type input "كريمة البودينج"
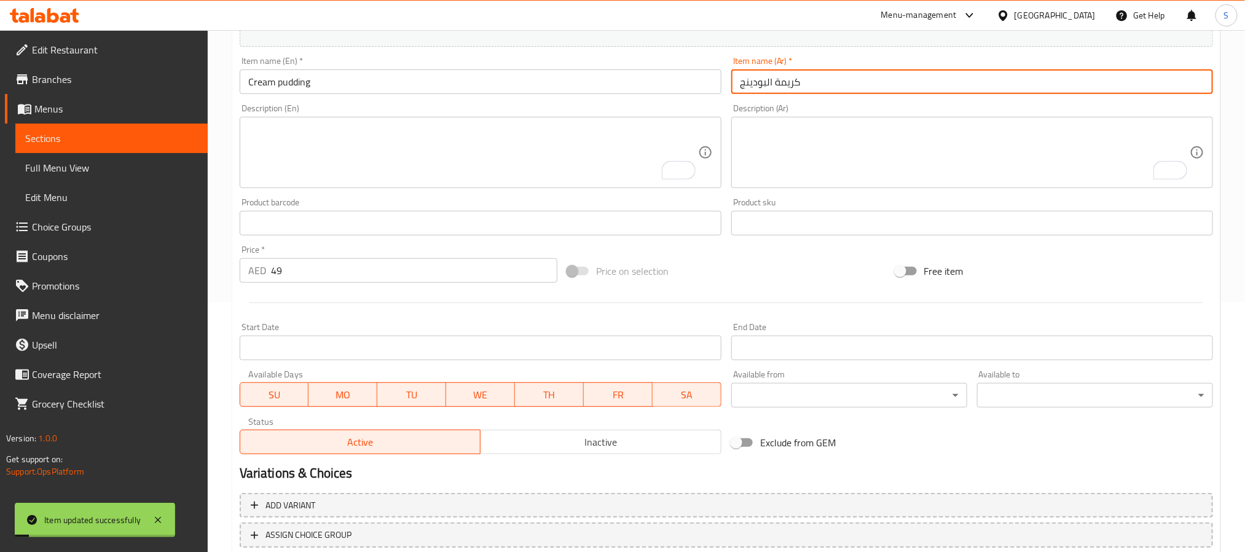
scroll to position [333, 0]
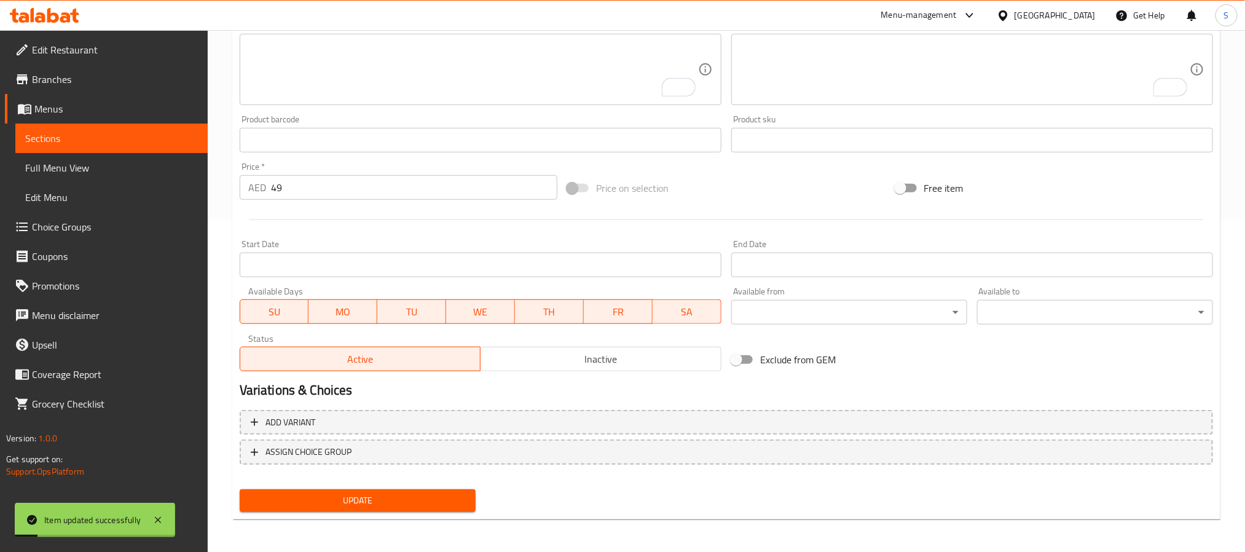
click at [358, 510] on button "Update" at bounding box center [358, 500] width 236 height 23
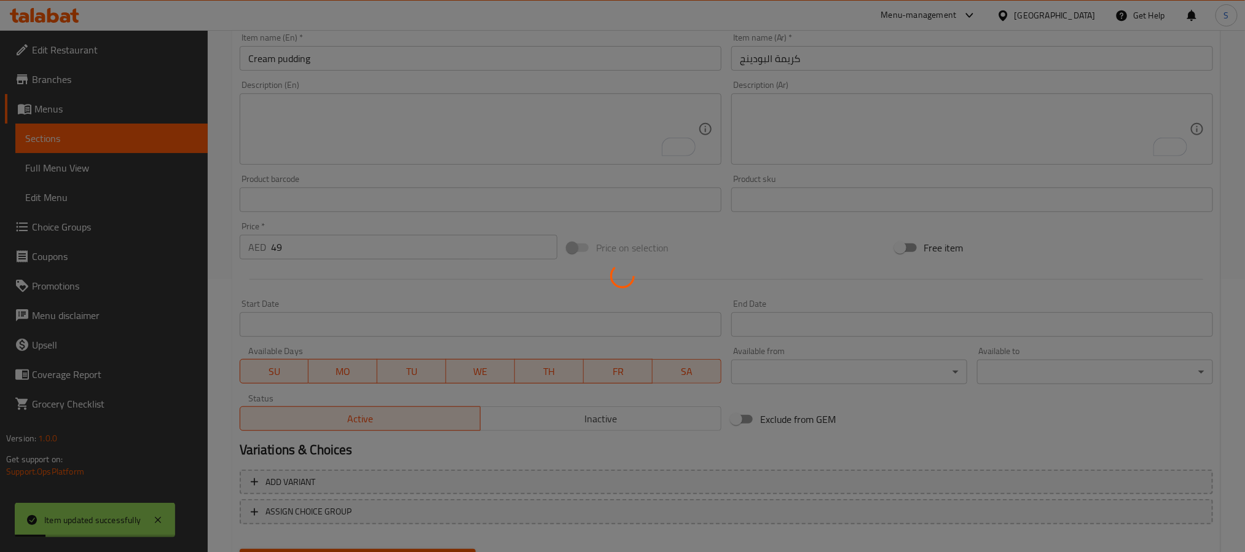
scroll to position [0, 0]
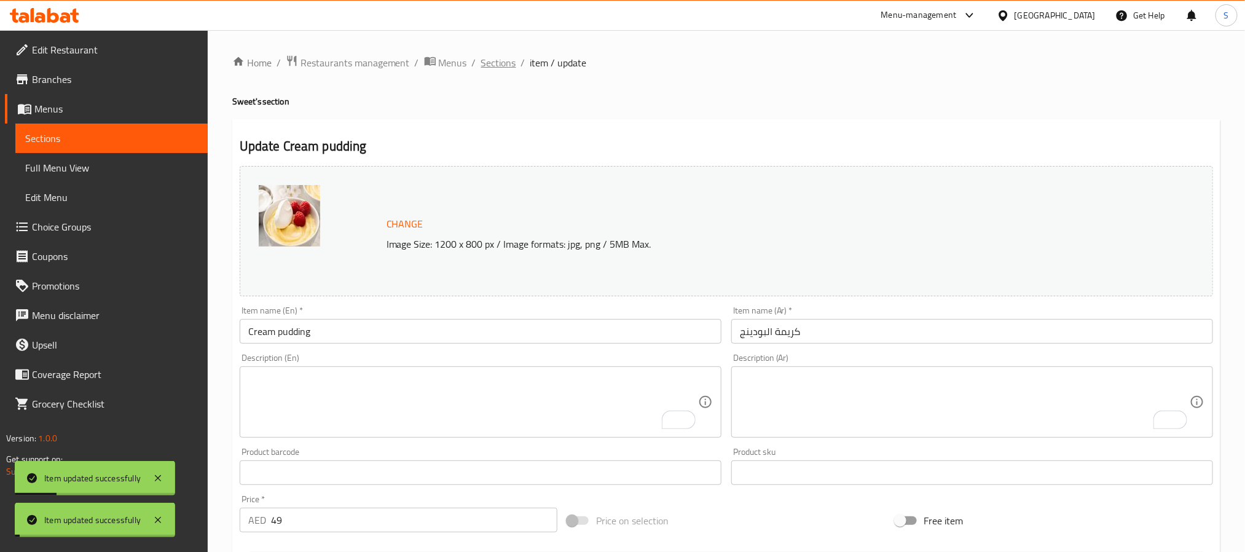
click at [500, 61] on span "Sections" at bounding box center [498, 62] width 35 height 15
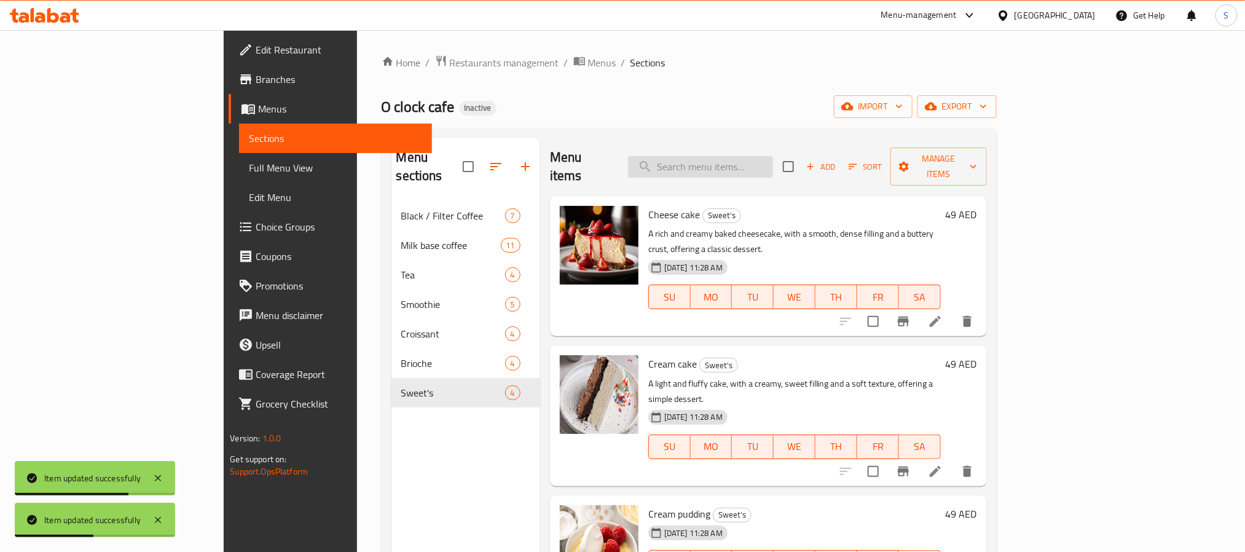
click at [773, 160] on input "search" at bounding box center [700, 167] width 145 height 22
paste input "Labneh zaatar cro"
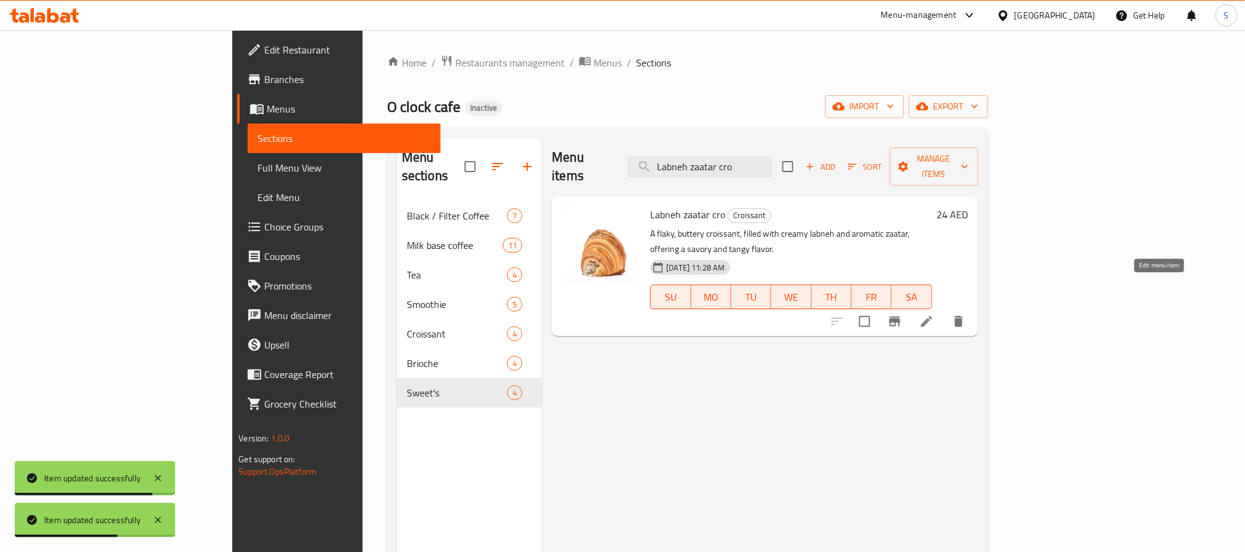
type input "Labneh zaatar cro"
click at [934, 314] on icon at bounding box center [927, 321] width 15 height 15
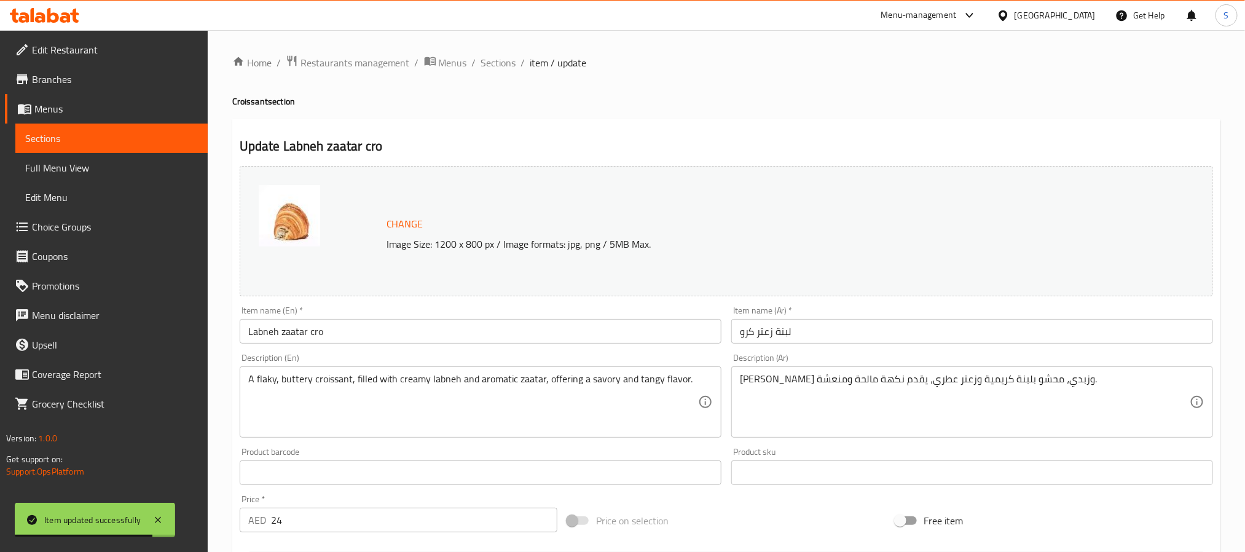
click at [242, 105] on h4 "Croissant section" at bounding box center [726, 101] width 988 height 12
copy h4 "Croissant"
click at [312, 331] on input "Labneh zaatar cro" at bounding box center [481, 331] width 482 height 25
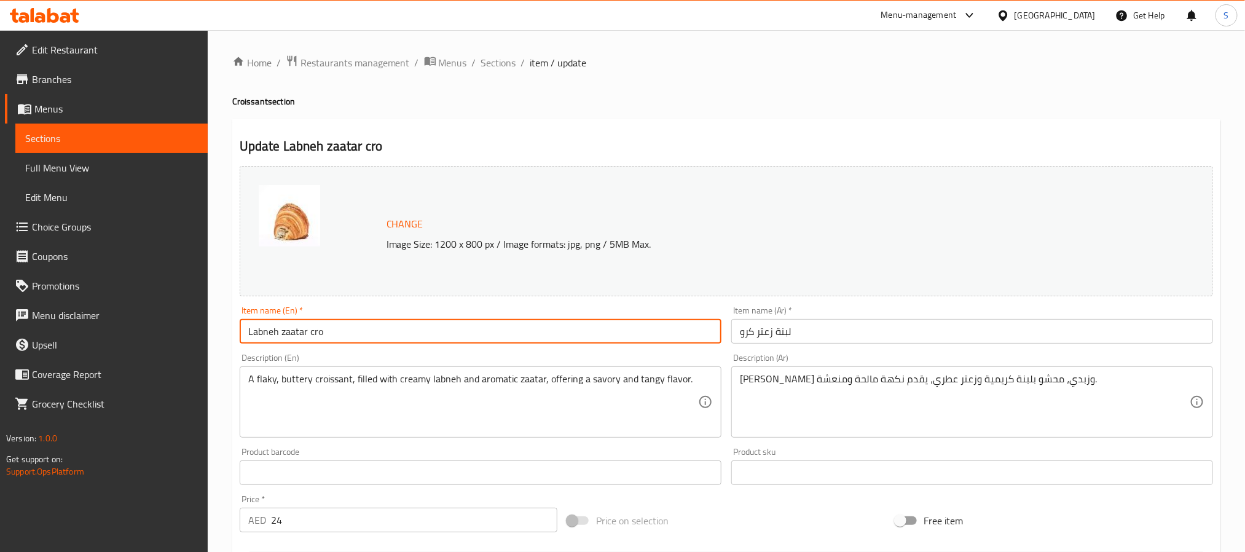
paste input "Croissant"
type input "Labneh zaatar Croissant"
click at [749, 337] on input "لبنة زعتر كرو" at bounding box center [972, 331] width 482 height 25
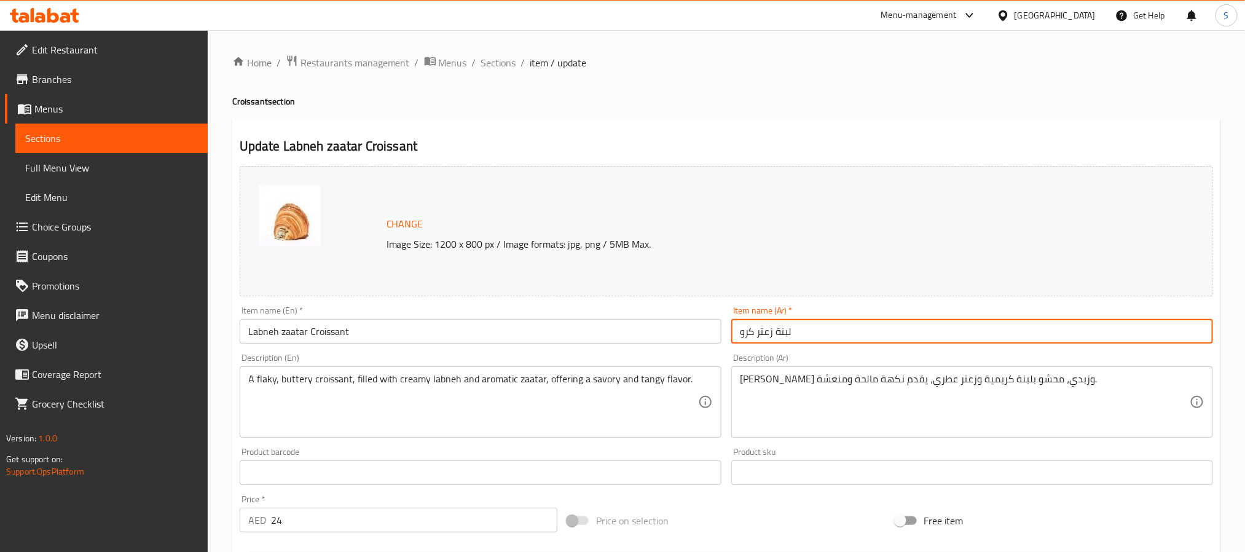
click at [749, 337] on input "لبنة زعتر كرو" at bounding box center [972, 331] width 482 height 25
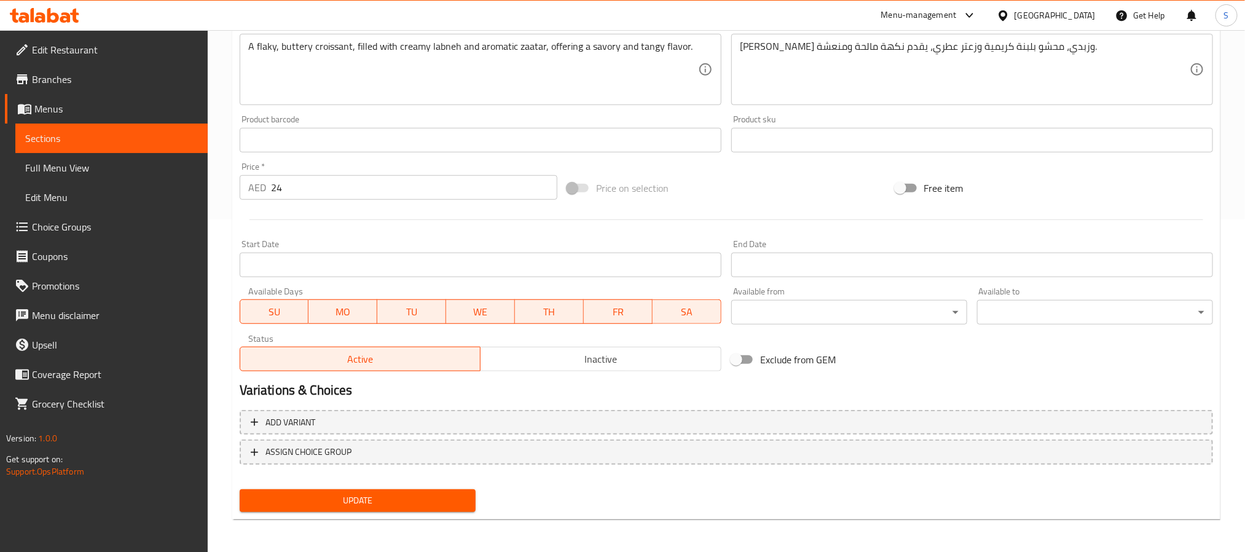
type input "لبنة زعتر كرواسون"
click at [357, 502] on span "Update" at bounding box center [358, 500] width 216 height 15
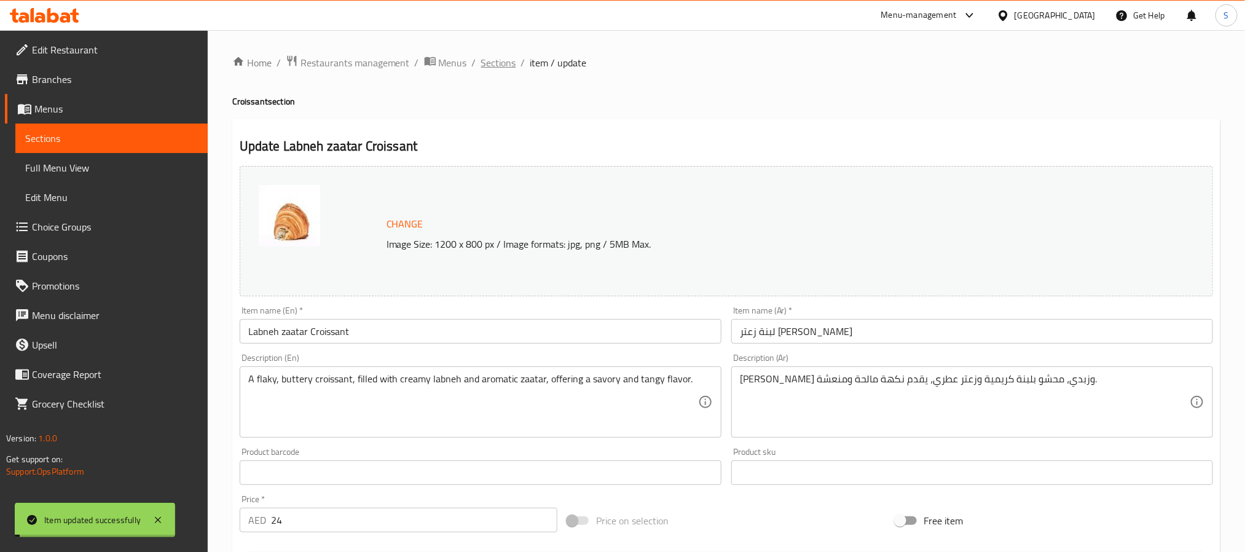
click at [491, 61] on span "Sections" at bounding box center [498, 62] width 35 height 15
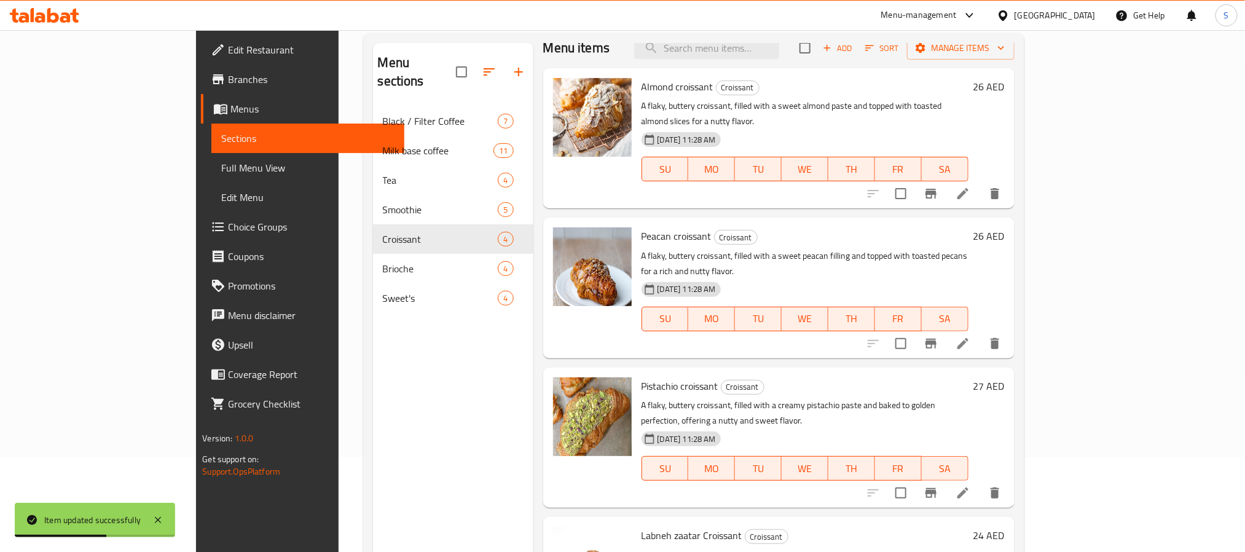
scroll to position [172, 0]
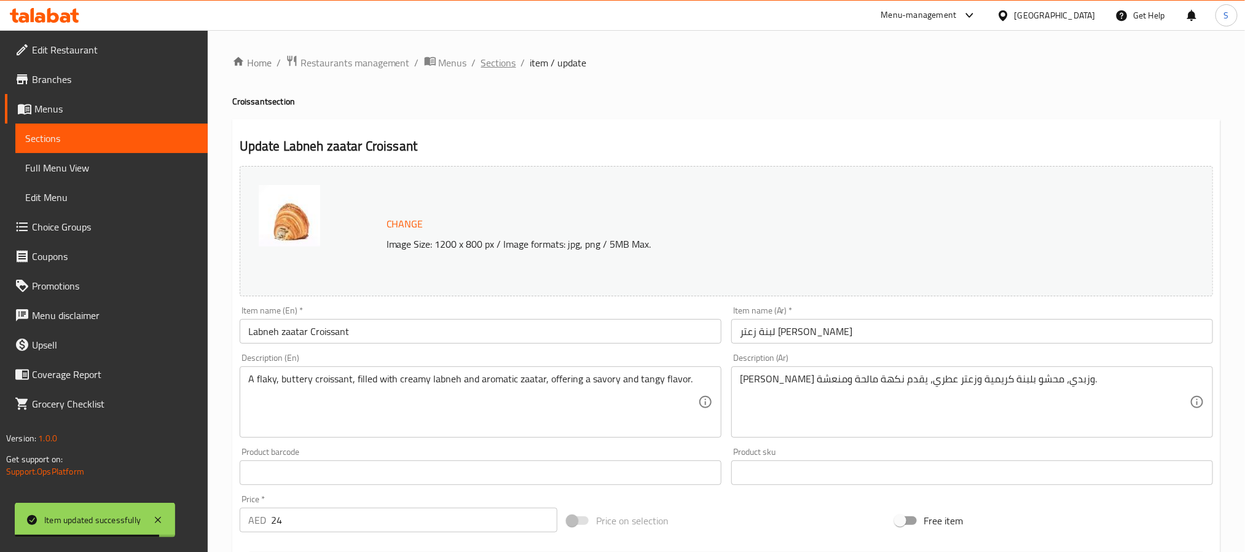
click at [500, 63] on span "Sections" at bounding box center [498, 62] width 35 height 15
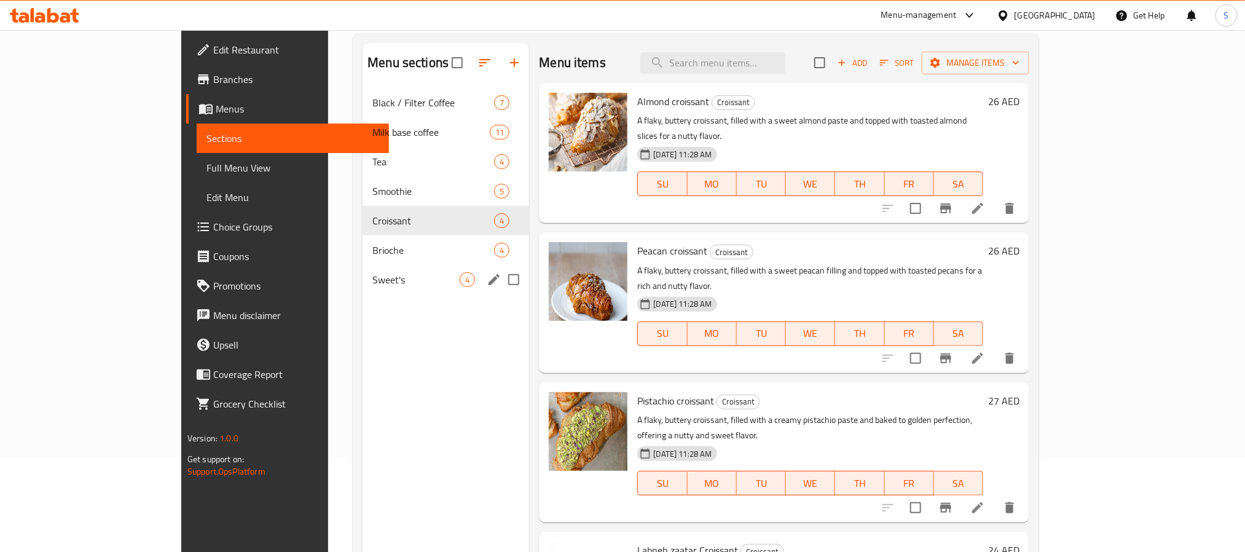
scroll to position [172, 0]
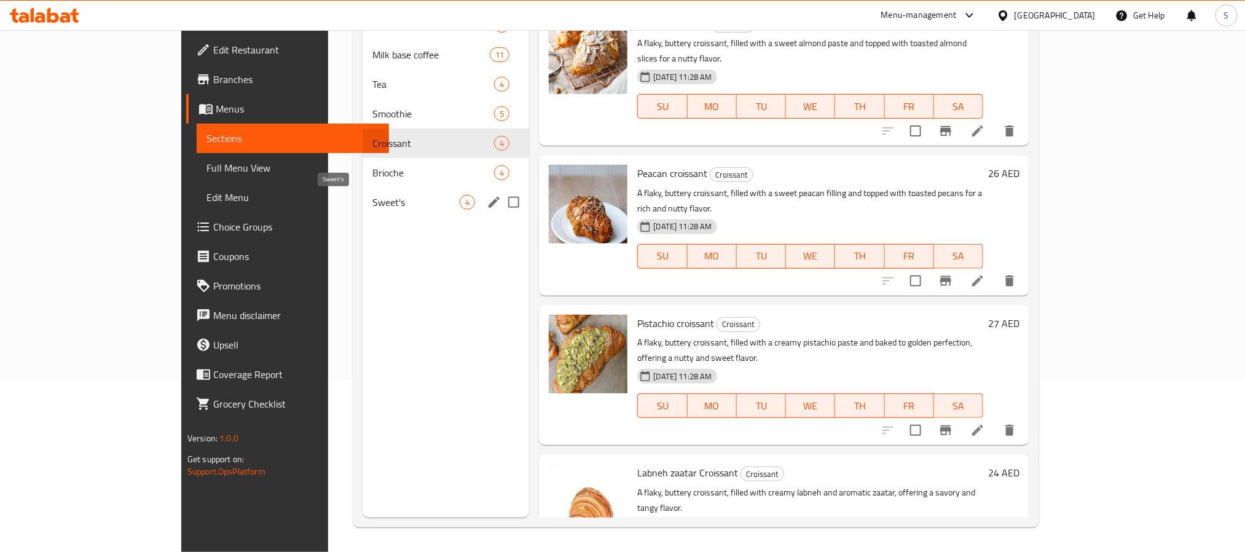
click at [372, 203] on span "Sweet's" at bounding box center [415, 202] width 87 height 15
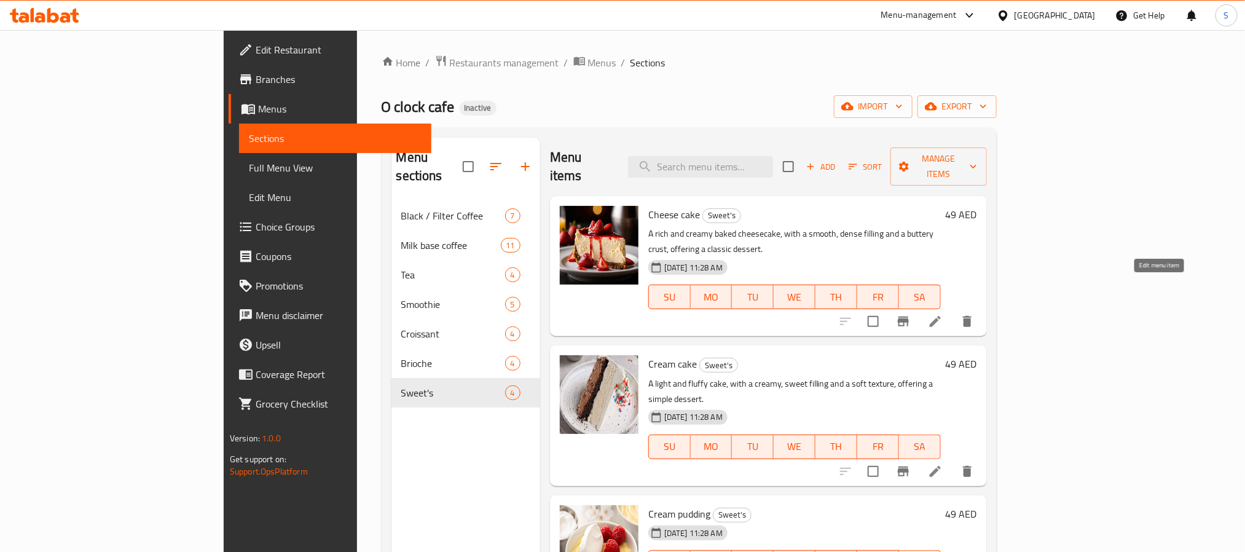
click at [943, 314] on icon at bounding box center [935, 321] width 15 height 15
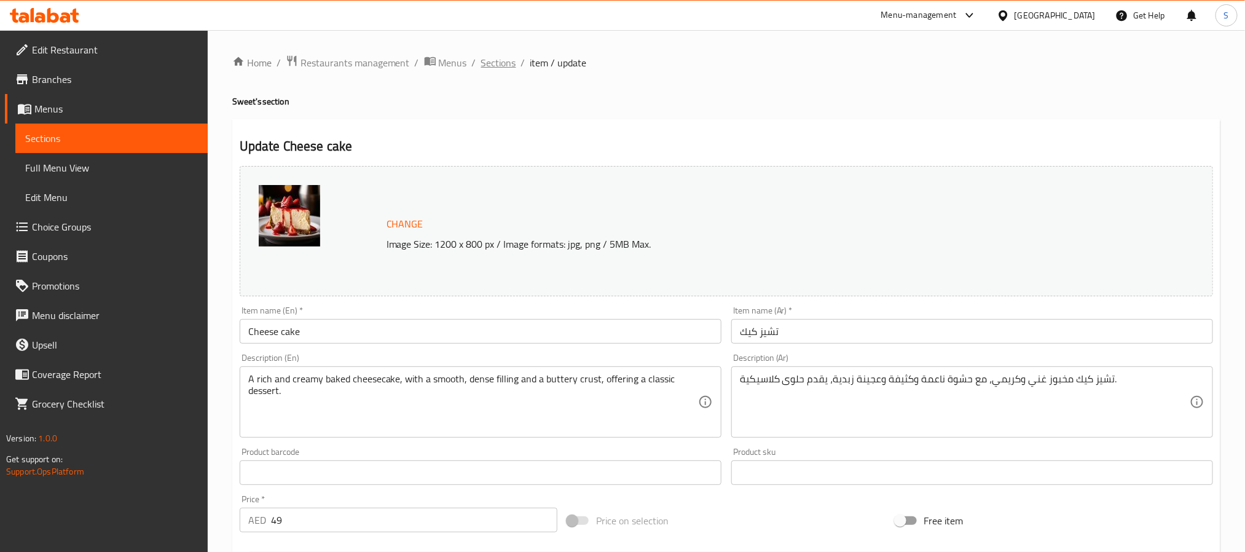
click at [490, 59] on span "Sections" at bounding box center [498, 62] width 35 height 15
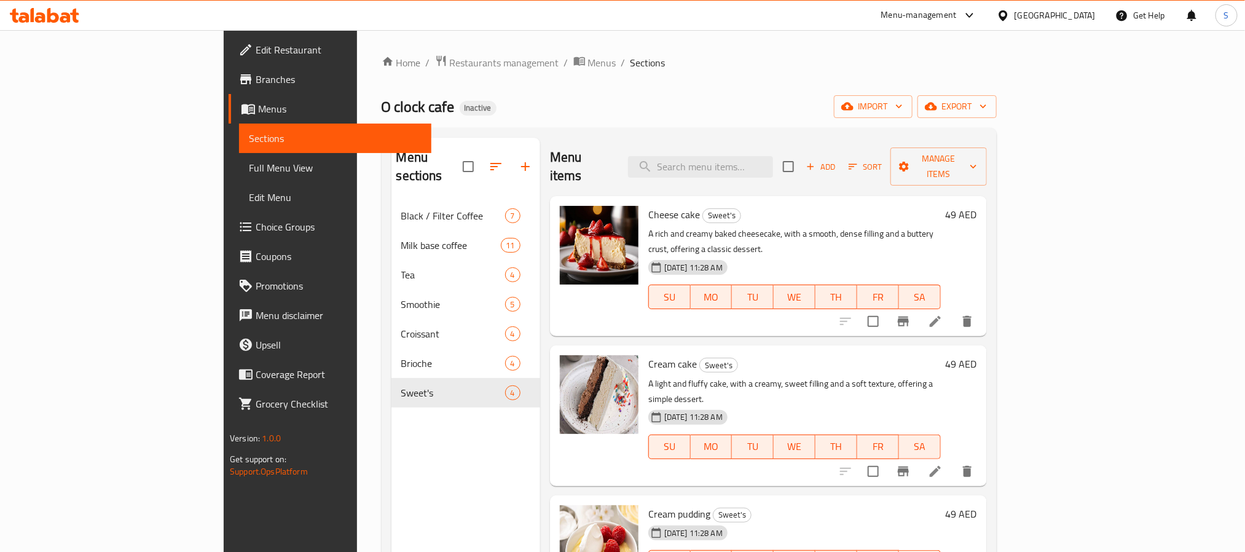
click at [943, 464] on icon at bounding box center [935, 471] width 15 height 15
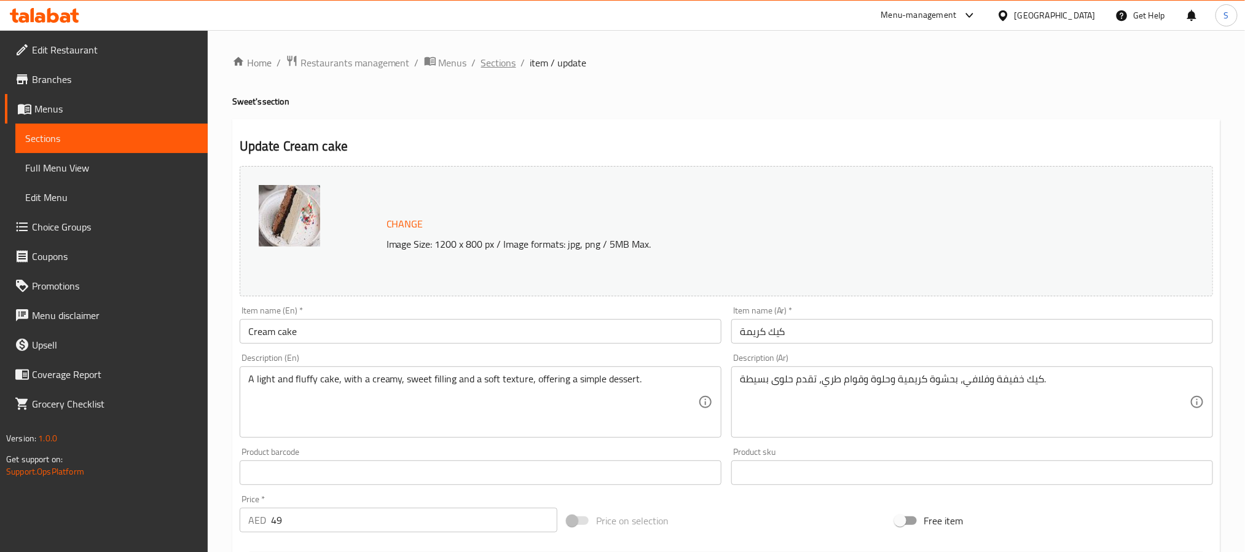
click at [494, 55] on span "Sections" at bounding box center [498, 62] width 35 height 15
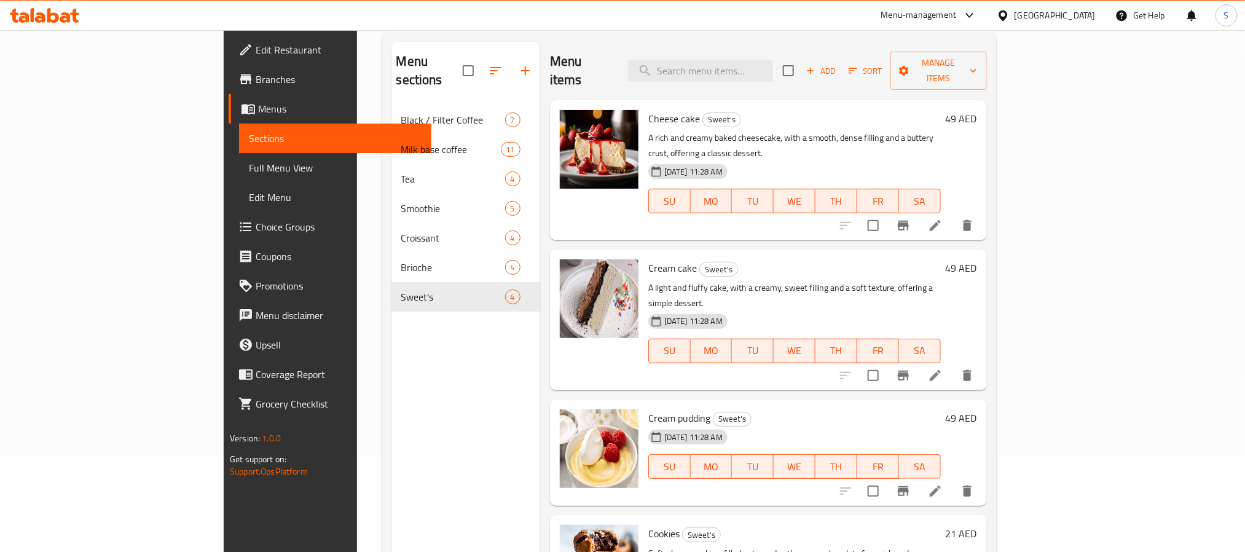
scroll to position [172, 0]
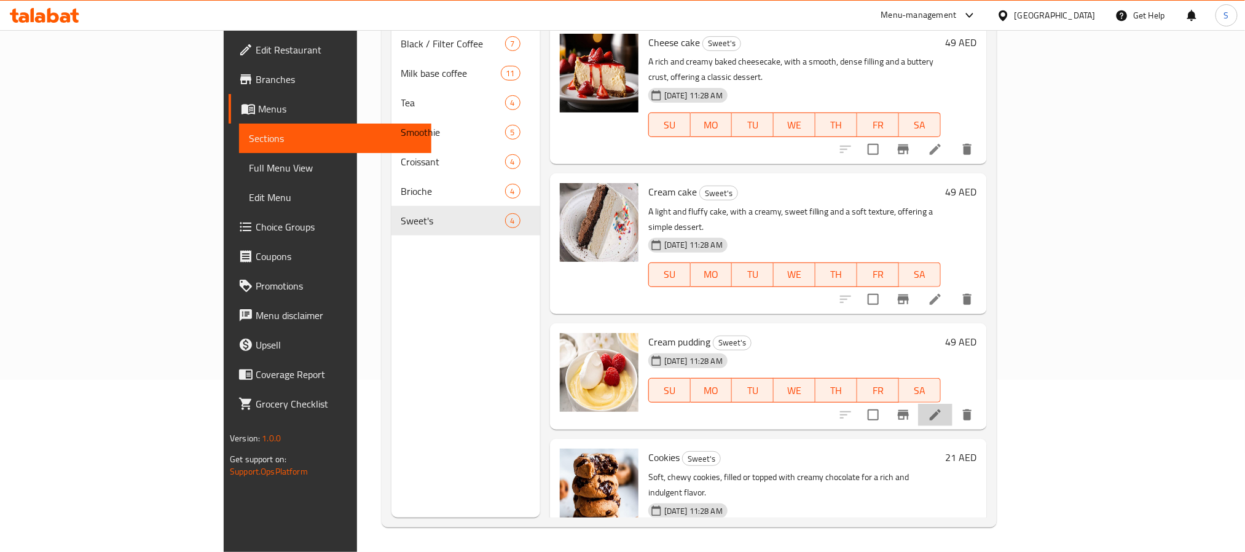
click at [953, 404] on li at bounding box center [935, 415] width 34 height 22
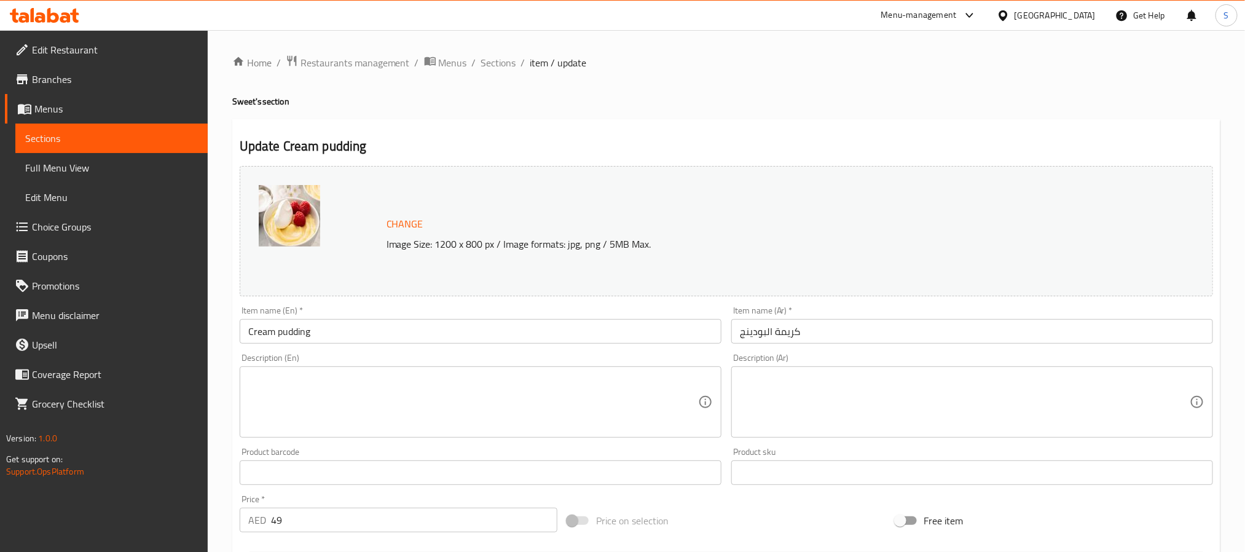
click at [454, 406] on textarea at bounding box center [473, 402] width 450 height 58
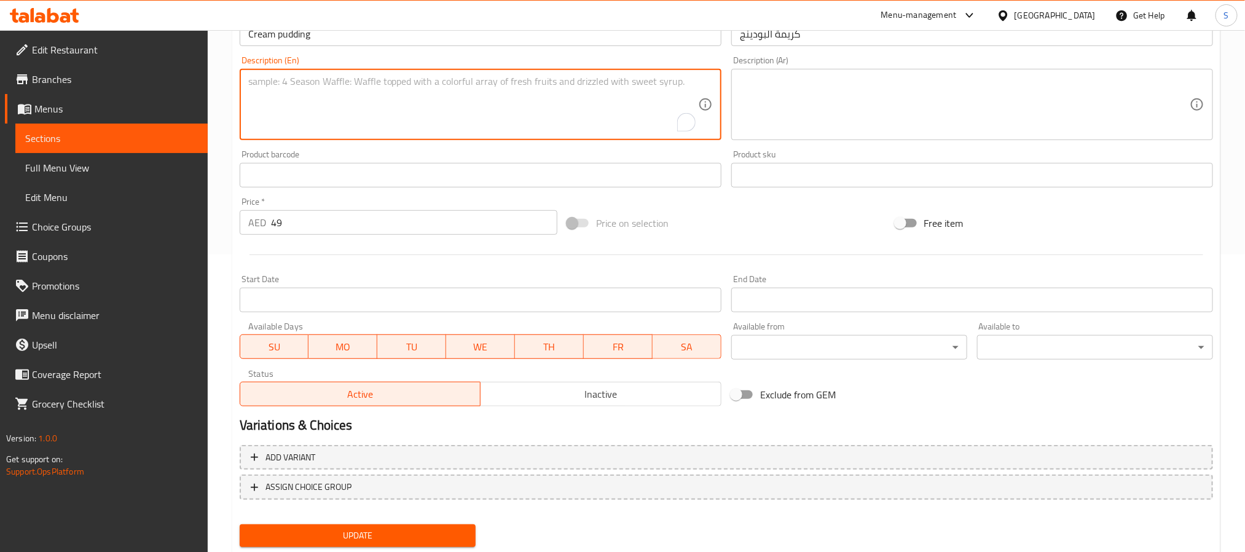
scroll to position [333, 0]
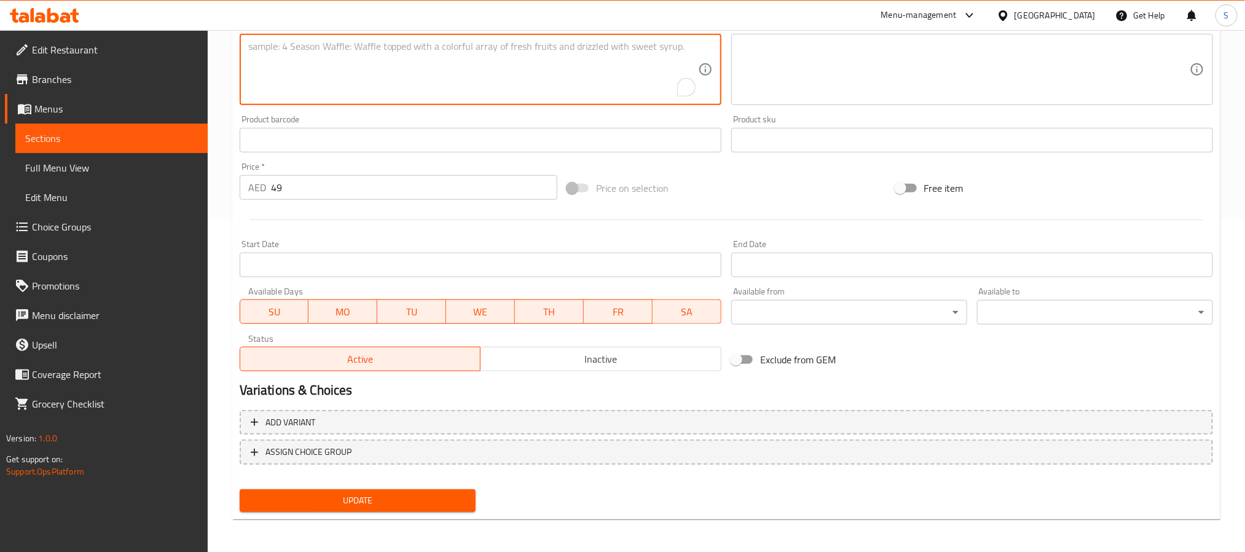
click at [420, 500] on span "Update" at bounding box center [358, 500] width 216 height 15
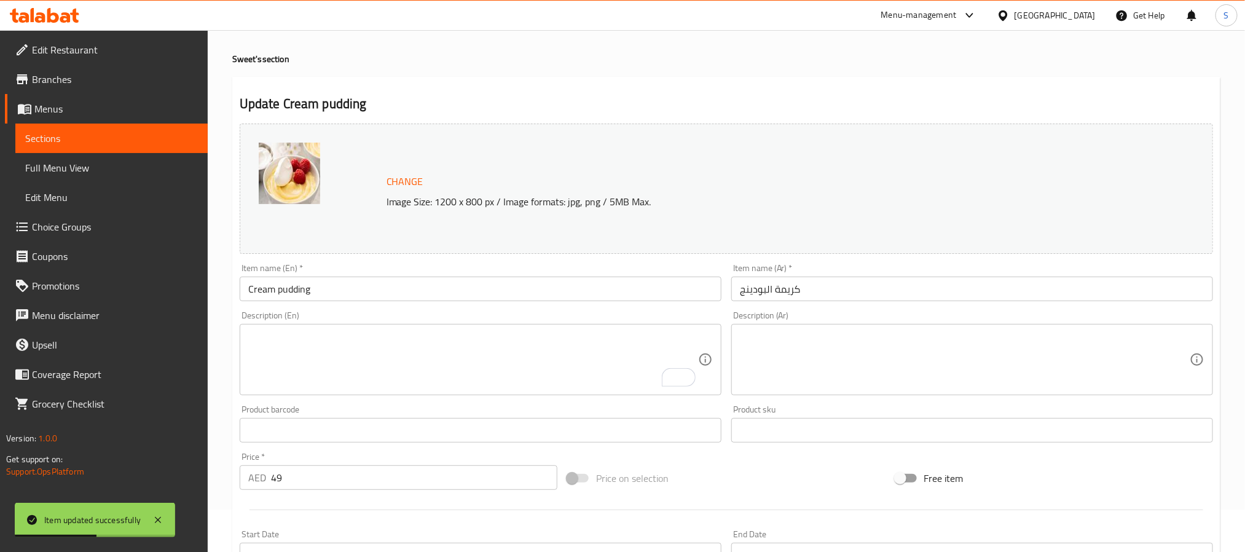
scroll to position [0, 0]
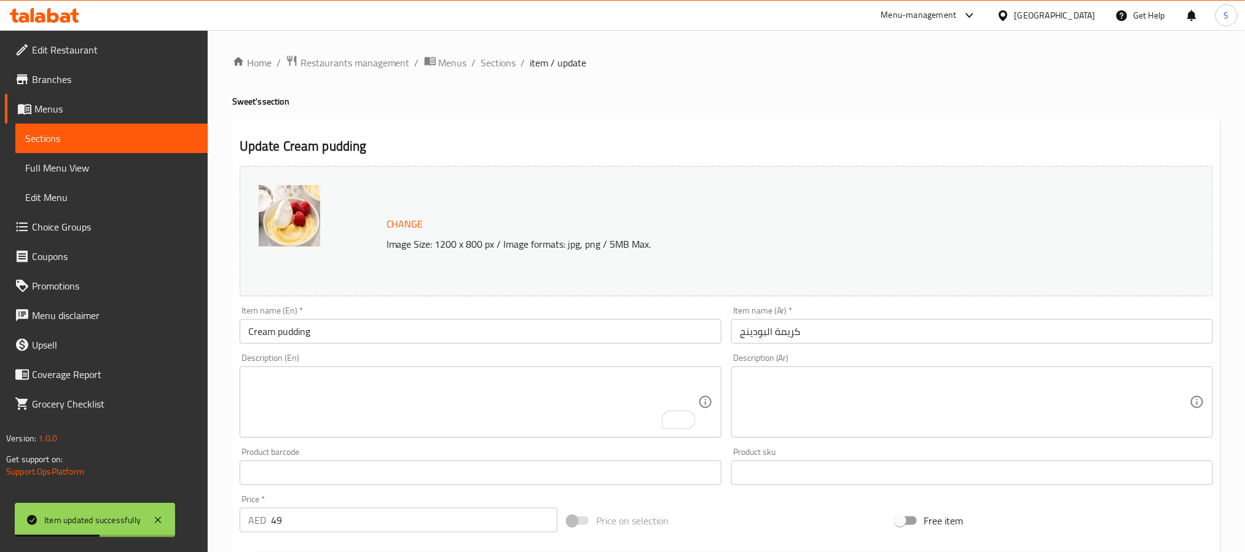
click at [618, 111] on div "Home / Restaurants management / Menus / Sections / item / update Sweet's sectio…" at bounding box center [726, 458] width 988 height 807
click at [498, 69] on span "Sections" at bounding box center [498, 62] width 35 height 15
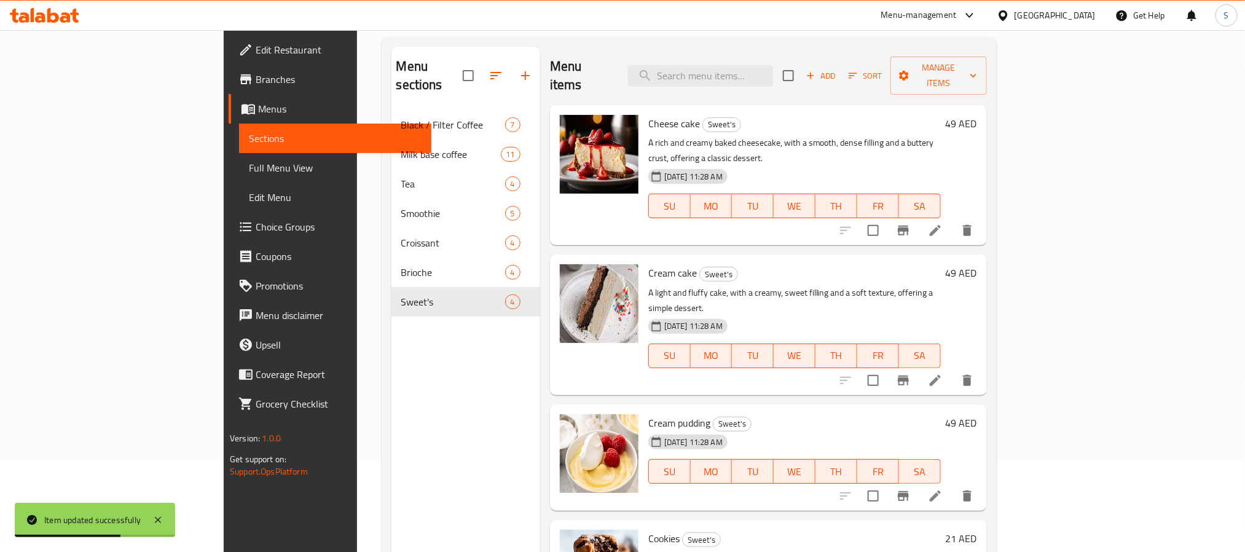
scroll to position [172, 0]
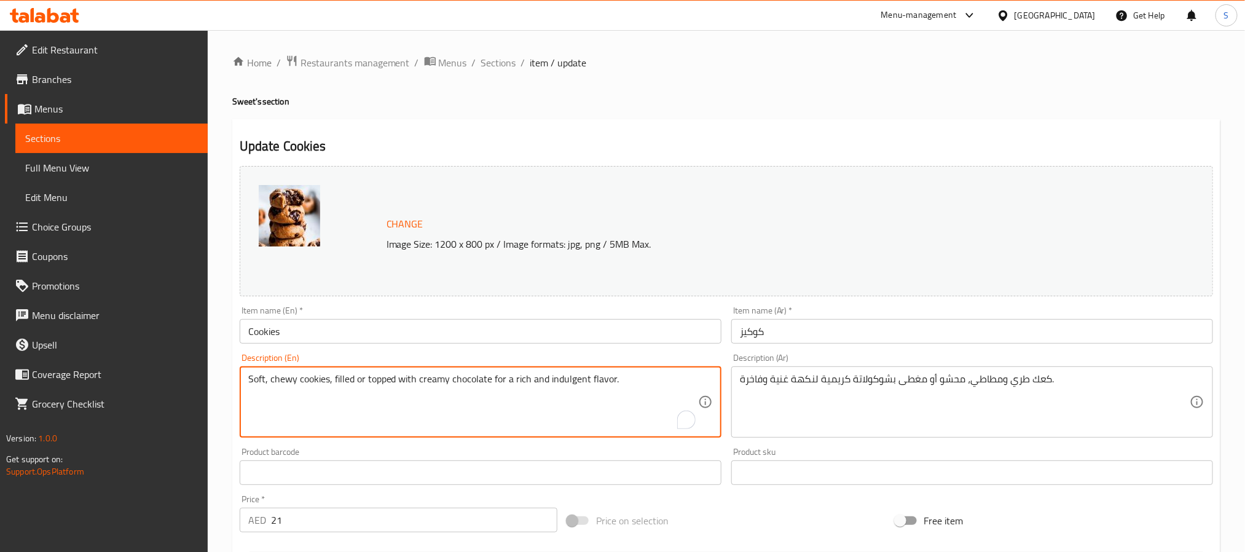
click at [438, 384] on textarea "Soft, chewy cookies, filled or topped with creamy chocolate for a rich and indu…" at bounding box center [473, 402] width 450 height 58
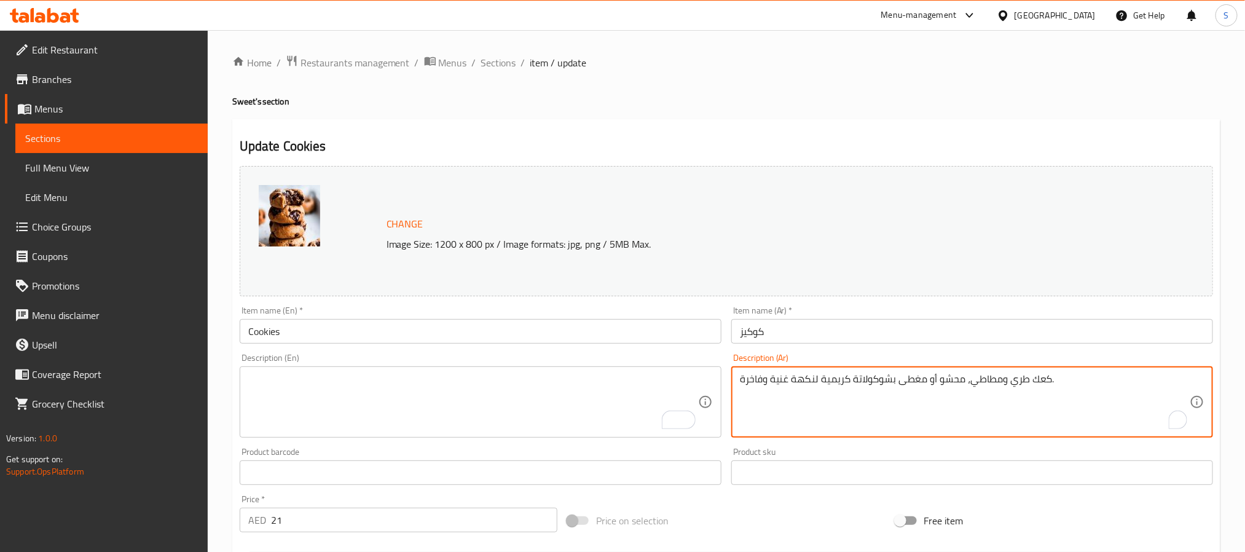
click at [888, 380] on textarea "كعك طري ومطاطي، محشو أو مغطى بشوكولاتة كريمية لنكهة غنية وفاخرة." at bounding box center [965, 402] width 450 height 58
click at [269, 334] on input "Cookies" at bounding box center [481, 331] width 482 height 25
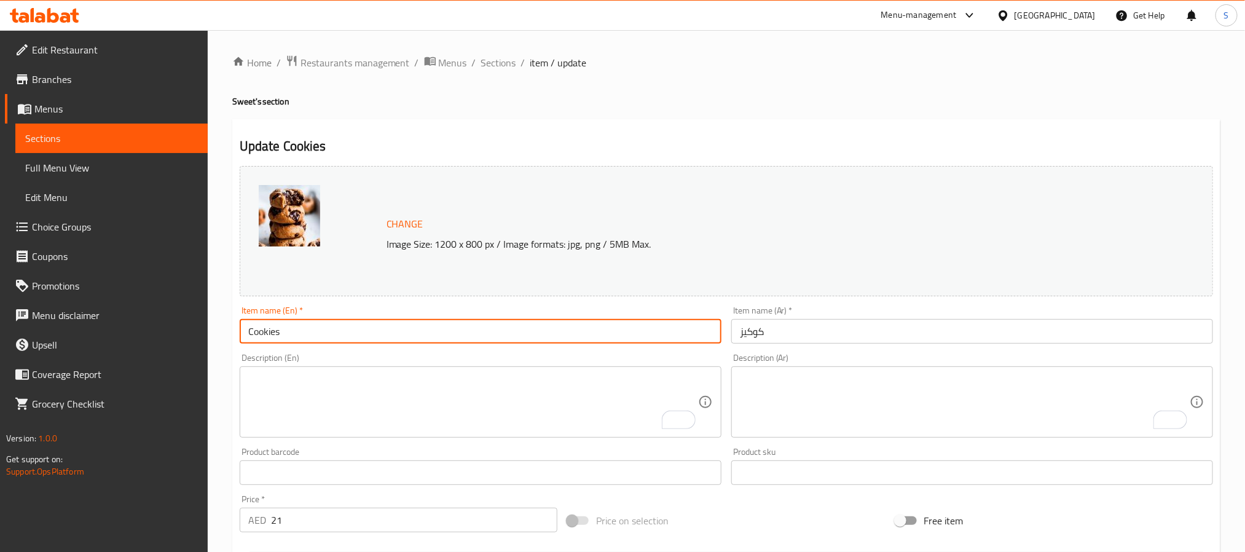
click at [269, 334] on input "Cookies" at bounding box center [481, 331] width 482 height 25
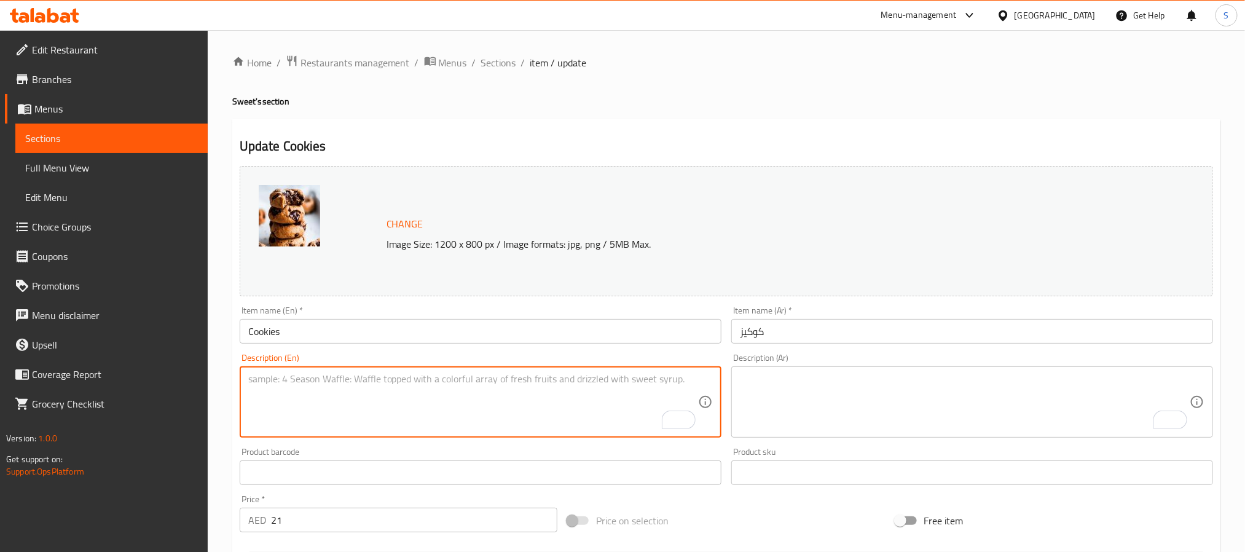
click at [278, 390] on textarea "To enrich screen reader interactions, please activate Accessibility in Grammarl…" at bounding box center [473, 402] width 450 height 58
paste textarea "Ade with flour, sugar, fat, eggs"
click at [258, 384] on textarea "Ade with flour, sugar, fat, eggs" at bounding box center [473, 402] width 450 height 58
type textarea "with flour, sugar, fat, eggs"
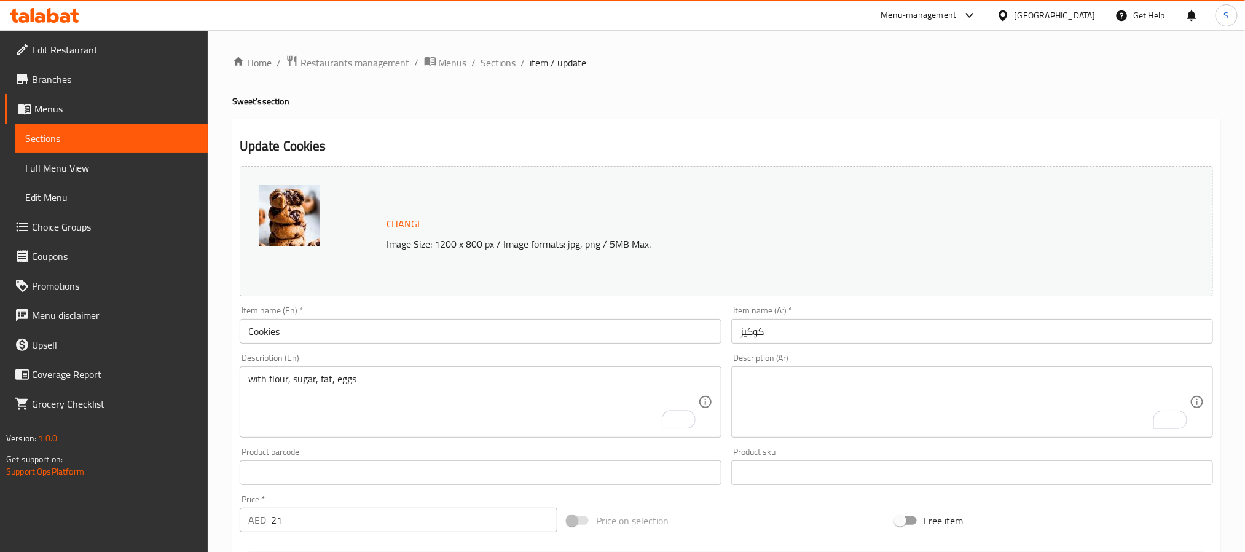
click at [911, 419] on textarea "To enrich screen reader interactions, please activate Accessibility in Grammarl…" at bounding box center [965, 402] width 450 height 58
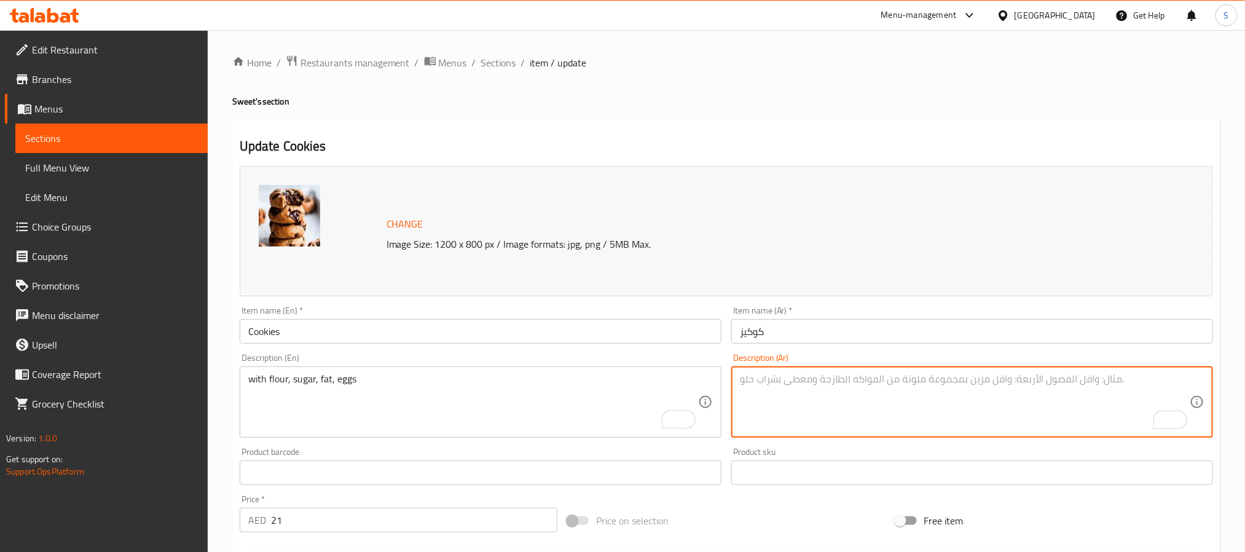
paste textarea "مع الطحين والسكر والدهون والبيض"
click at [854, 380] on textarea "مع الطحين والسكر والدهون والبيض" at bounding box center [965, 402] width 450 height 58
click at [867, 380] on textarea "مع ألدقيق والسكر والدهون والبيض" at bounding box center [965, 402] width 450 height 58
click at [777, 384] on textarea "مع الدقيق والسكر والدهون والبيض" at bounding box center [965, 402] width 450 height 58
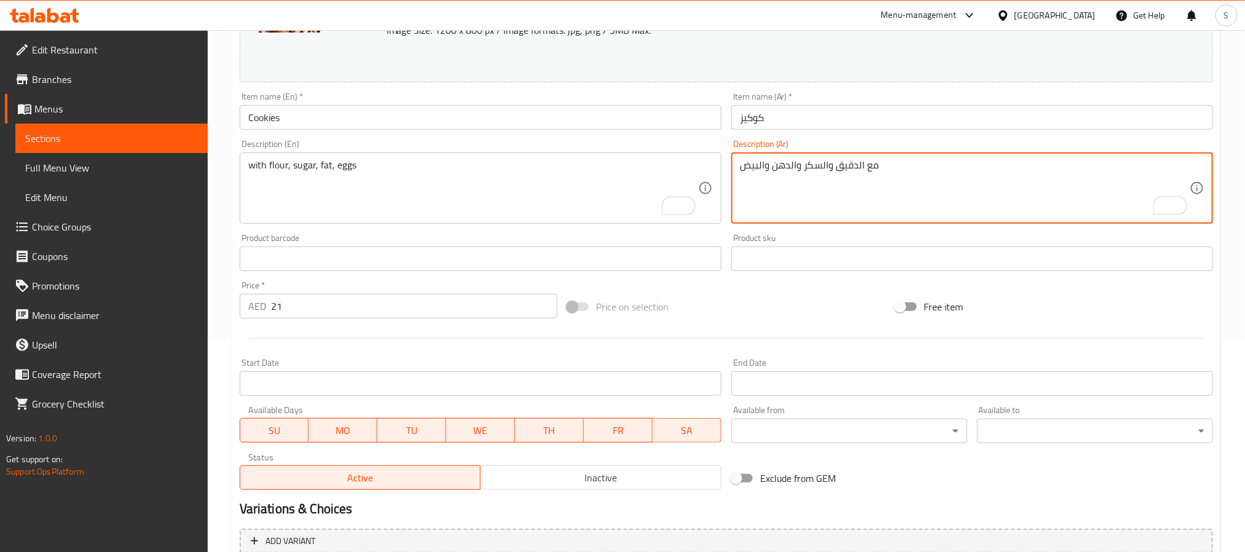
scroll to position [333, 0]
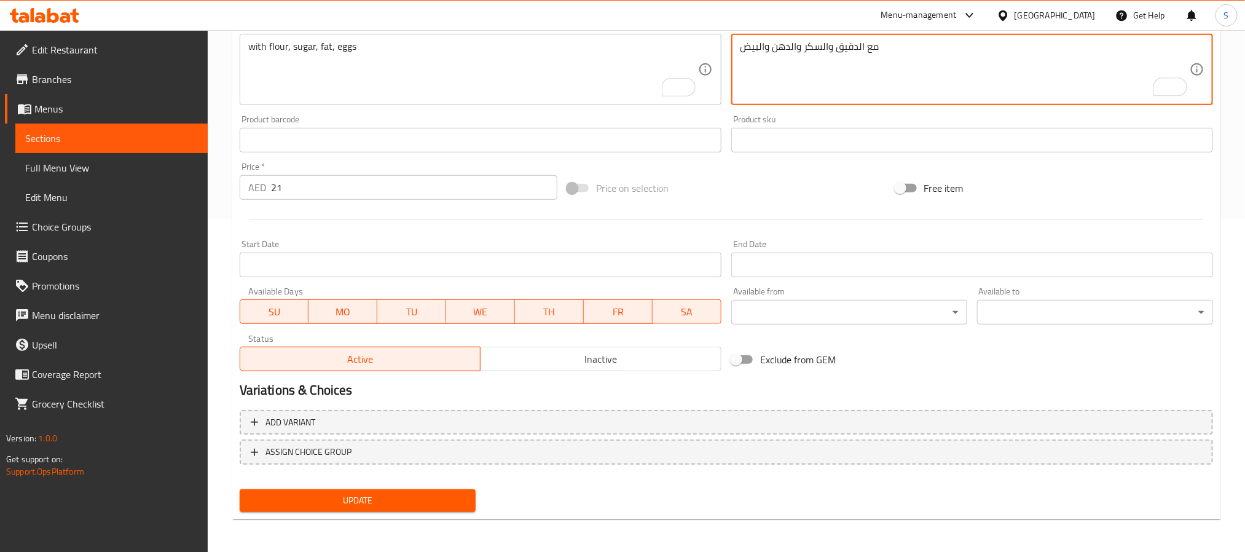
type textarea "مع الدقيق والسكر والدهن والبيض"
click at [402, 502] on span "Update" at bounding box center [358, 500] width 216 height 15
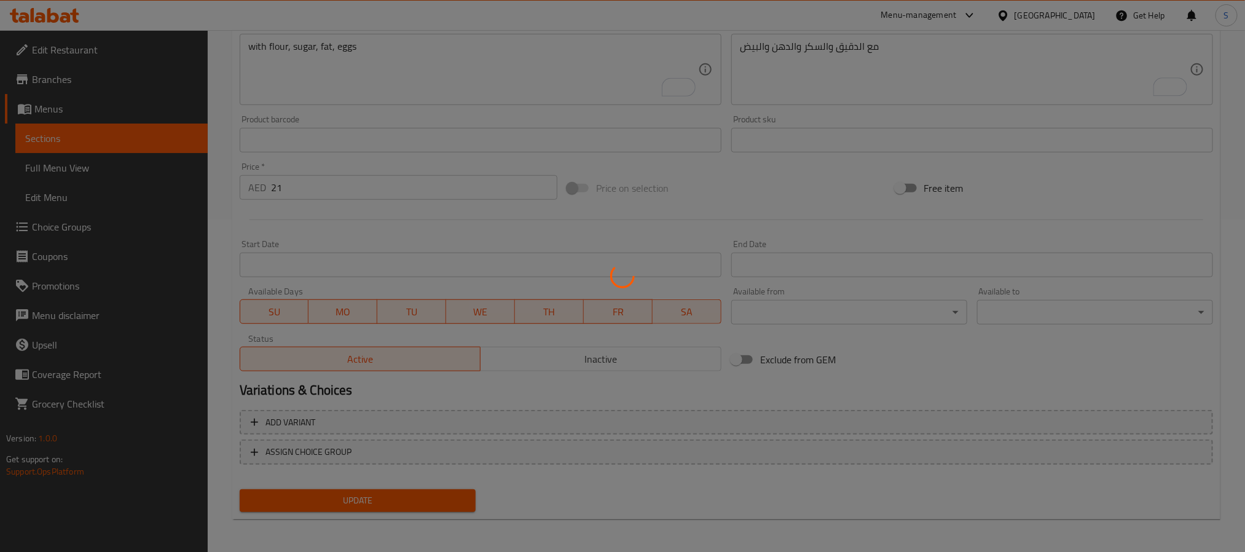
scroll to position [0, 0]
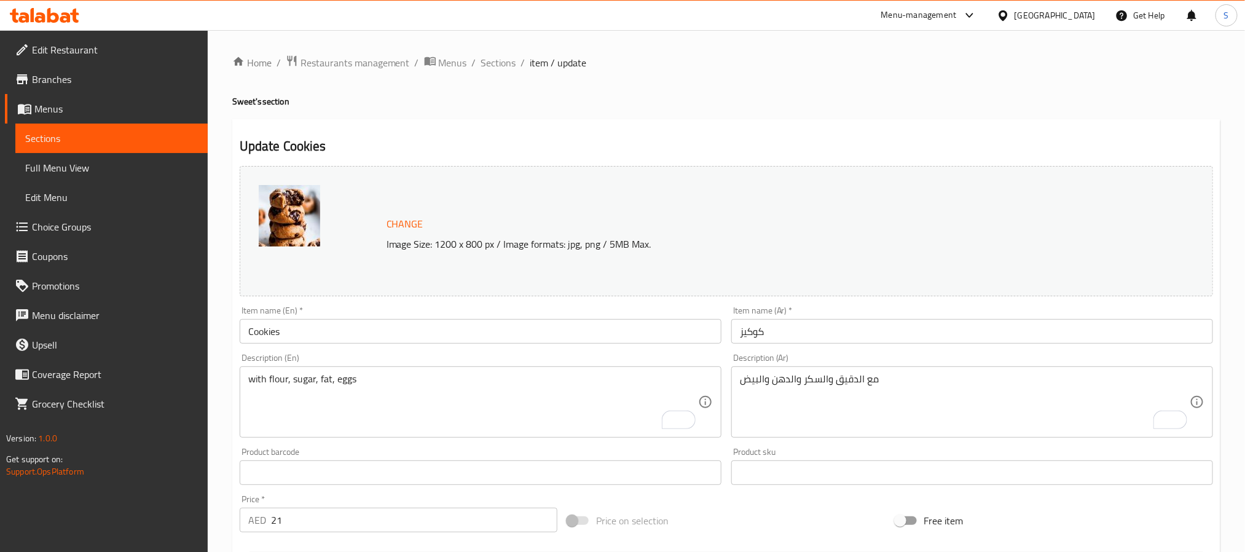
drag, startPoint x: 653, startPoint y: 122, endPoint x: 537, endPoint y: 4, distance: 165.6
click at [653, 122] on div "Update Cookies Change Image Size: 1200 x 800 px / Image formats: jpg, png / 5MB…" at bounding box center [726, 485] width 988 height 733
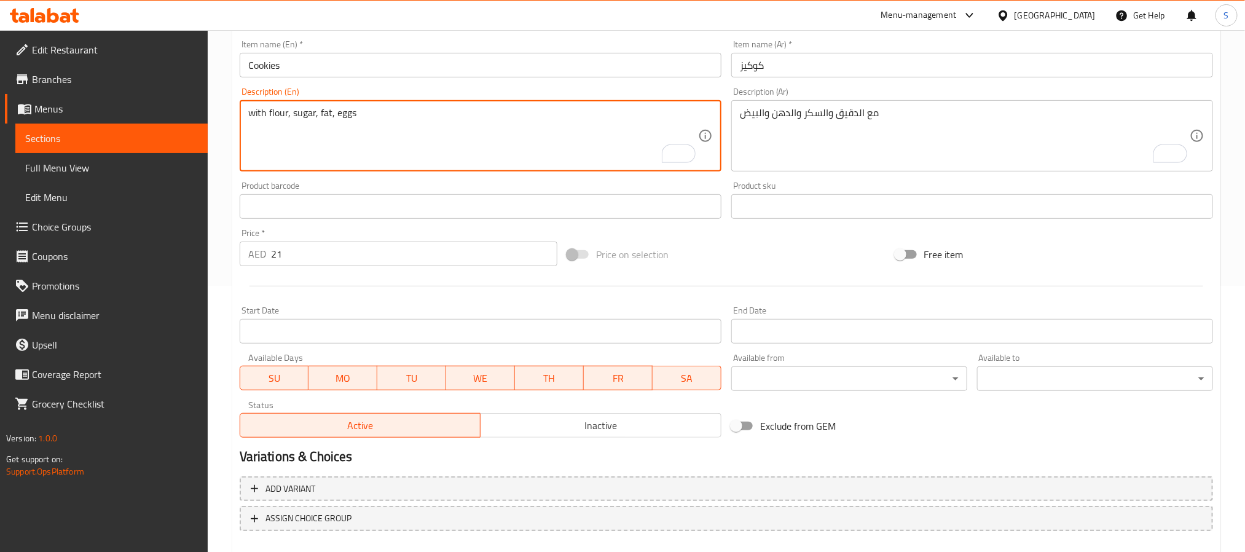
scroll to position [333, 0]
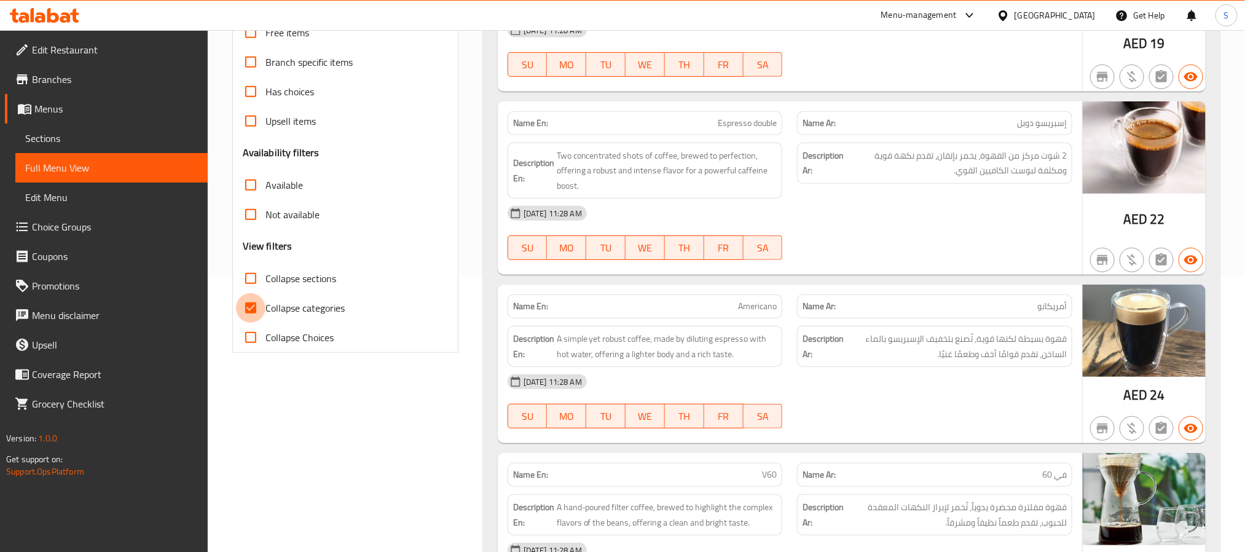
drag, startPoint x: 258, startPoint y: 308, endPoint x: 412, endPoint y: 323, distance: 154.4
click at [257, 308] on input "Collapse categories" at bounding box center [251, 308] width 30 height 30
checkbox input "false"
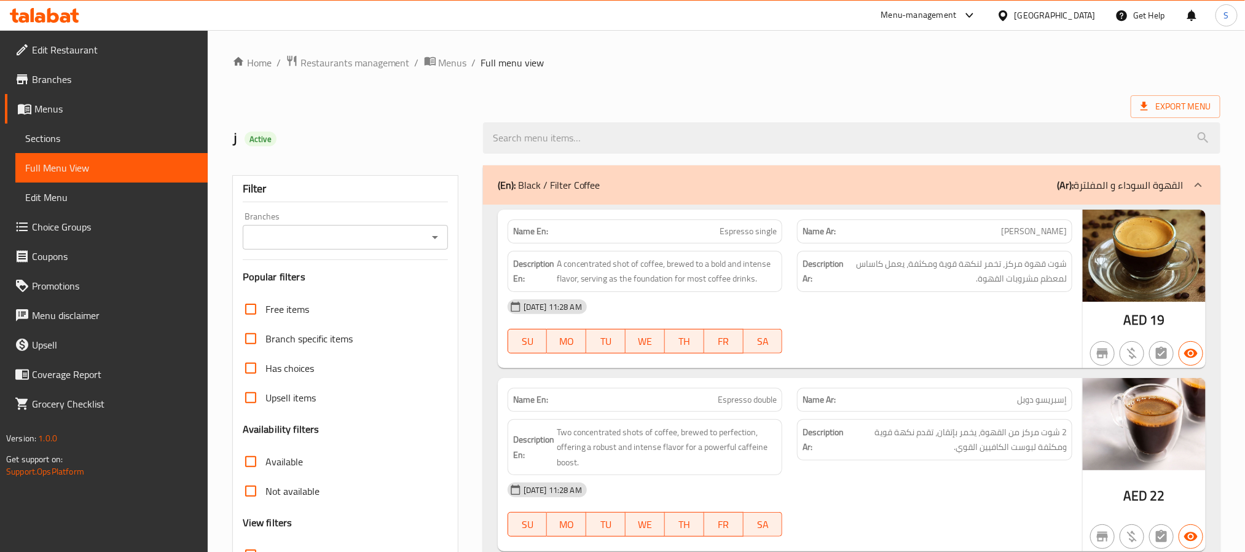
click at [457, 341] on div "Filter Branches Branches Popular filters Free items Branch specific items Has c…" at bounding box center [345, 402] width 226 height 454
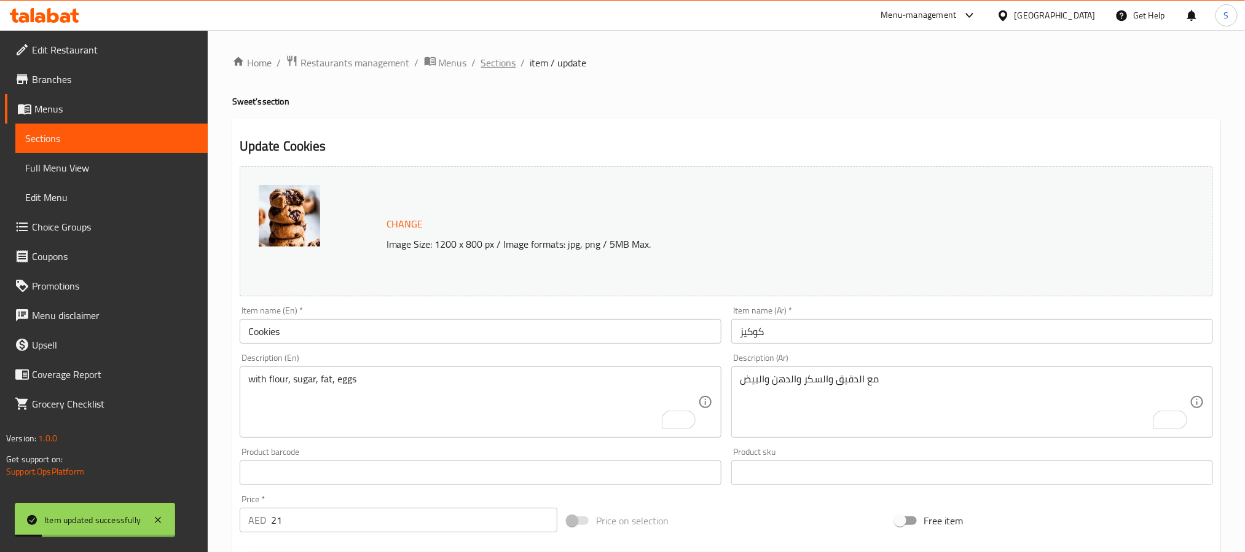
click at [495, 61] on span "Sections" at bounding box center [498, 62] width 35 height 15
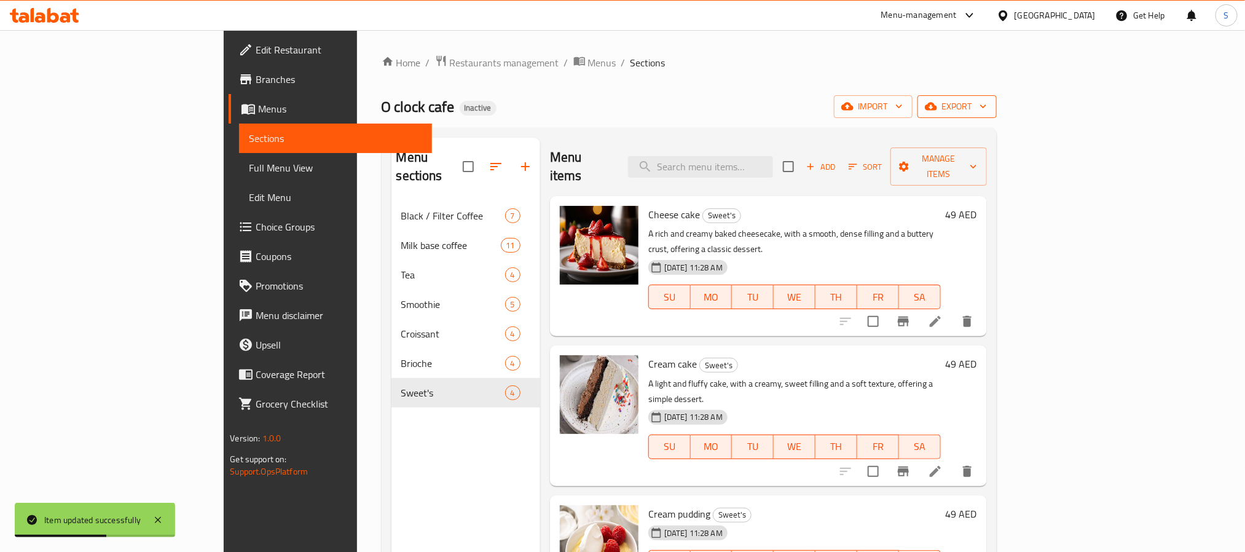
click at [987, 103] on span "export" at bounding box center [958, 106] width 60 height 15
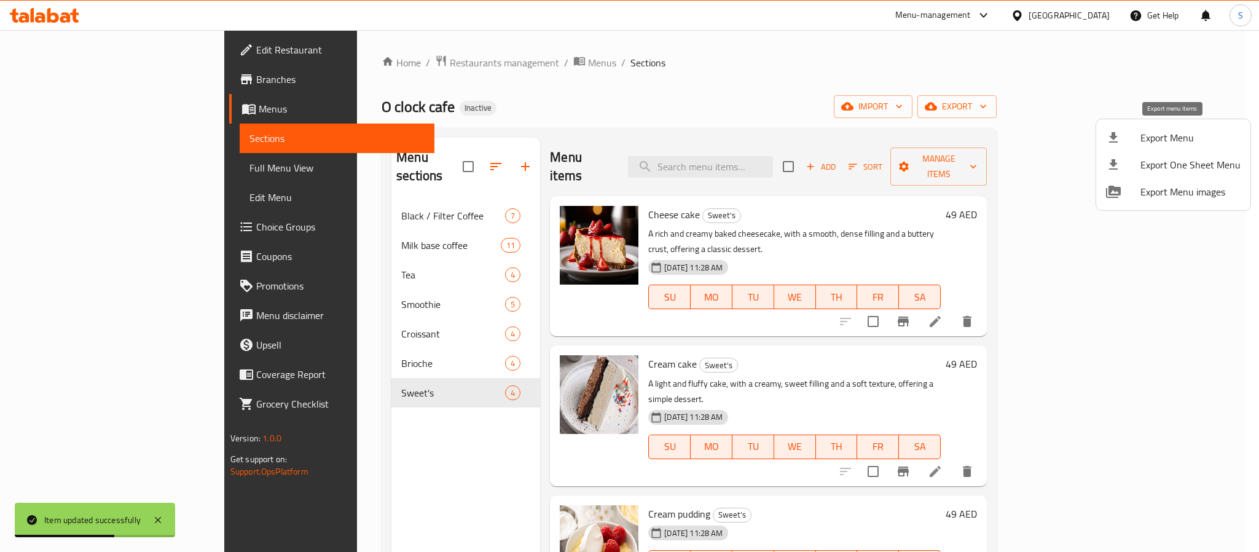
click at [1149, 138] on span "Export Menu" at bounding box center [1191, 137] width 100 height 15
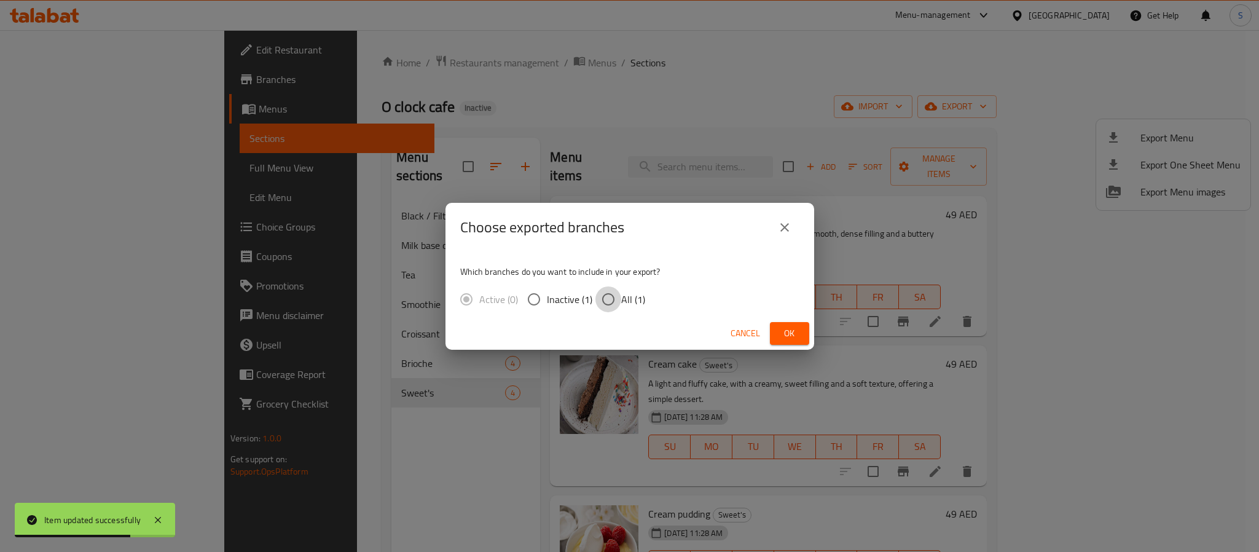
click at [610, 294] on input "All (1)" at bounding box center [609, 299] width 26 height 26
radio input "true"
click at [808, 326] on button "Ok" at bounding box center [789, 333] width 39 height 23
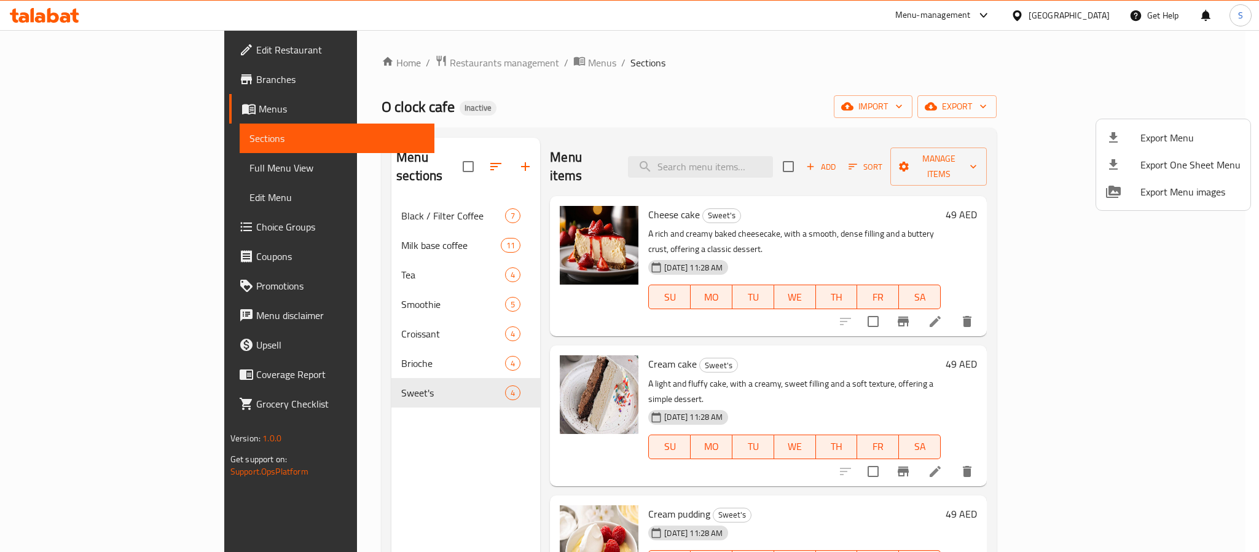
click at [832, 108] on div at bounding box center [629, 276] width 1259 height 552
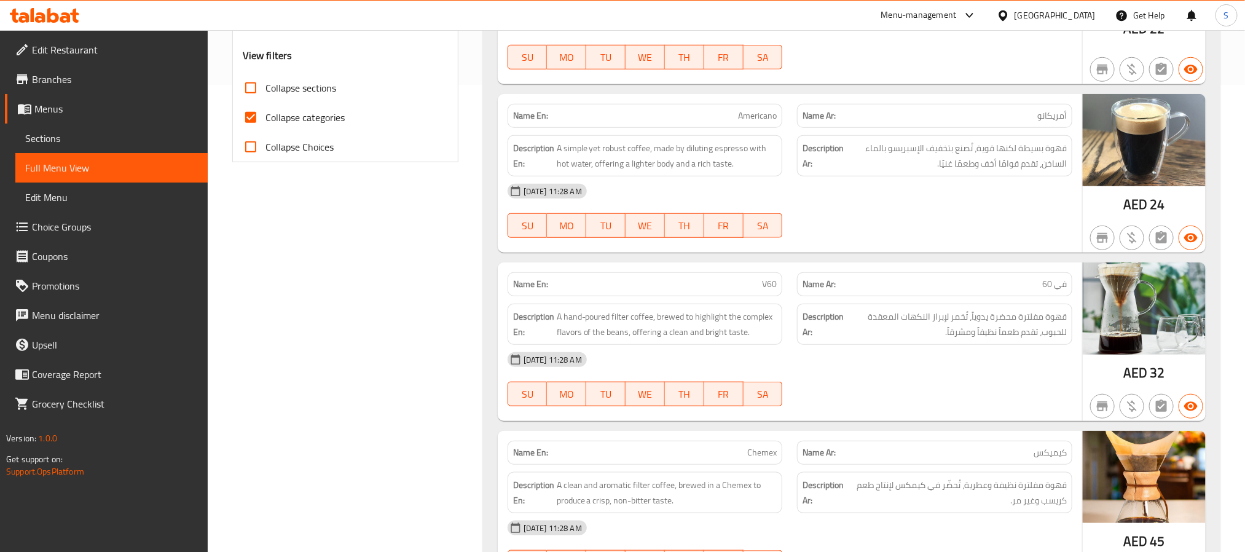
scroll to position [369, 0]
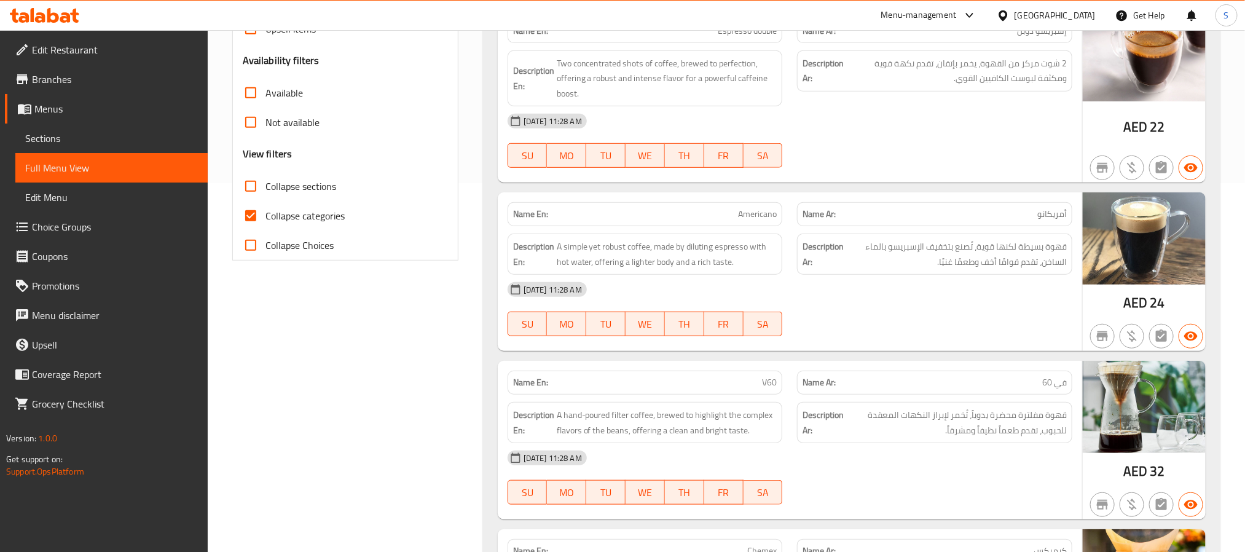
click at [251, 212] on input "Collapse categories" at bounding box center [251, 216] width 30 height 30
checkbox input "false"
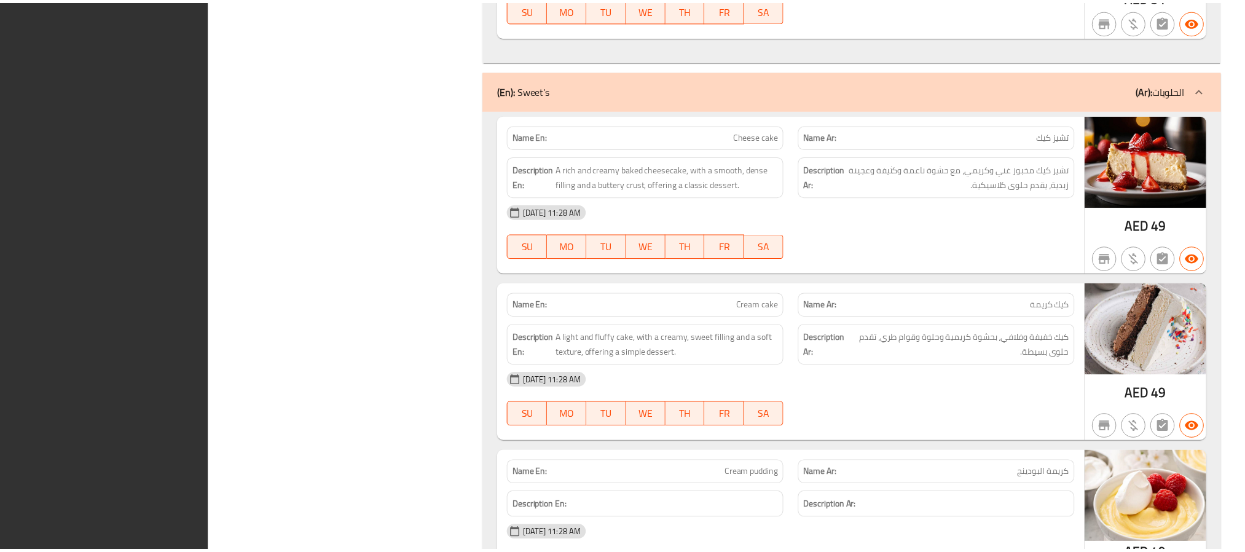
scroll to position [6707, 0]
